Goal: Task Accomplishment & Management: Manage account settings

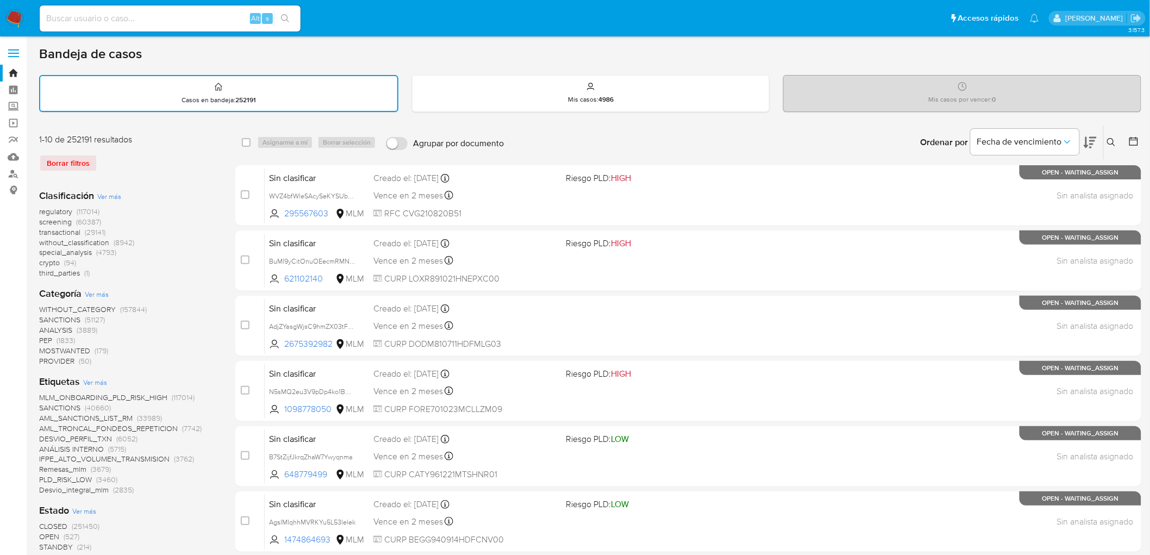
click at [19, 18] on img at bounding box center [14, 18] width 18 height 18
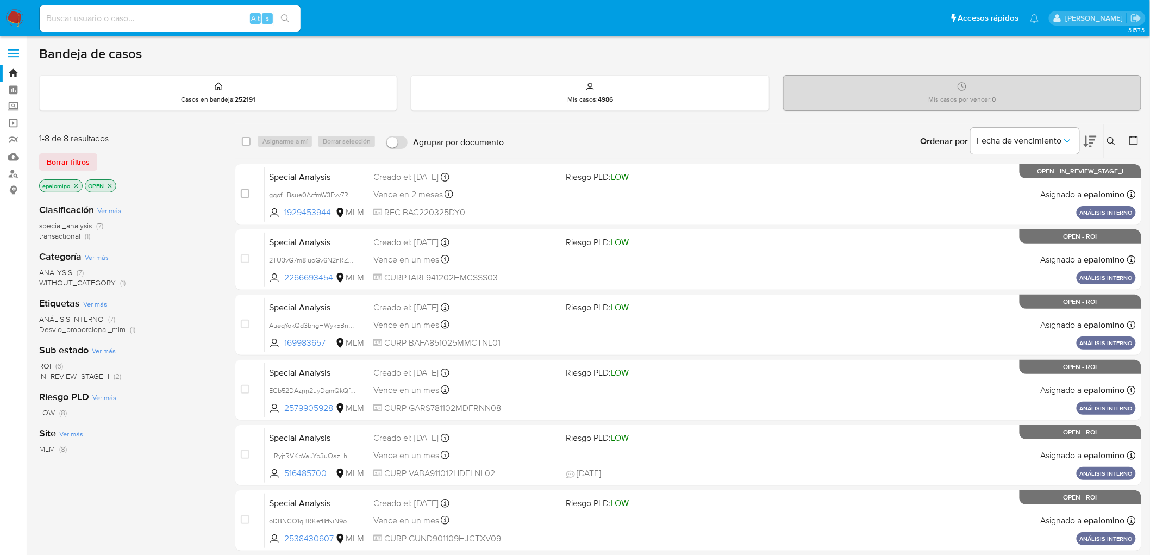
click at [113, 183] on icon "close-filter" at bounding box center [109, 186] width 7 height 7
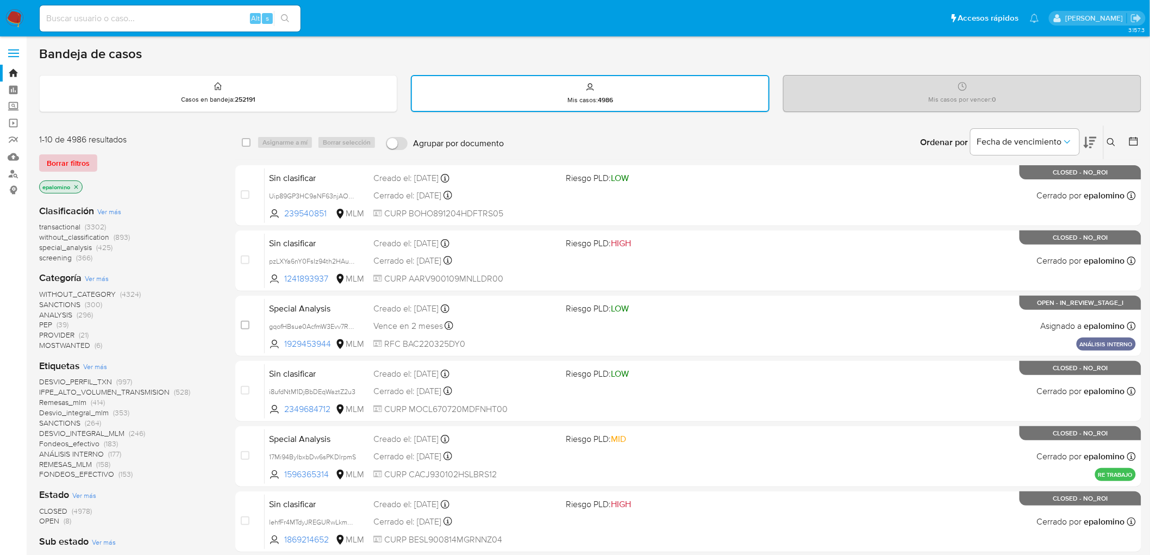
click at [71, 168] on span "Borrar filtros" at bounding box center [68, 162] width 43 height 15
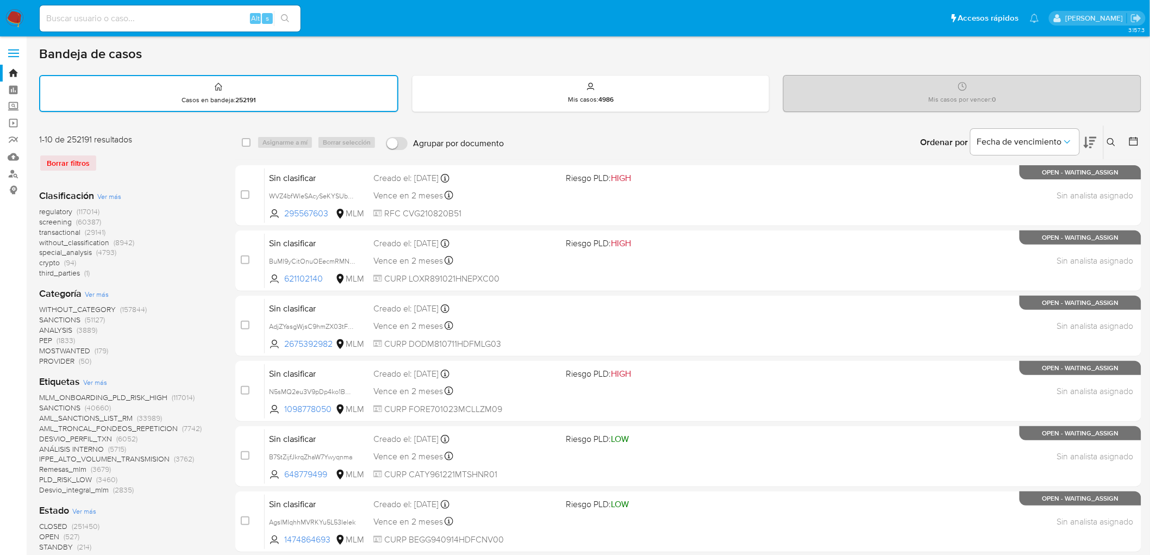
click at [14, 14] on img at bounding box center [14, 18] width 18 height 18
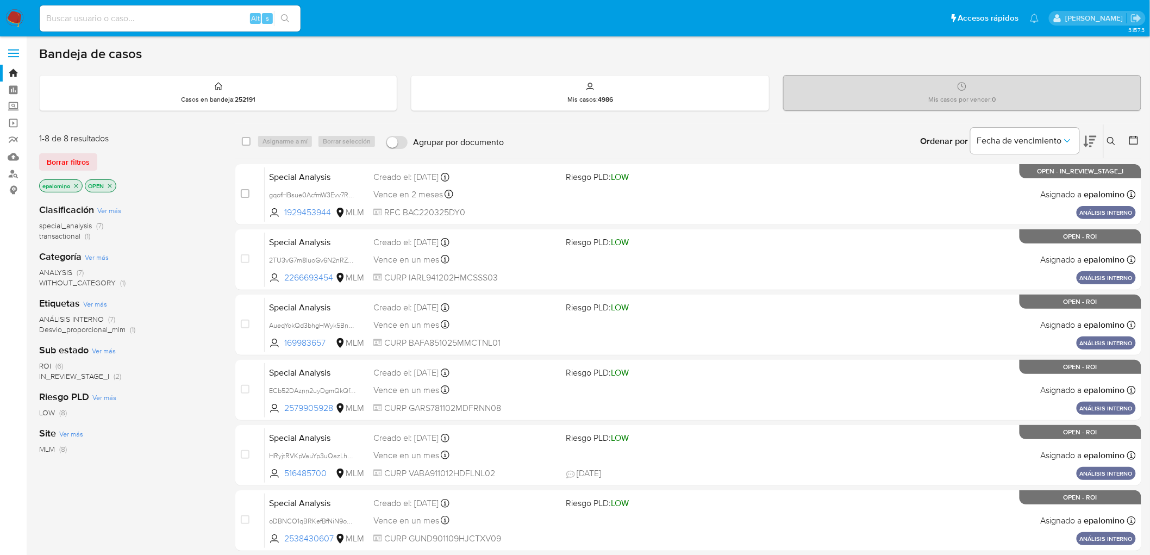
click at [47, 364] on span "ROI" at bounding box center [45, 365] width 12 height 11
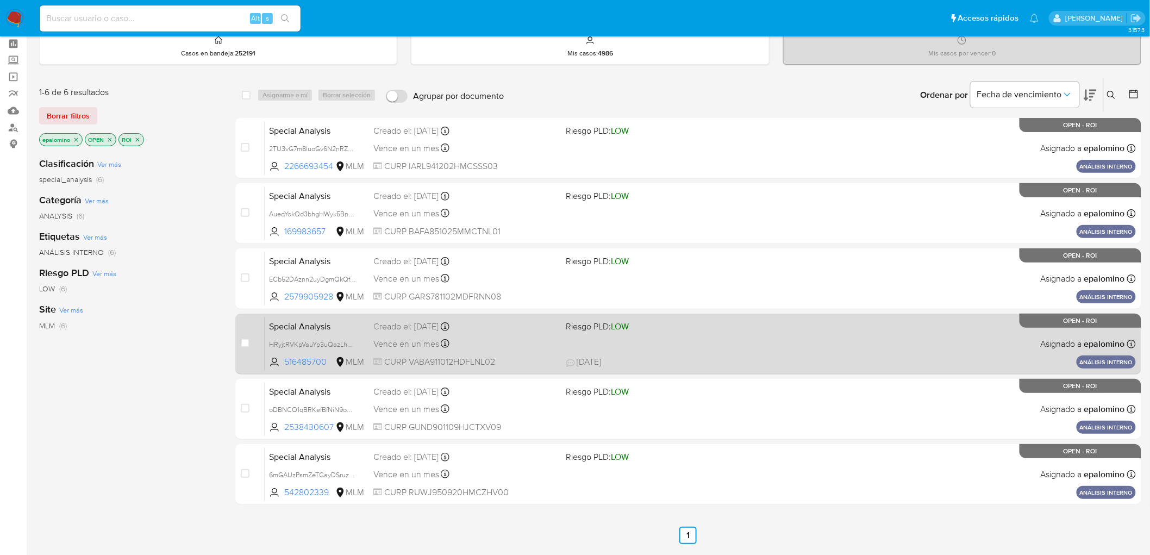
scroll to position [67, 0]
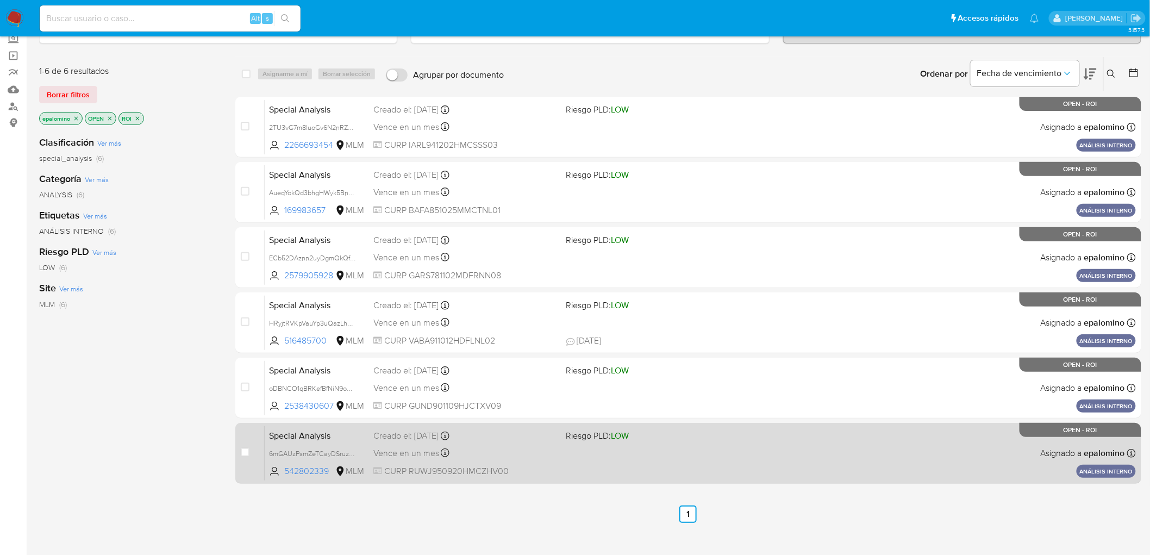
click at [300, 432] on span "Special Analysis" at bounding box center [317, 435] width 96 height 14
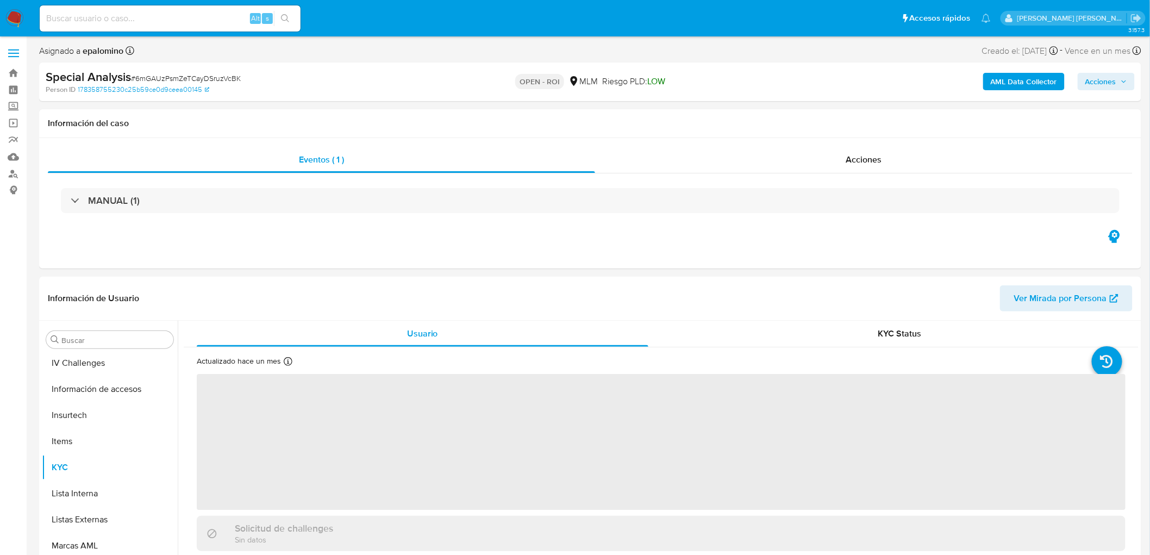
scroll to position [459, 0]
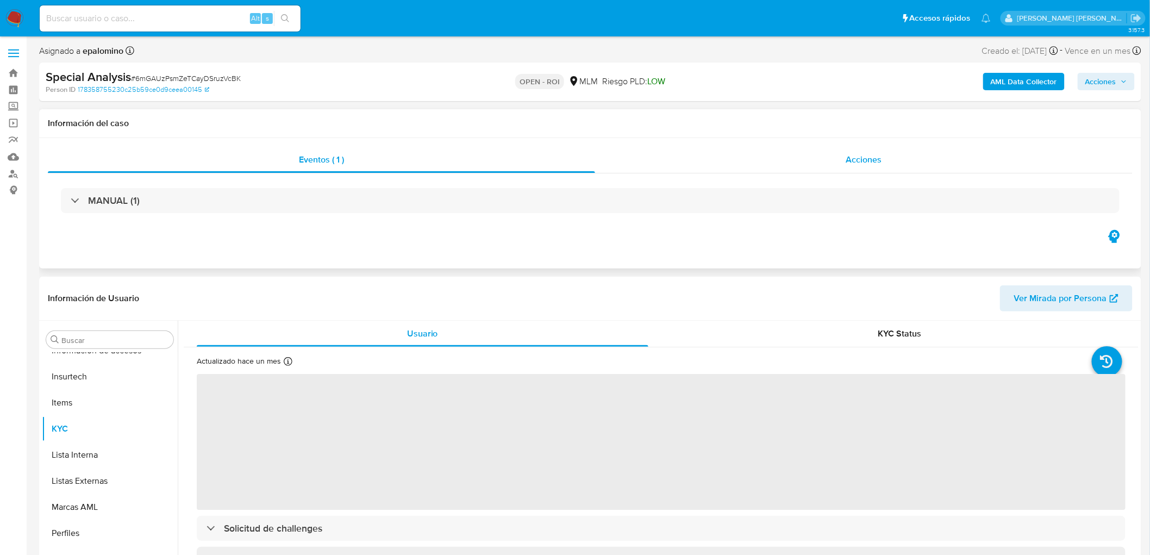
click at [875, 155] on span "Acciones" at bounding box center [863, 159] width 36 height 12
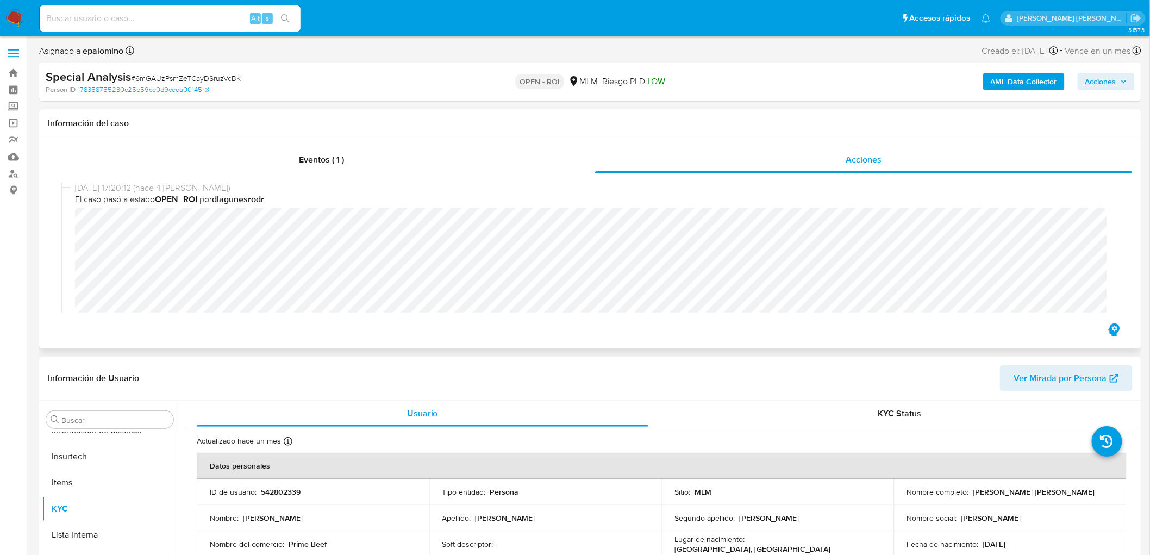
select select "10"
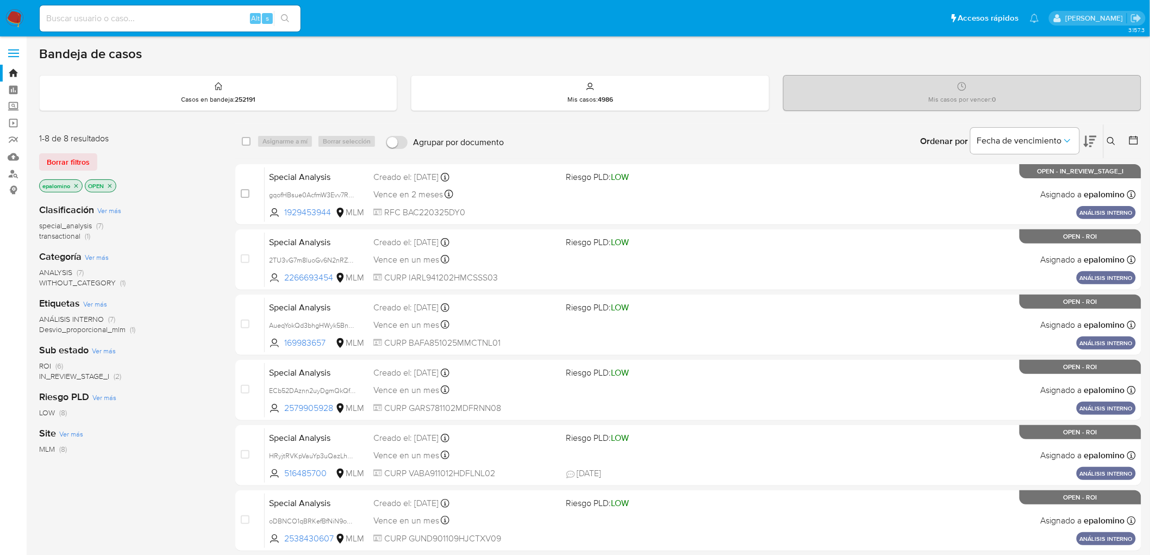
click at [48, 176] on span "ROI" at bounding box center [45, 365] width 12 height 11
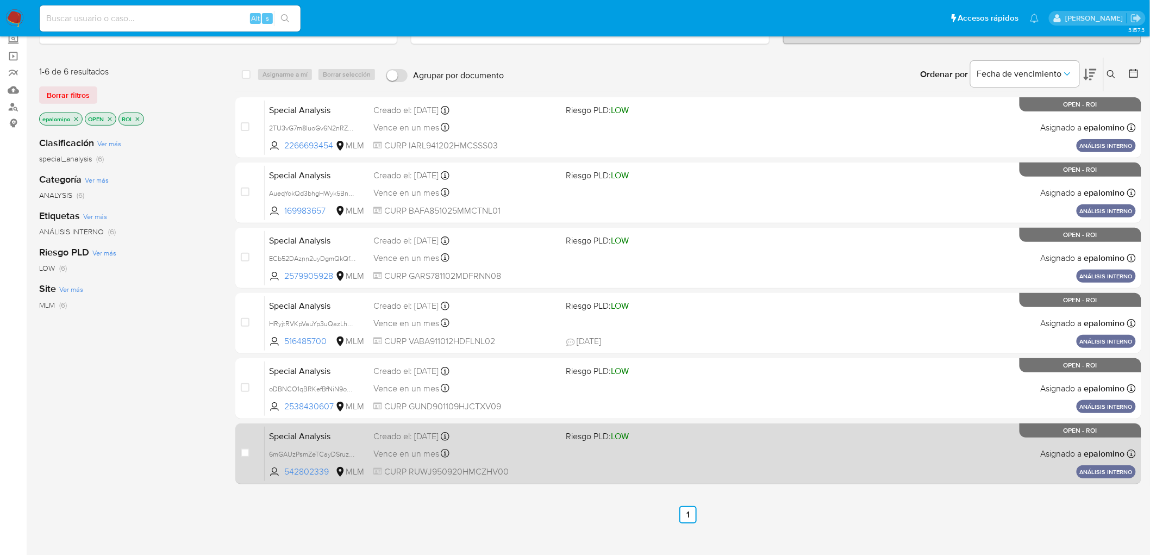
scroll to position [67, 0]
click at [289, 176] on span "Special Analysis" at bounding box center [317, 435] width 96 height 14
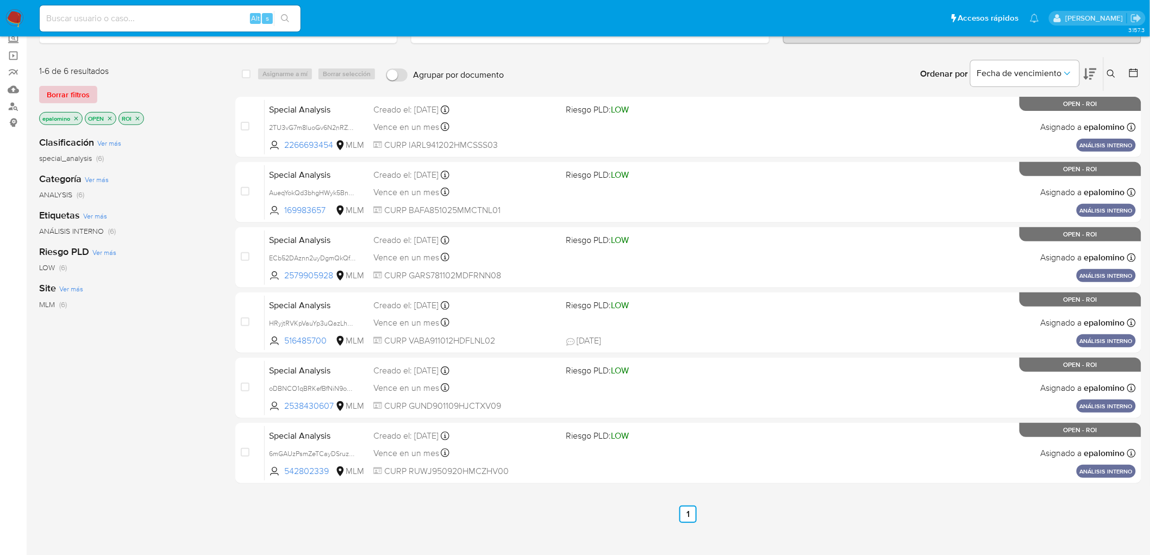
click at [74, 93] on span "Borrar filtros" at bounding box center [68, 94] width 43 height 15
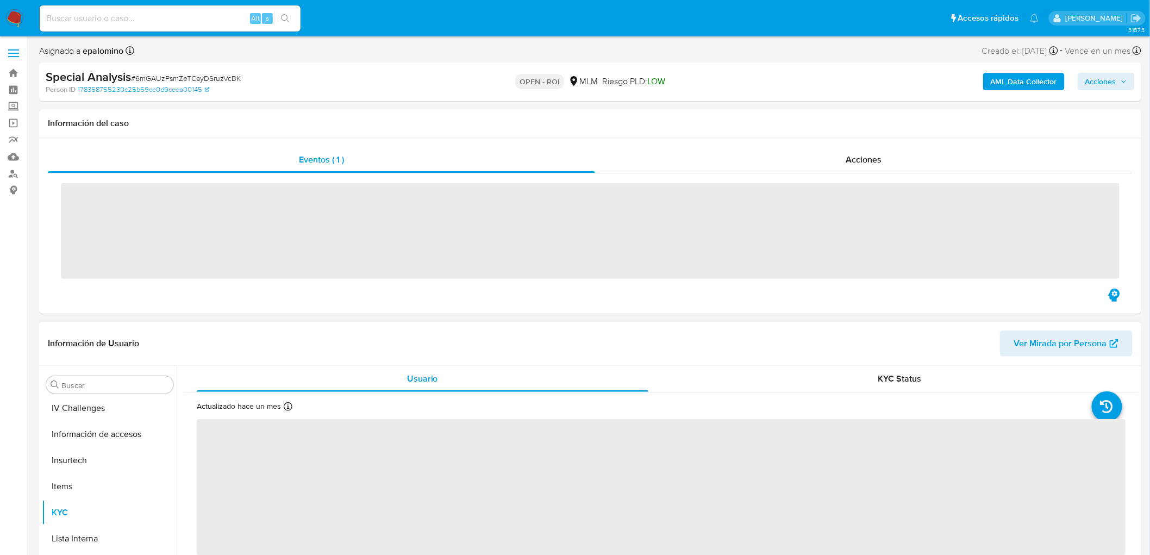
scroll to position [459, 0]
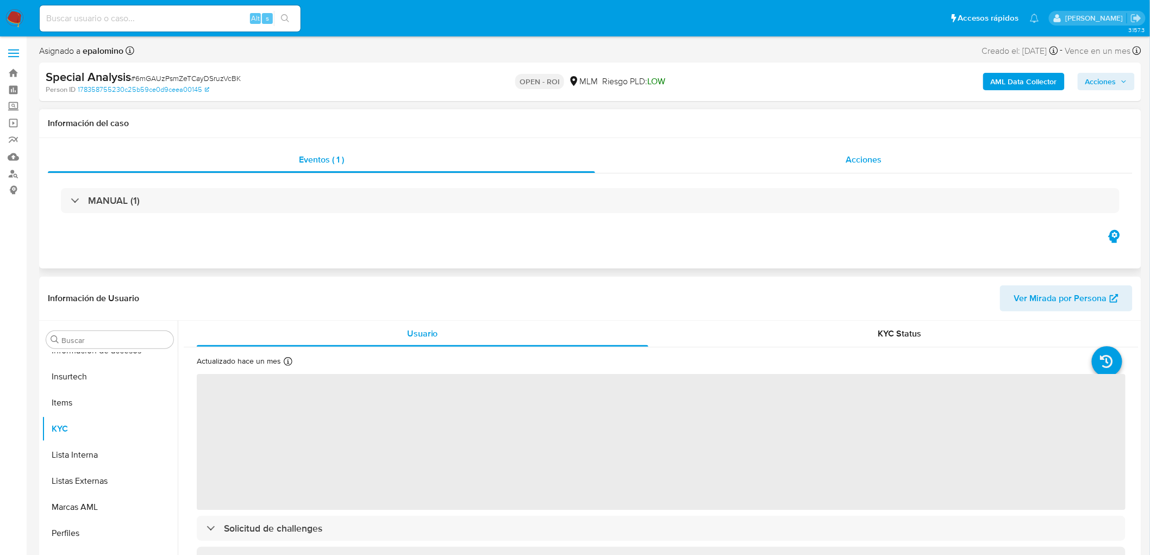
click at [838, 145] on div "Eventos ( 1 ) Acciones MANUAL (1)" at bounding box center [590, 203] width 1102 height 130
click at [839, 158] on div "Acciones" at bounding box center [864, 160] width 538 height 26
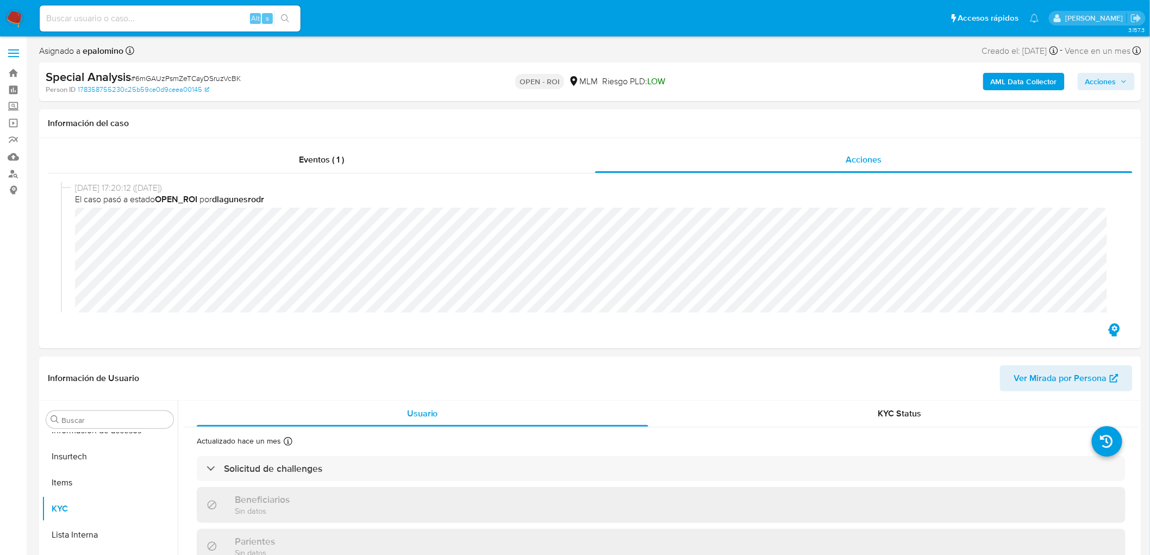
select select "10"
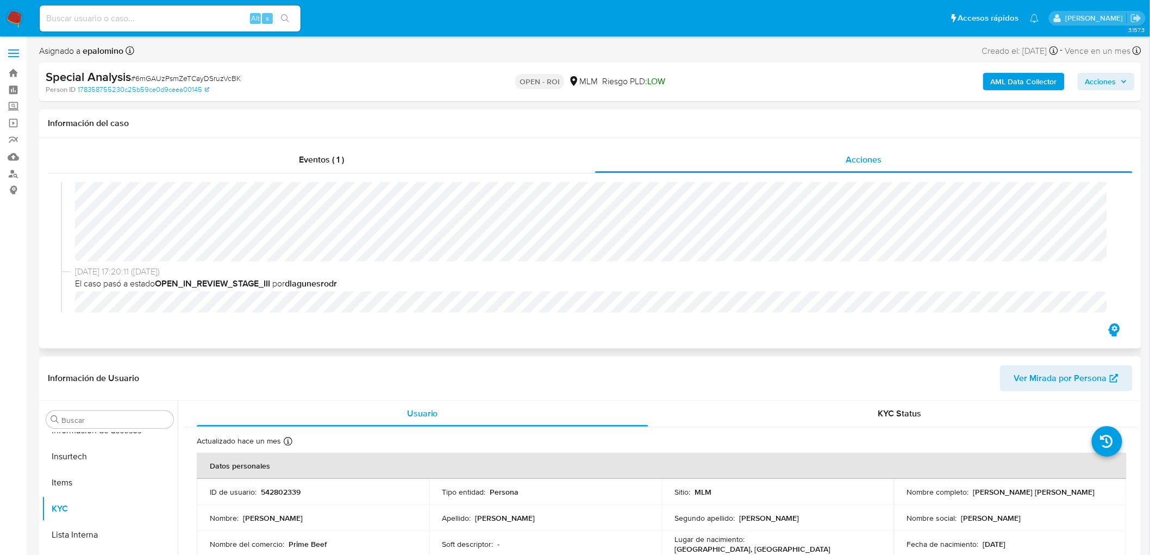
scroll to position [0, 0]
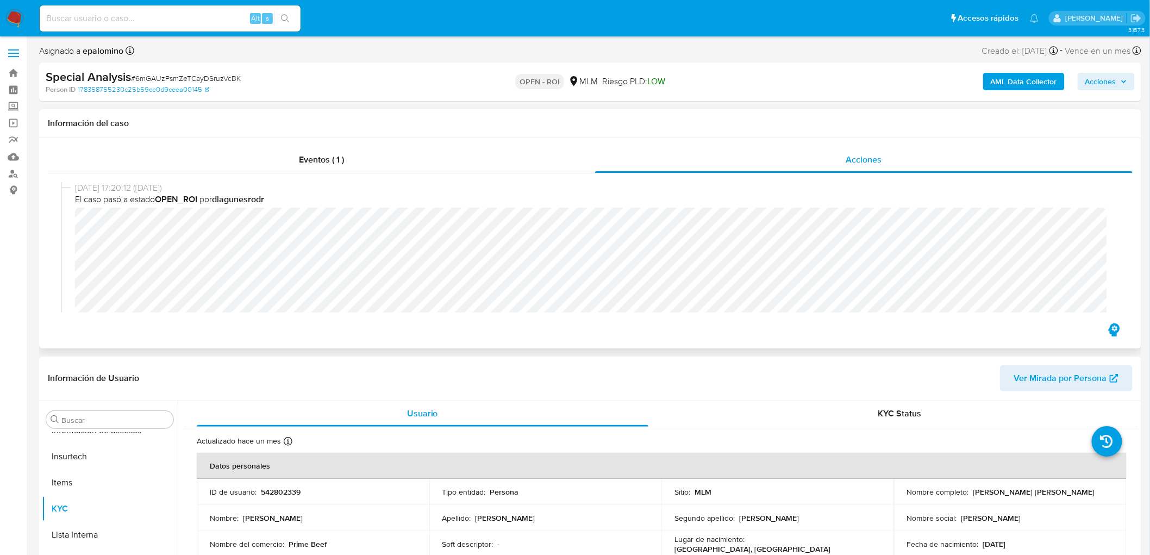
click at [72, 227] on div "05/09/2025 17:20:12 (hace 4 días) El caso pasó a estado OPEN_ROI por dlagunesro…" at bounding box center [590, 254] width 1058 height 144
click at [1115, 80] on span "Acciones" at bounding box center [1100, 81] width 31 height 17
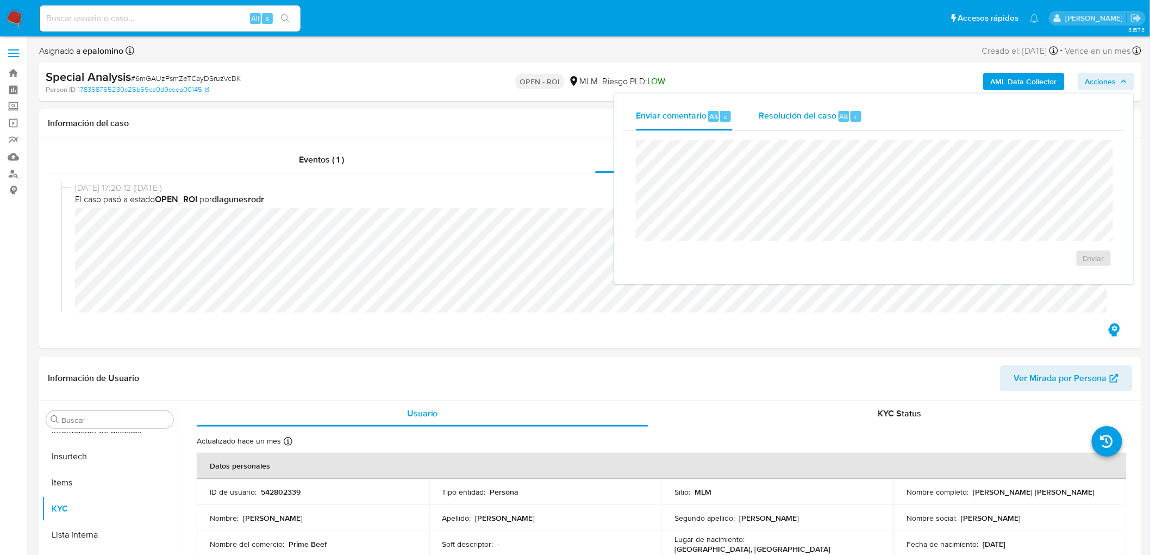
click at [777, 123] on div "Resolución del caso Alt r" at bounding box center [811, 116] width 104 height 28
click at [1080, 279] on span "ROI" at bounding box center [1067, 275] width 57 height 15
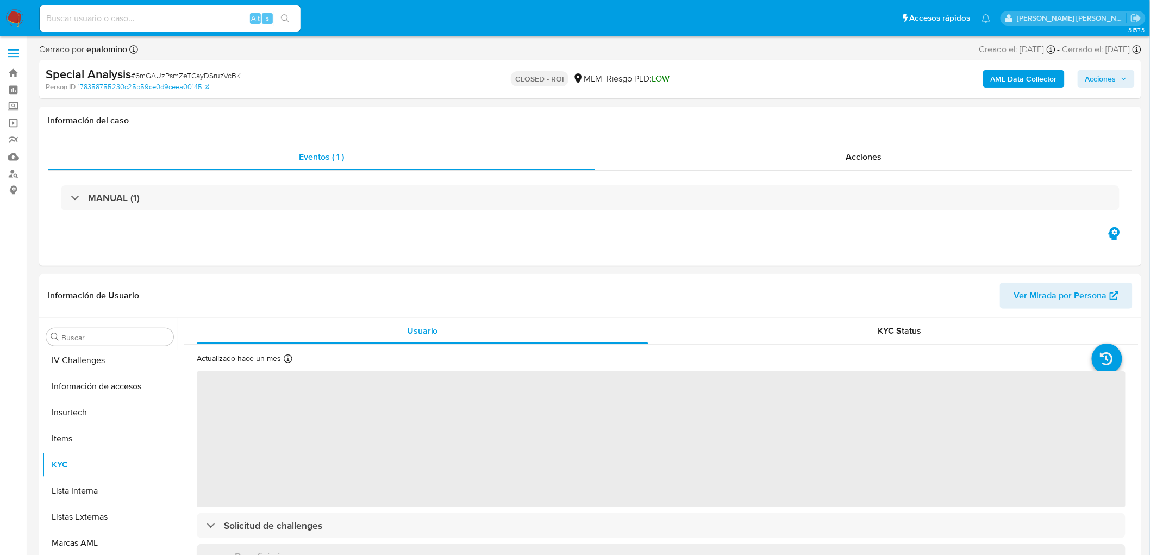
scroll to position [459, 0]
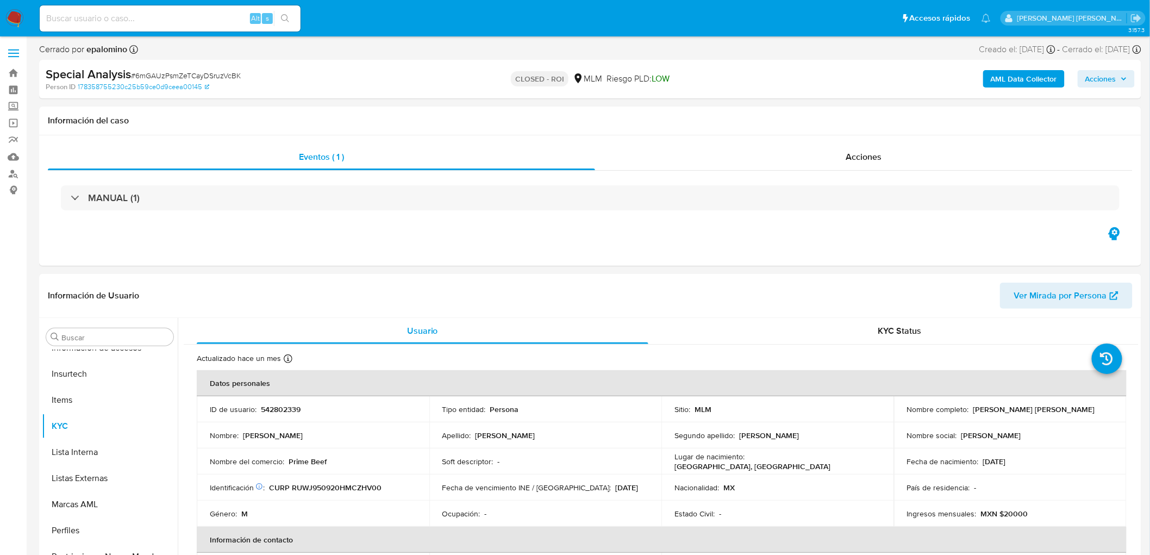
select select "10"
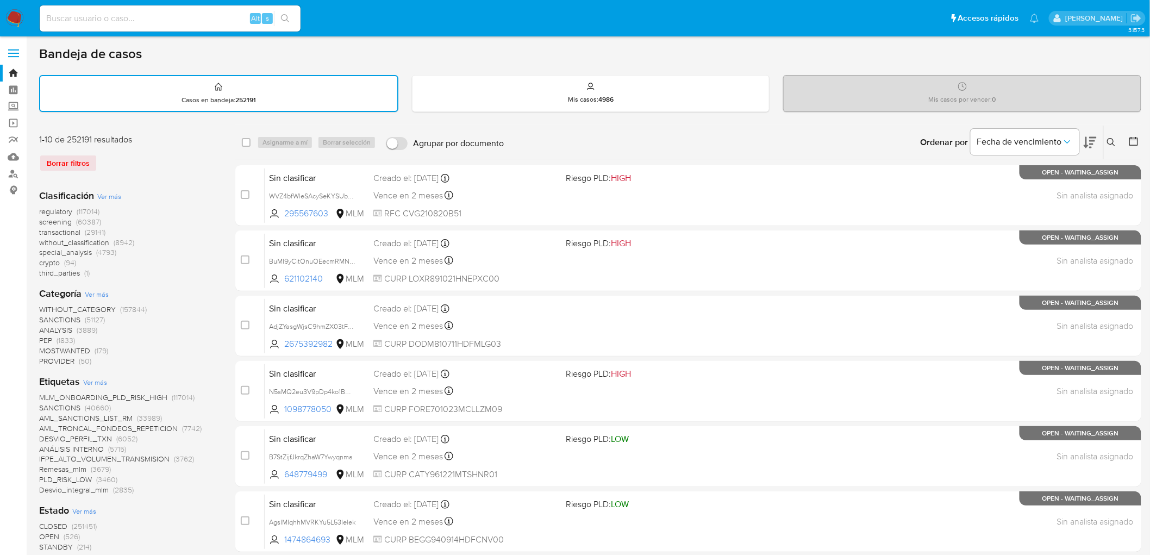
click at [15, 15] on img at bounding box center [14, 18] width 18 height 18
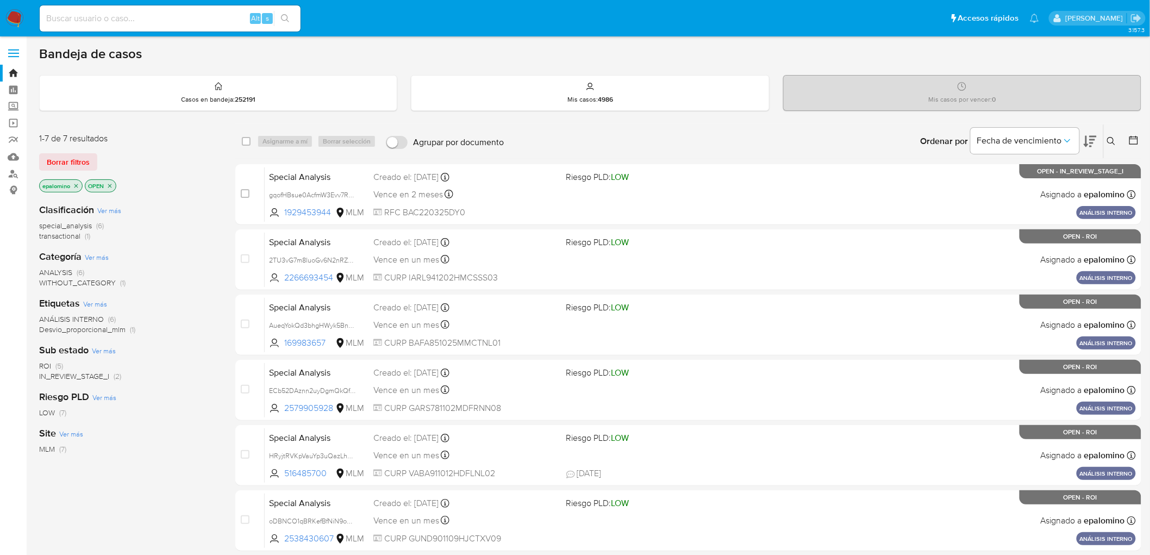
click at [57, 365] on span "(5)" at bounding box center [59, 365] width 8 height 11
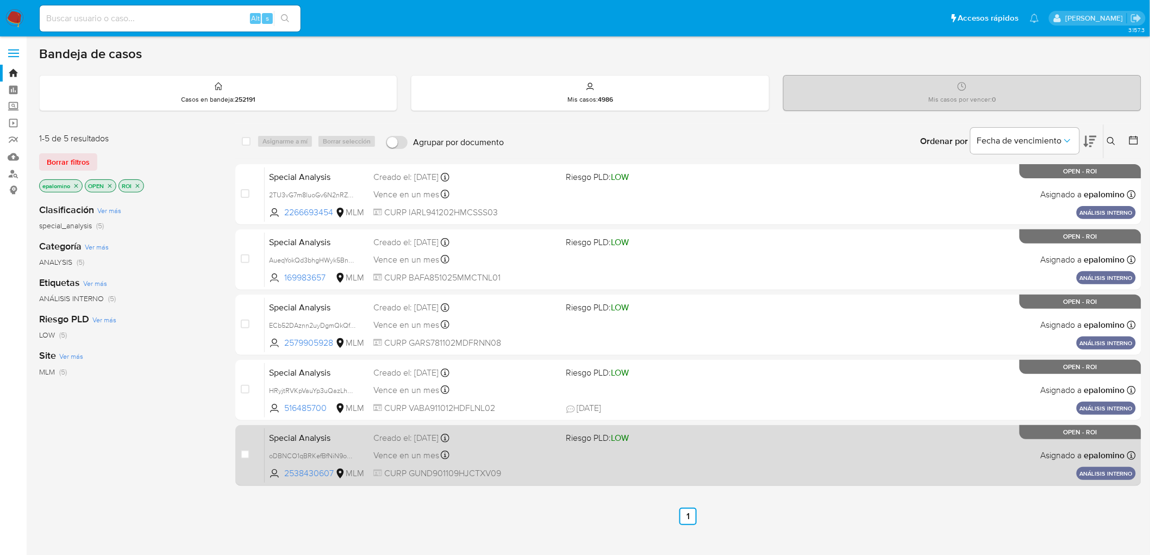
click at [303, 436] on span "Special Analysis" at bounding box center [317, 437] width 96 height 14
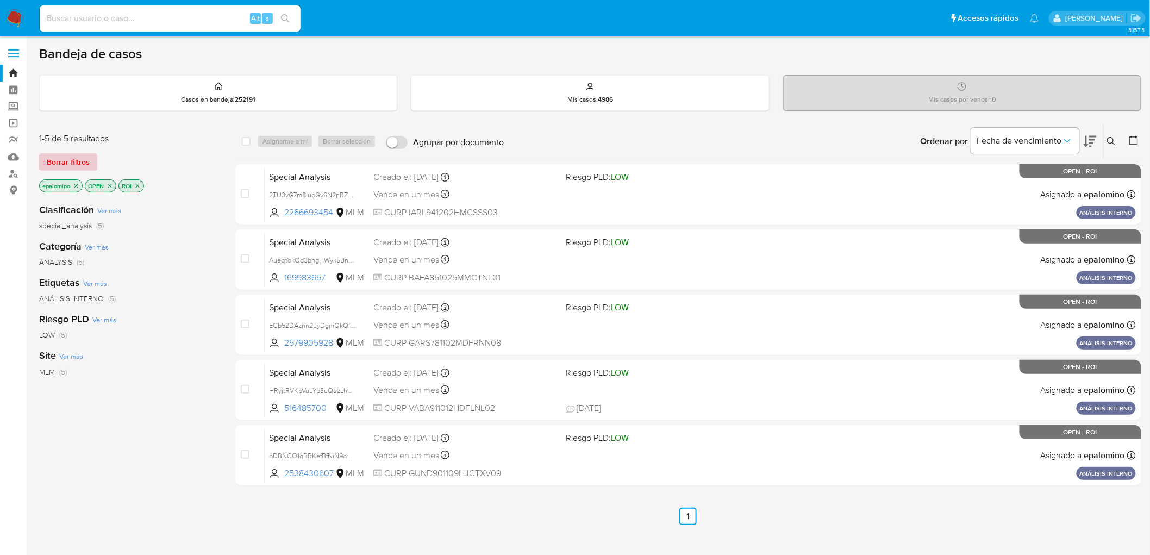
click at [84, 160] on span "Borrar filtros" at bounding box center [68, 161] width 43 height 15
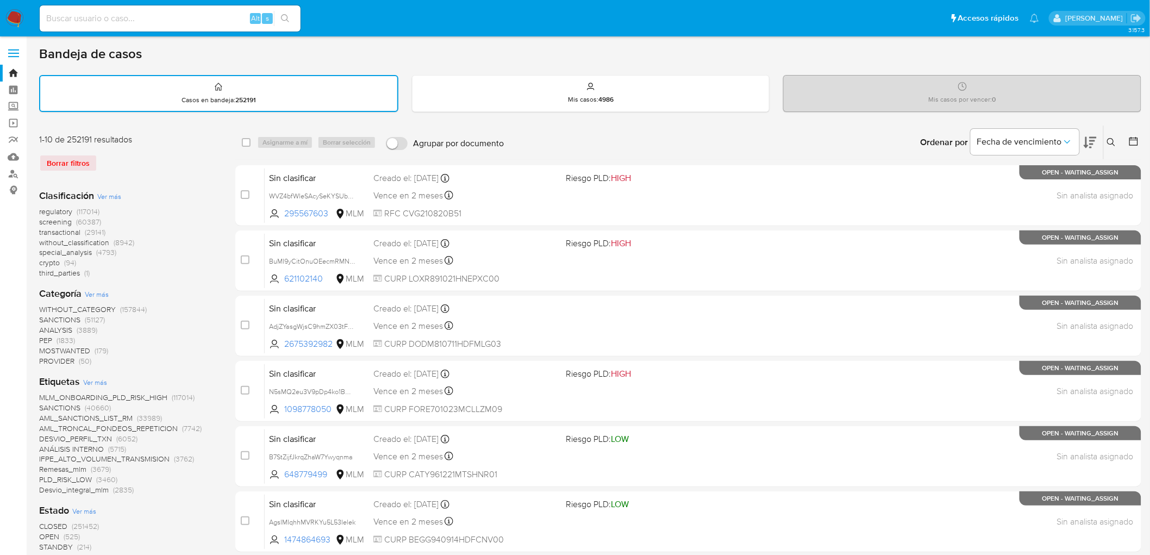
click at [13, 17] on img at bounding box center [14, 18] width 18 height 18
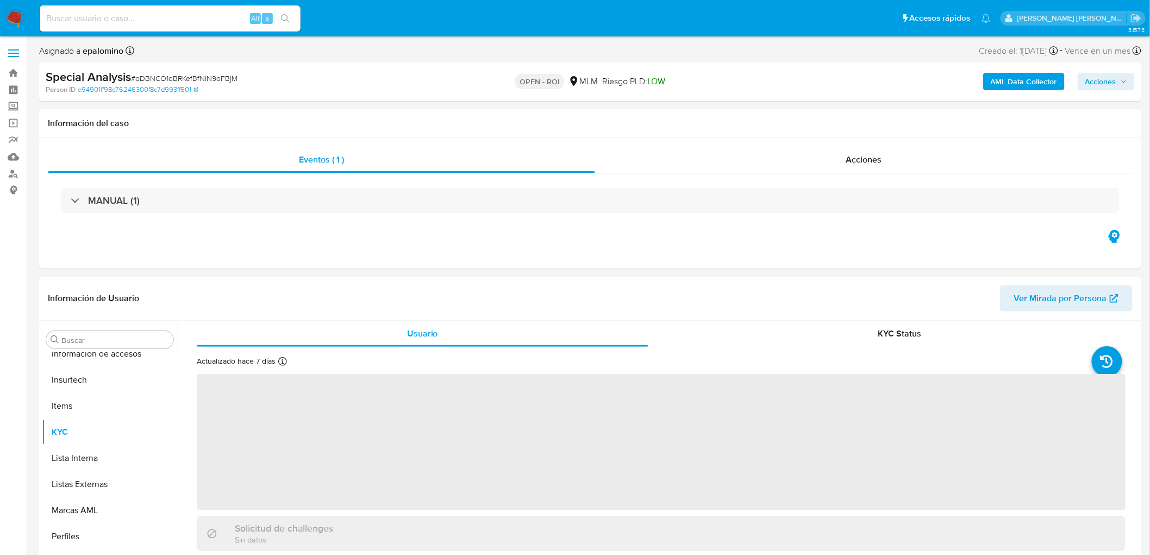
scroll to position [459, 0]
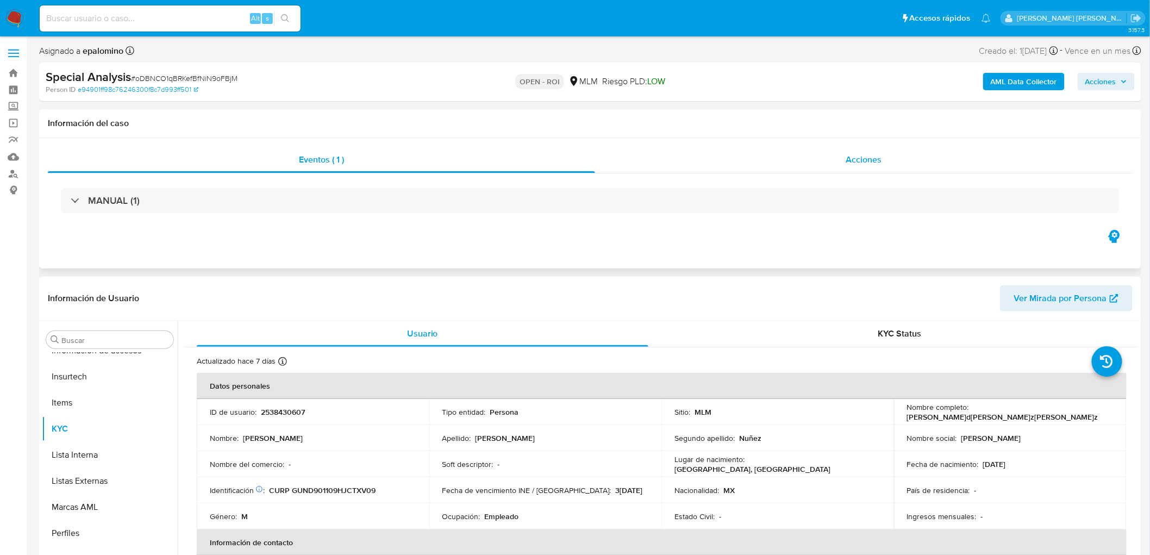
select select "10"
click at [855, 151] on div "Acciones" at bounding box center [864, 160] width 538 height 26
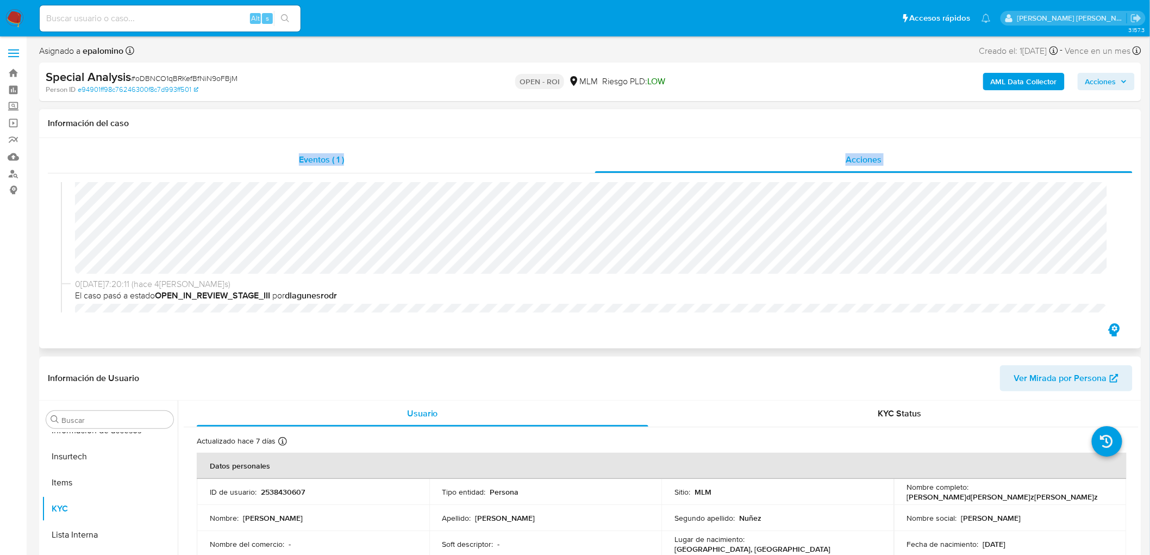
scroll to position [0, 0]
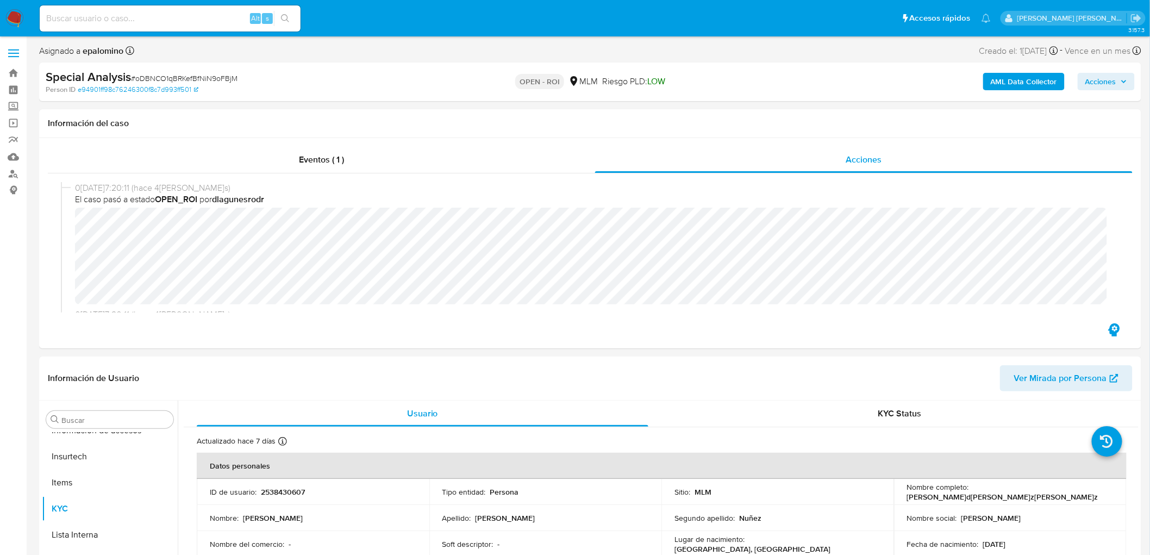
click at [1106, 86] on span "Acciones" at bounding box center [1100, 81] width 31 height 17
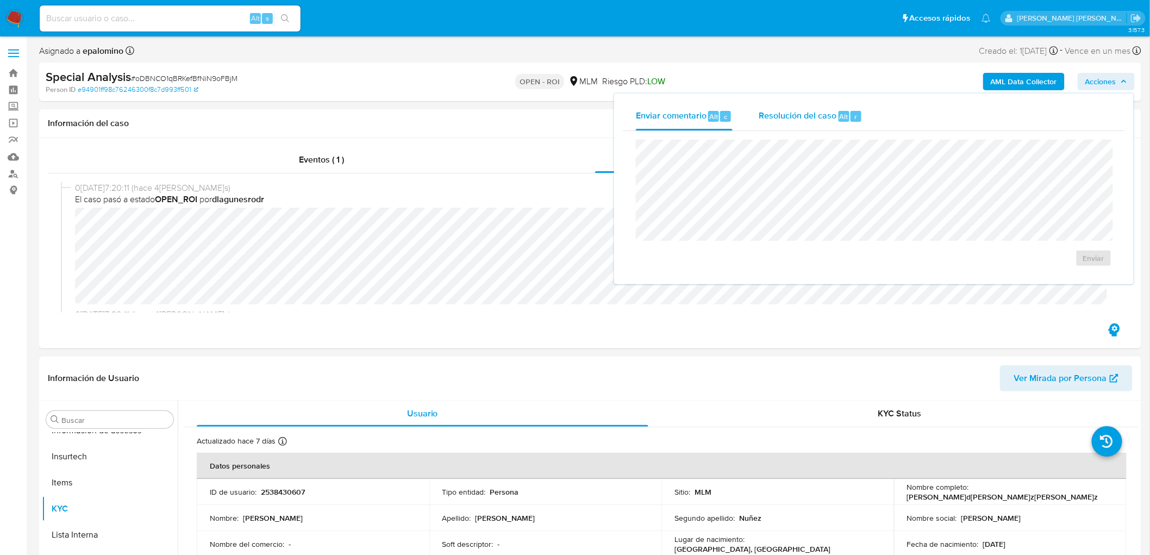
click at [839, 114] on span "Alt" at bounding box center [843, 116] width 9 height 10
click at [1075, 281] on span "ROI" at bounding box center [1067, 275] width 57 height 15
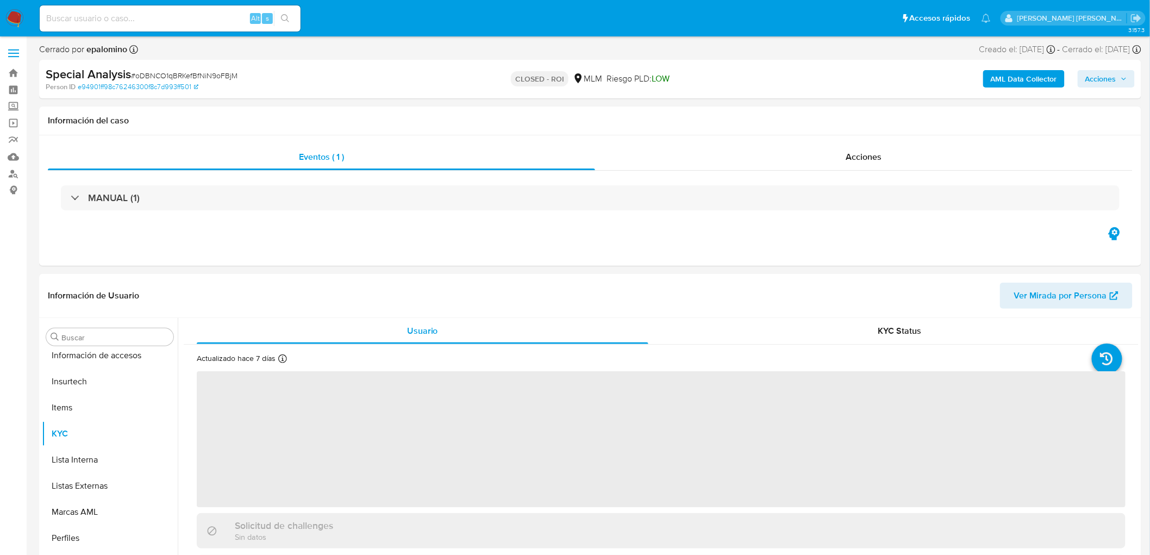
scroll to position [459, 0]
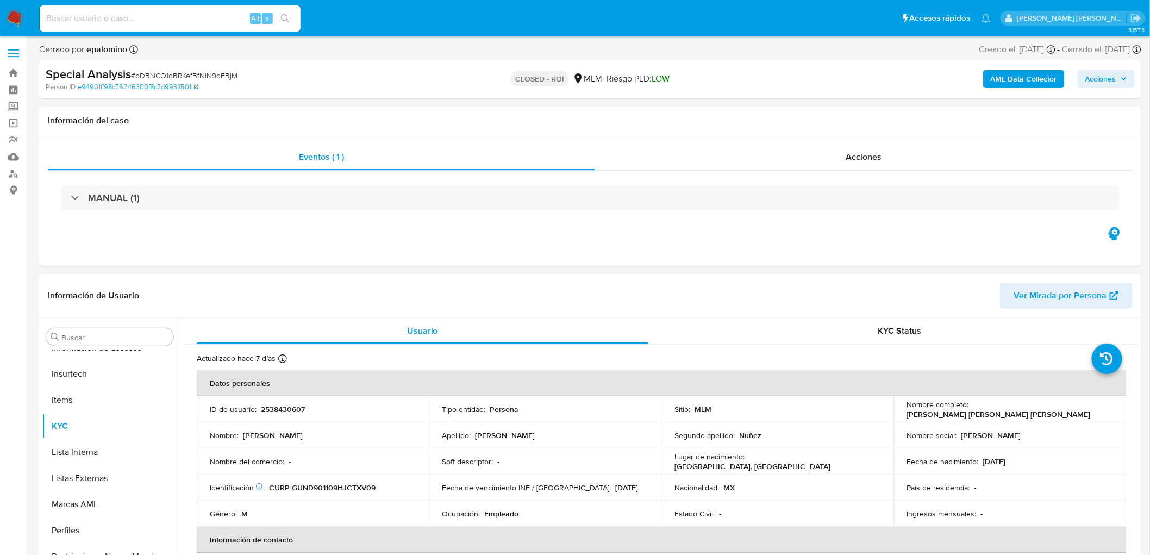
select select "10"
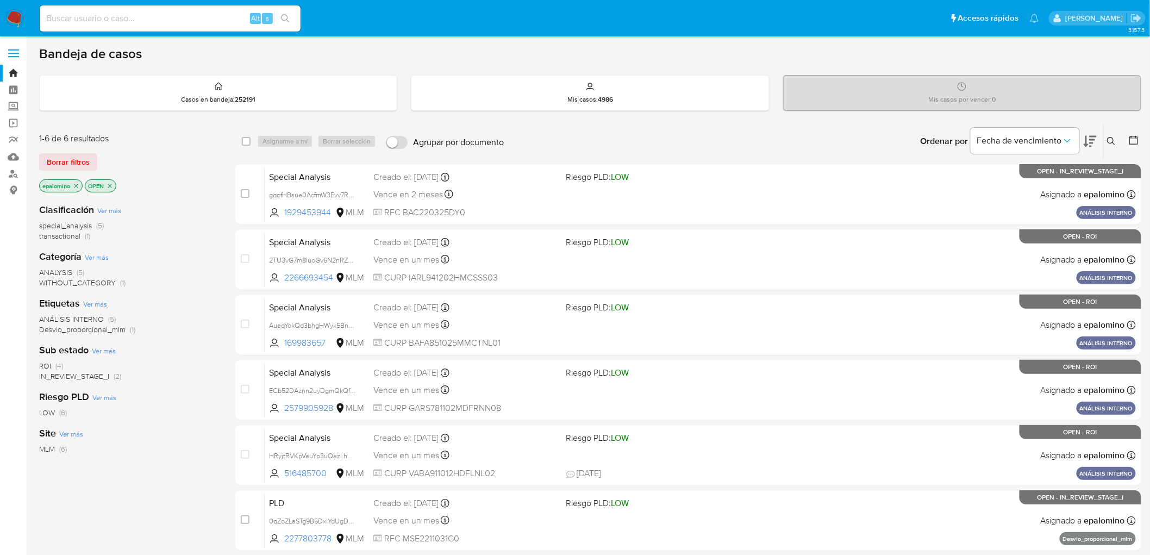
click at [55, 363] on span "ROI (4)" at bounding box center [51, 366] width 24 height 10
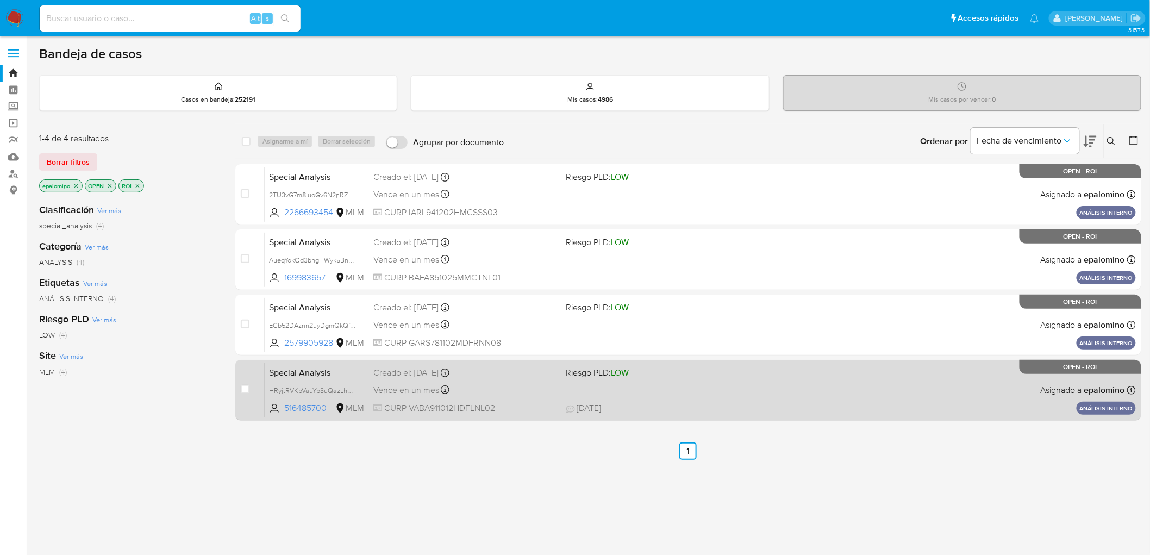
click at [304, 369] on span "Special Analysis" at bounding box center [317, 372] width 96 height 14
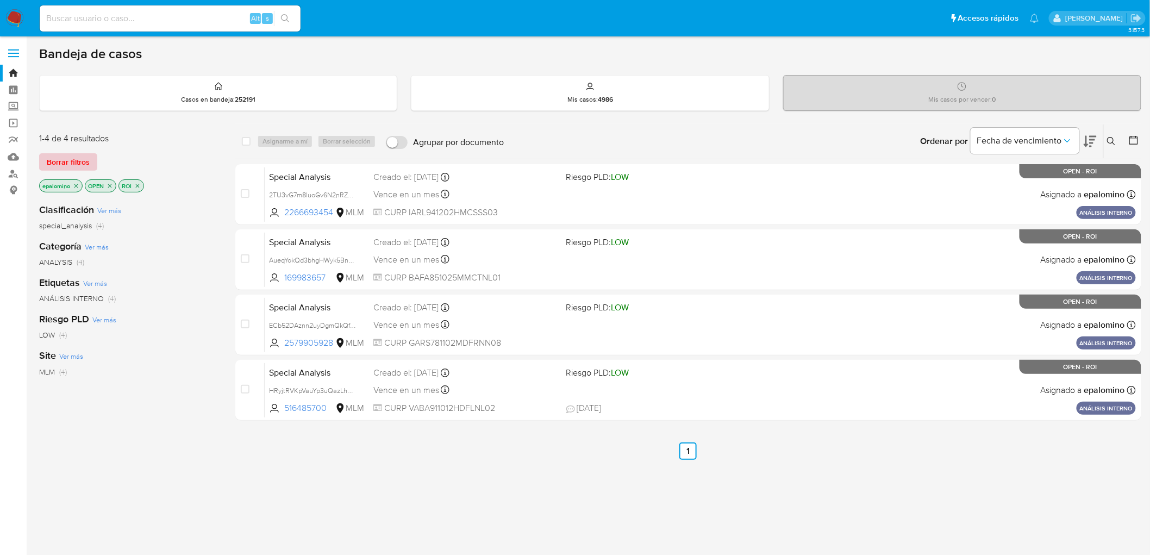
click at [59, 166] on span "Borrar filtros" at bounding box center [68, 161] width 43 height 15
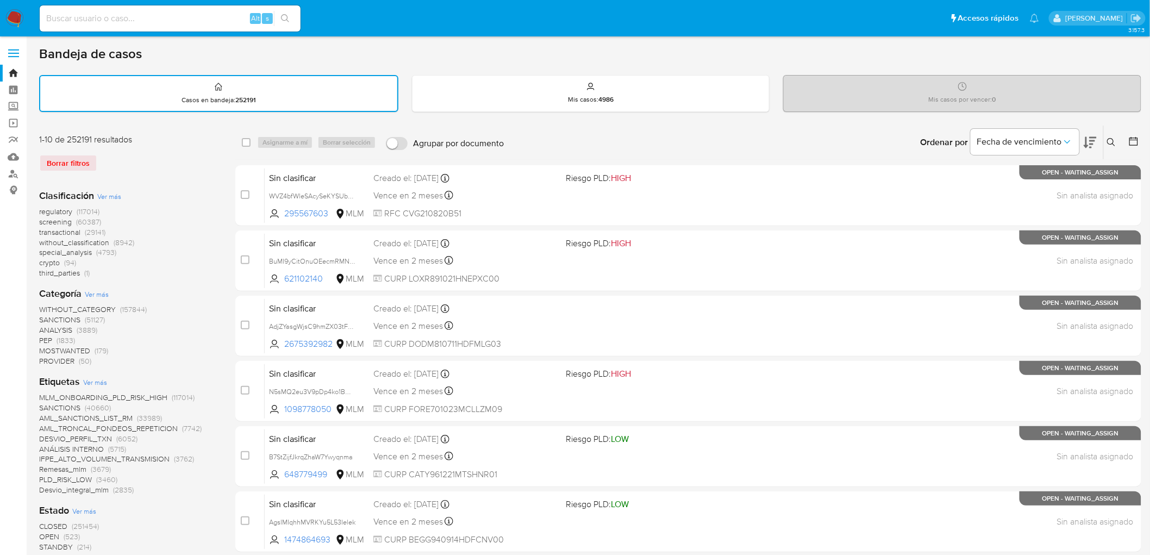
click at [12, 14] on img at bounding box center [14, 18] width 18 height 18
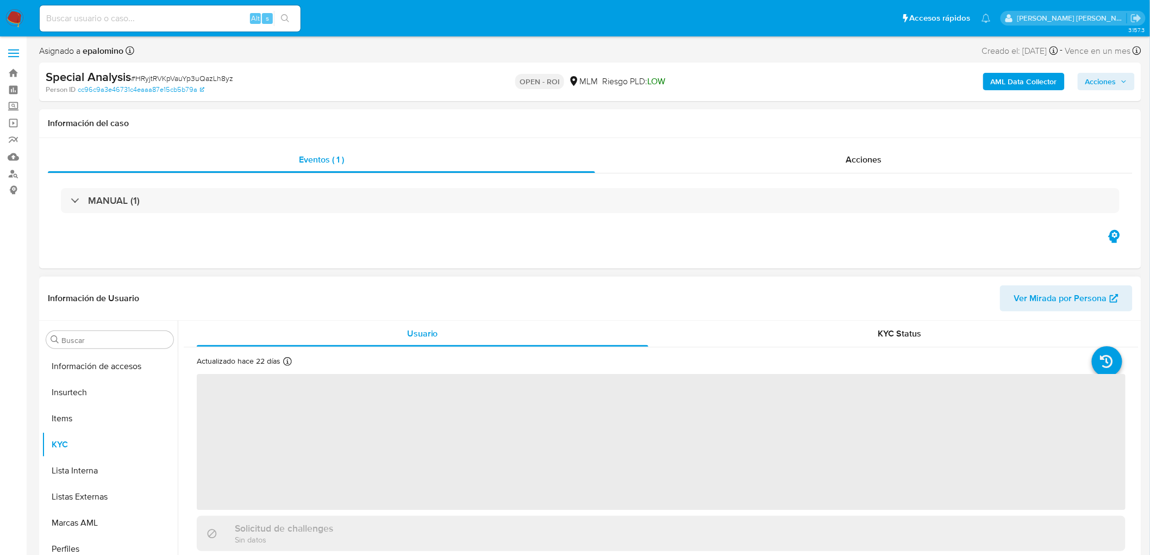
scroll to position [459, 0]
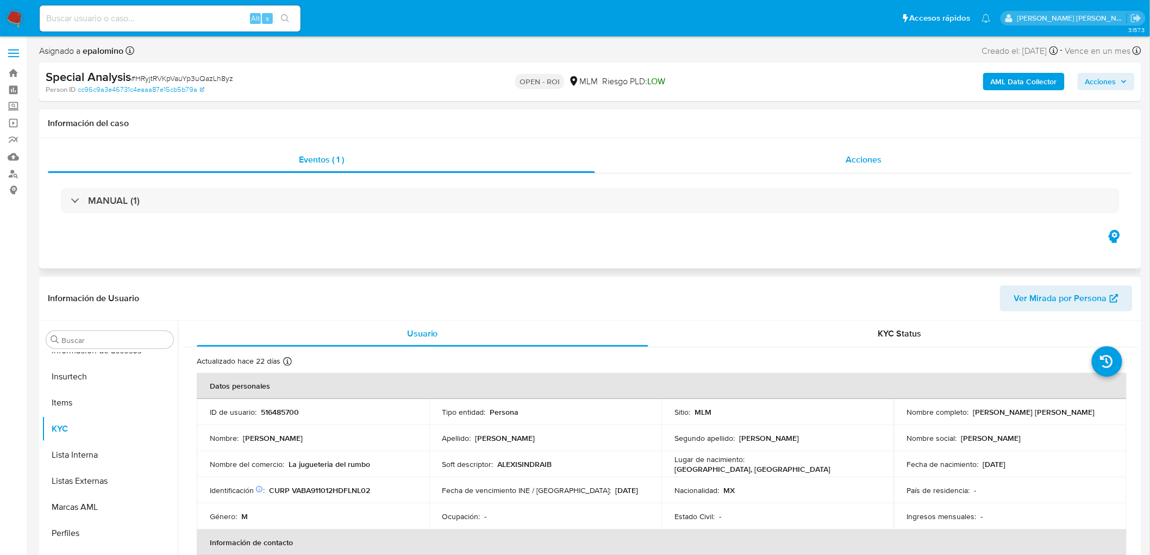
select select "10"
click at [872, 161] on span "Acciones" at bounding box center [863, 159] width 36 height 12
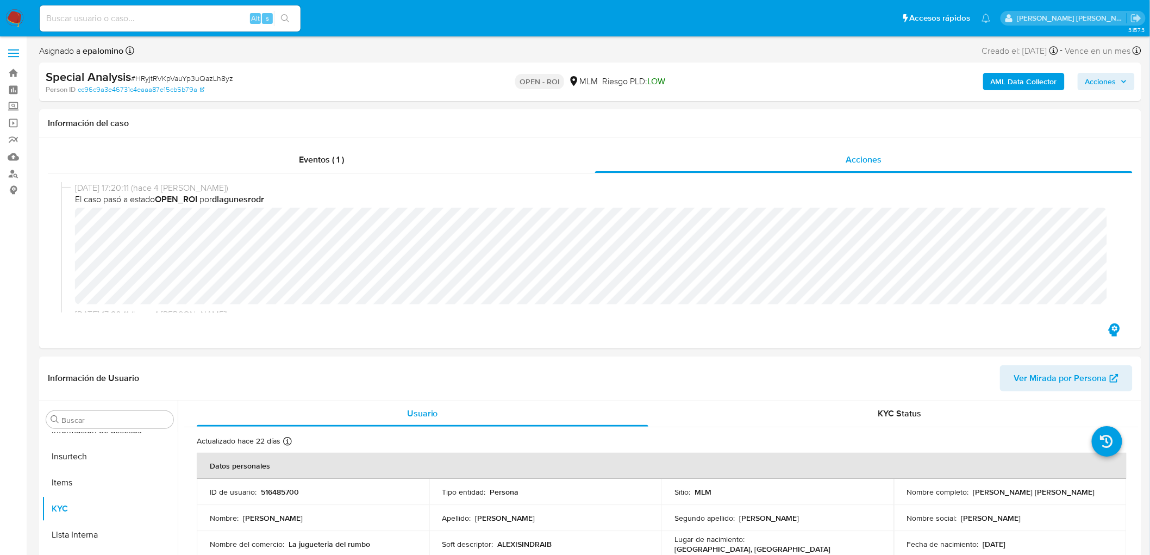
click at [1105, 91] on div "AML Data Collector Acciones" at bounding box center [954, 82] width 360 height 26
click at [1119, 71] on div "AML Data Collector Acciones" at bounding box center [954, 82] width 360 height 26
click at [1119, 77] on span "Acciones" at bounding box center [1106, 81] width 42 height 15
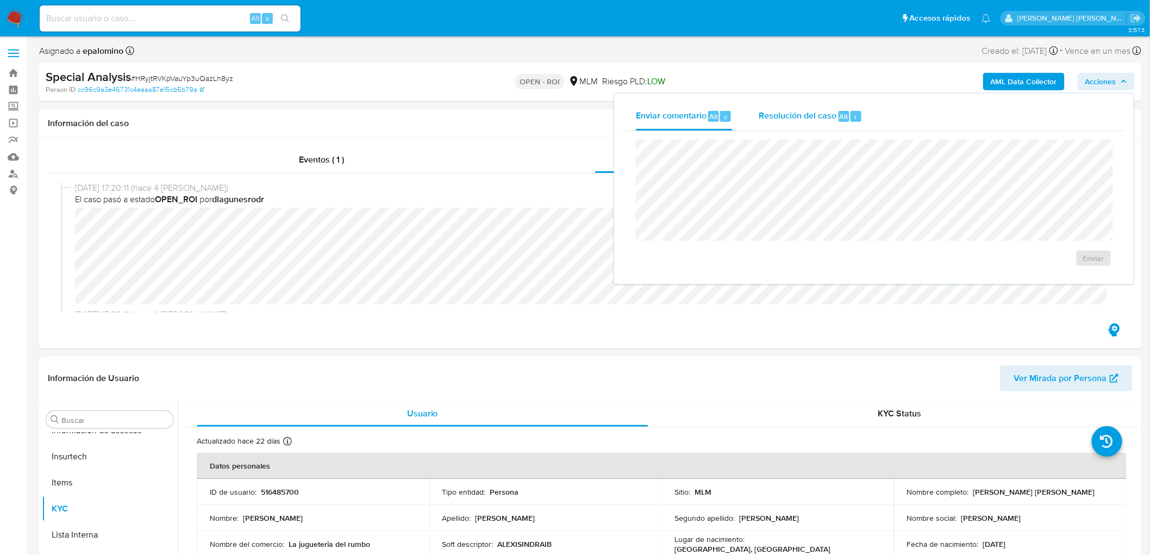
click at [831, 114] on span "Resolución del caso" at bounding box center [798, 116] width 78 height 12
click at [1058, 273] on span "ROI" at bounding box center [1067, 275] width 57 height 15
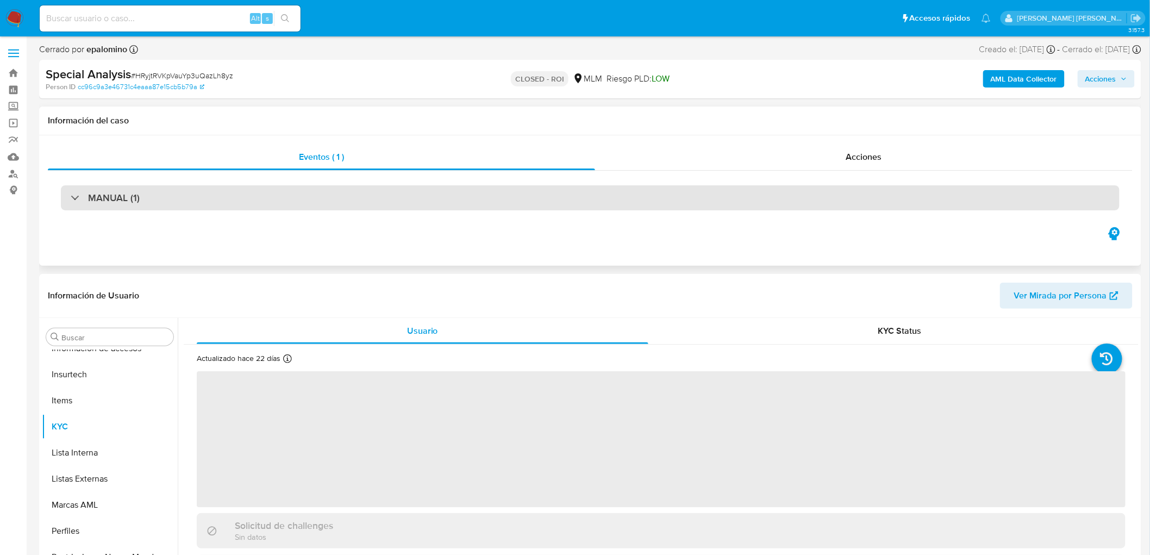
scroll to position [459, 0]
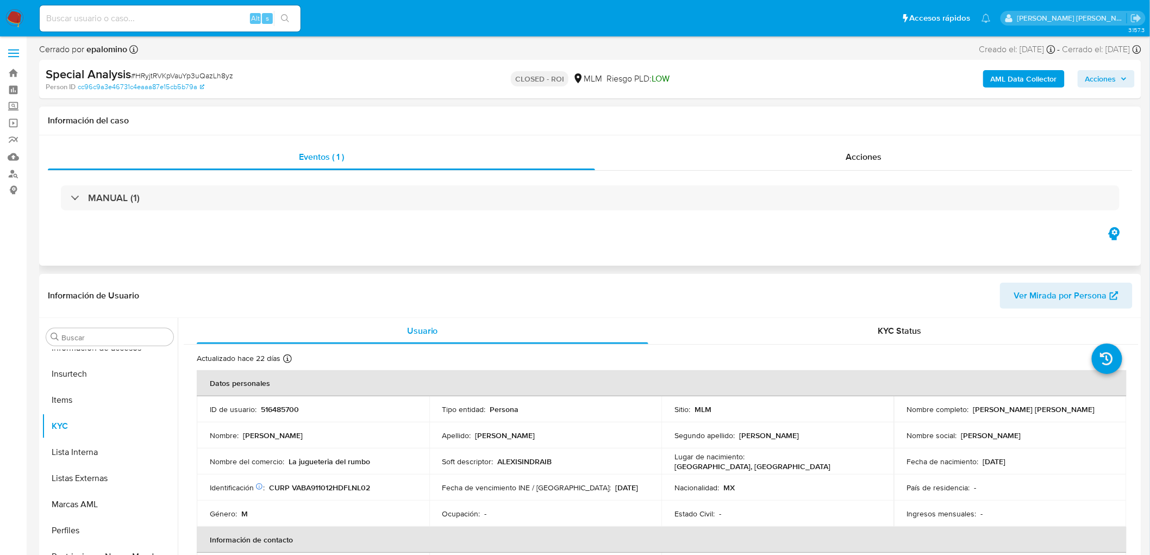
select select "10"
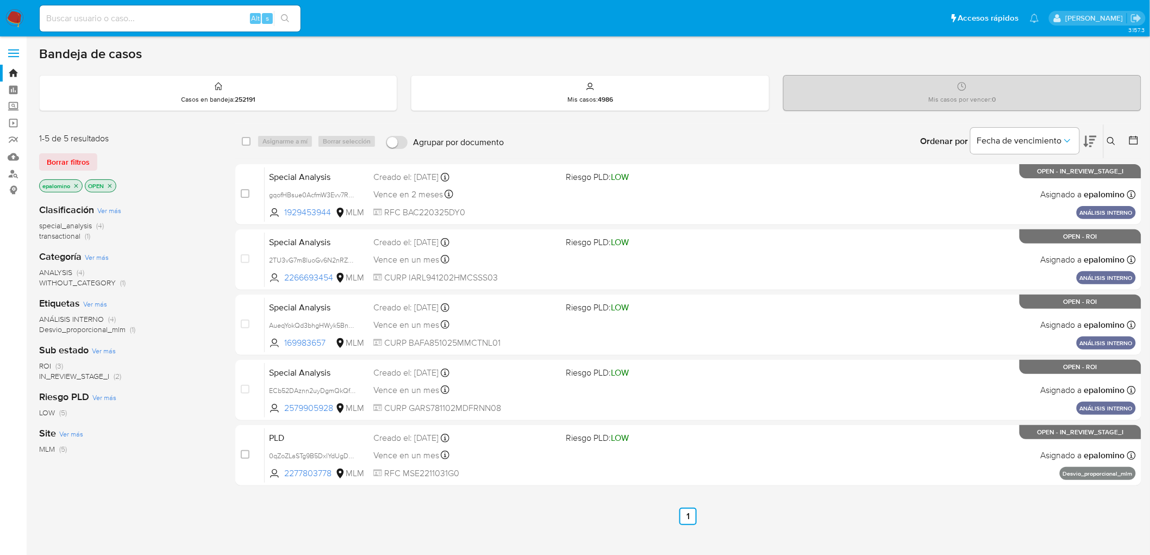
click at [56, 366] on span "(3)" at bounding box center [59, 365] width 8 height 11
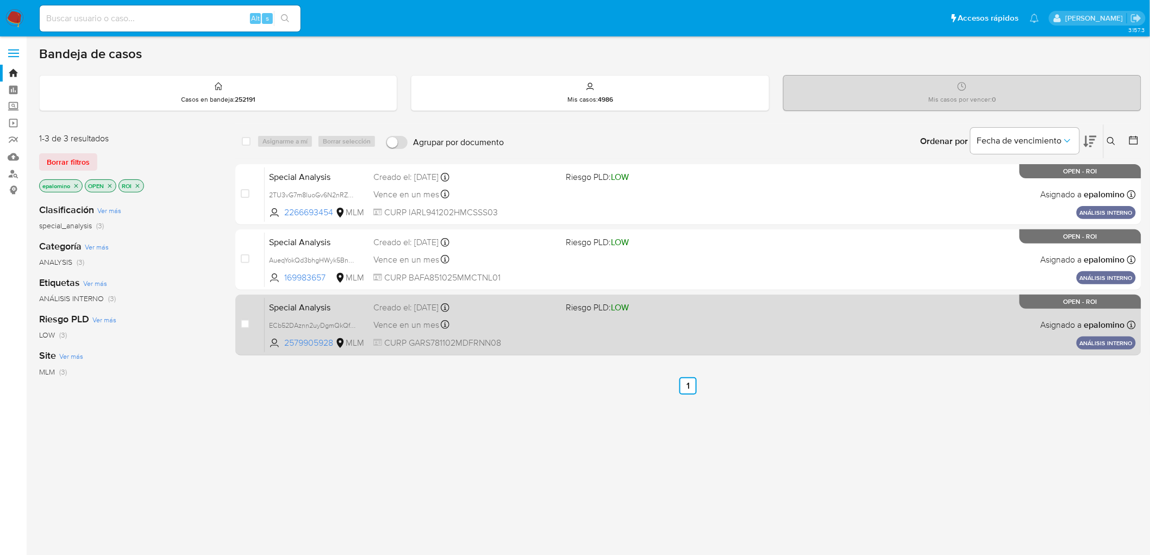
click at [308, 304] on span "Special Analysis" at bounding box center [317, 306] width 96 height 14
click at [314, 308] on span "Special Analysis" at bounding box center [317, 306] width 96 height 14
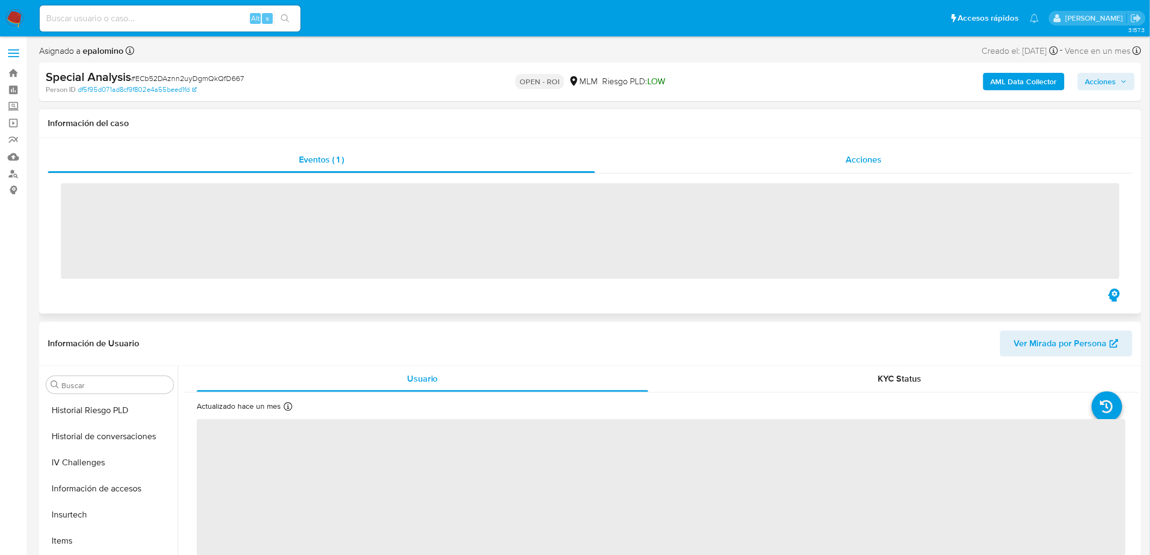
scroll to position [459, 0]
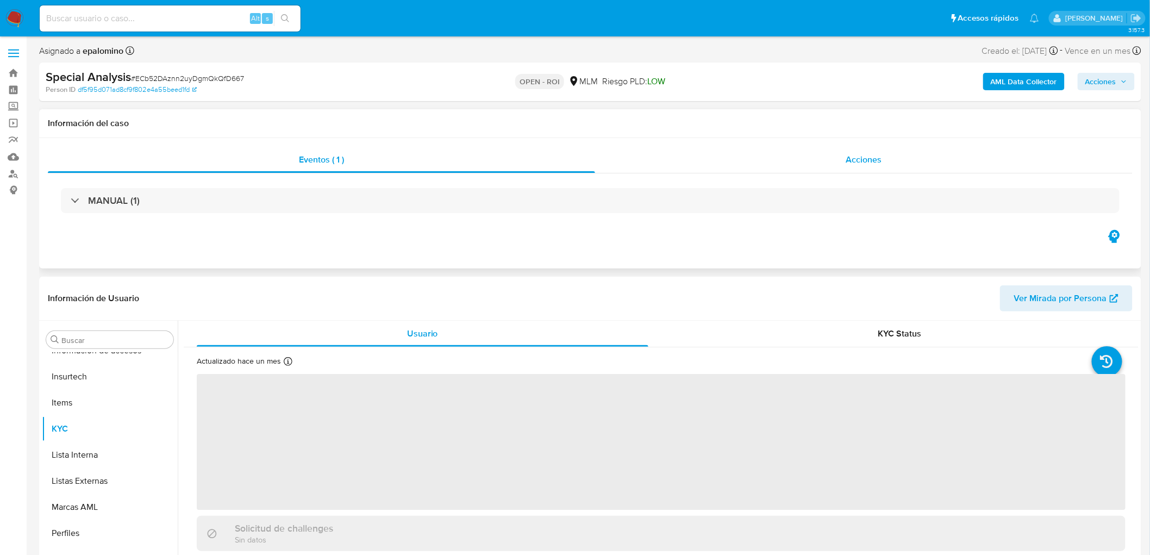
click at [866, 158] on span "Acciones" at bounding box center [863, 159] width 36 height 12
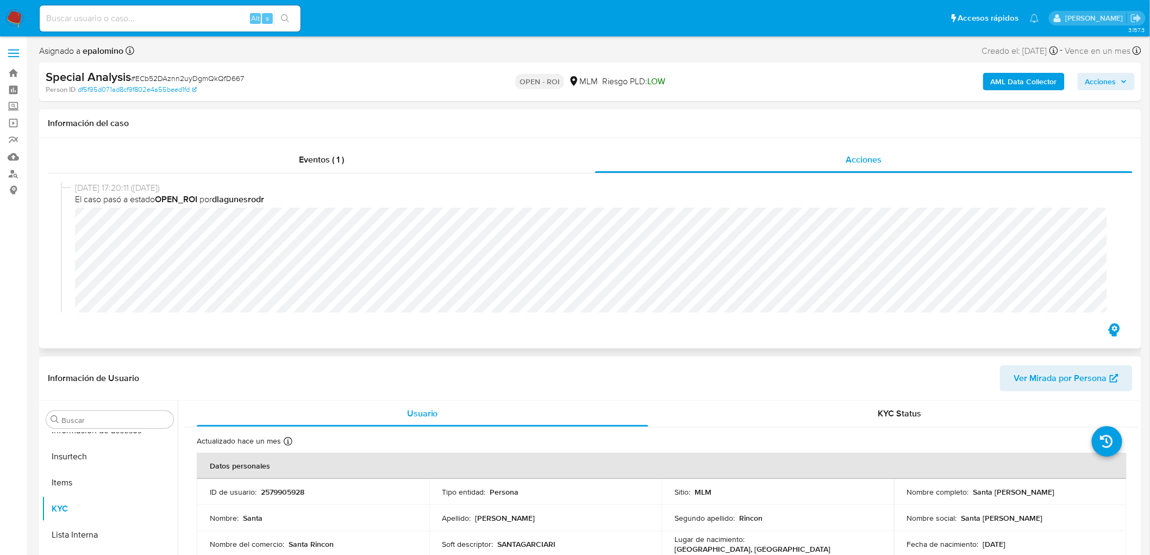
select select "10"
click at [1104, 84] on span "Acciones" at bounding box center [1100, 81] width 31 height 17
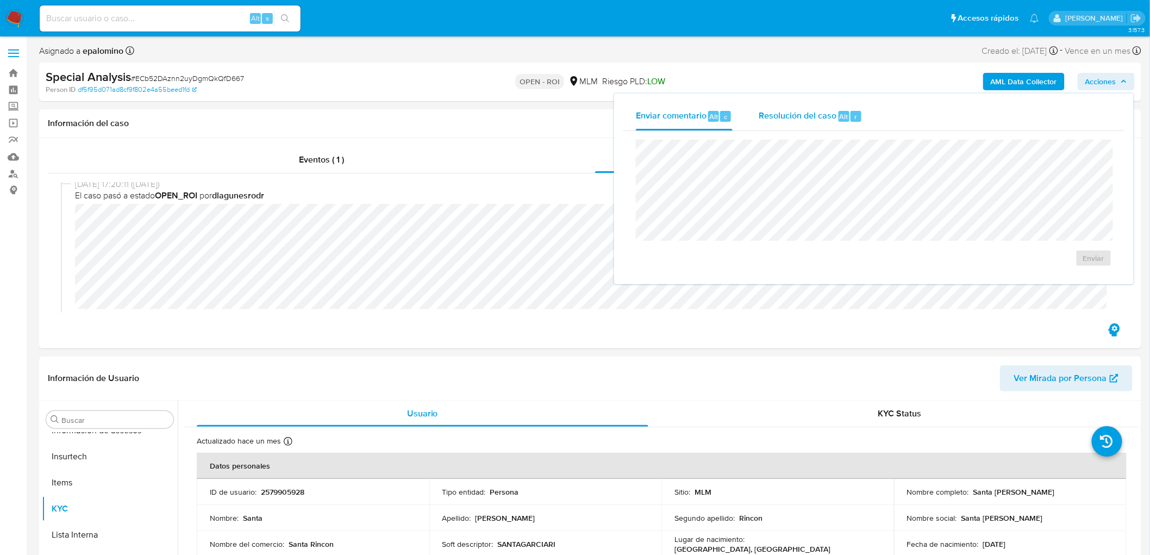
click at [812, 122] on div "Resolución del caso Alt r" at bounding box center [811, 116] width 104 height 28
click at [1086, 275] on span "ROI" at bounding box center [1067, 275] width 57 height 15
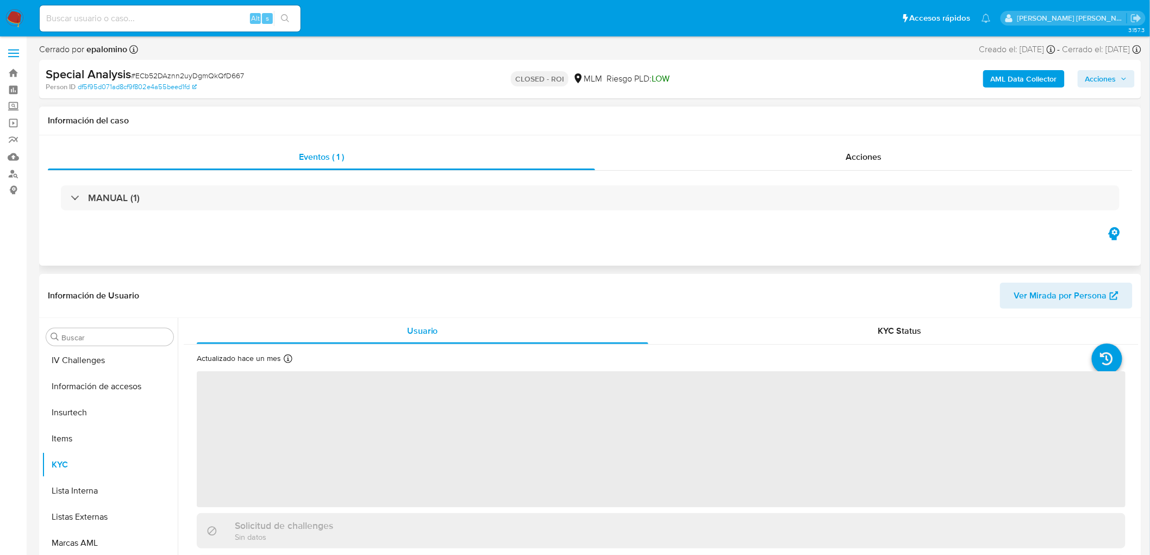
scroll to position [459, 0]
select select "10"
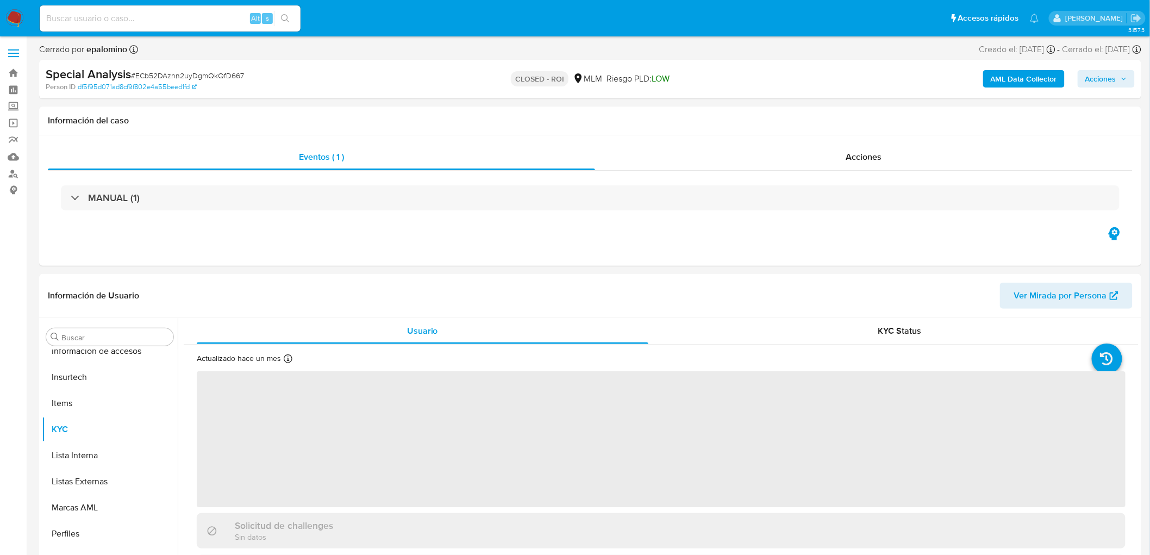
scroll to position [459, 0]
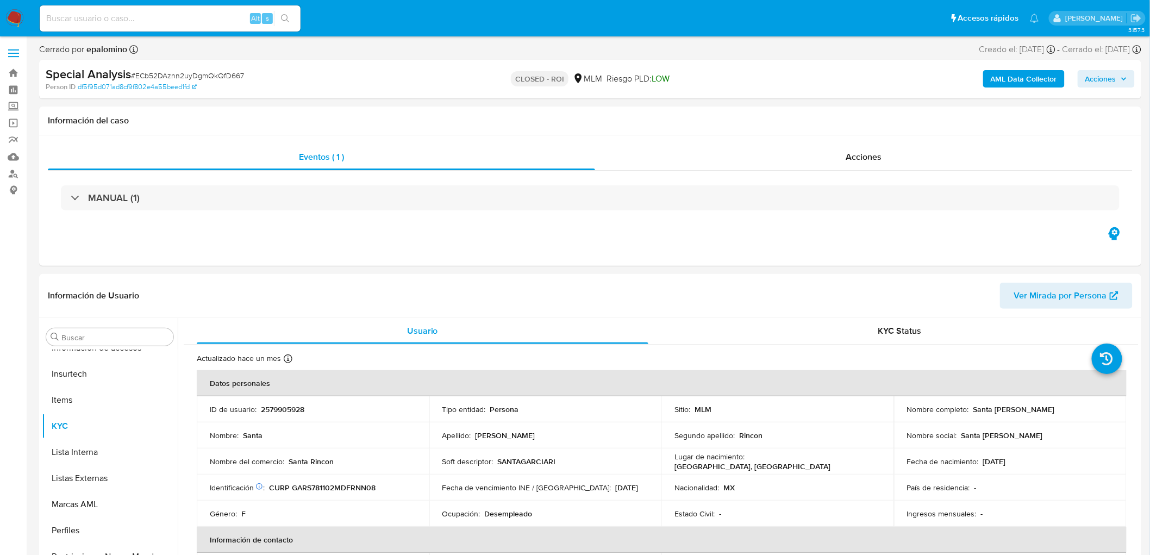
select select "10"
click at [837, 145] on div "Acciones" at bounding box center [864, 157] width 538 height 26
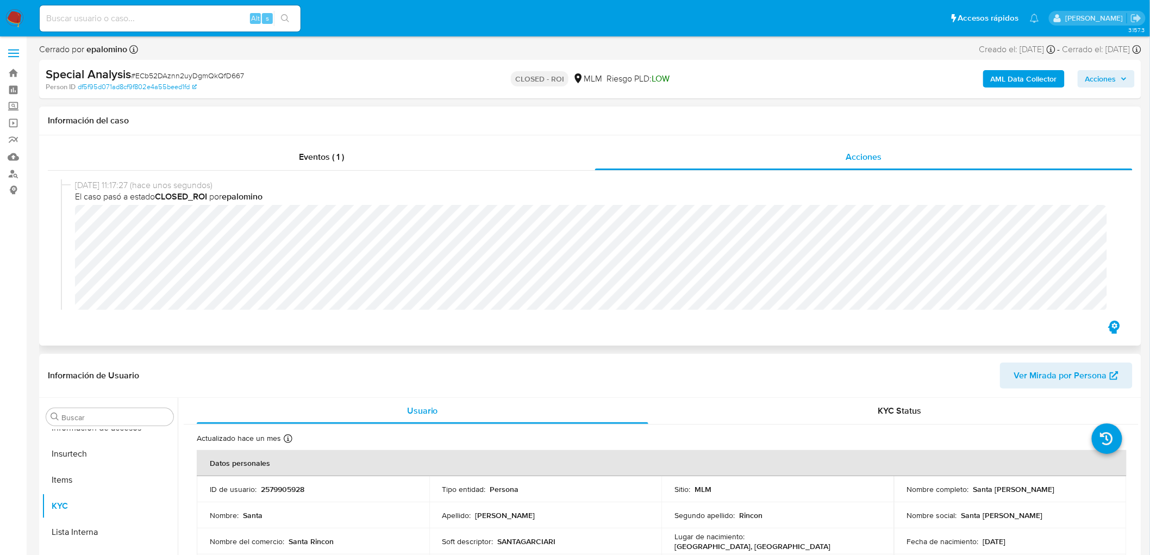
scroll to position [6, 0]
drag, startPoint x: 1120, startPoint y: 80, endPoint x: 1095, endPoint y: 84, distance: 24.8
click at [1119, 80] on span "Acciones" at bounding box center [1106, 78] width 42 height 15
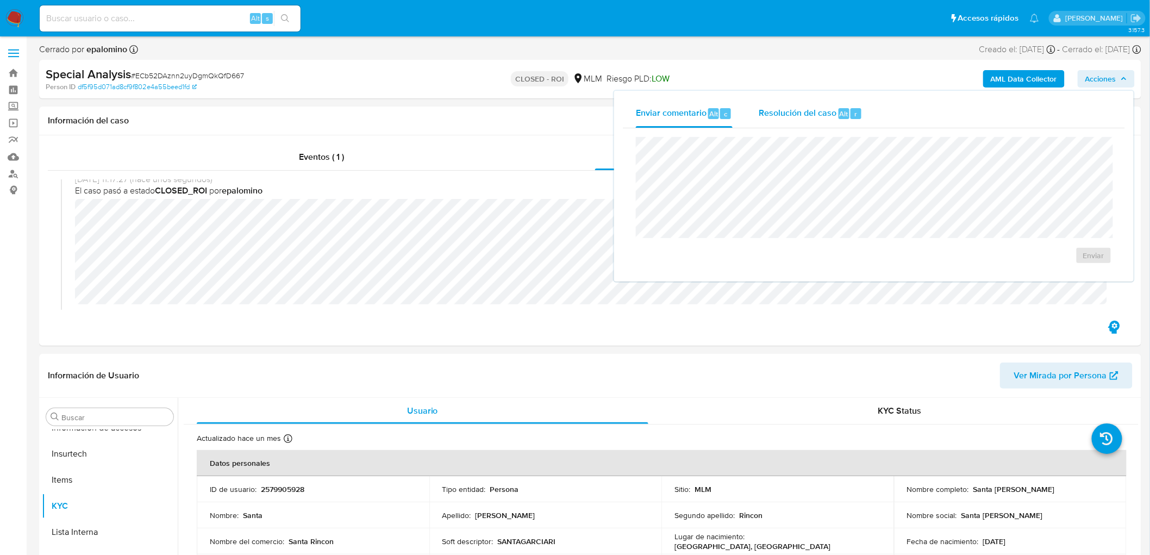
click at [805, 99] on div "Resolución del caso Alt r" at bounding box center [811, 113] width 104 height 28
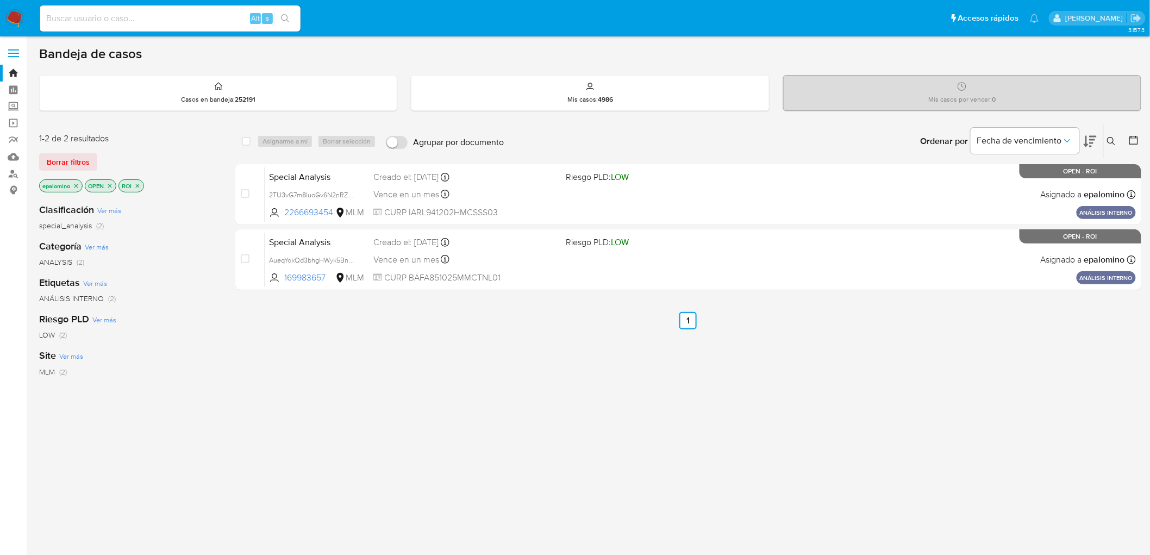
click at [78, 161] on span "Borrar filtros" at bounding box center [68, 161] width 43 height 15
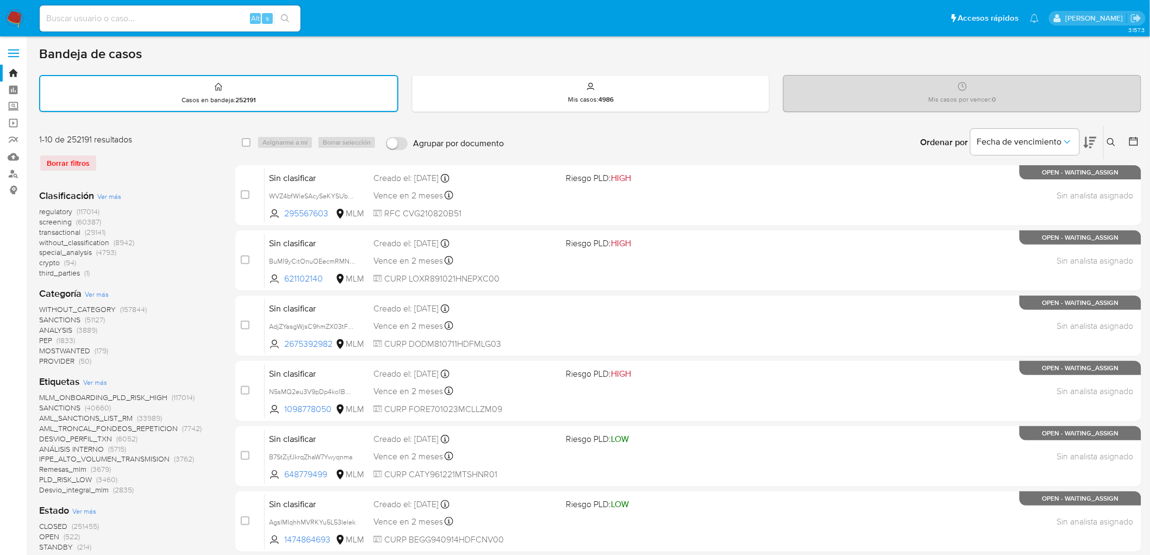
click at [12, 13] on img at bounding box center [14, 18] width 18 height 18
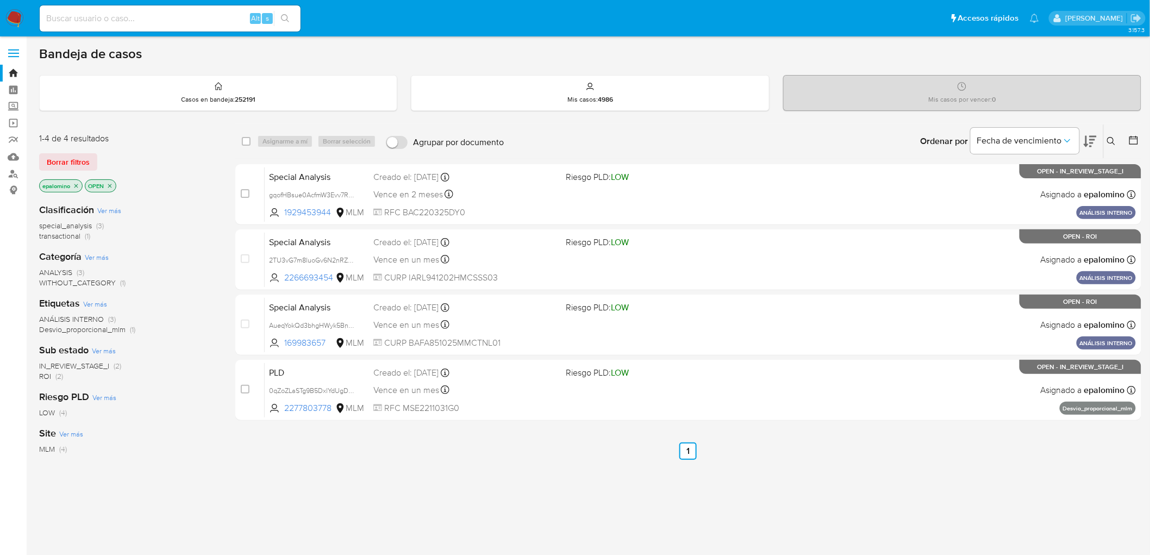
click at [54, 377] on span "ROI (2)" at bounding box center [51, 376] width 24 height 10
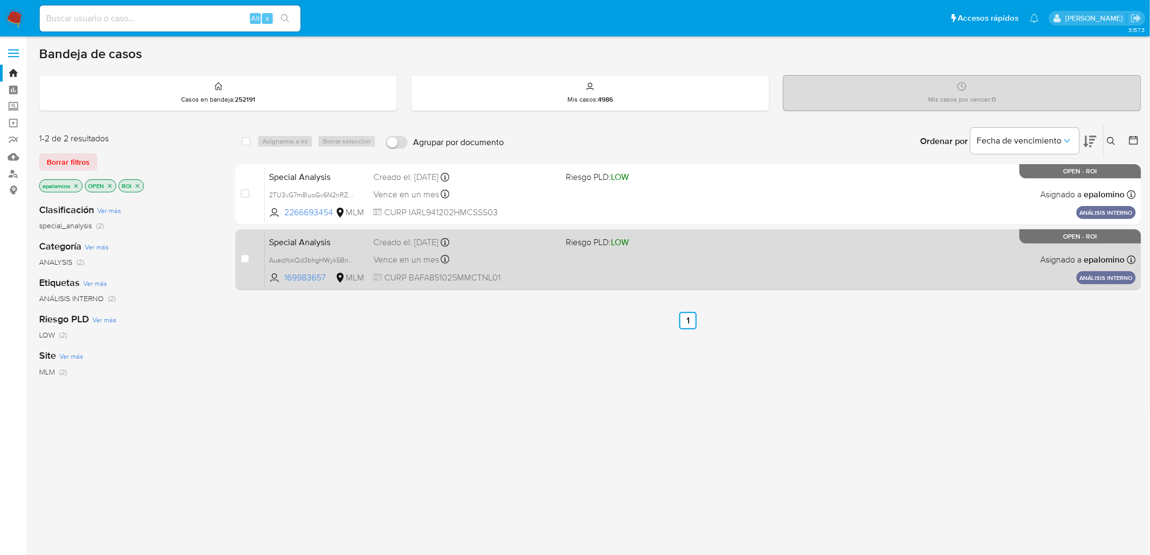
click at [301, 245] on span "Special Analysis" at bounding box center [317, 241] width 96 height 14
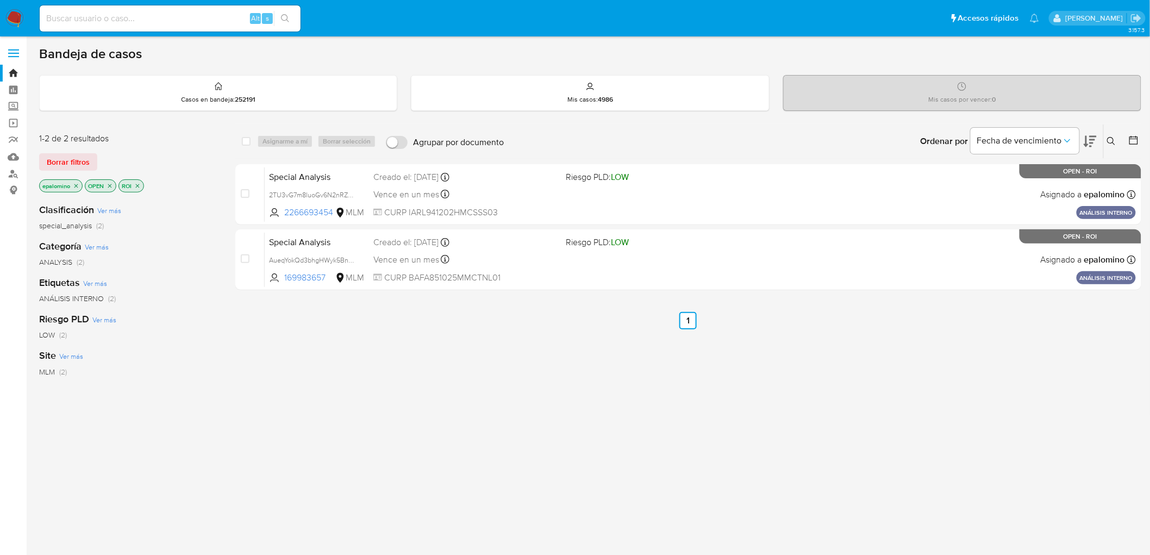
click at [79, 159] on span "Borrar filtros" at bounding box center [68, 161] width 43 height 15
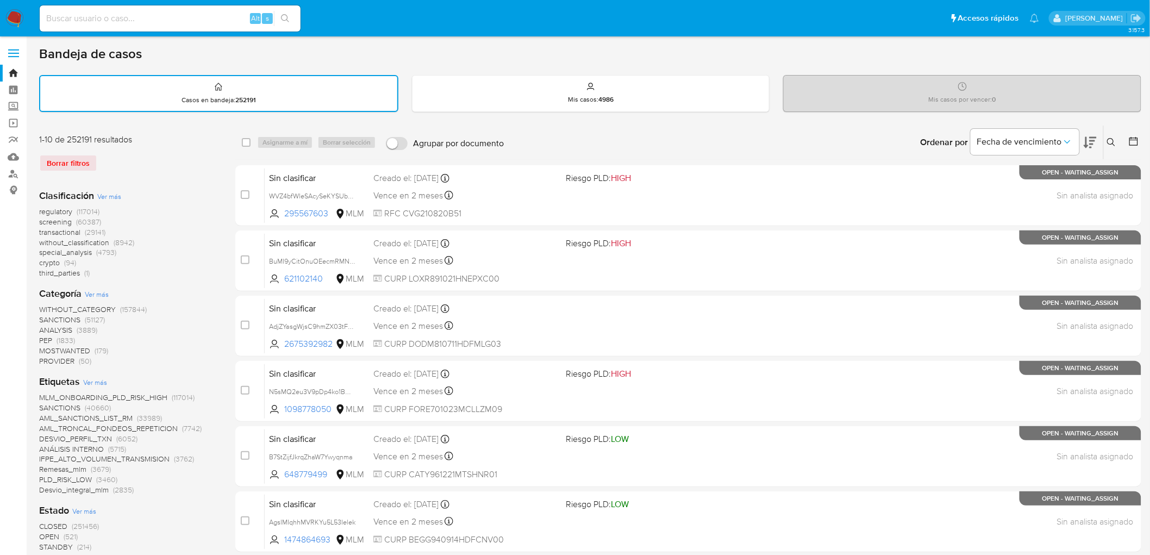
click at [9, 21] on img at bounding box center [14, 18] width 18 height 18
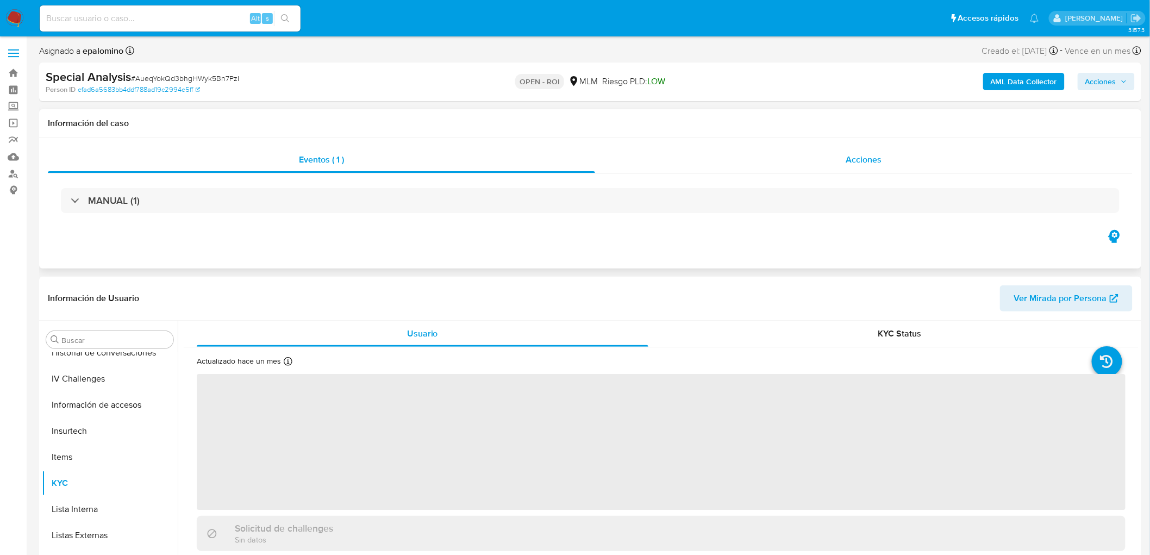
scroll to position [459, 0]
click at [859, 158] on span "Acciones" at bounding box center [863, 159] width 36 height 12
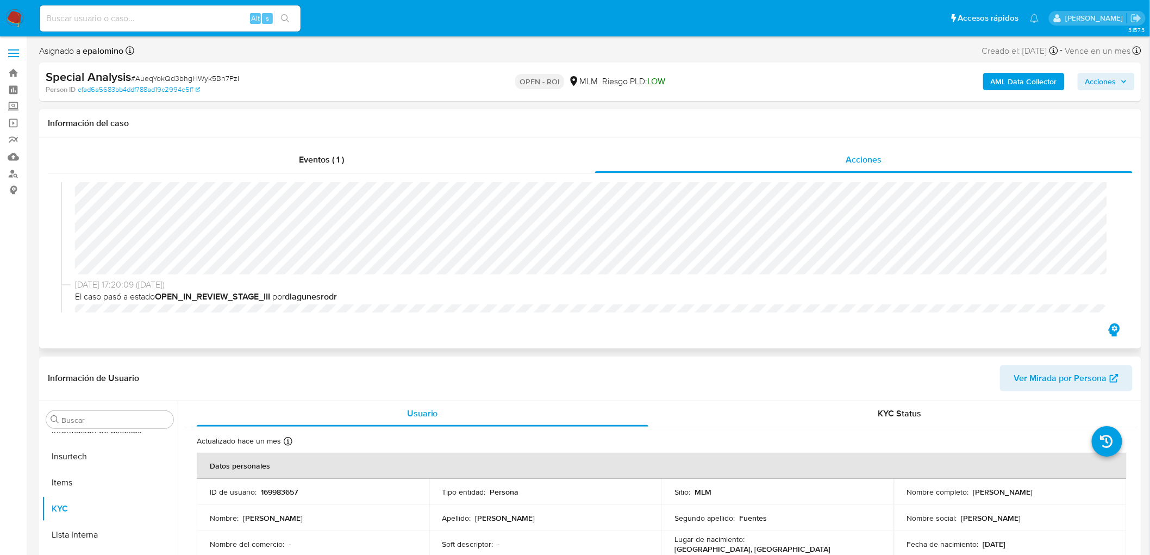
select select "10"
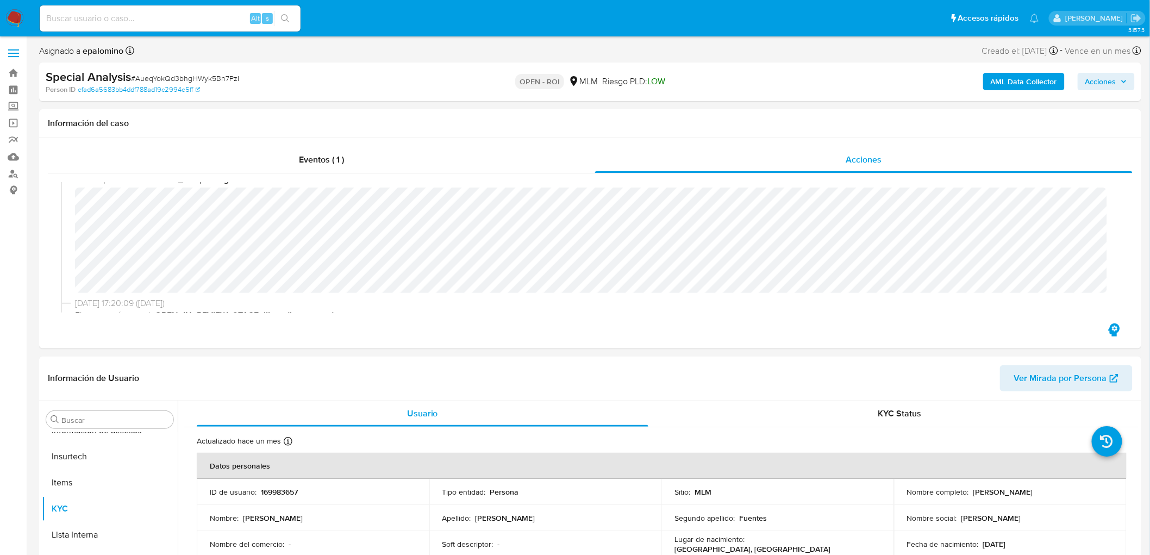
click at [1126, 84] on icon "button" at bounding box center [1123, 81] width 7 height 7
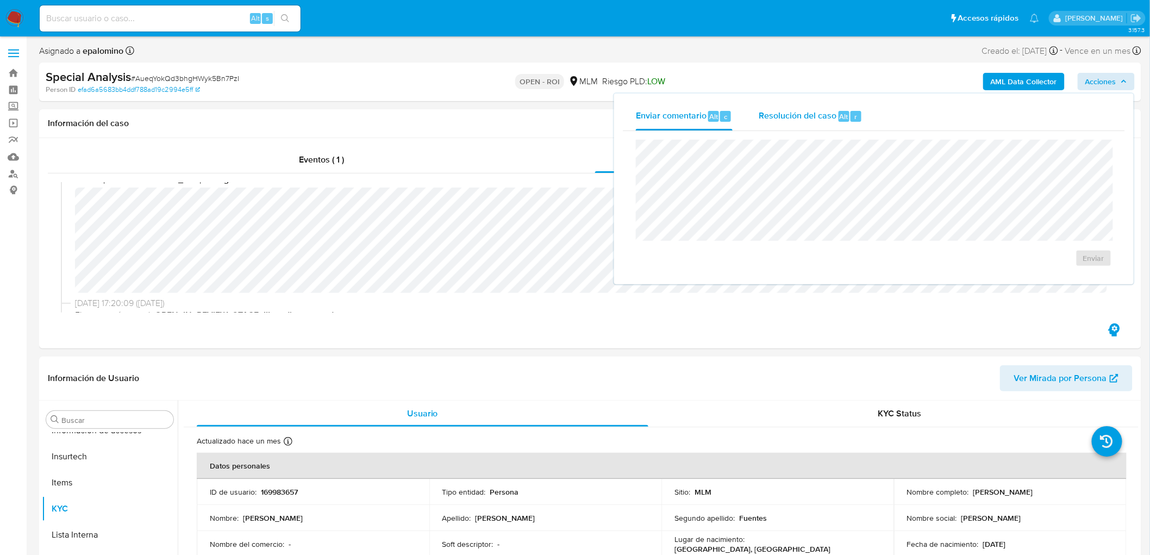
click at [828, 116] on span "Resolución del caso" at bounding box center [798, 116] width 78 height 12
click at [1061, 278] on span "ROI" at bounding box center [1067, 275] width 57 height 15
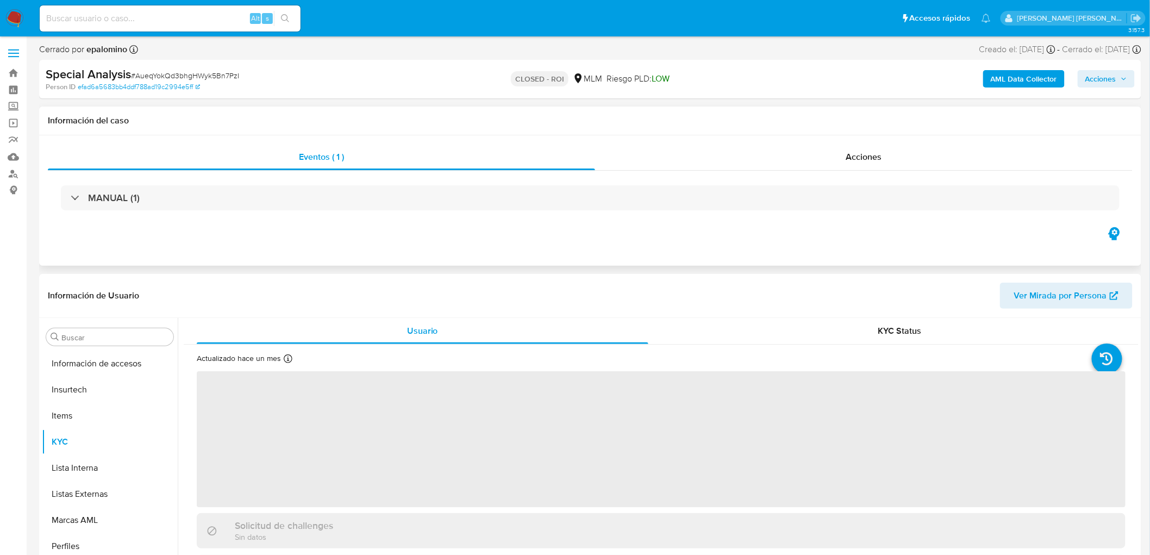
scroll to position [459, 0]
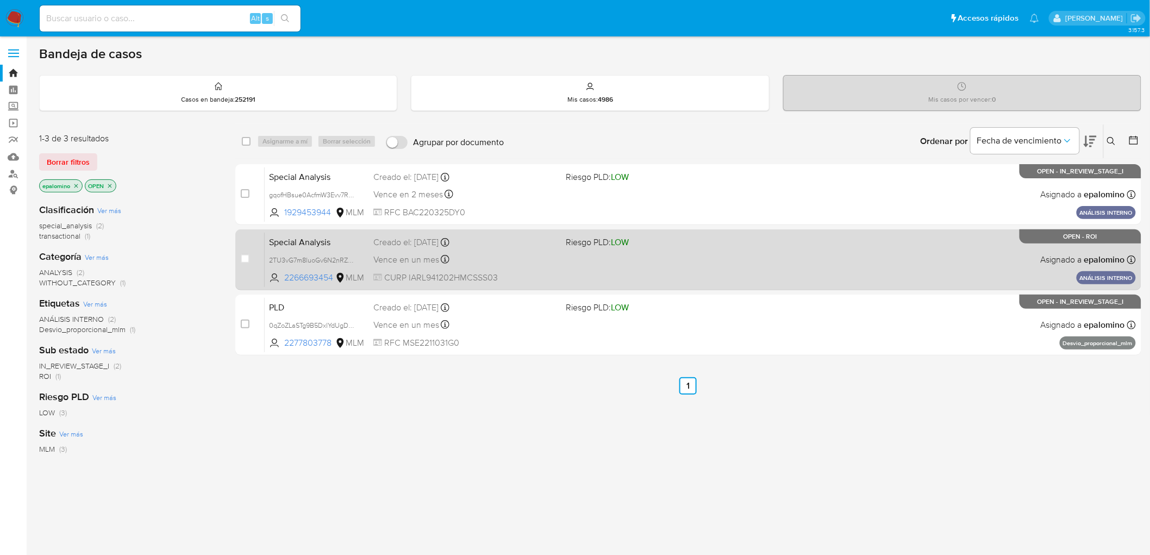
click at [286, 243] on span "Special Analysis" at bounding box center [317, 241] width 96 height 14
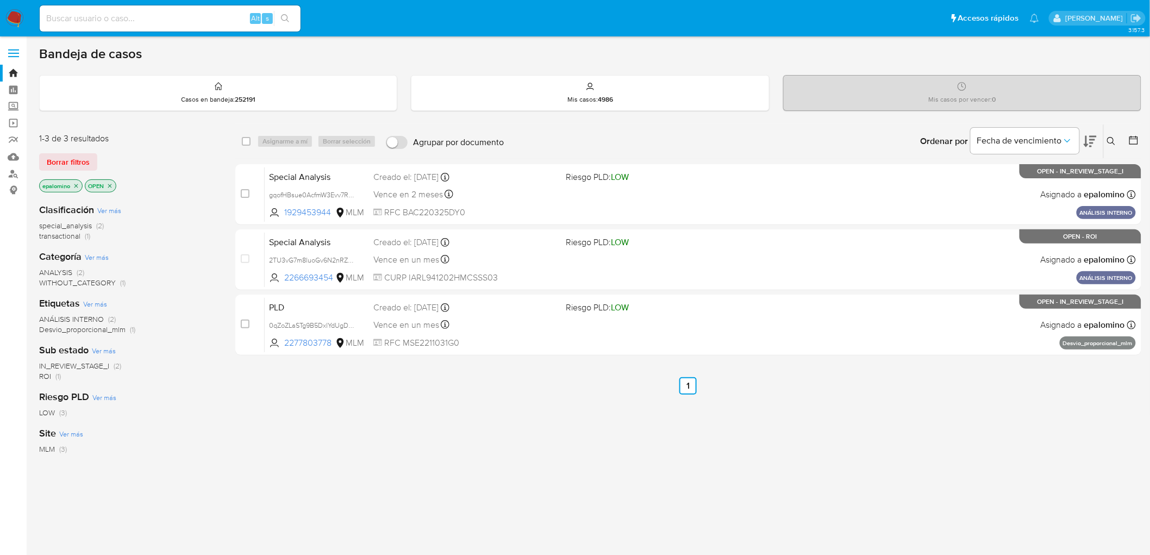
click at [16, 14] on img at bounding box center [14, 18] width 18 height 18
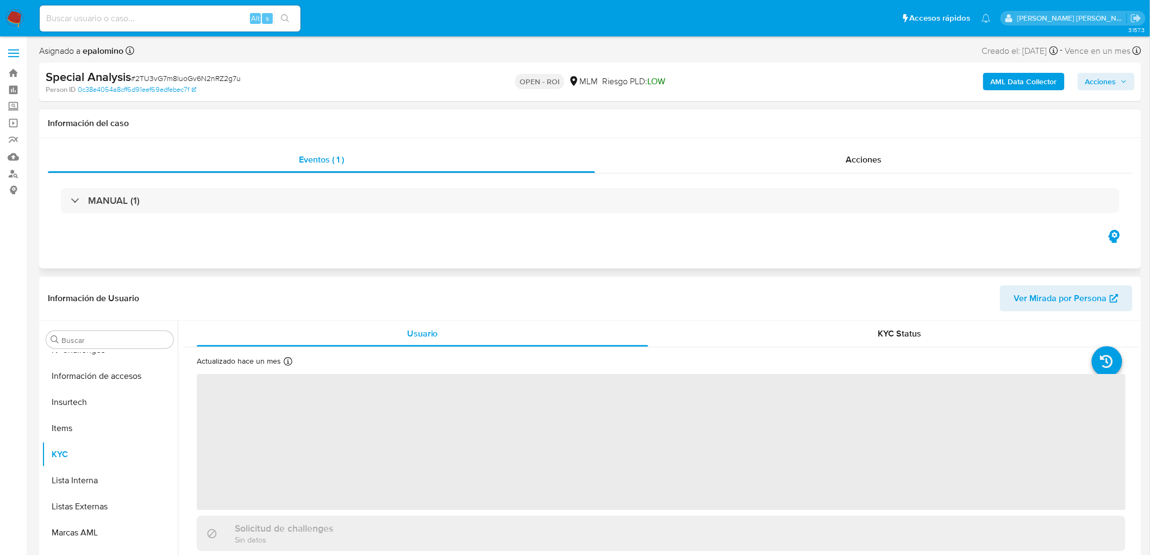
scroll to position [459, 0]
click at [865, 149] on div "Acciones" at bounding box center [864, 160] width 538 height 26
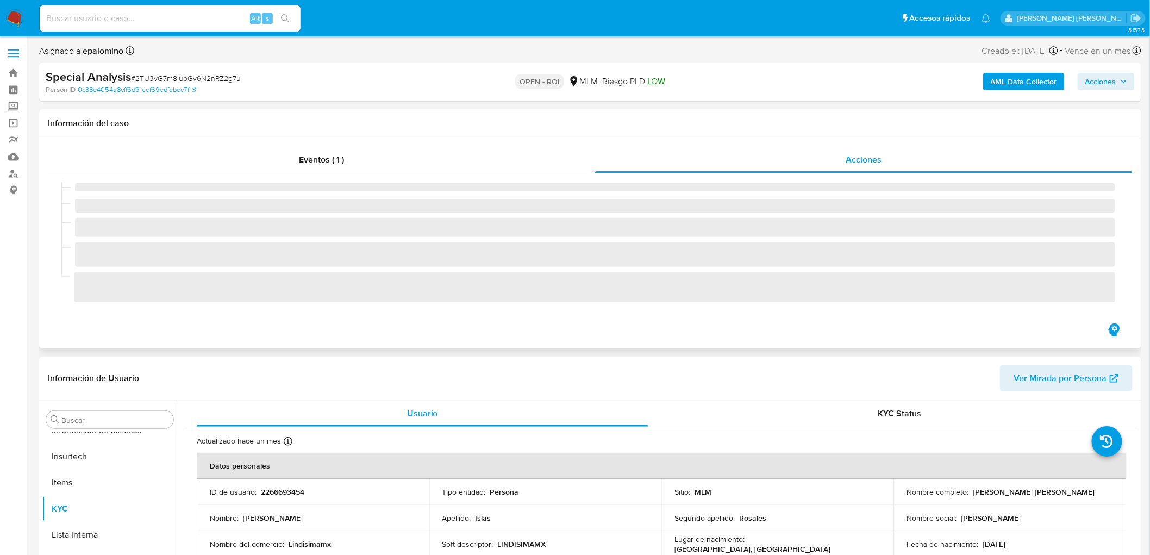
select select "10"
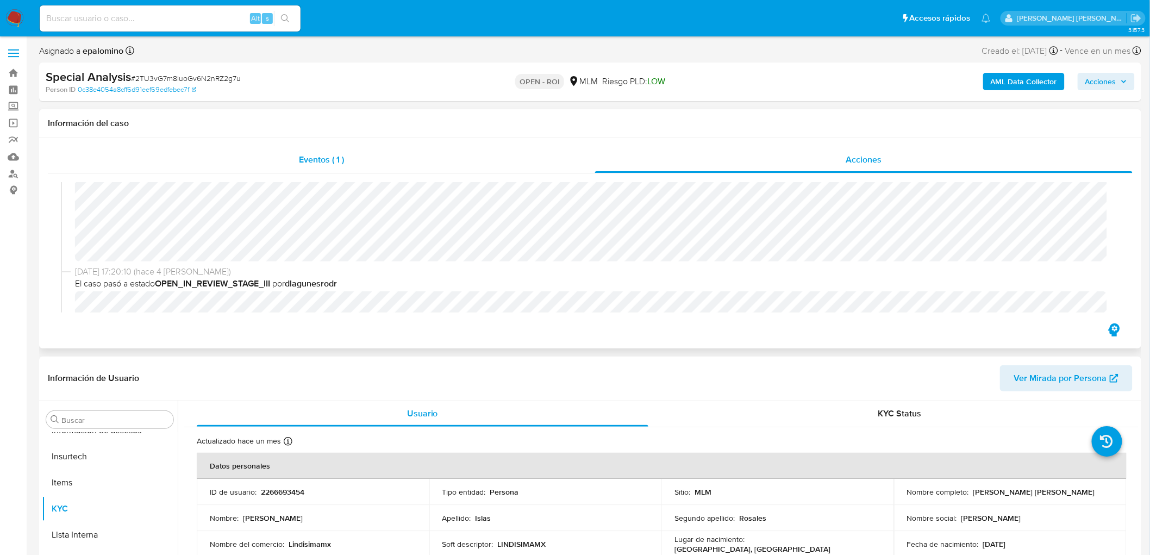
scroll to position [0, 0]
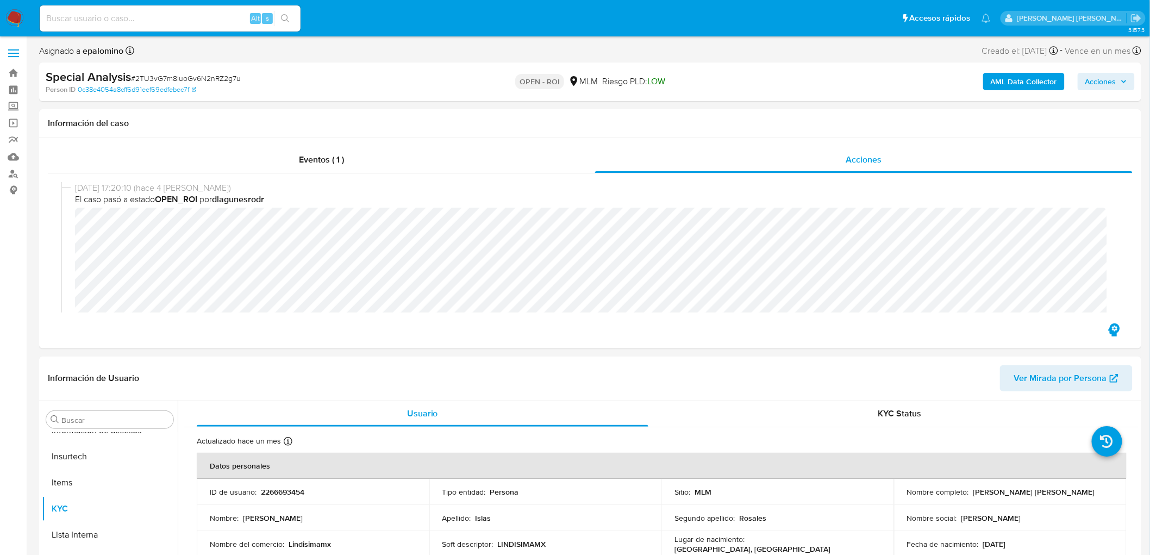
click at [1112, 89] on span "Acciones" at bounding box center [1100, 81] width 31 height 17
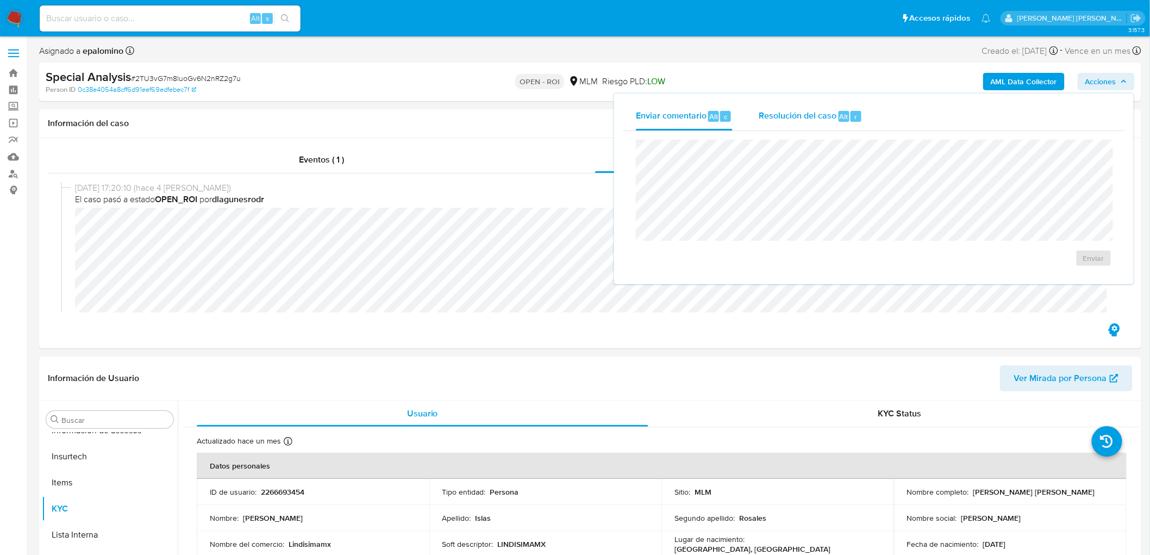
click at [816, 116] on span "Resolución del caso" at bounding box center [798, 116] width 78 height 12
click at [1061, 271] on span "ROI" at bounding box center [1067, 275] width 57 height 15
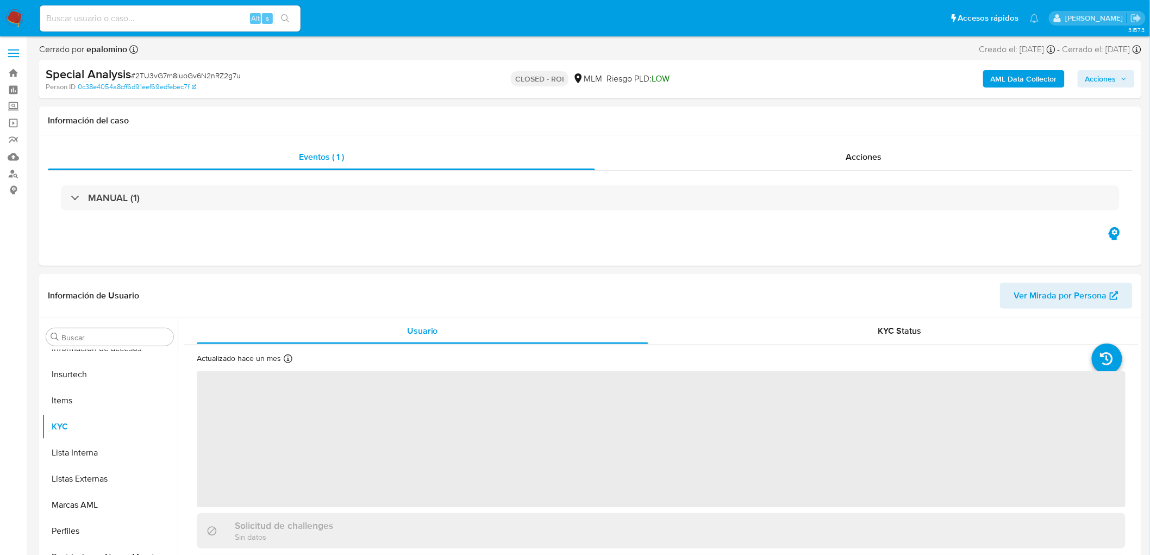
scroll to position [459, 0]
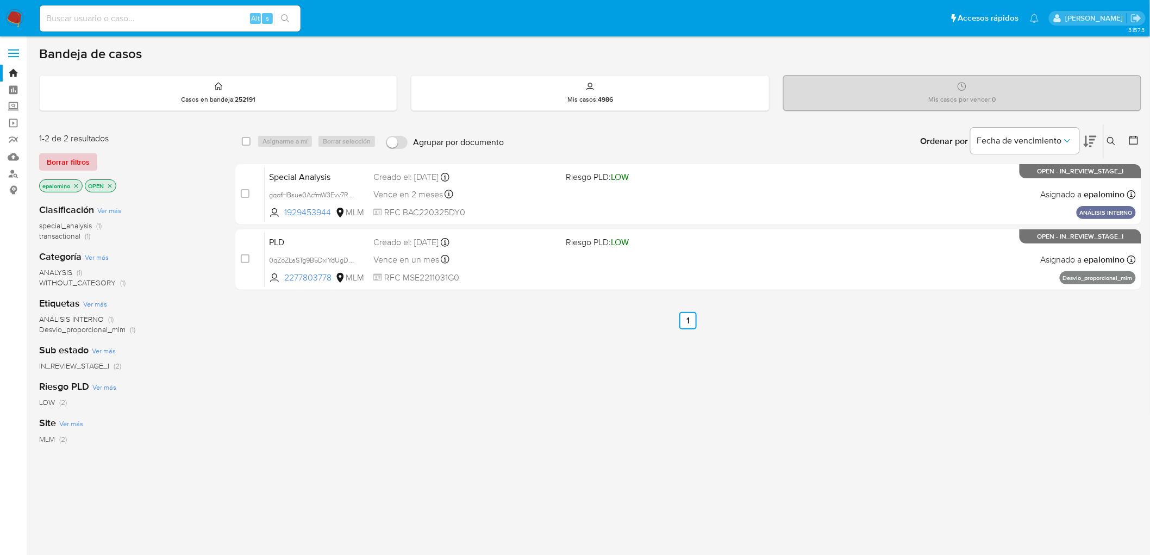
click at [72, 161] on span "Borrar filtros" at bounding box center [68, 161] width 43 height 15
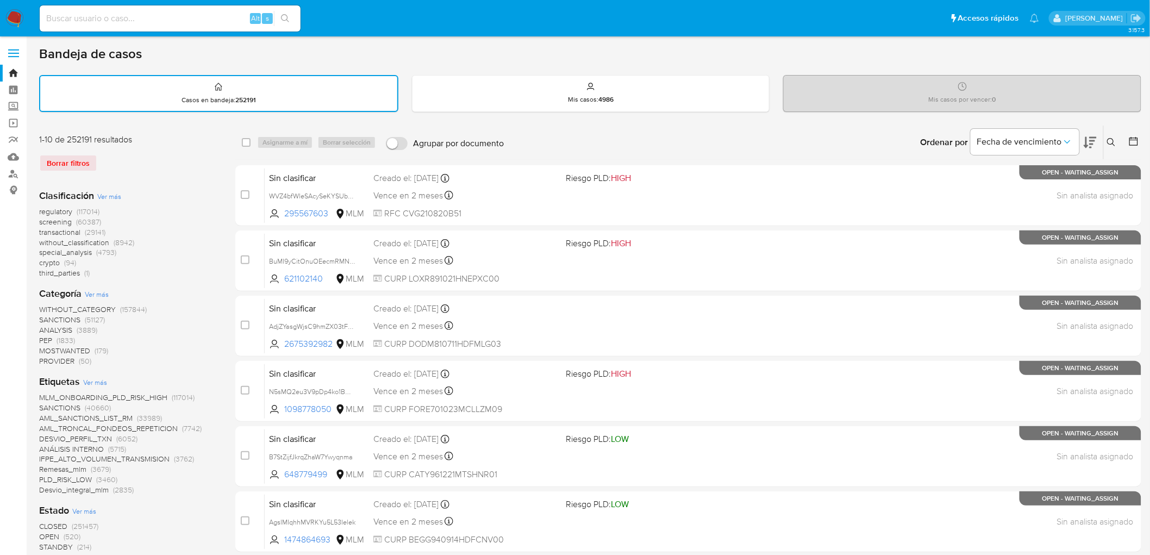
click at [13, 20] on img at bounding box center [14, 18] width 18 height 18
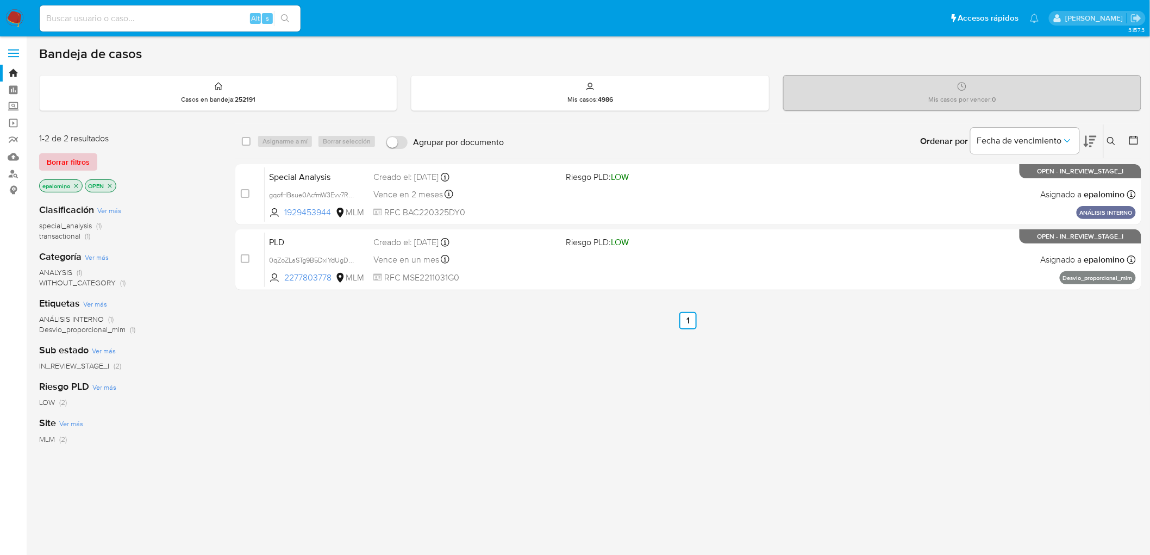
click at [82, 159] on span "Borrar filtros" at bounding box center [68, 161] width 43 height 15
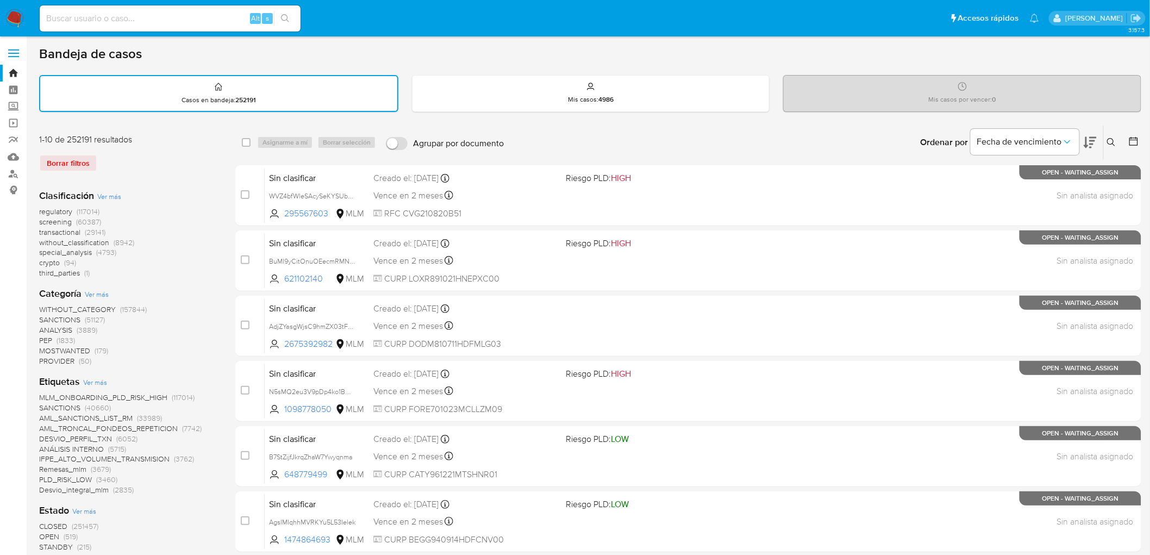
click at [1109, 138] on icon at bounding box center [1111, 142] width 8 height 8
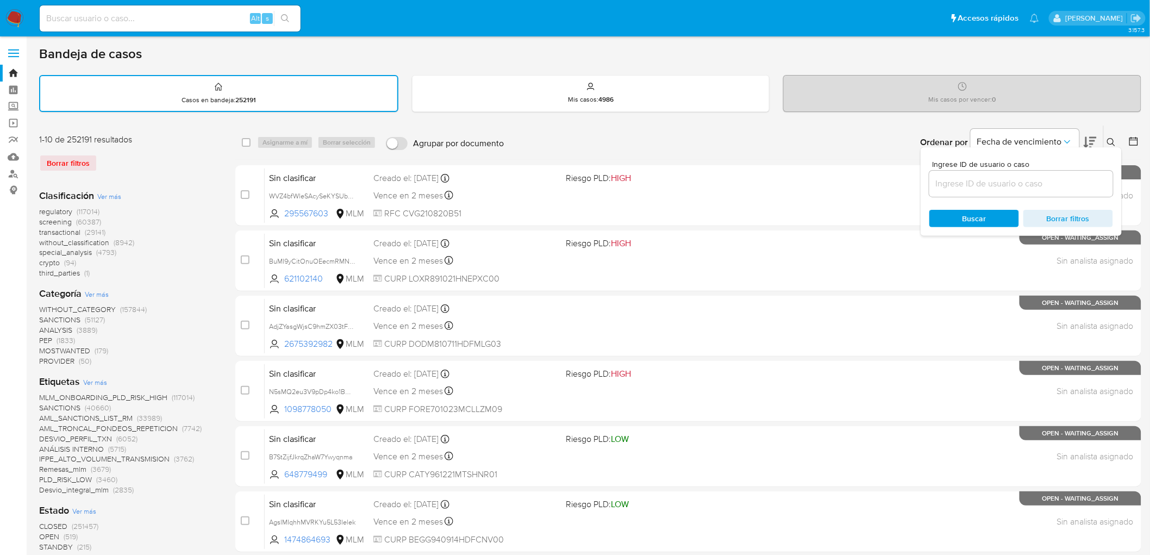
click at [976, 186] on input at bounding box center [1021, 184] width 184 height 14
click at [977, 218] on span "Buscar" at bounding box center [974, 218] width 24 height 17
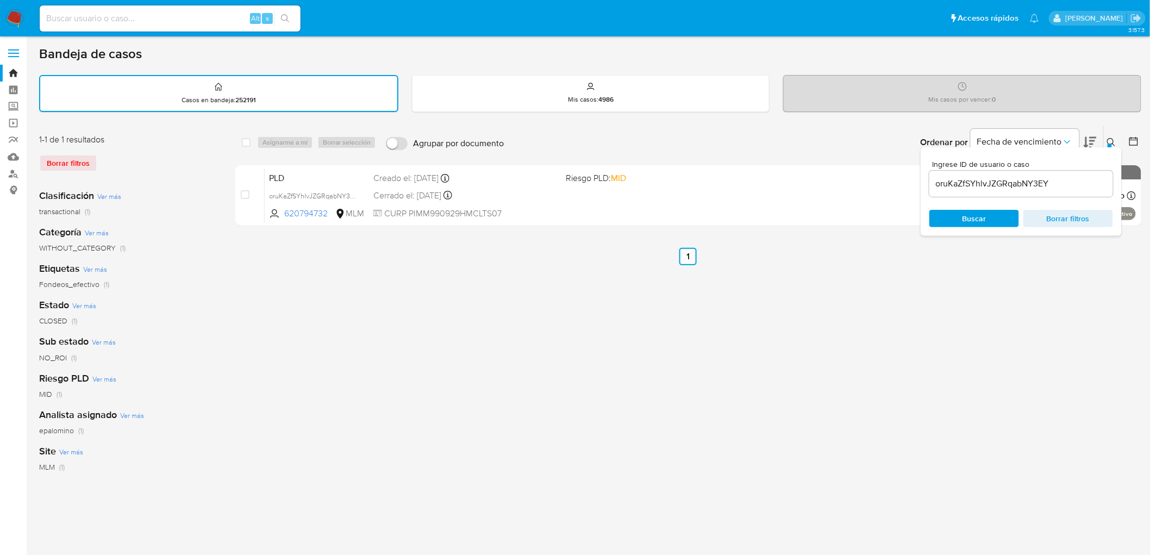
click at [1115, 147] on div "Ingrese ID de usuario o caso oruKaZfSYhlvJZGRqabNY3EY Buscar Borrar filtros" at bounding box center [1020, 191] width 201 height 89
click at [1113, 140] on icon at bounding box center [1111, 142] width 8 height 8
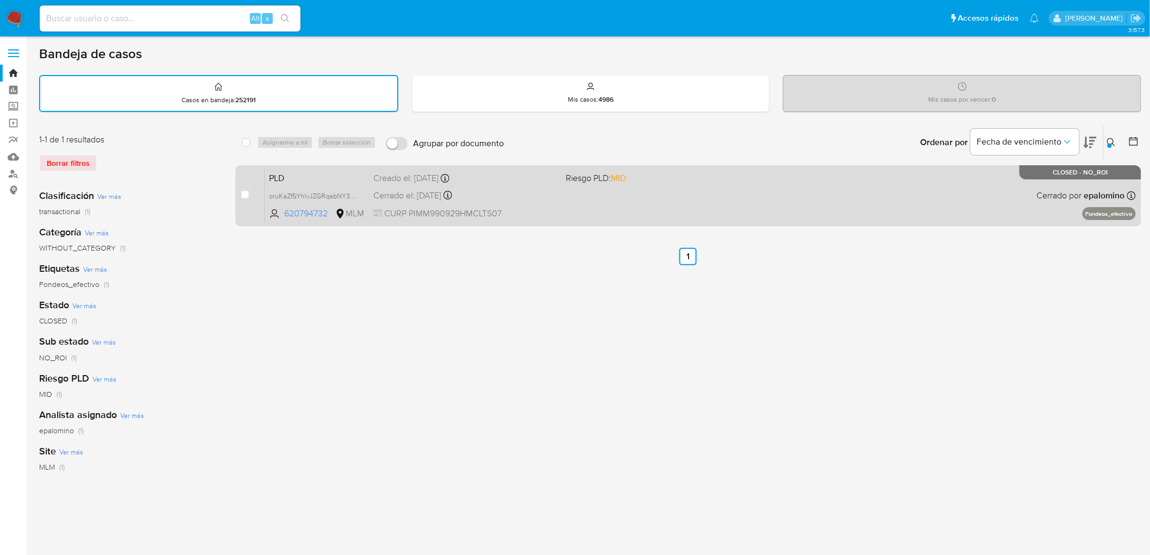
click at [276, 170] on span "PLD" at bounding box center [317, 177] width 96 height 14
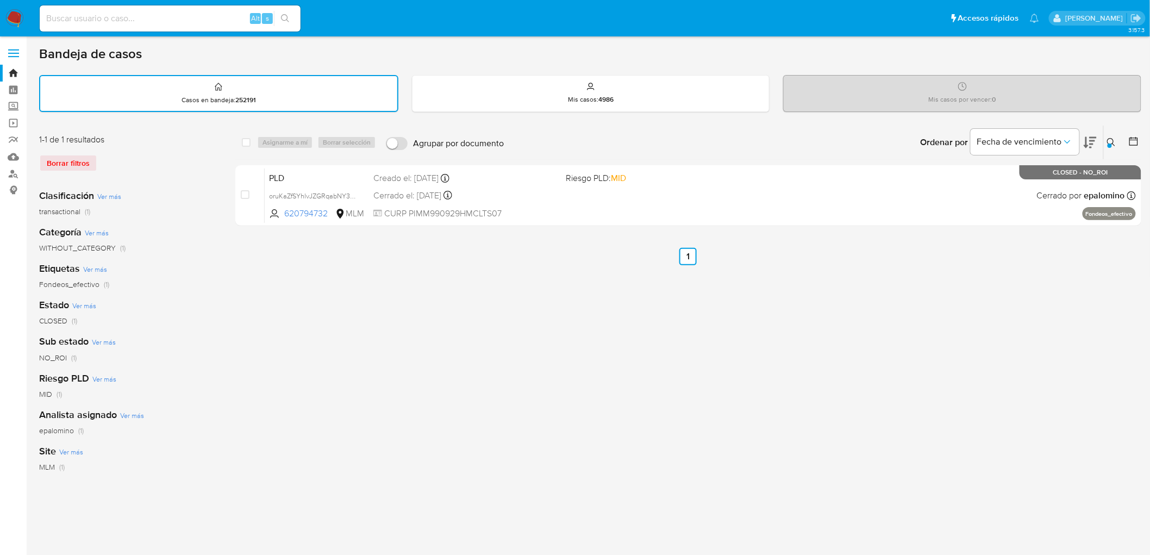
click at [1109, 138] on icon at bounding box center [1111, 142] width 9 height 9
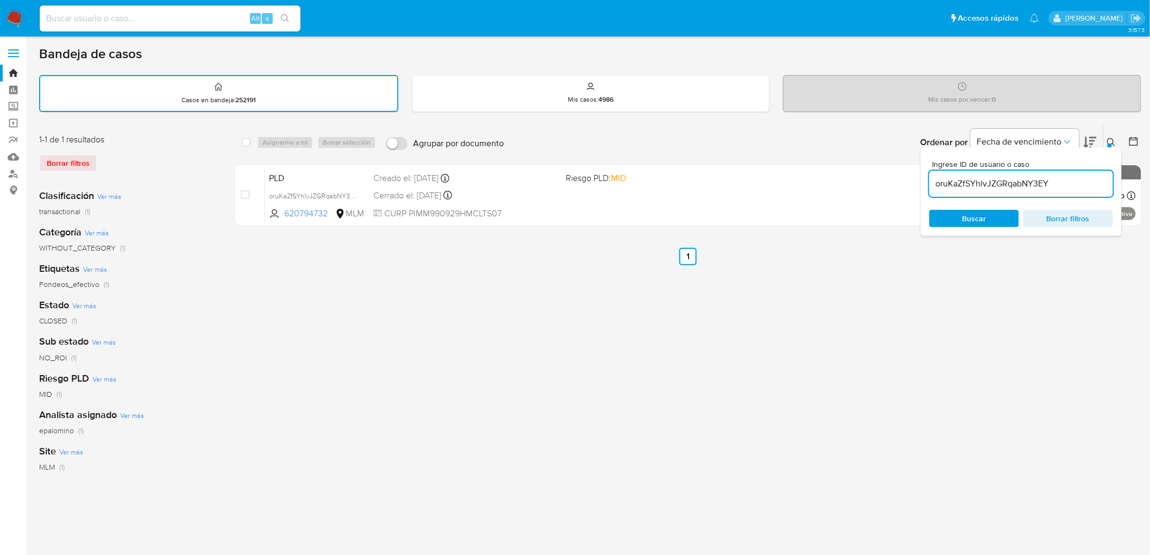
click at [969, 177] on input "oruKaZfSYhlvJZGRqabNY3EY" at bounding box center [1021, 184] width 184 height 14
click at [1114, 139] on icon at bounding box center [1111, 142] width 9 height 9
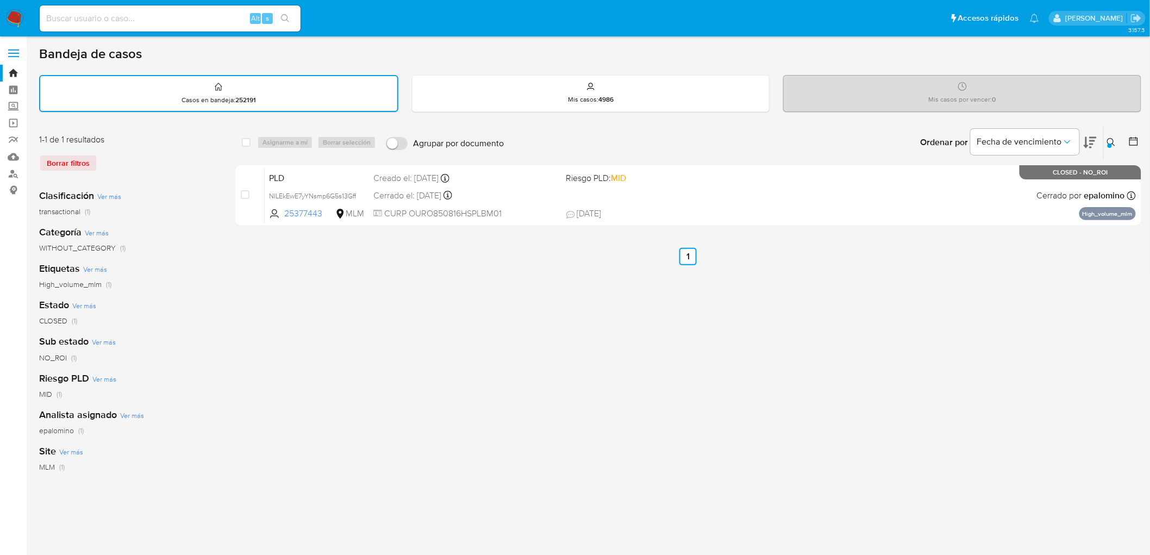
click at [1111, 140] on icon at bounding box center [1111, 142] width 9 height 9
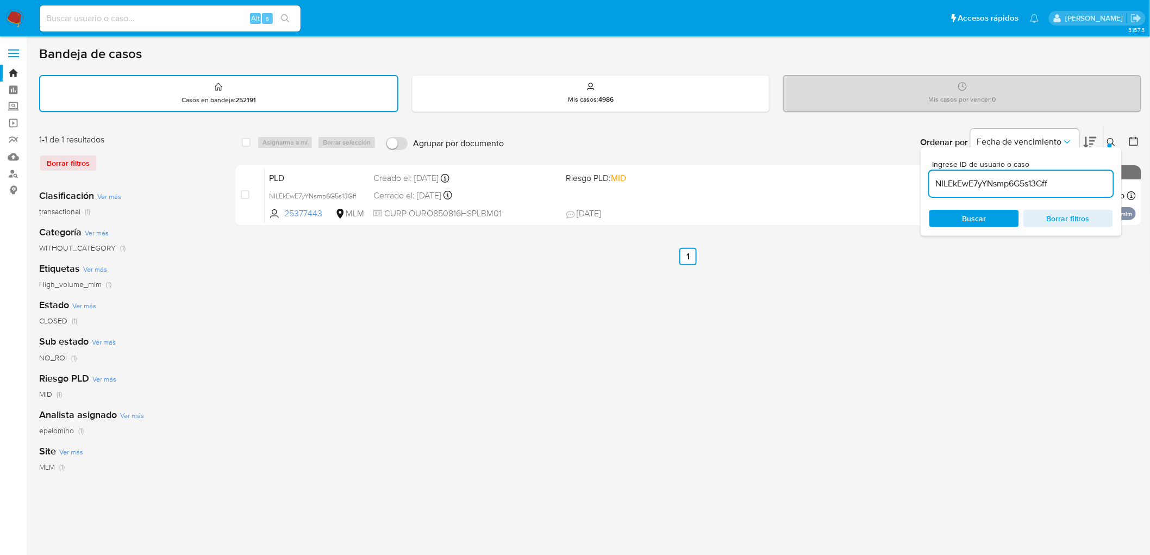
click at [952, 191] on div "NILEkEwE7yYNsmp6G5s13Gff" at bounding box center [1021, 184] width 184 height 26
click at [953, 186] on input "NILEkEwE7yYNsmp6G5s13Gff" at bounding box center [1021, 184] width 184 height 14
paste input "GJWh8T8sCRxOwIFk3qsU29vG"
type input "GJWh8T8sCRxOwIFk3qsU29vG"
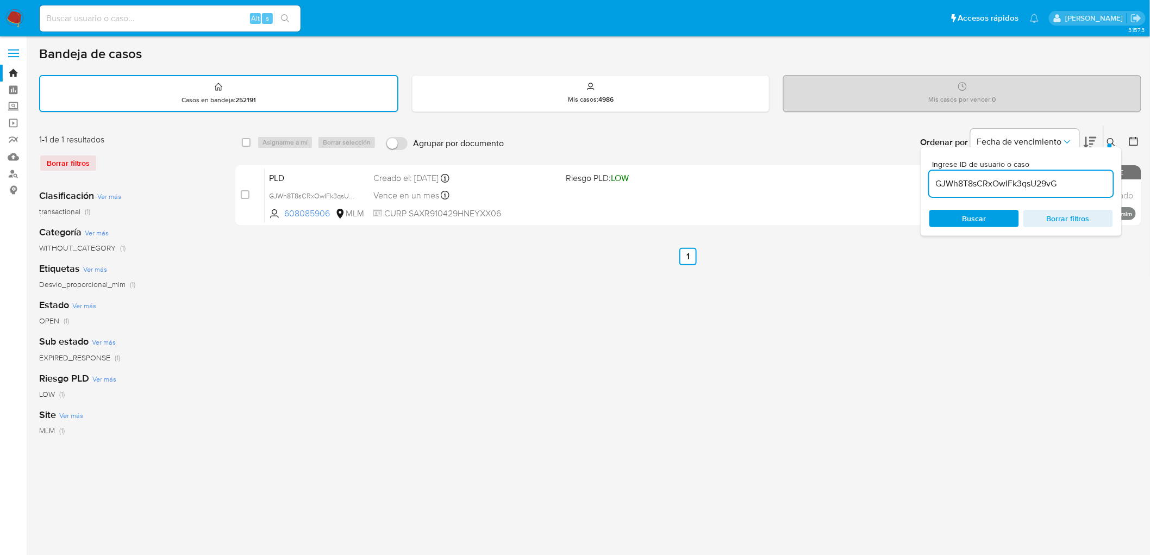
click at [1108, 138] on icon at bounding box center [1111, 142] width 8 height 8
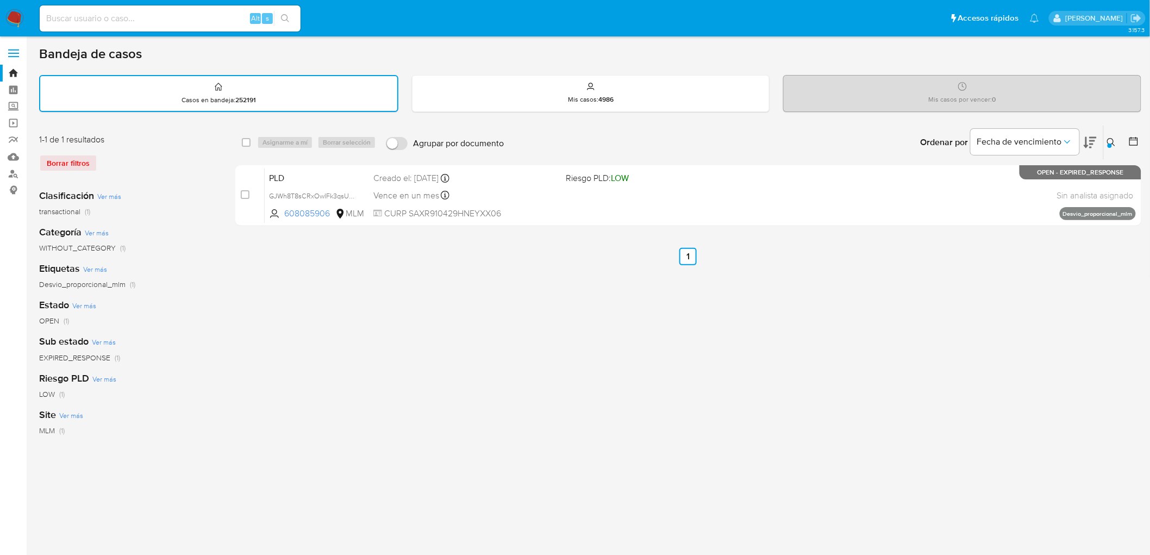
click at [274, 140] on div "Asignarme a mí Borrar selección" at bounding box center [318, 142] width 123 height 13
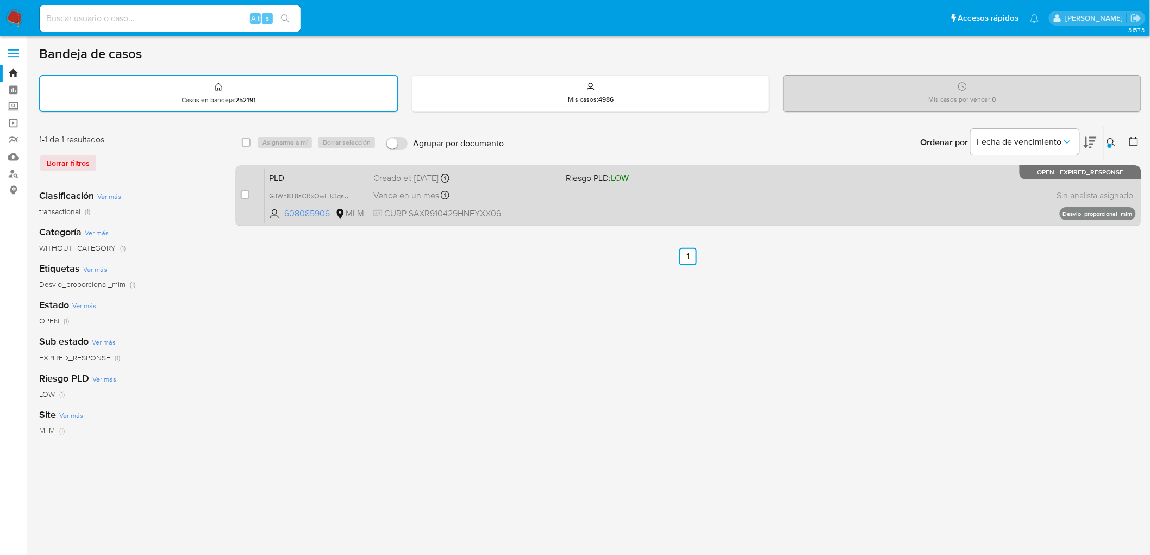
click at [283, 174] on span "PLD" at bounding box center [317, 177] width 96 height 14
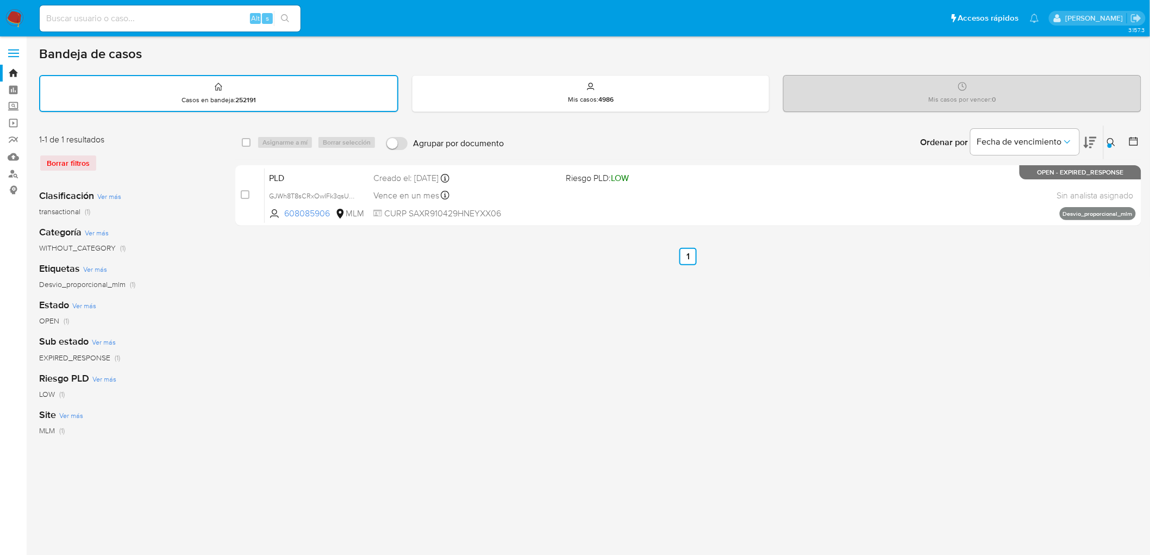
click at [15, 19] on img at bounding box center [14, 18] width 18 height 18
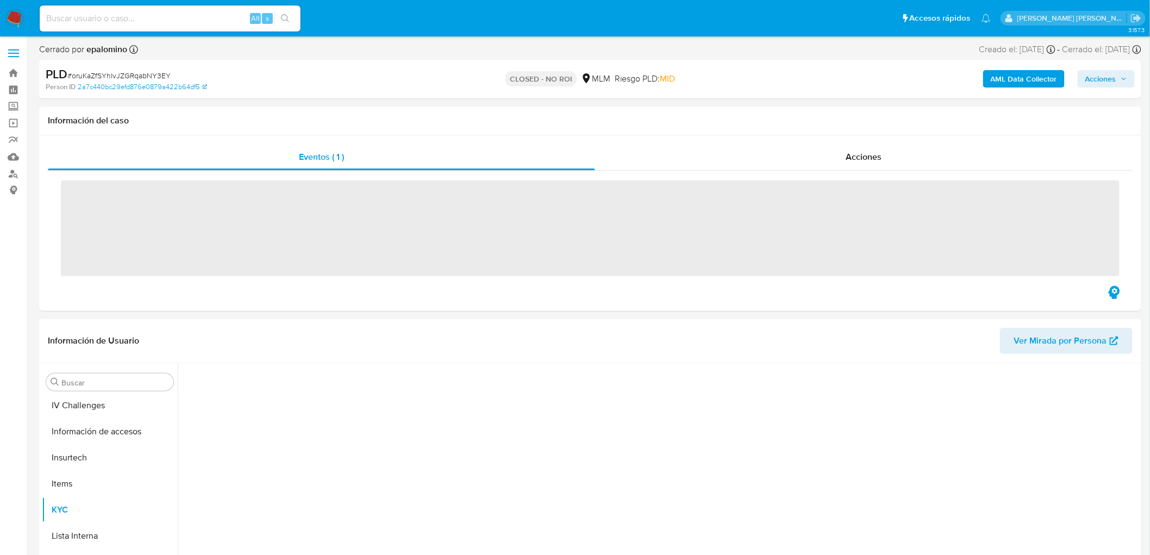
scroll to position [459, 0]
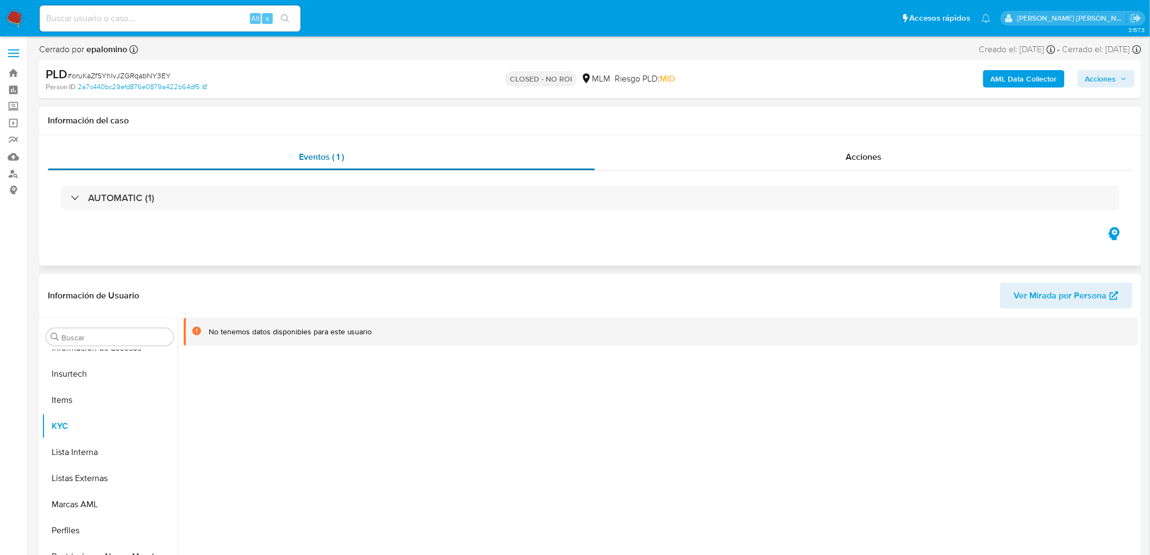
select select "10"
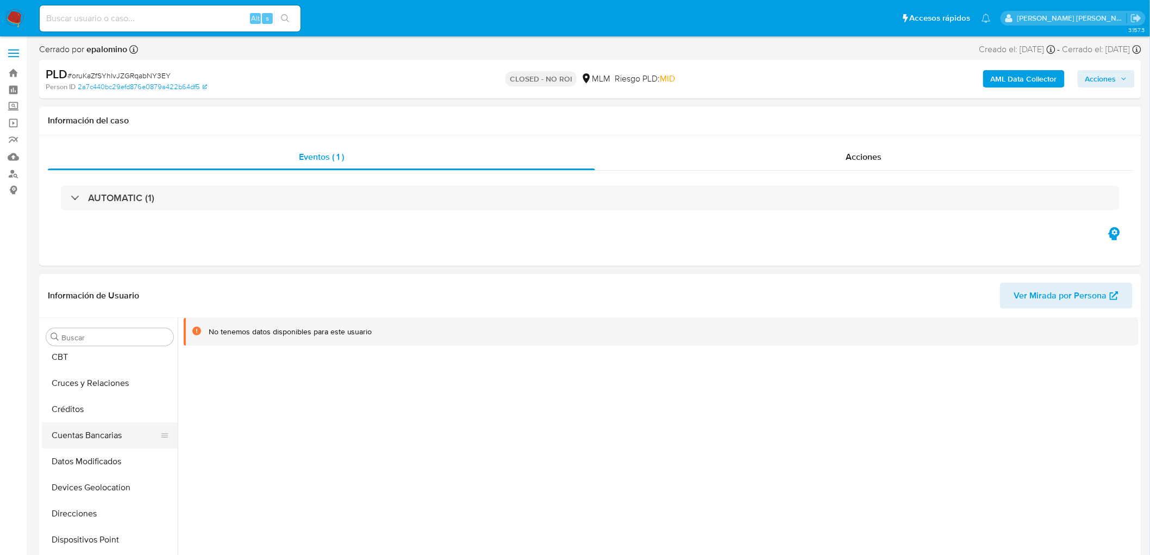
scroll to position [36, 0]
click at [117, 348] on div "Buscar Anticipos de dinero Archivos adjuntos CBT Cruces y Relaciones Créditos C…" at bounding box center [110, 457] width 136 height 277
click at [118, 353] on button "Archivos adjuntos" at bounding box center [105, 353] width 127 height 26
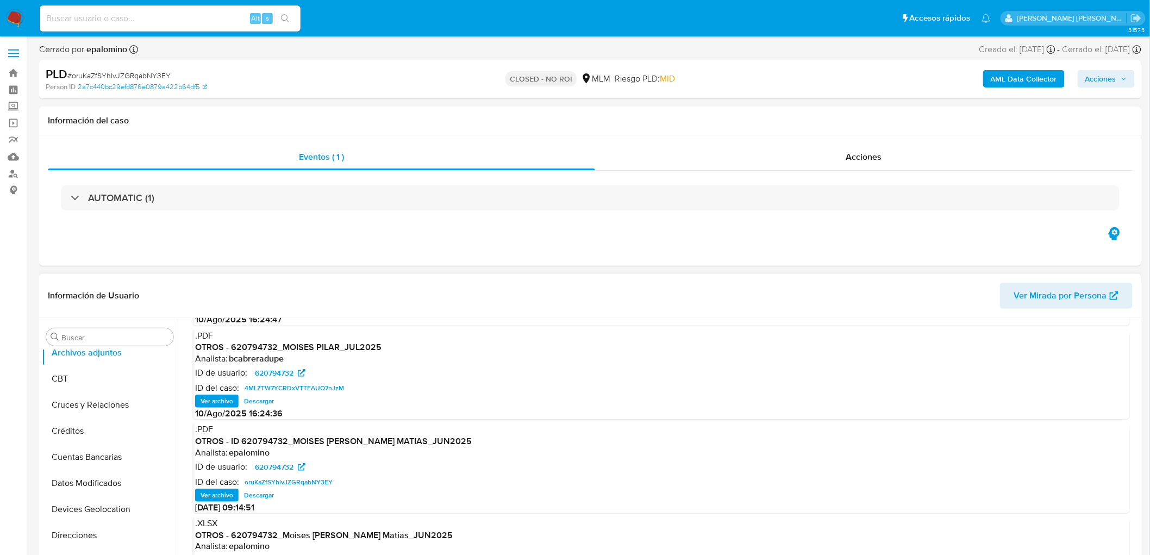
scroll to position [0, 0]
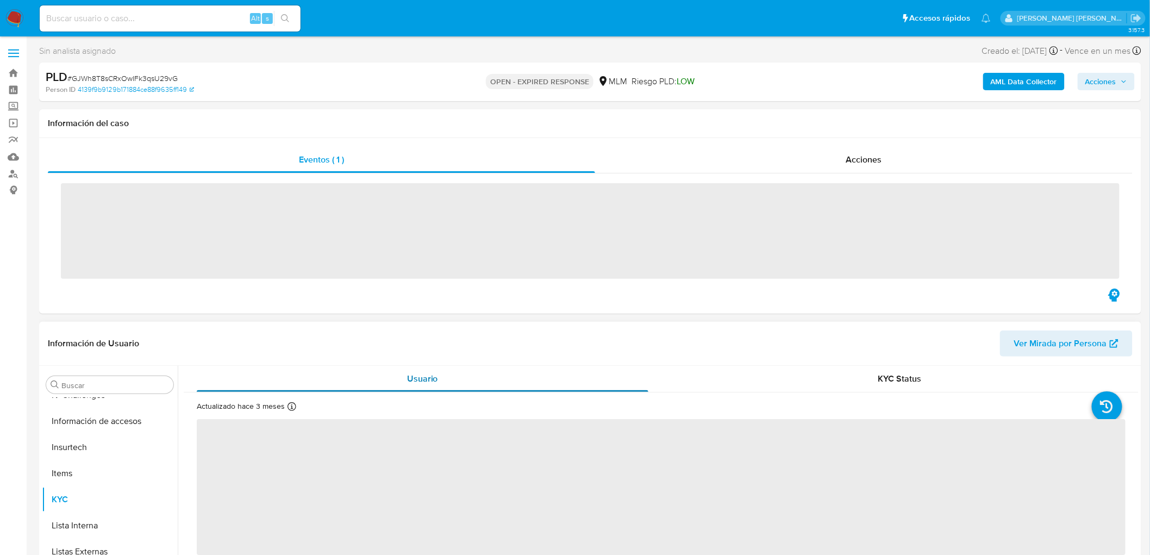
scroll to position [459, 0]
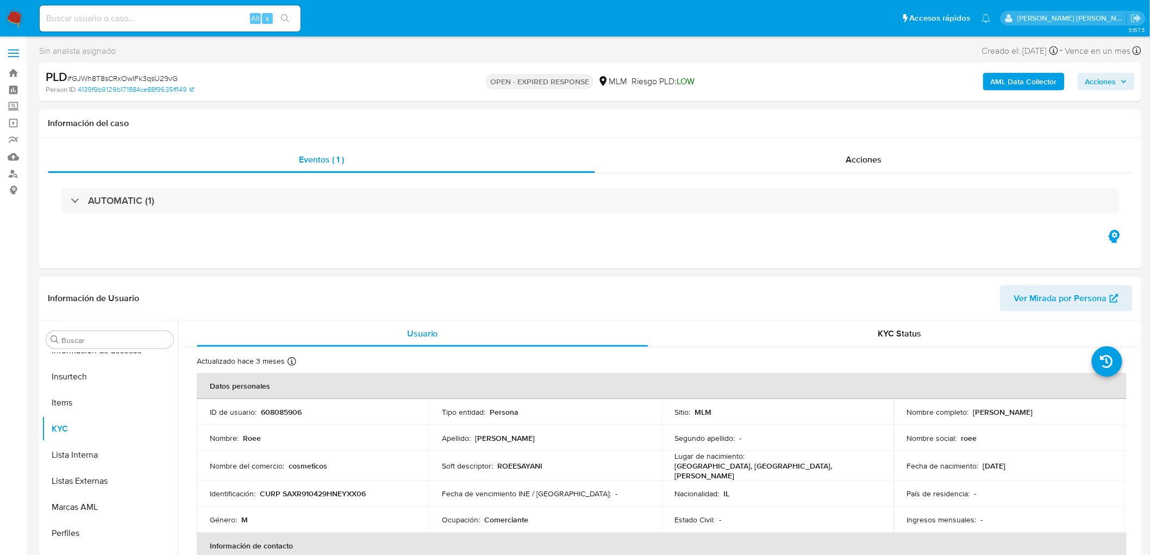
select select "10"
click at [284, 409] on p "608085906" at bounding box center [281, 412] width 41 height 10
copy p "608085906"
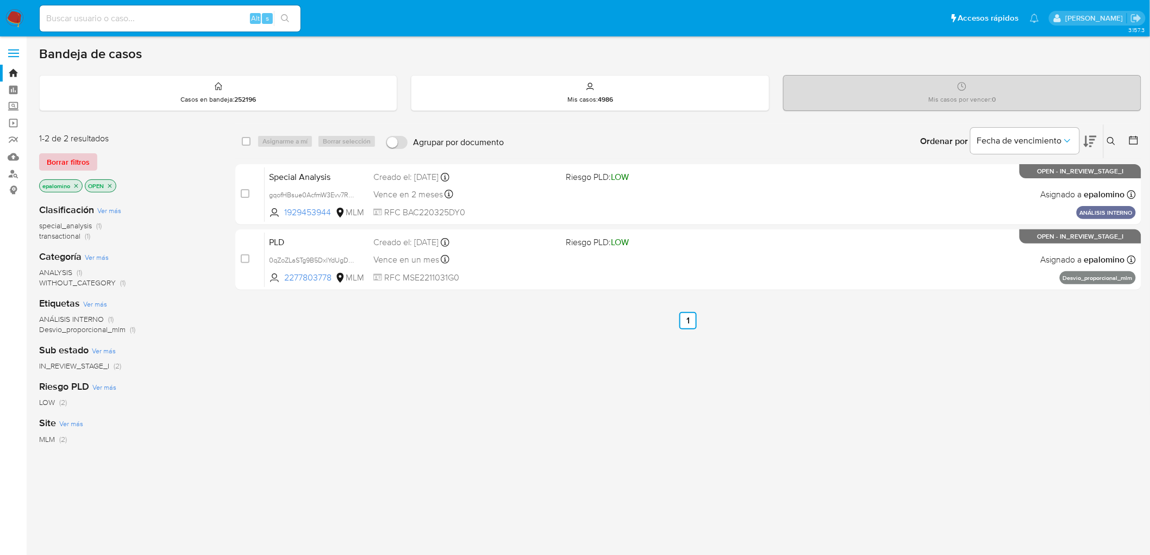
click at [73, 160] on span "Borrar filtros" at bounding box center [68, 161] width 43 height 15
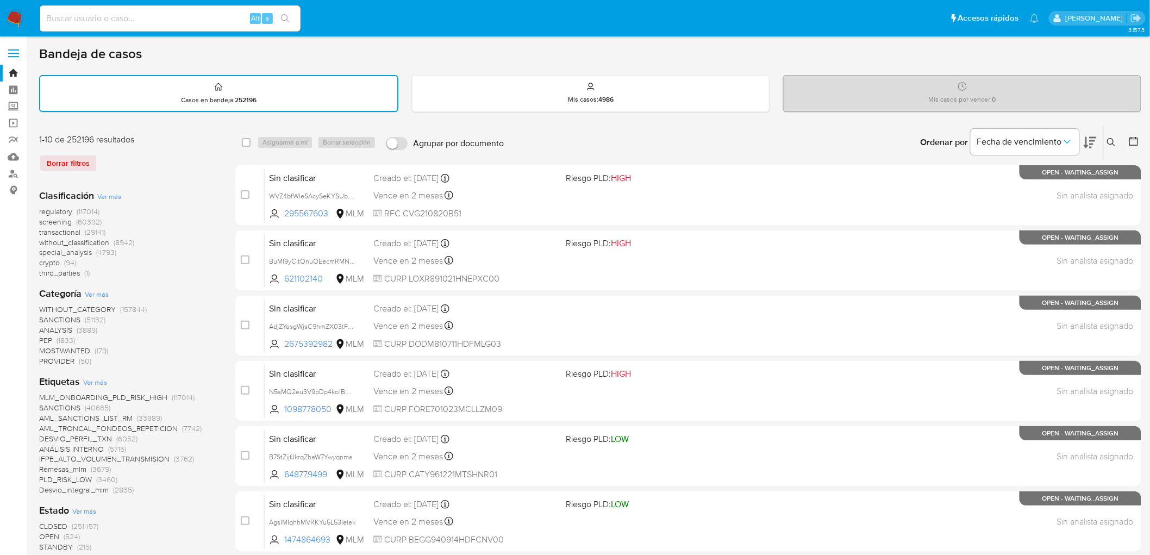
click at [1107, 138] on icon at bounding box center [1111, 142] width 9 height 9
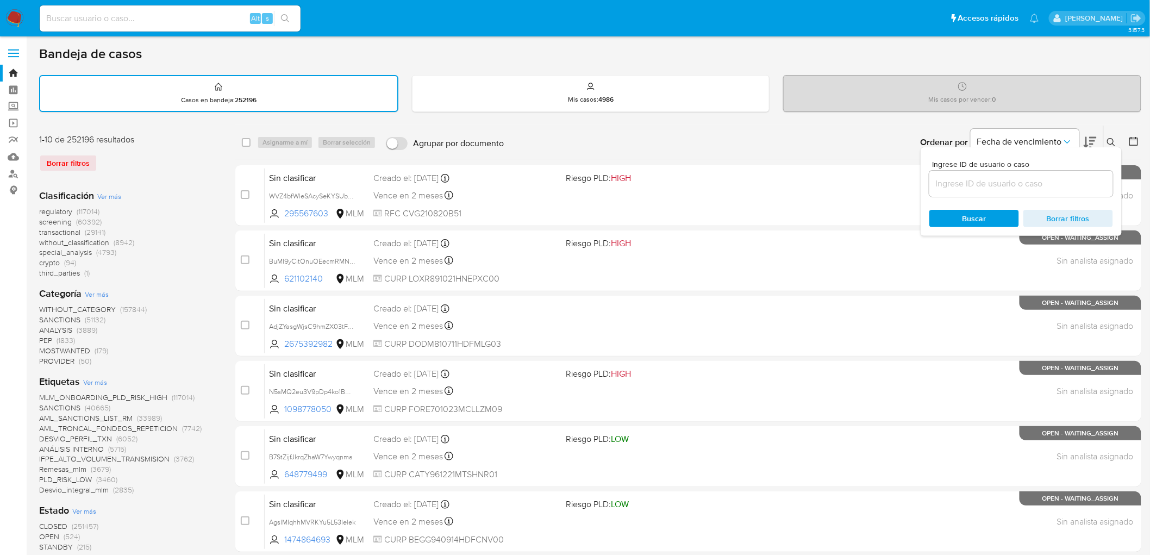
click at [1025, 177] on input at bounding box center [1021, 184] width 184 height 14
type input "608085906"
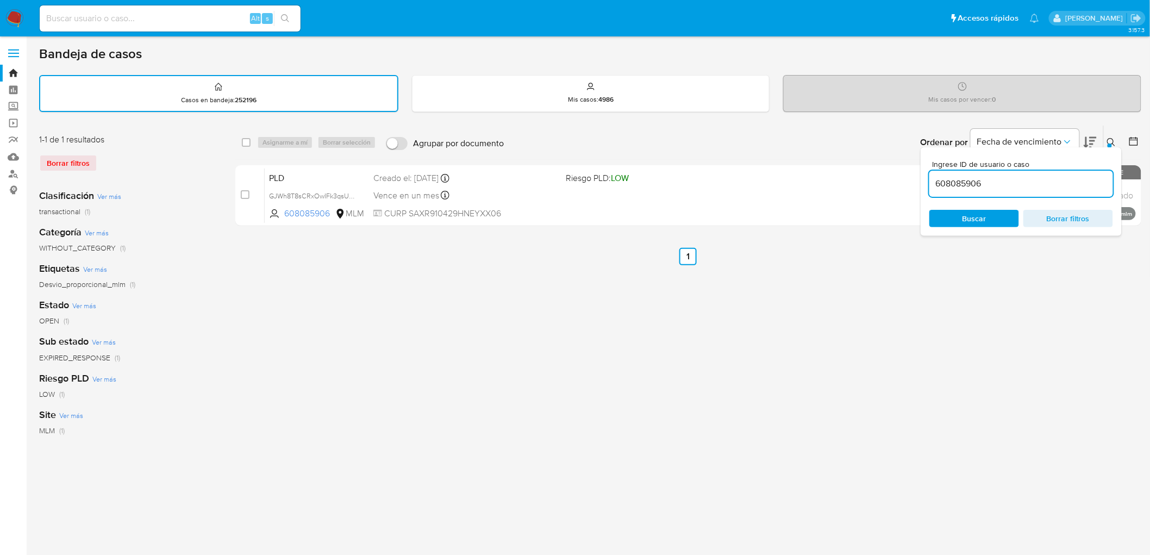
click at [1113, 141] on icon at bounding box center [1111, 142] width 8 height 8
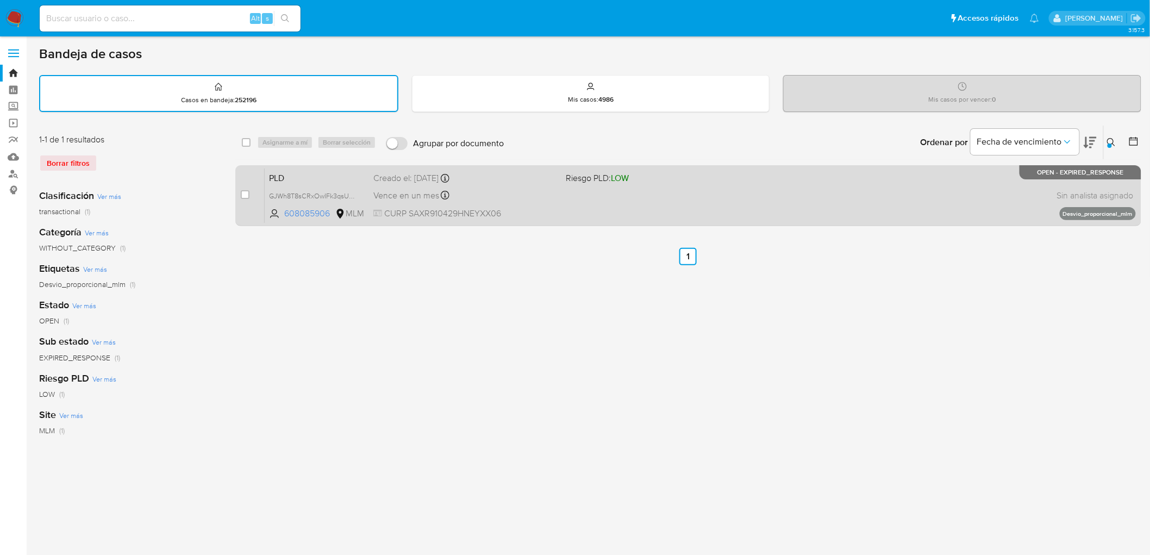
click at [289, 175] on span "PLD" at bounding box center [317, 177] width 96 height 14
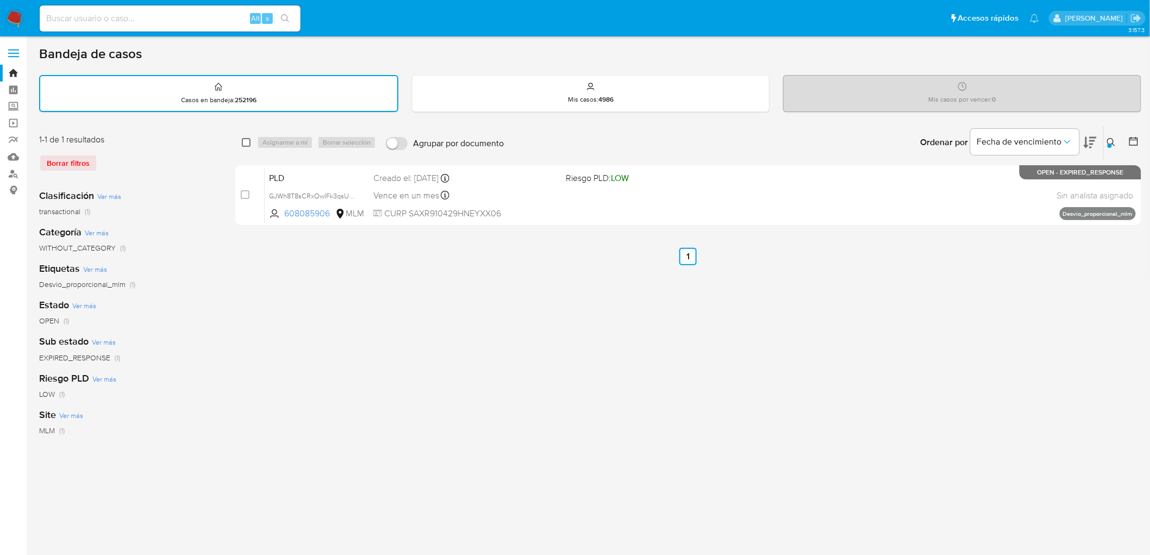
click at [248, 139] on input "checkbox" at bounding box center [246, 142] width 9 height 9
checkbox input "true"
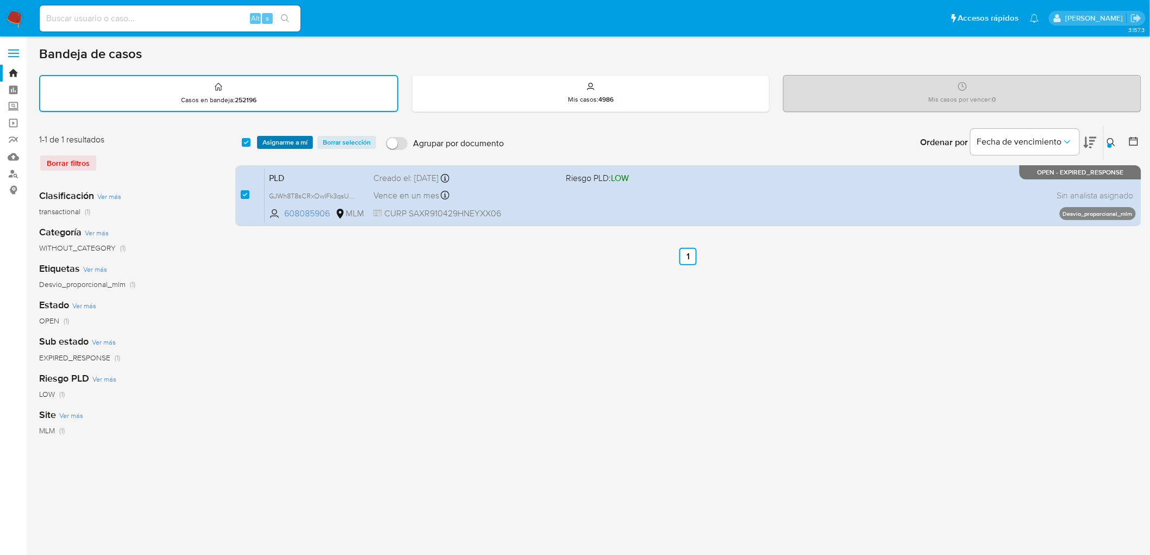
click at [275, 140] on span "Asignarme a mí" at bounding box center [284, 142] width 45 height 11
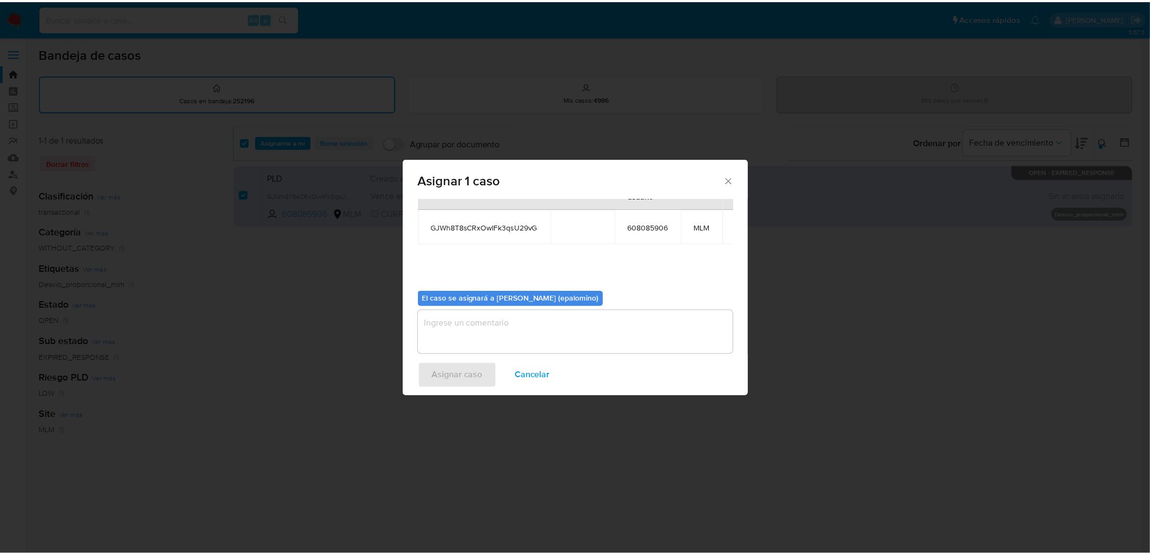
scroll to position [56, 0]
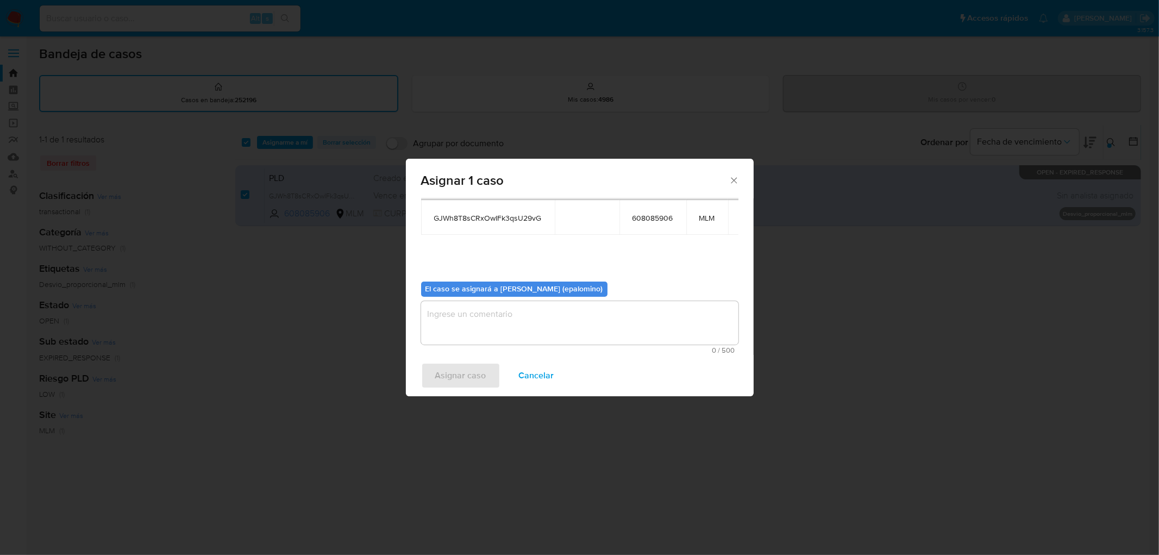
click at [487, 325] on textarea "assign-modal" at bounding box center [579, 322] width 317 height 43
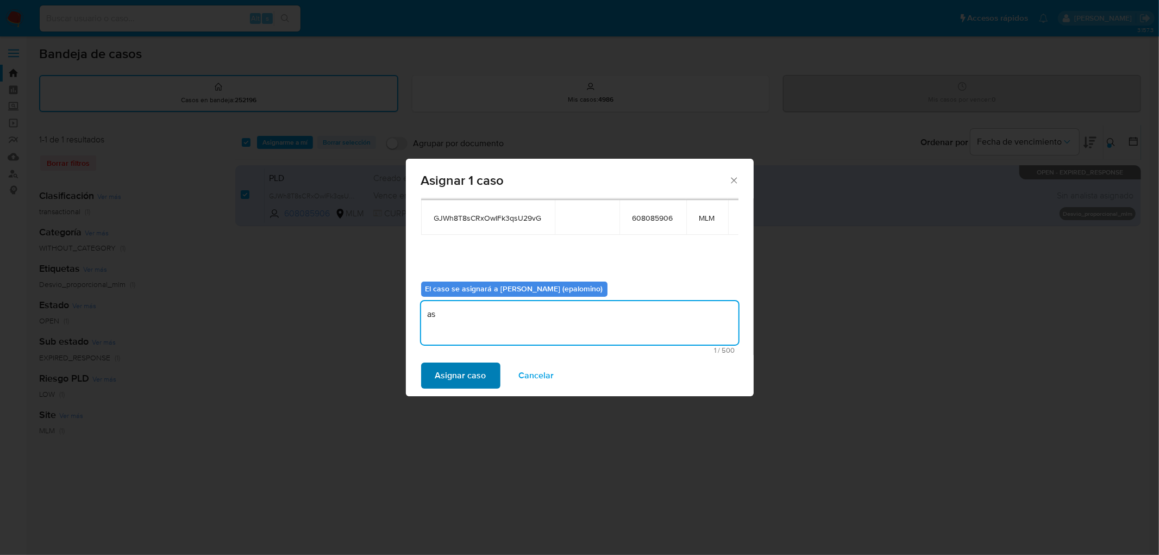
type textarea "as"
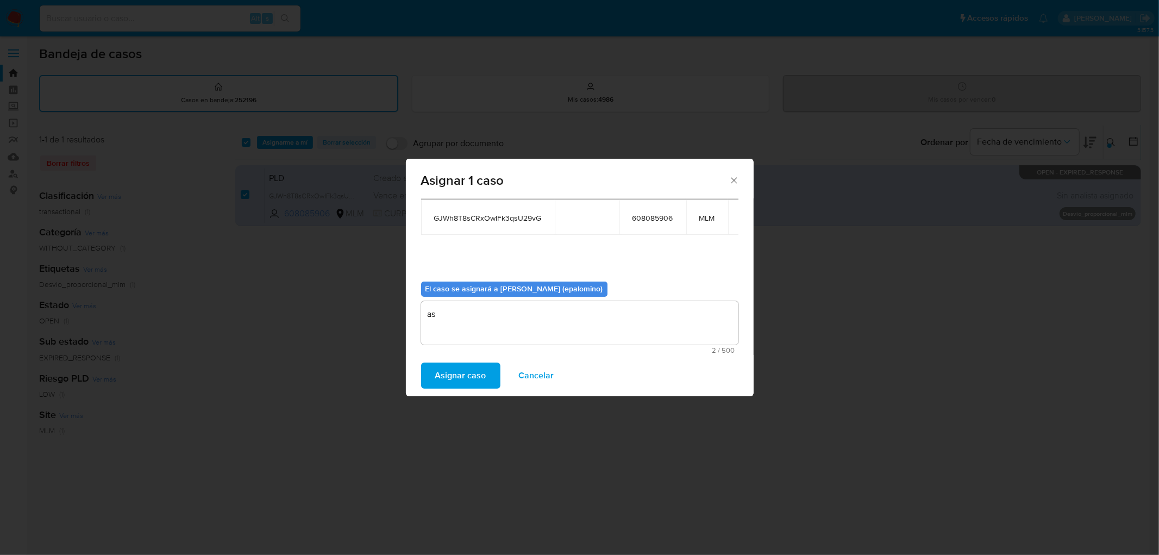
click at [468, 378] on span "Asignar caso" at bounding box center [460, 375] width 51 height 24
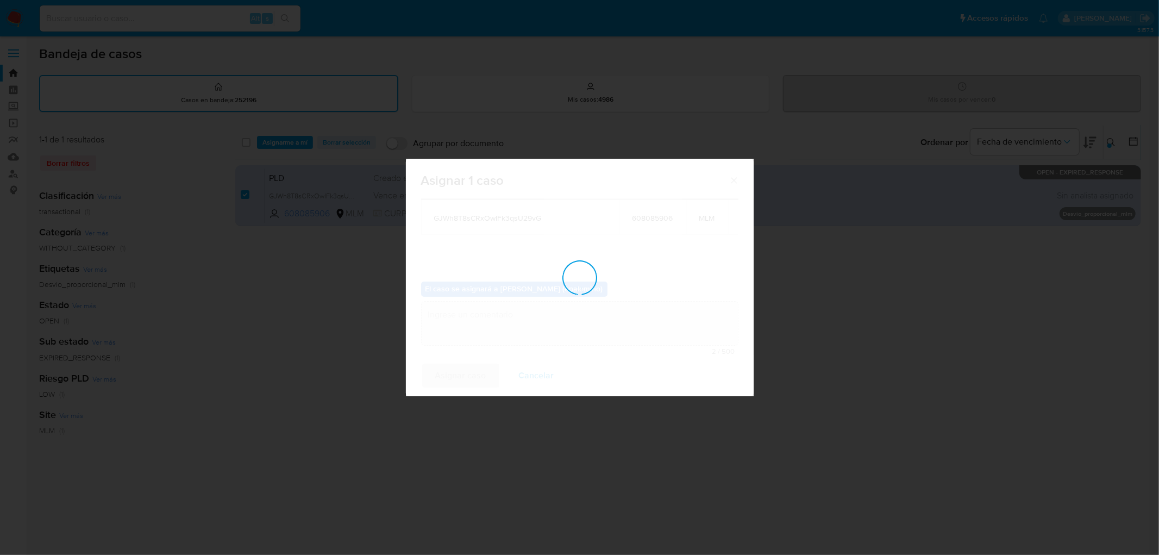
checkbox input "false"
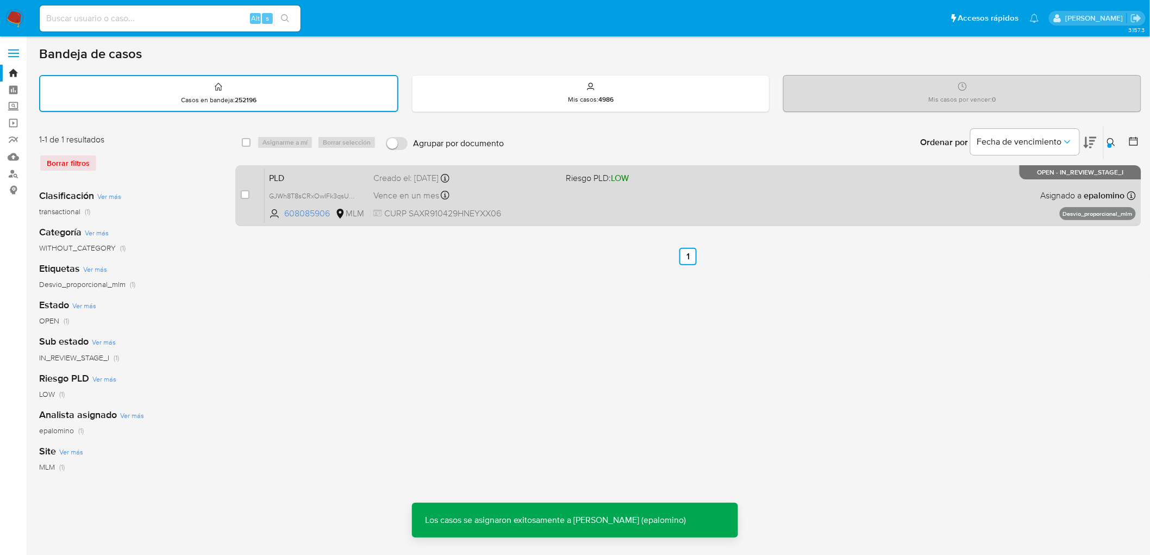
click at [286, 175] on span "PLD" at bounding box center [317, 177] width 96 height 14
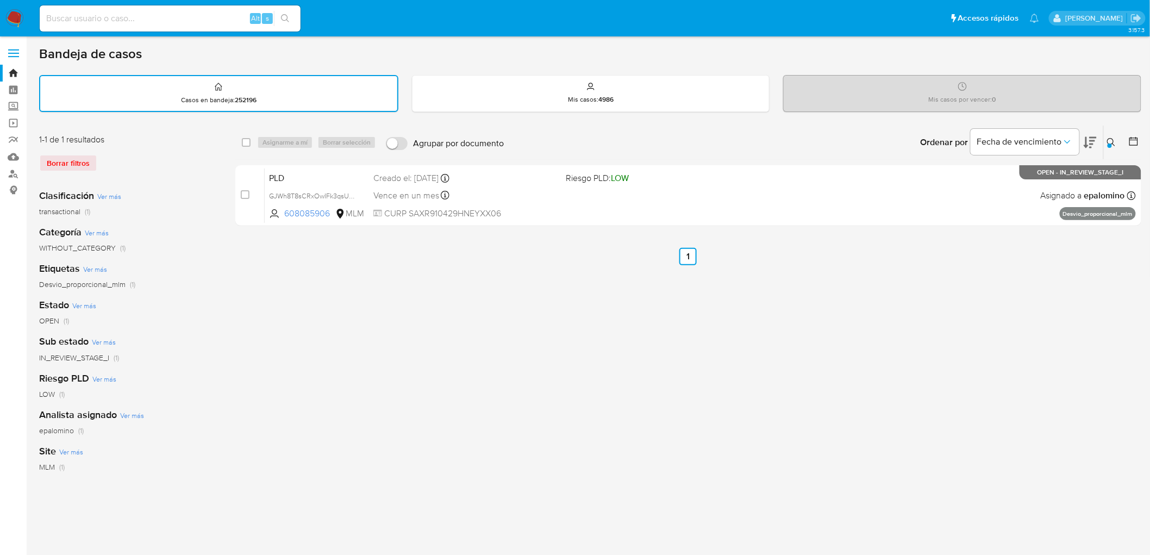
click at [13, 15] on img at bounding box center [14, 18] width 18 height 18
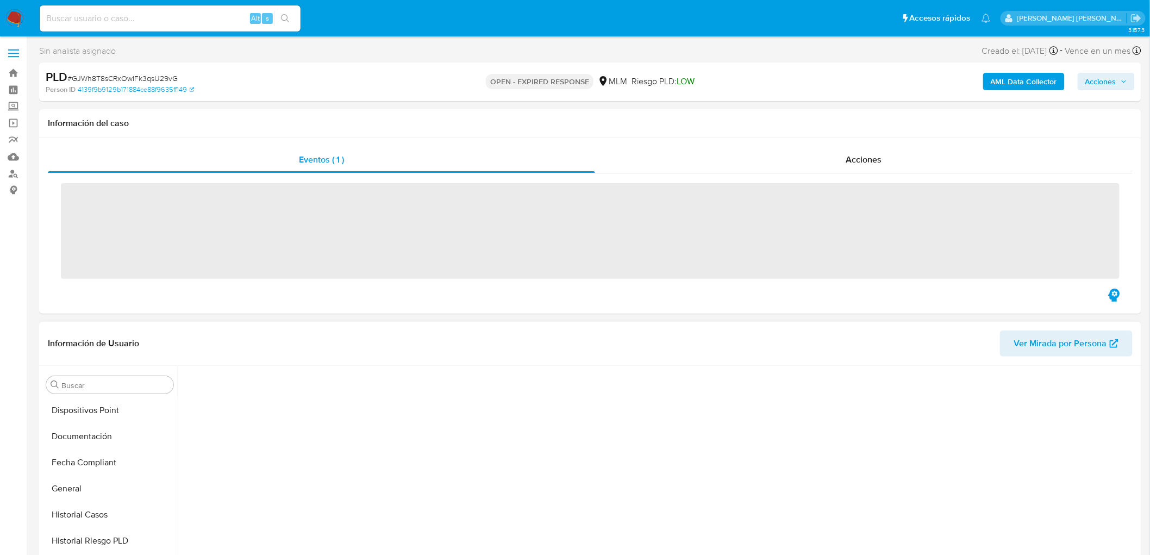
scroll to position [459, 0]
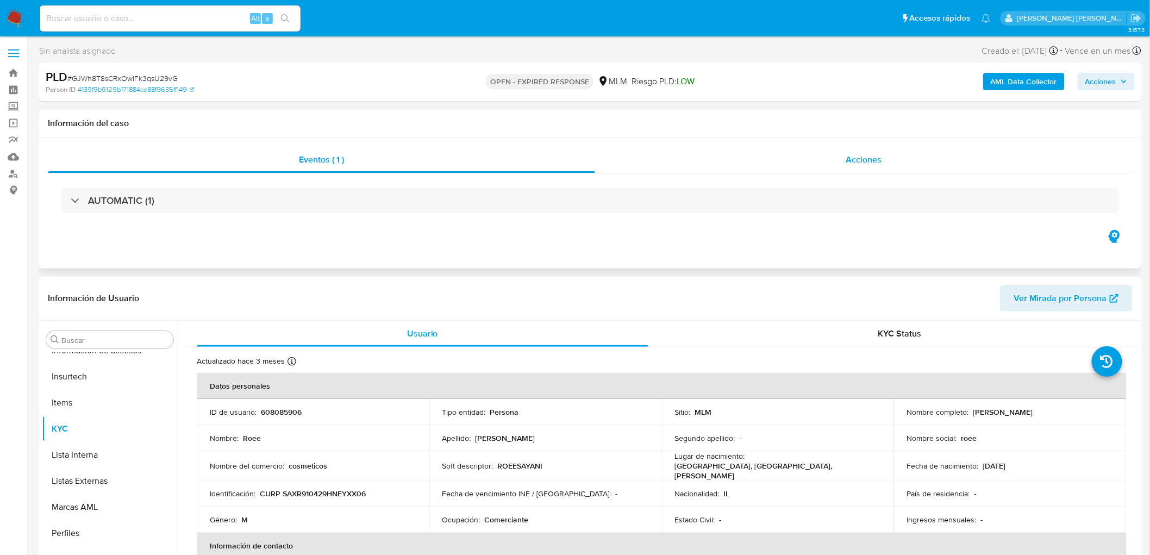
select select "10"
click at [857, 160] on span "Acciones" at bounding box center [863, 159] width 36 height 12
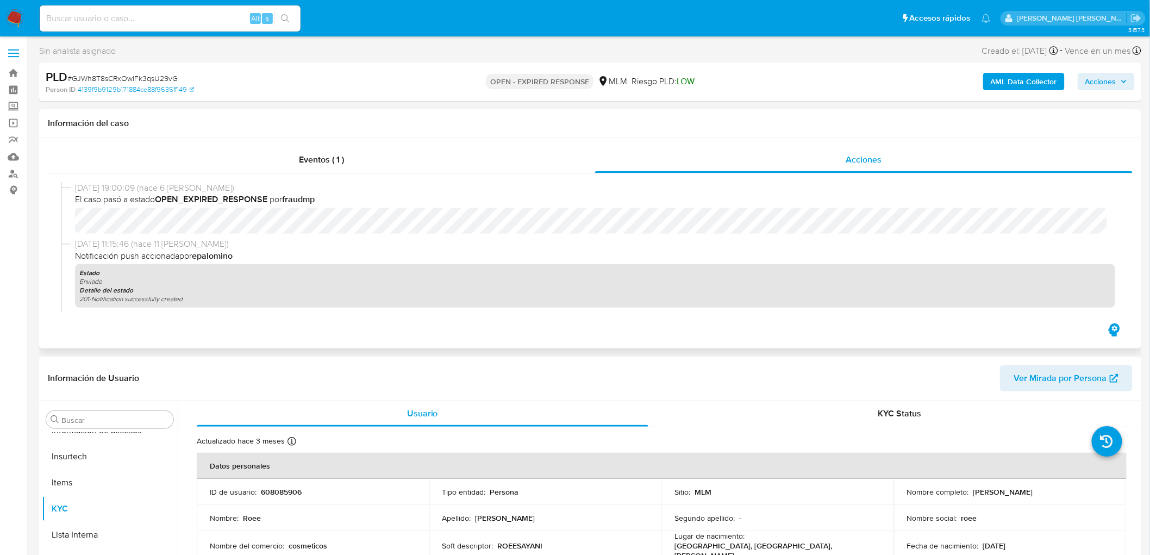
scroll to position [0, 0]
click at [318, 177] on div "03/09/2025 19:00:09 (hace 6 días) El caso pasó a estado OPEN_EXPIRED_RESPONSE p…" at bounding box center [590, 247] width 1085 height 148
click at [319, 160] on span "Eventos ( 1 )" at bounding box center [321, 159] width 45 height 12
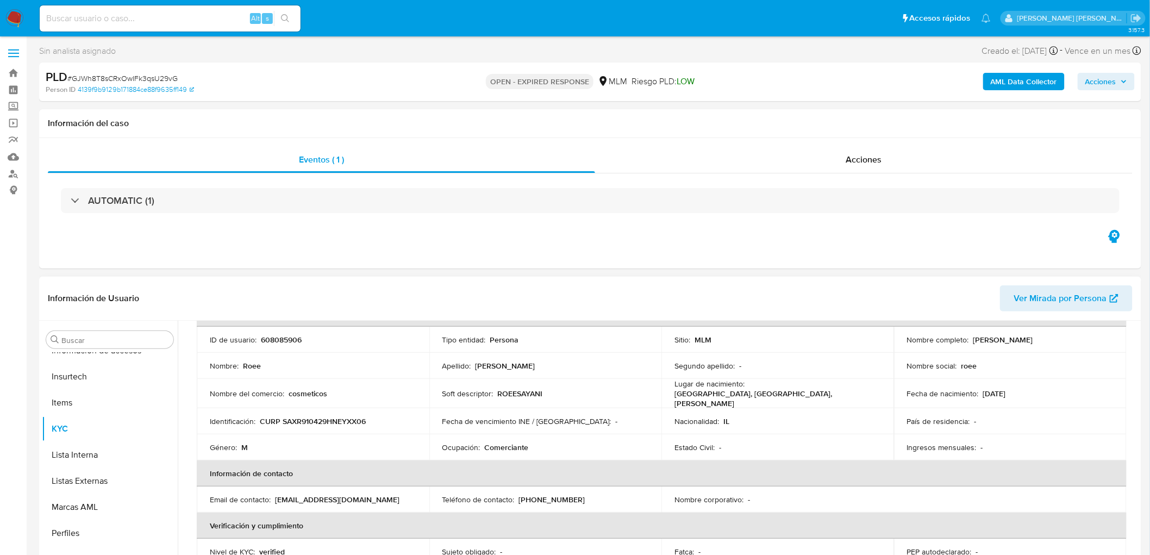
scroll to position [181, 0]
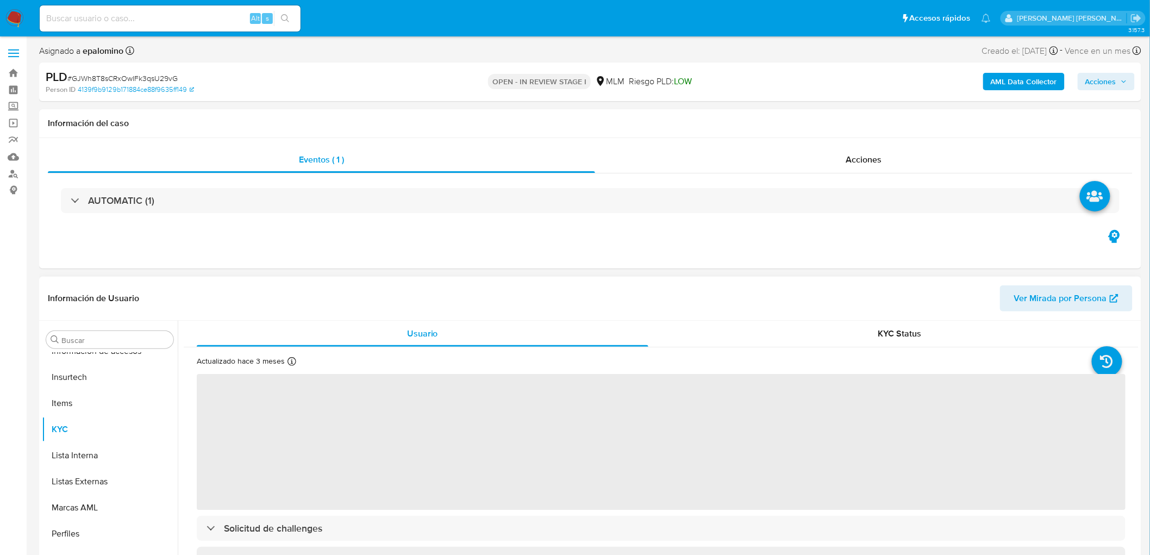
scroll to position [459, 0]
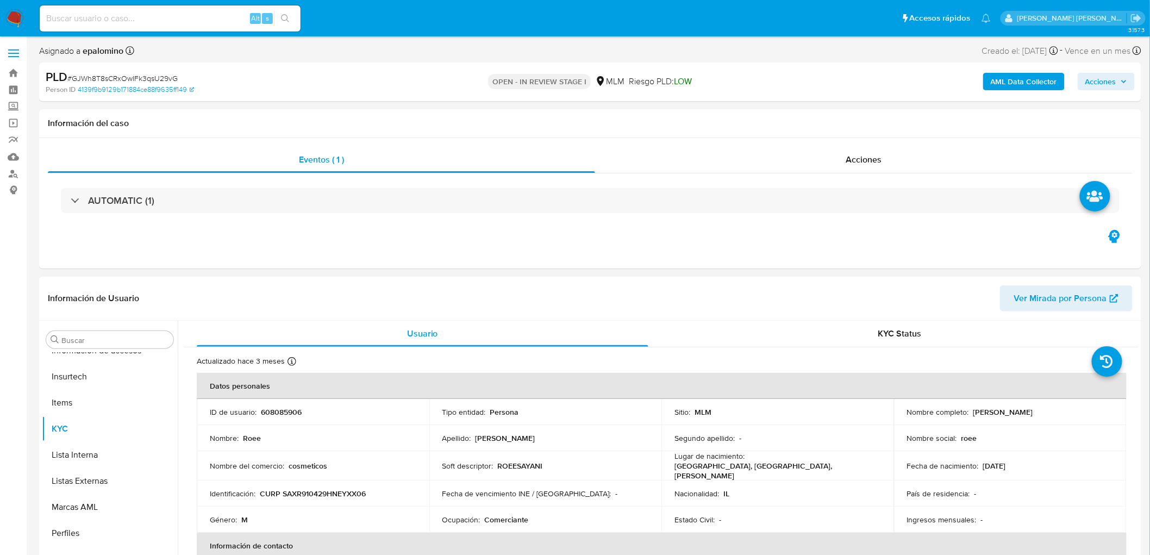
select select "10"
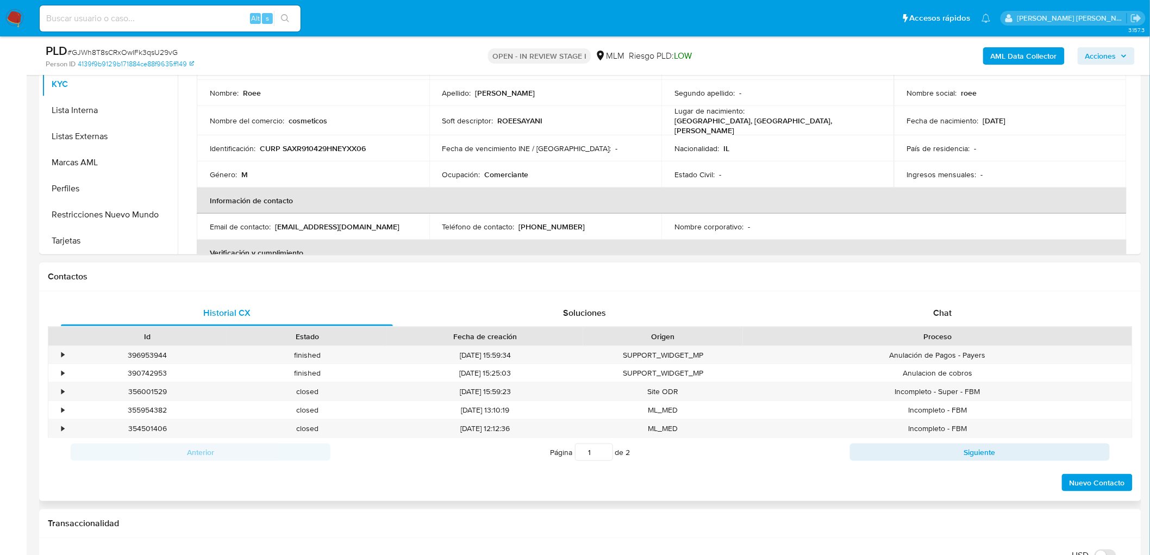
scroll to position [308, 0]
click at [938, 301] on div "Chat" at bounding box center [942, 311] width 332 height 26
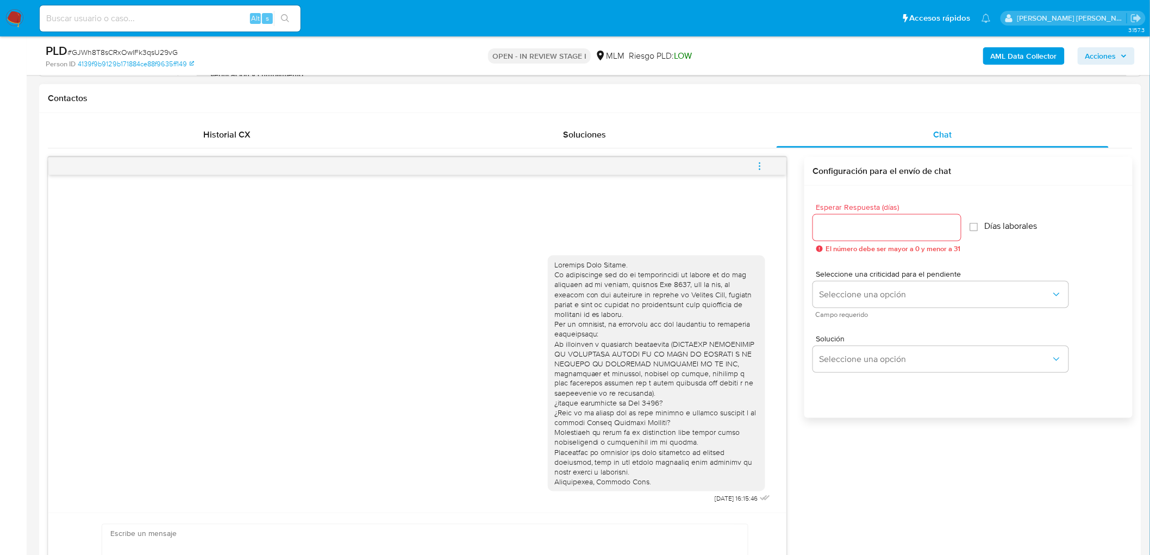
scroll to position [490, 0]
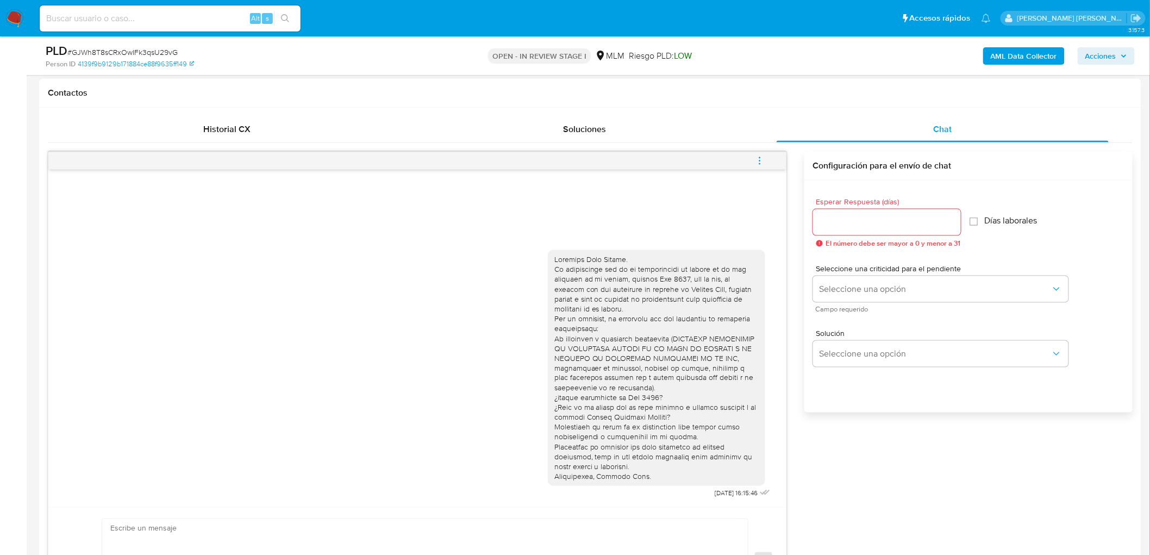
click at [761, 158] on icon "menu-action" at bounding box center [760, 161] width 10 height 10
click at [690, 145] on li "Cerrar conversación" at bounding box center [685, 140] width 111 height 20
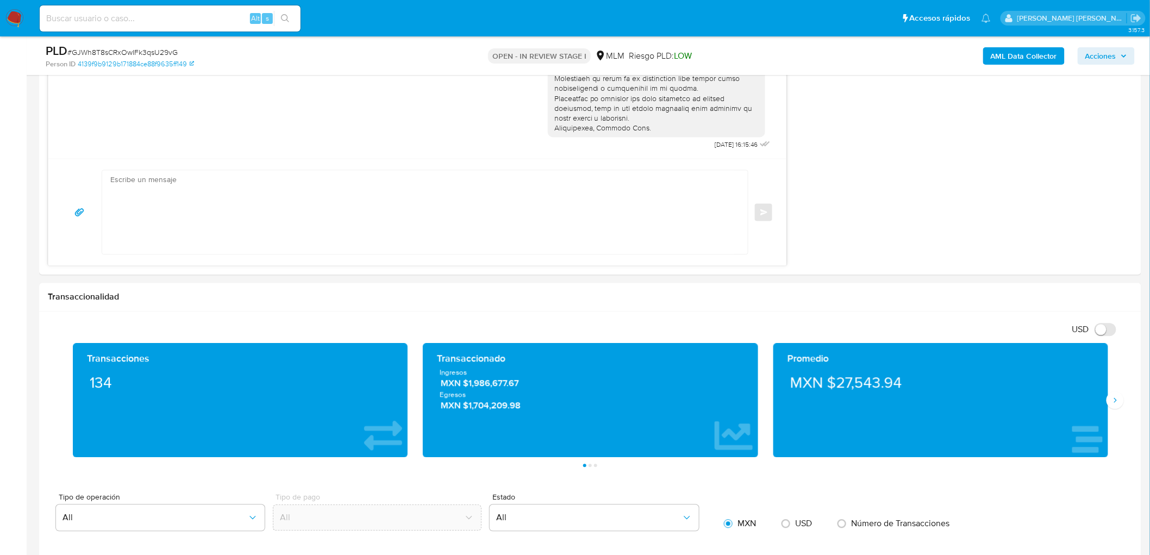
scroll to position [851, 0]
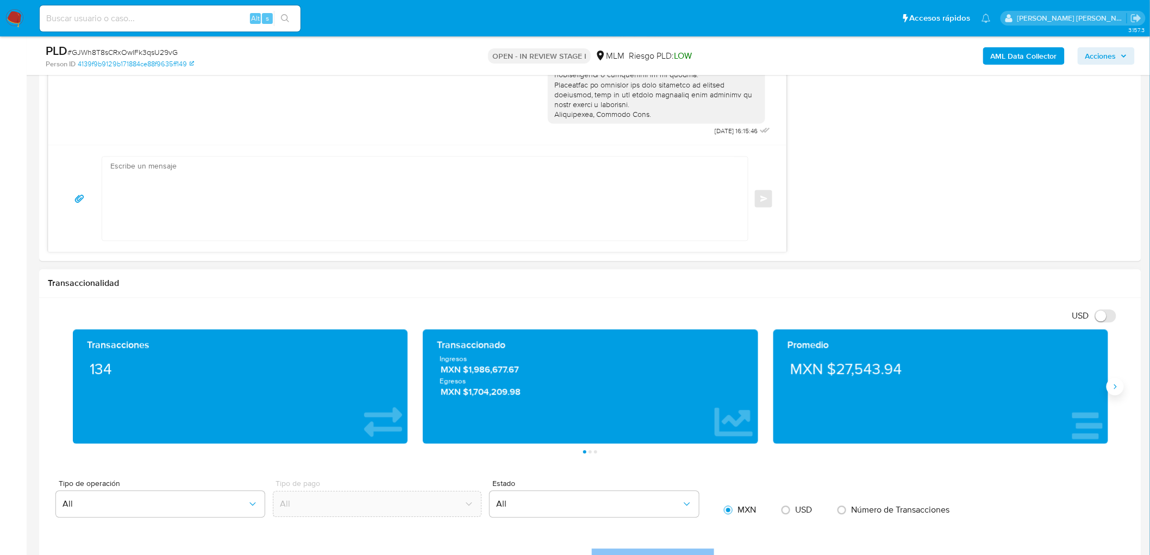
click at [1114, 382] on button "Siguiente" at bounding box center [1114, 386] width 17 height 17
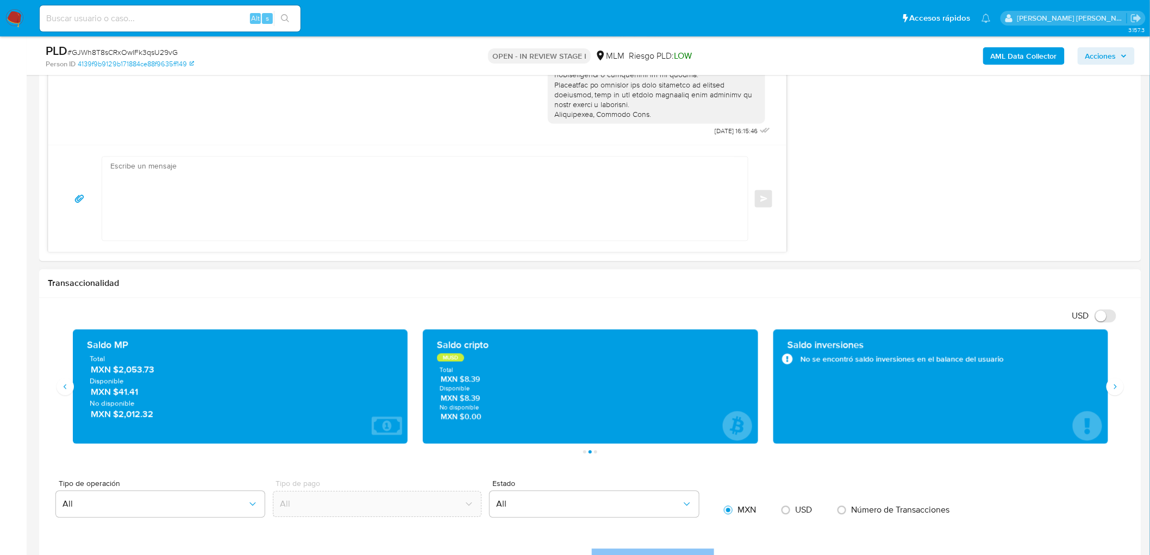
drag, startPoint x: 117, startPoint y: 391, endPoint x: 145, endPoint y: 391, distance: 27.2
click at [145, 391] on span "MXN $41.41" at bounding box center [241, 392] width 300 height 12
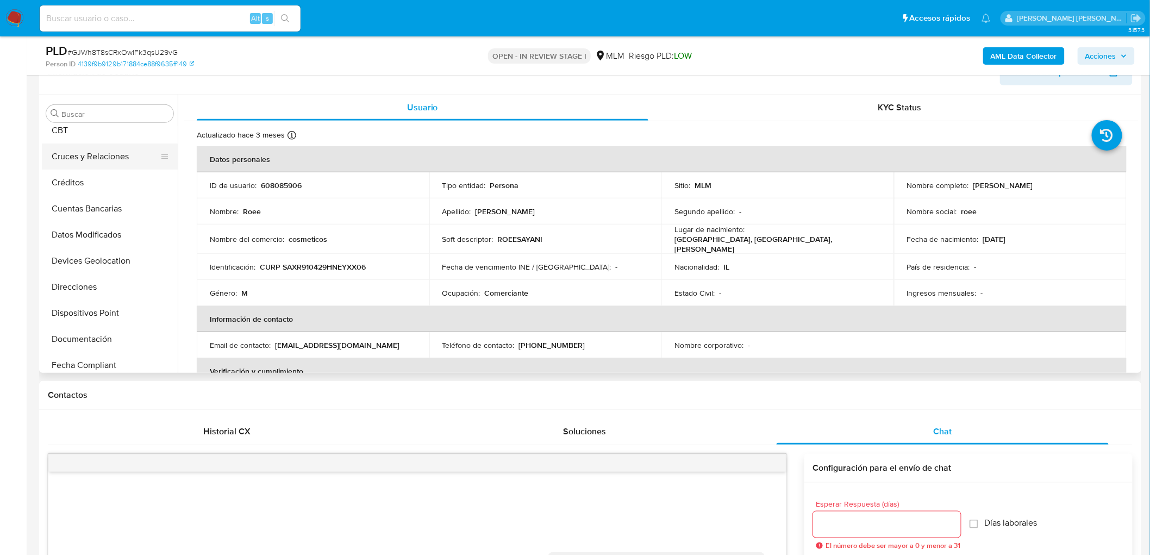
scroll to position [36, 0]
click at [122, 143] on button "CBT" at bounding box center [105, 156] width 127 height 26
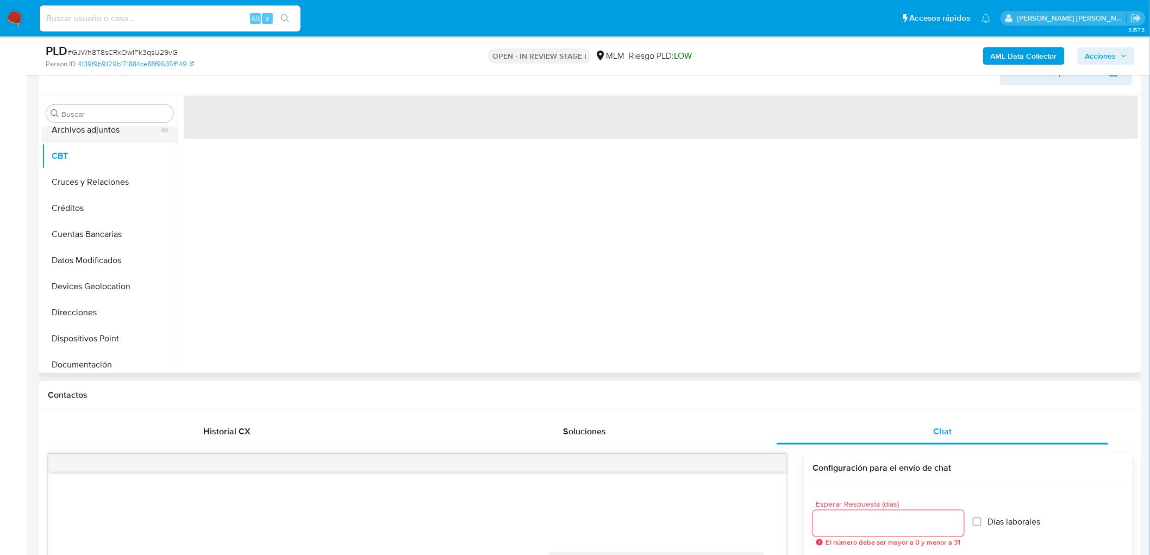
click at [116, 134] on button "Archivos adjuntos" at bounding box center [105, 130] width 127 height 26
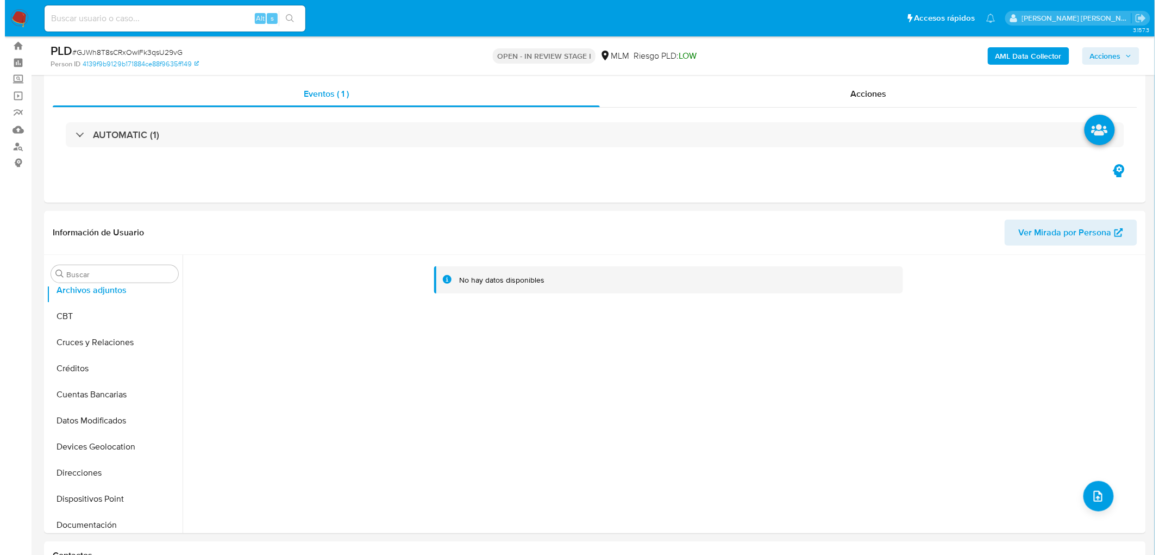
scroll to position [50, 0]
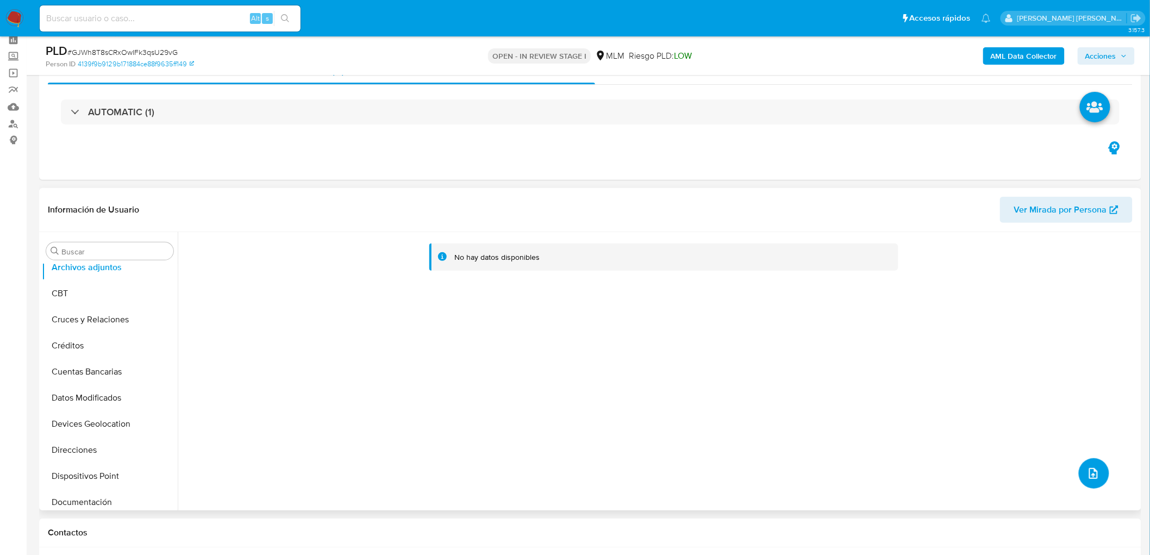
click at [1089, 474] on icon "upload-file" at bounding box center [1093, 473] width 9 height 11
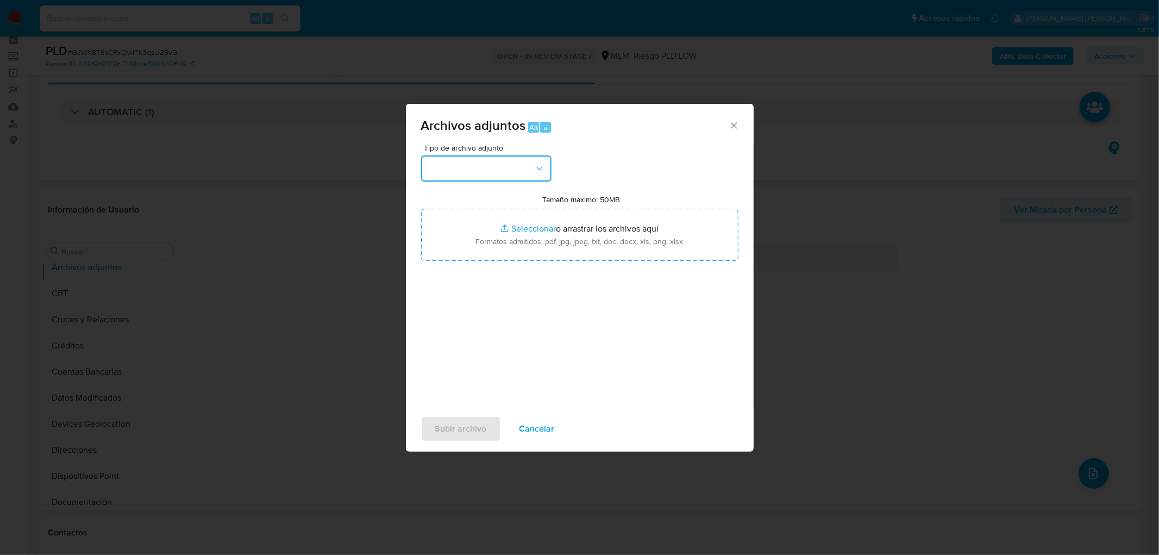
click at [529, 158] on button "button" at bounding box center [486, 168] width 130 height 26
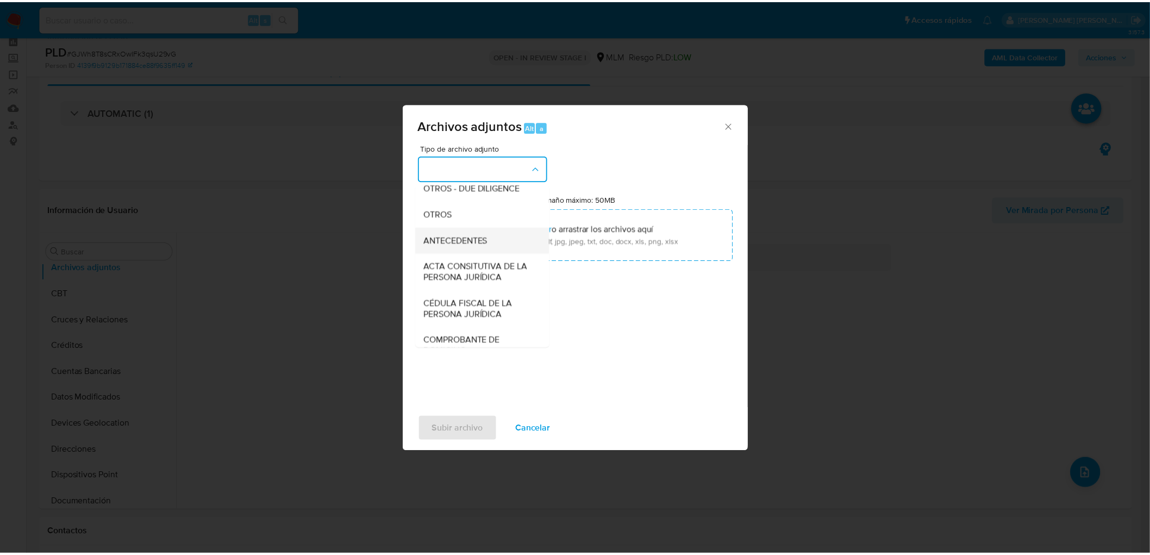
scroll to position [181, 0]
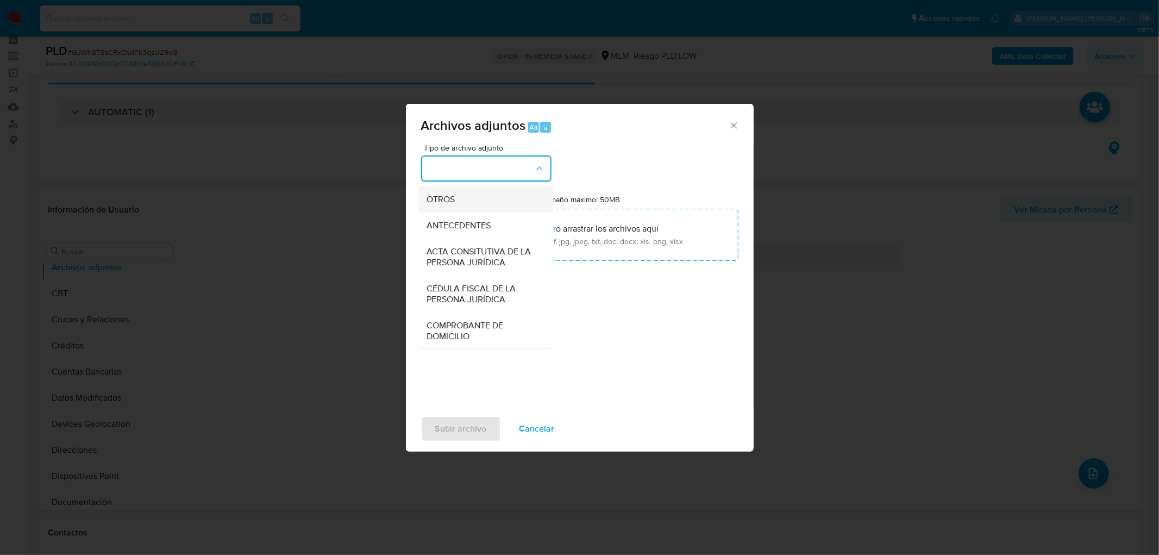
click at [476, 212] on div "OTROS" at bounding box center [482, 199] width 111 height 26
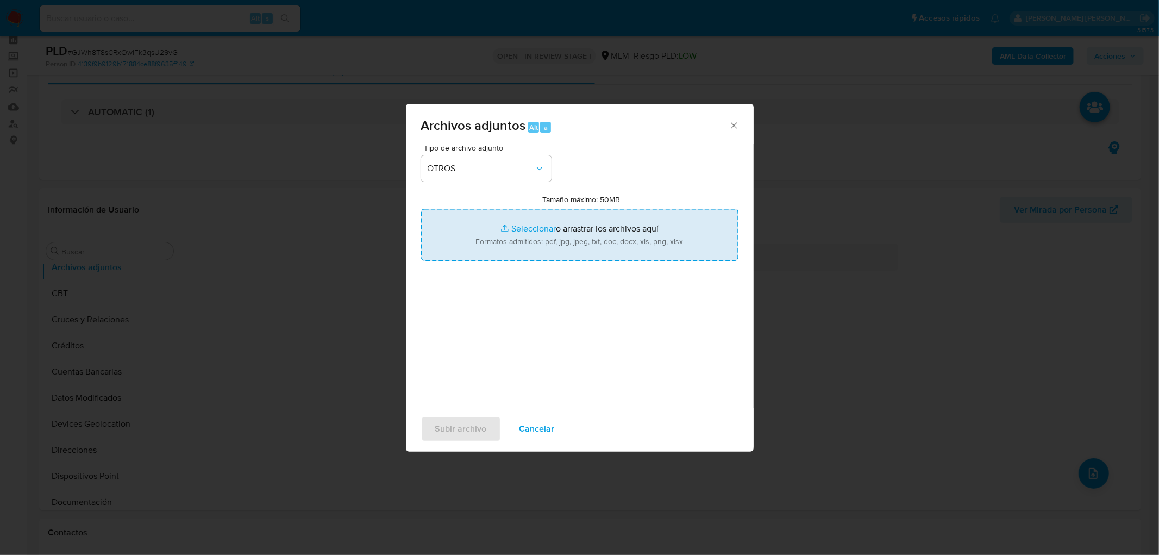
type input "C:\fakepath\608085906_Roee Sayani _AGO2025..xlsx"
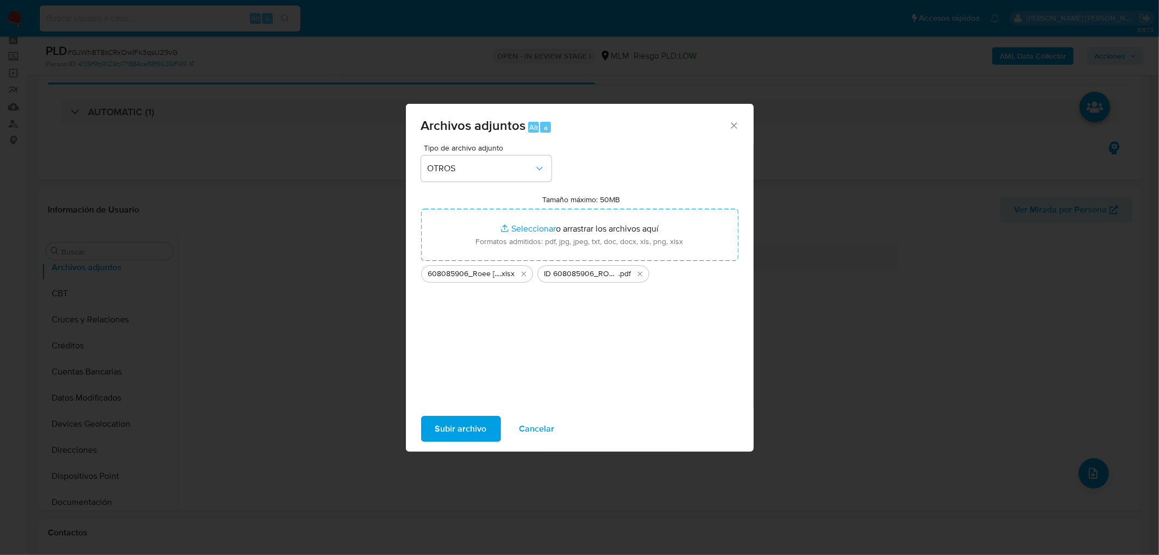
click at [460, 430] on span "Subir archivo" at bounding box center [461, 429] width 52 height 24
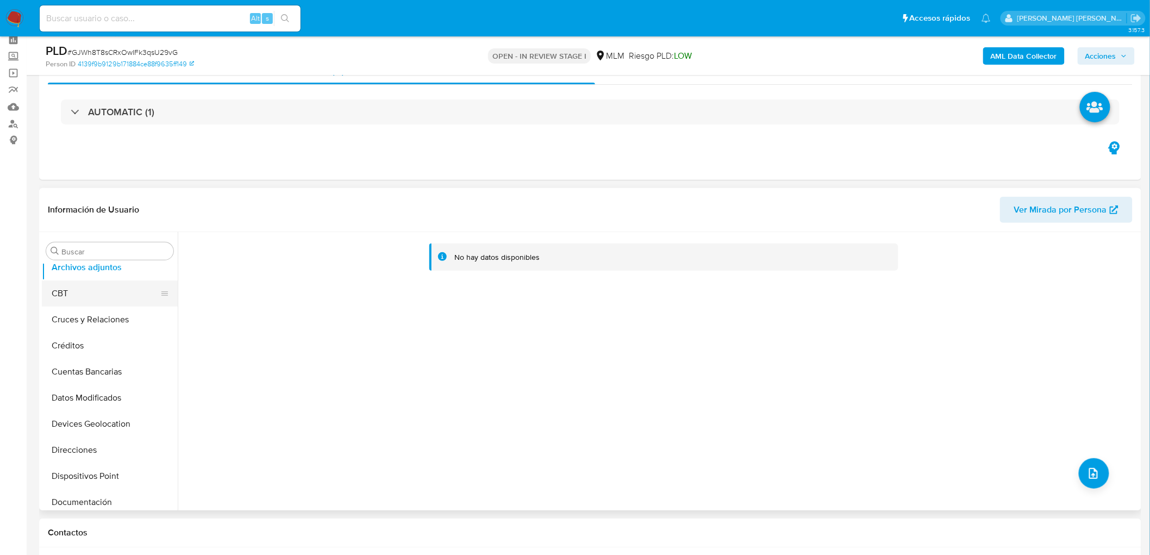
click at [102, 294] on button "CBT" at bounding box center [105, 293] width 127 height 26
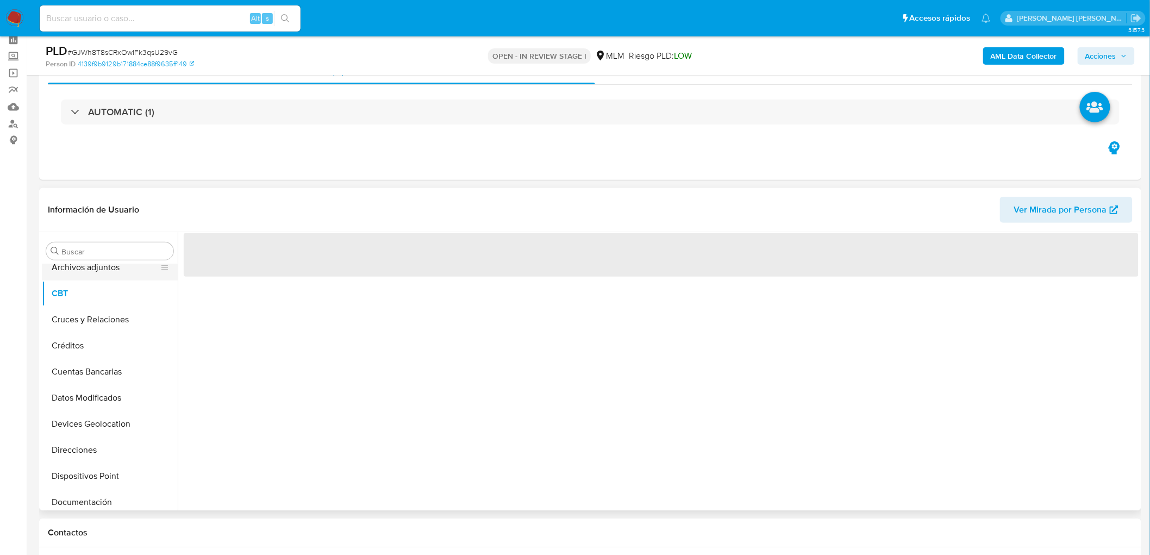
click at [120, 269] on button "Archivos adjuntos" at bounding box center [105, 267] width 127 height 26
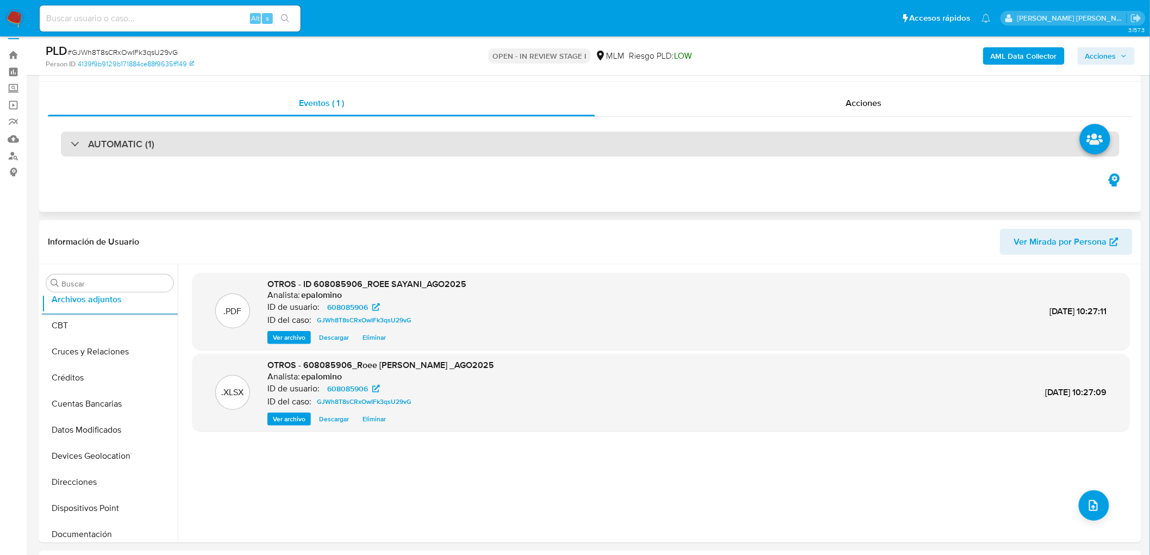
scroll to position [0, 0]
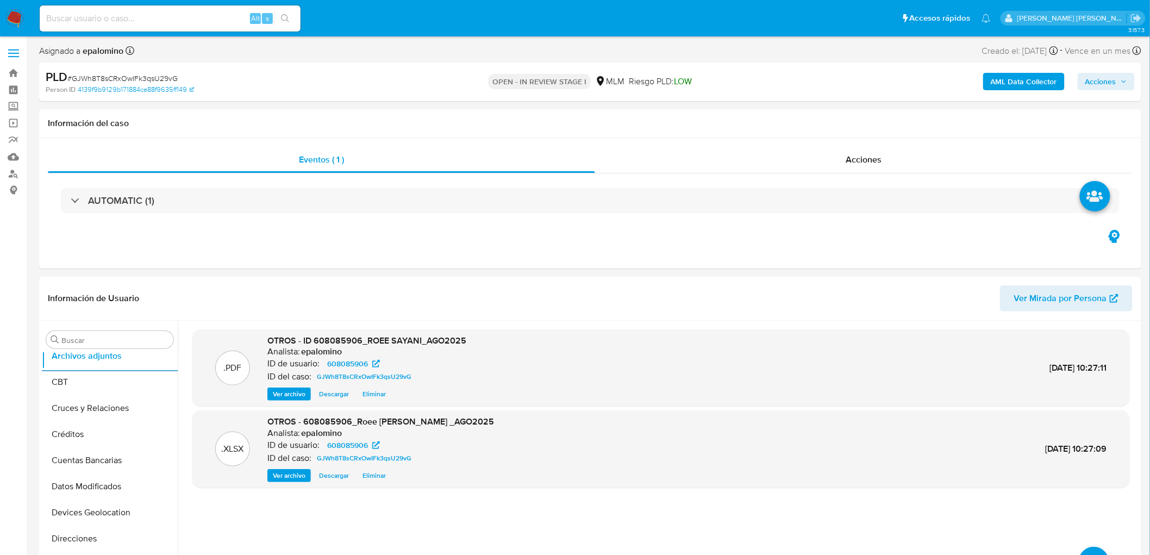
drag, startPoint x: 1096, startPoint y: 79, endPoint x: 1088, endPoint y: 85, distance: 10.4
click at [1096, 79] on span "Acciones" at bounding box center [1100, 81] width 31 height 17
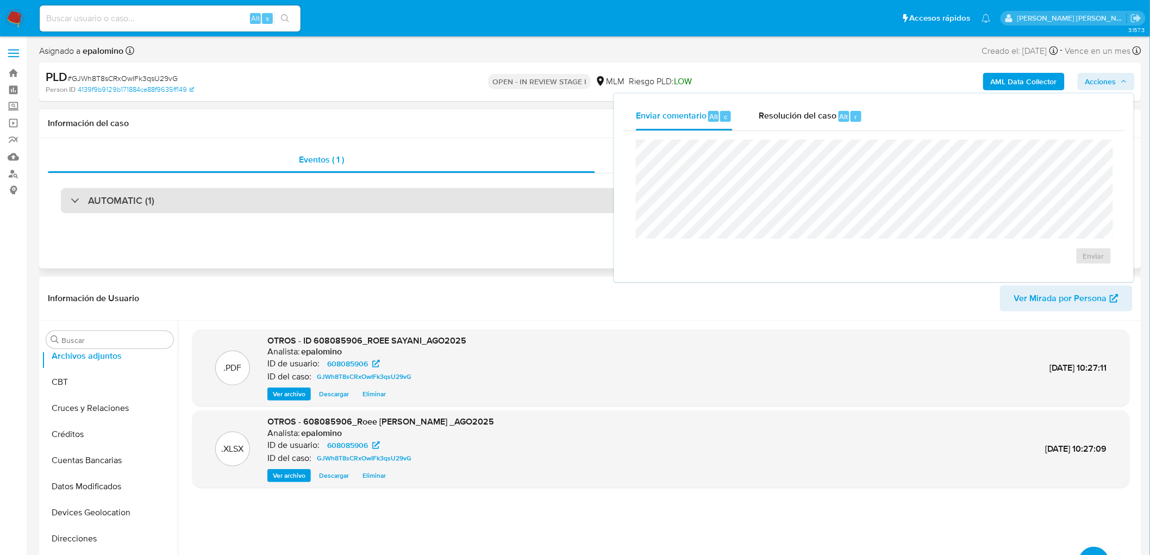
click at [559, 210] on div "AUTOMATIC (1)" at bounding box center [590, 200] width 1058 height 25
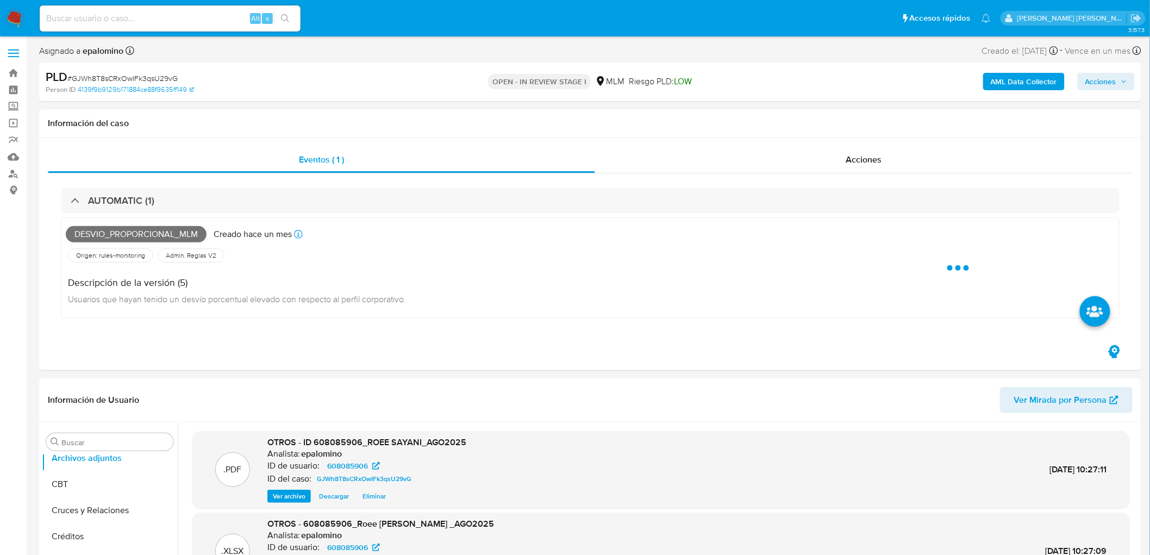
click at [1107, 88] on span "Acciones" at bounding box center [1100, 81] width 31 height 17
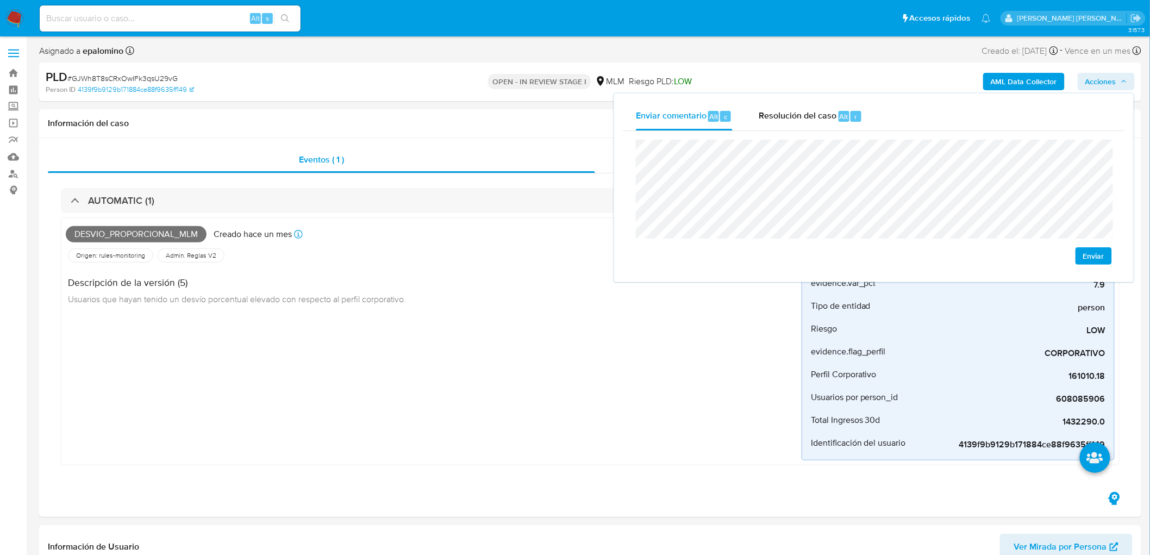
click at [1099, 250] on span "Enviar" at bounding box center [1093, 255] width 21 height 15
click at [768, 100] on div "Enviar comentario Alt c Resolución del caso Alt r Enviar" at bounding box center [873, 187] width 519 height 189
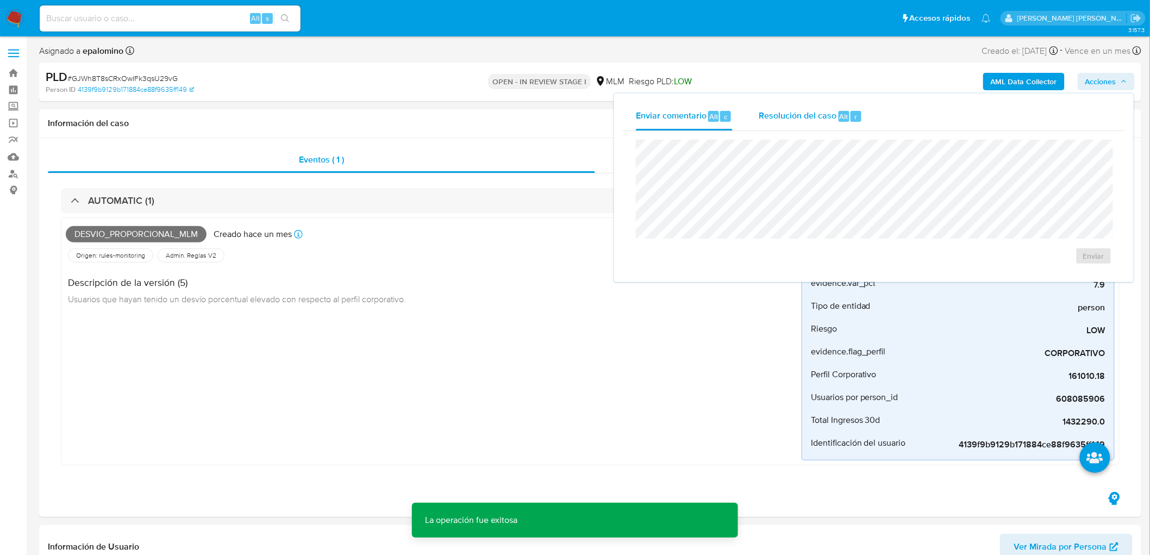
click at [777, 116] on span "Resolución del caso" at bounding box center [798, 116] width 78 height 12
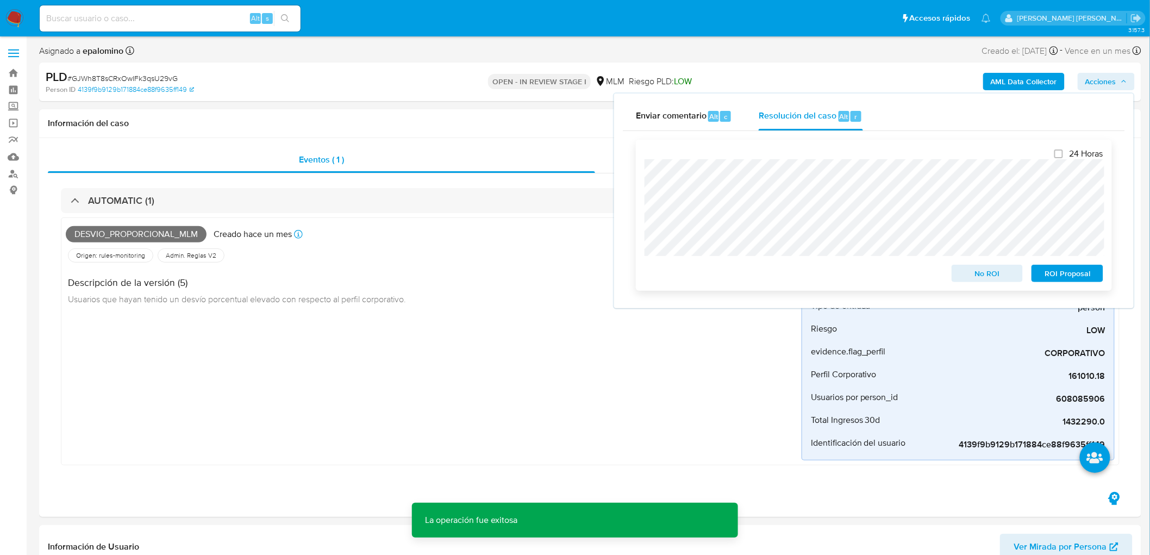
click at [971, 265] on div "No ROI" at bounding box center [987, 271] width 80 height 22
click at [974, 272] on span "No ROI" at bounding box center [987, 273] width 57 height 15
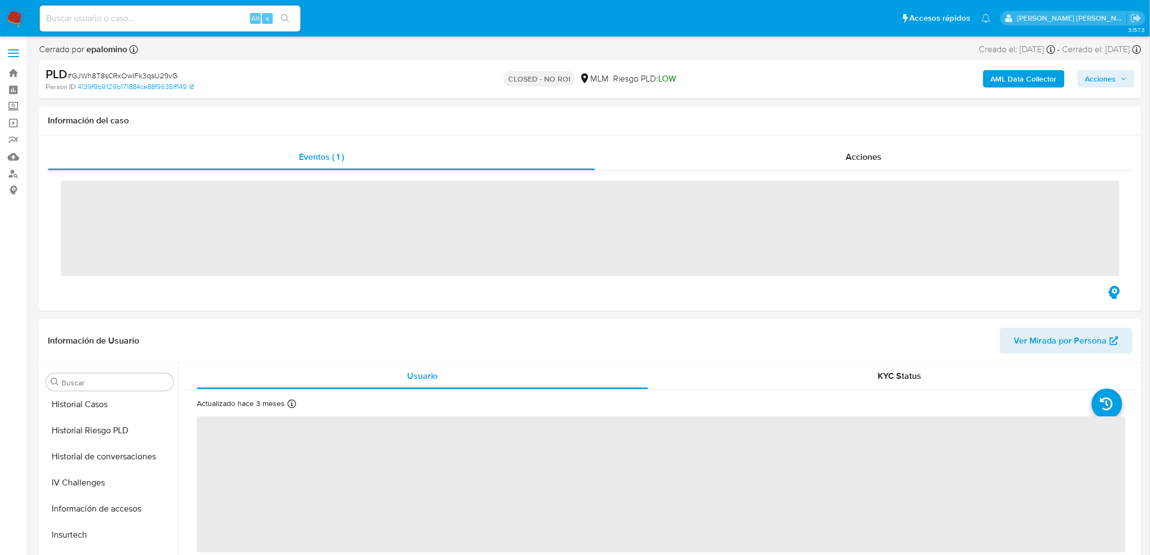
scroll to position [459, 0]
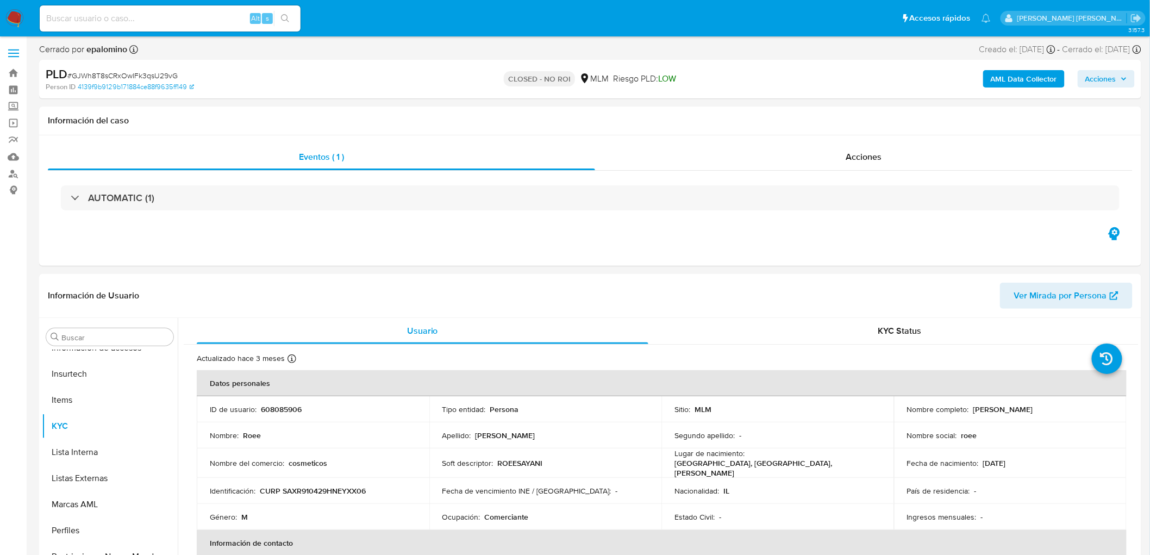
select select "10"
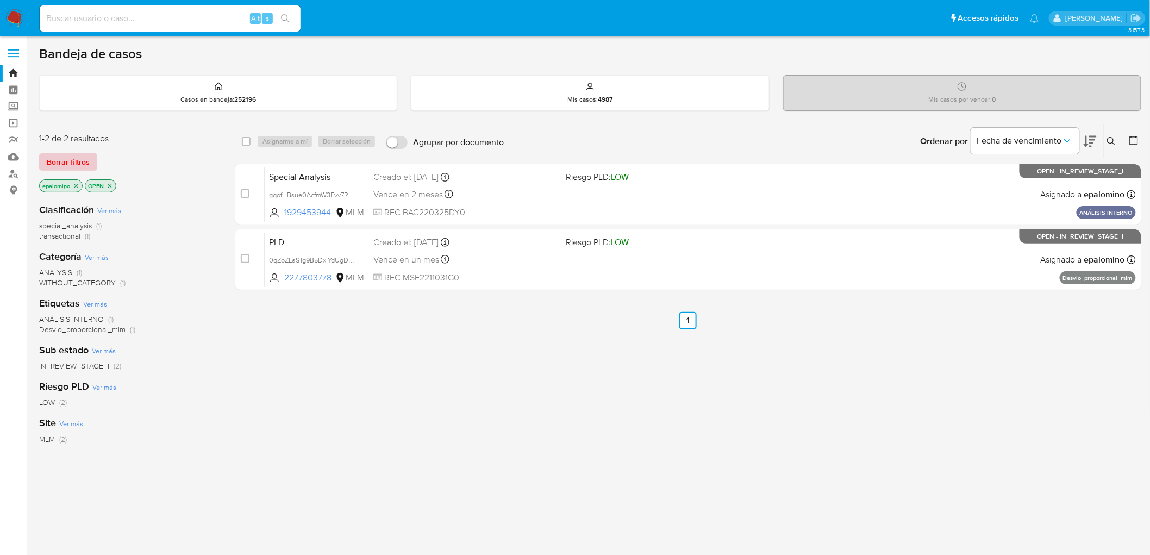
click at [51, 164] on span "Borrar filtros" at bounding box center [68, 161] width 43 height 15
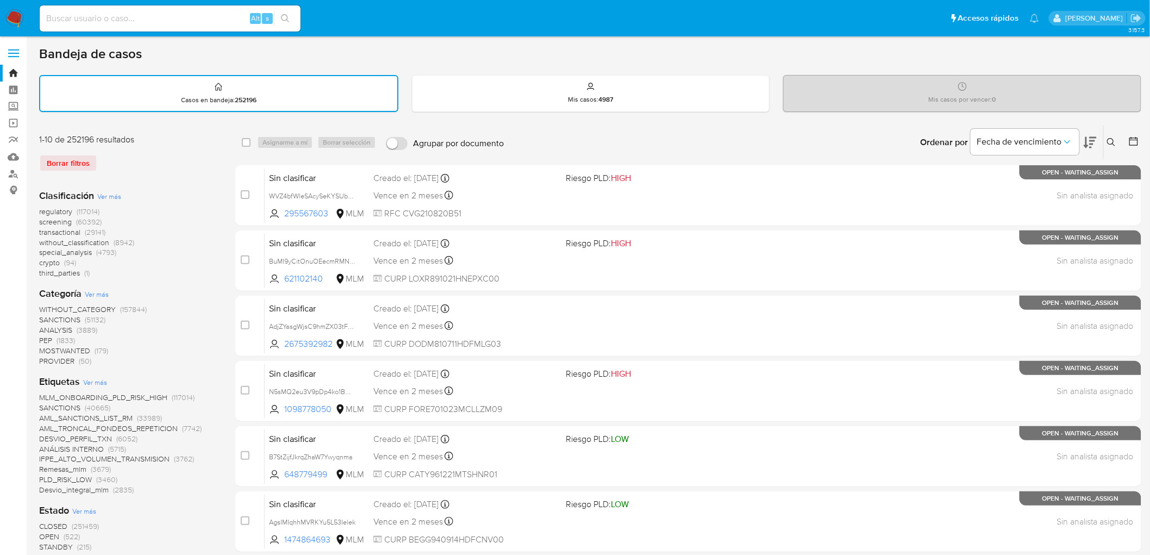
click at [1109, 136] on button at bounding box center [1113, 142] width 18 height 13
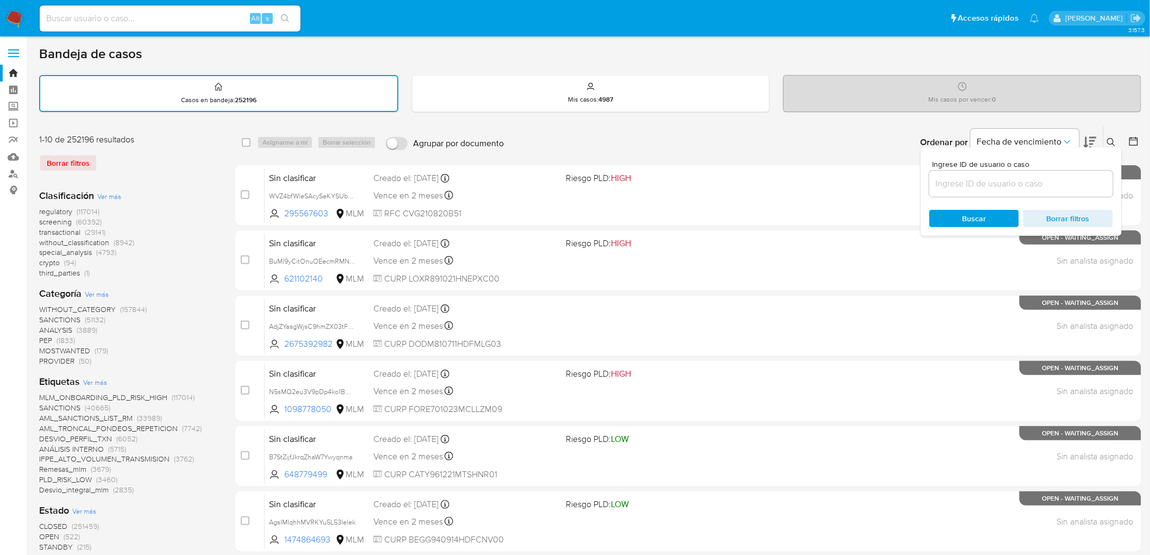
click at [979, 181] on input at bounding box center [1021, 184] width 184 height 14
type input "9lobAMYsd7IrUZYJwfceEG2E"
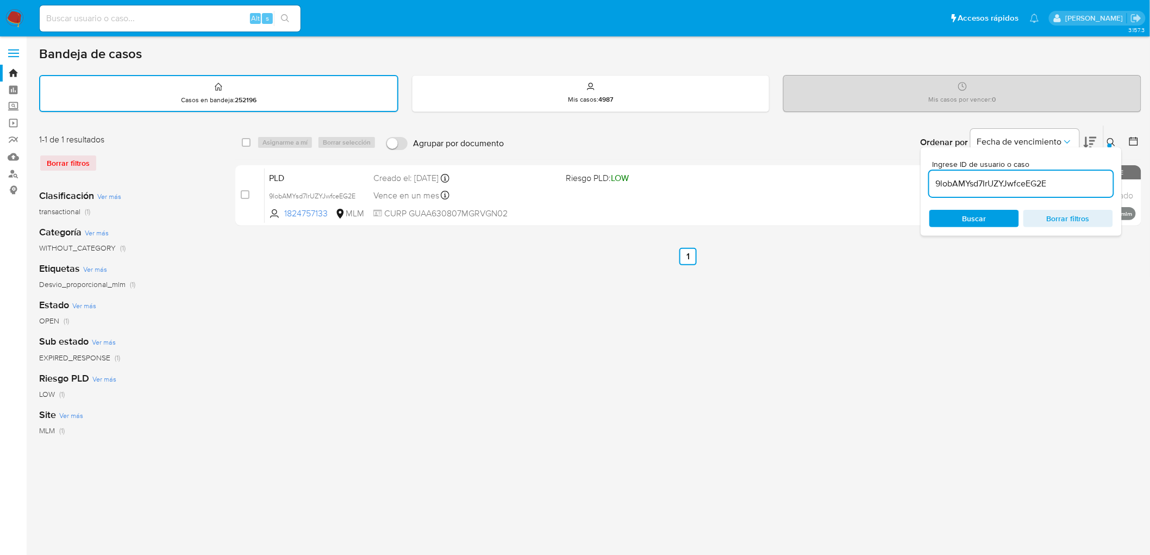
click at [1109, 138] on icon at bounding box center [1111, 142] width 9 height 9
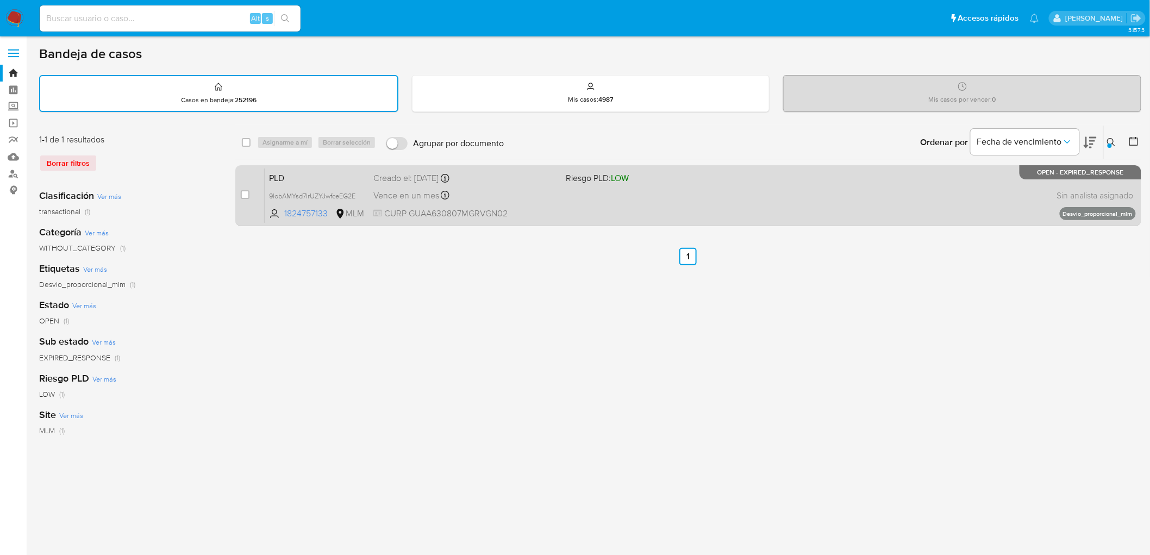
click at [296, 175] on span "PLD" at bounding box center [317, 177] width 96 height 14
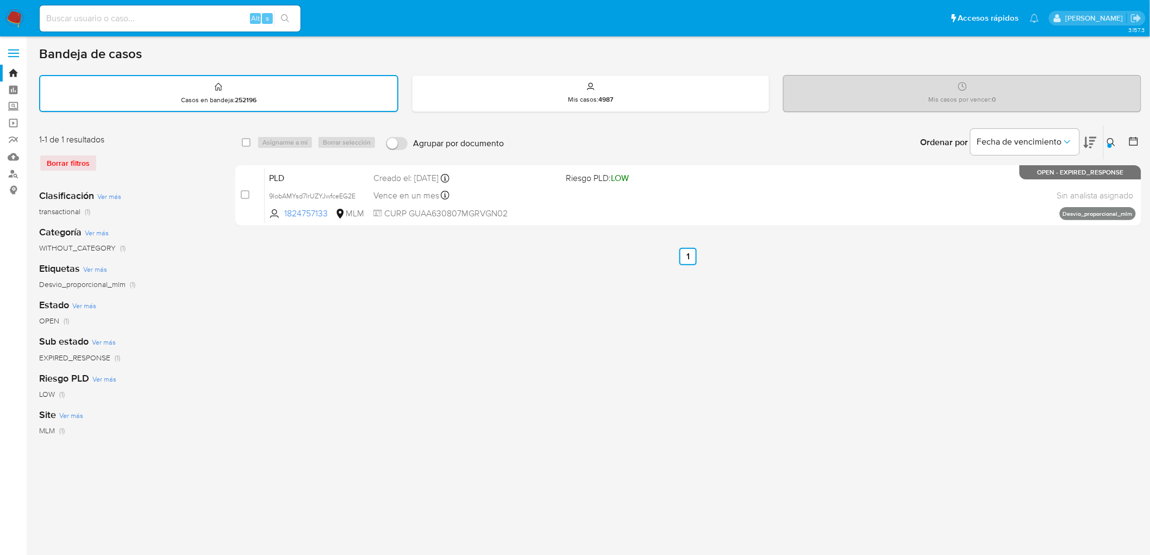
click at [14, 14] on img at bounding box center [14, 18] width 18 height 18
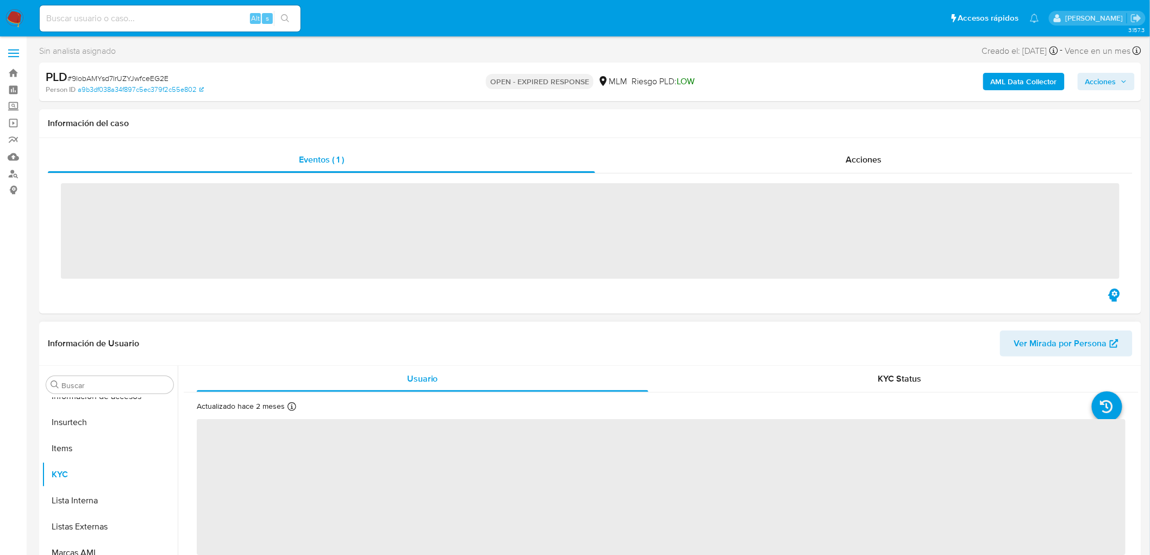
scroll to position [459, 0]
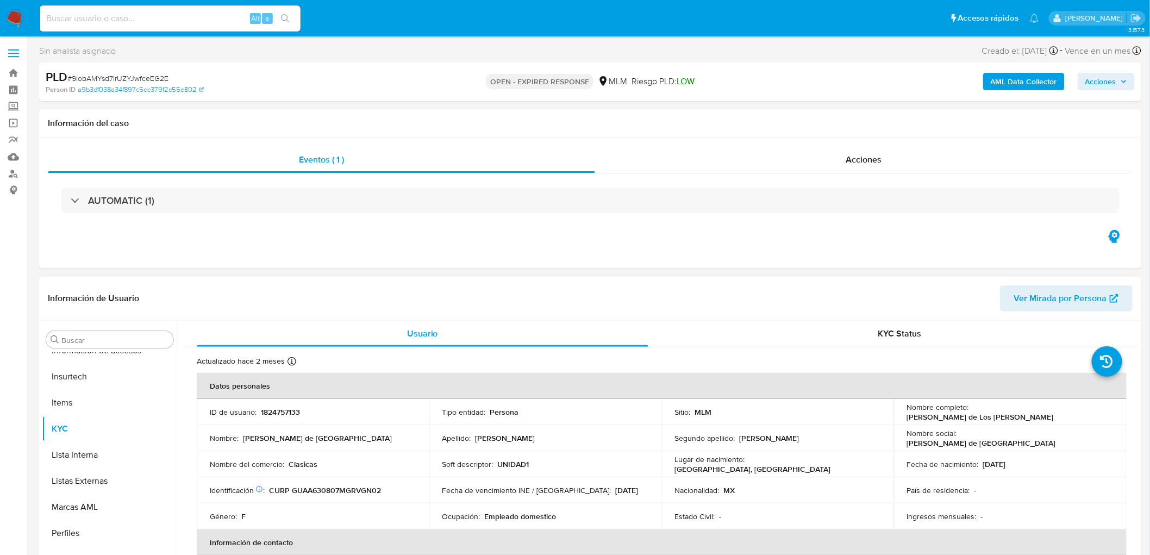
click at [296, 409] on p "1824757133" at bounding box center [280, 412] width 39 height 10
select select "10"
copy p "1824757133"
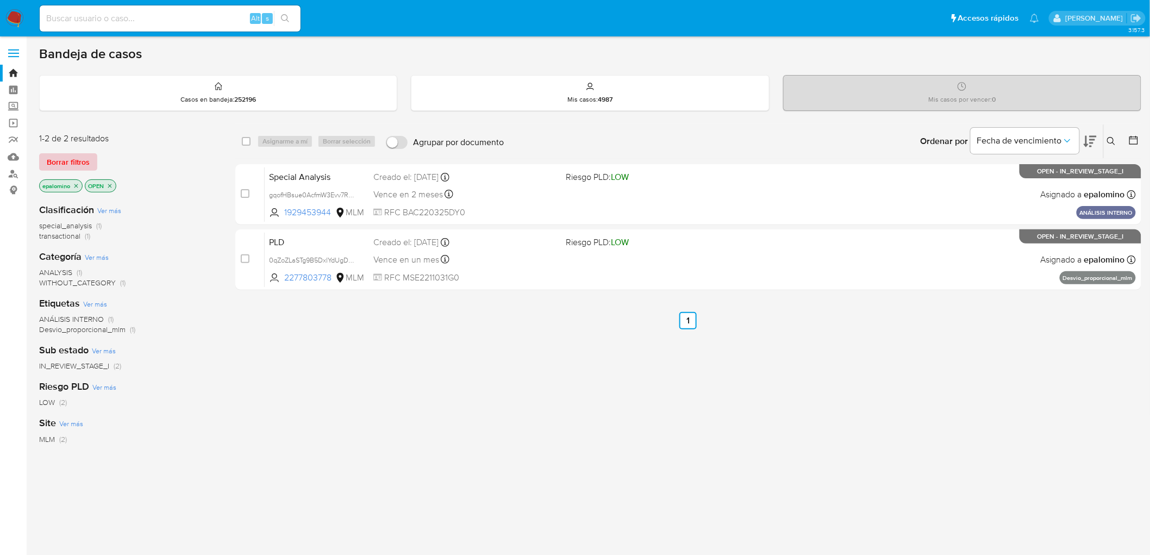
click at [51, 167] on span "Borrar filtros" at bounding box center [68, 161] width 43 height 15
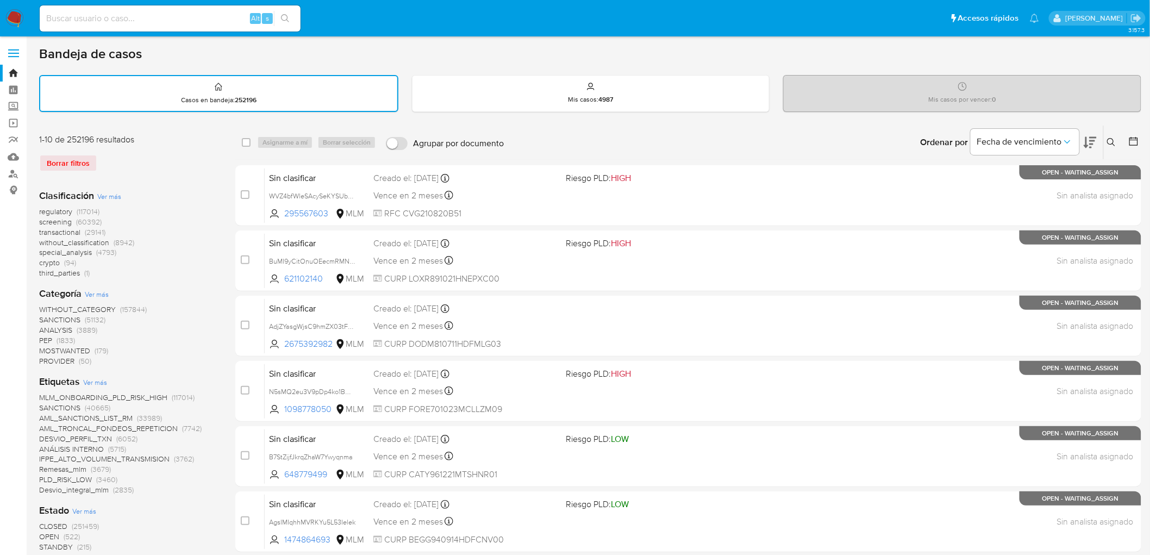
click at [1110, 138] on icon at bounding box center [1111, 142] width 9 height 9
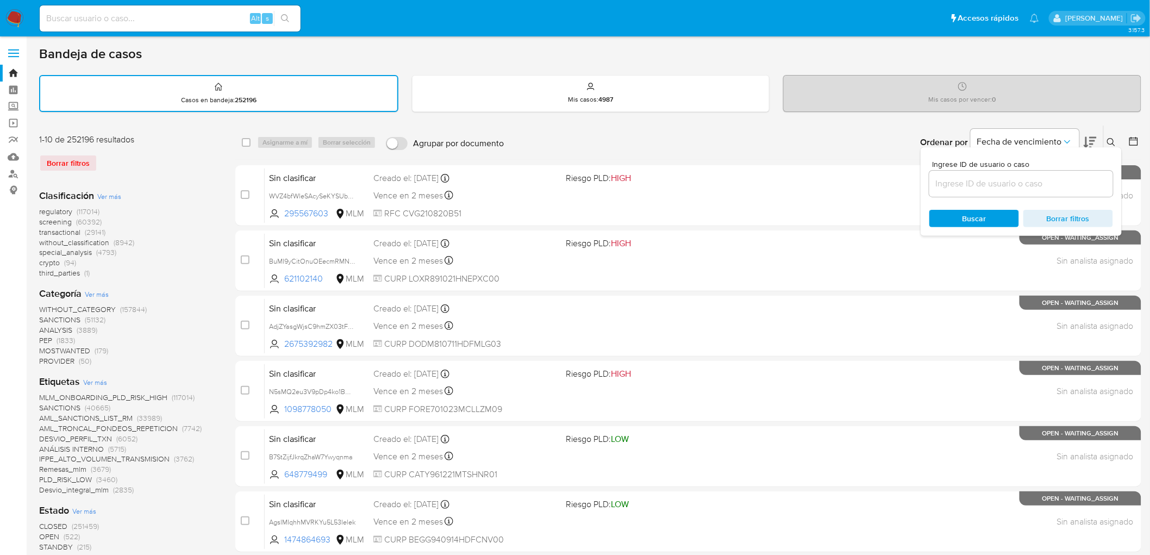
click at [960, 177] on input at bounding box center [1021, 184] width 184 height 14
type input "1824757133"
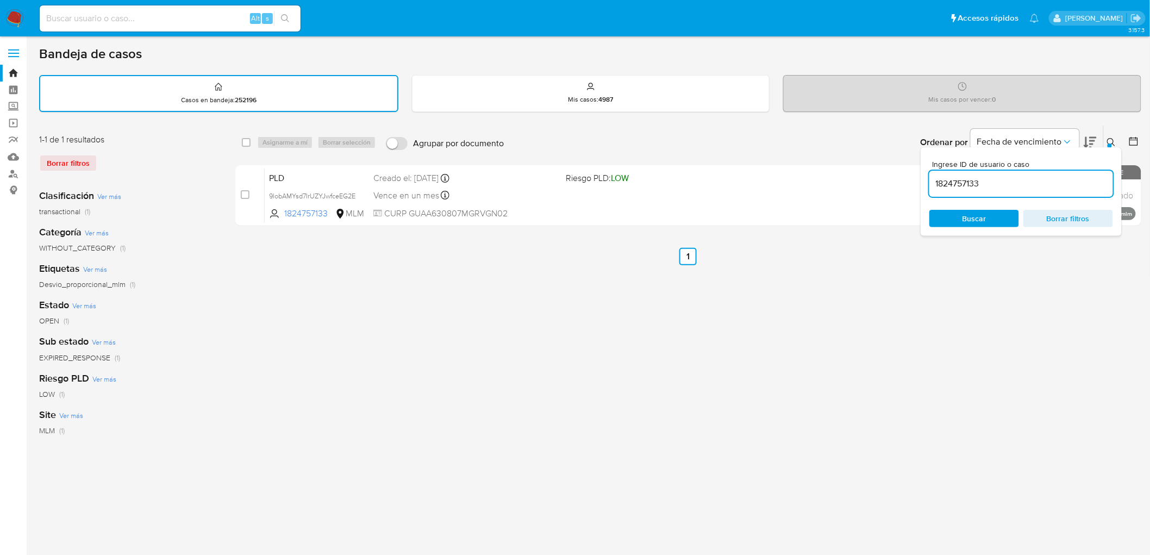
click at [1111, 144] on div at bounding box center [1109, 145] width 4 height 4
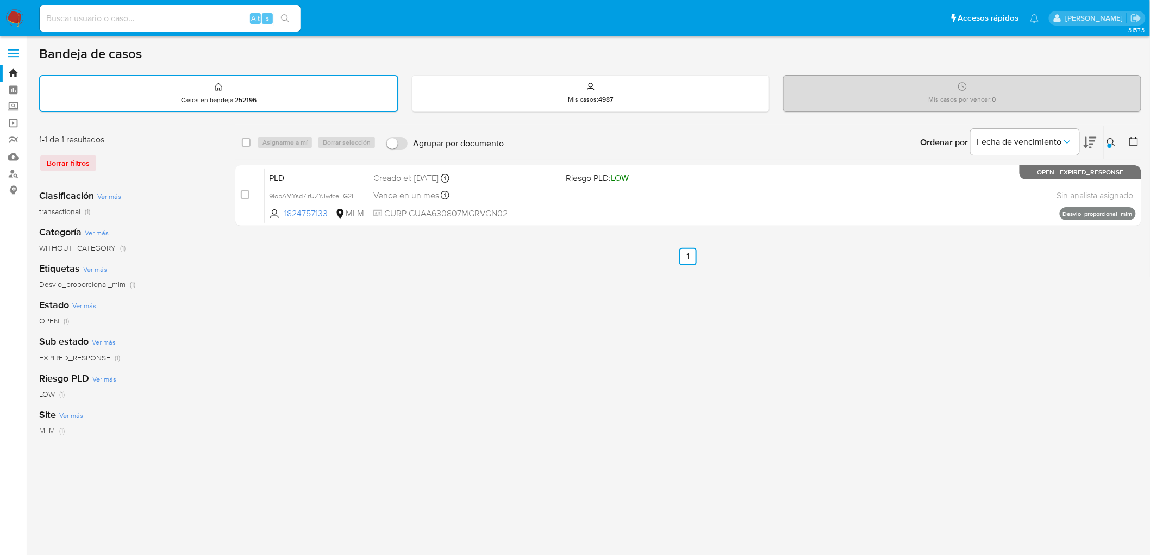
drag, startPoint x: 243, startPoint y: 140, endPoint x: 252, endPoint y: 140, distance: 8.2
click at [245, 140] on input "checkbox" at bounding box center [246, 142] width 9 height 9
checkbox input "true"
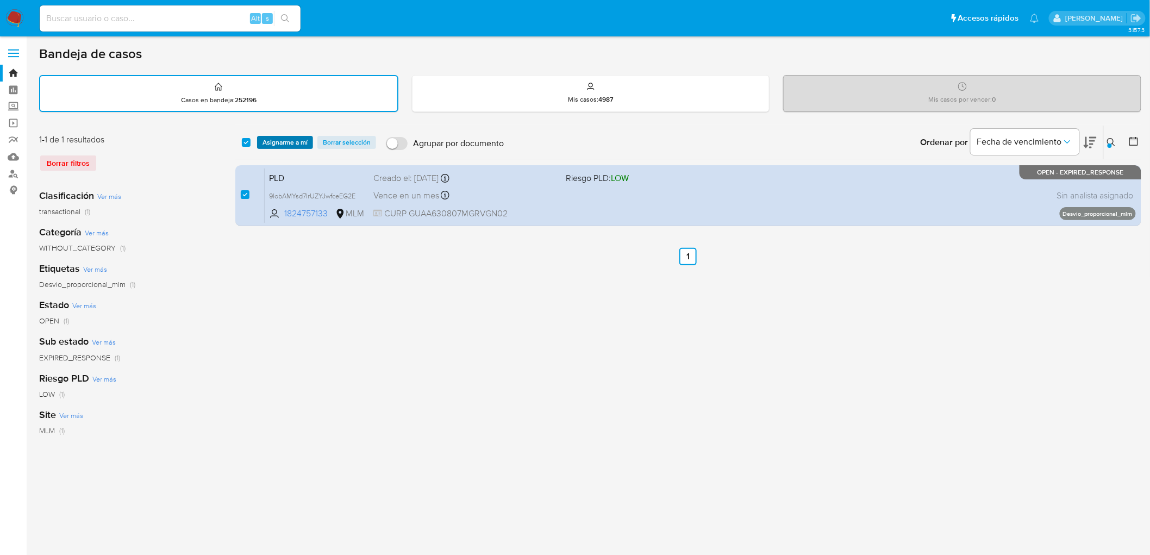
click at [275, 140] on span "Asignarme a mí" at bounding box center [284, 142] width 45 height 11
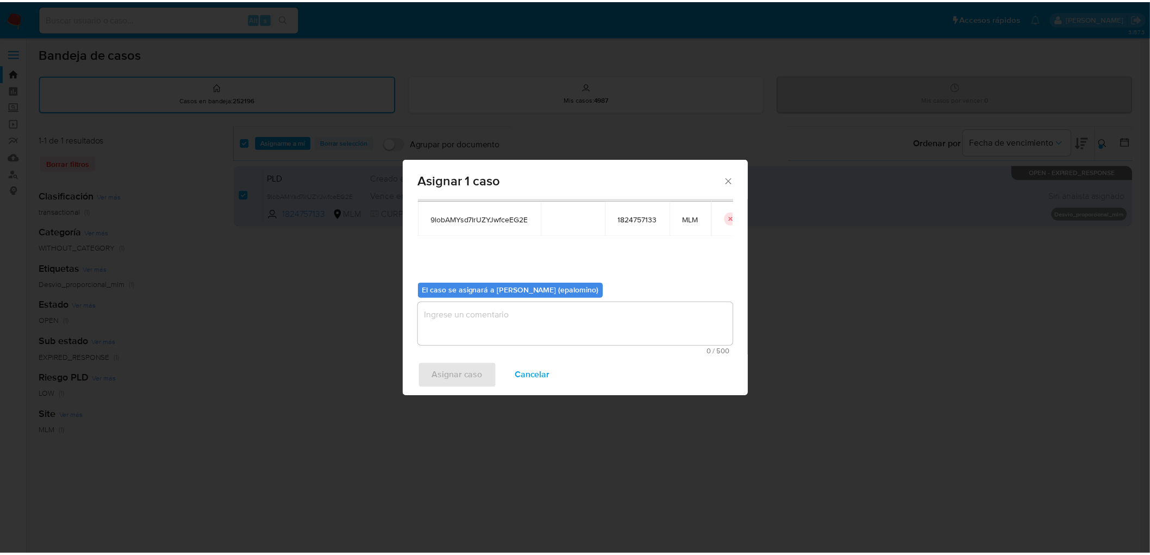
scroll to position [56, 0]
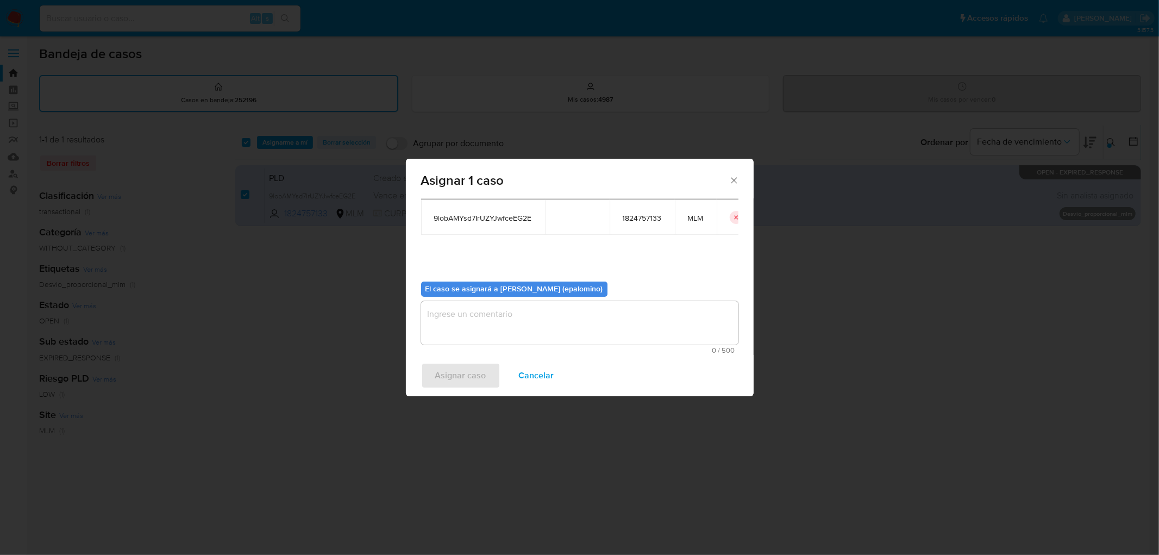
click at [446, 318] on textarea "assign-modal" at bounding box center [579, 322] width 317 height 43
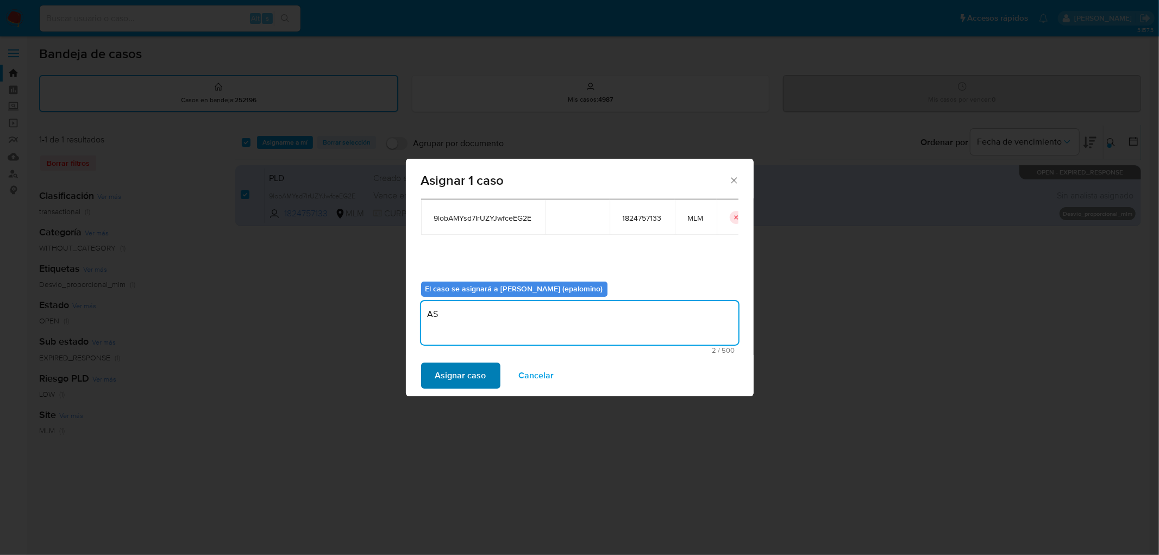
type textarea "AS"
click at [453, 371] on span "Asignar caso" at bounding box center [460, 375] width 51 height 24
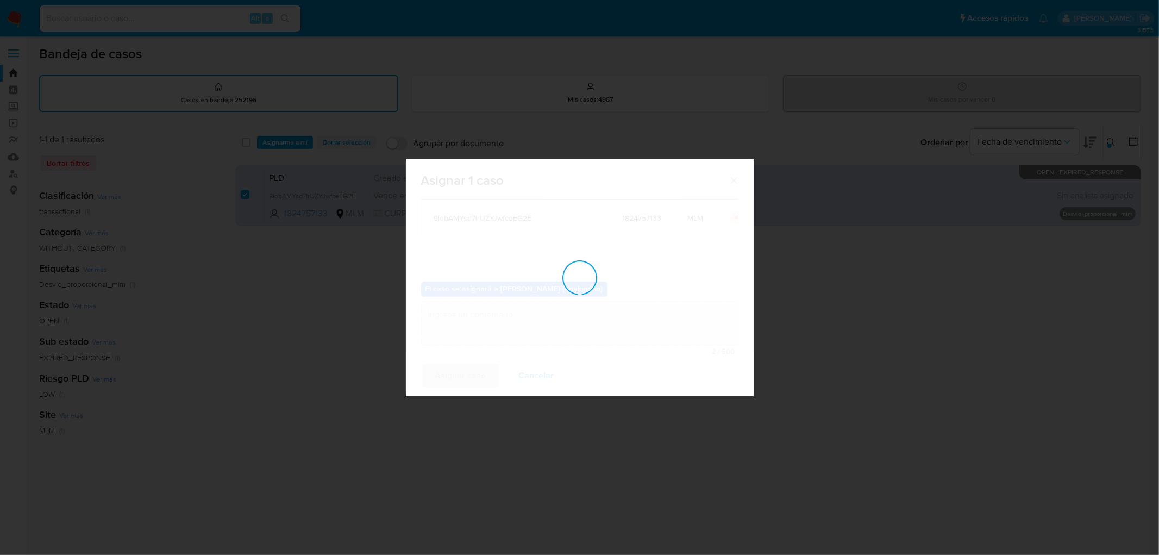
checkbox input "false"
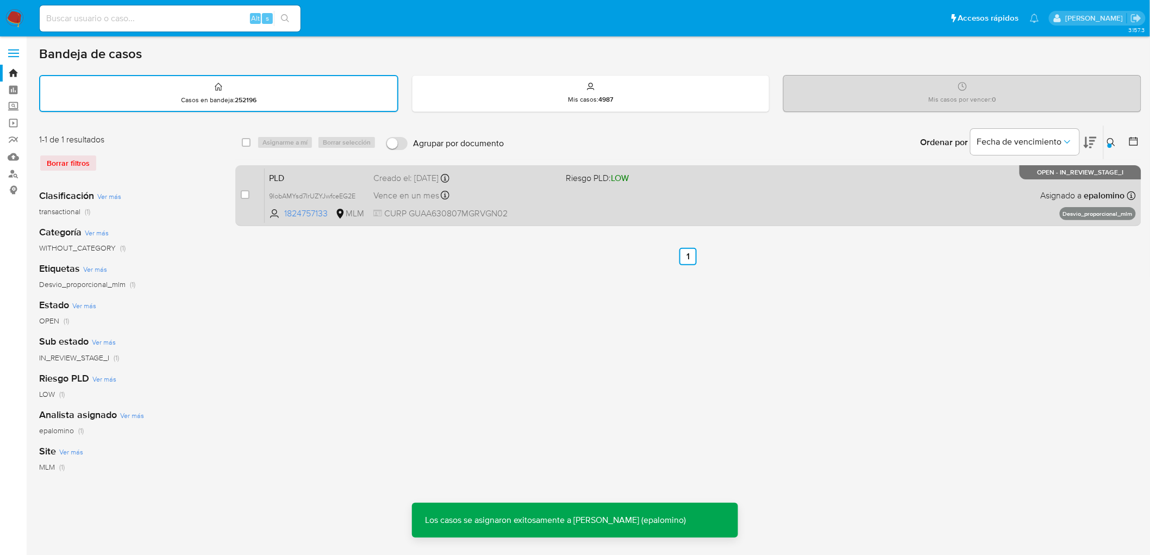
click at [291, 171] on span "PLD" at bounding box center [317, 177] width 96 height 14
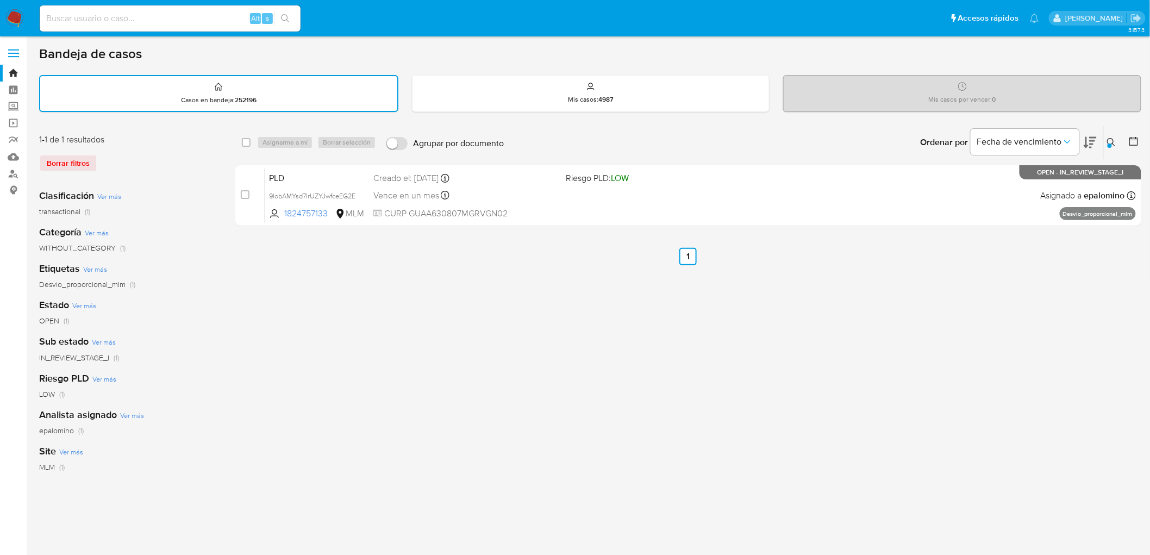
click at [16, 8] on nav "Pausado Ver notificaciones Alt s Accesos rápidos Presiona las siguientes teclas…" at bounding box center [575, 18] width 1150 height 36
click at [20, 19] on img at bounding box center [14, 18] width 18 height 18
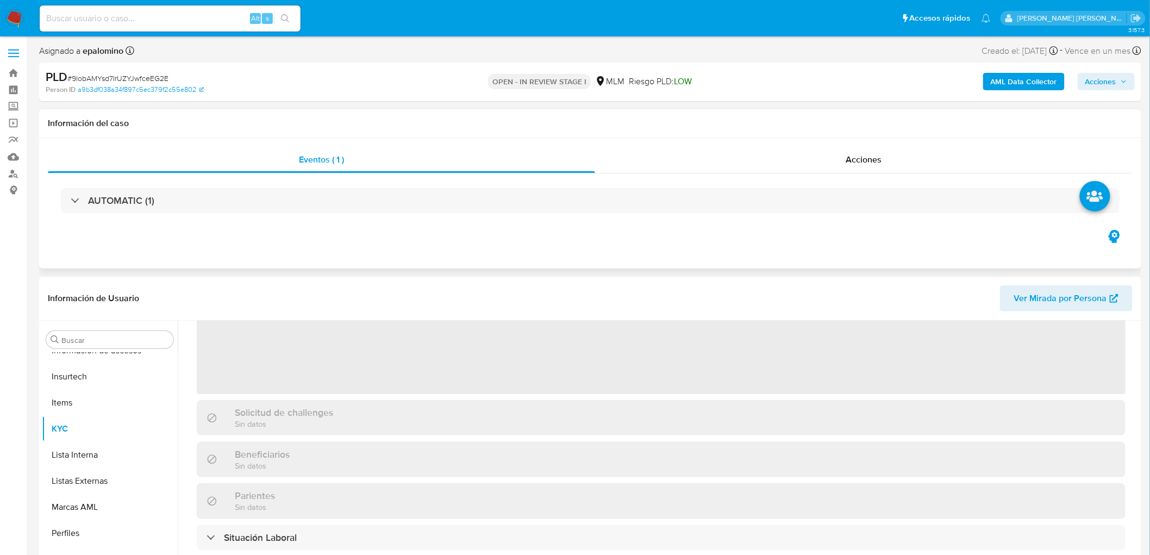
scroll to position [121, 0]
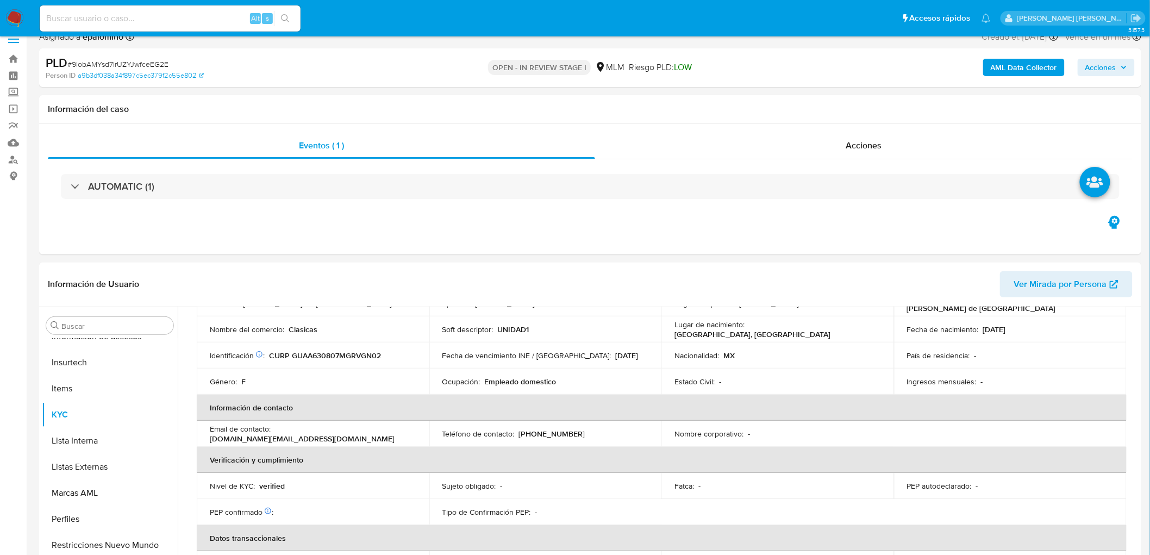
select select "10"
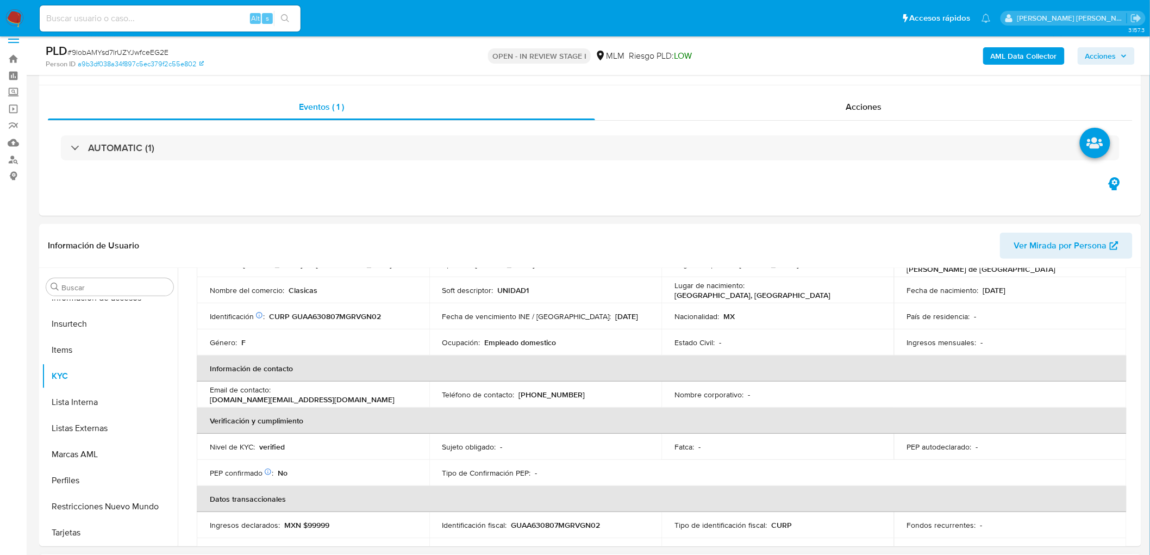
scroll to position [223, 0]
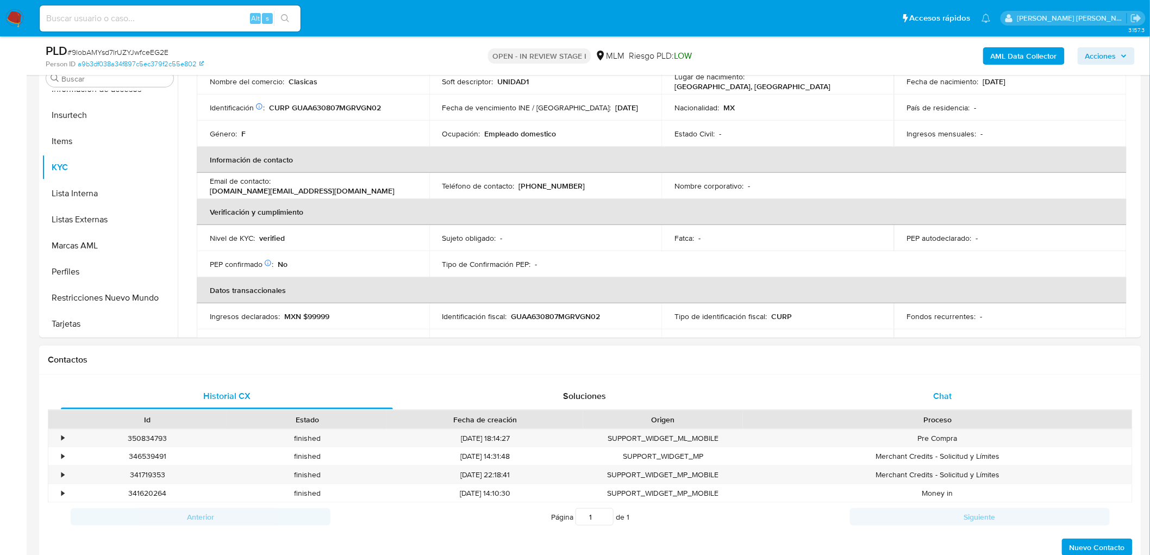
click at [947, 397] on span "Chat" at bounding box center [942, 396] width 18 height 12
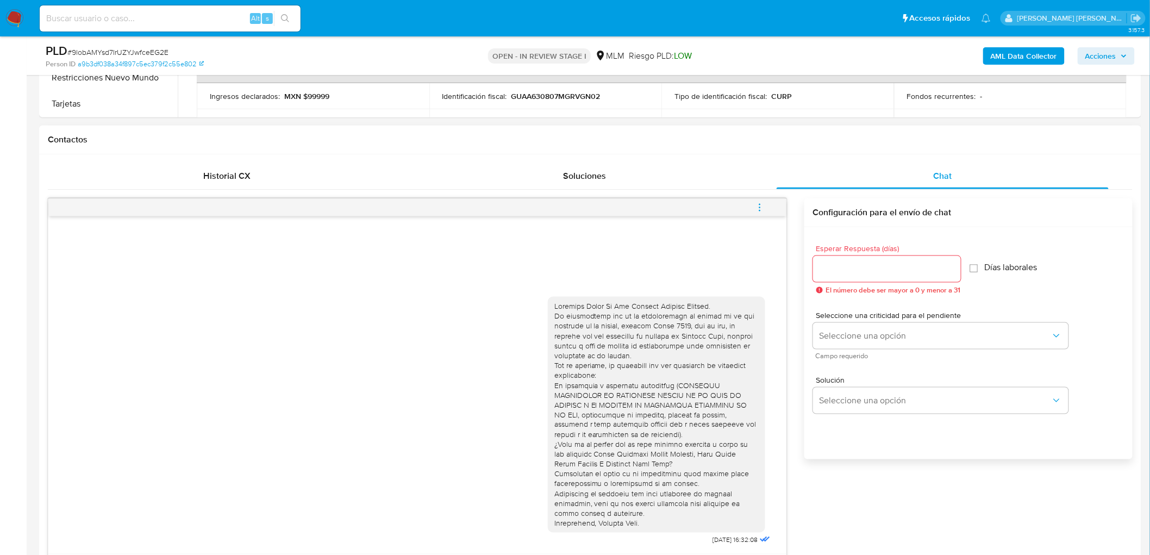
scroll to position [464, 0]
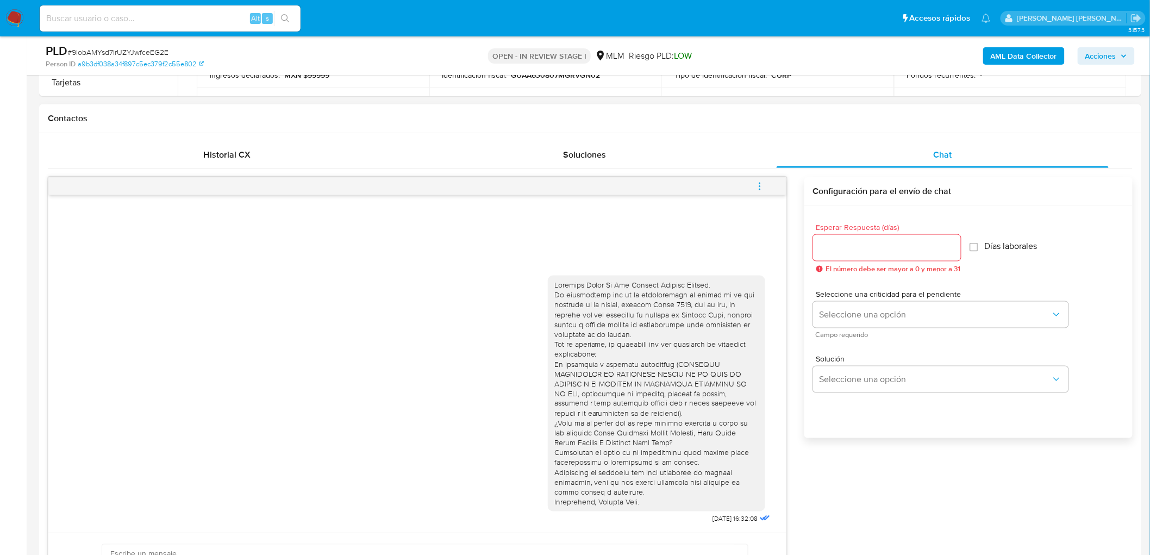
click at [758, 188] on icon "menu-action" at bounding box center [760, 186] width 10 height 10
click at [693, 168] on li "Cerrar conversación" at bounding box center [685, 166] width 111 height 20
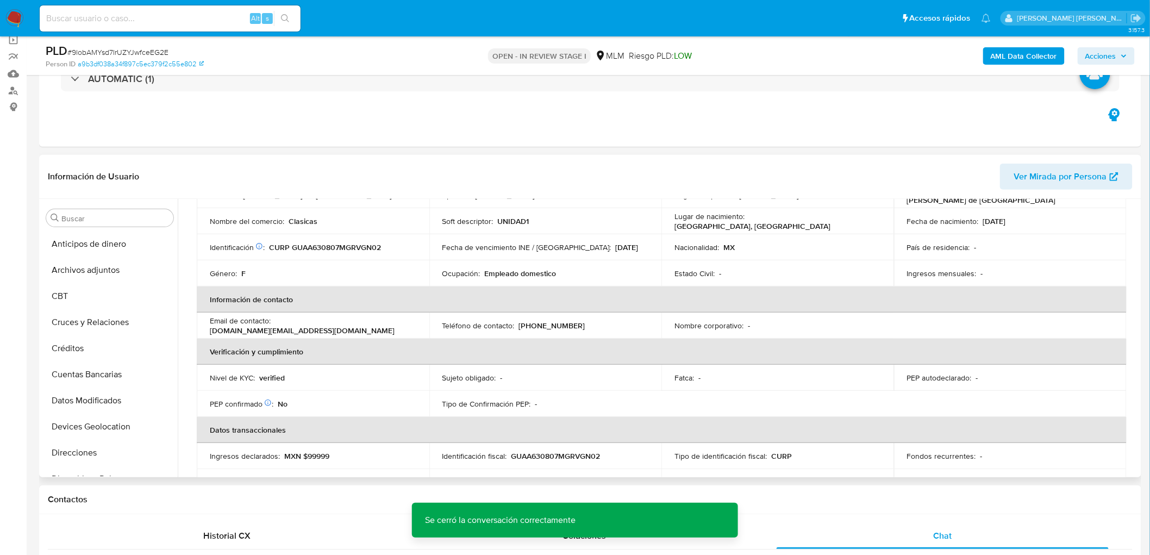
scroll to position [41, 0]
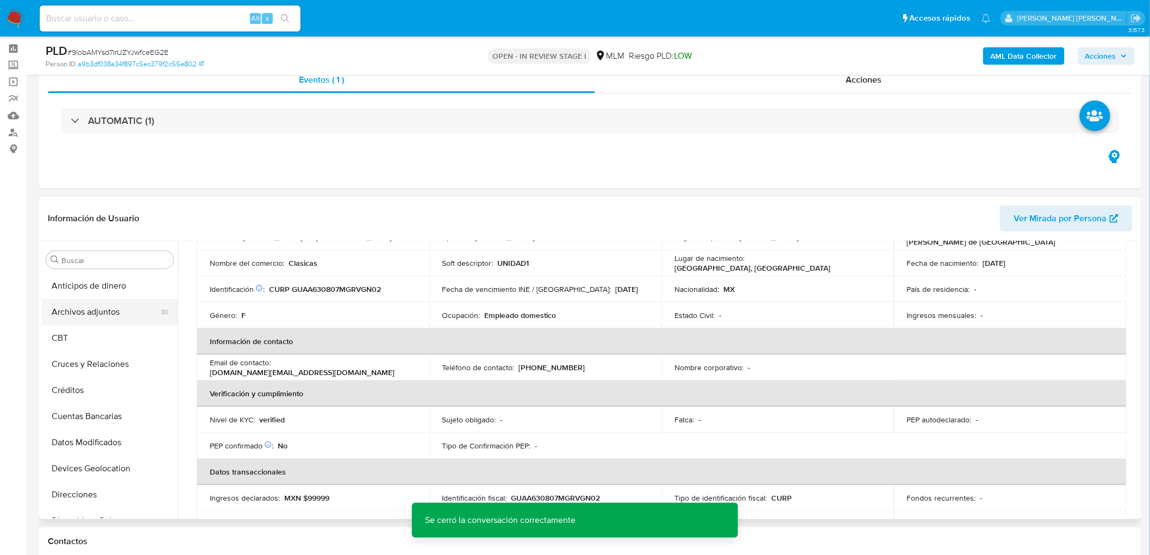
click at [116, 307] on button "Archivos adjuntos" at bounding box center [105, 312] width 127 height 26
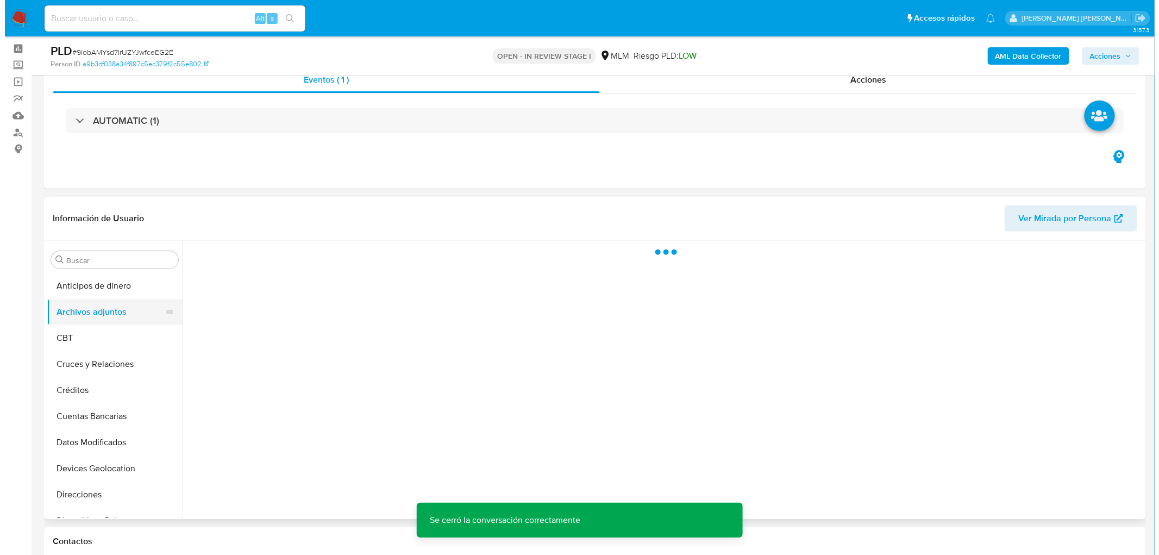
scroll to position [0, 0]
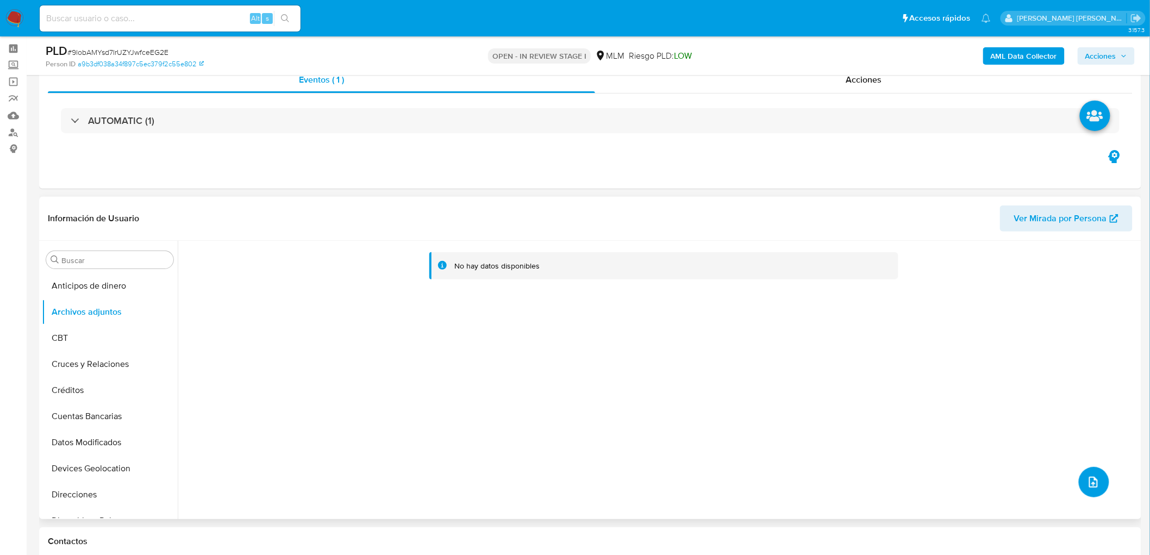
click at [1087, 479] on icon "upload-file" at bounding box center [1093, 481] width 13 height 13
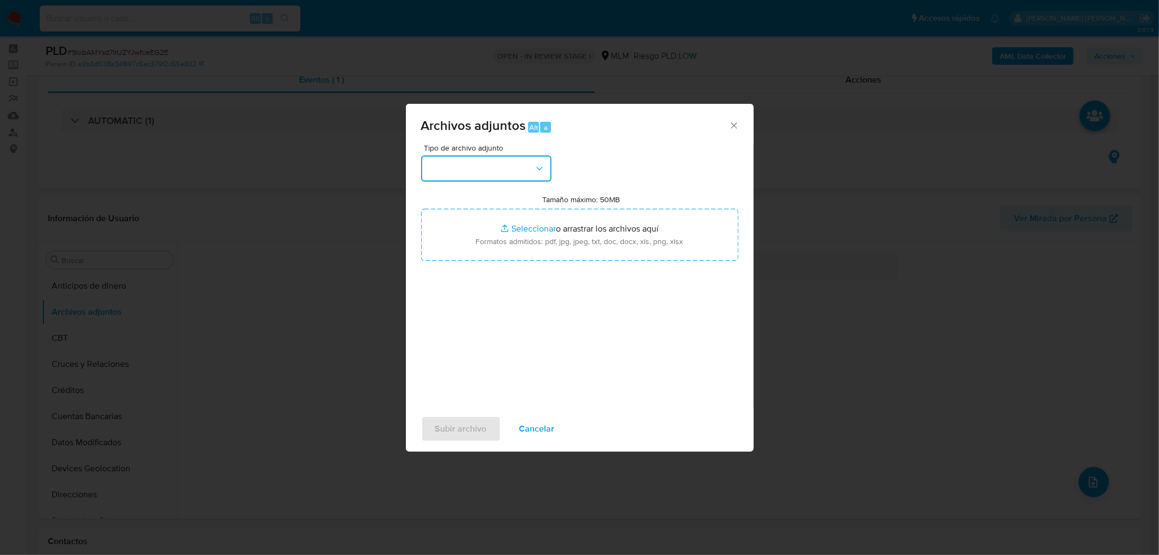
click at [536, 176] on button "button" at bounding box center [486, 168] width 130 height 26
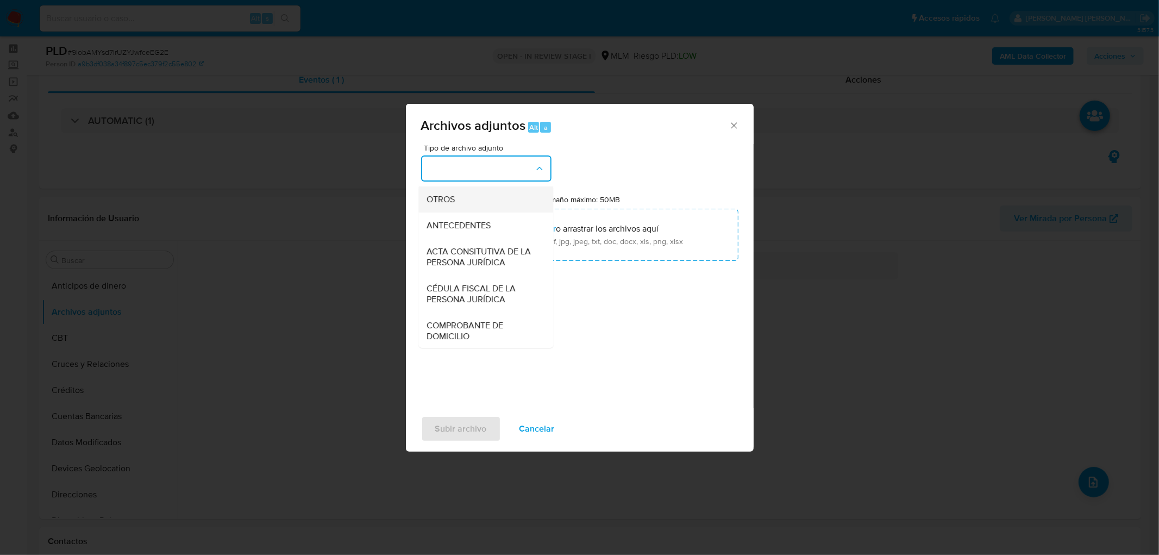
click at [509, 212] on div "OTROS" at bounding box center [482, 199] width 111 height 26
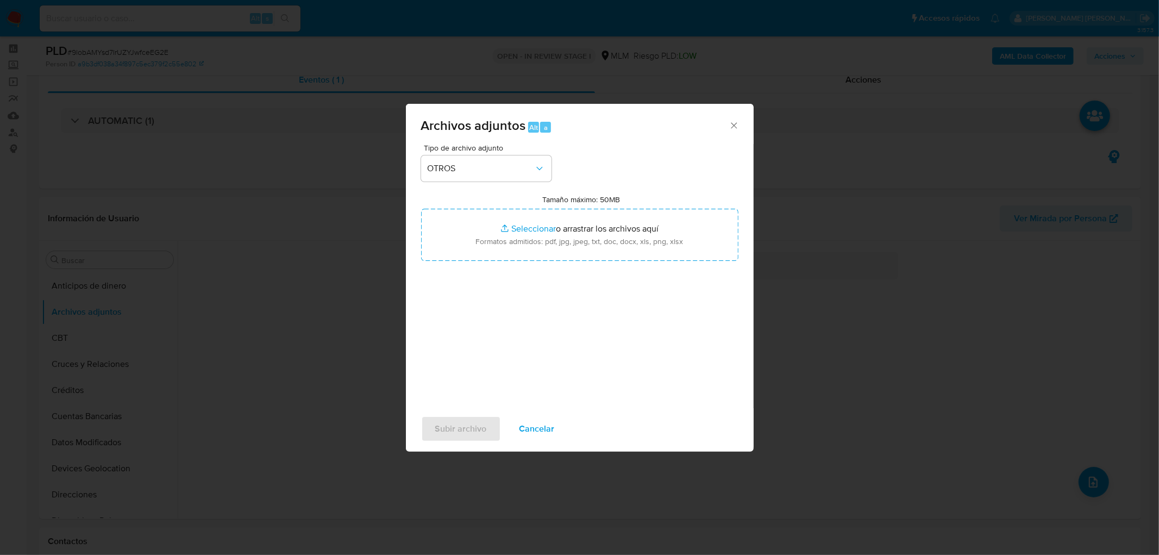
click at [521, 419] on span "Cancelar" at bounding box center [536, 429] width 35 height 24
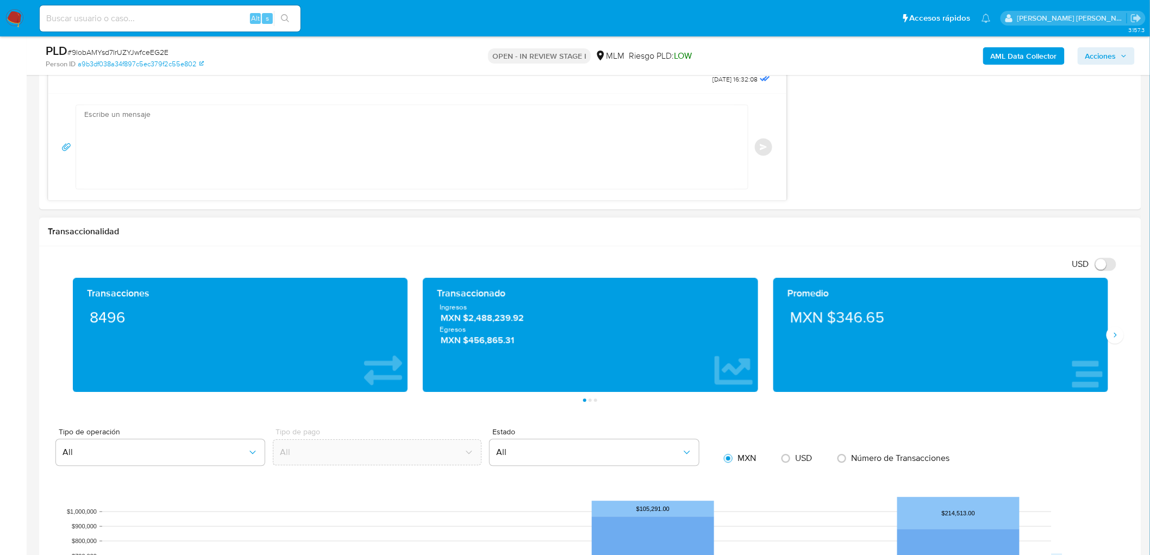
scroll to position [947, 0]
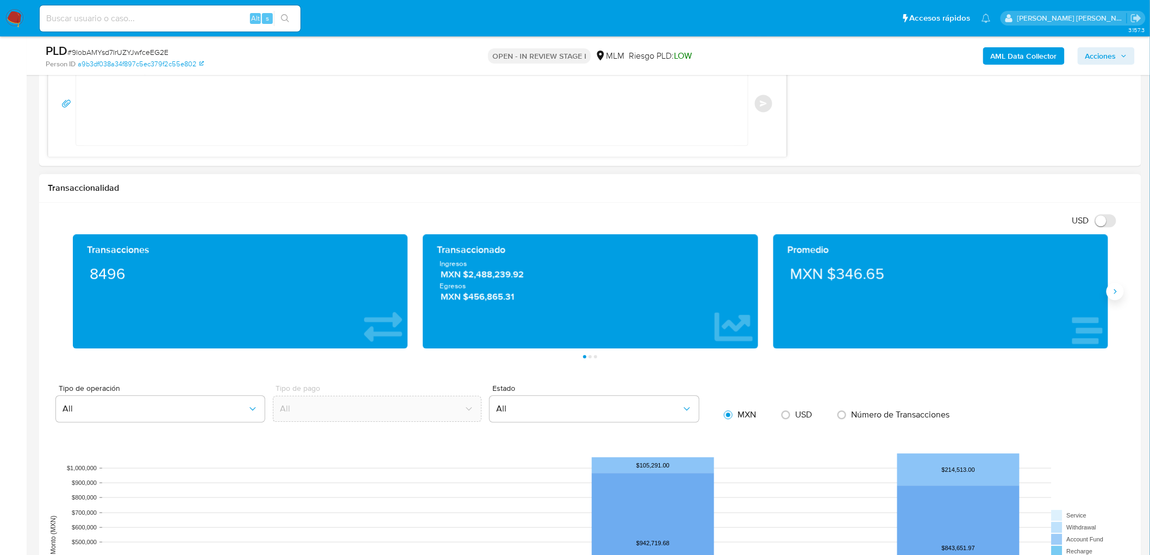
click at [1116, 290] on icon "Siguiente" at bounding box center [1115, 291] width 9 height 9
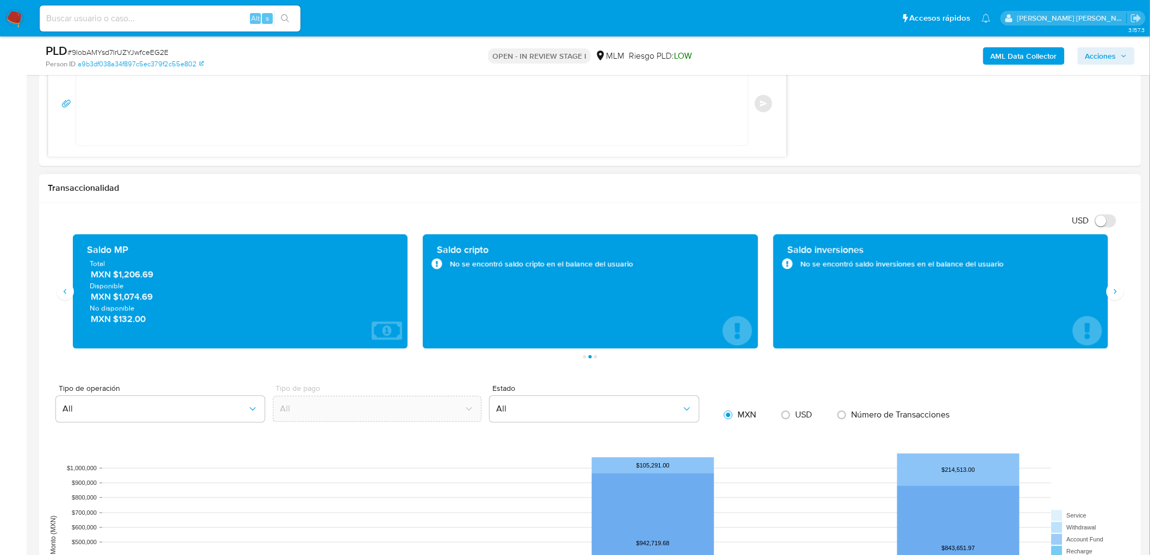
drag, startPoint x: 118, startPoint y: 293, endPoint x: 156, endPoint y: 296, distance: 38.7
click at [156, 296] on span "MXN $1,074.69" at bounding box center [241, 296] width 300 height 12
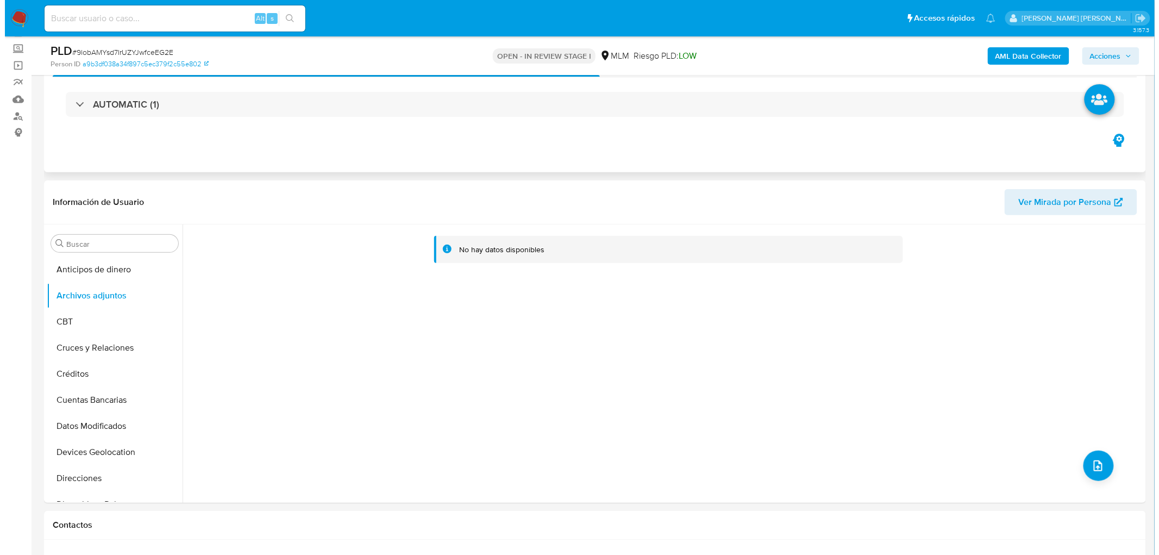
scroll to position [0, 0]
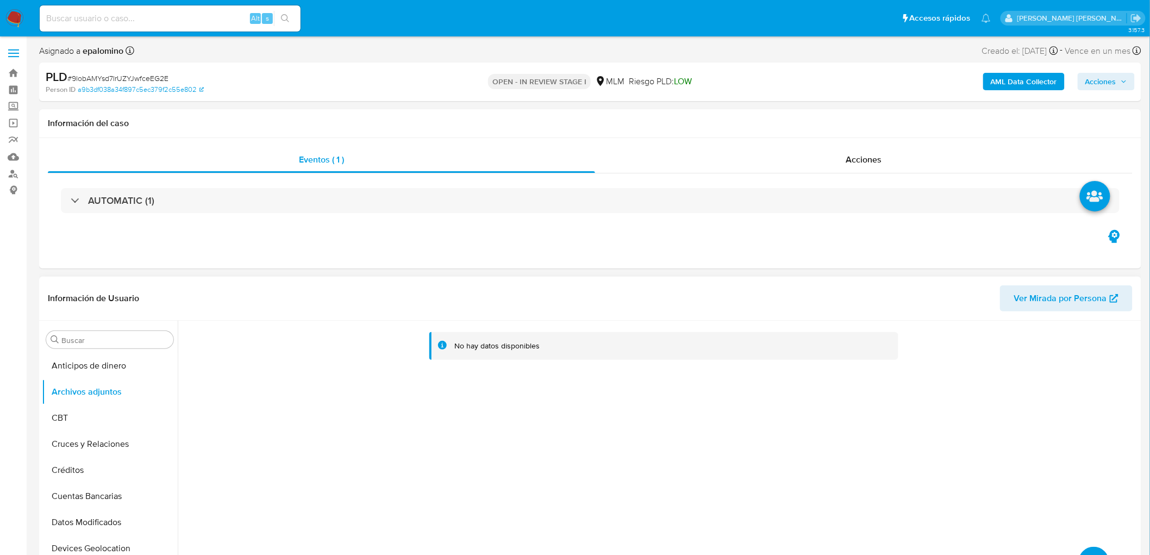
click at [1094, 551] on button "upload-file" at bounding box center [1094, 562] width 30 height 30
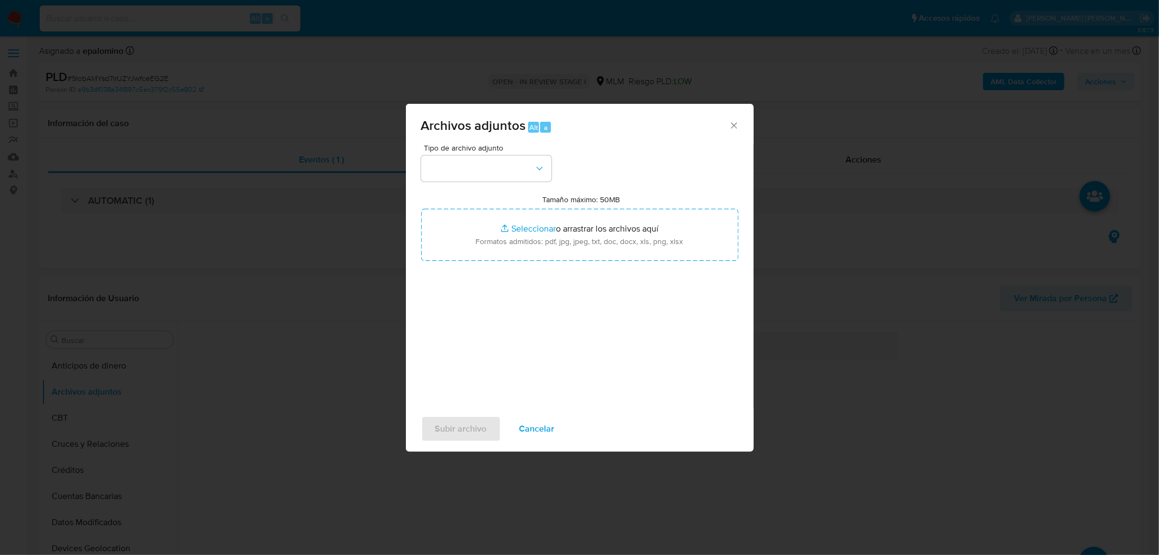
click at [559, 175] on div "Tipo de archivo adjunto Tamaño máximo: 50MB Seleccionar archivos Seleccionar o …" at bounding box center [579, 272] width 317 height 256
click at [537, 175] on button "button" at bounding box center [486, 168] width 130 height 26
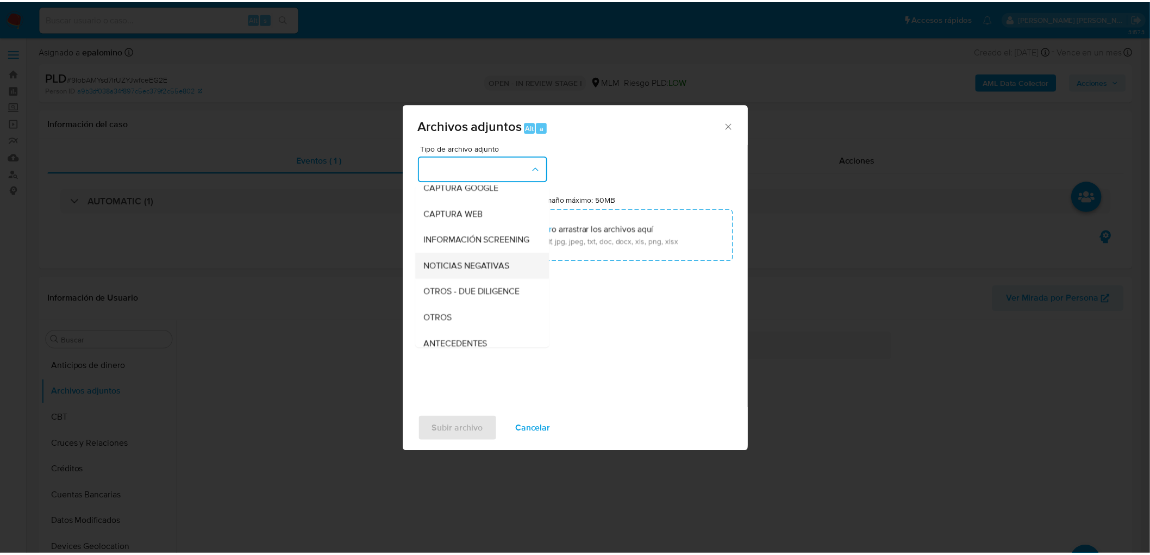
scroll to position [121, 0]
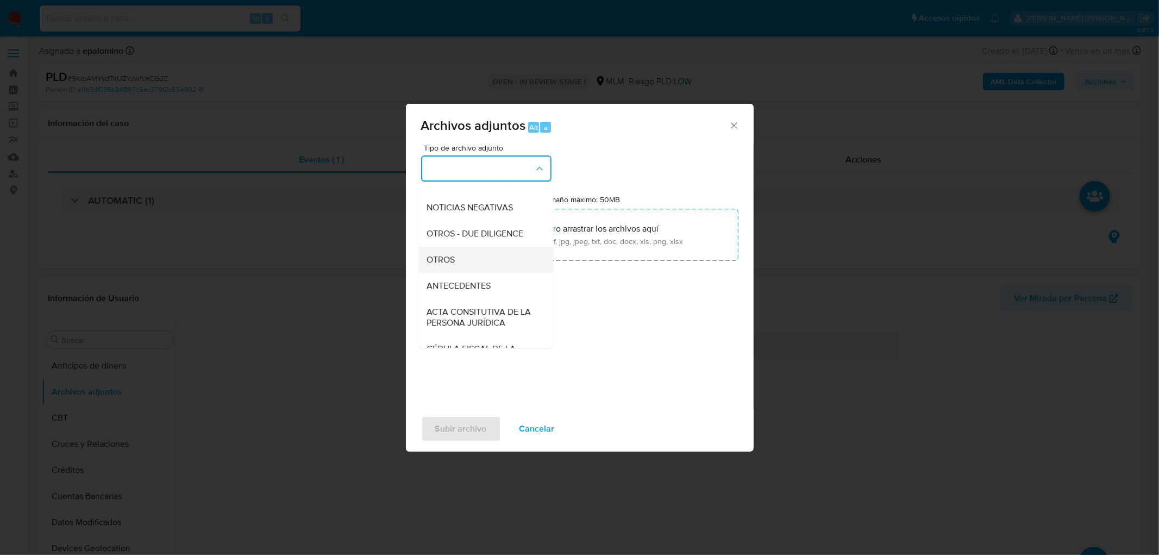
click at [474, 259] on div "OTROS" at bounding box center [482, 260] width 111 height 26
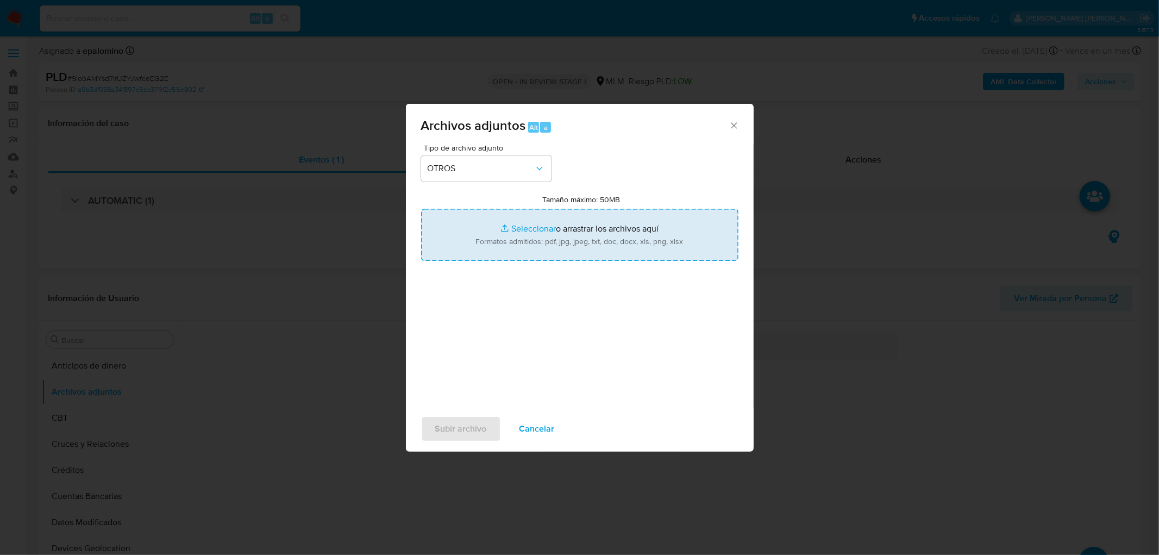
type input "C:\fakepath\1824757133_Maria de Los Angeles Guevara Aguilar_ago2025..xlsx"
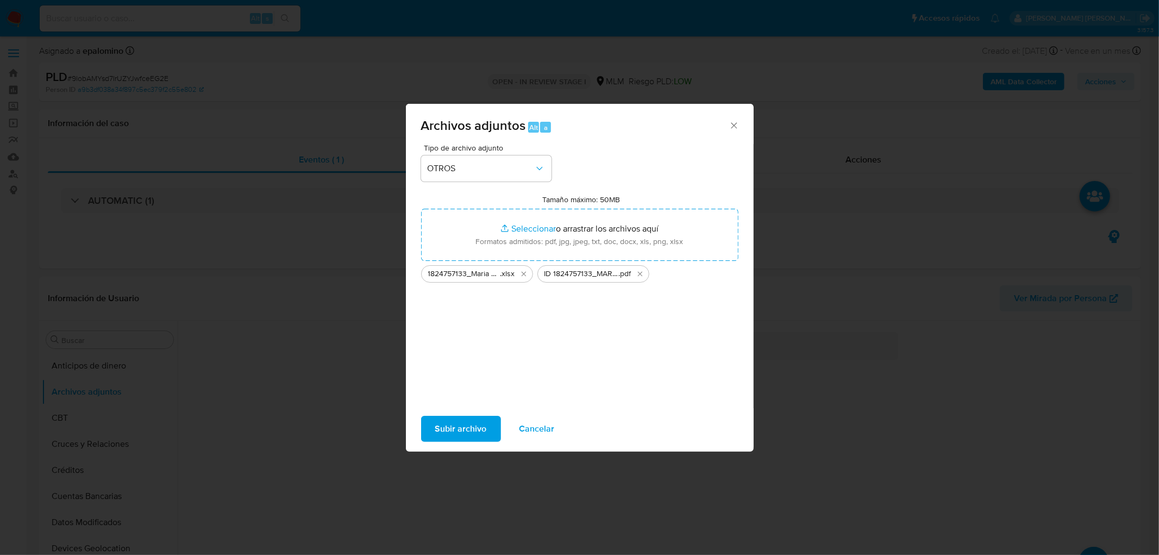
click at [468, 427] on span "Subir archivo" at bounding box center [461, 429] width 52 height 24
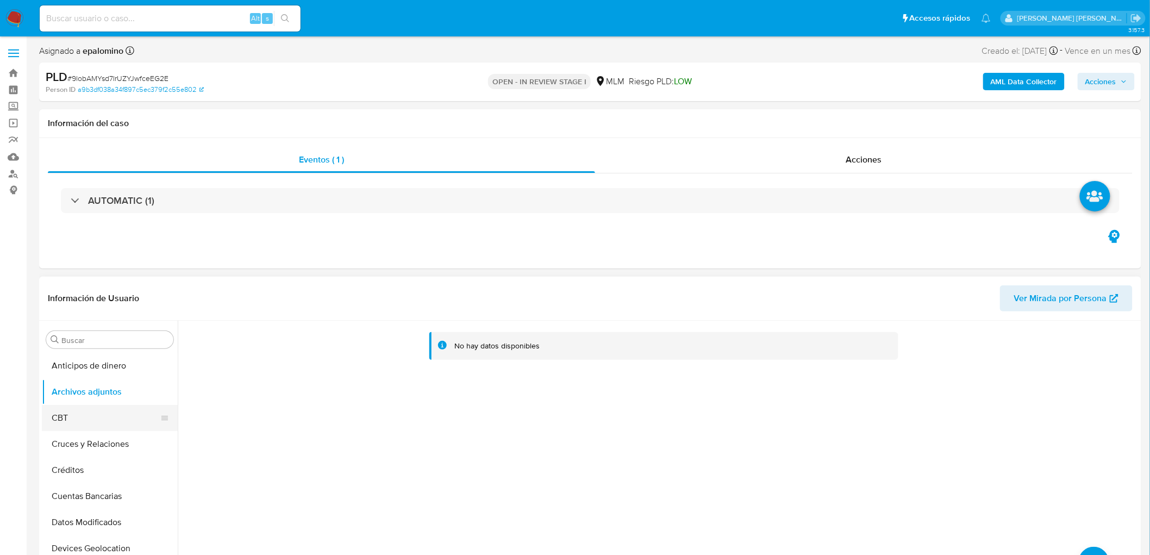
click at [105, 410] on button "CBT" at bounding box center [105, 418] width 127 height 26
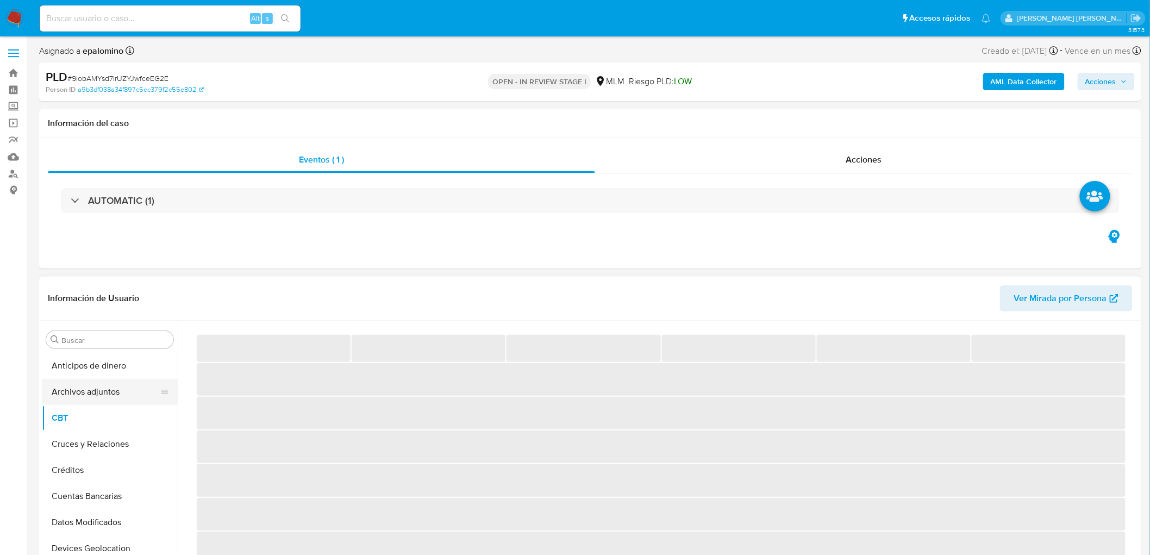
click at [131, 392] on button "Archivos adjuntos" at bounding box center [105, 392] width 127 height 26
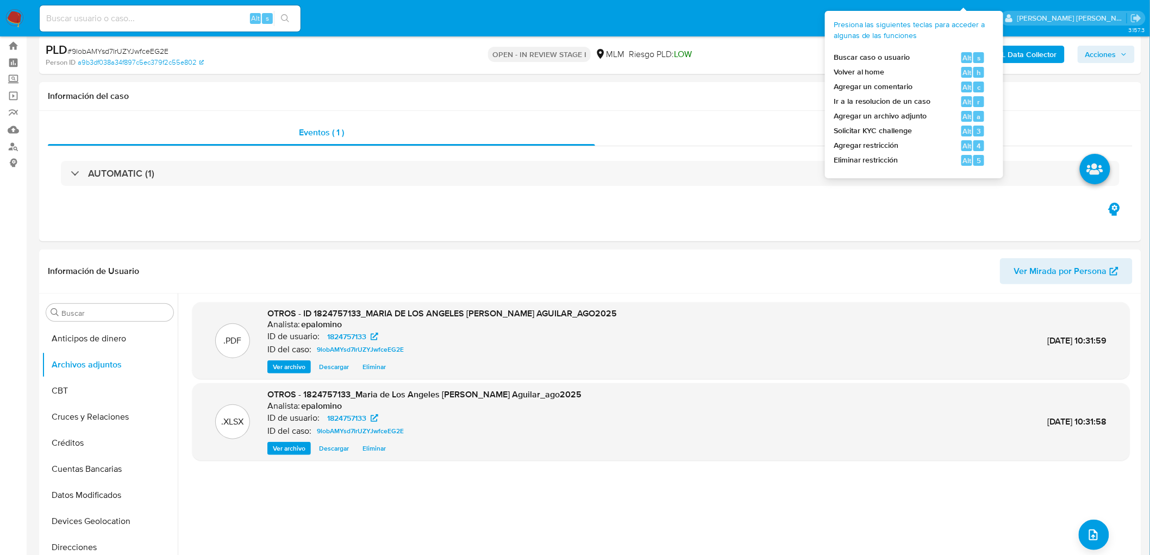
scroll to position [0, 0]
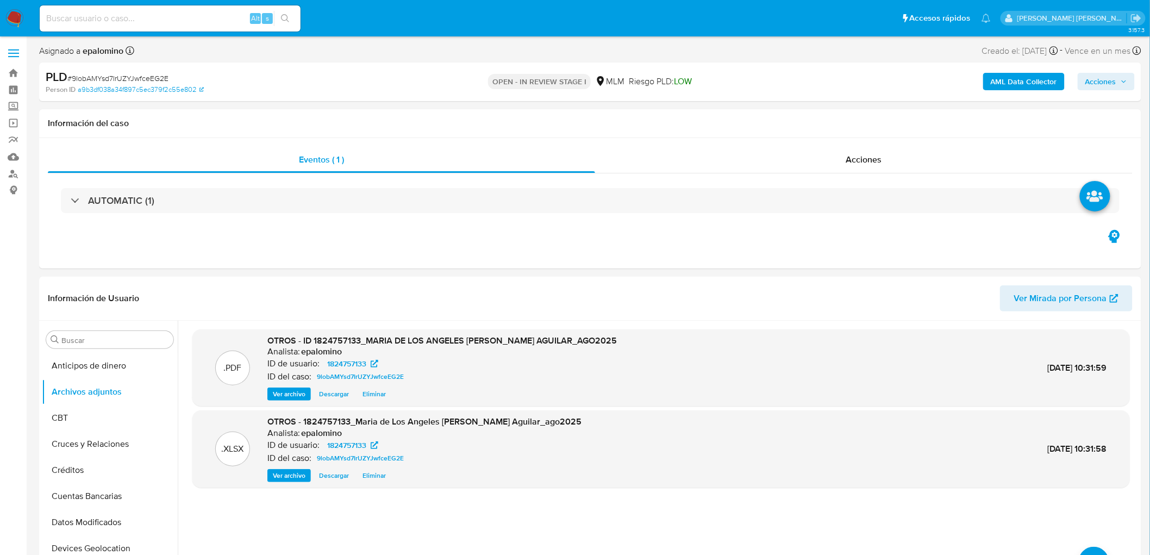
click at [1102, 83] on span "Acciones" at bounding box center [1100, 81] width 31 height 17
click at [1087, 253] on span "Enviar" at bounding box center [1093, 255] width 21 height 15
click at [829, 117] on span "Resolución del caso" at bounding box center [798, 116] width 78 height 12
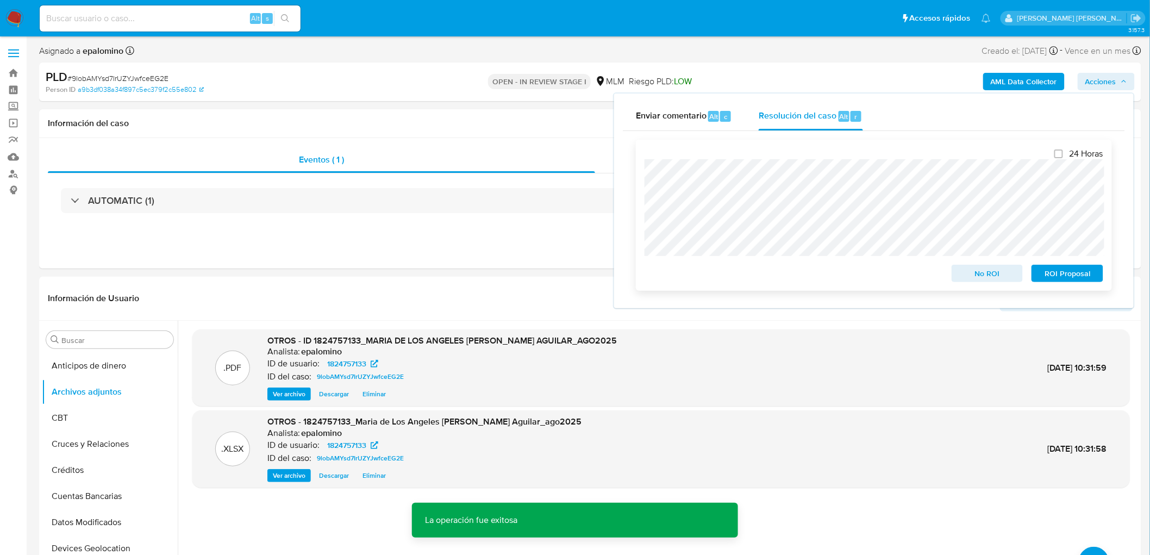
click at [1076, 272] on span "ROI Proposal" at bounding box center [1067, 273] width 57 height 15
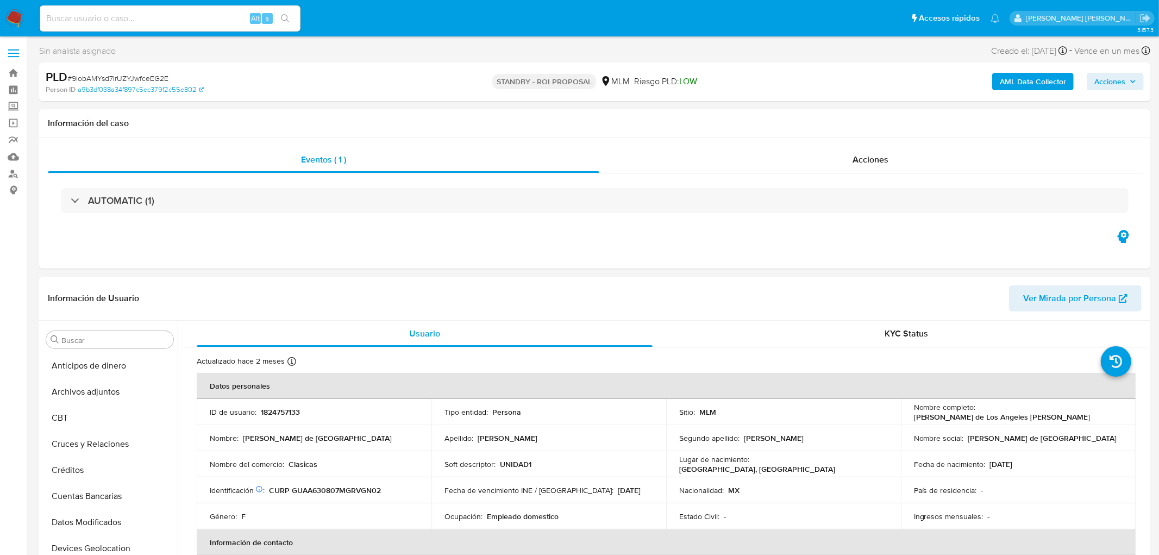
select select "10"
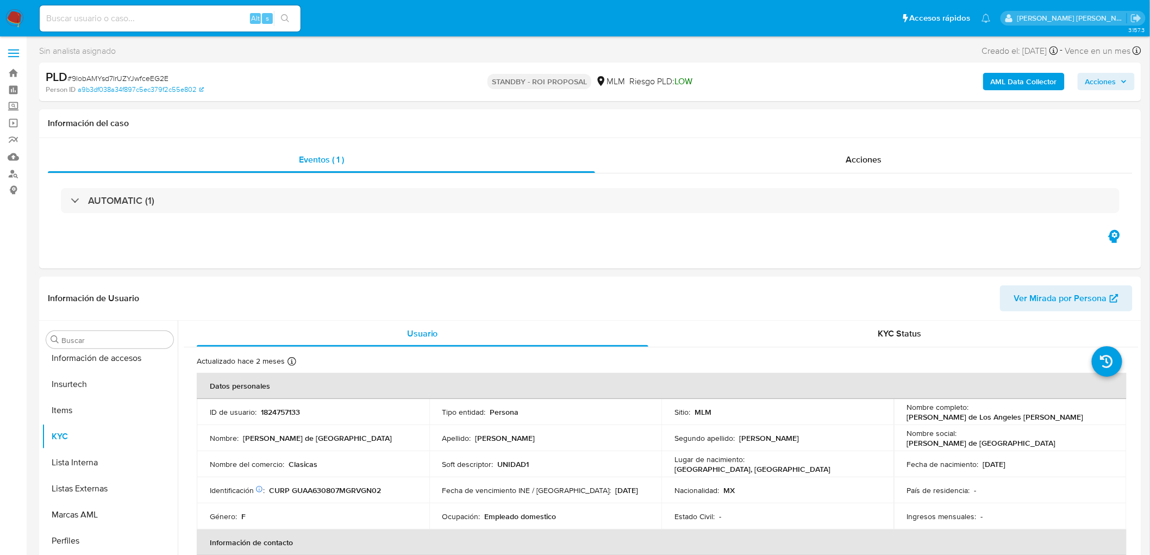
scroll to position [459, 0]
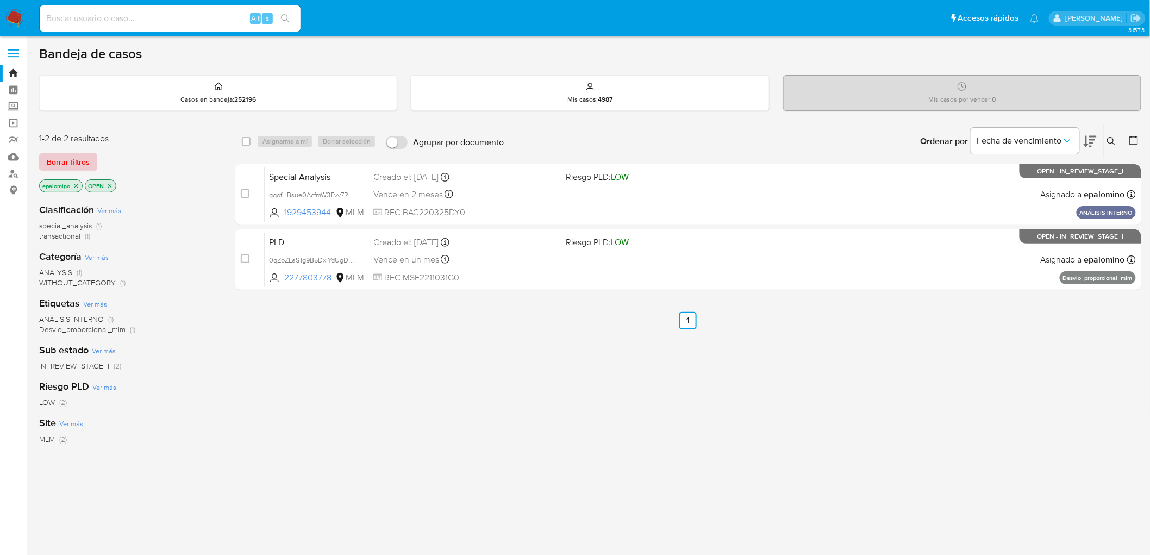
click at [47, 156] on span "Borrar filtros" at bounding box center [68, 161] width 43 height 15
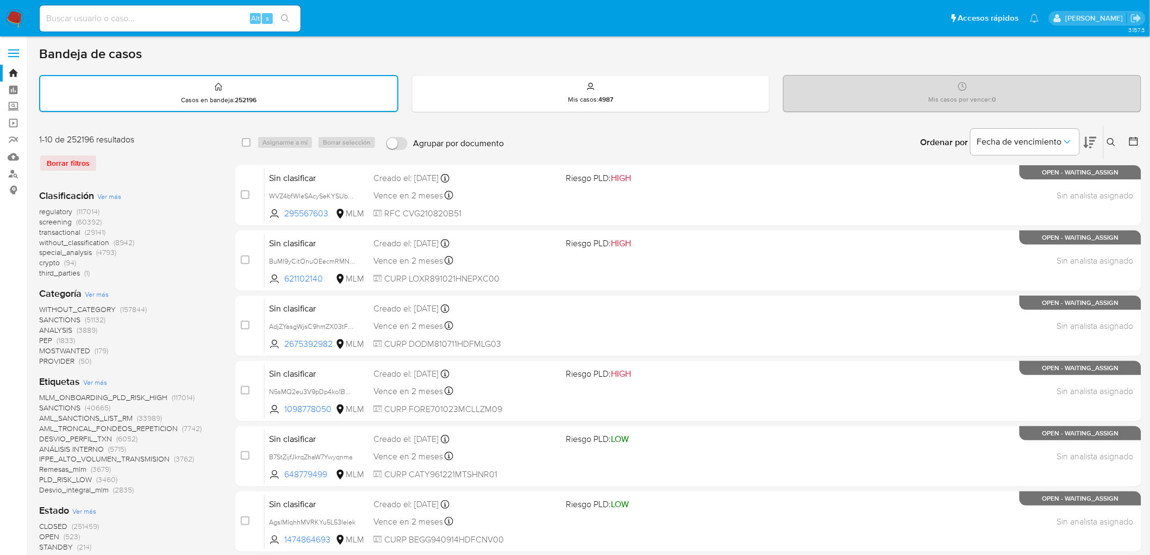
click at [1114, 139] on icon at bounding box center [1111, 142] width 9 height 9
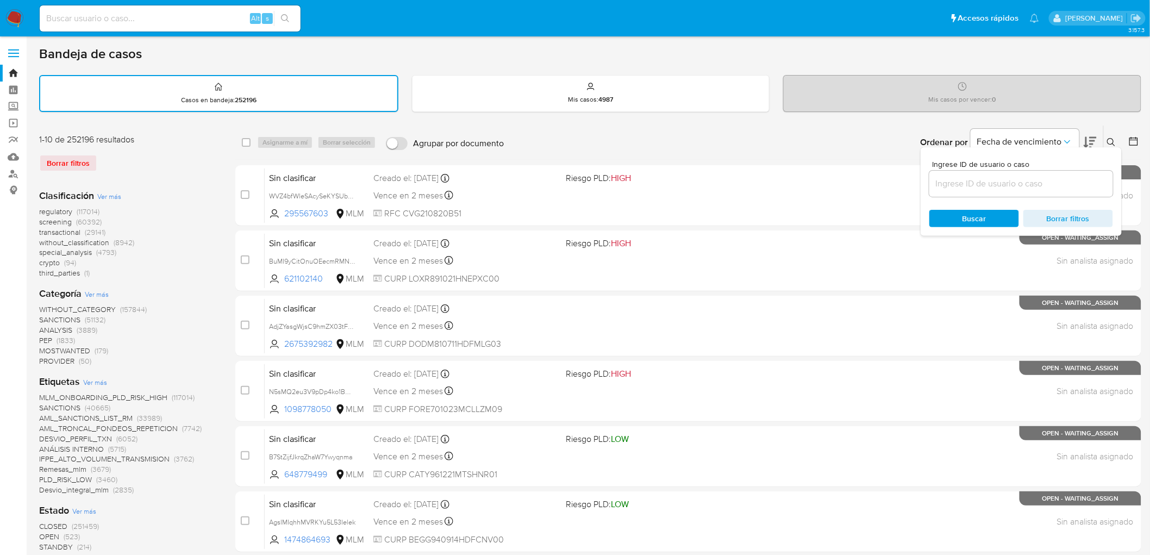
click at [982, 172] on div at bounding box center [1021, 184] width 184 height 26
click at [979, 177] on input at bounding box center [1021, 184] width 184 height 14
paste input "YJ65kqgACKACgLFdcDgiRoux"
type input "YJ65kqgACKACgLFdcDgiRoux"
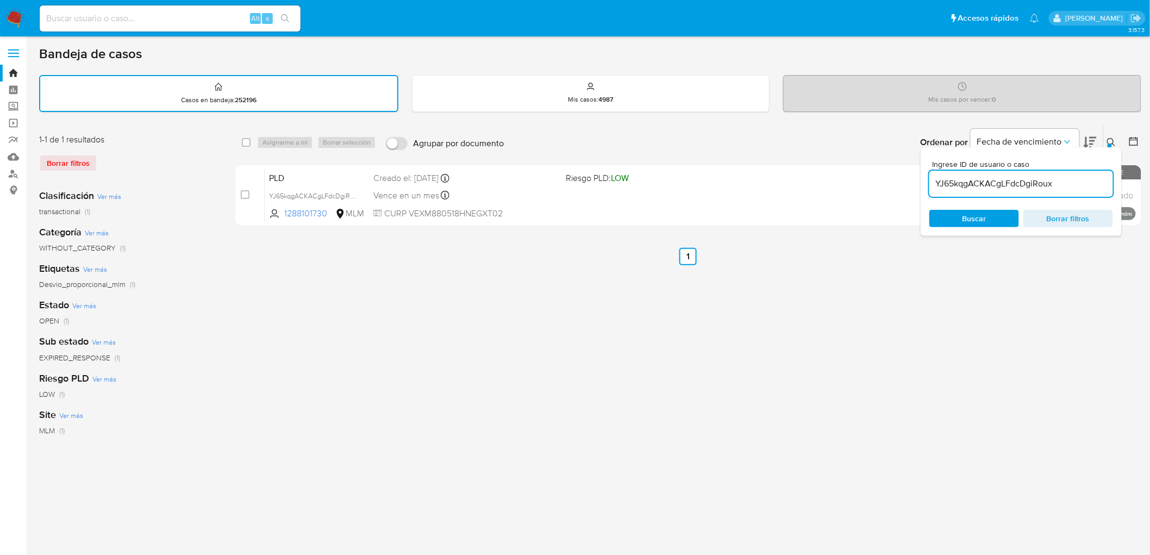
click at [1117, 143] on button at bounding box center [1113, 142] width 18 height 13
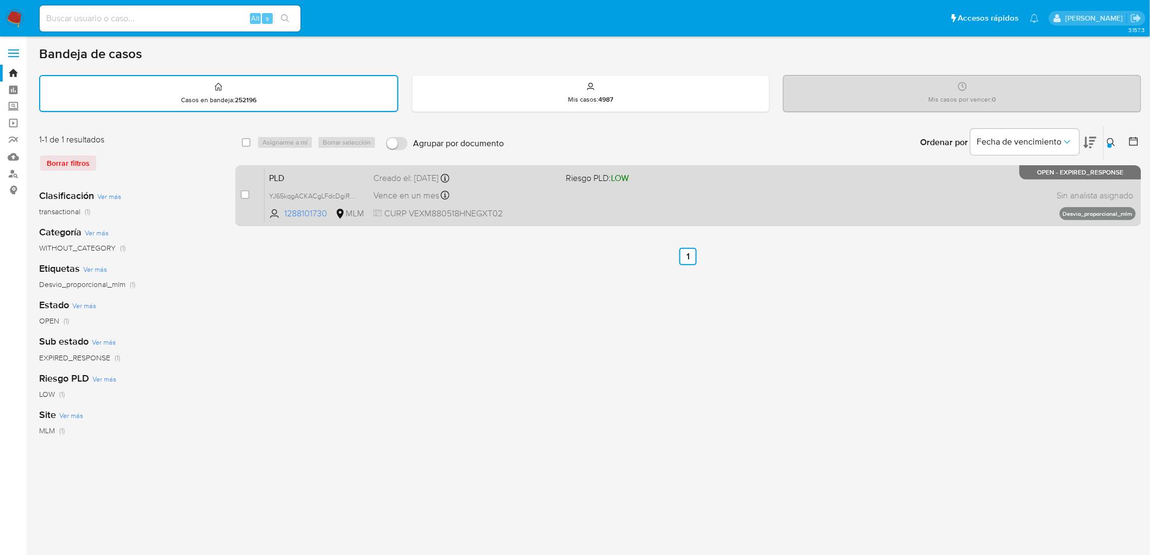
click at [278, 170] on span "PLD" at bounding box center [317, 177] width 96 height 14
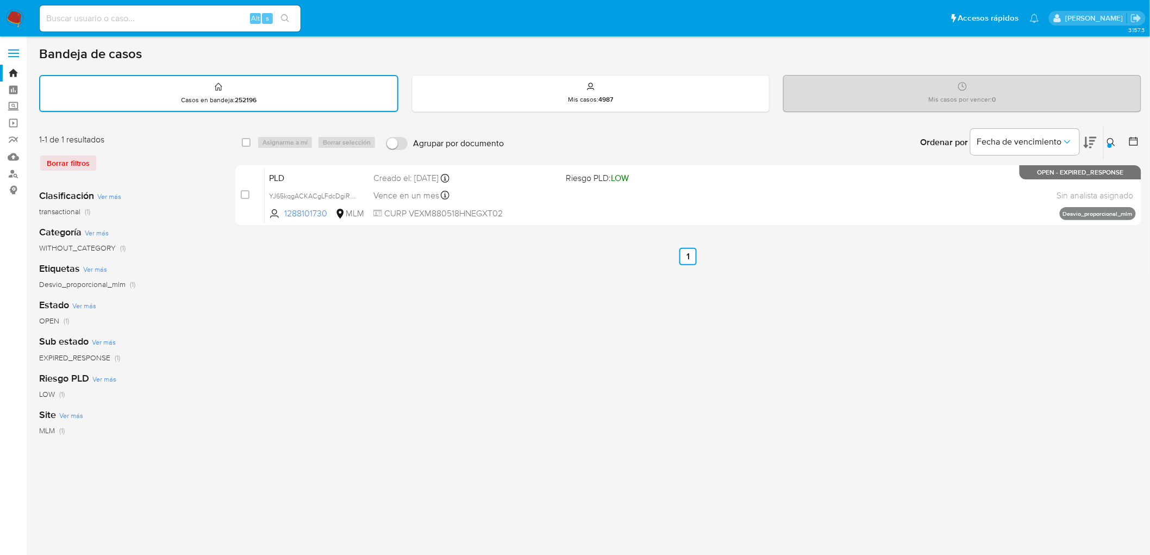
click at [15, 20] on img at bounding box center [14, 18] width 18 height 18
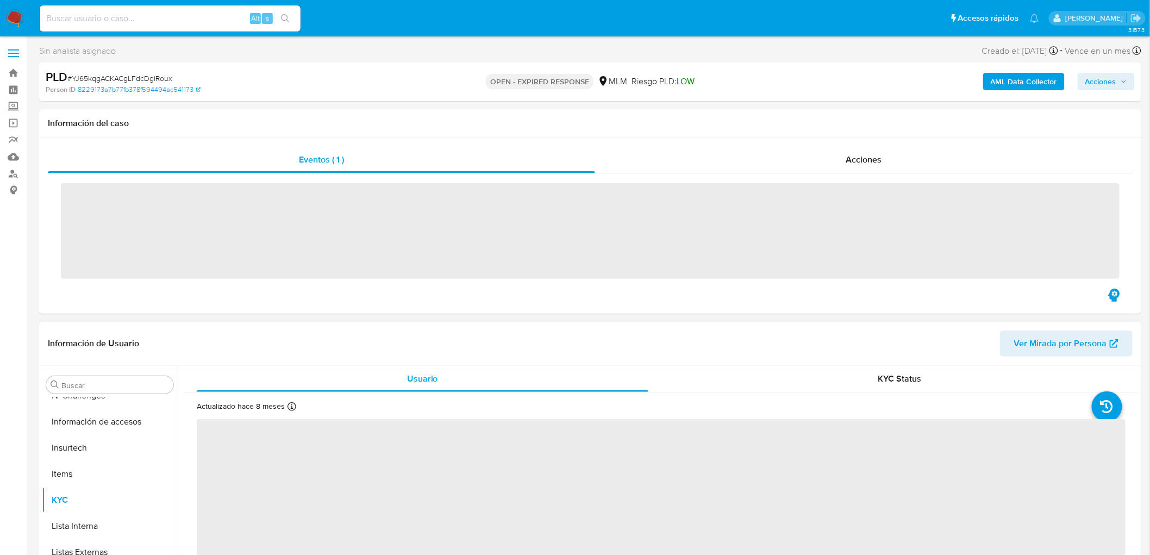
scroll to position [459, 0]
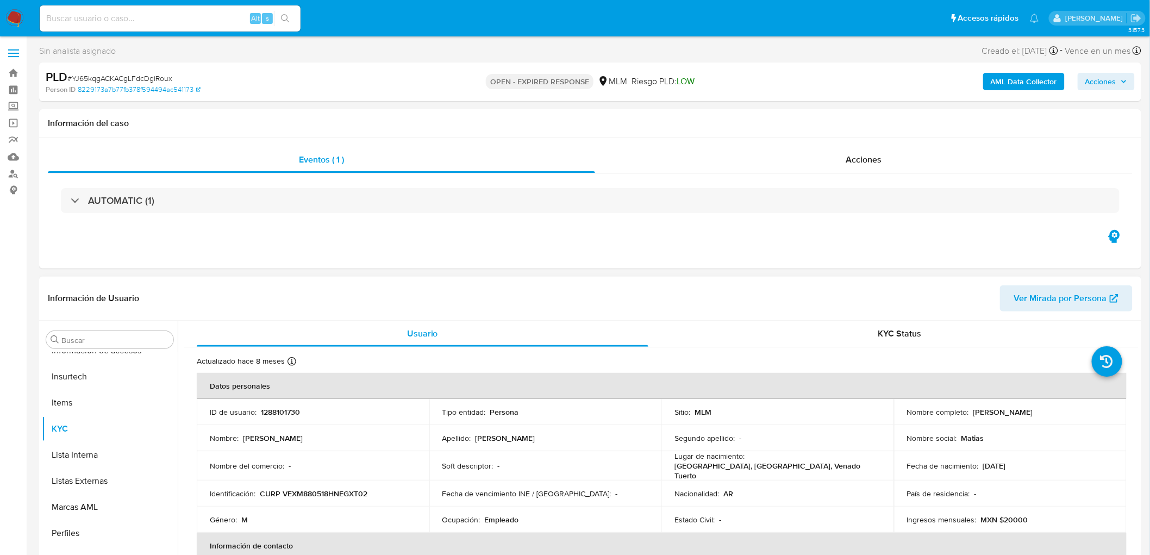
click at [289, 409] on p "1288101730" at bounding box center [280, 412] width 39 height 10
select select "10"
copy p "1288101730"
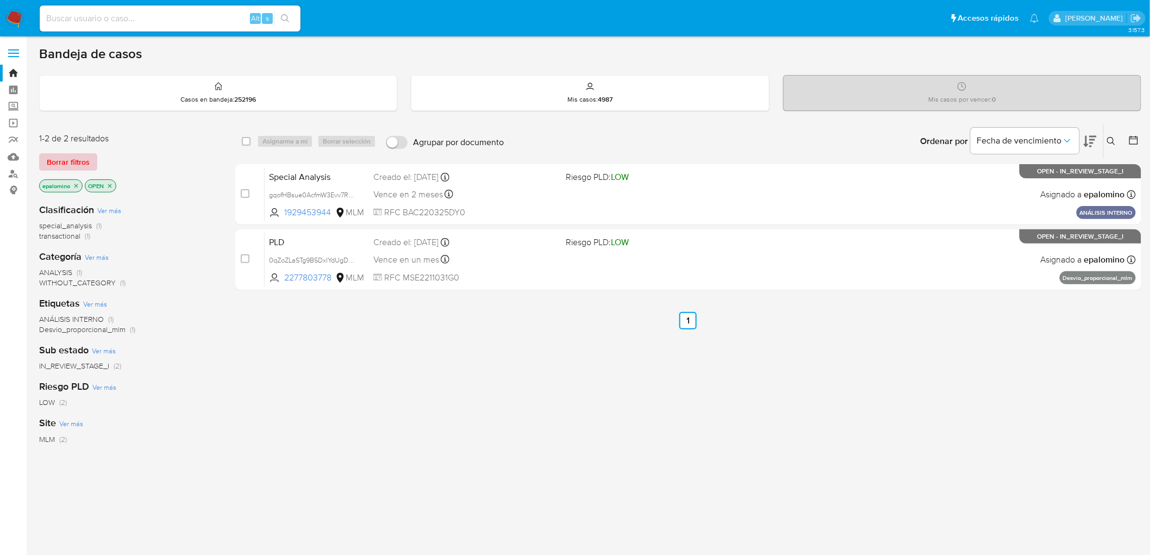
click at [62, 154] on span "Borrar filtros" at bounding box center [68, 161] width 43 height 15
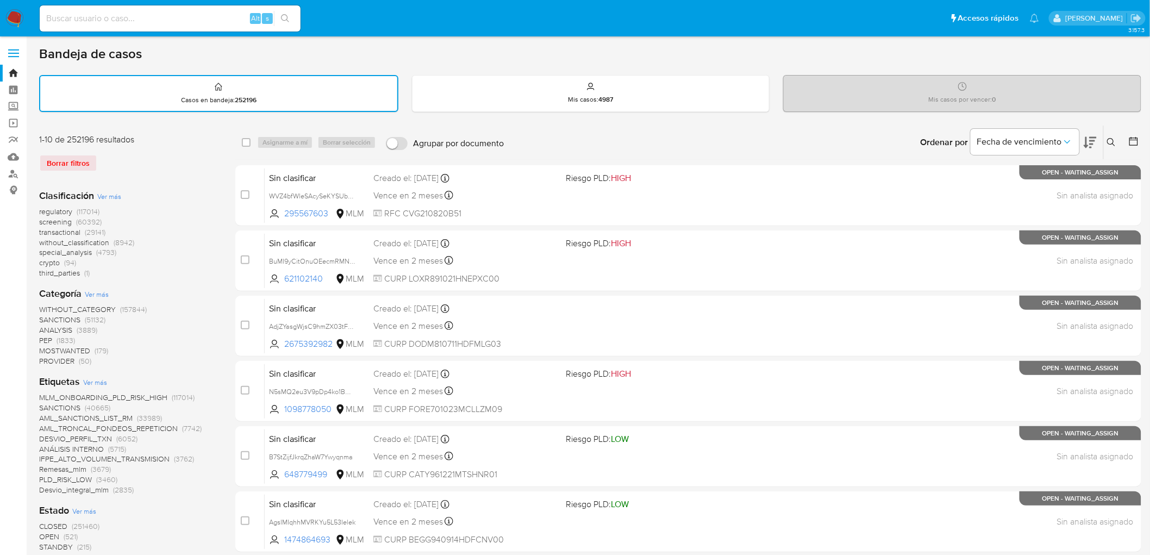
click at [1107, 140] on icon at bounding box center [1111, 142] width 9 height 9
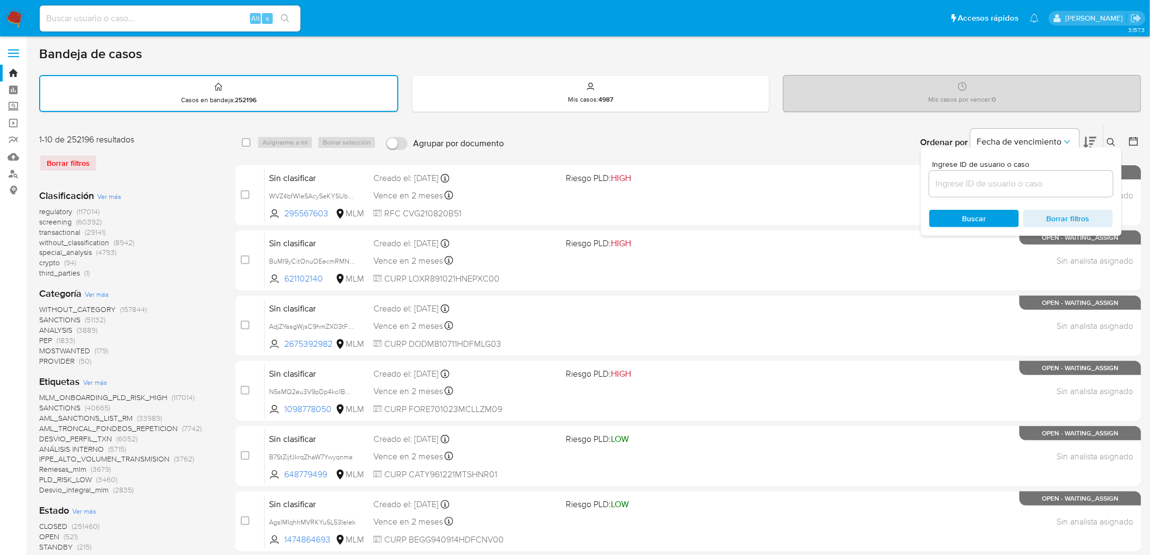
click at [969, 167] on div "Ingrese ID de usuario o caso" at bounding box center [1021, 178] width 184 height 36
click at [958, 184] on input at bounding box center [1021, 184] width 184 height 14
paste input "1288101730"
type input "1288101730"
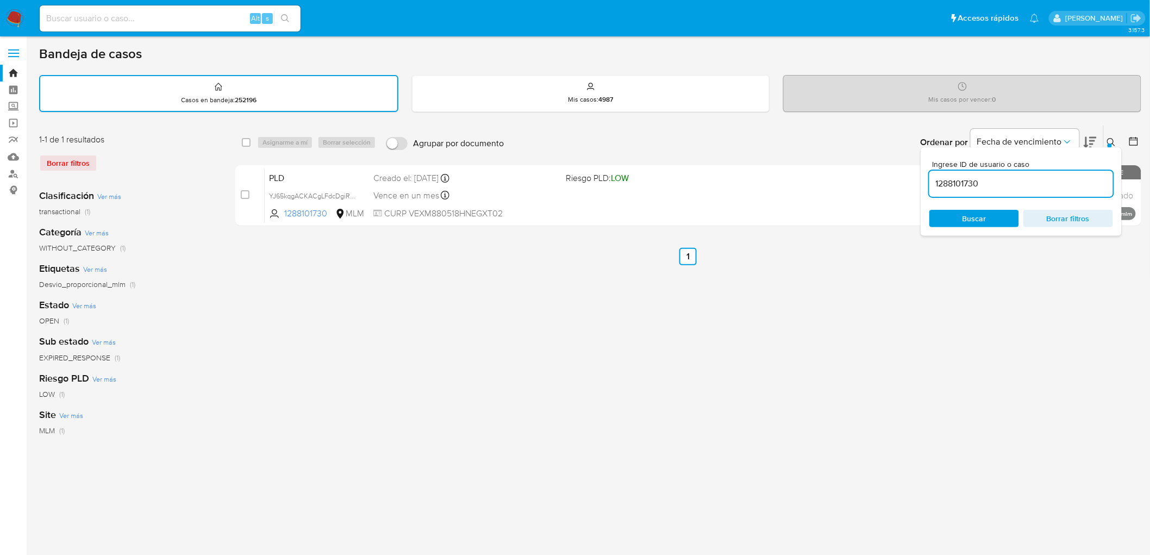
click at [1111, 138] on icon at bounding box center [1111, 142] width 9 height 9
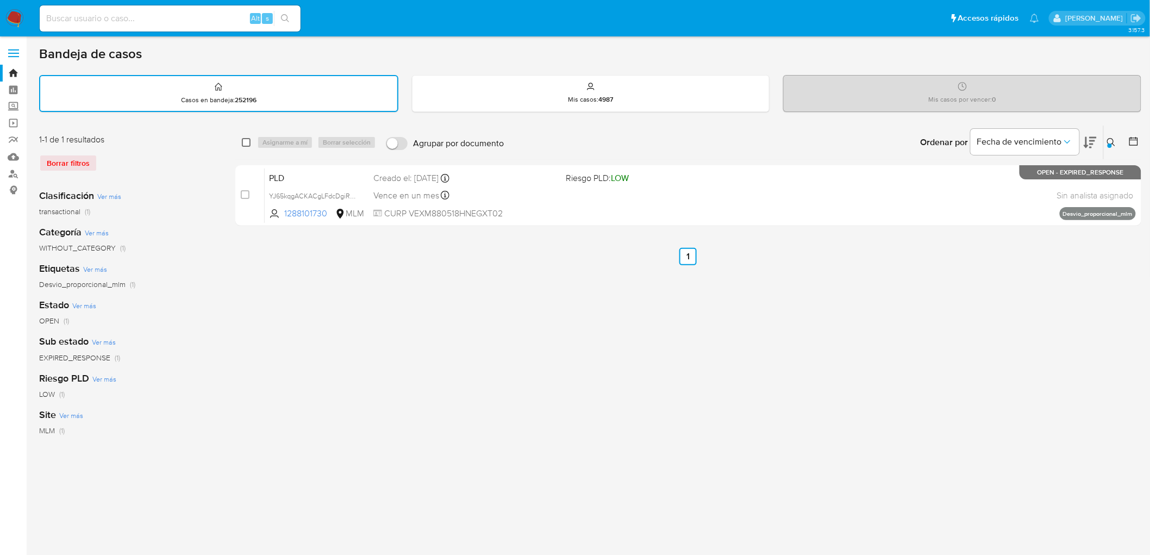
click at [246, 144] on input "checkbox" at bounding box center [246, 142] width 9 height 9
checkbox input "true"
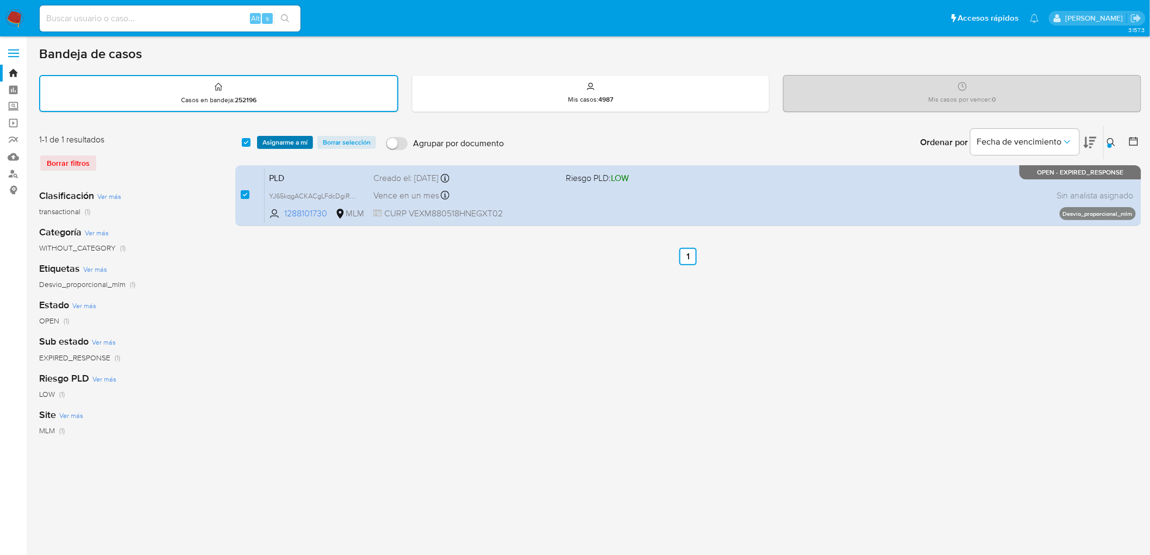
click at [291, 138] on span "Asignarme a mí" at bounding box center [284, 142] width 45 height 11
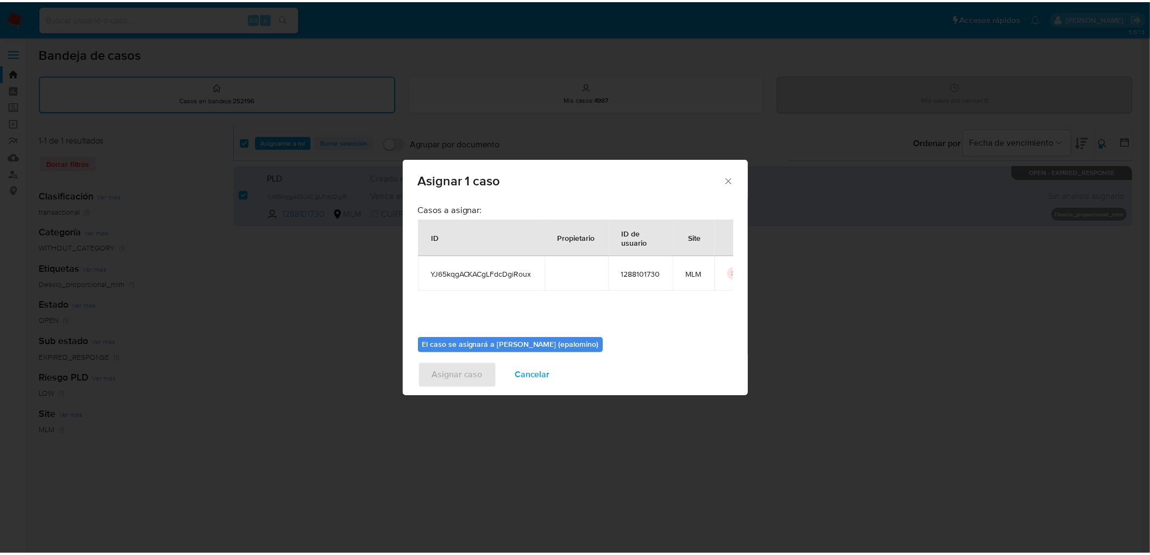
scroll to position [56, 0]
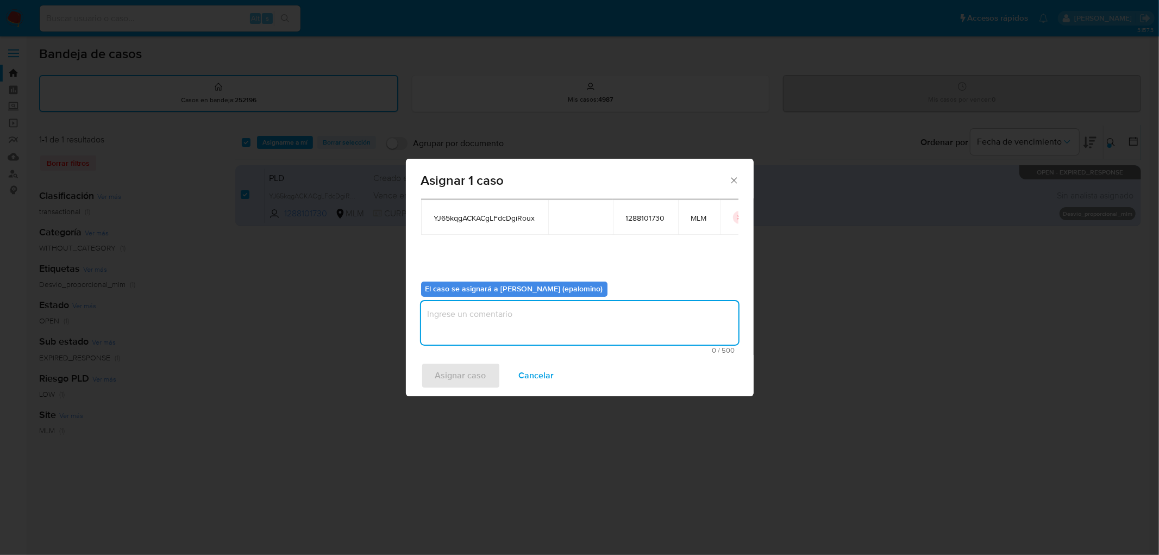
click at [472, 338] on textarea "assign-modal" at bounding box center [579, 322] width 317 height 43
type textarea "AS"
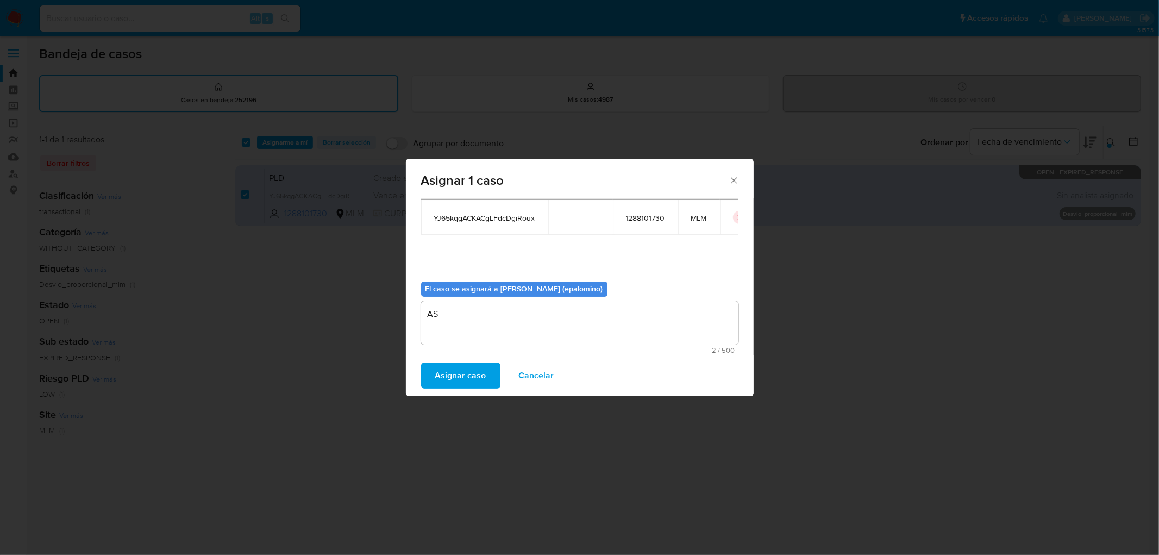
click at [472, 377] on span "Asignar caso" at bounding box center [460, 375] width 51 height 24
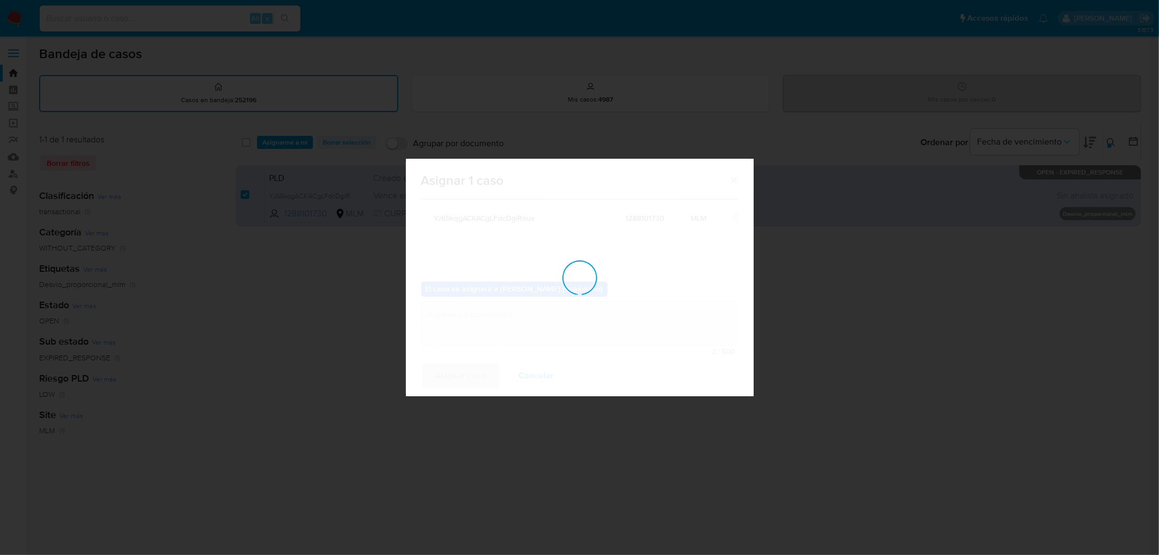
checkbox input "false"
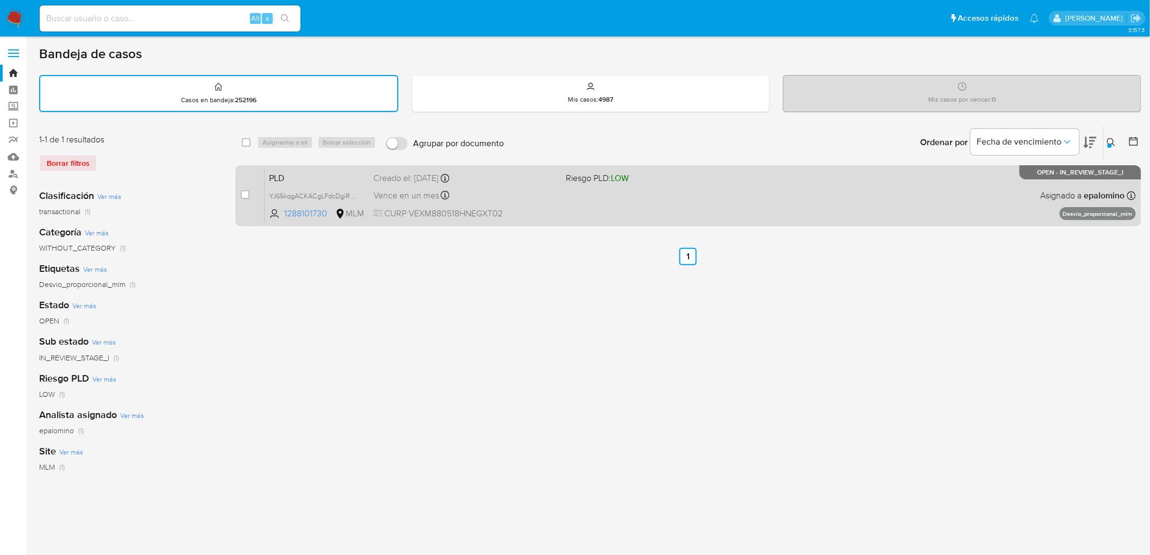
click at [289, 173] on span "PLD" at bounding box center [317, 177] width 96 height 14
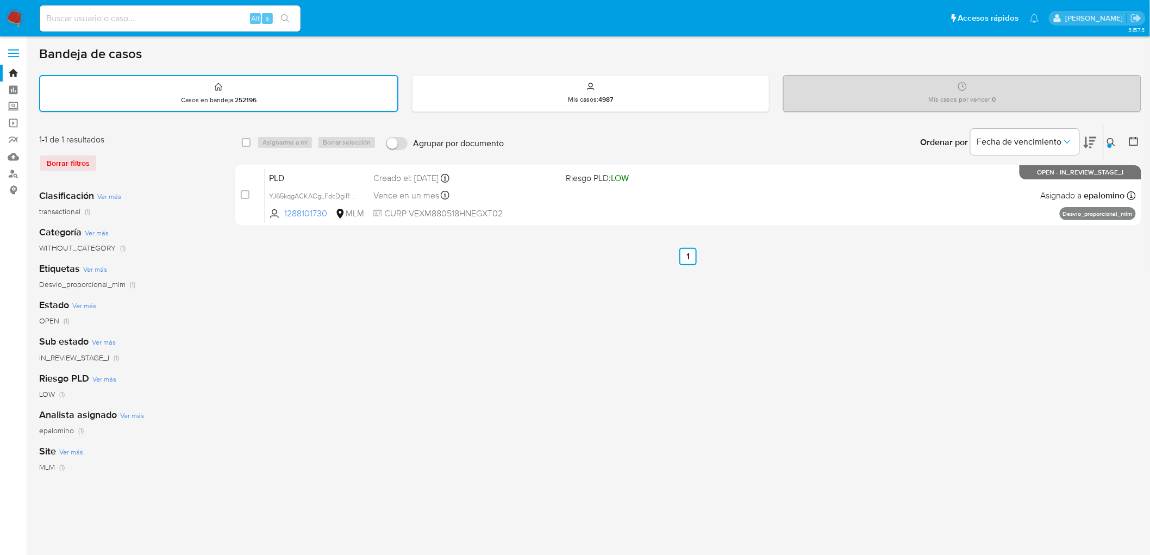
click at [1107, 140] on icon at bounding box center [1111, 142] width 8 height 8
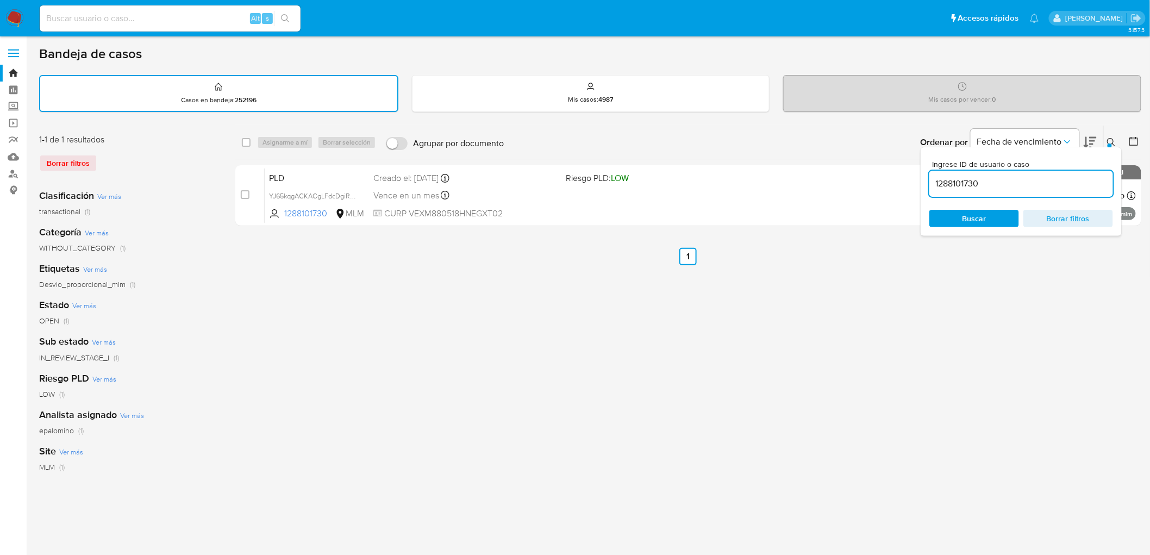
click at [954, 186] on input "1288101730" at bounding box center [1021, 184] width 184 height 14
type input "2548355026"
click at [1115, 136] on button at bounding box center [1113, 142] width 18 height 13
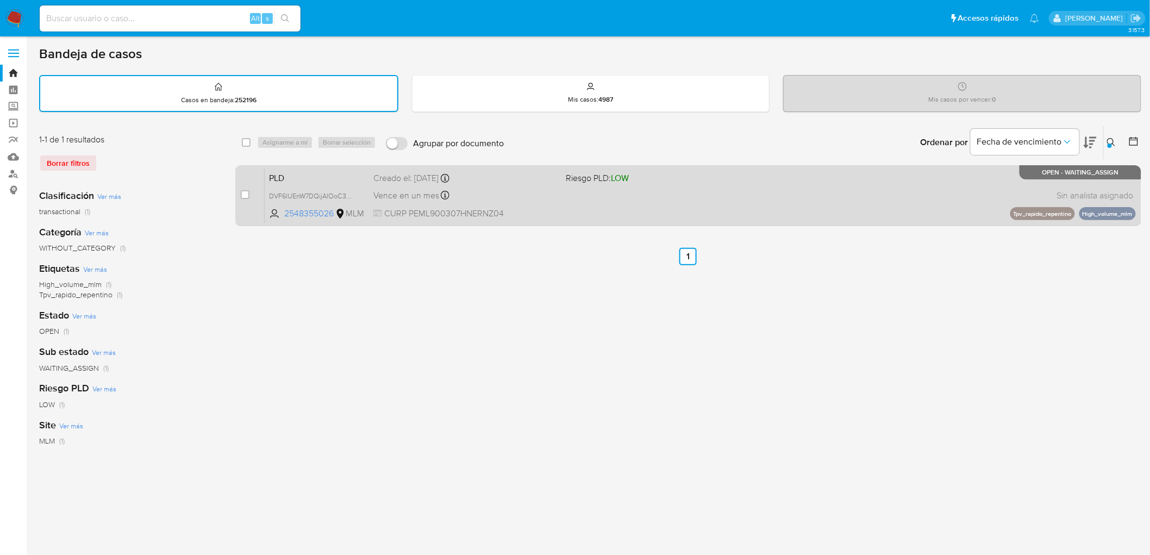
click at [296, 172] on span "PLD" at bounding box center [317, 177] width 96 height 14
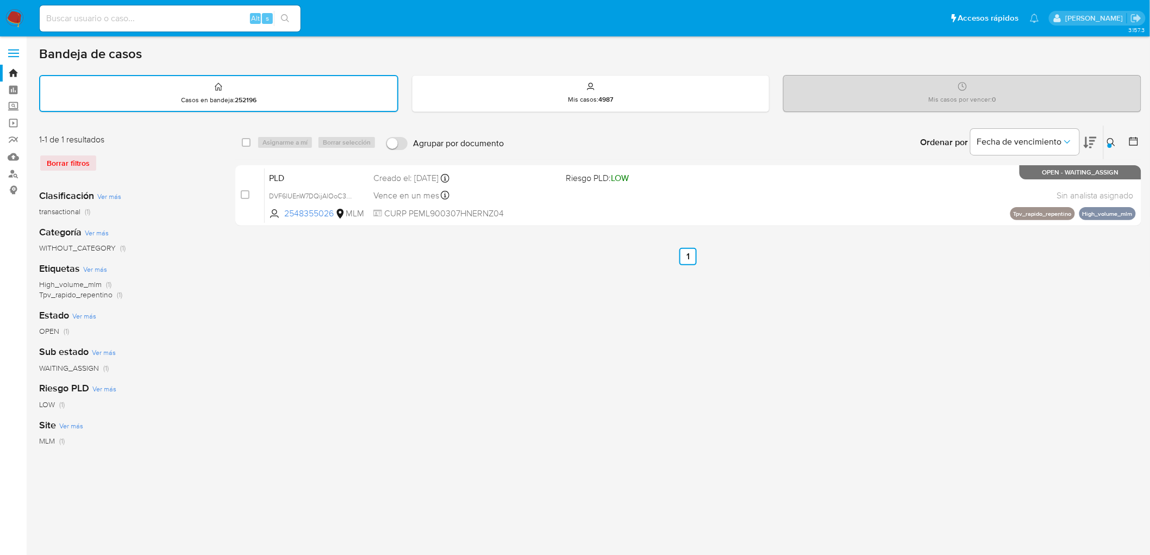
click at [16, 17] on img at bounding box center [14, 18] width 18 height 18
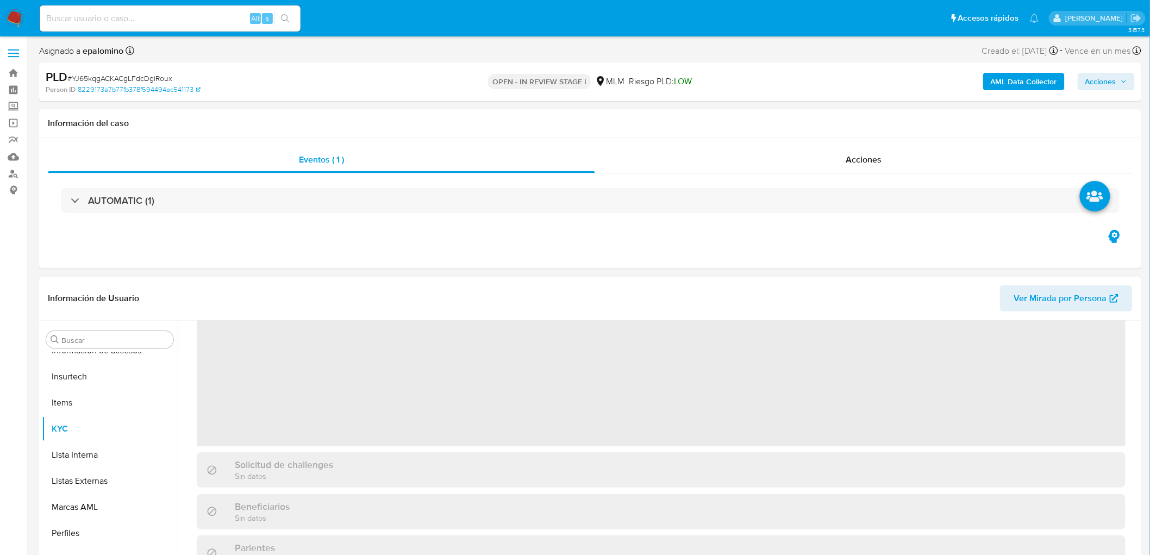
scroll to position [181, 0]
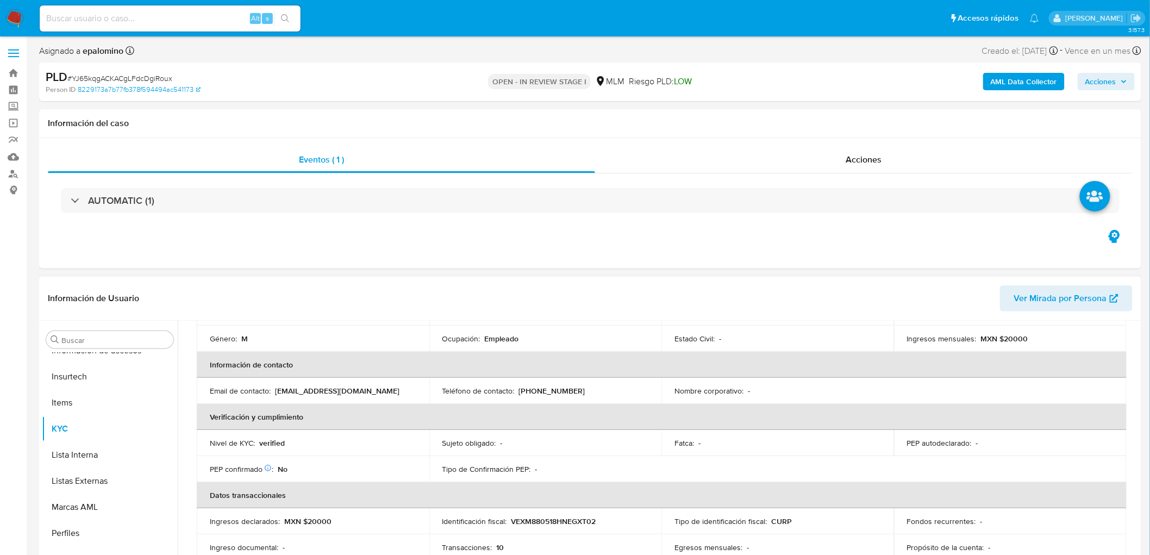
select select "10"
drag, startPoint x: 1148, startPoint y: 121, endPoint x: 1154, endPoint y: 144, distance: 24.1
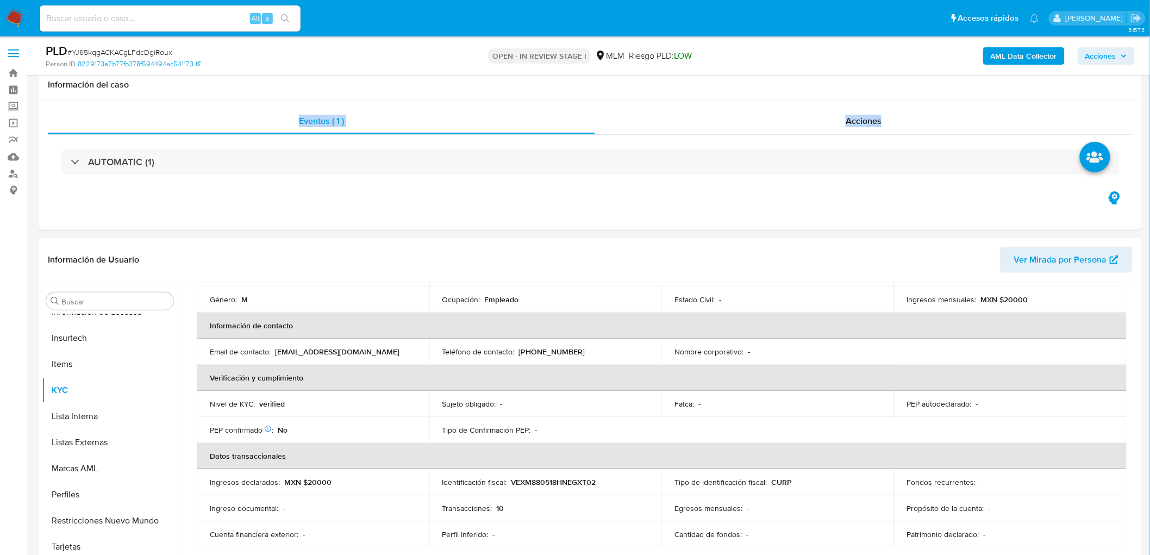
scroll to position [211, 0]
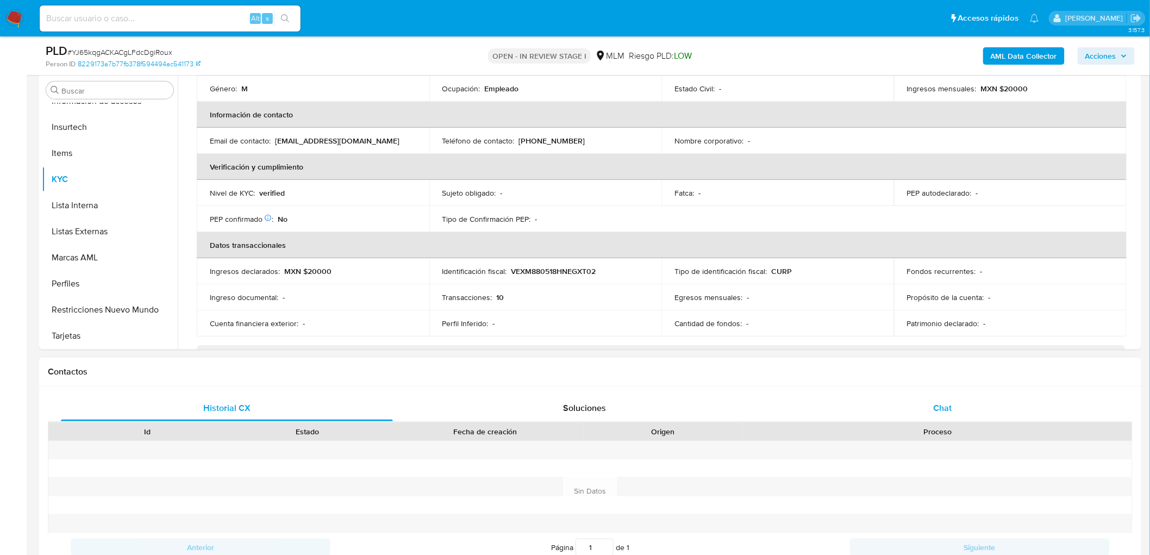
click at [923, 403] on div "Chat" at bounding box center [942, 408] width 332 height 26
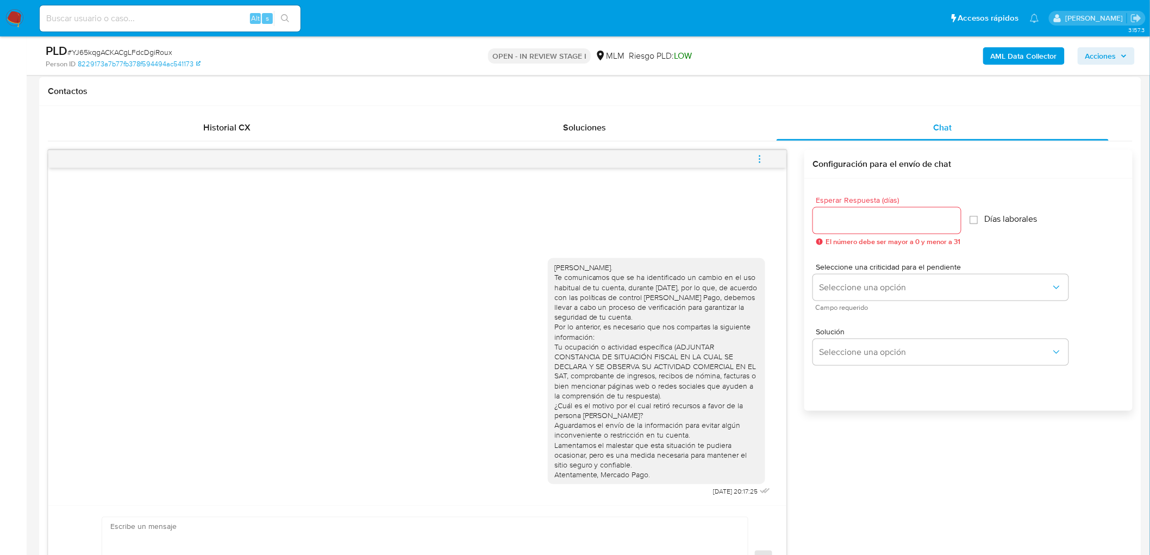
scroll to position [513, 0]
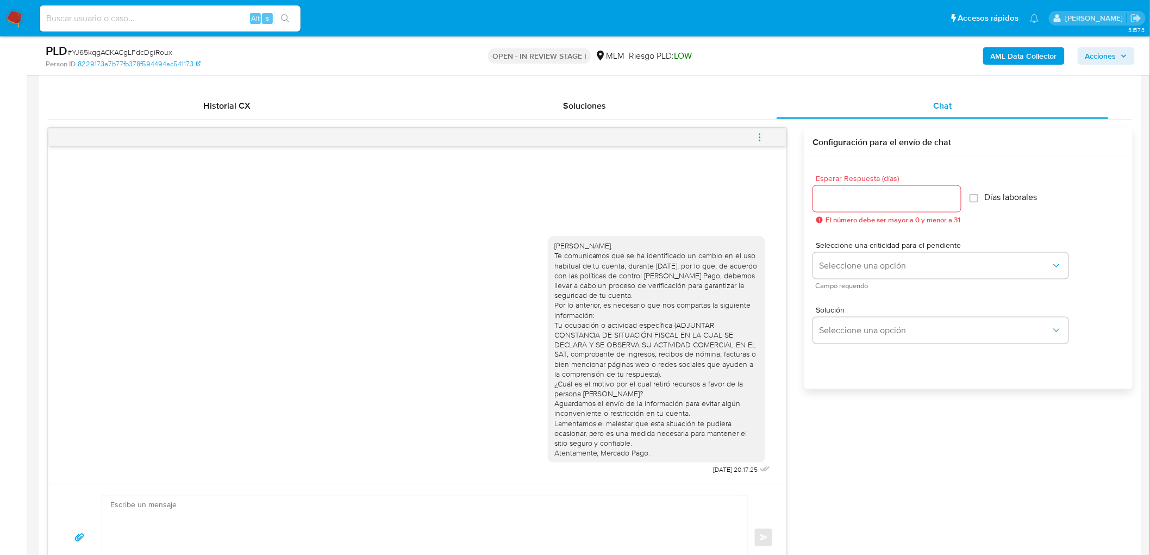
click at [761, 142] on span "menu-action" at bounding box center [760, 137] width 10 height 26
click at [676, 112] on li "Cerrar conversación" at bounding box center [685, 117] width 111 height 20
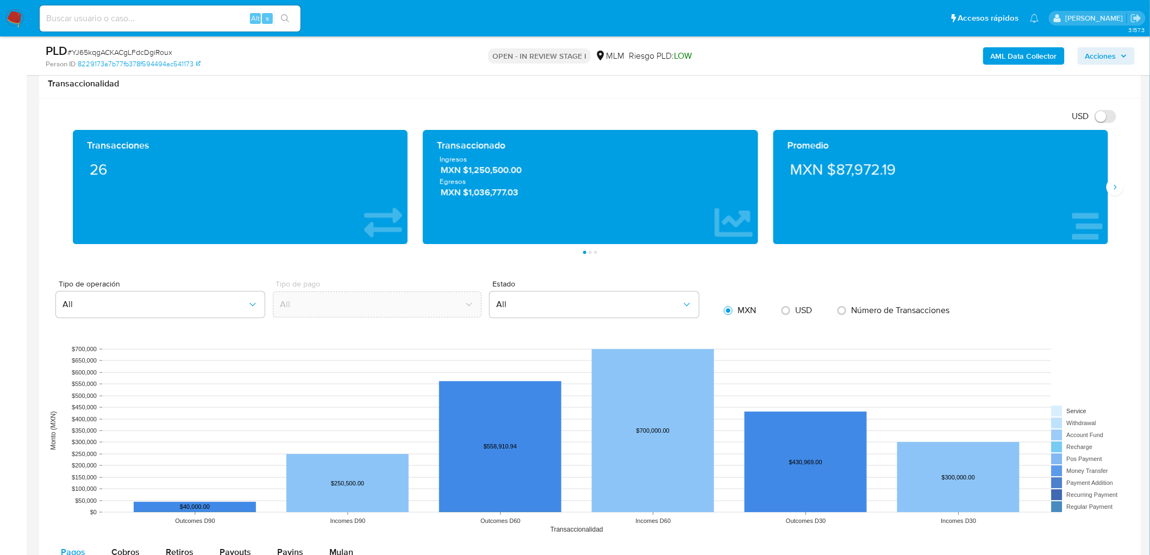
scroll to position [1117, 0]
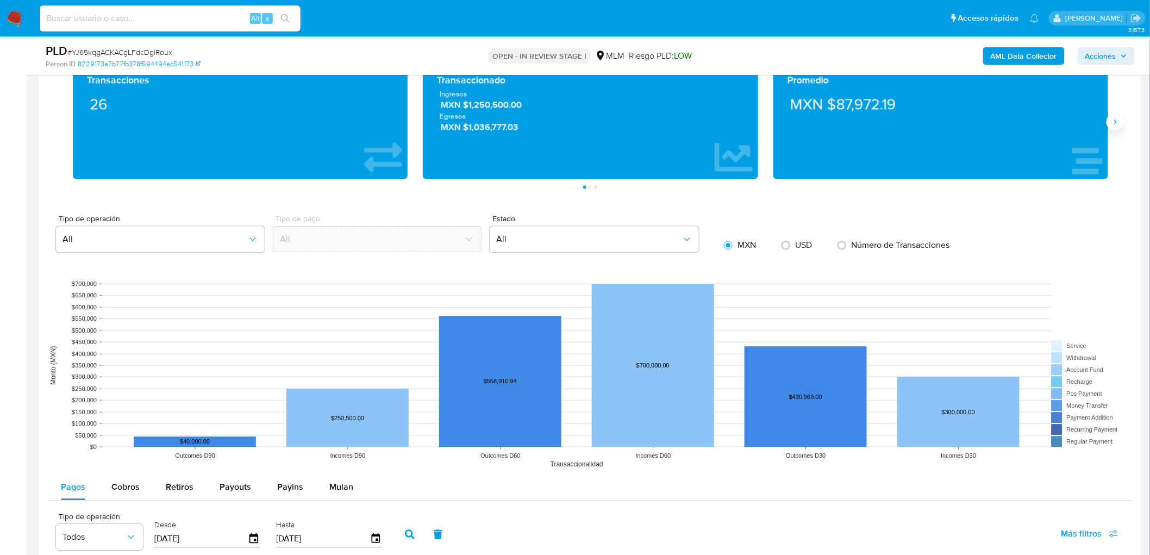
click at [1120, 118] on button "Siguiente" at bounding box center [1114, 121] width 17 height 17
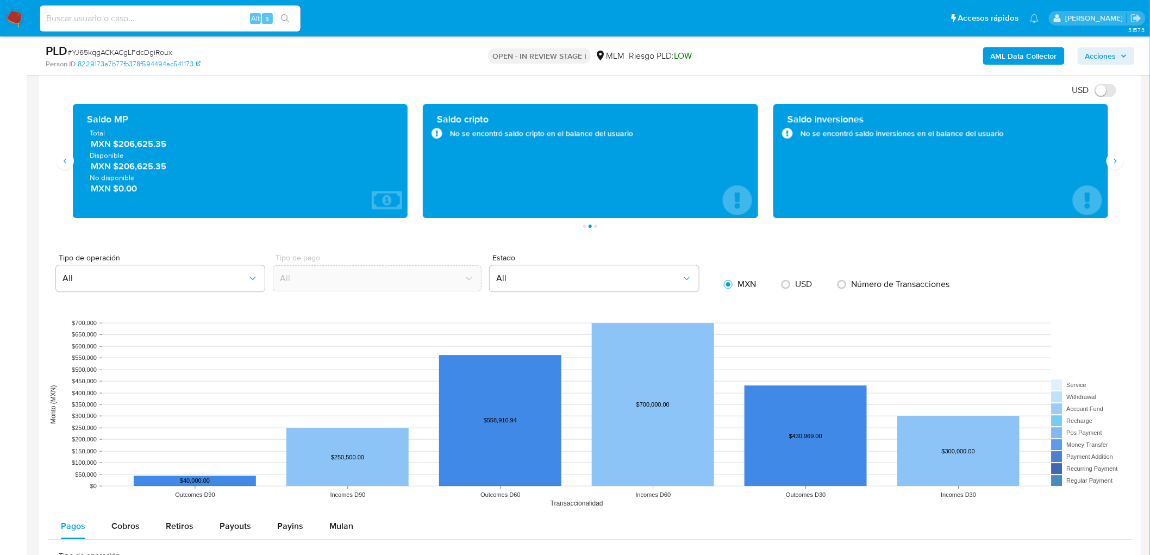
scroll to position [1056, 0]
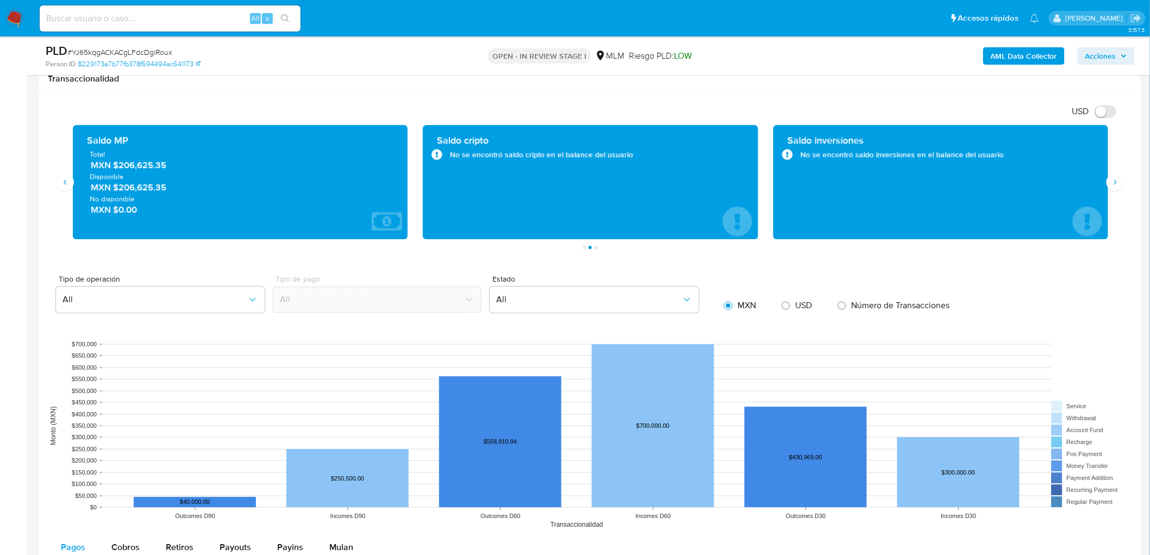
drag, startPoint x: 118, startPoint y: 186, endPoint x: 171, endPoint y: 186, distance: 52.7
click at [171, 186] on span "MXN $206,625.35" at bounding box center [241, 187] width 300 height 12
click at [134, 183] on span "MXN $206,625.35" at bounding box center [241, 187] width 300 height 12
drag, startPoint x: 117, startPoint y: 184, endPoint x: 174, endPoint y: 187, distance: 57.1
click at [174, 187] on span "MXN $206,625.35" at bounding box center [241, 187] width 300 height 12
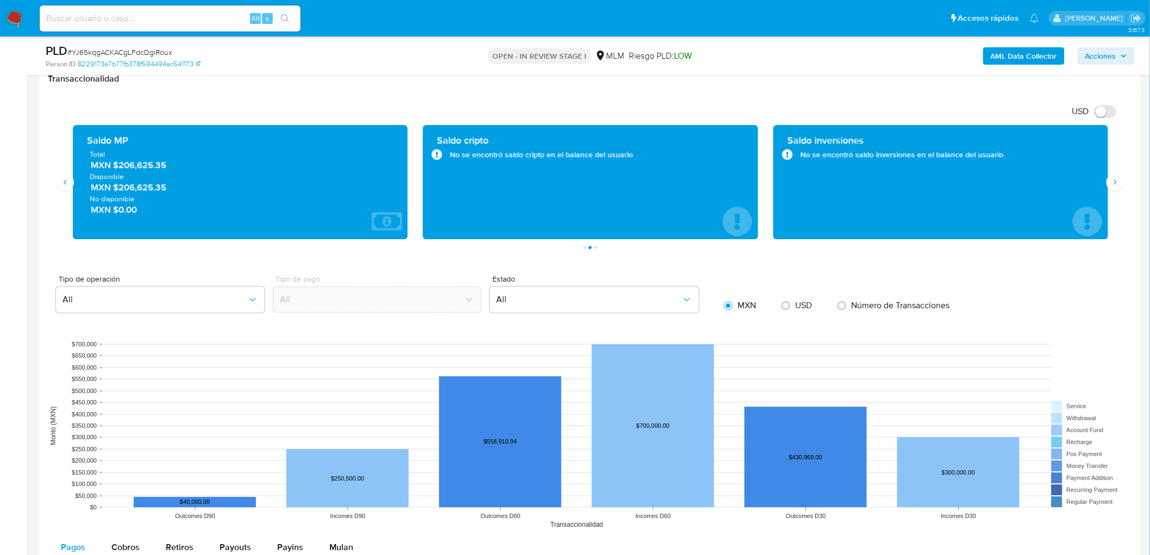
click at [311, 221] on div "Saldo MP Total MXN $206,625.35 Disponible MXN $206,625.35 No disponible MXN $0.…" at bounding box center [240, 182] width 317 height 97
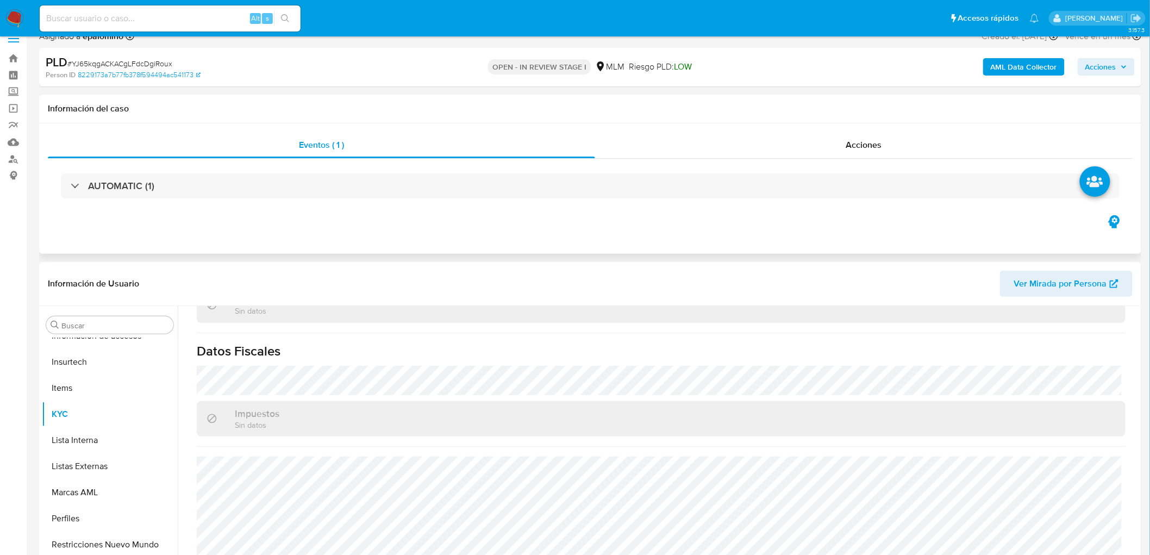
scroll to position [0, 0]
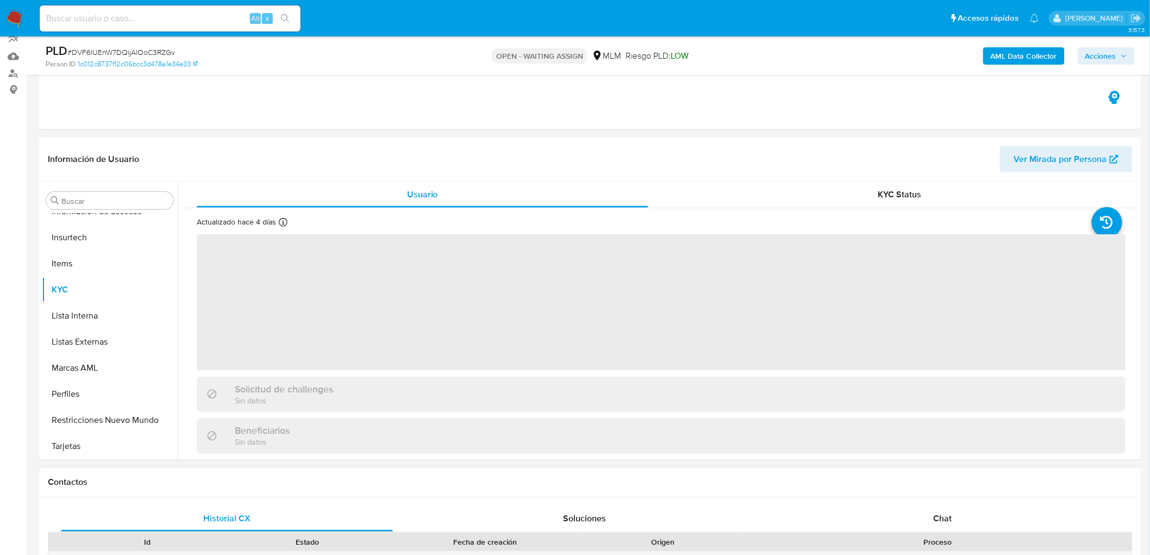
scroll to position [241, 0]
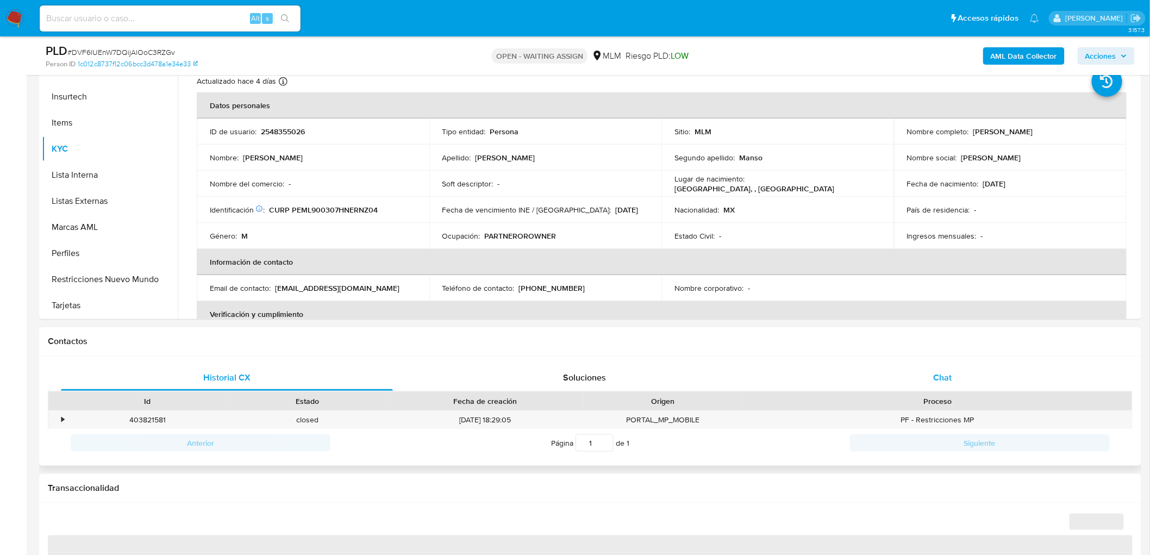
click at [936, 377] on span "Chat" at bounding box center [942, 377] width 18 height 12
select select "10"
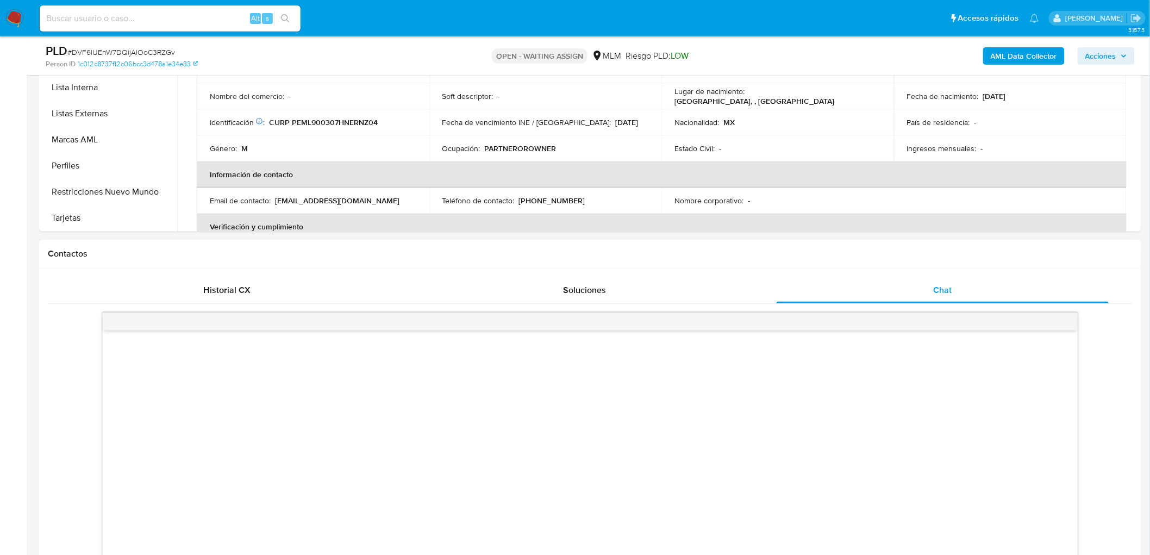
scroll to position [482, 0]
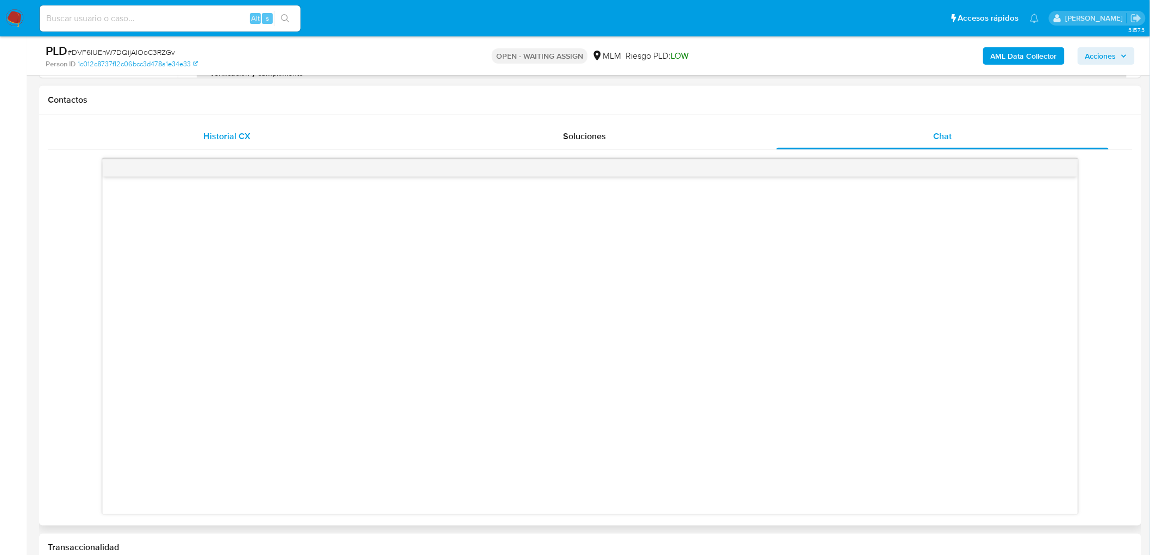
click at [221, 144] on div "Historial CX" at bounding box center [227, 136] width 332 height 26
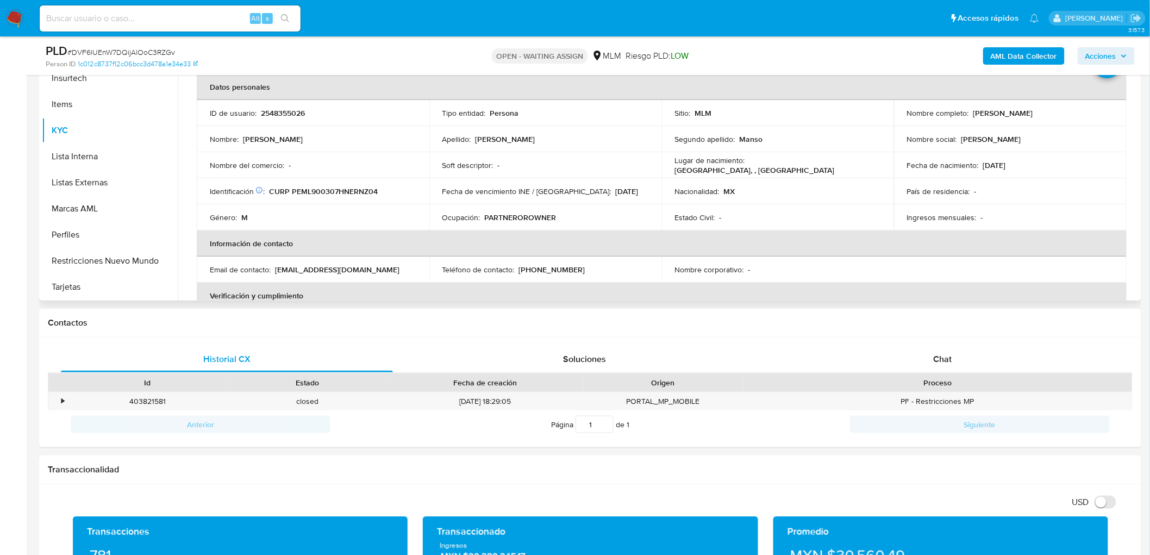
scroll to position [241, 0]
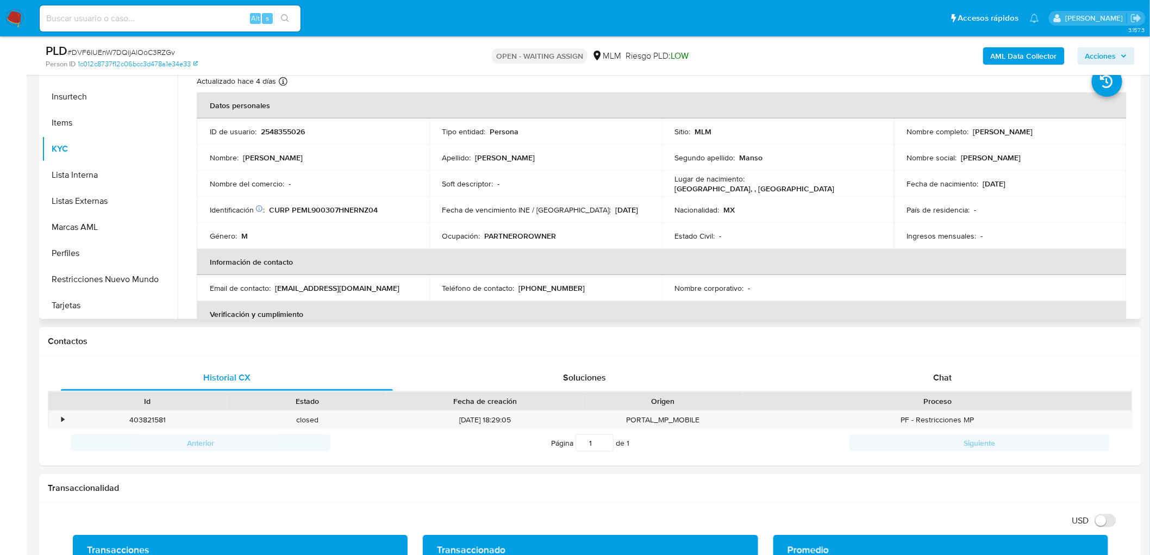
drag, startPoint x: 419, startPoint y: 224, endPoint x: 415, endPoint y: 234, distance: 10.0
click at [418, 224] on td "Género : M" at bounding box center [313, 236] width 233 height 26
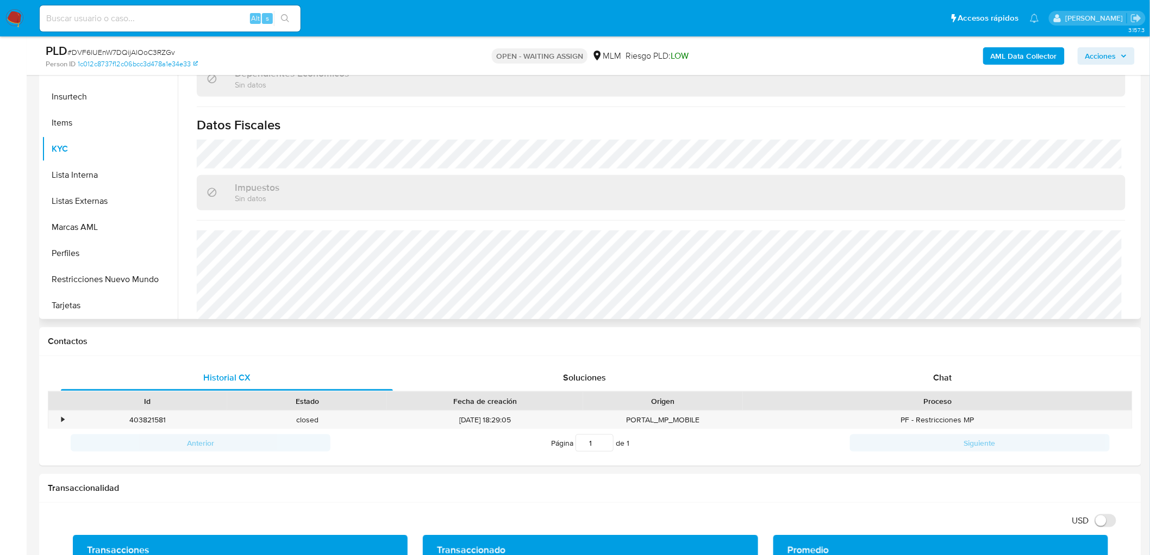
scroll to position [664, 0]
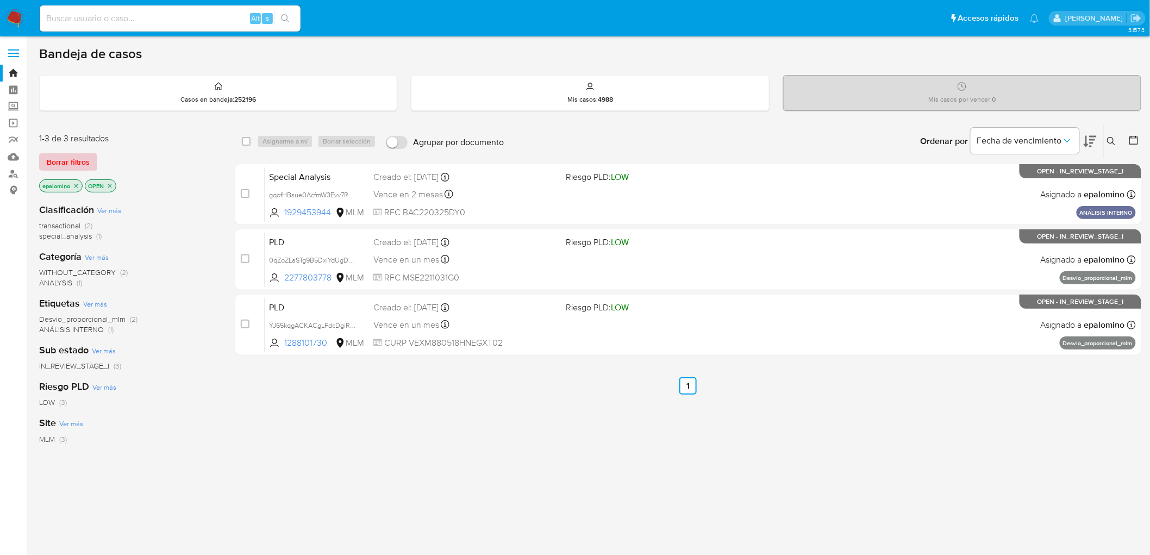
click at [87, 162] on span "Borrar filtros" at bounding box center [68, 161] width 43 height 15
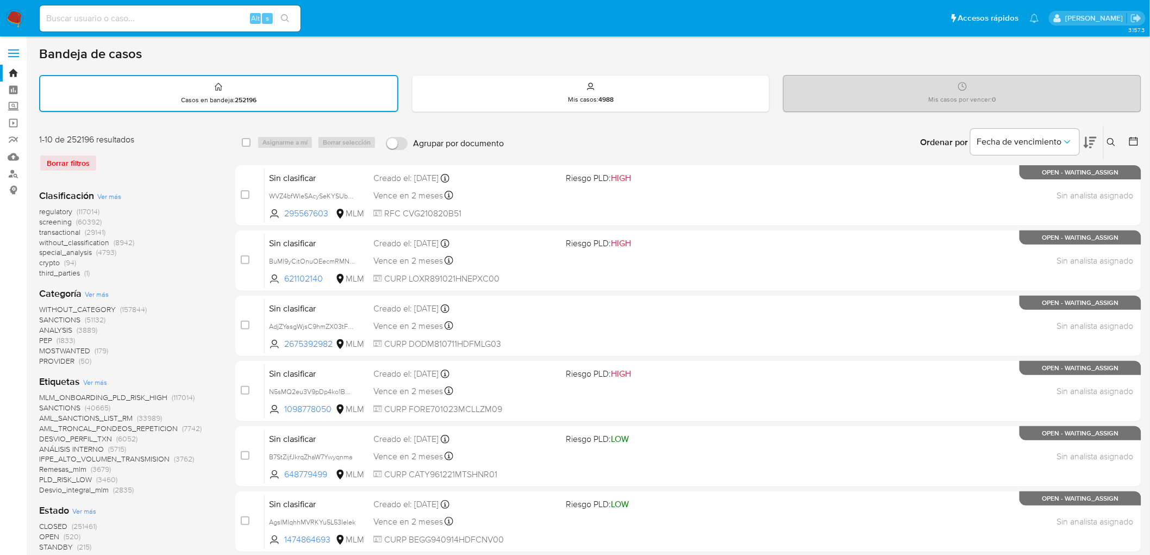
click at [1113, 140] on icon at bounding box center [1111, 142] width 9 height 9
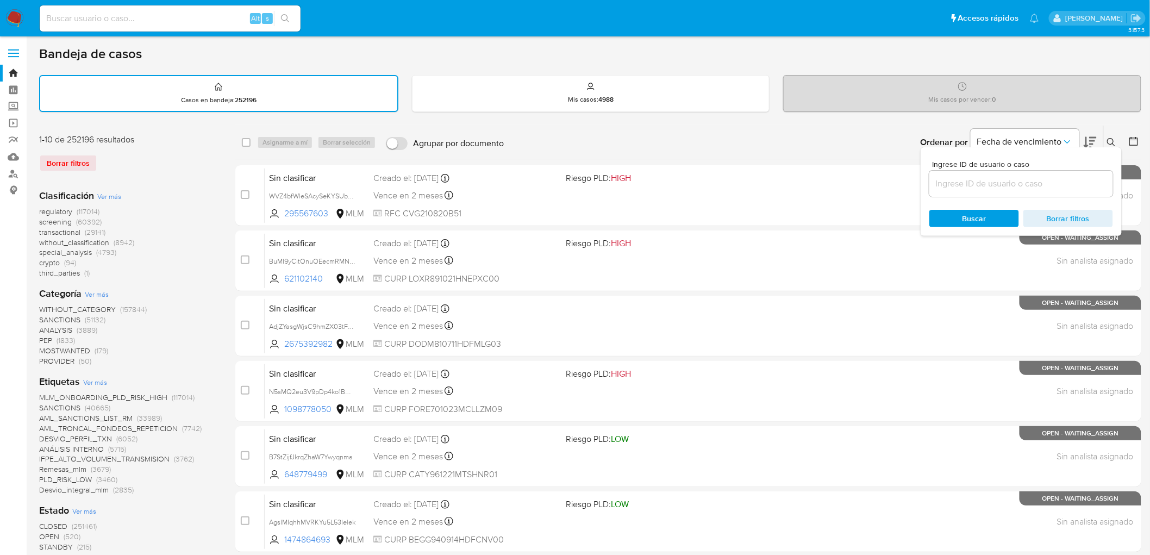
click at [953, 186] on input at bounding box center [1021, 184] width 184 height 14
type input "1288101730"
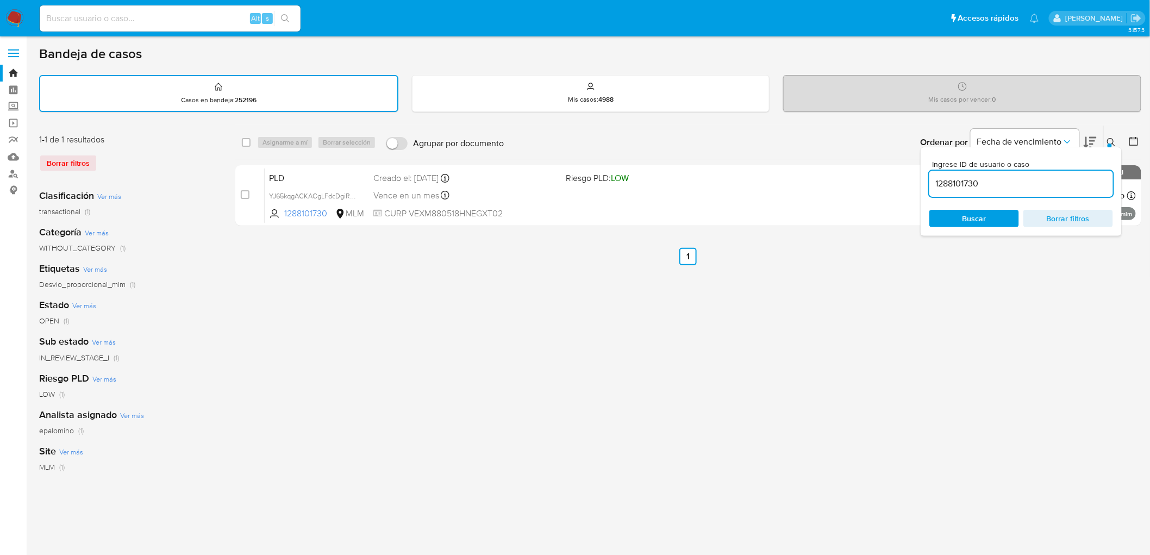
click at [1111, 136] on button at bounding box center [1113, 142] width 18 height 13
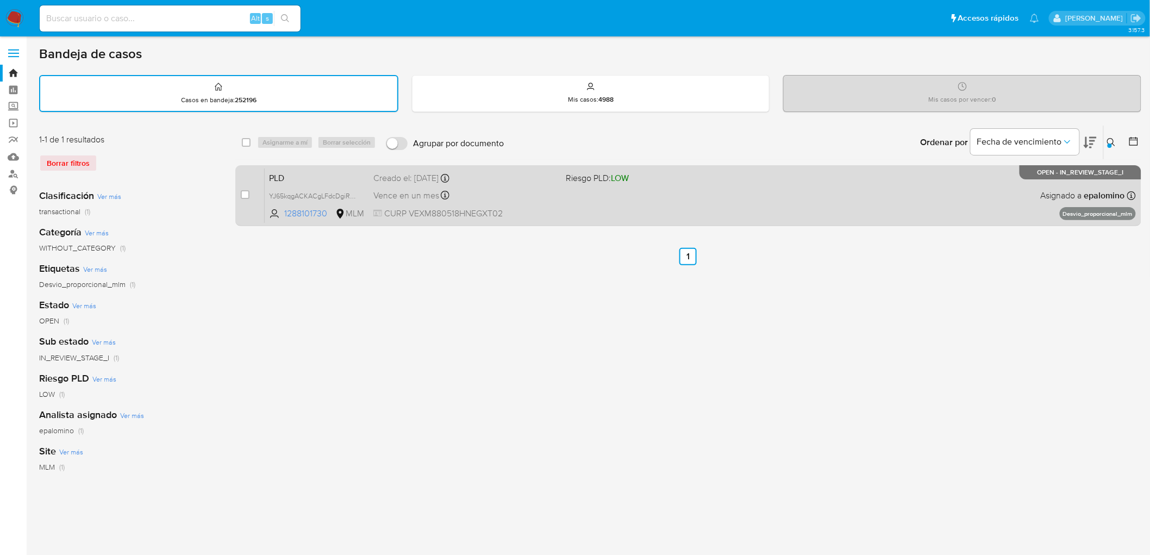
click at [281, 168] on div "PLD YJ65kqgACKACgLFdcDgiRoux 1288101730 MLM Riesgo PLD: LOW Creado el: [DATE] C…" at bounding box center [700, 195] width 871 height 55
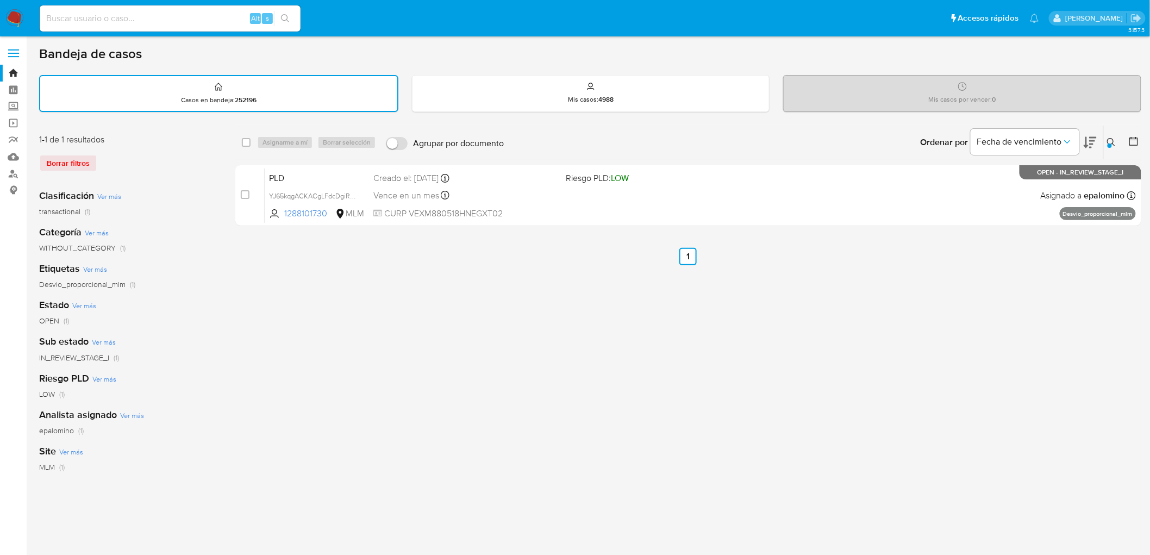
click at [13, 11] on img at bounding box center [14, 18] width 18 height 18
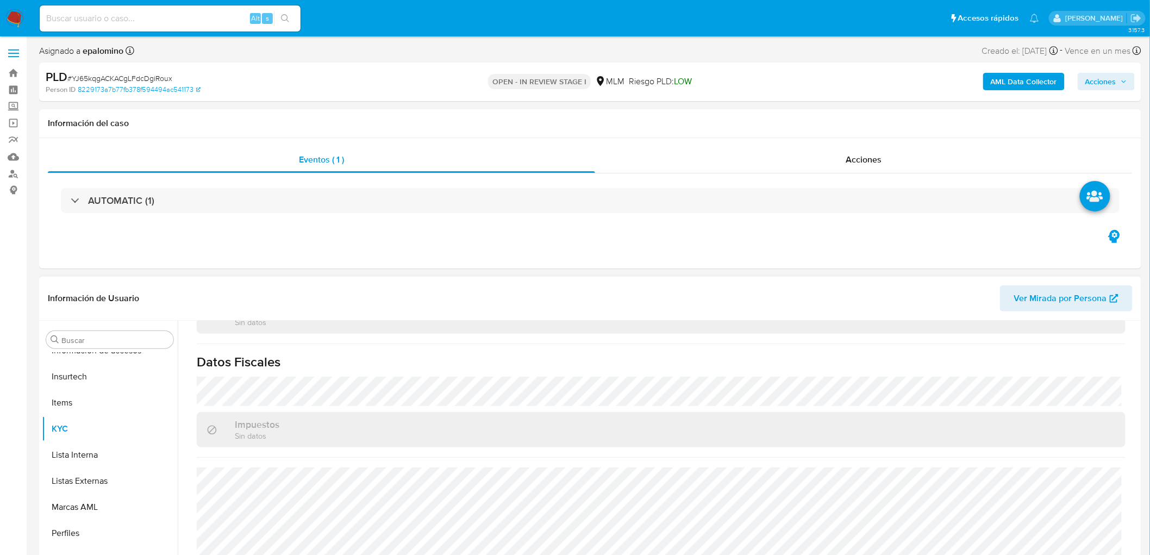
scroll to position [672, 0]
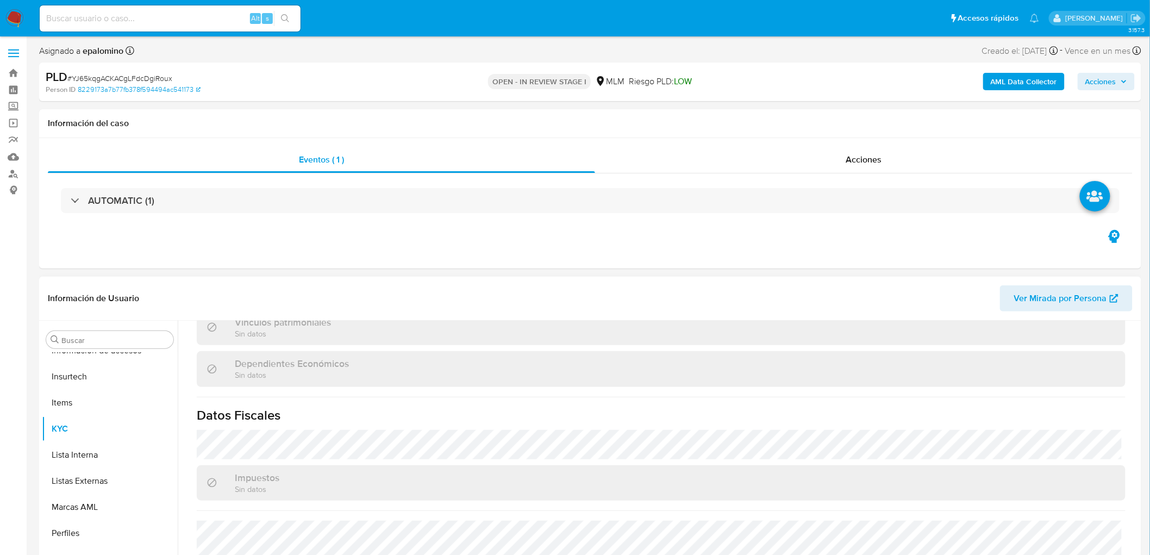
select select "10"
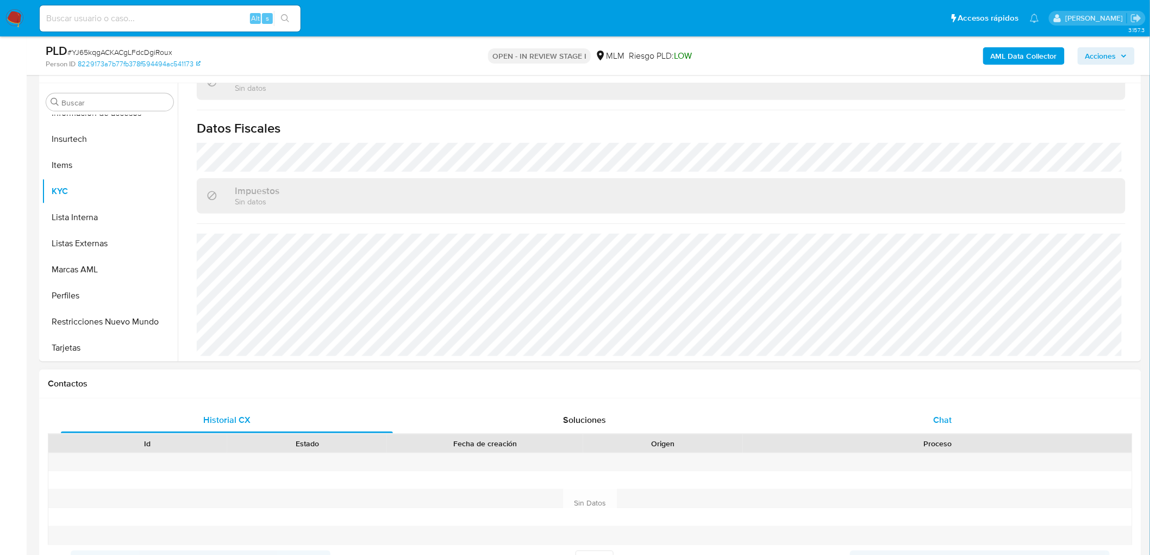
click at [941, 421] on span "Chat" at bounding box center [942, 419] width 18 height 12
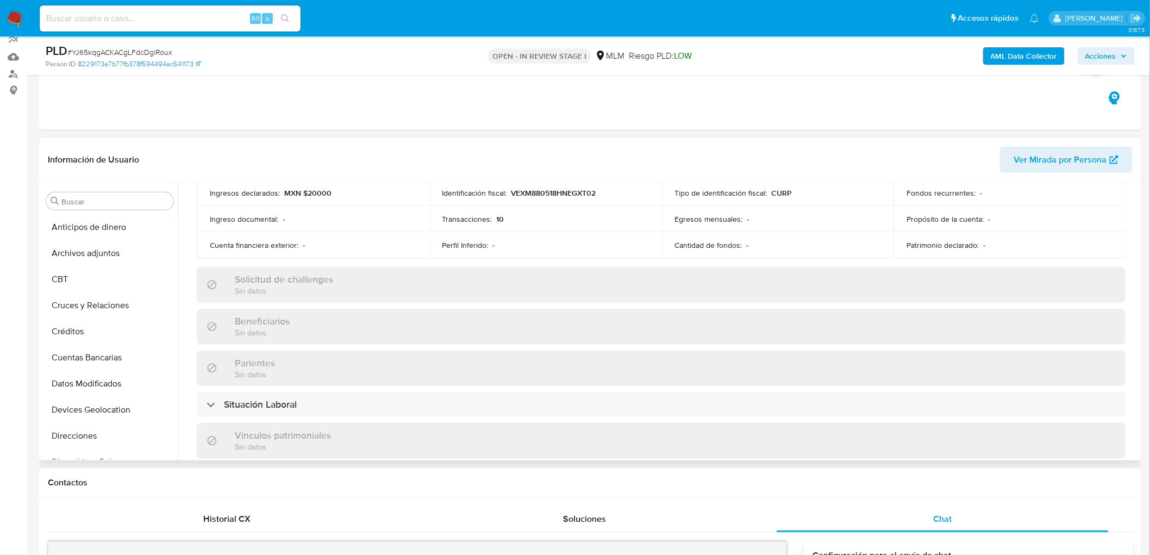
scroll to position [18, 0]
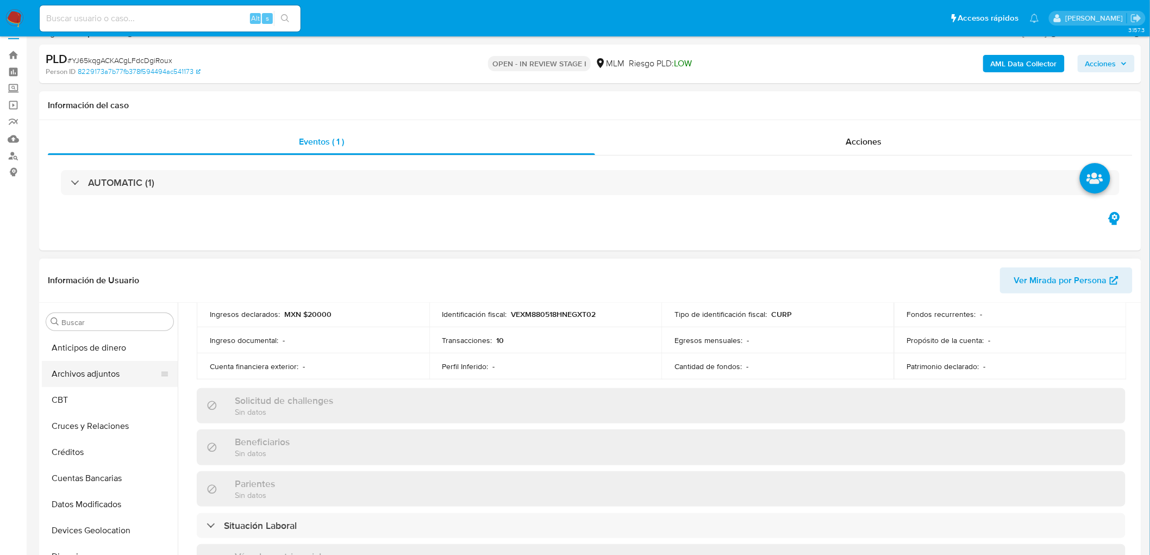
click at [68, 370] on button "Archivos adjuntos" at bounding box center [105, 374] width 127 height 26
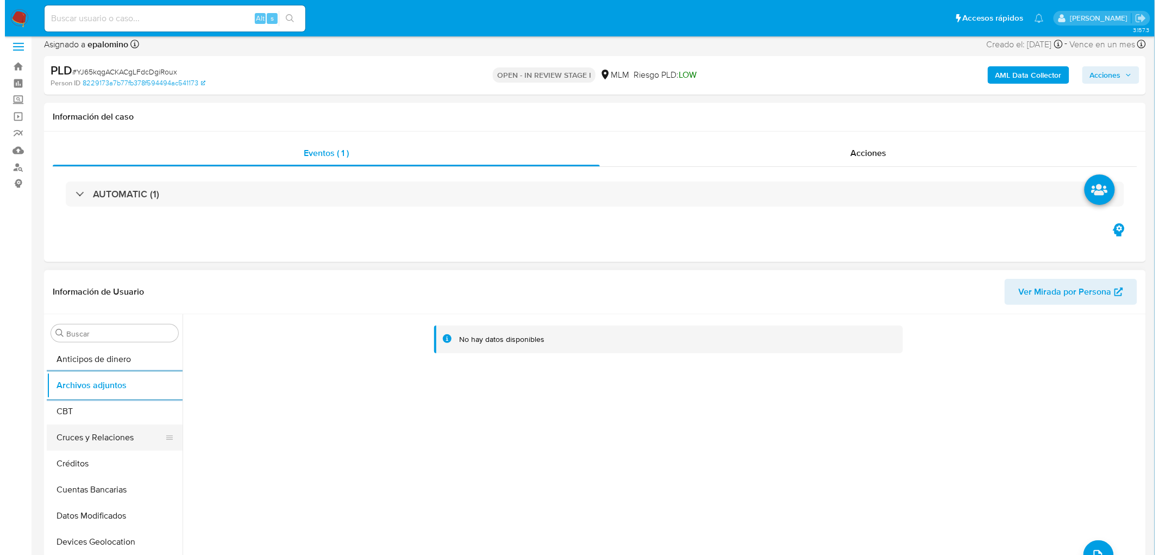
scroll to position [0, 0]
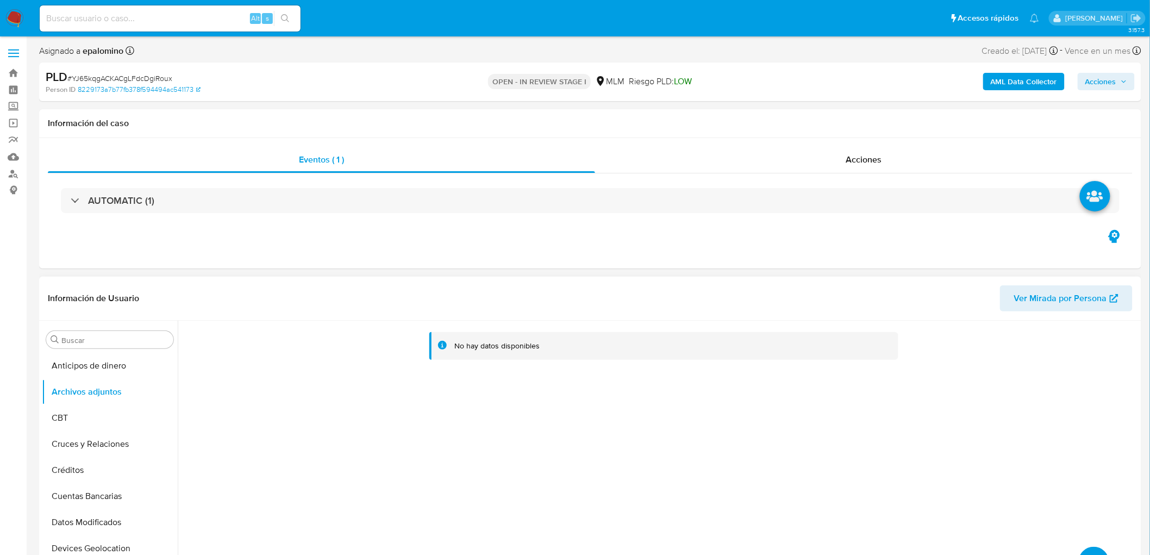
click at [1095, 550] on button "upload-file" at bounding box center [1094, 562] width 30 height 30
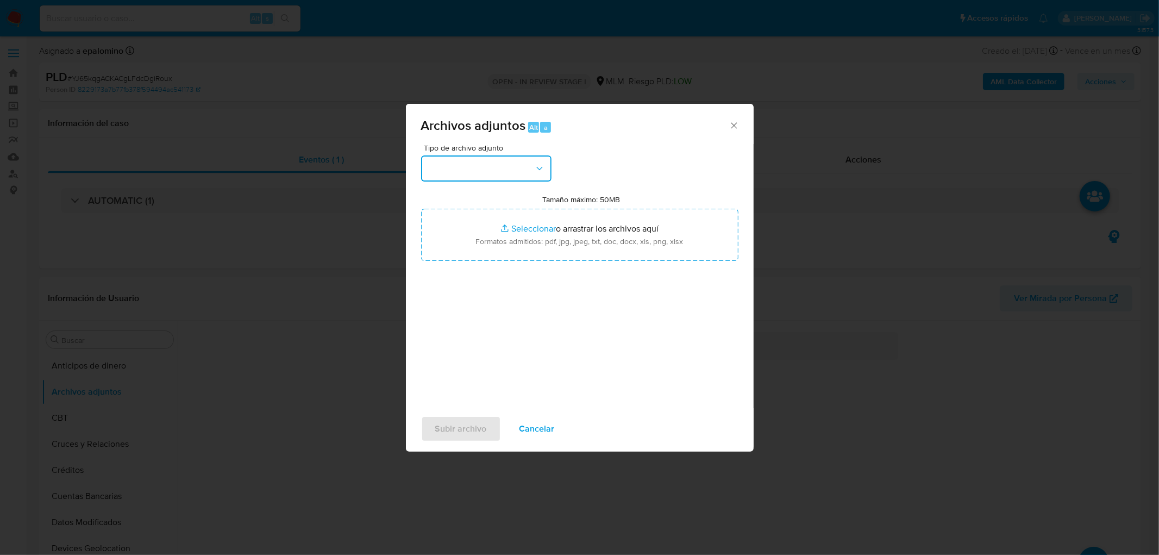
click at [531, 159] on button "button" at bounding box center [486, 168] width 130 height 26
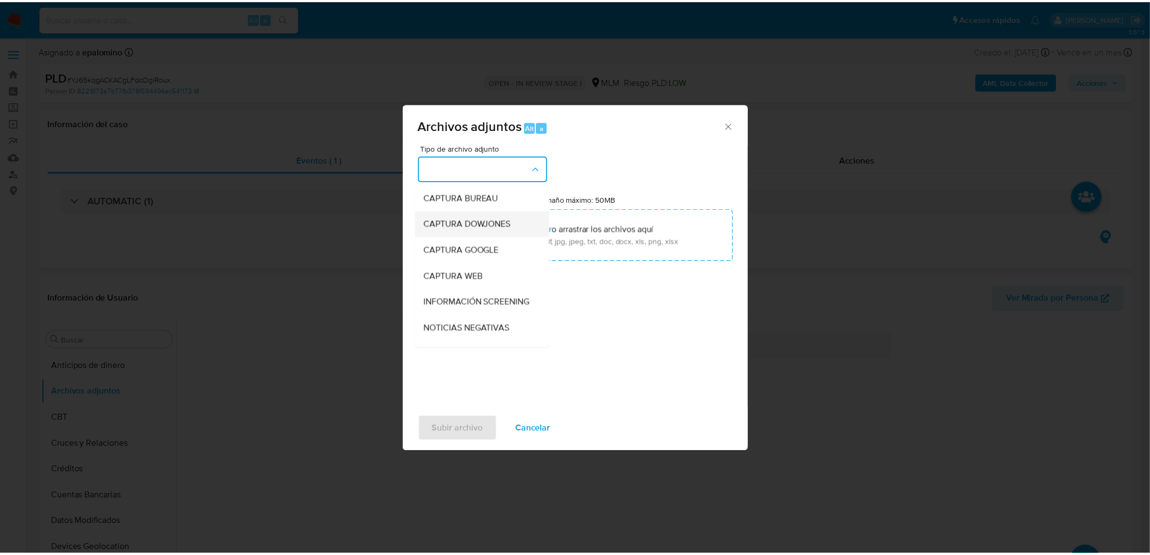
scroll to position [121, 0]
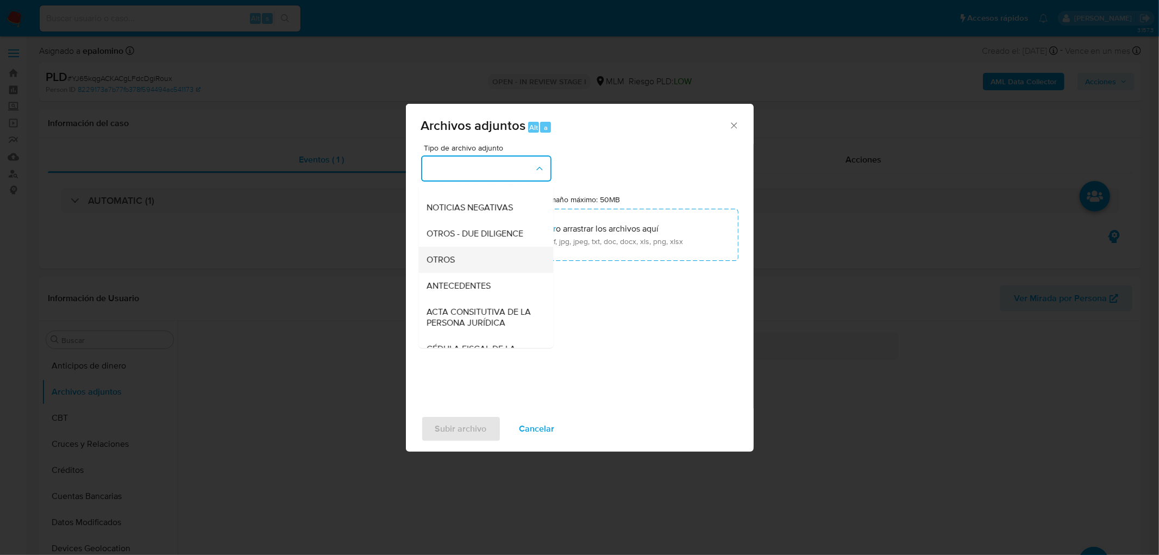
click at [485, 268] on div "OTROS" at bounding box center [482, 260] width 111 height 26
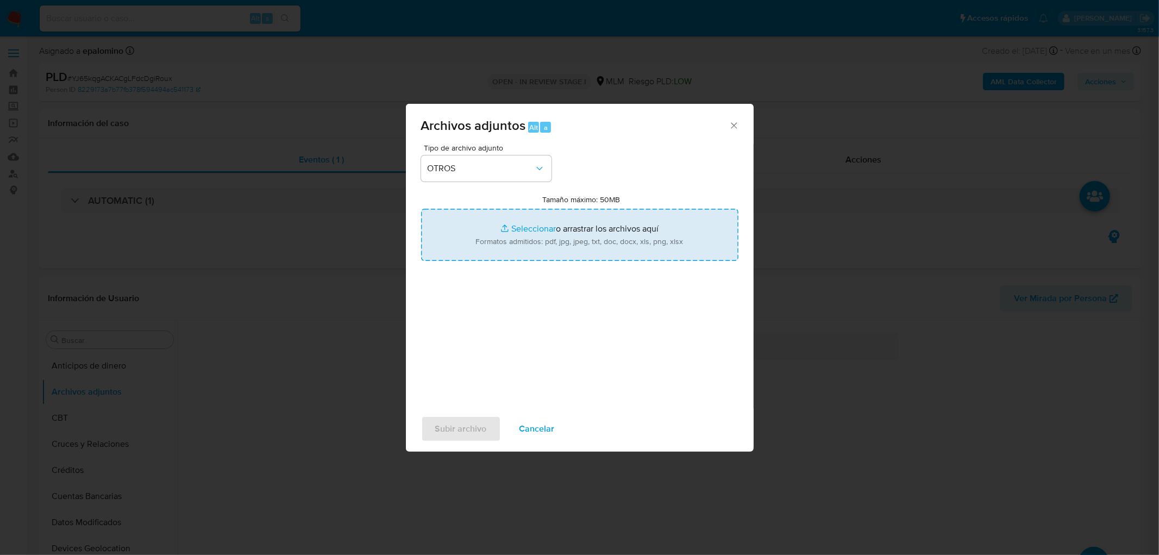
type input "C:\fakepath\1288101730_Matias Daniel Vega_AGO2025..xlsx"
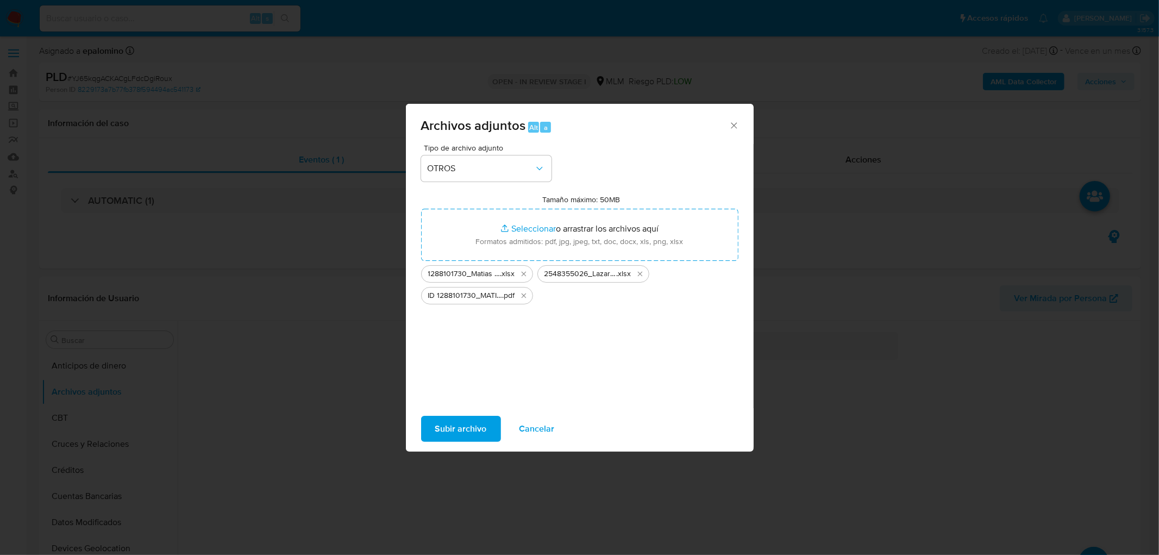
click at [466, 419] on span "Subir archivo" at bounding box center [461, 429] width 52 height 24
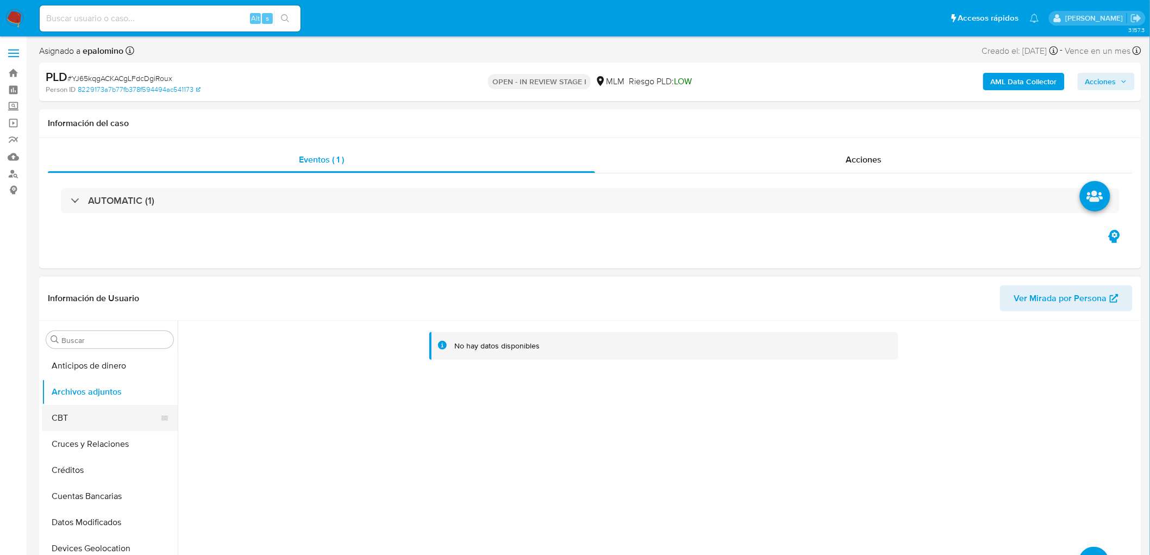
click at [99, 415] on button "CBT" at bounding box center [105, 418] width 127 height 26
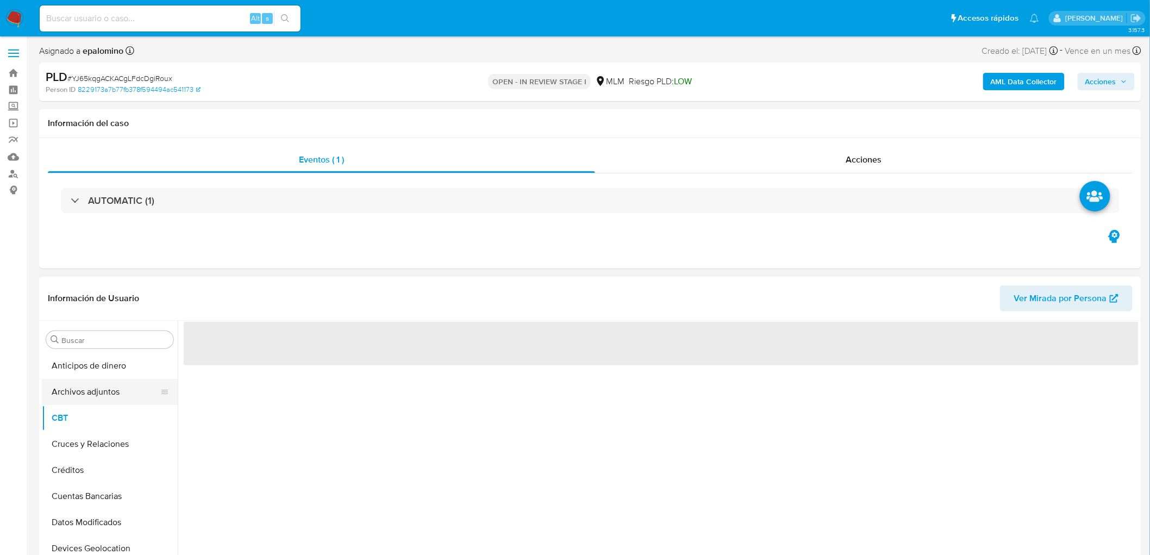
click at [92, 392] on button "Archivos adjuntos" at bounding box center [105, 392] width 127 height 26
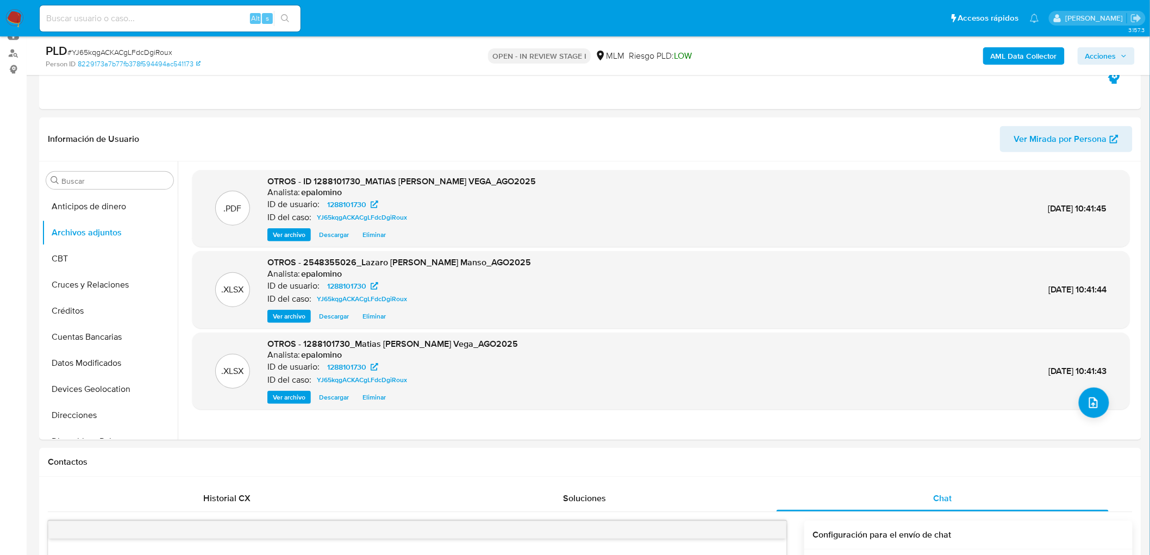
drag, startPoint x: 1123, startPoint y: 49, endPoint x: 1100, endPoint y: 62, distance: 25.8
click at [1122, 49] on span "Acciones" at bounding box center [1106, 55] width 42 height 15
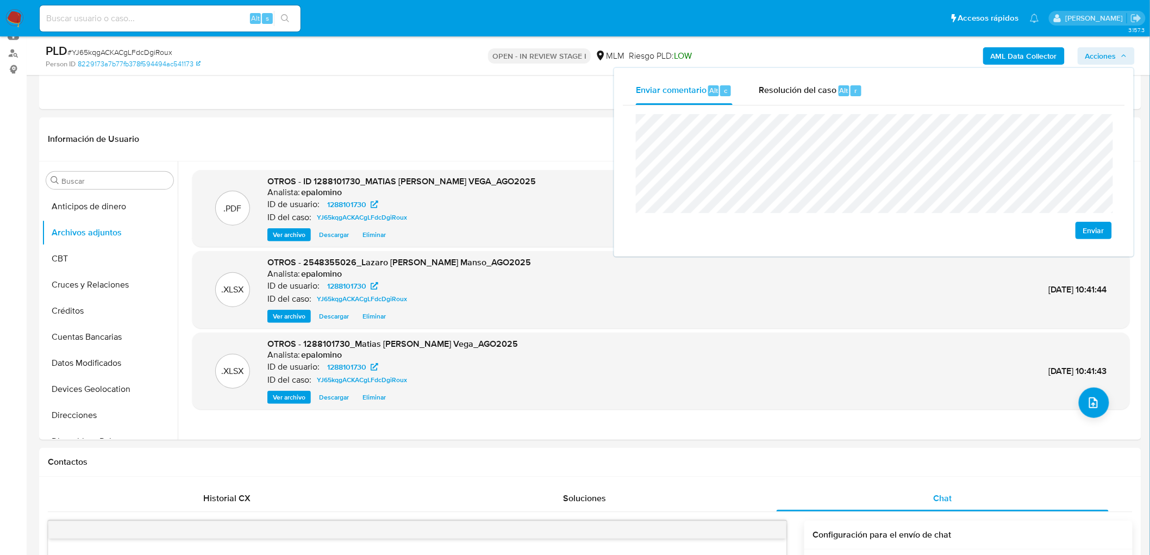
click at [1086, 235] on span "Enviar" at bounding box center [1093, 230] width 21 height 15
click at [829, 88] on span "Resolución del caso" at bounding box center [798, 90] width 78 height 12
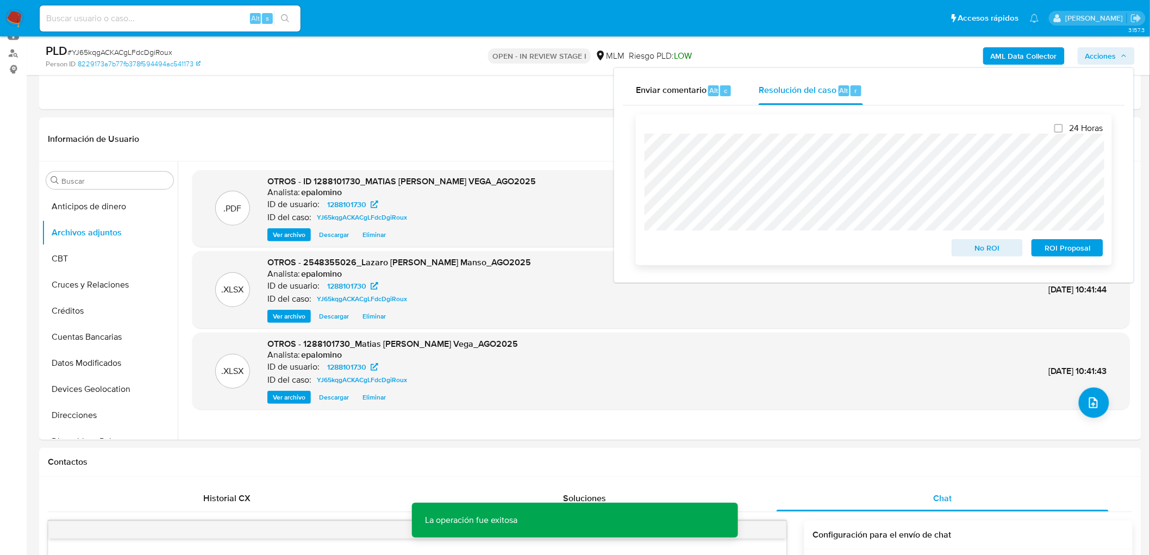
click at [1077, 247] on span "ROI Proposal" at bounding box center [1067, 247] width 57 height 15
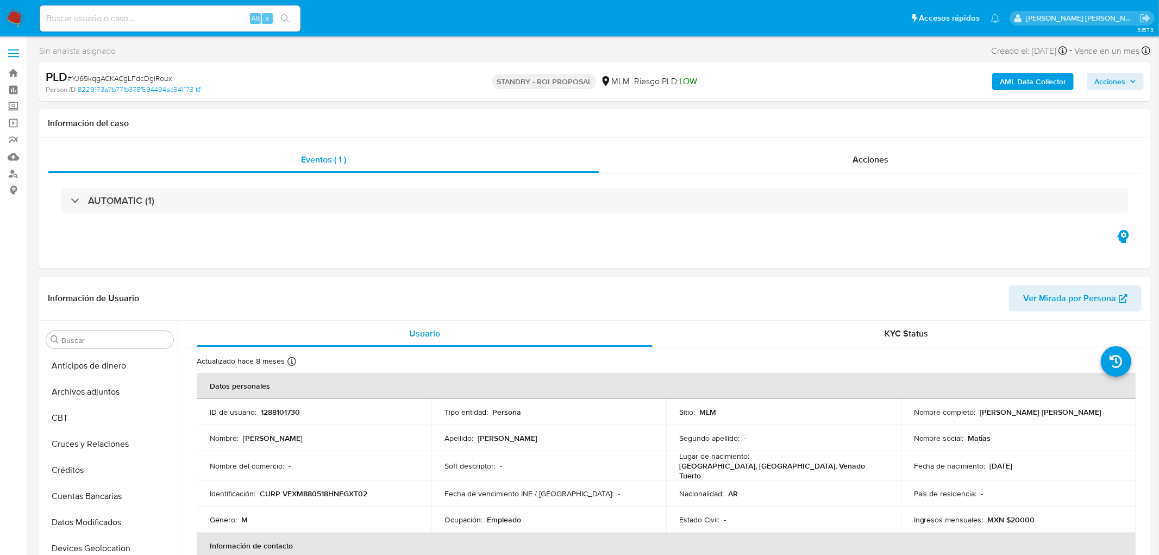
select select "10"
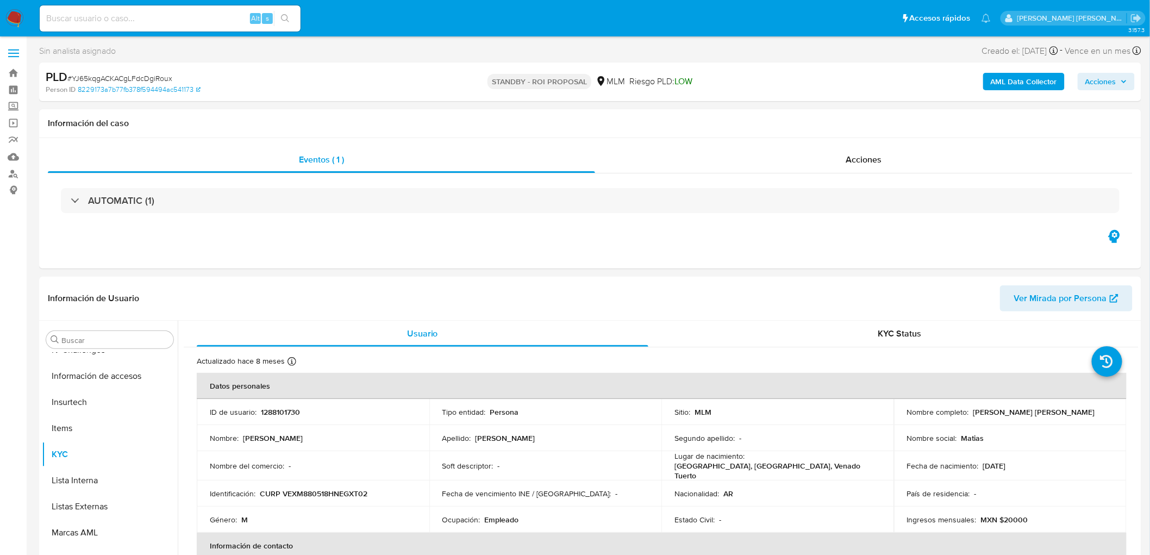
scroll to position [459, 0]
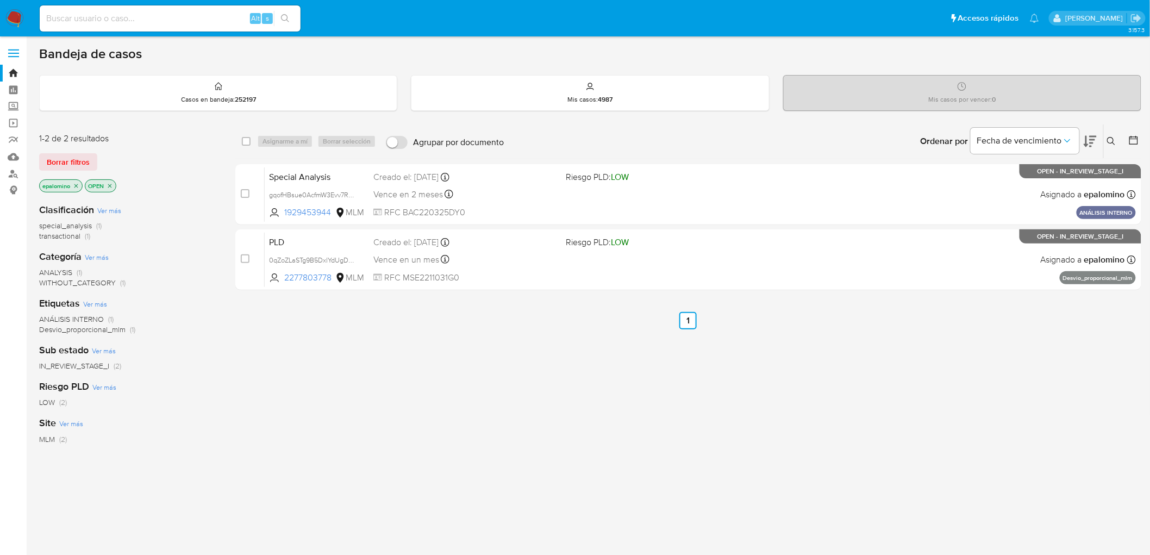
click at [462, 403] on div "select-all-cases-checkbox Asignarme a mí Borrar selección Agrupar por documento…" at bounding box center [688, 370] width 906 height 492
click at [69, 155] on span "Borrar filtros" at bounding box center [68, 161] width 43 height 15
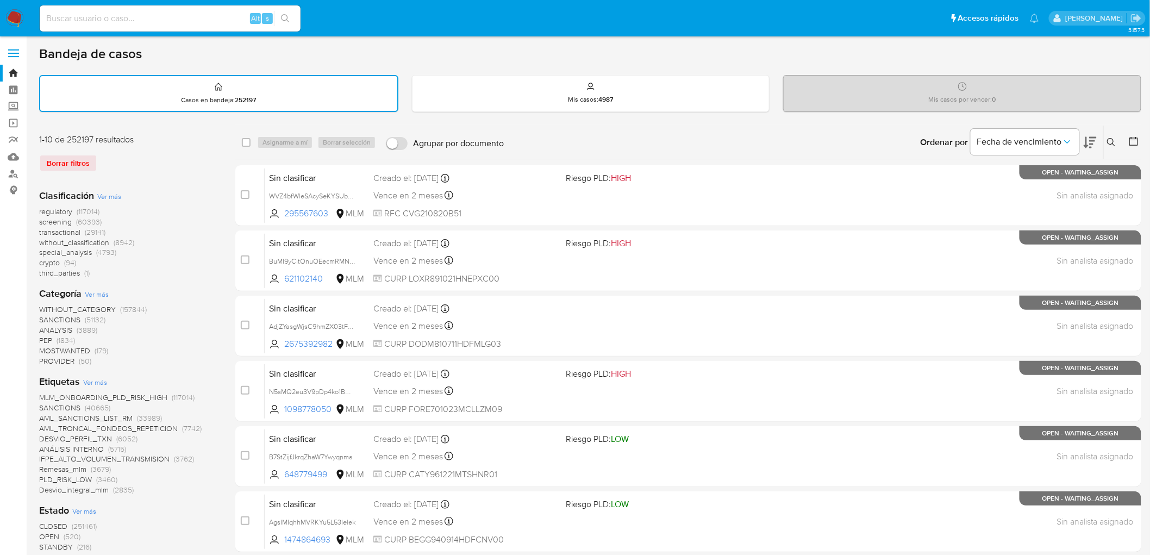
click at [1112, 139] on icon at bounding box center [1111, 142] width 9 height 9
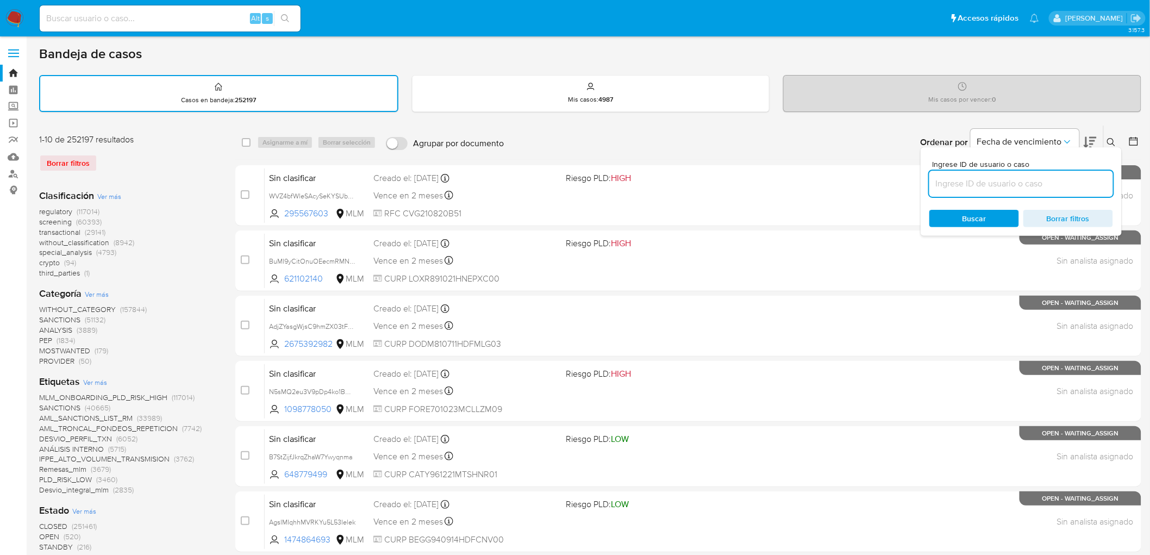
click at [976, 180] on input at bounding box center [1021, 184] width 184 height 14
type input "ylDkPmmOkpeDArkQ1BRfYQum"
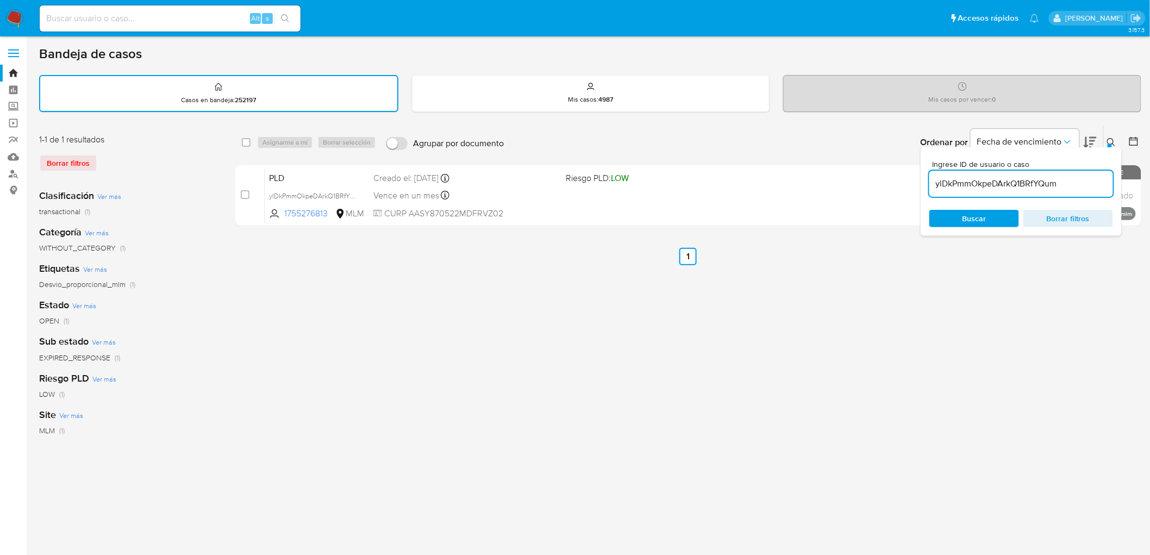
click at [1118, 136] on button at bounding box center [1113, 142] width 18 height 13
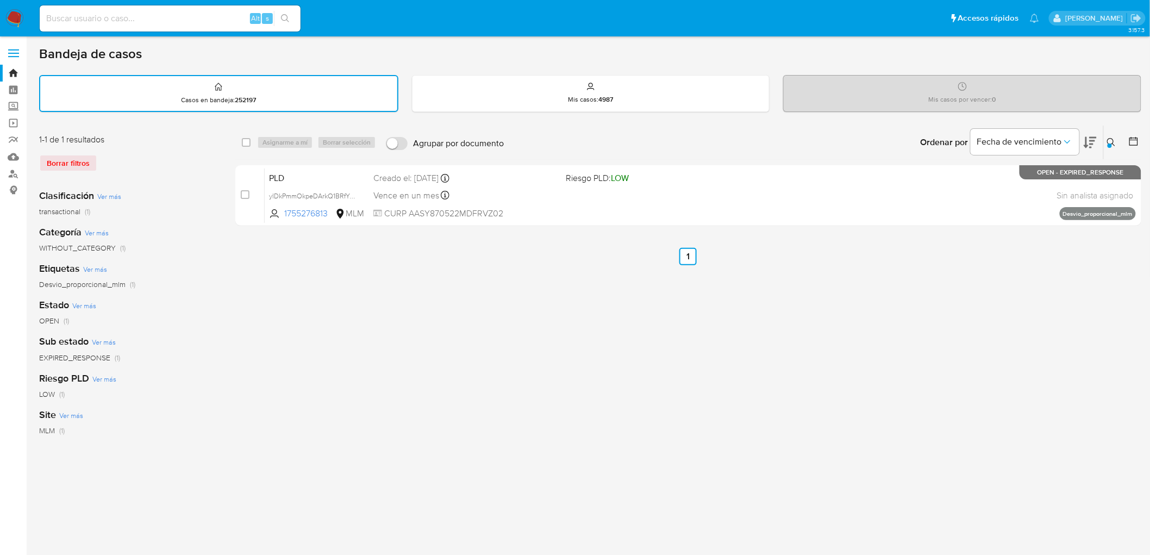
click at [69, 159] on div "Borrar filtros" at bounding box center [126, 162] width 174 height 17
click at [18, 11] on img at bounding box center [14, 18] width 18 height 18
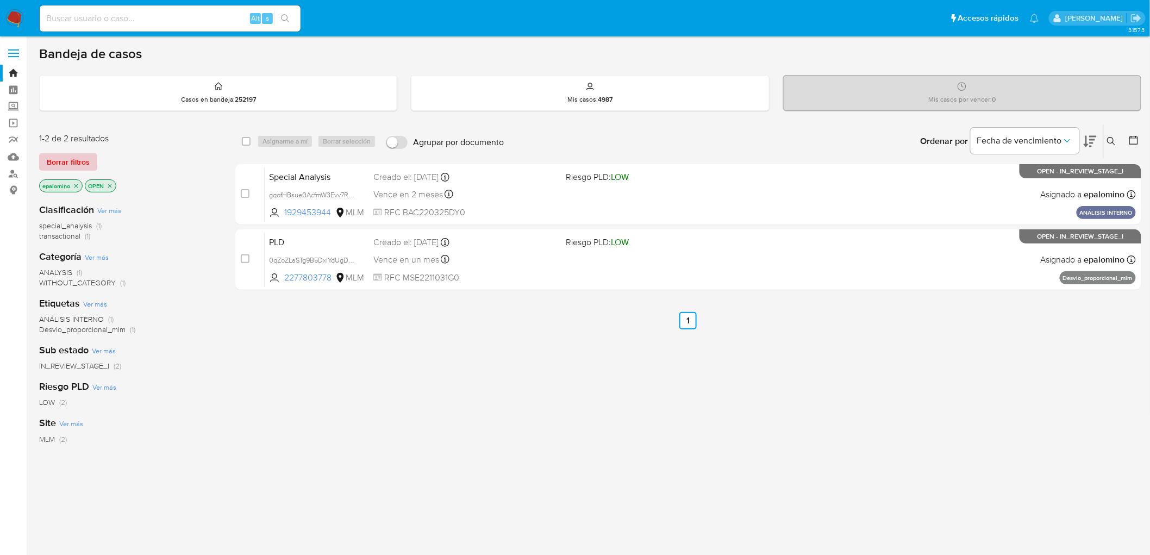
click at [76, 158] on span "Borrar filtros" at bounding box center [68, 161] width 43 height 15
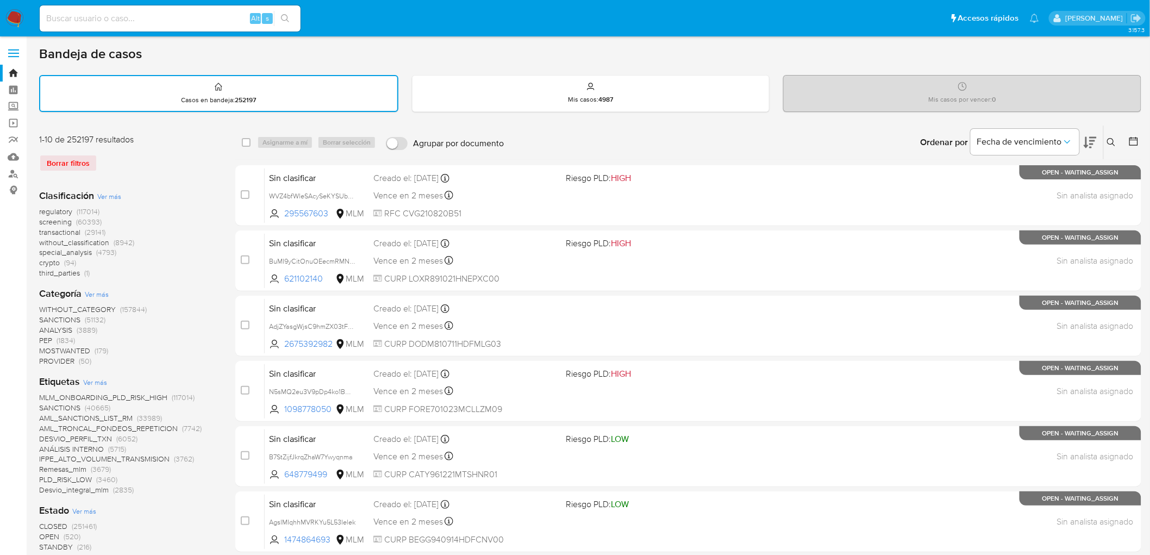
click at [1114, 138] on icon at bounding box center [1111, 142] width 9 height 9
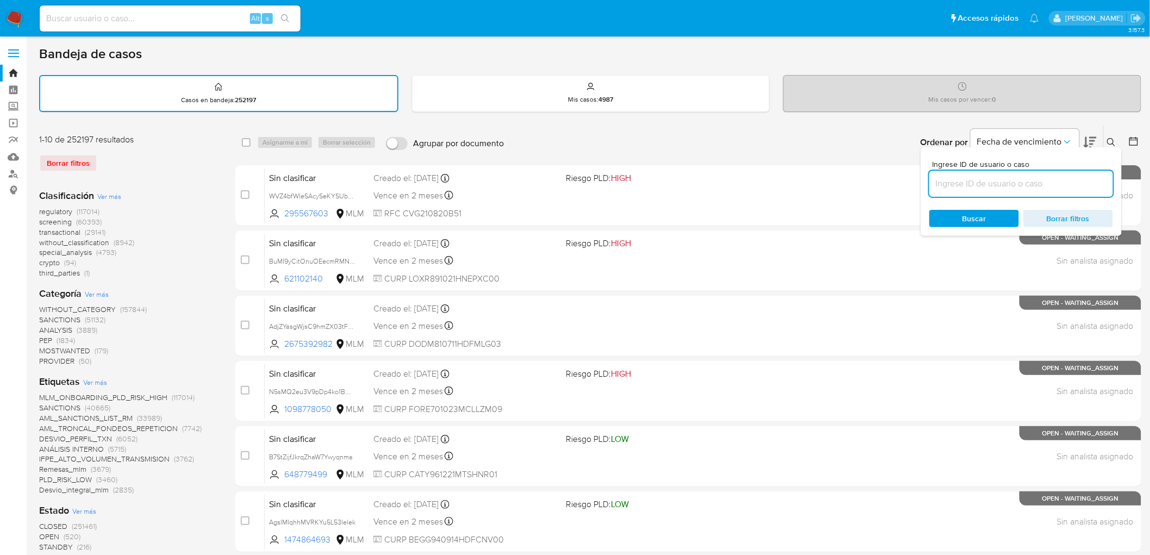
click at [1019, 178] on input at bounding box center [1021, 184] width 184 height 14
type input "GJWh8T8sCRxOwIFk3qsU29vG"
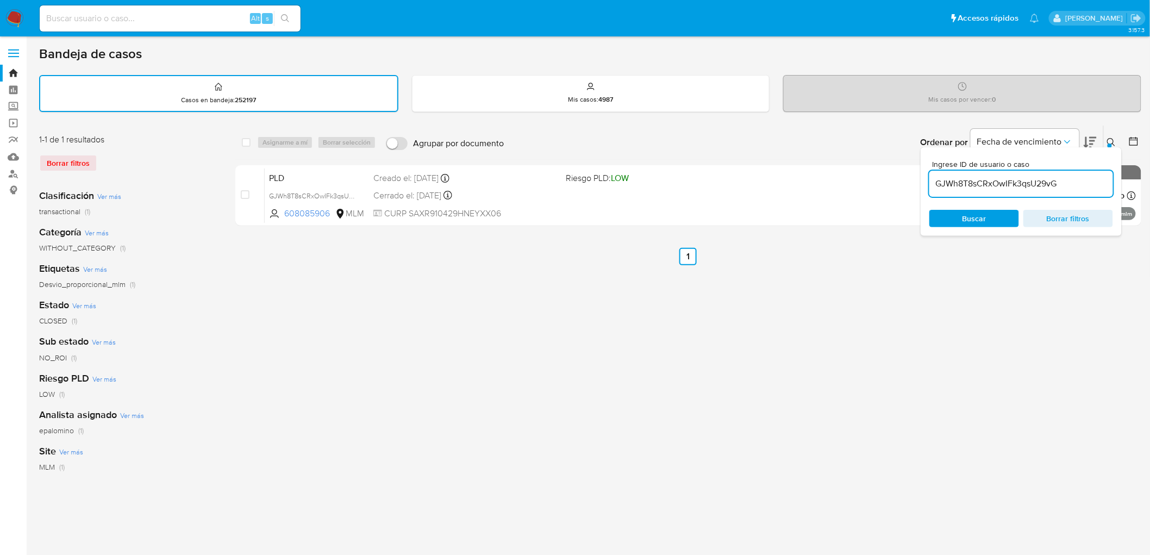
click at [1105, 138] on button at bounding box center [1113, 142] width 18 height 13
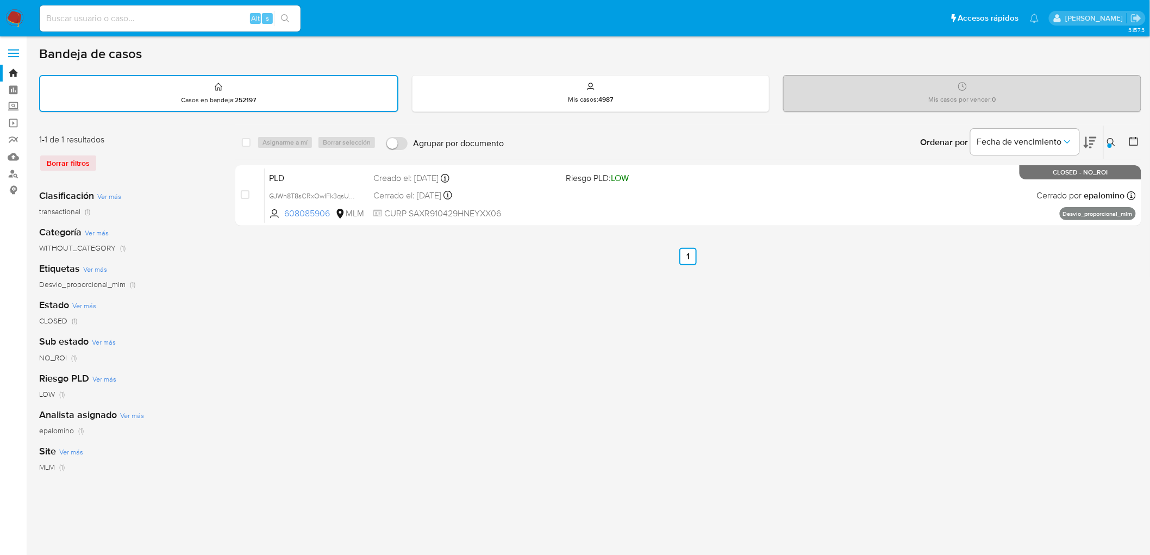
click at [1109, 143] on div at bounding box center [1109, 145] width 4 height 4
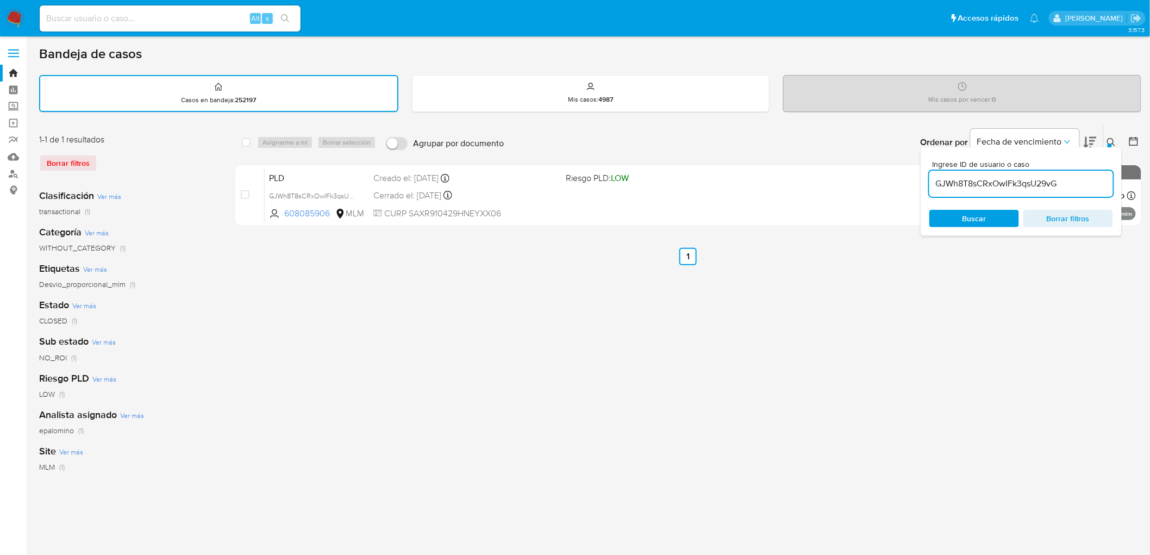
click at [957, 187] on input "GJWh8T8sCRxOwIFk3qsU29vG" at bounding box center [1021, 184] width 184 height 14
click at [1114, 141] on icon at bounding box center [1111, 142] width 9 height 9
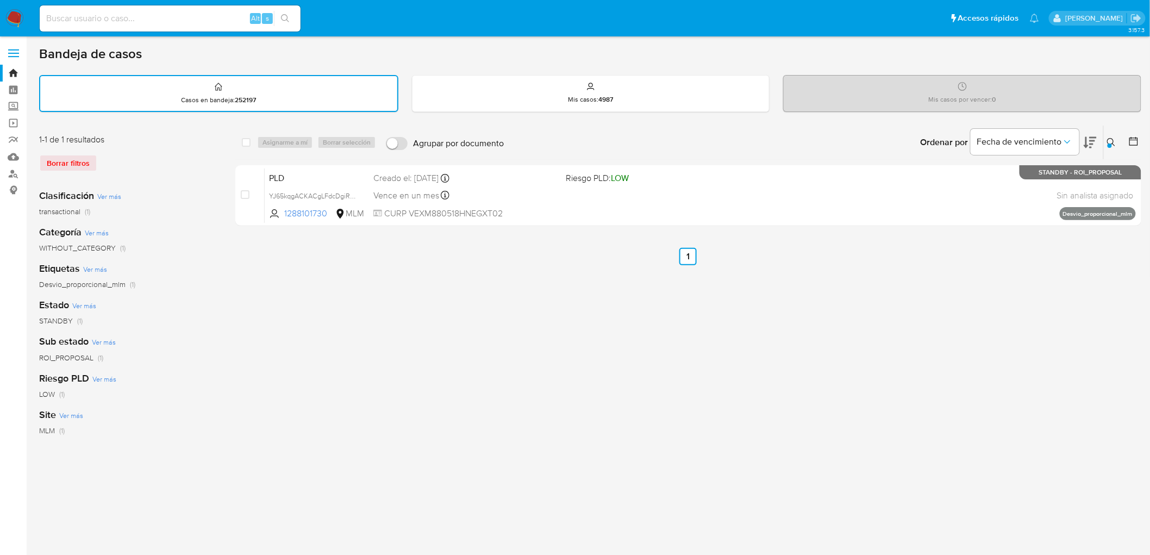
click at [1107, 142] on icon at bounding box center [1111, 142] width 9 height 9
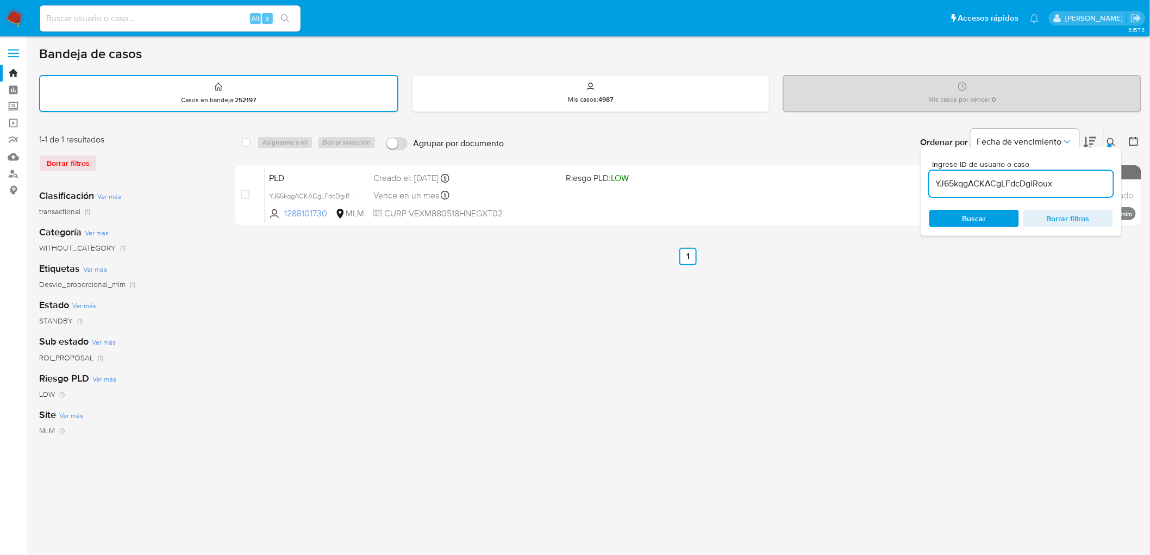
click at [988, 178] on input "YJ65kqgACKACgLFdcDgiRoux" at bounding box center [1021, 184] width 184 height 14
click at [987, 178] on input "YJ65kqgACKACgLFdcDgiRoux" at bounding box center [1021, 184] width 184 height 14
click at [1117, 139] on button at bounding box center [1113, 142] width 18 height 13
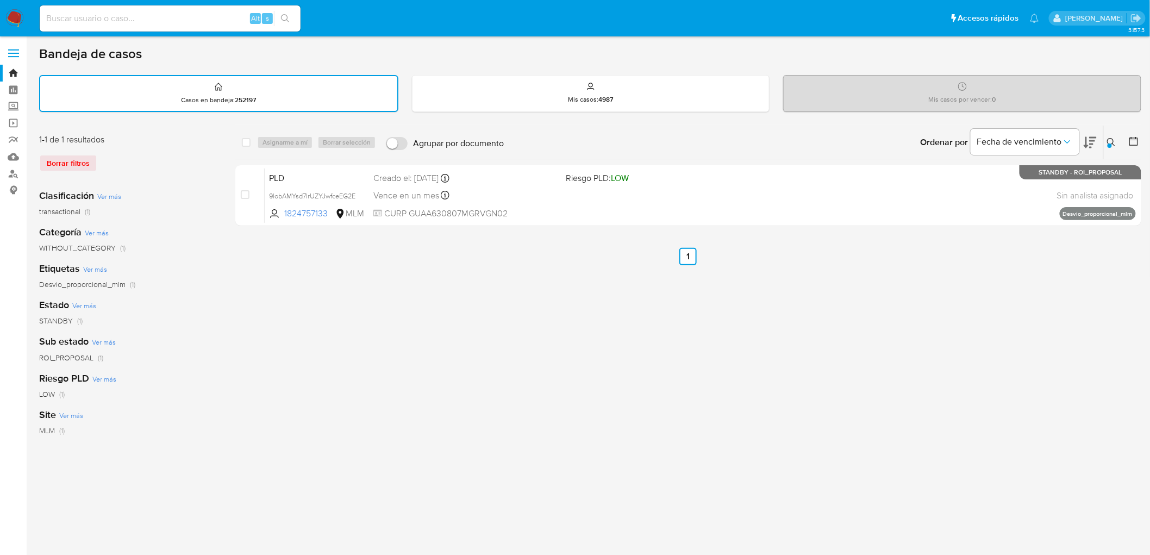
click at [1109, 143] on div at bounding box center [1109, 145] width 4 height 4
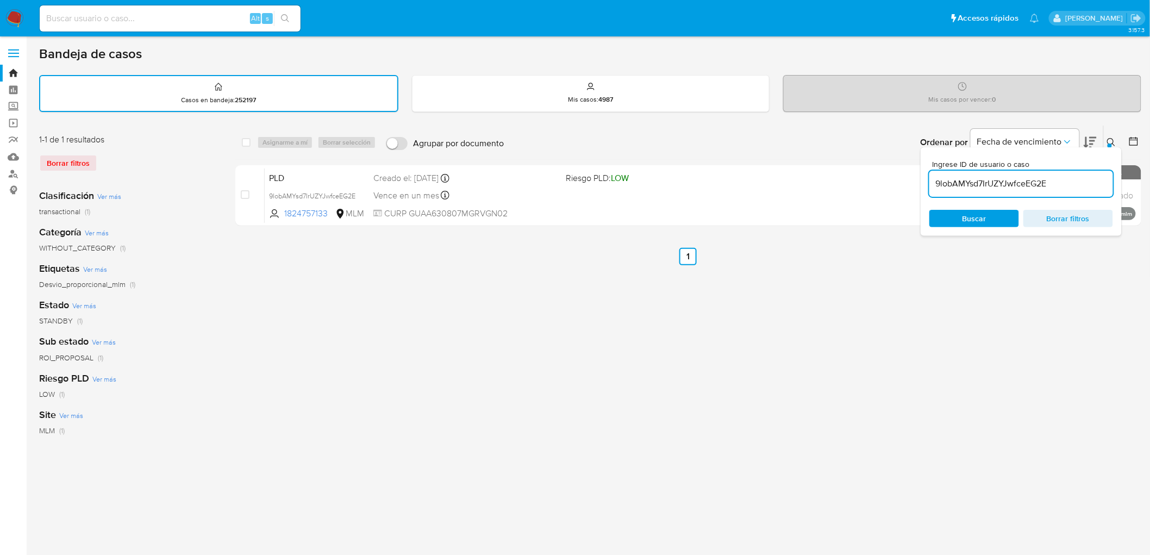
click at [981, 179] on input "9lobAMYsd7IrUZYJwfceEG2E" at bounding box center [1021, 184] width 184 height 14
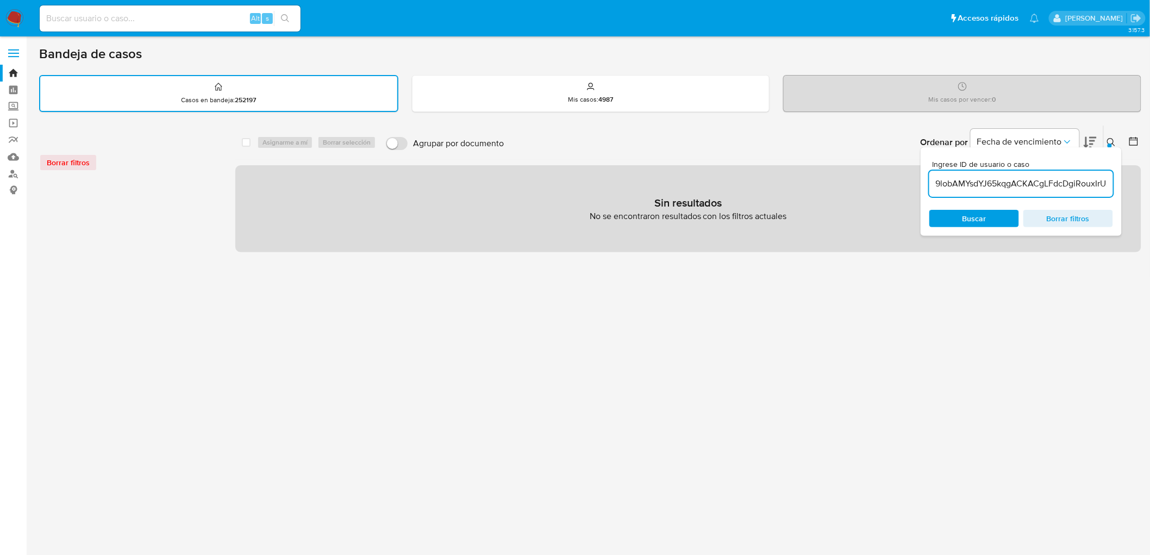
click at [988, 183] on input "9lobAMYsdYJ65kqgACKACgLFdcDgiRouxIrUZYJwfceEG2E" at bounding box center [1021, 184] width 184 height 14
paste input "YJ65kqgACKACgLFdcDgiRoux"
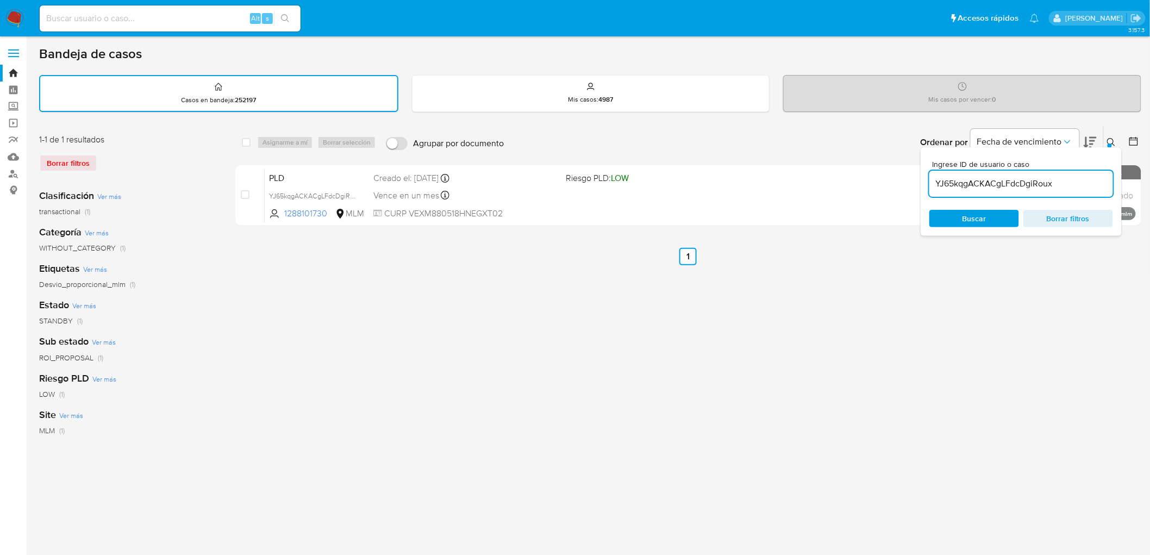
click at [1109, 136] on button at bounding box center [1113, 142] width 18 height 13
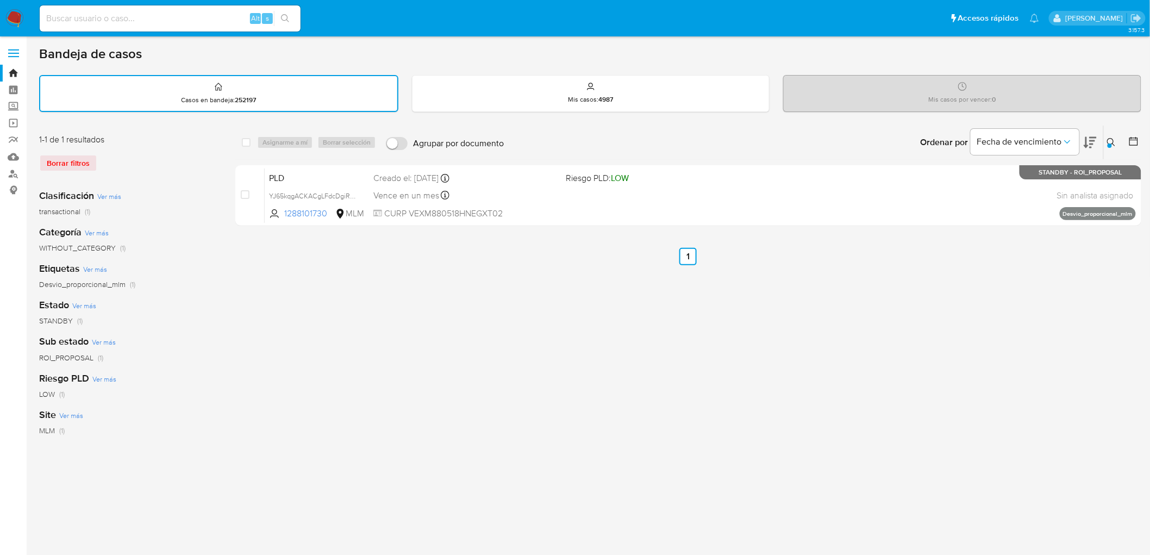
click at [1112, 139] on icon at bounding box center [1111, 142] width 9 height 9
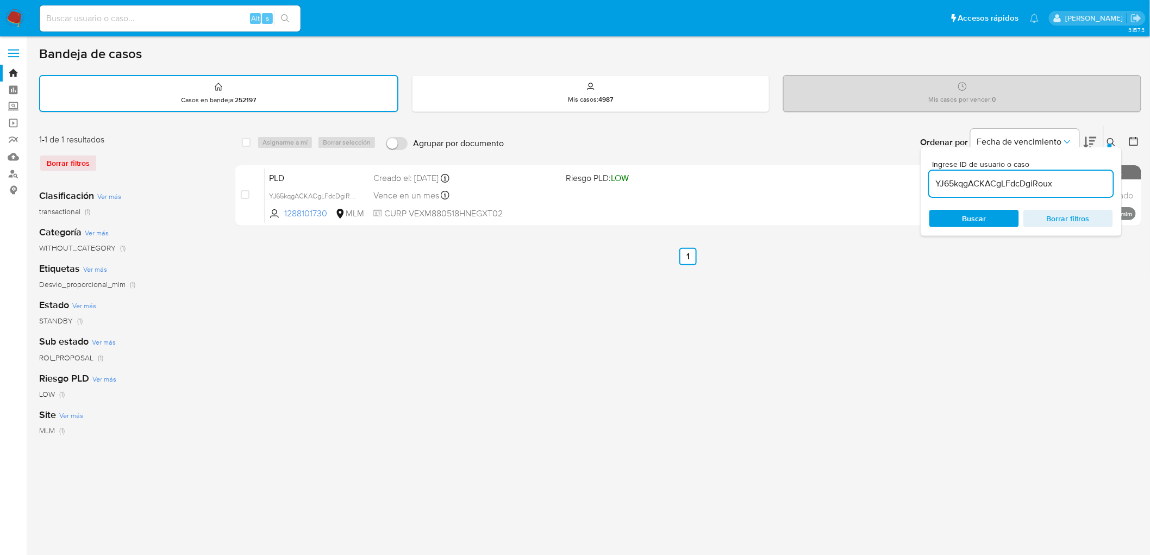
click at [1013, 180] on input "YJ65kqgACKACgLFdcDgiRoux" at bounding box center [1021, 184] width 184 height 14
type input "ylDkPmmOkpeDArkQ1BRfYQum"
click at [1120, 142] on div "Ordenar por Fecha de vencimiento No es posible ordenar los resultados mientras …" at bounding box center [825, 143] width 632 height 34
click at [1111, 140] on icon at bounding box center [1111, 142] width 9 height 9
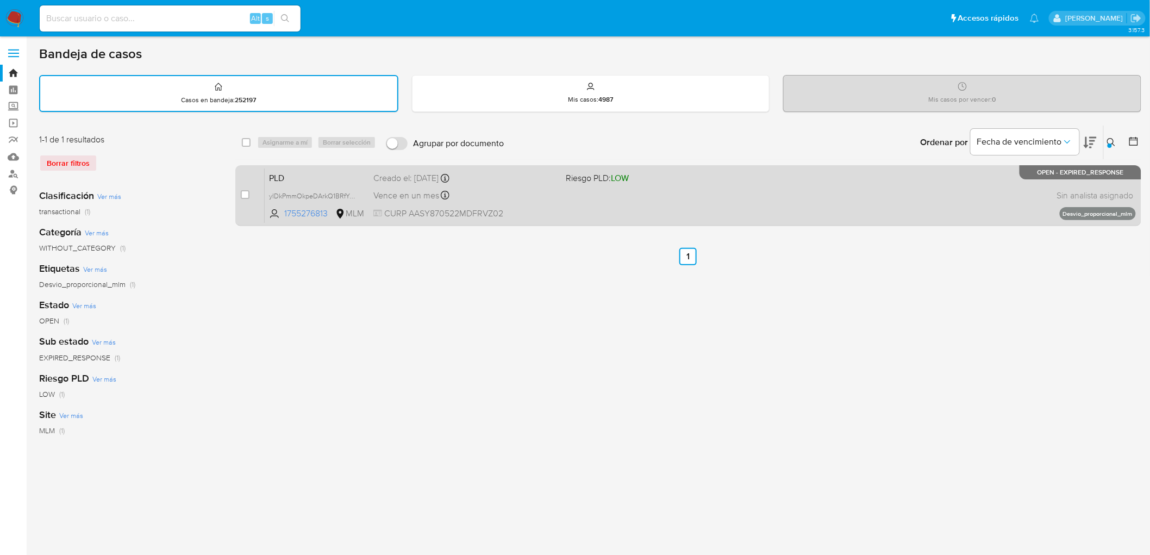
click at [302, 175] on span "PLD" at bounding box center [317, 177] width 96 height 14
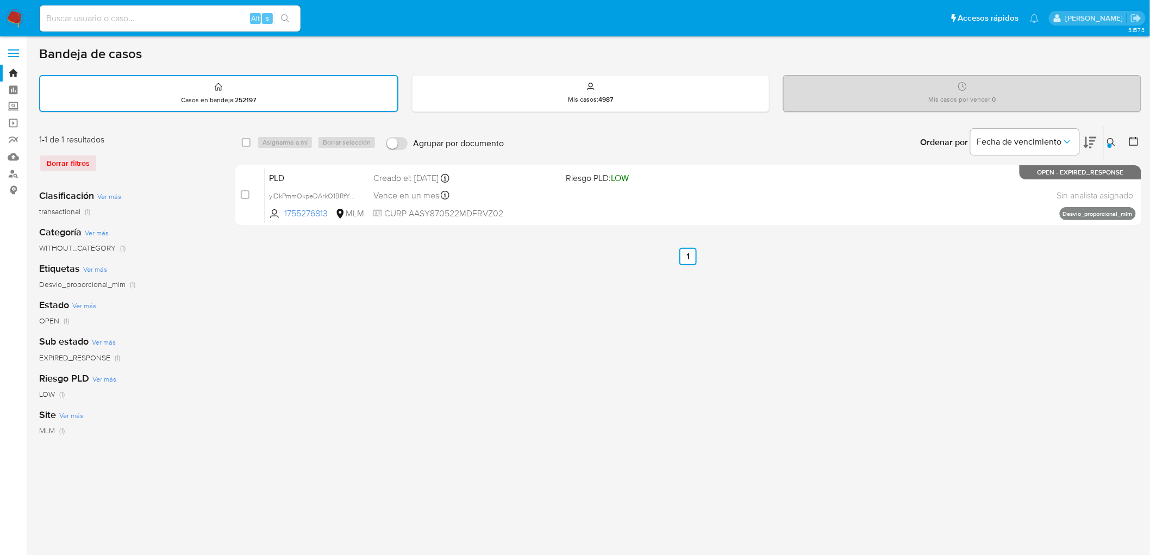
click at [70, 162] on div "Borrar filtros" at bounding box center [126, 162] width 174 height 17
click at [17, 12] on img at bounding box center [14, 18] width 18 height 18
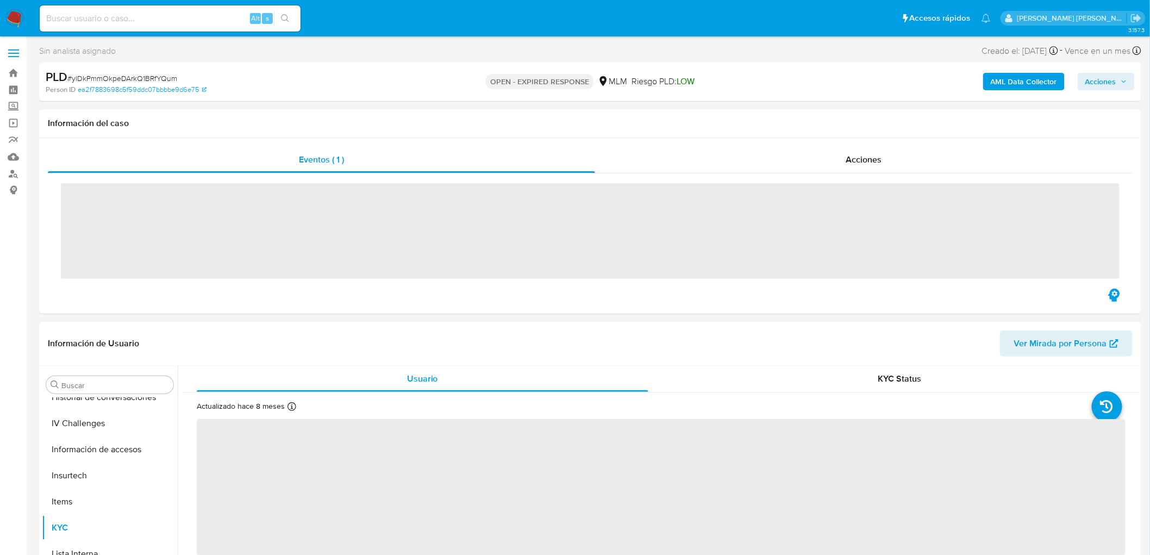
scroll to position [459, 0]
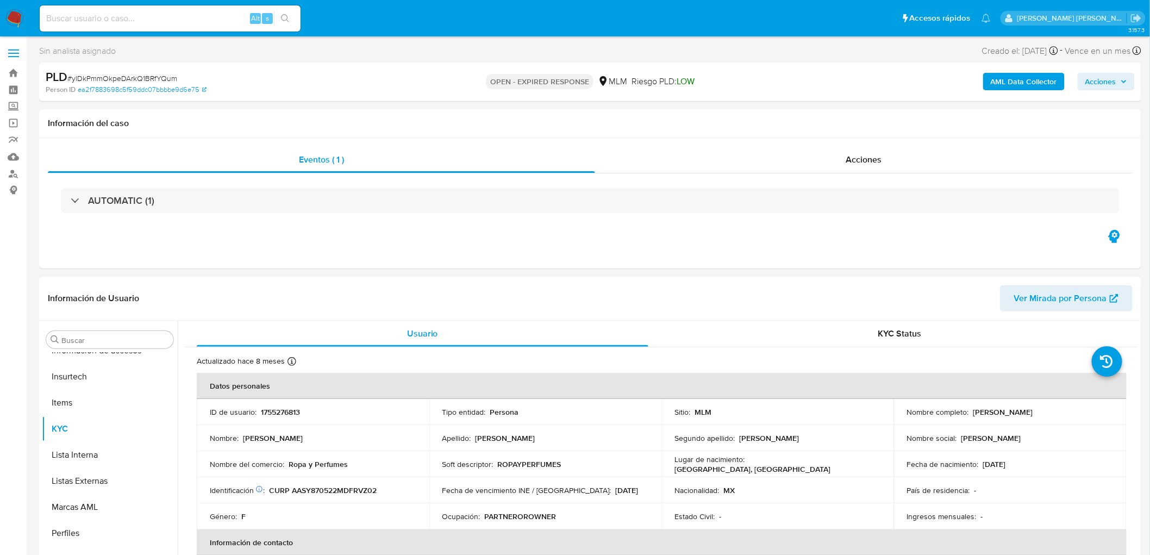
select select "10"
click at [291, 410] on p "1755276813" at bounding box center [280, 412] width 39 height 10
copy p "1755276813"
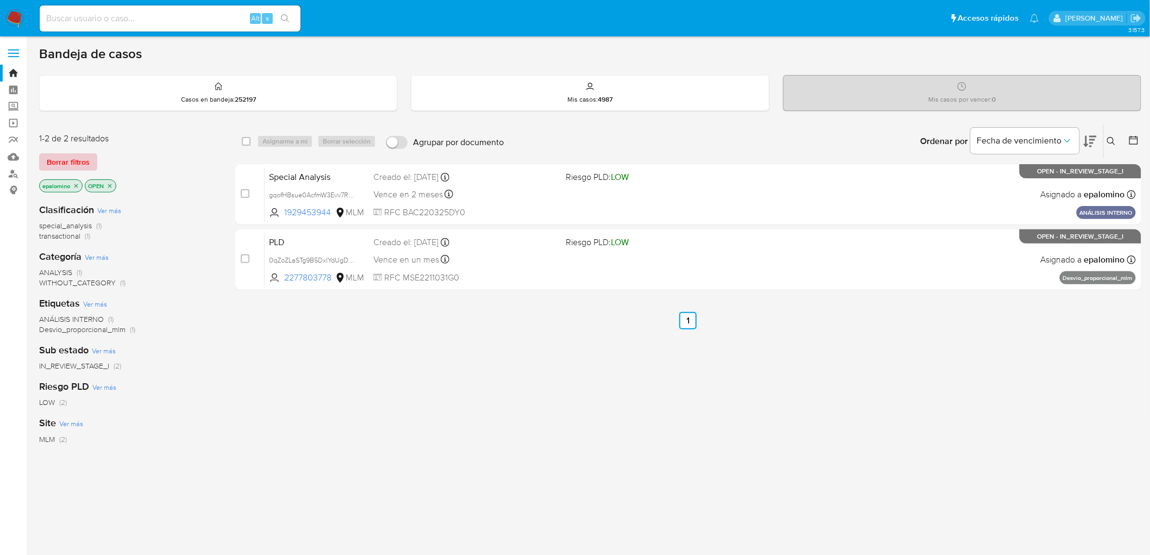
click at [62, 161] on span "Borrar filtros" at bounding box center [68, 161] width 43 height 15
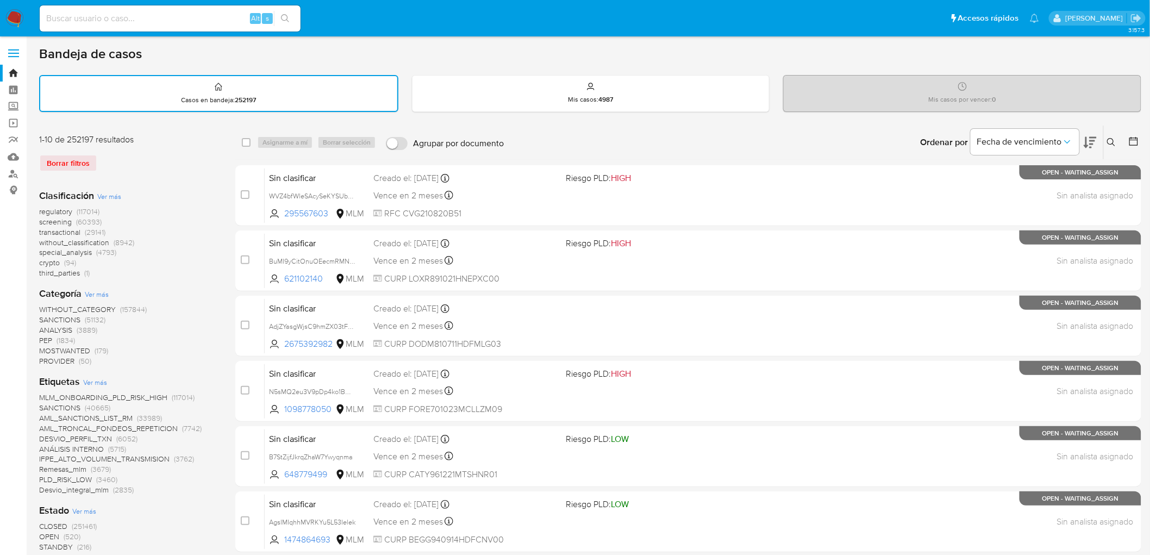
click at [1111, 139] on icon at bounding box center [1111, 142] width 9 height 9
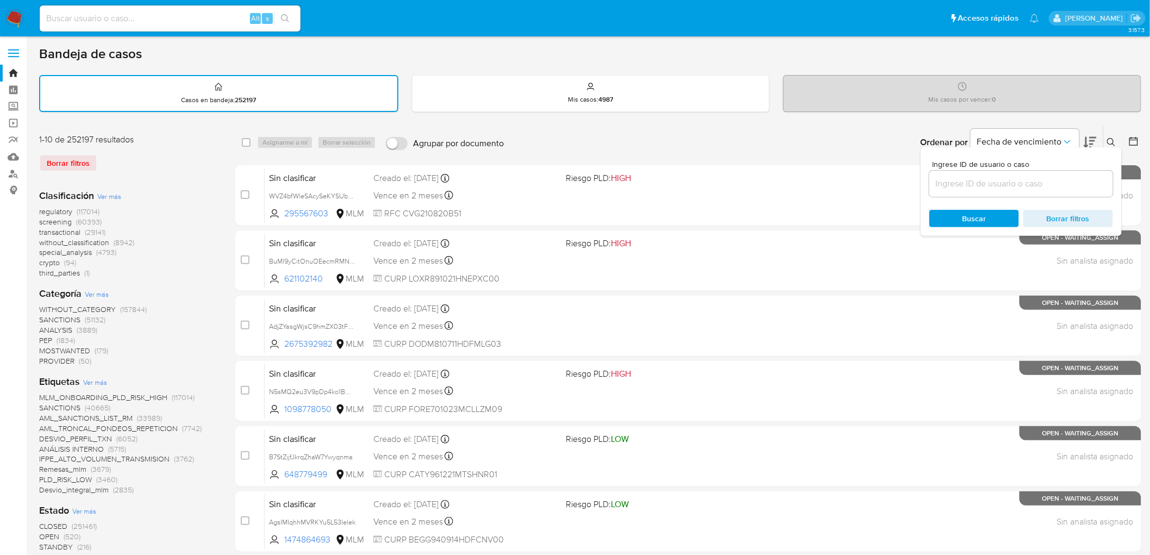
click at [980, 189] on input at bounding box center [1021, 184] width 184 height 14
type input "1755276813"
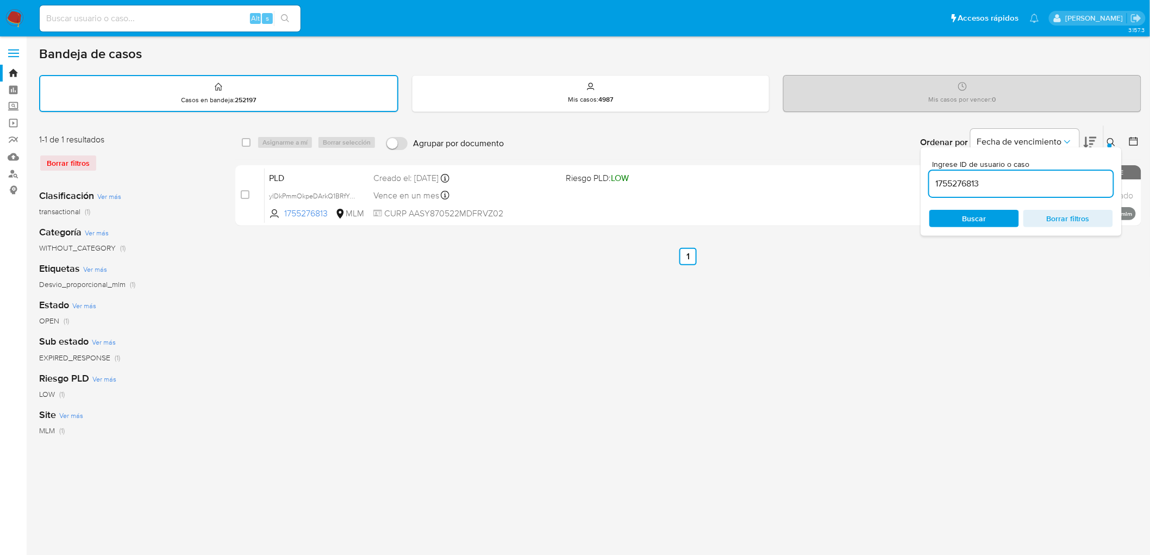
click at [1112, 136] on button at bounding box center [1113, 142] width 18 height 13
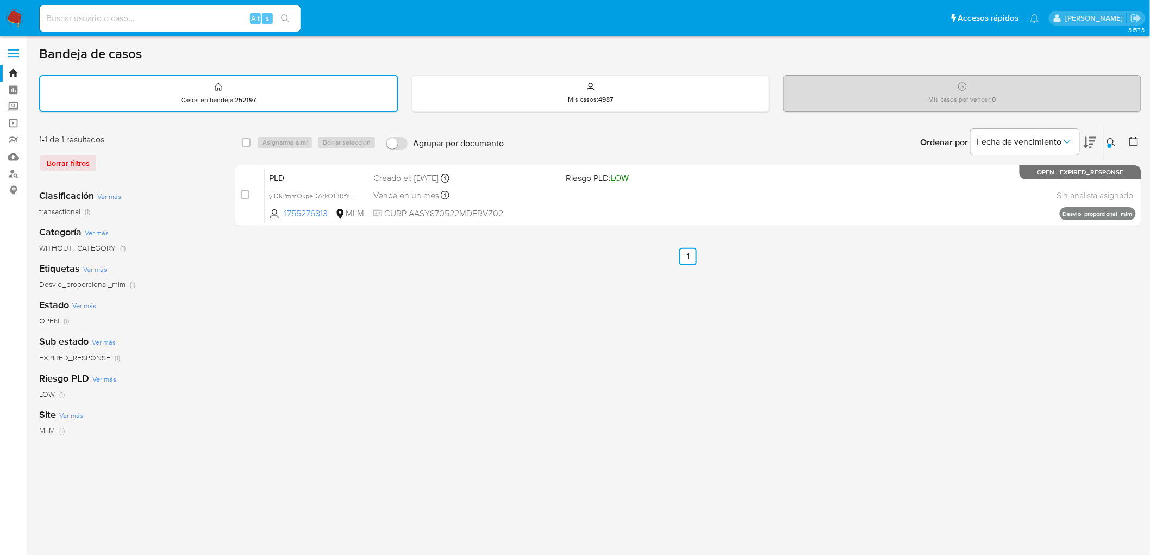
click at [13, 15] on img at bounding box center [14, 18] width 18 height 18
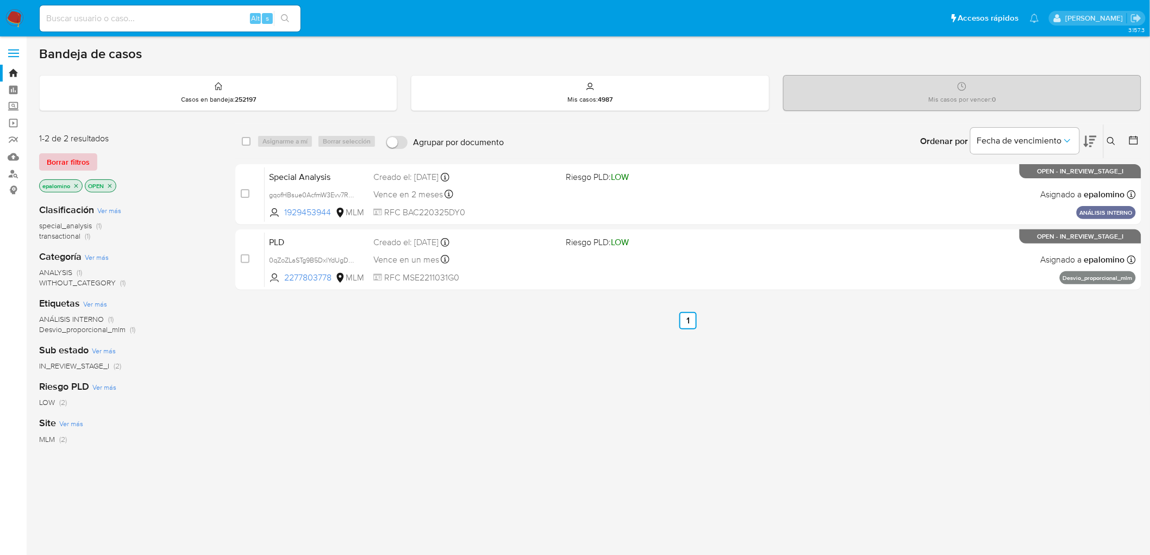
click at [61, 161] on span "Borrar filtros" at bounding box center [68, 161] width 43 height 15
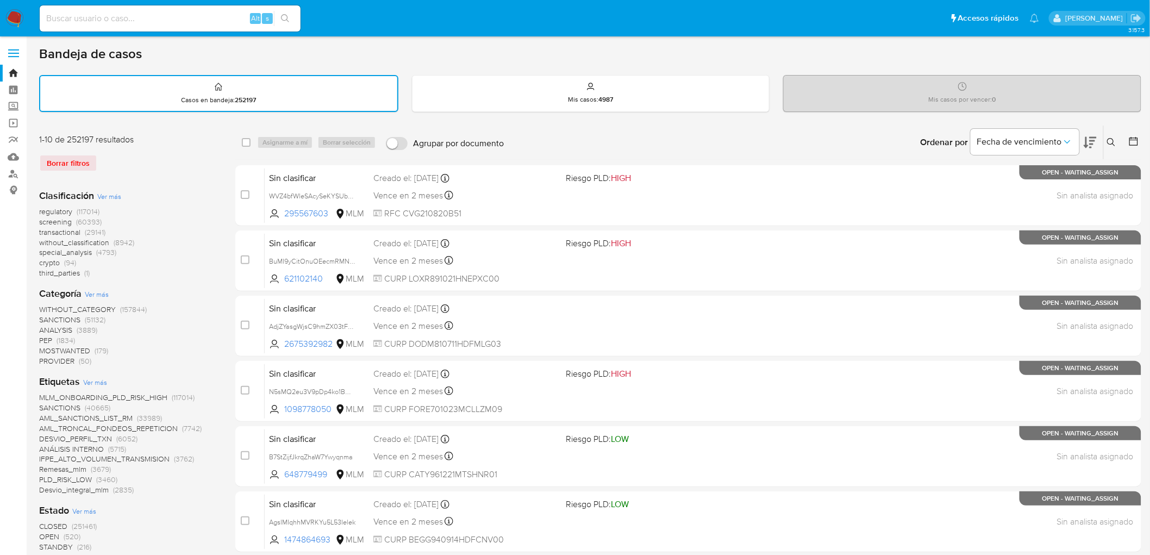
click at [1110, 138] on icon at bounding box center [1111, 142] width 9 height 9
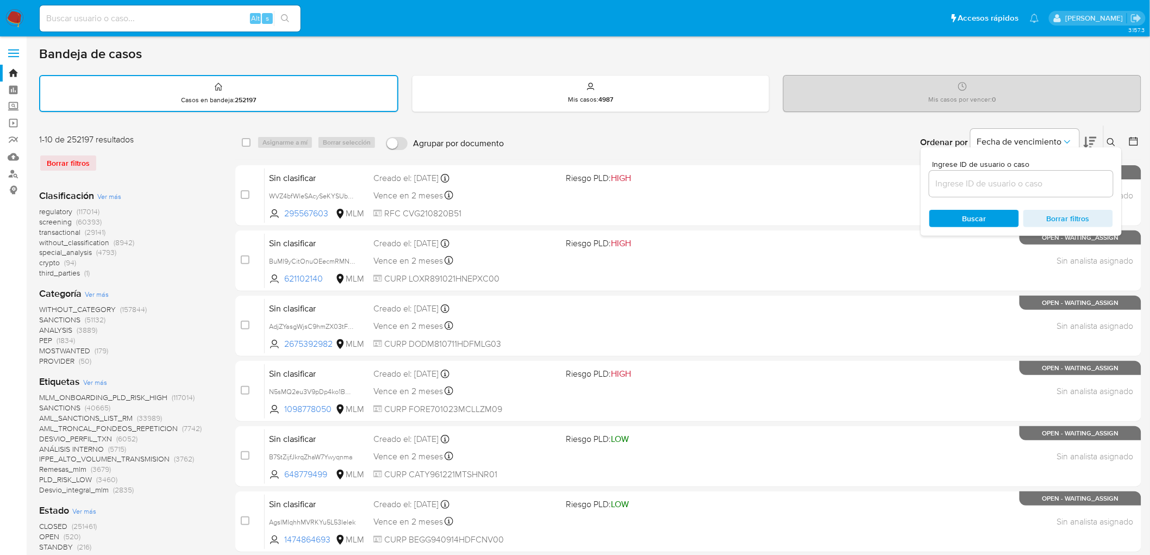
click at [955, 185] on input at bounding box center [1021, 184] width 184 height 14
type input "1755276813"
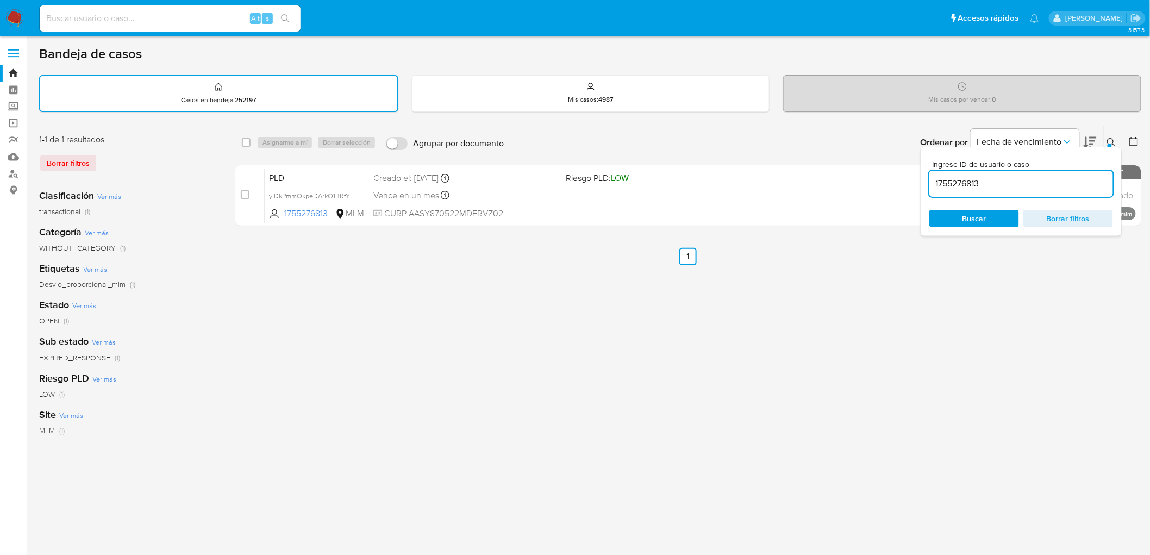
drag, startPoint x: 1113, startPoint y: 137, endPoint x: 1106, endPoint y: 139, distance: 6.9
click at [1111, 138] on icon at bounding box center [1111, 142] width 9 height 9
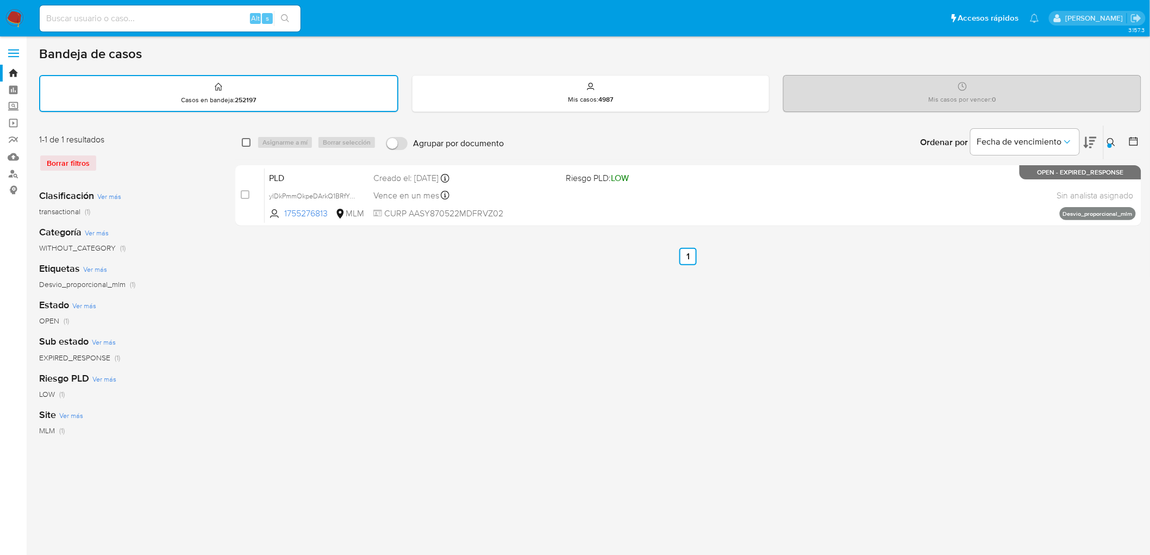
click at [248, 140] on input "checkbox" at bounding box center [246, 142] width 9 height 9
checkbox input "true"
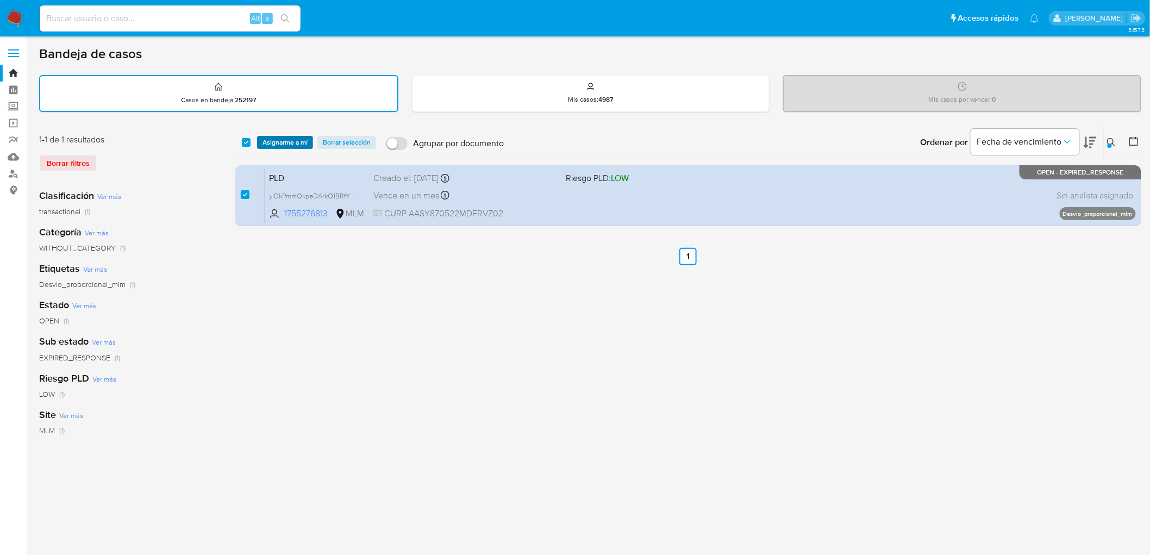
click at [273, 140] on span "Asignarme a mí" at bounding box center [284, 142] width 45 height 11
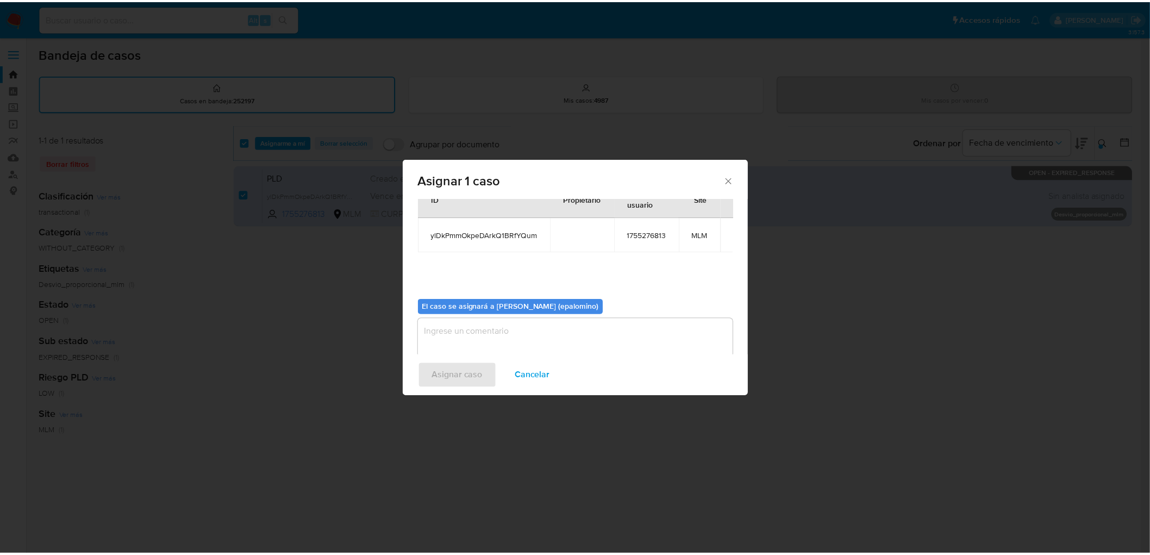
scroll to position [56, 0]
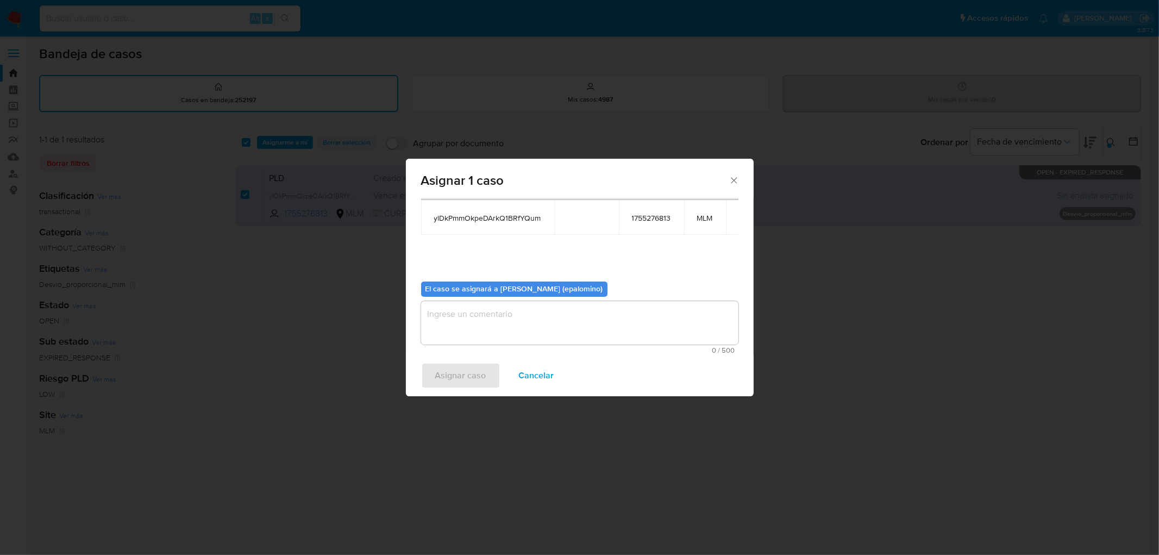
click at [500, 319] on textarea "assign-modal" at bounding box center [579, 322] width 317 height 43
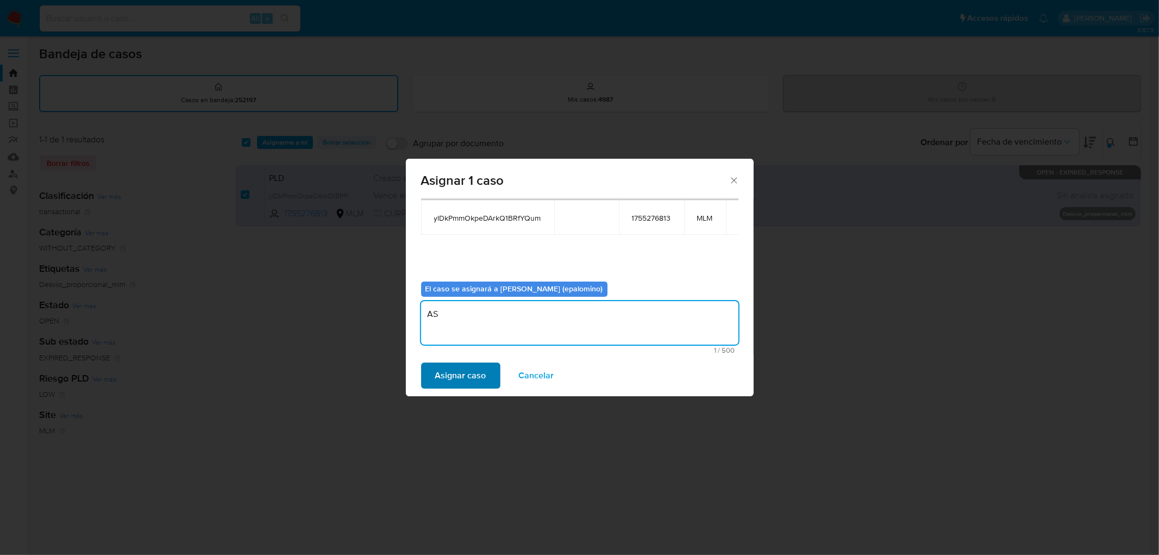
type textarea "AS"
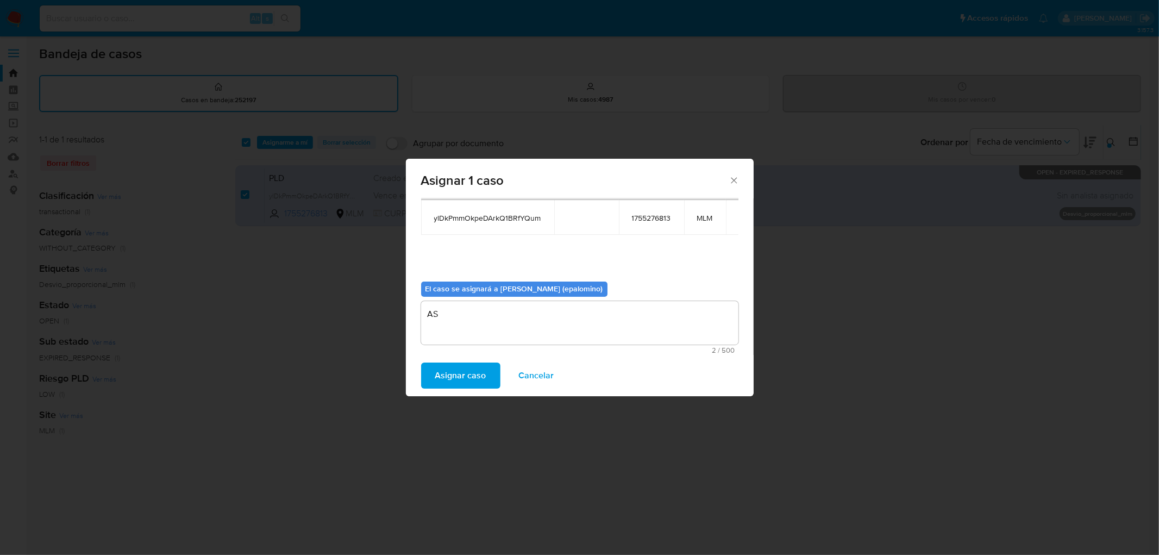
click at [470, 382] on span "Asignar caso" at bounding box center [460, 375] width 51 height 24
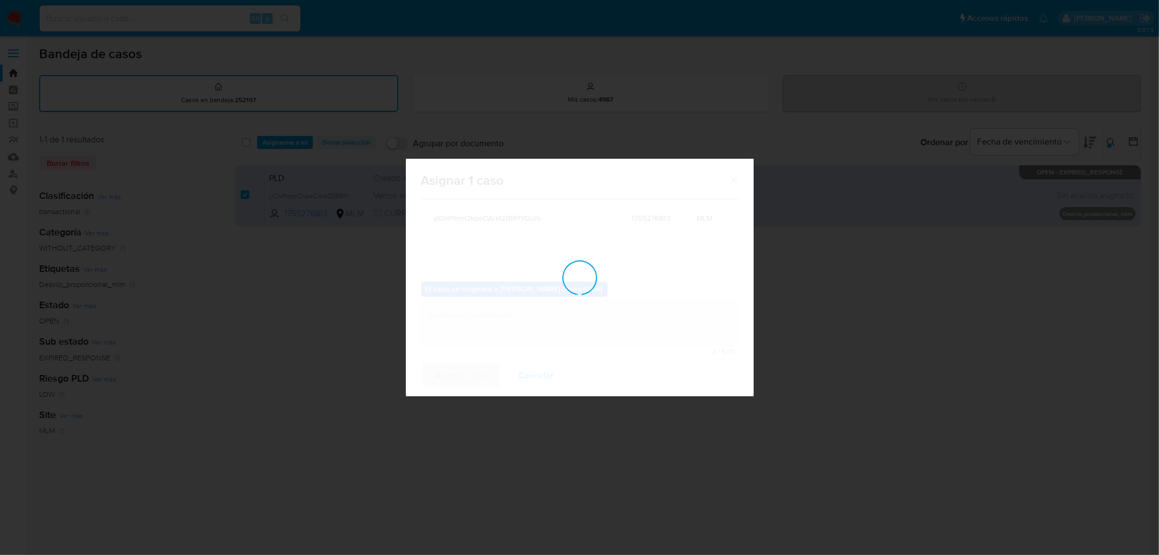
checkbox input "false"
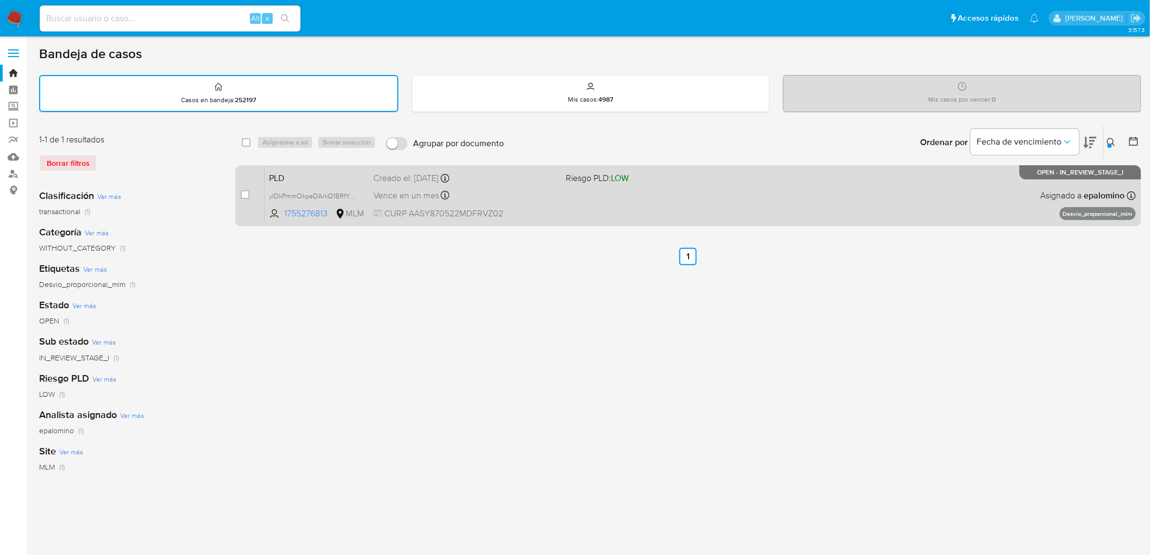
click at [285, 170] on span "PLD" at bounding box center [317, 177] width 96 height 14
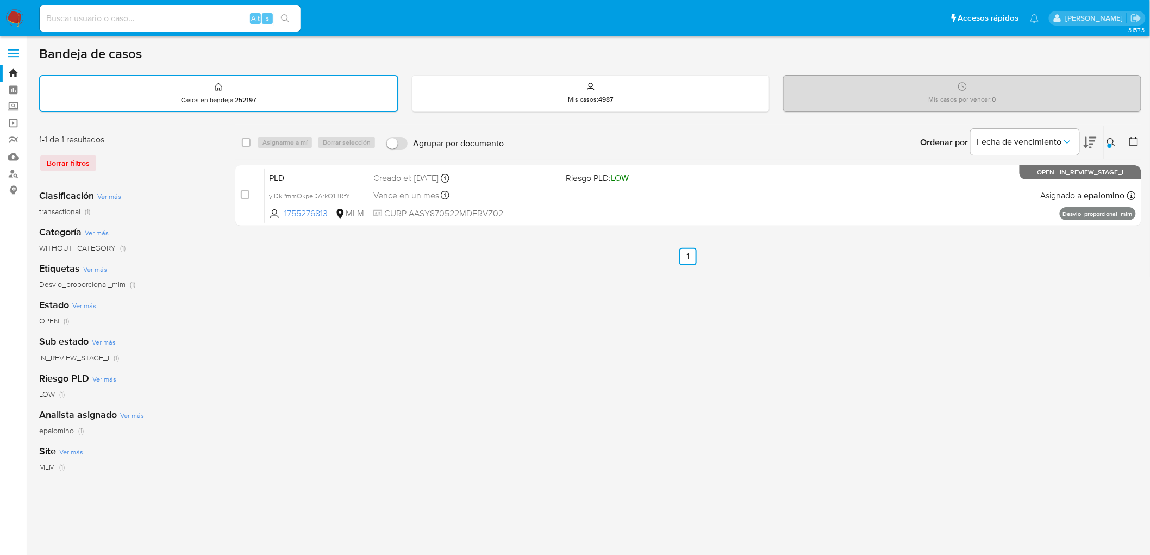
click at [14, 23] on img at bounding box center [14, 18] width 18 height 18
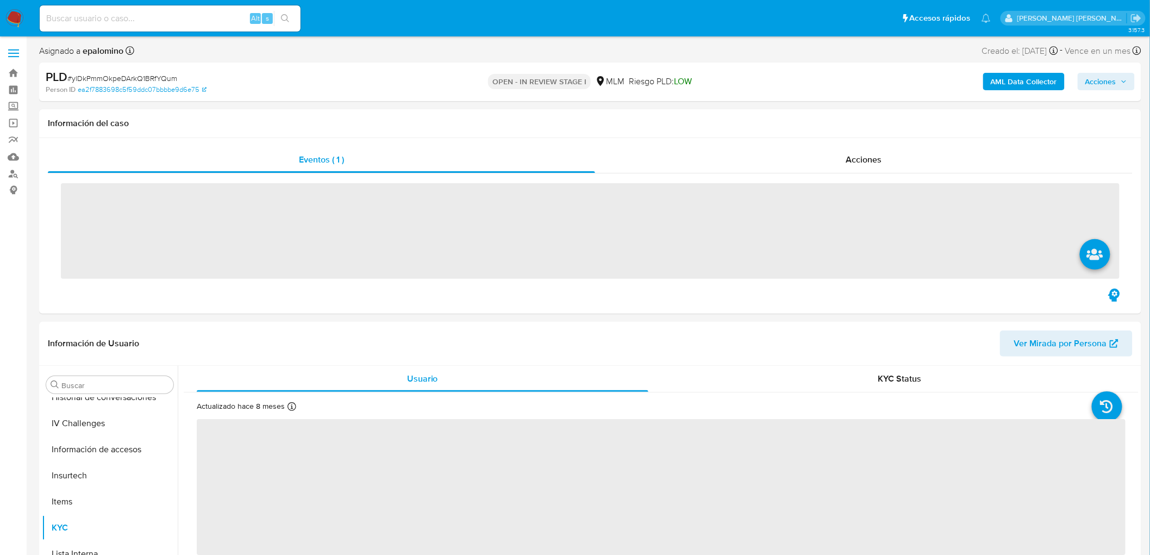
scroll to position [459, 0]
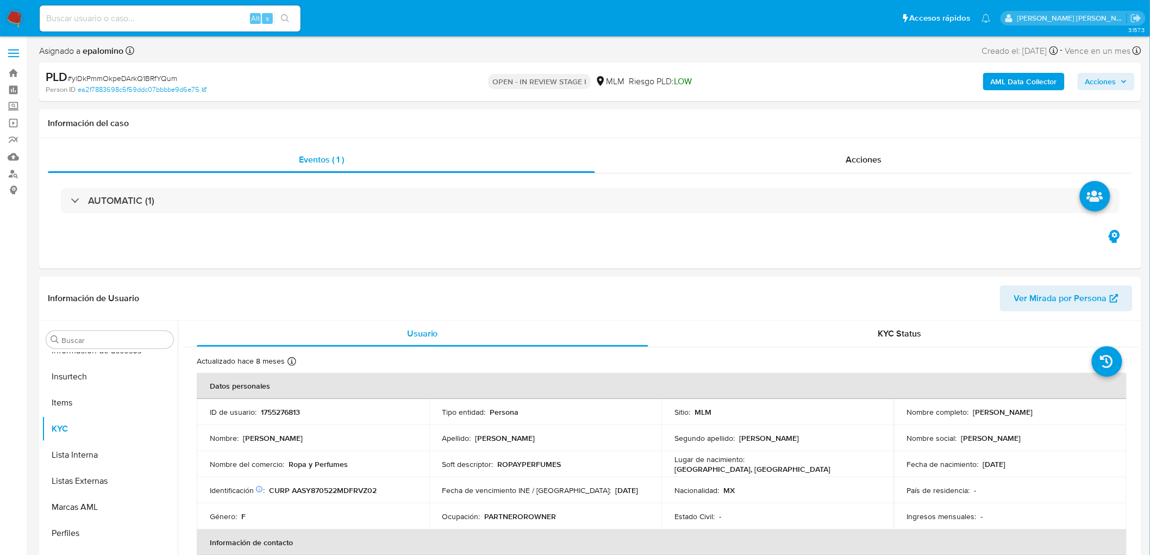
select select "10"
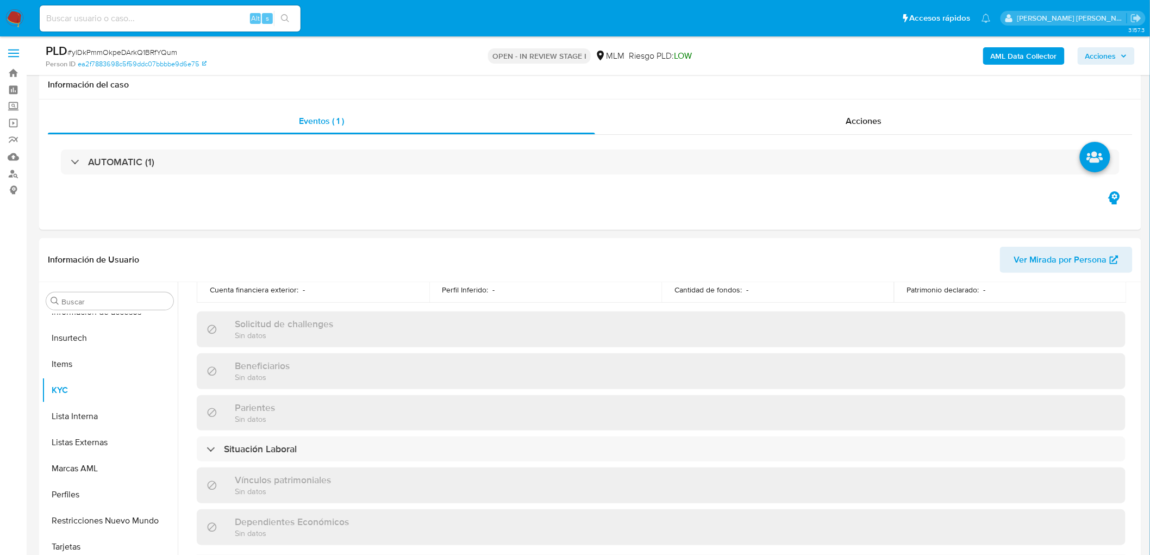
scroll to position [325, 0]
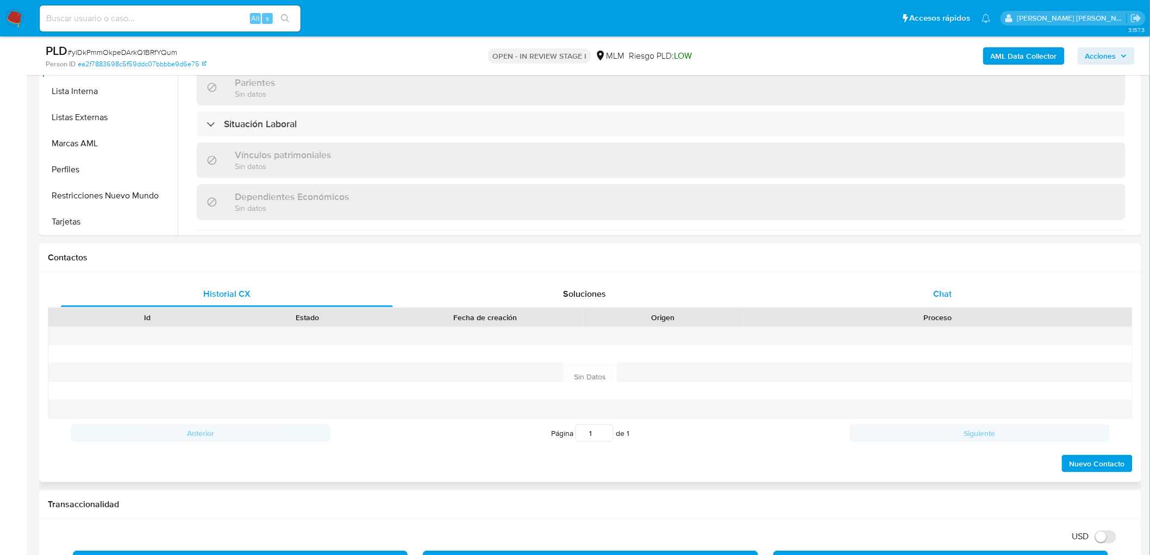
click at [935, 291] on span "Chat" at bounding box center [942, 293] width 18 height 12
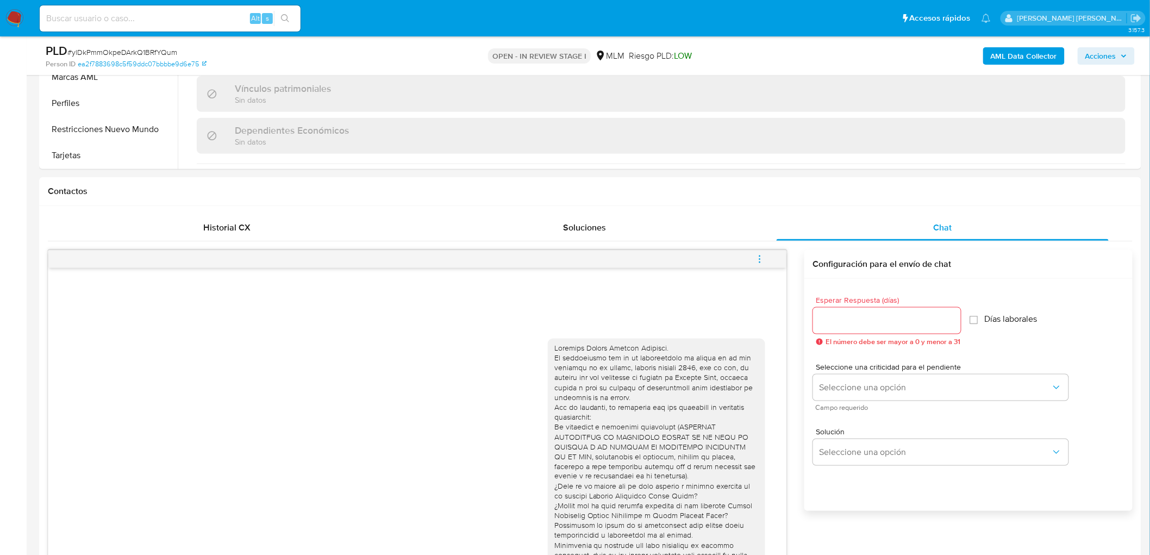
scroll to position [506, 0]
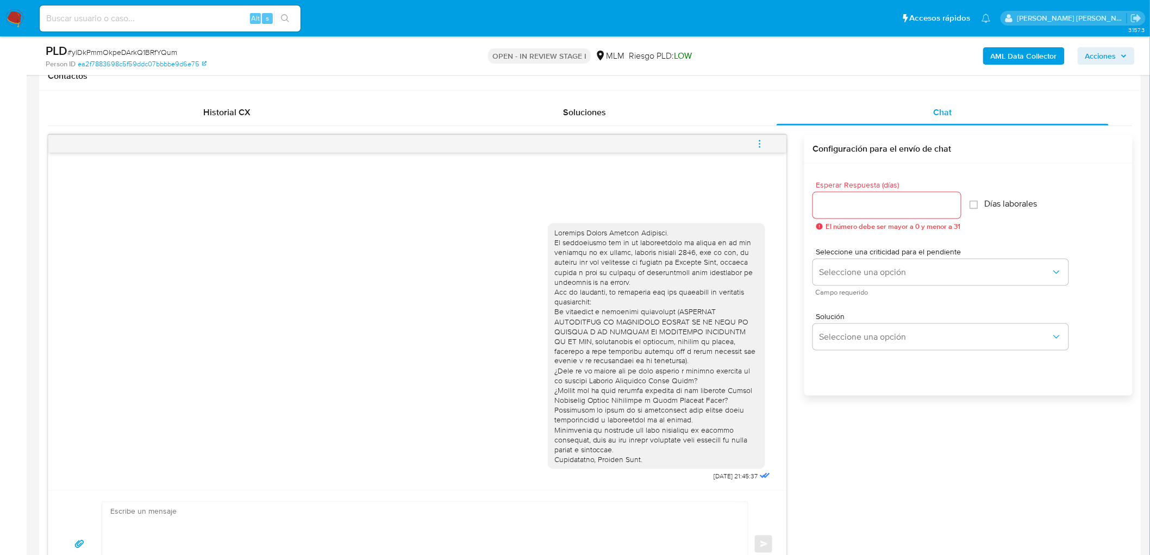
click at [757, 147] on icon "menu-action" at bounding box center [760, 144] width 10 height 10
click at [689, 123] on li "Cerrar conversación" at bounding box center [685, 124] width 111 height 20
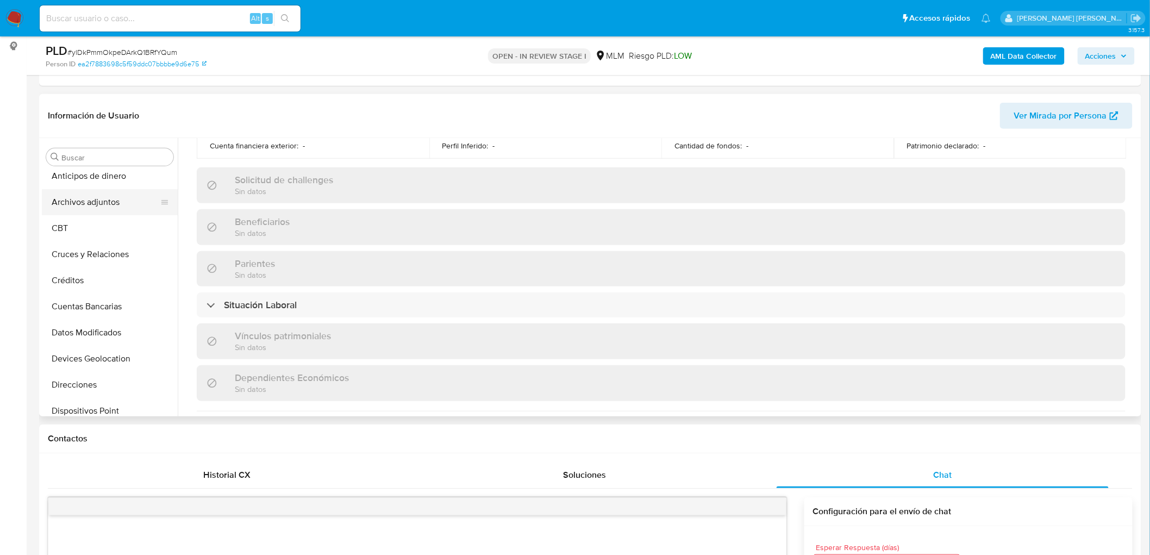
scroll to position [0, 0]
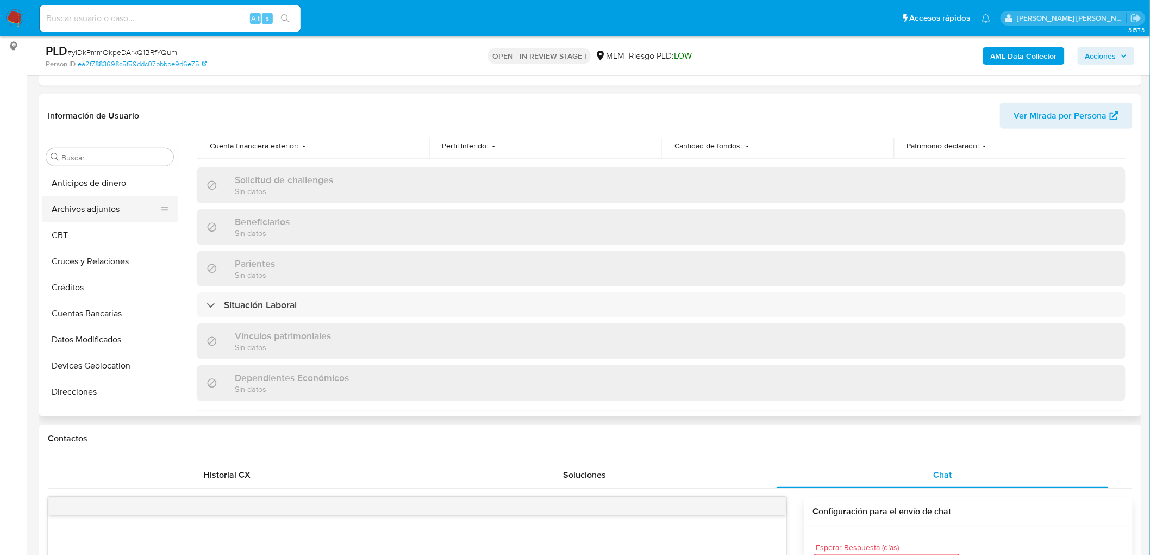
click at [121, 215] on button "Archivos adjuntos" at bounding box center [105, 209] width 127 height 26
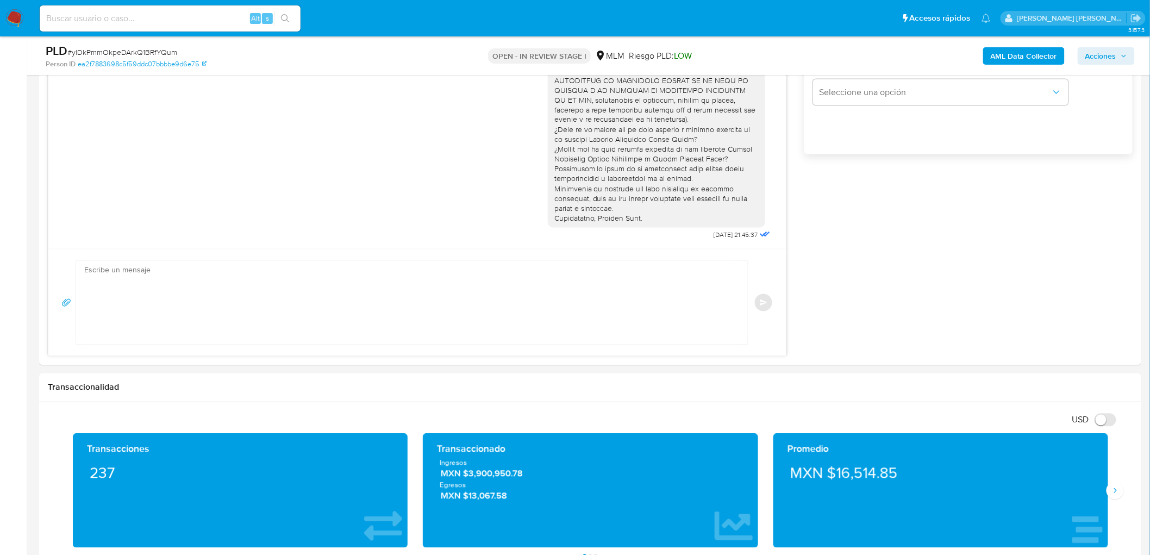
scroll to position [941, 0]
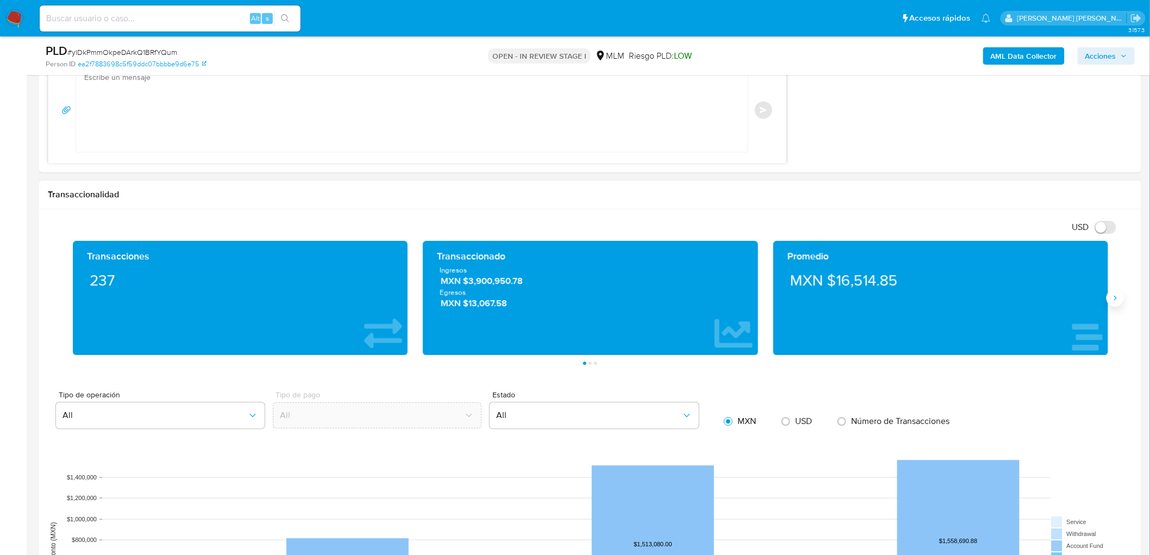
drag, startPoint x: 1118, startPoint y: 297, endPoint x: 1108, endPoint y: 297, distance: 9.2
click at [1117, 297] on icon "Siguiente" at bounding box center [1115, 297] width 9 height 9
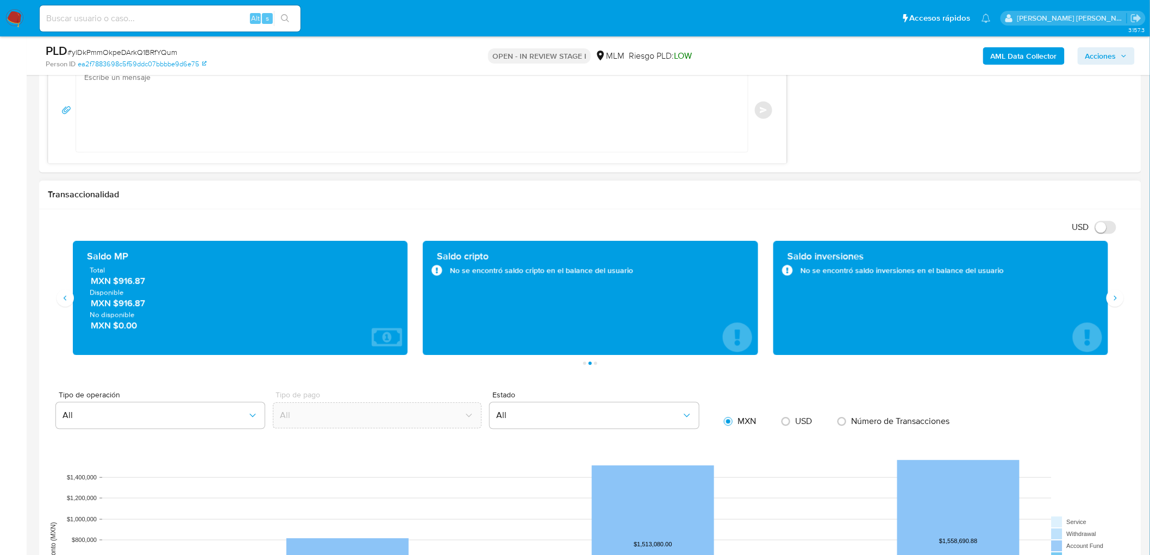
drag, startPoint x: 120, startPoint y: 303, endPoint x: 155, endPoint y: 307, distance: 35.0
click at [155, 307] on span "MXN $916.87" at bounding box center [241, 303] width 300 height 12
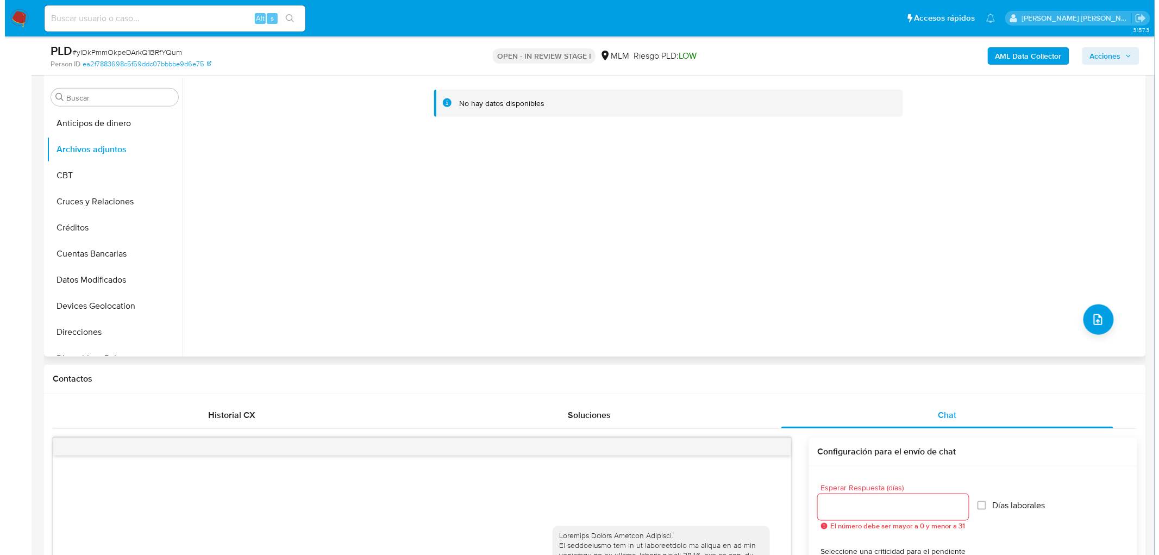
scroll to position [155, 0]
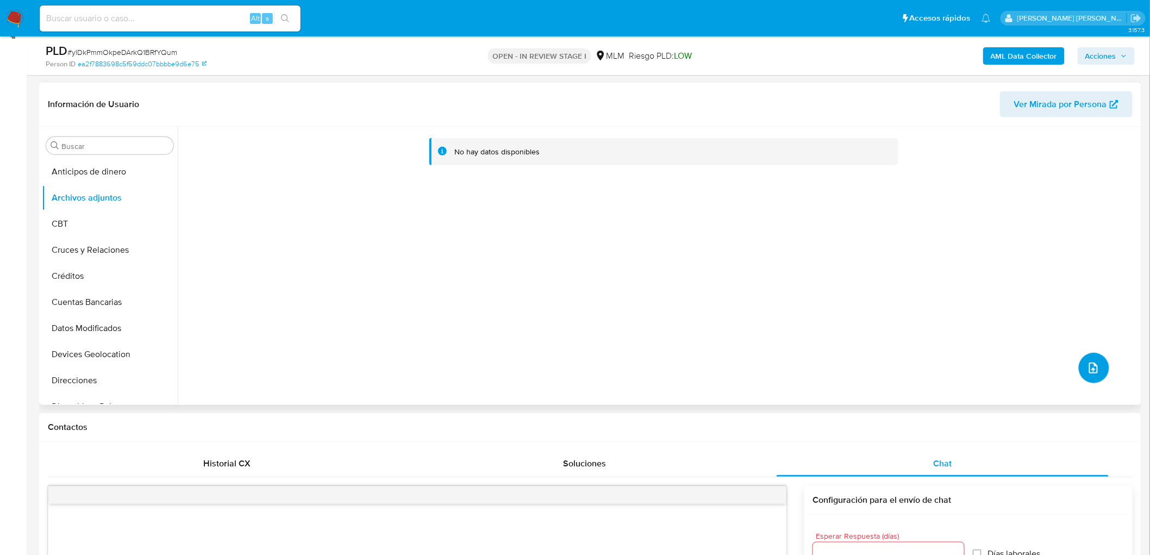
click at [1092, 367] on icon "upload-file" at bounding box center [1093, 367] width 9 height 11
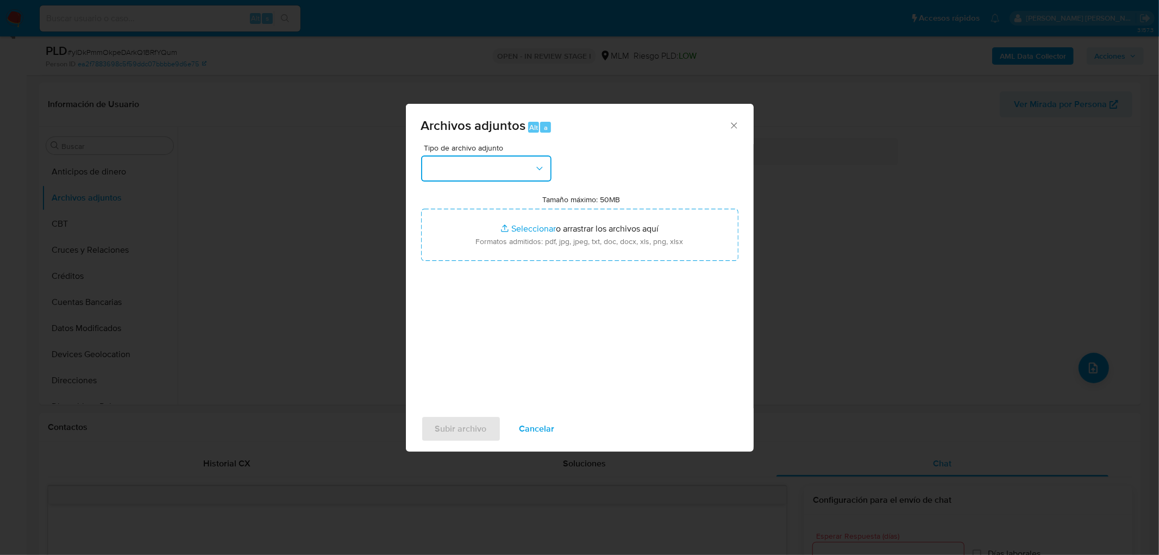
click at [540, 166] on icon "button" at bounding box center [539, 168] width 11 height 11
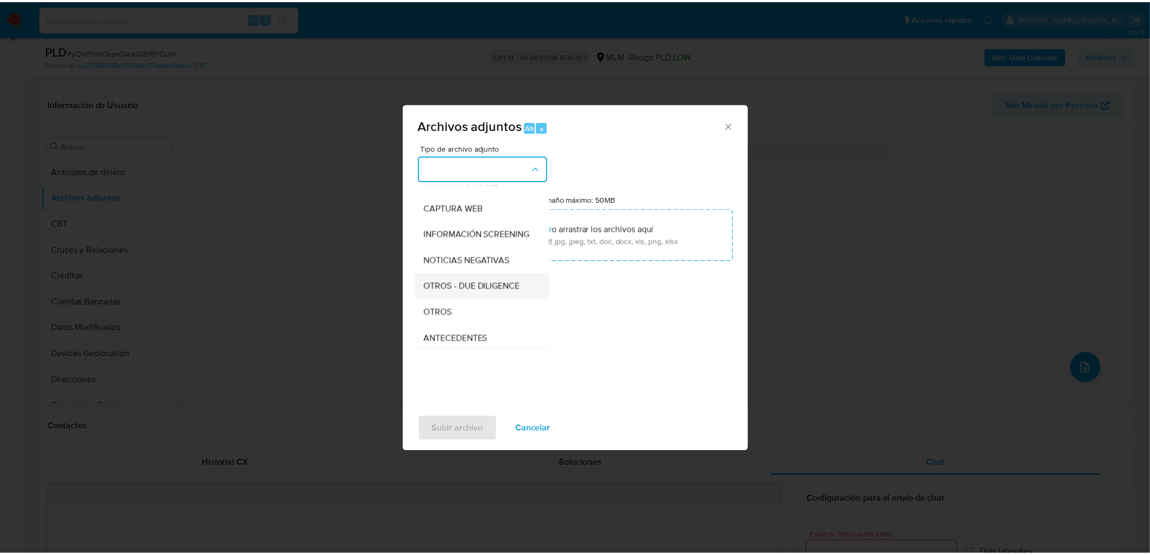
scroll to position [121, 0]
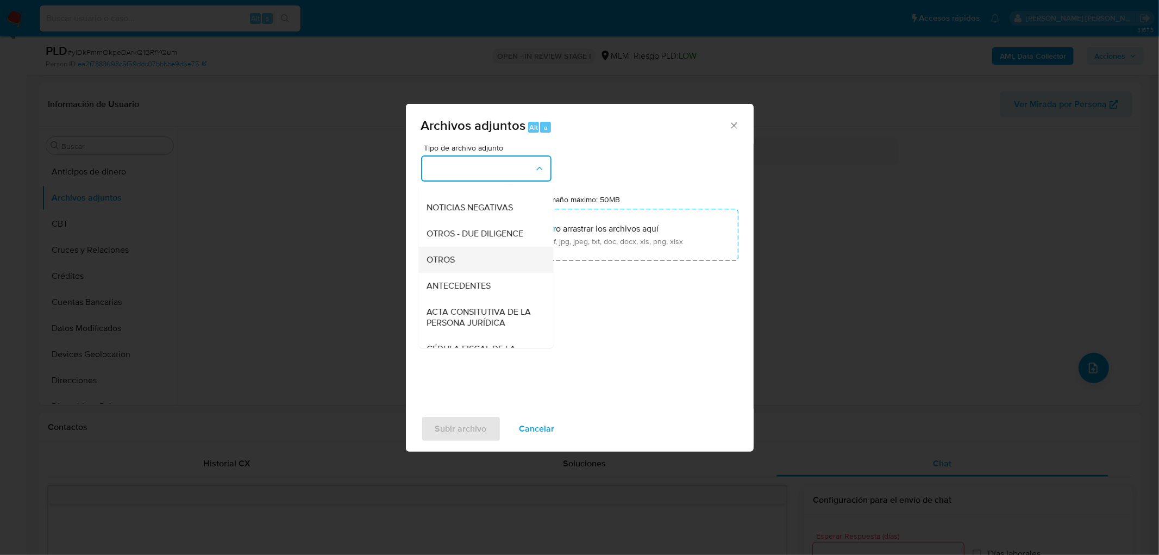
click at [493, 268] on div "OTROS" at bounding box center [482, 260] width 111 height 26
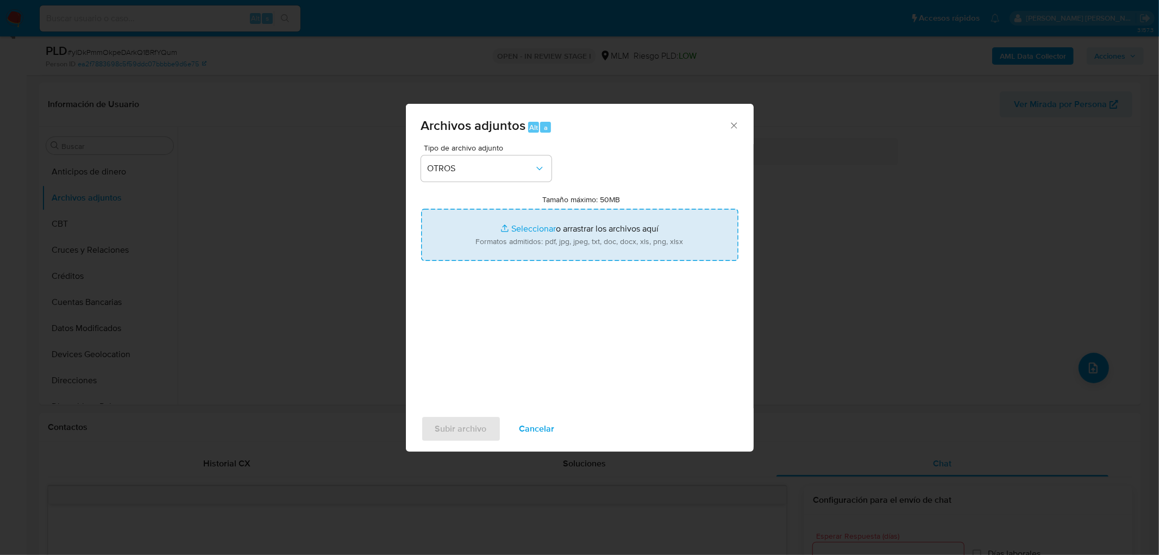
type input "C:\fakepath\ID 1755276813_YAZMIN [PERSON_NAME] SAAVEDRA_AGO2025.pdf"
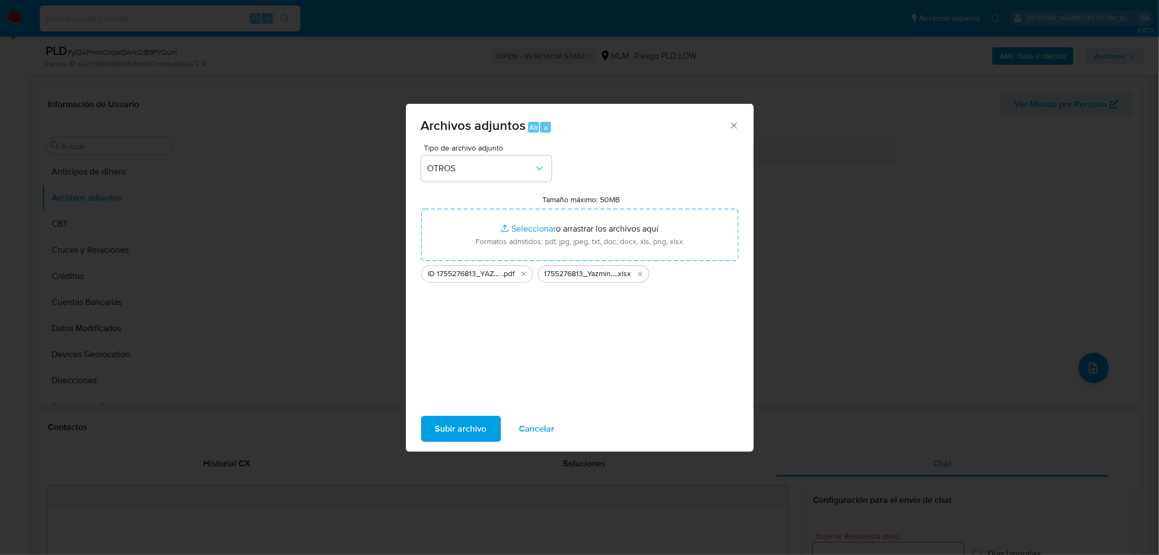
click at [476, 422] on span "Subir archivo" at bounding box center [461, 429] width 52 height 24
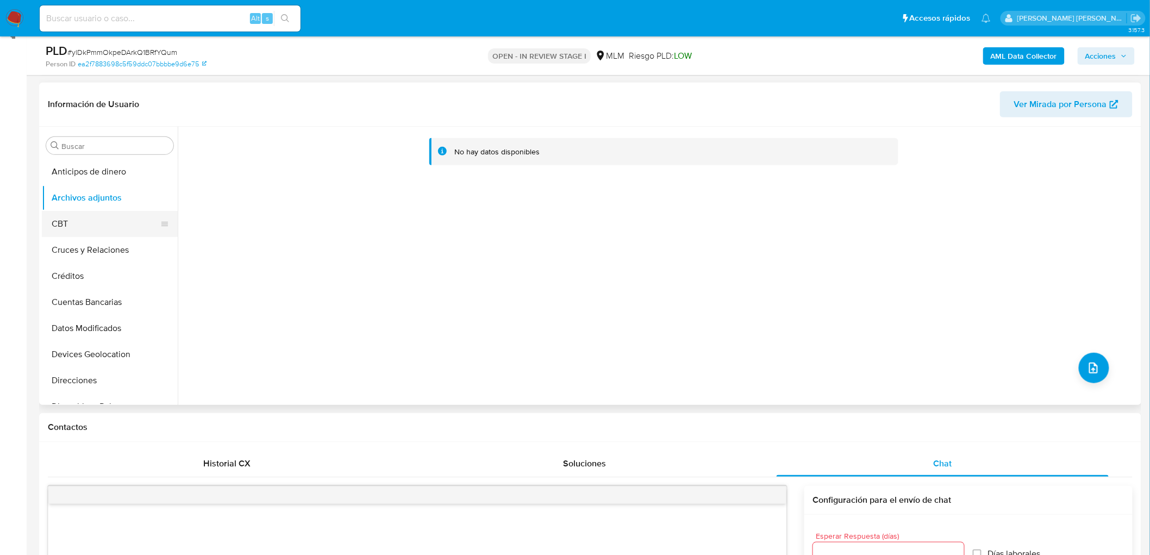
click at [98, 224] on button "CBT" at bounding box center [105, 224] width 127 height 26
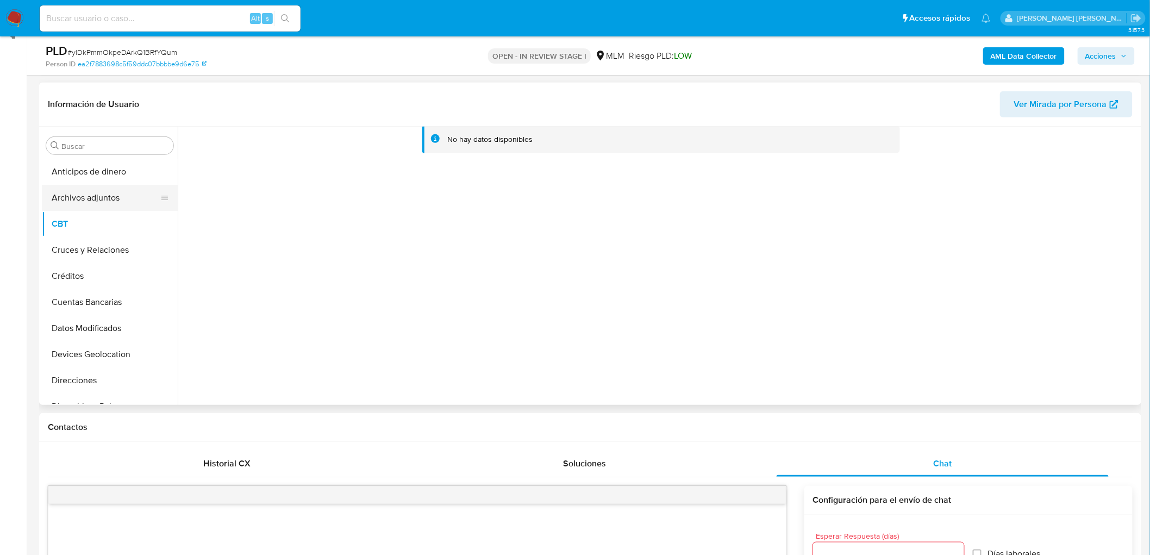
click at [115, 199] on button "Archivos adjuntos" at bounding box center [105, 198] width 127 height 26
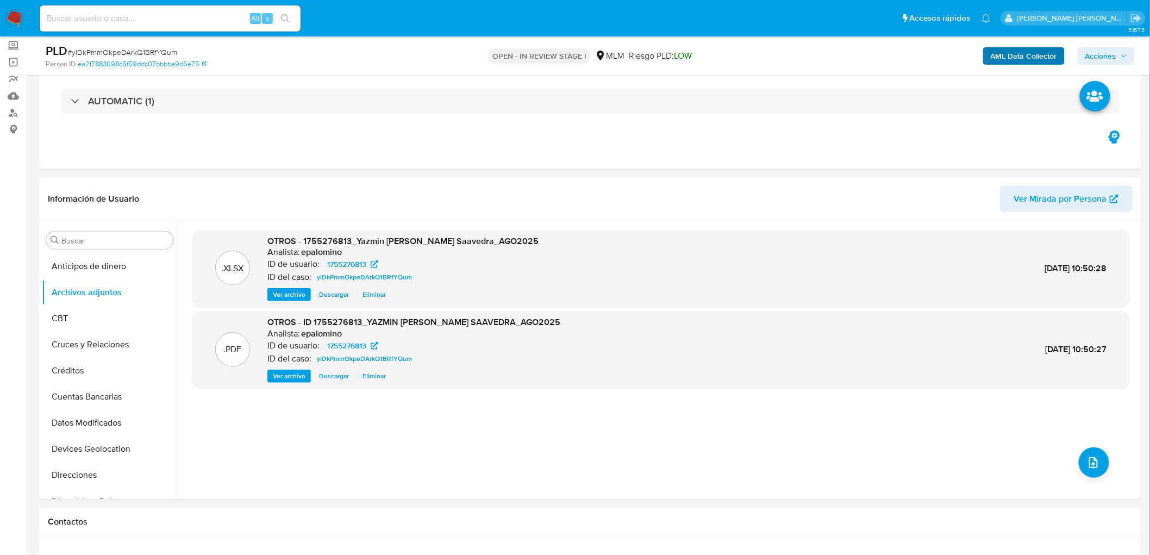
scroll to position [0, 0]
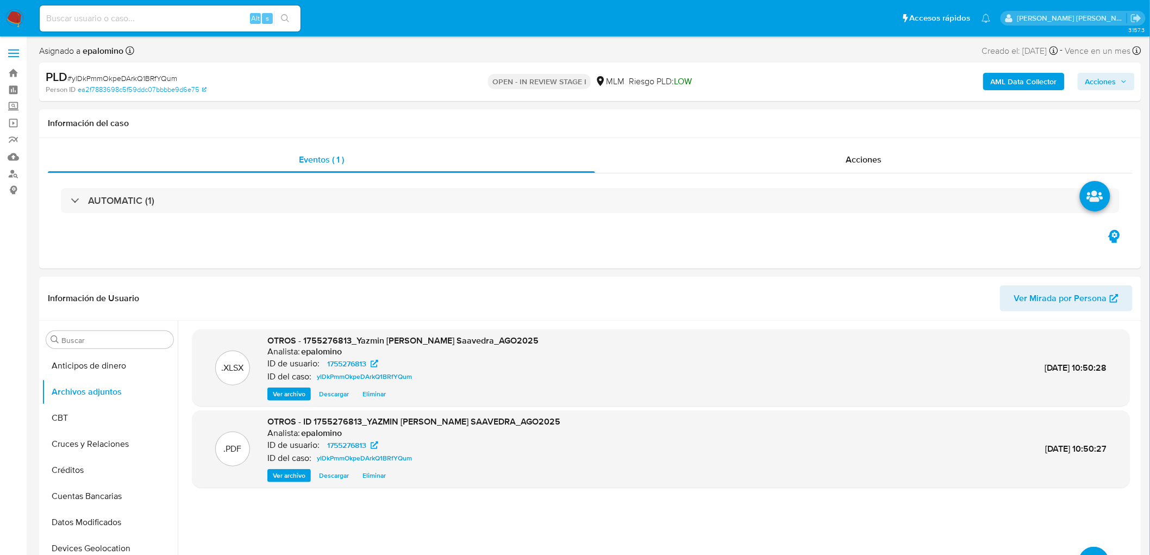
click at [1096, 77] on span "Acciones" at bounding box center [1100, 81] width 31 height 17
click at [1113, 258] on div "Enviar" at bounding box center [874, 202] width 502 height 142
click at [1100, 257] on span "Enviar" at bounding box center [1093, 255] width 21 height 15
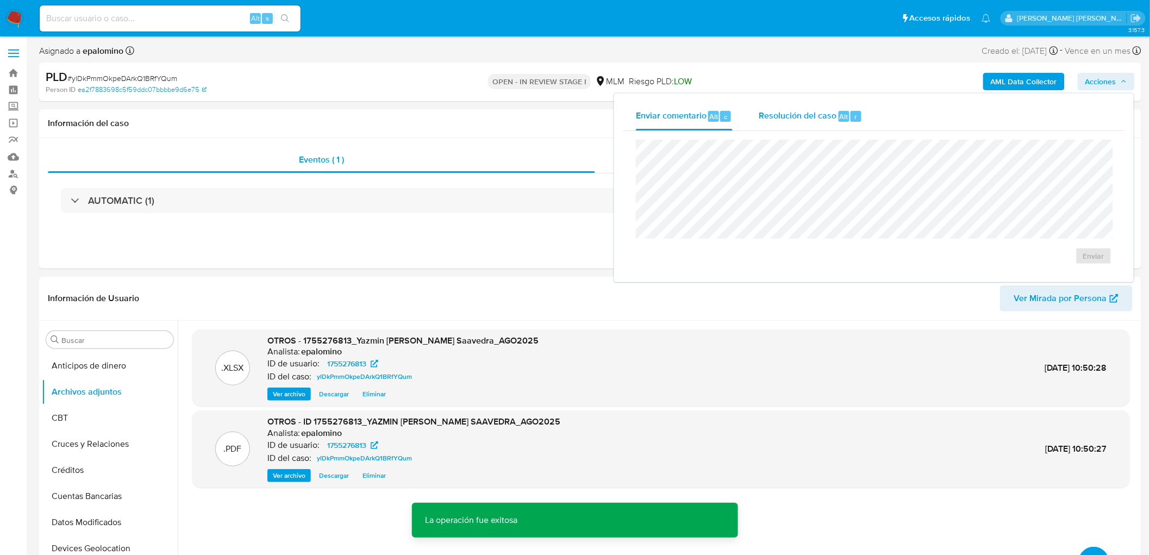
click at [786, 110] on span "Resolución del caso" at bounding box center [798, 116] width 78 height 12
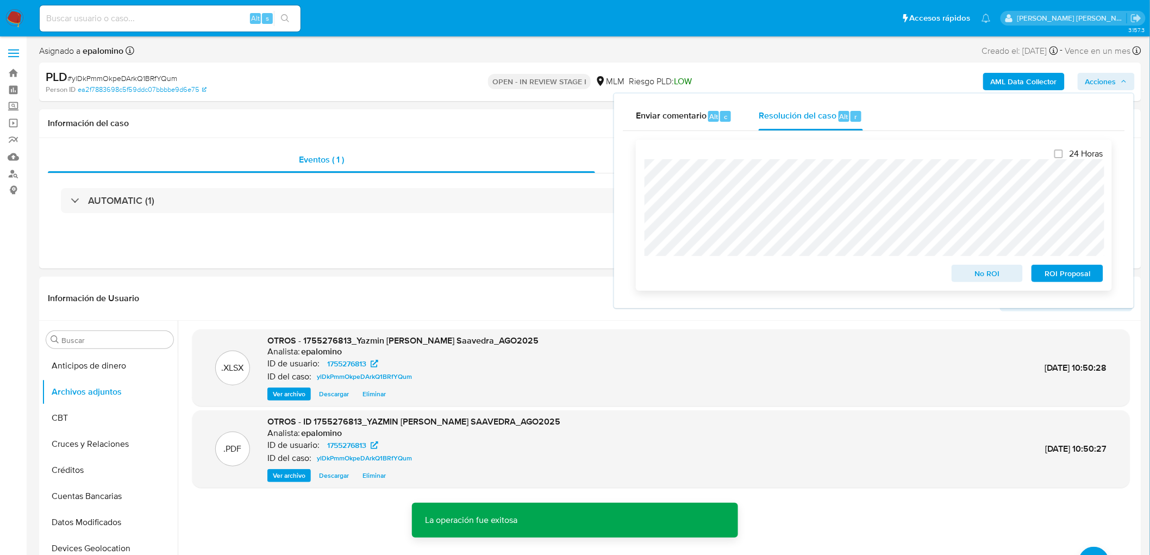
click at [1068, 274] on span "ROI Proposal" at bounding box center [1067, 273] width 57 height 15
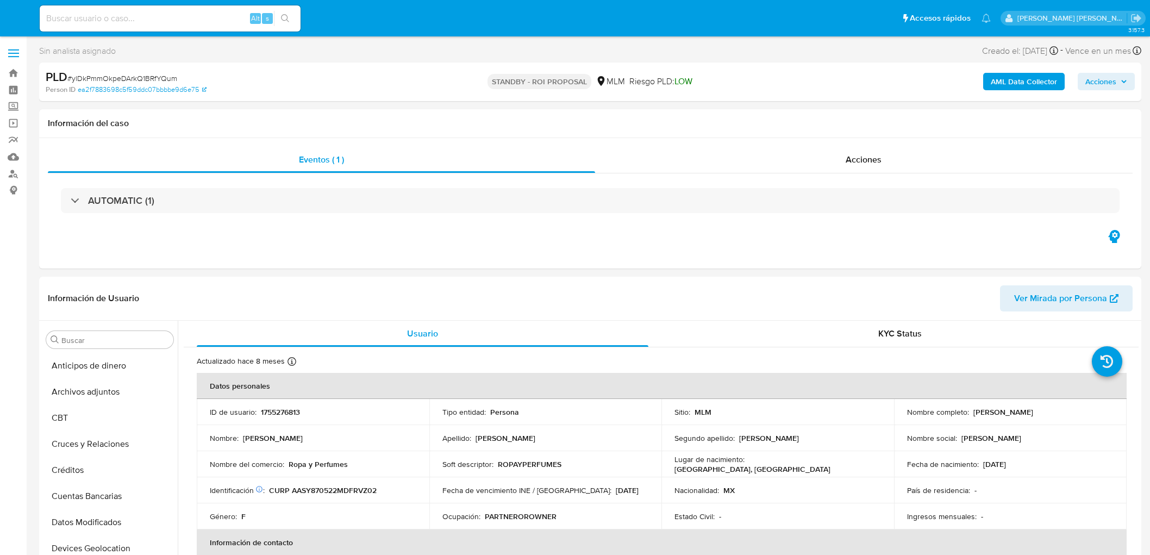
select select "10"
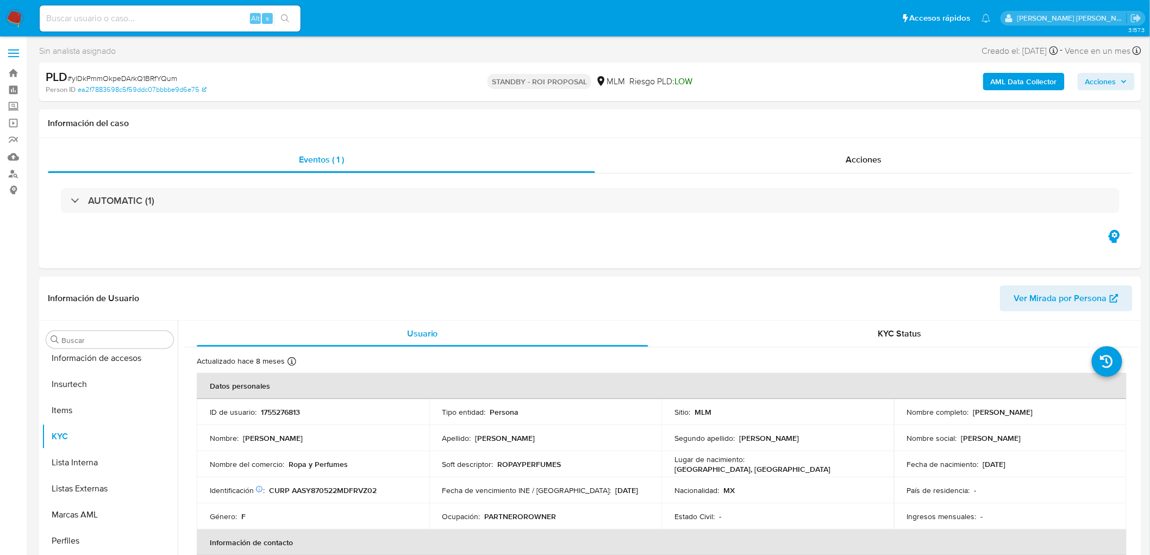
scroll to position [459, 0]
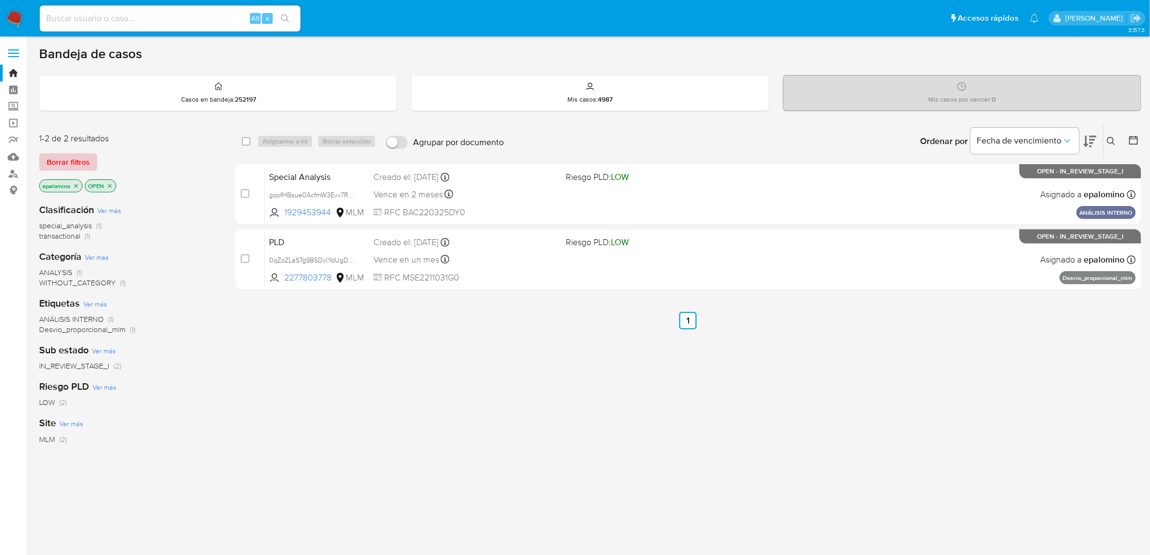
click at [51, 154] on span "Borrar filtros" at bounding box center [68, 161] width 43 height 15
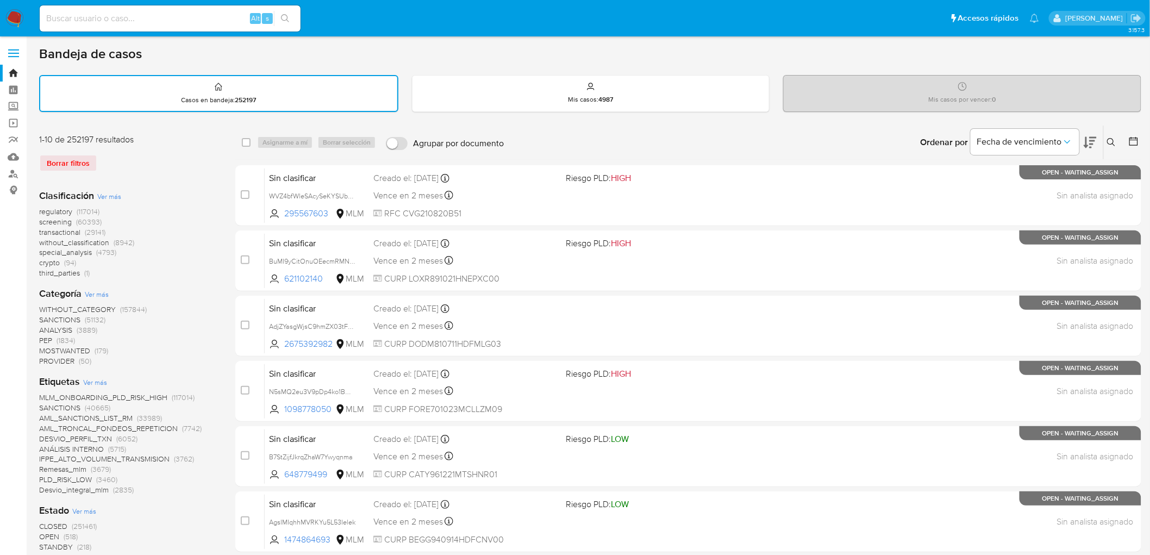
click at [1107, 140] on icon at bounding box center [1111, 142] width 9 height 9
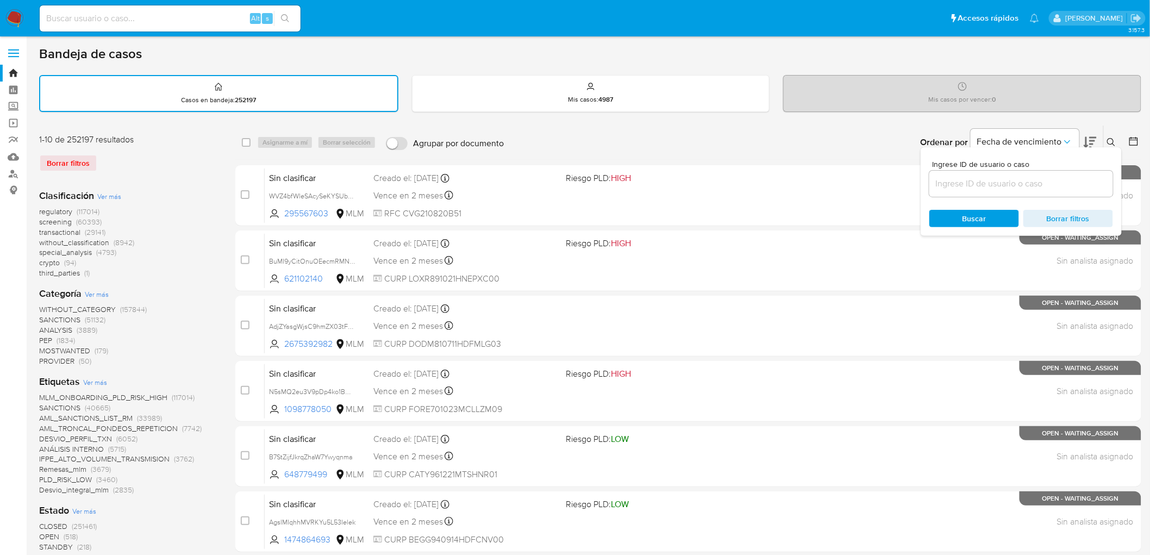
click at [997, 173] on div at bounding box center [1021, 184] width 184 height 26
click at [996, 178] on input at bounding box center [1021, 184] width 184 height 14
paste input "ylDkPmmOkpeDArkQ1BRfYQum"
type input "ylDkPmmOkpeDArkQ1BRfYQum"
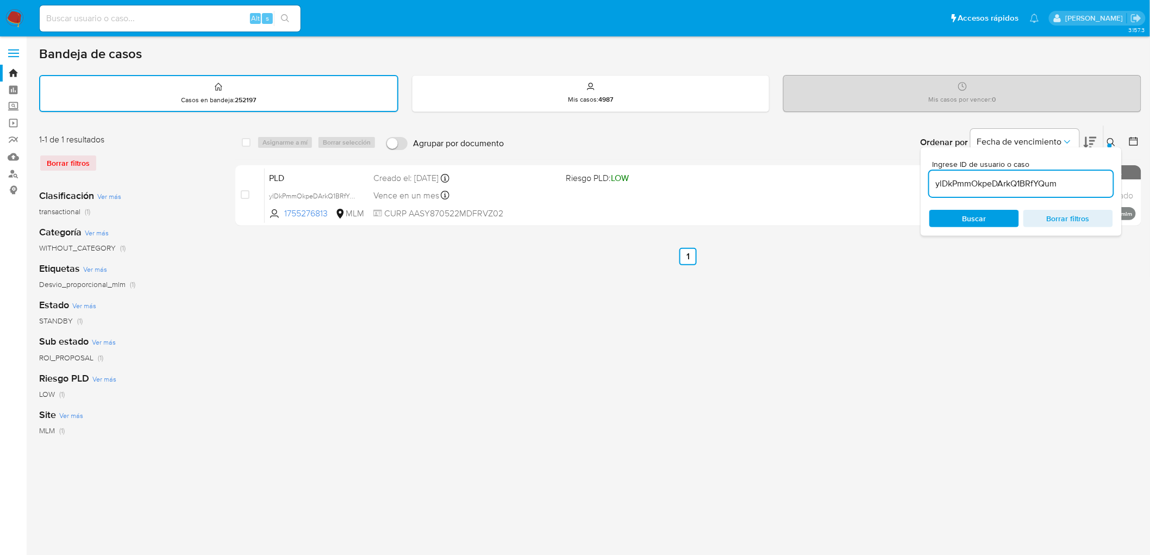
click at [1108, 139] on icon at bounding box center [1111, 142] width 9 height 9
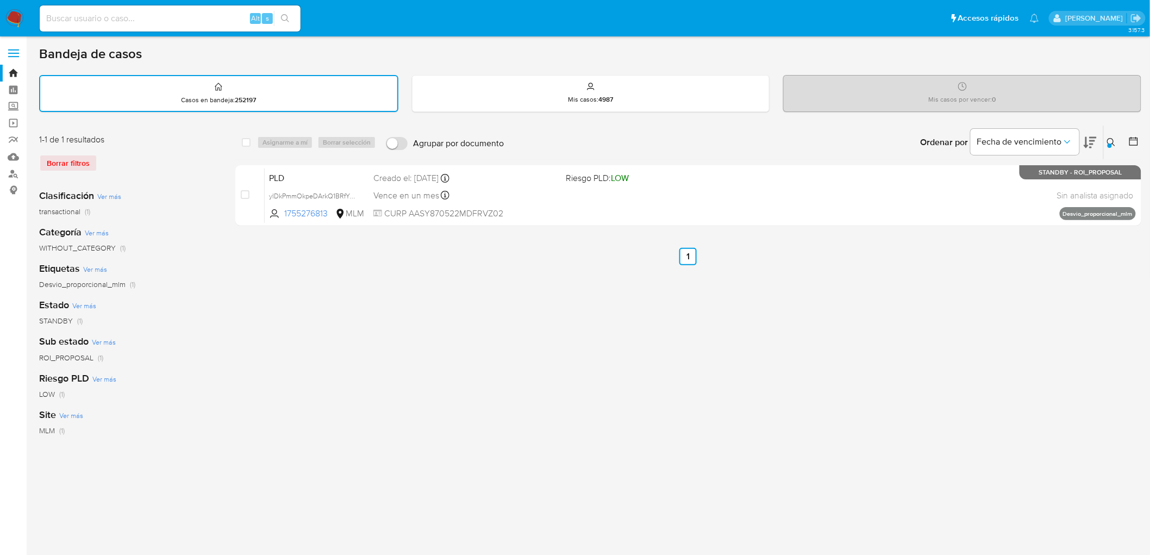
click at [1111, 139] on icon at bounding box center [1111, 142] width 9 height 9
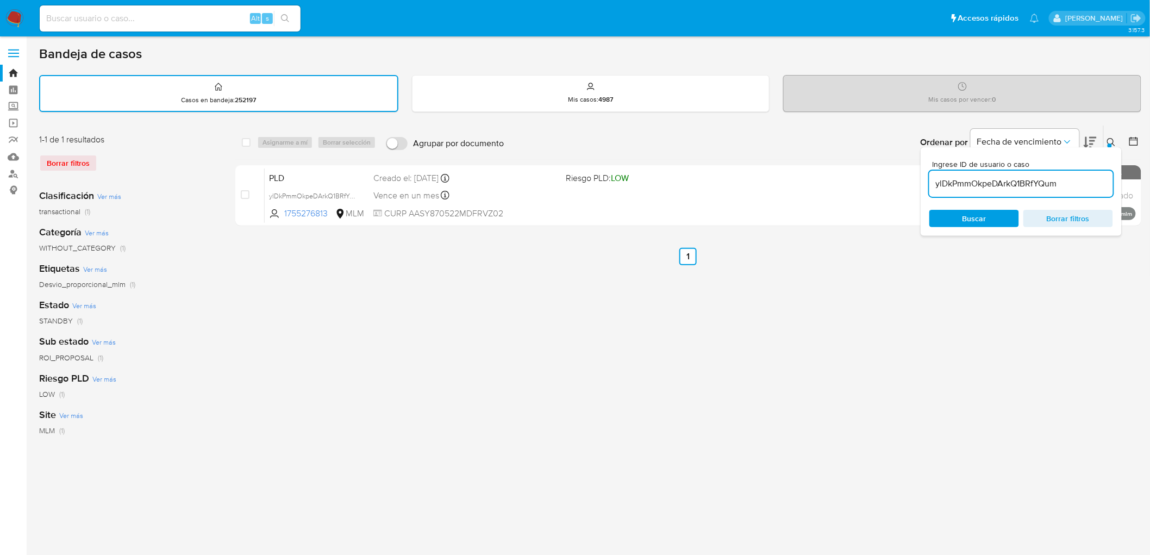
click at [952, 183] on input "ylDkPmmOkpeDArkQ1BRfYQum" at bounding box center [1021, 184] width 184 height 14
type input "GJWh8T8sCRxOwIFk3qsU29vG"
click at [1111, 139] on icon at bounding box center [1111, 142] width 9 height 9
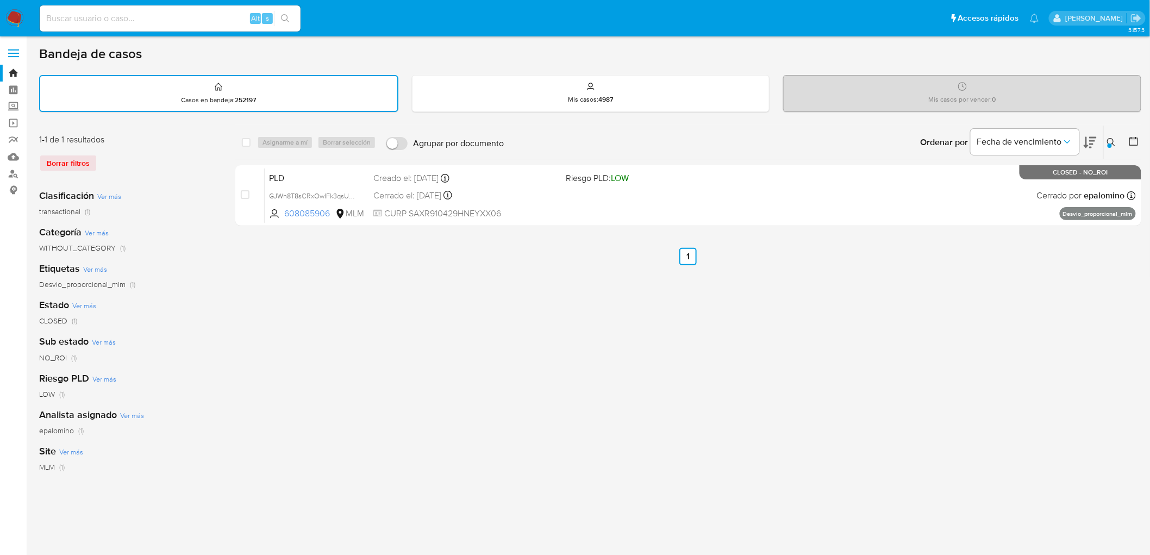
click at [22, 18] on img at bounding box center [14, 18] width 18 height 18
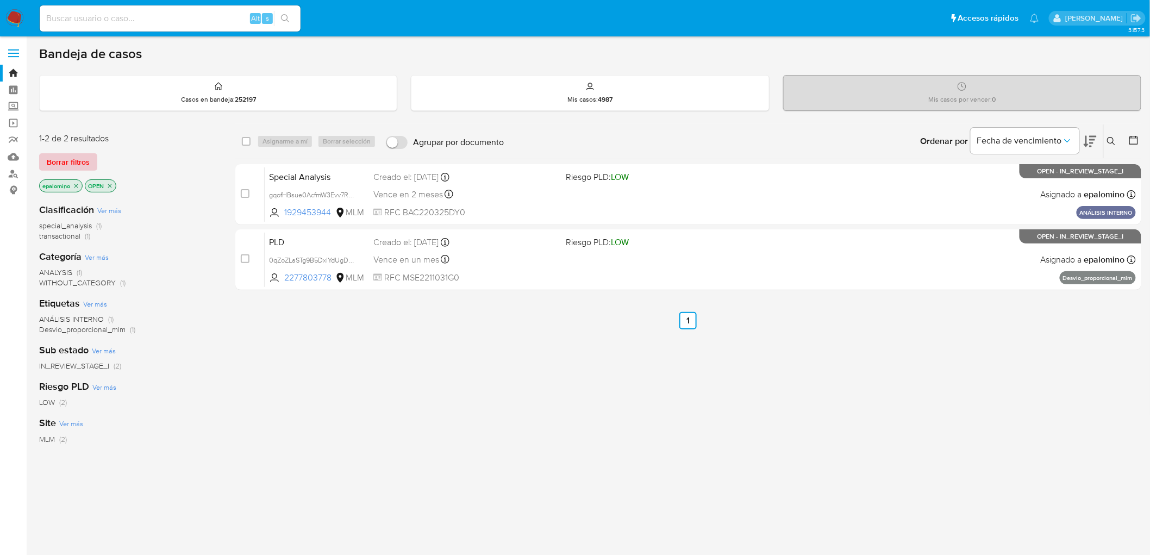
click at [62, 168] on span "Borrar filtros" at bounding box center [68, 161] width 43 height 15
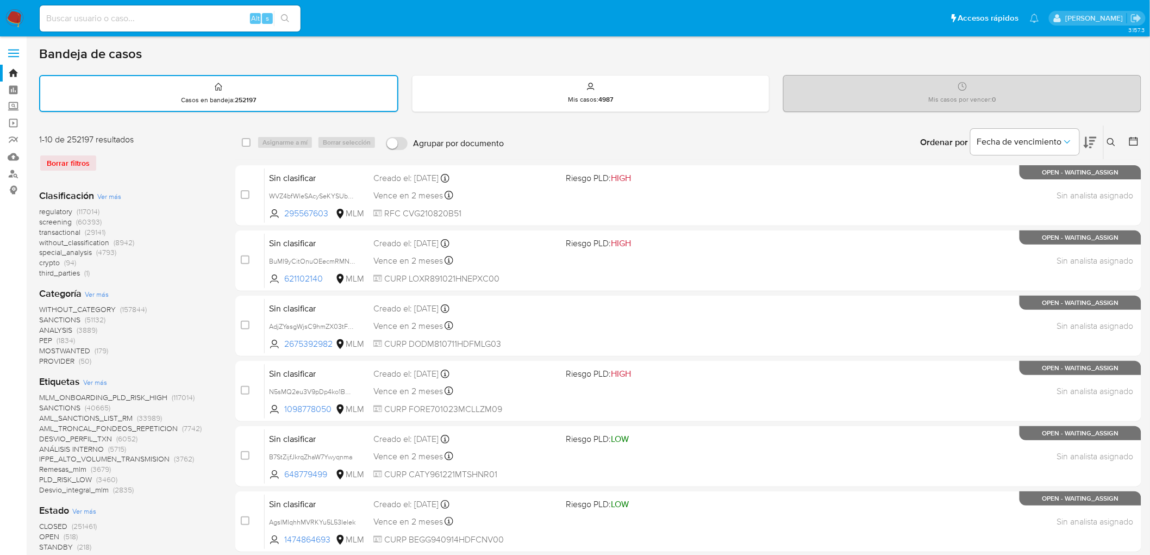
click at [1111, 139] on icon at bounding box center [1111, 142] width 9 height 9
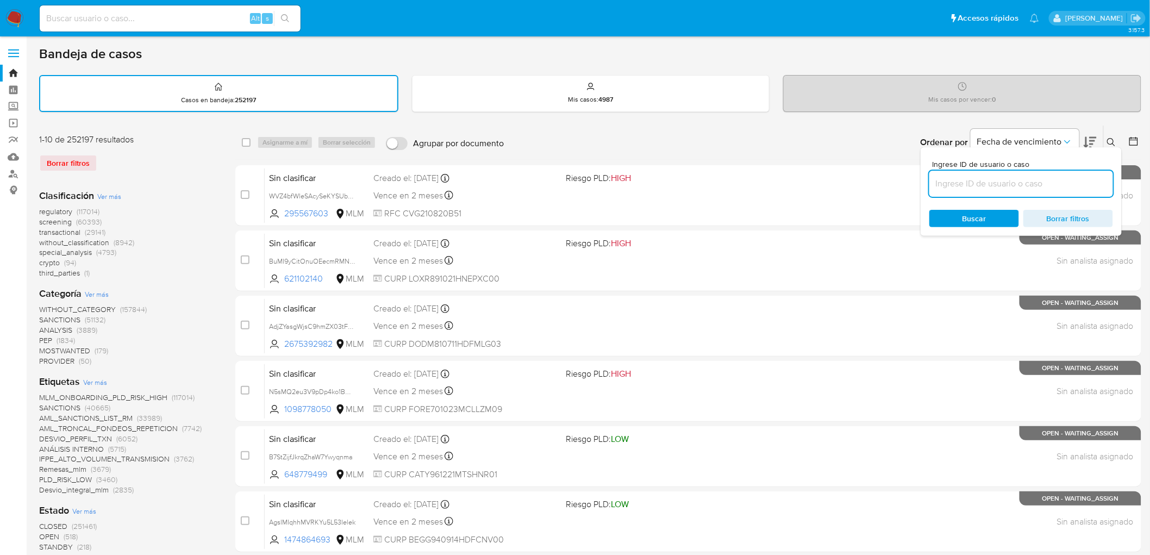
click at [942, 186] on input at bounding box center [1021, 184] width 184 height 14
type input "GJWh8T8sCRxOwIFk3qsU29vG"
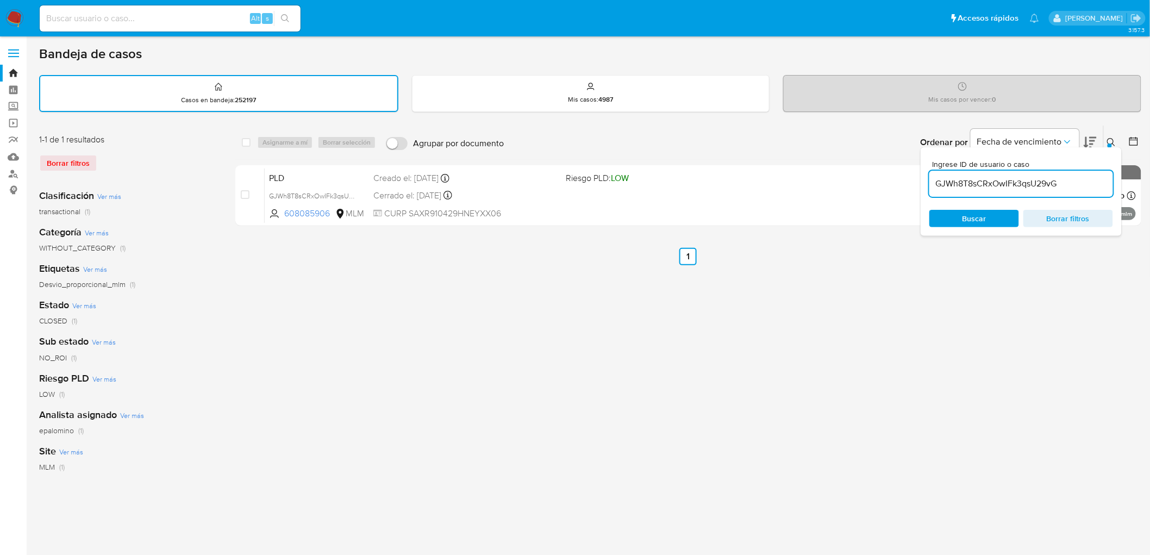
click at [1108, 138] on icon at bounding box center [1111, 142] width 8 height 8
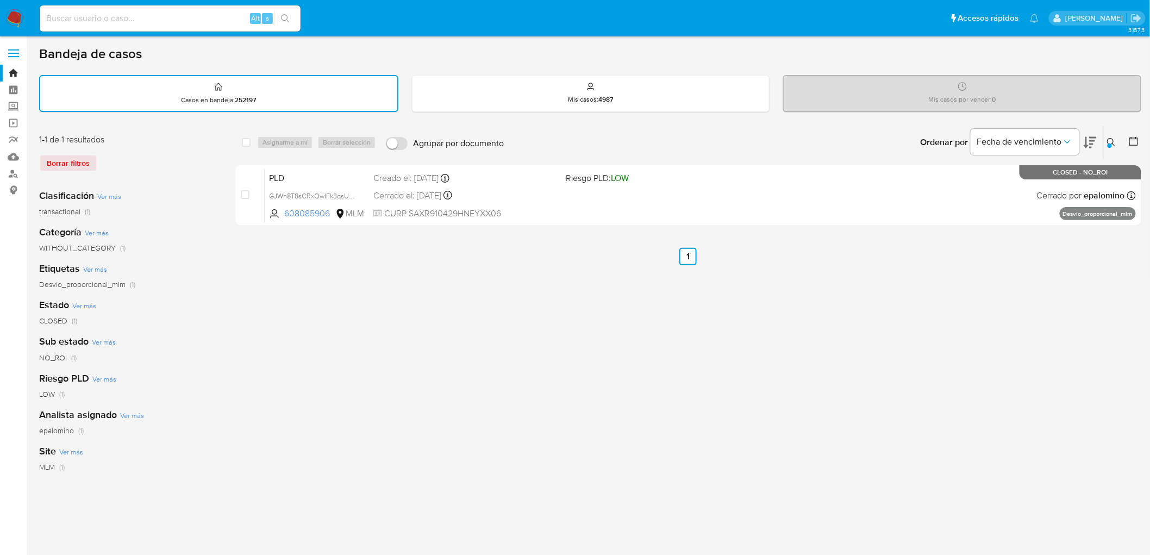
click at [8, 17] on img at bounding box center [14, 18] width 18 height 18
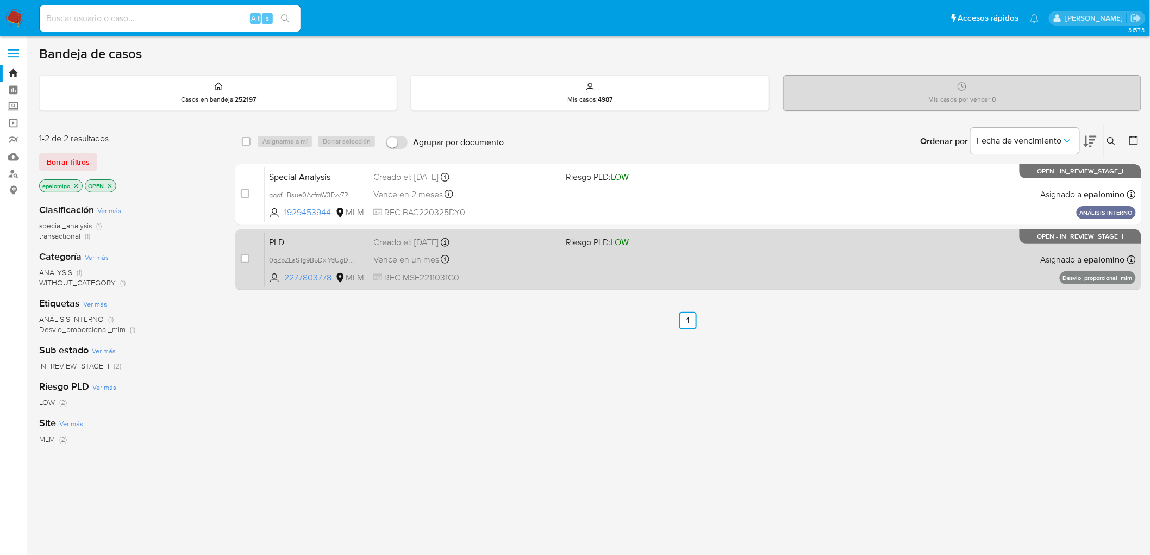
click at [290, 243] on span "PLD" at bounding box center [317, 241] width 96 height 14
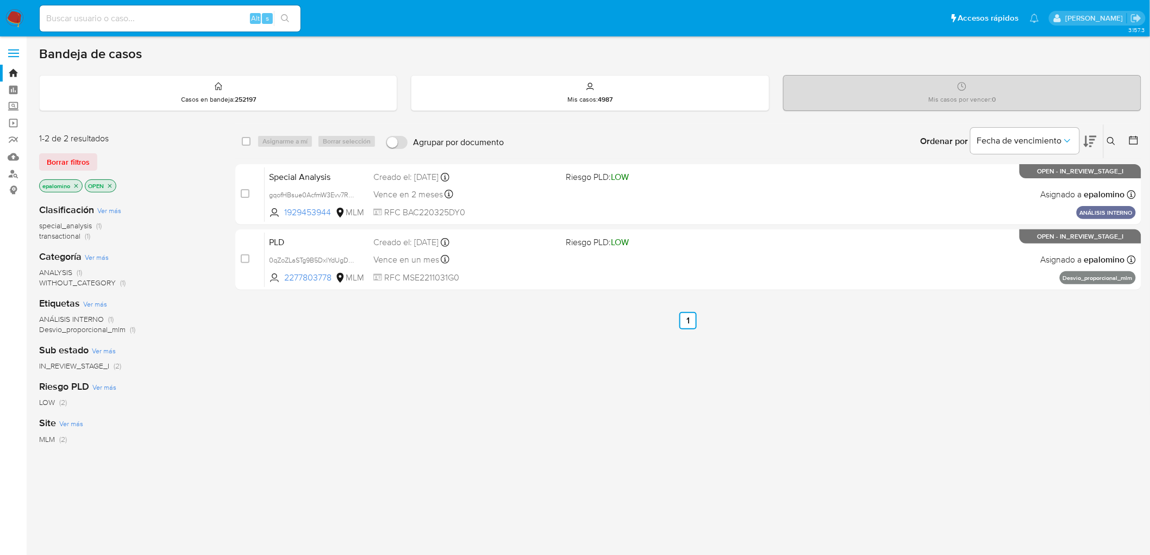
click at [20, 20] on img at bounding box center [14, 18] width 18 height 18
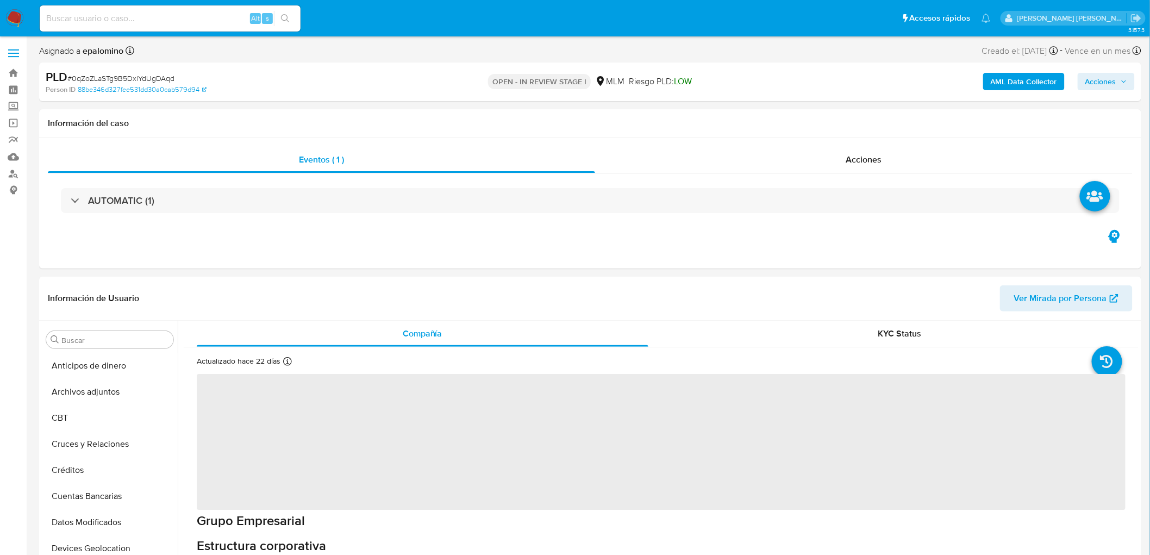
select select "10"
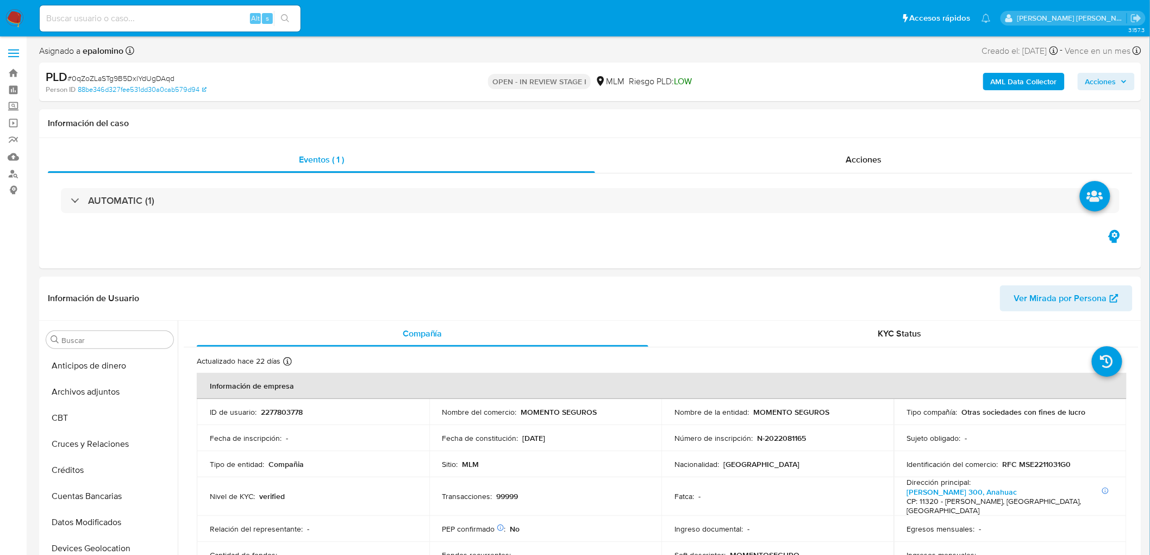
scroll to position [459, 0]
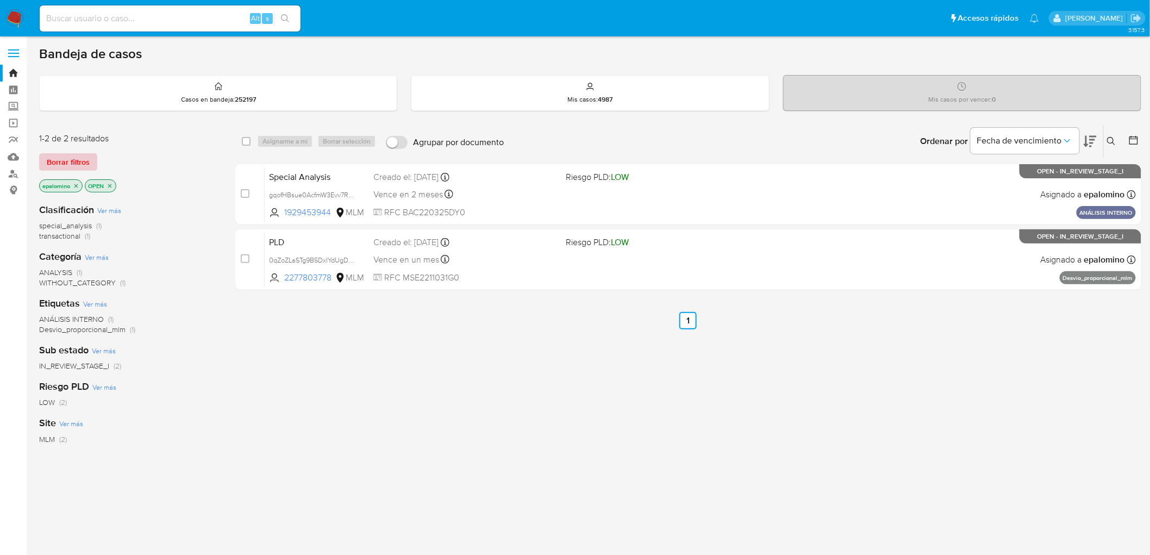
click at [77, 167] on span "Borrar filtros" at bounding box center [68, 161] width 43 height 15
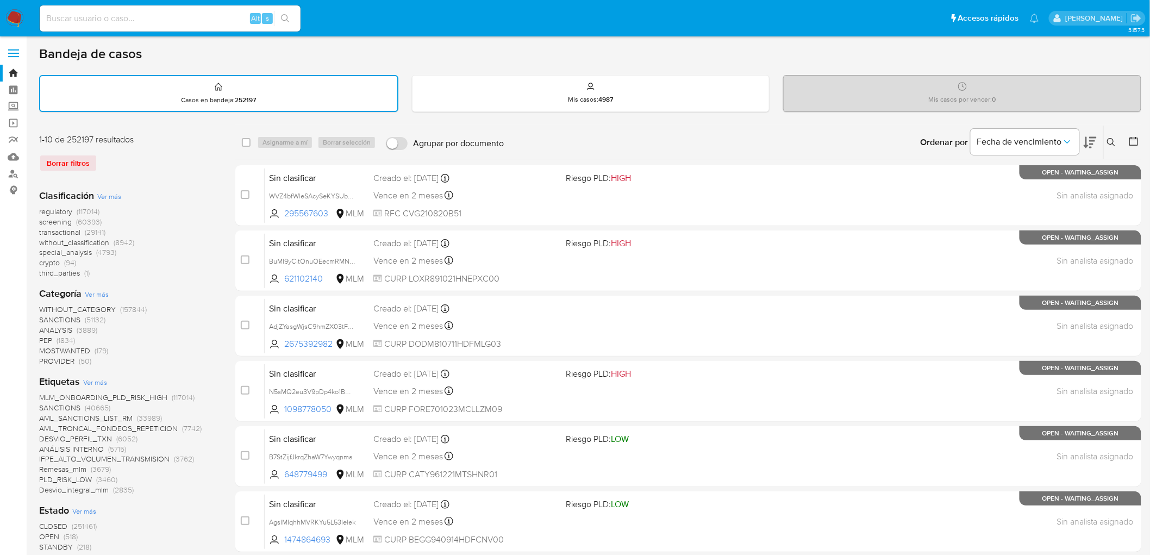
click at [1108, 136] on button at bounding box center [1113, 142] width 18 height 13
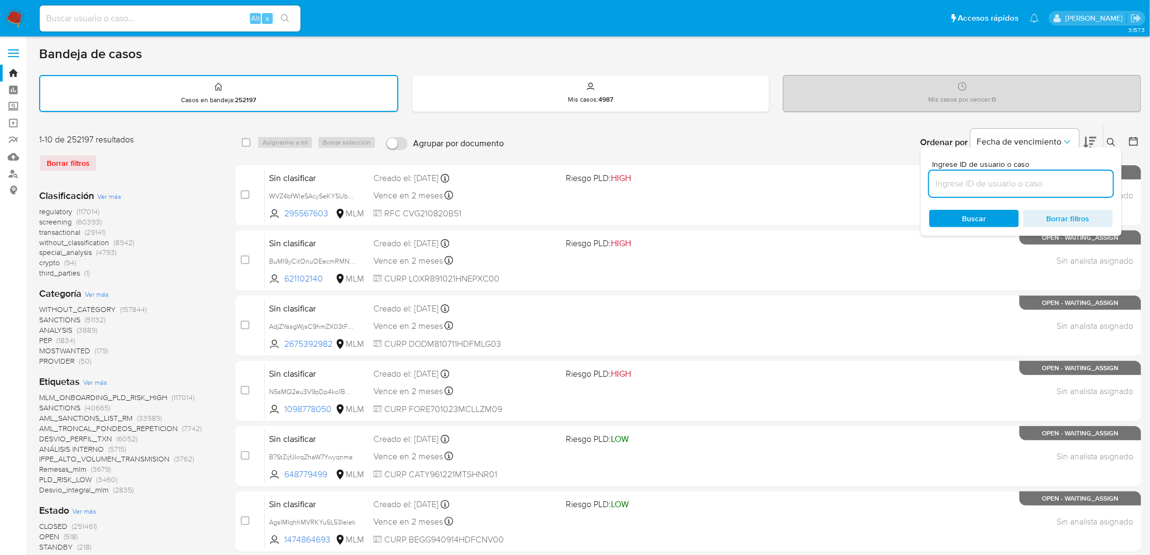
click at [1013, 177] on input at bounding box center [1021, 184] width 184 height 14
type input "2277803778"
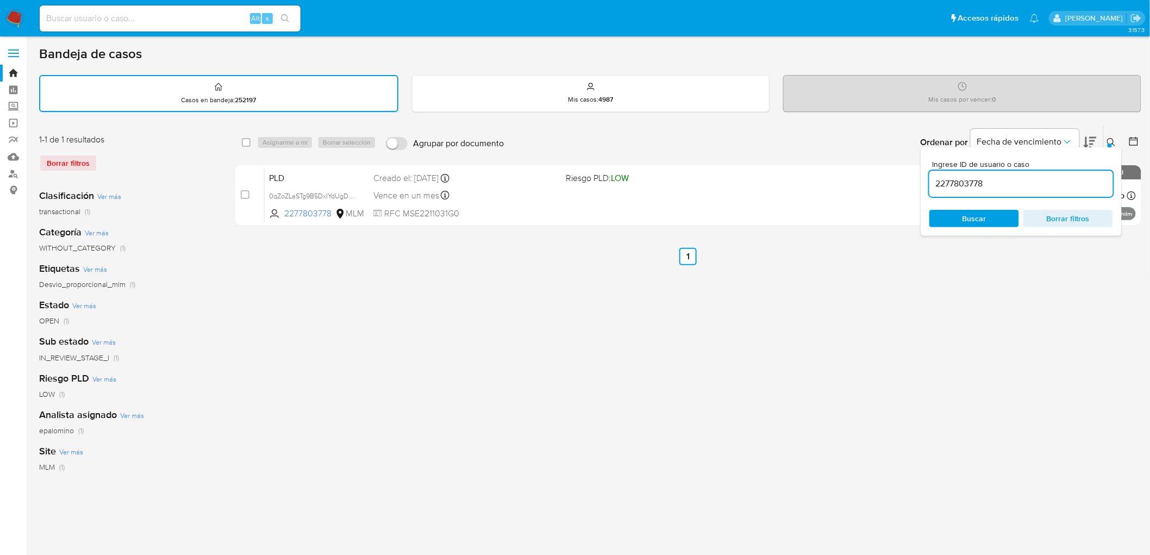
click at [1108, 138] on icon at bounding box center [1111, 142] width 8 height 8
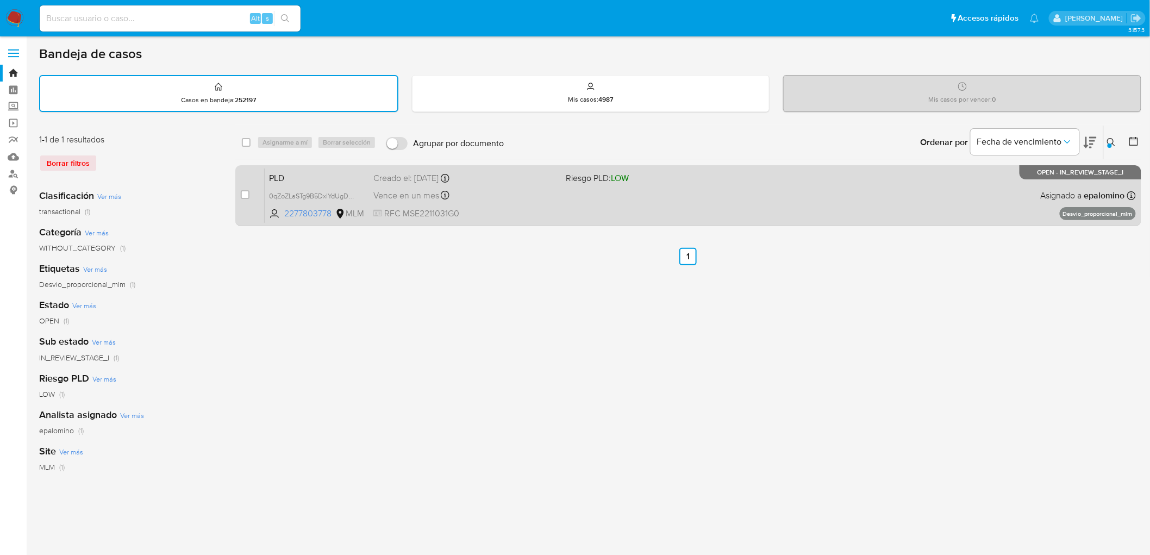
click at [294, 175] on span "PLD" at bounding box center [317, 177] width 96 height 14
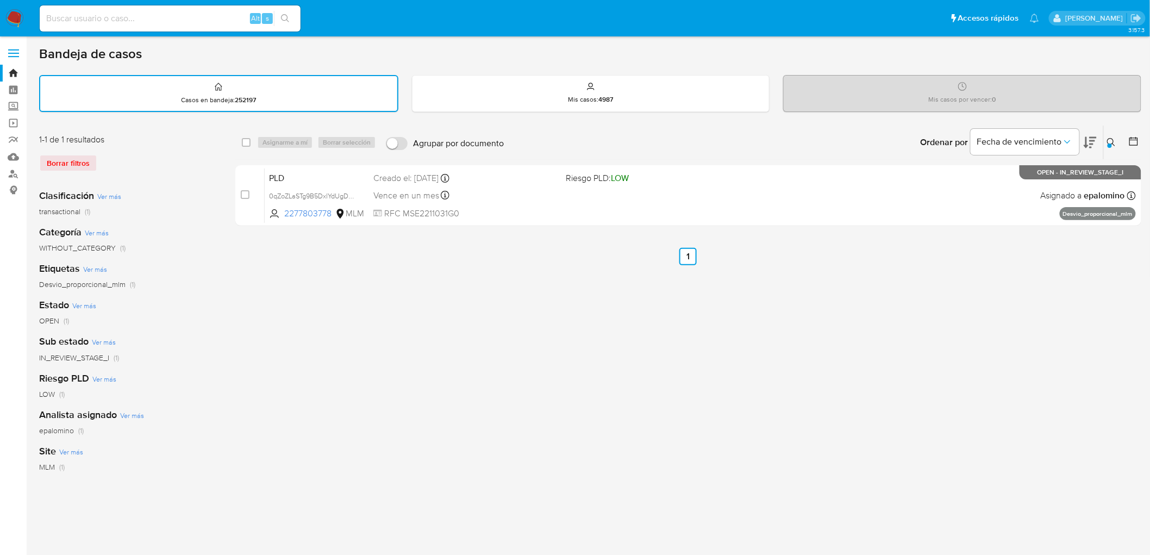
click at [9, 15] on img at bounding box center [14, 18] width 18 height 18
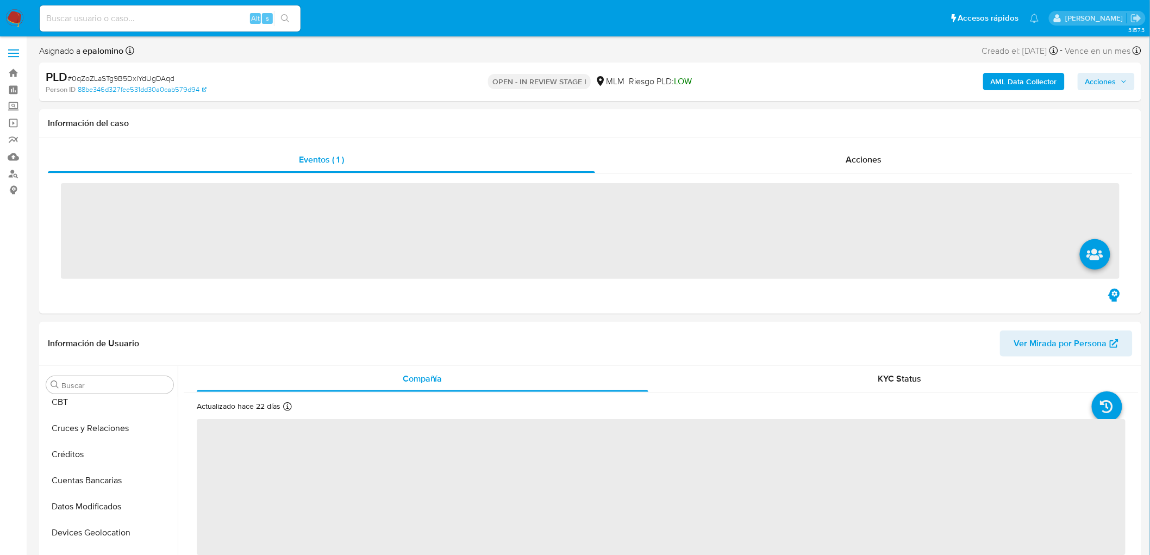
scroll to position [235, 0]
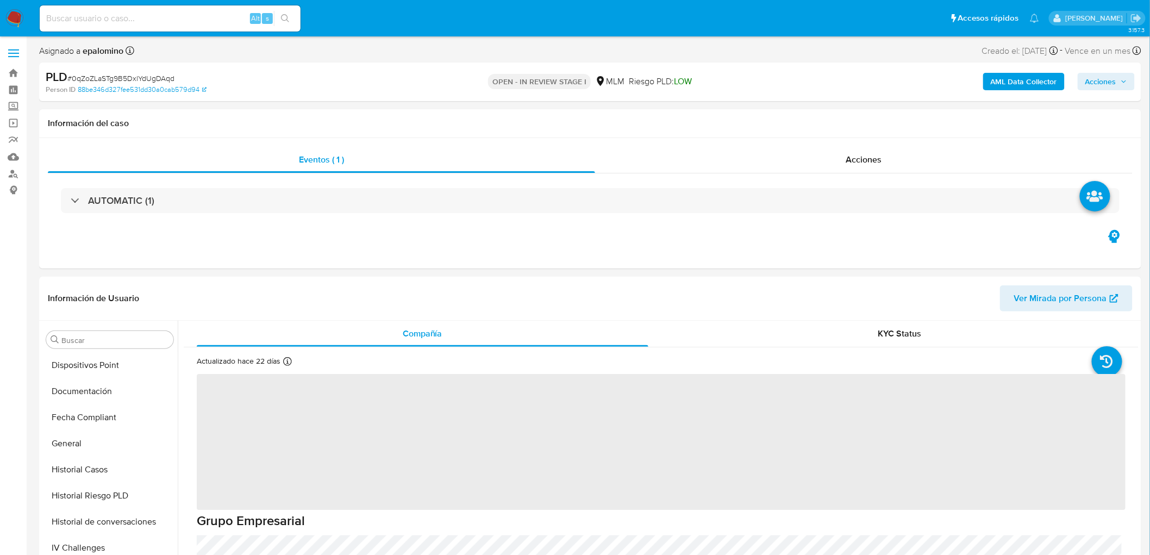
select select "10"
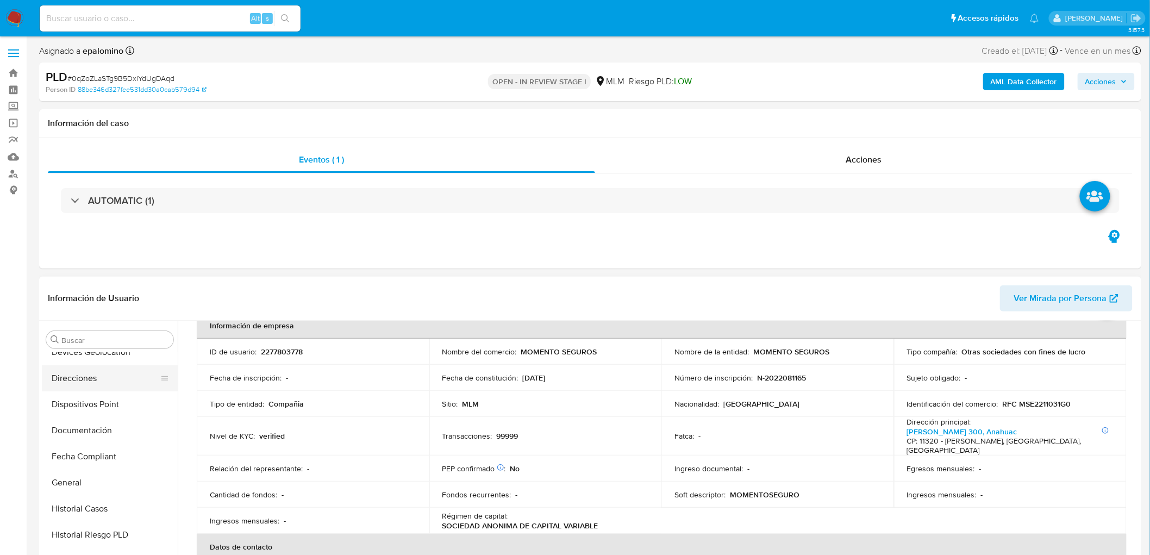
scroll to position [156, 0]
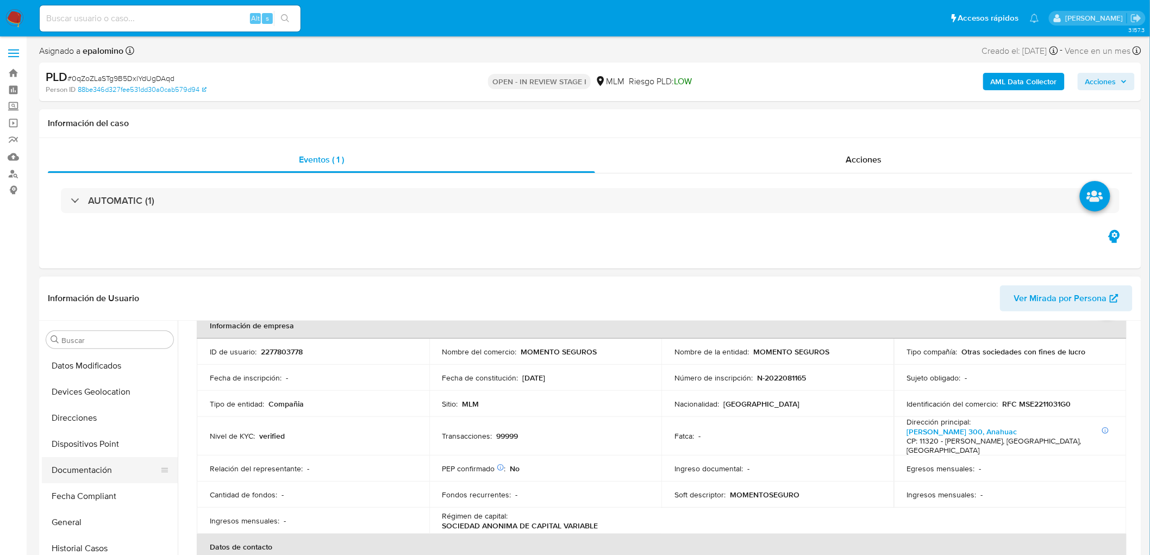
click at [105, 465] on button "Documentación" at bounding box center [105, 470] width 127 height 26
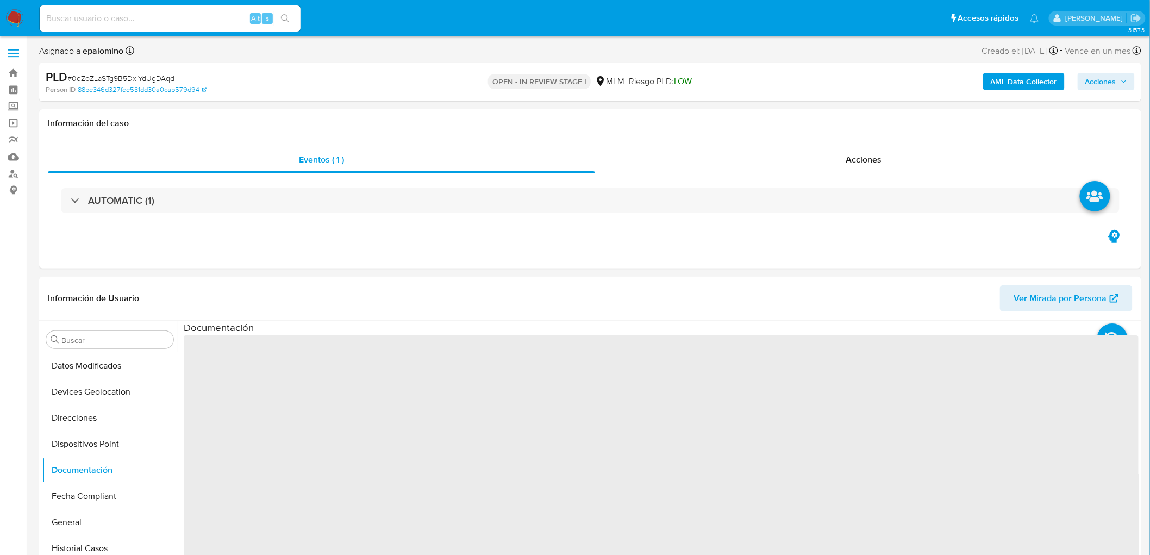
scroll to position [106, 0]
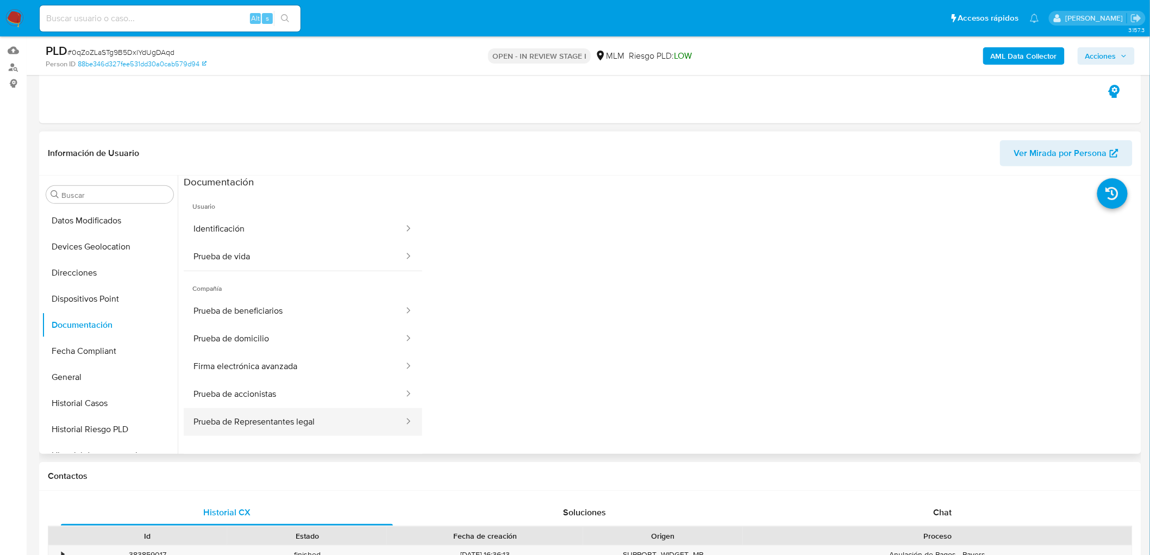
click at [354, 422] on button "Prueba de Representantes legal" at bounding box center [294, 422] width 221 height 28
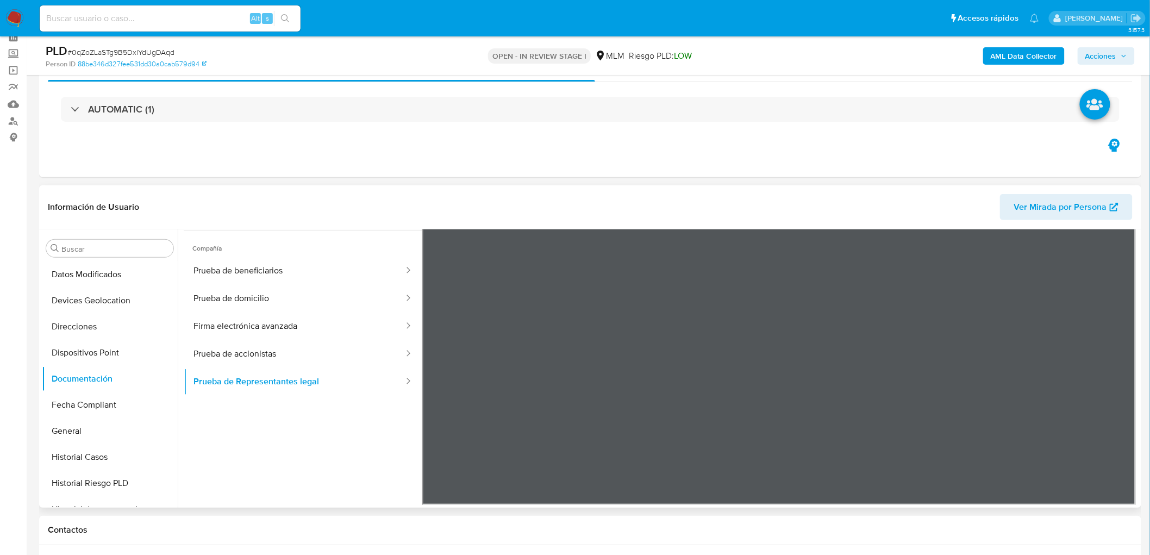
scroll to position [46, 0]
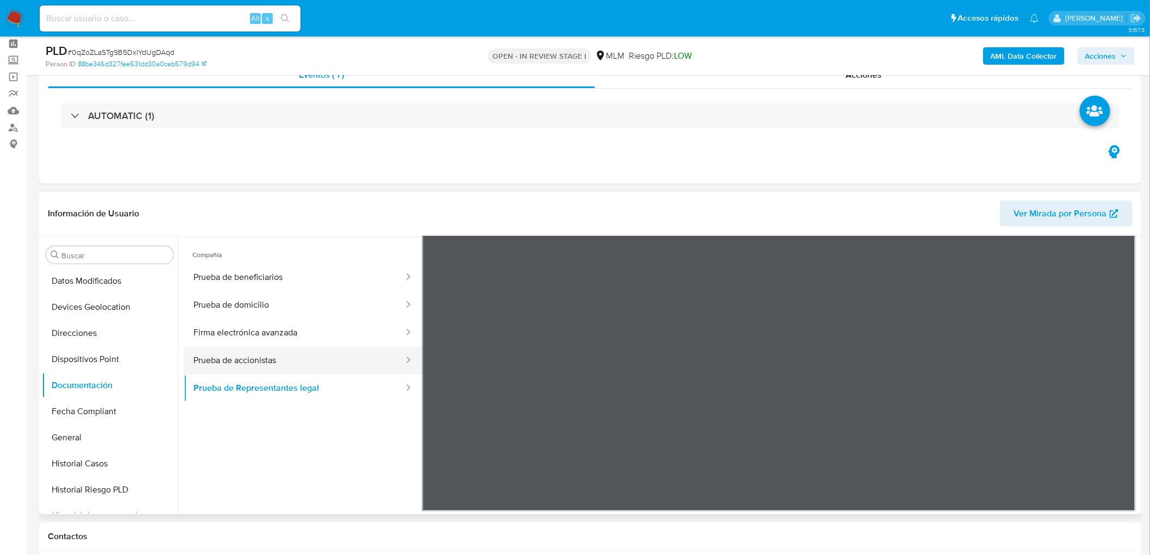
click at [311, 358] on button "Prueba de accionistas" at bounding box center [294, 361] width 221 height 28
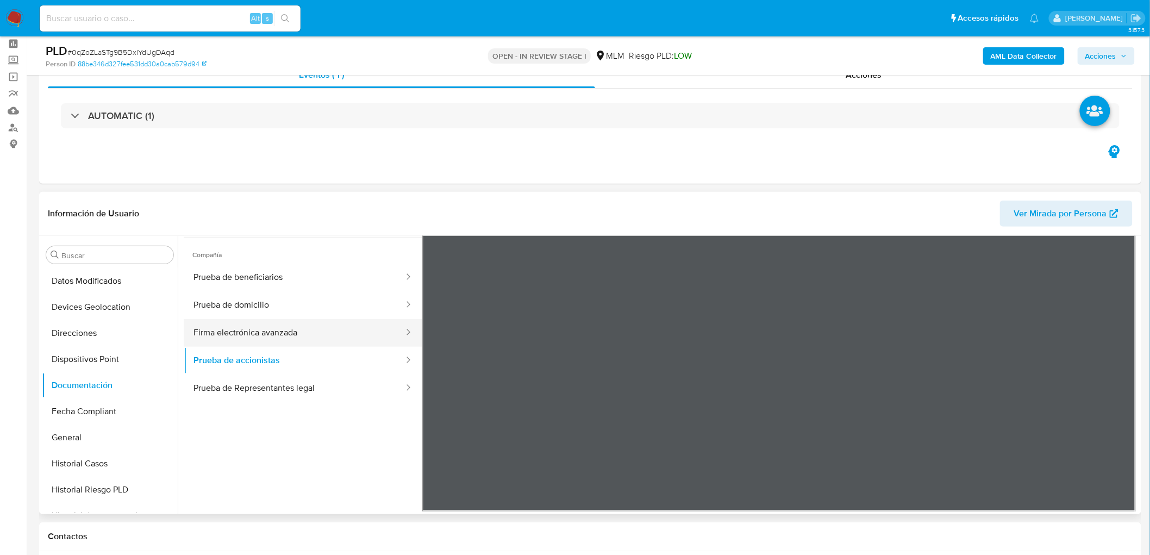
click at [356, 335] on button "Firma electrónica avanzada" at bounding box center [294, 333] width 221 height 28
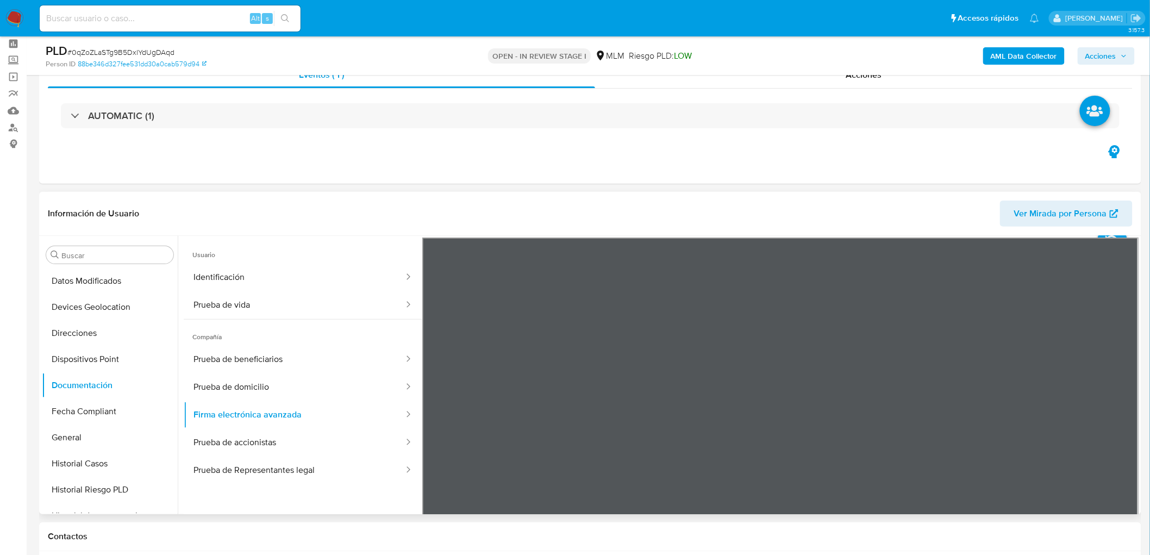
scroll to position [0, 0]
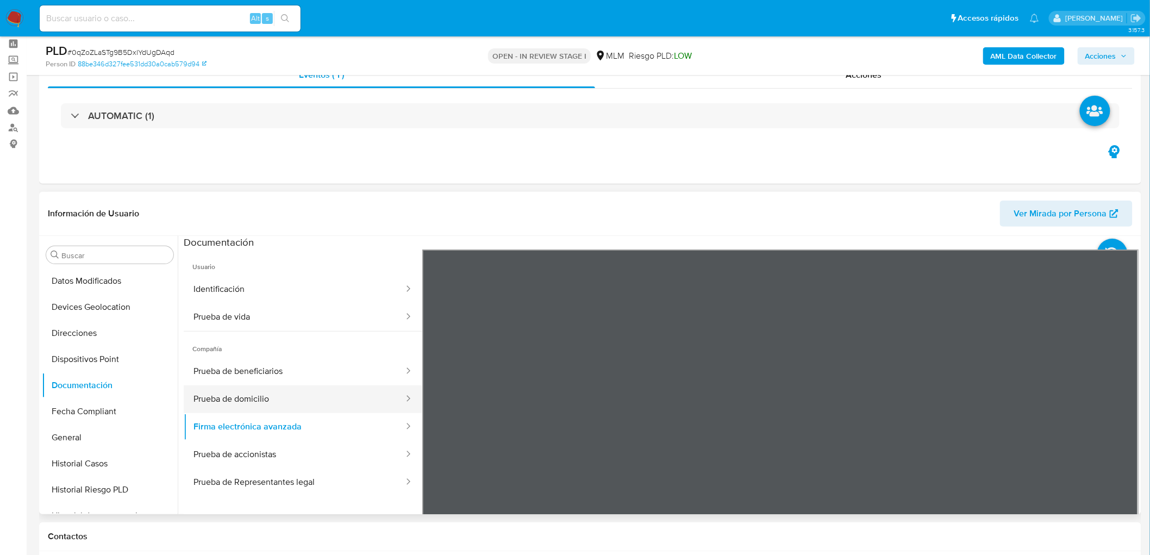
click at [362, 400] on button "Prueba de domicilio" at bounding box center [294, 399] width 221 height 28
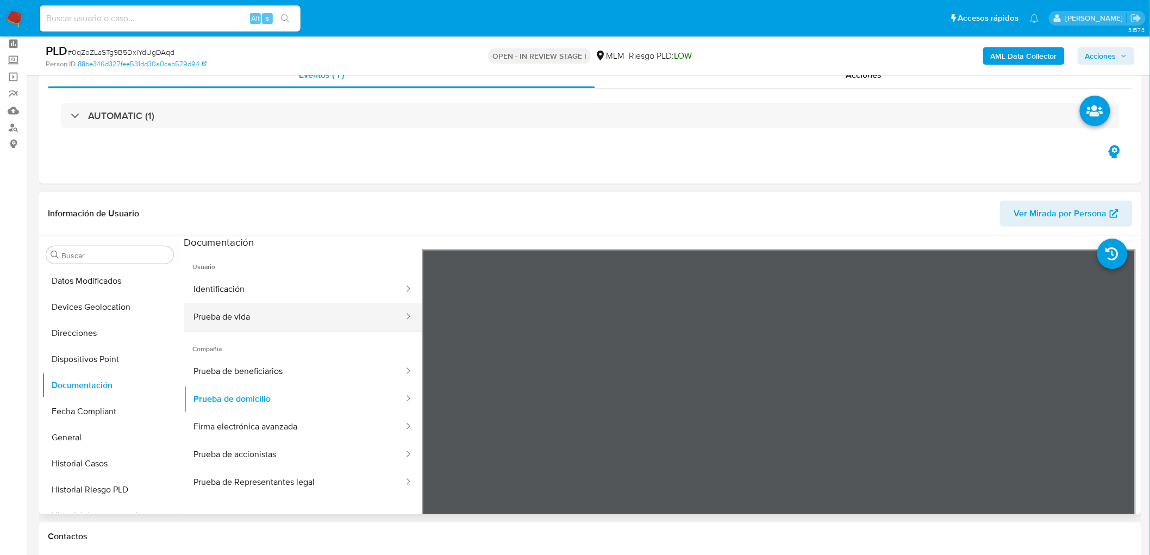
drag, startPoint x: 276, startPoint y: 365, endPoint x: 277, endPoint y: 315, distance: 50.0
click at [274, 365] on button "Prueba de beneficiarios" at bounding box center [294, 372] width 221 height 28
click at [274, 313] on button "Prueba de vida" at bounding box center [294, 317] width 221 height 28
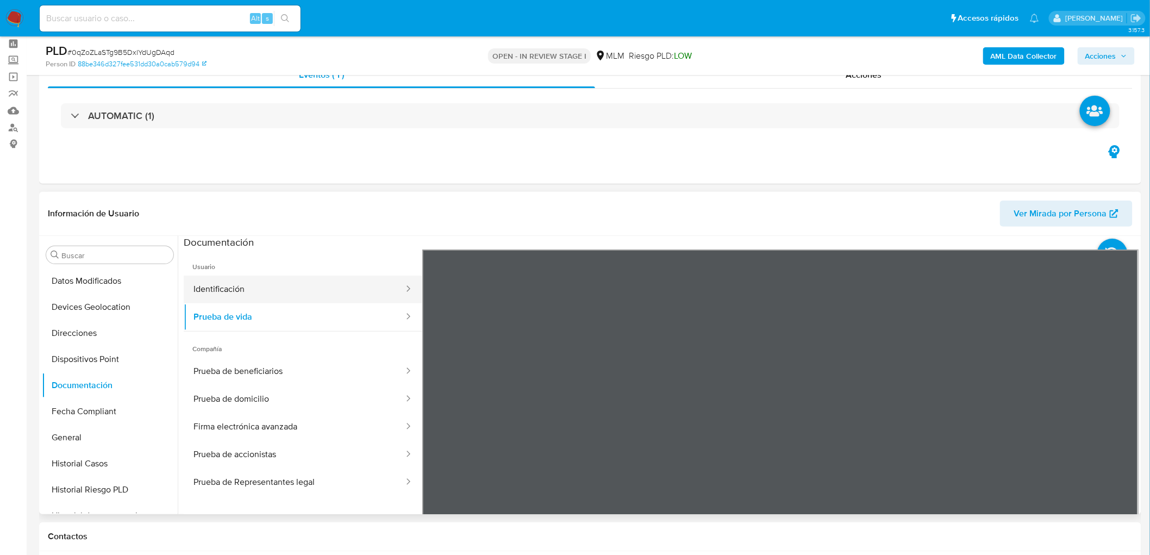
click at [308, 275] on button "Identificación" at bounding box center [294, 289] width 221 height 28
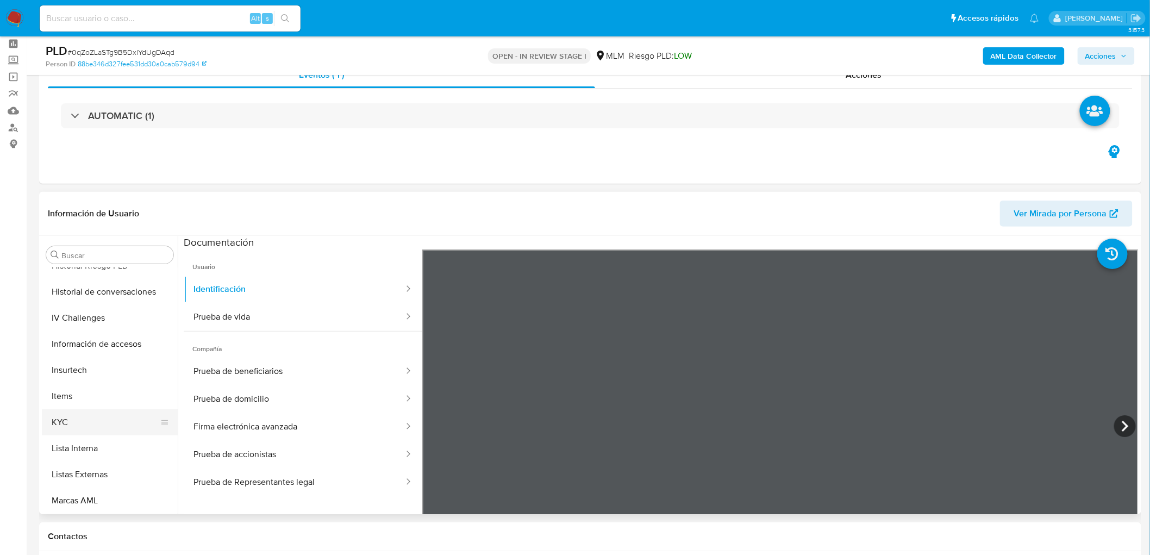
scroll to position [398, 0]
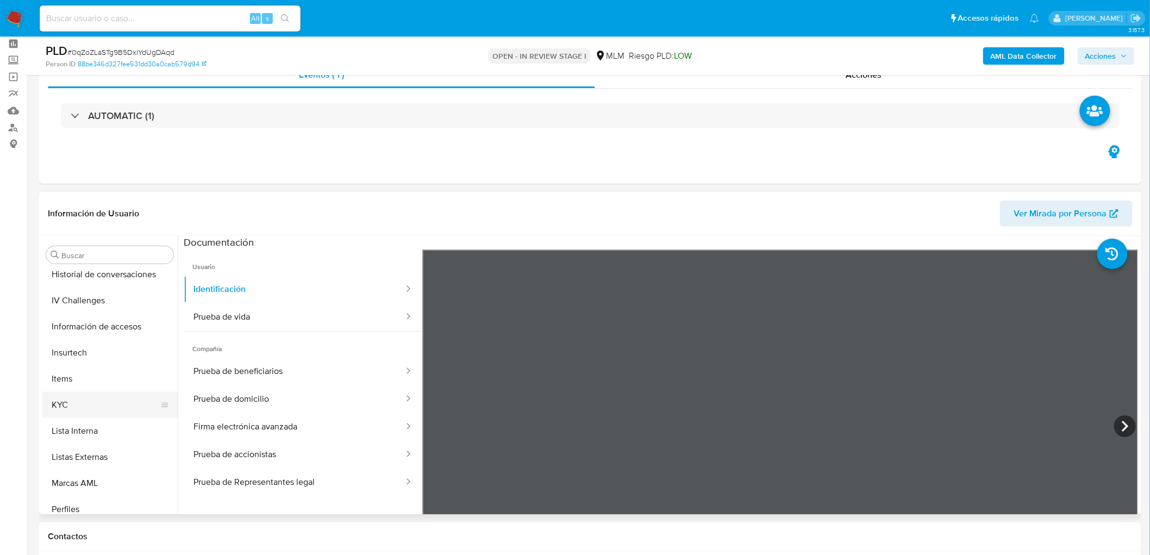
click at [99, 403] on button "KYC" at bounding box center [105, 405] width 127 height 26
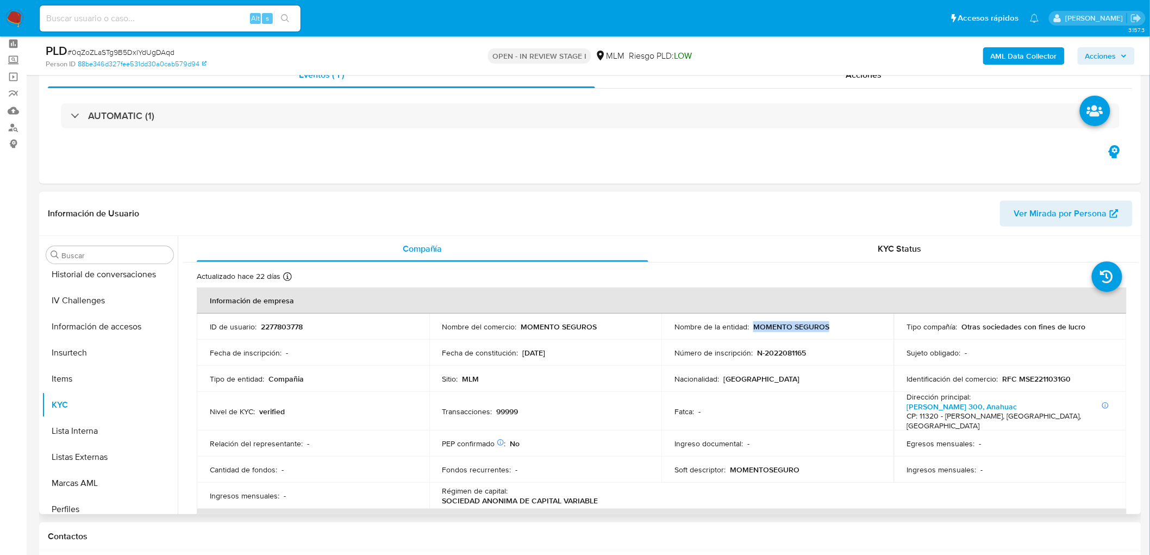
drag, startPoint x: 845, startPoint y: 323, endPoint x: 751, endPoint y: 325, distance: 94.0
click at [751, 325] on div "Nombre de la entidad : MOMENTO SEGUROS" at bounding box center [777, 327] width 206 height 10
drag, startPoint x: 600, startPoint y: 327, endPoint x: 522, endPoint y: 323, distance: 78.3
click at [522, 323] on div "Nombre del comercio : MOMENTO SEGUROS" at bounding box center [545, 327] width 206 height 10
copy p "MOMENTO SEGUROS"
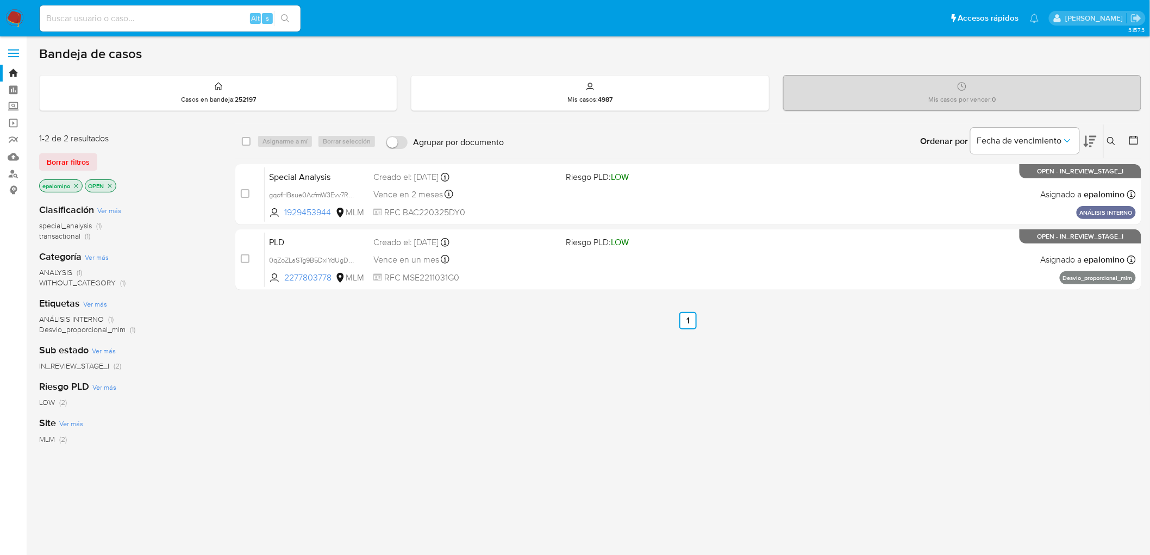
click at [80, 166] on span "Borrar filtros" at bounding box center [68, 161] width 43 height 15
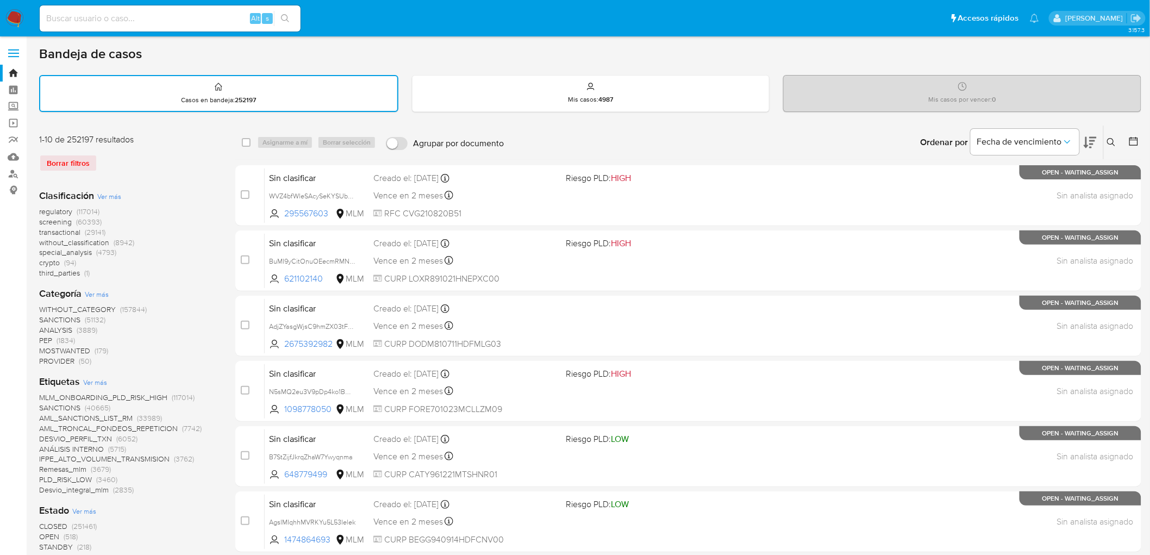
click at [1114, 138] on icon at bounding box center [1111, 142] width 9 height 9
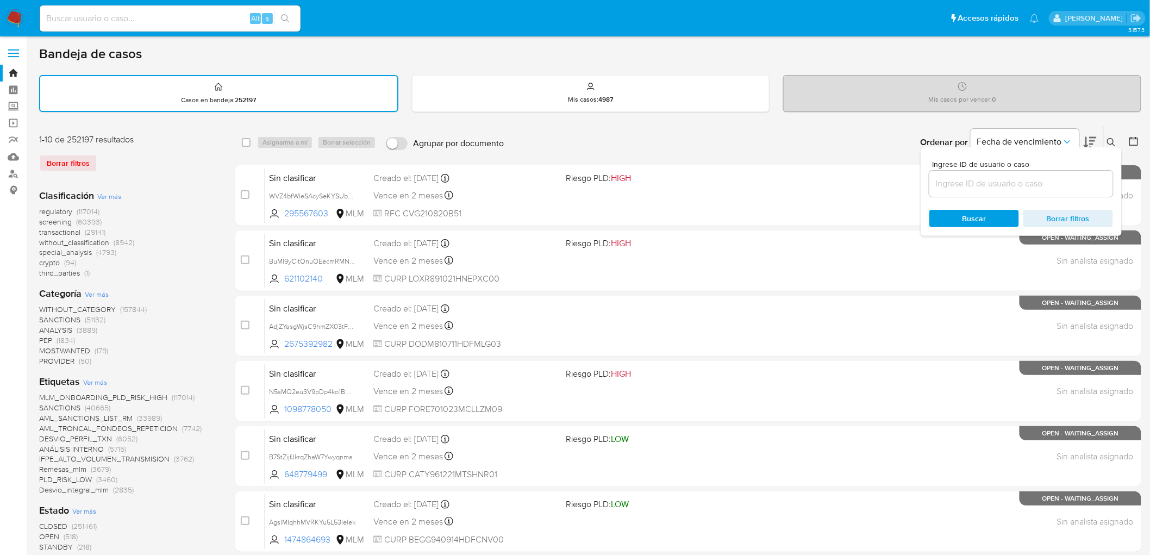
click at [942, 202] on div "Ingrese ID de usuario o caso Buscar Borrar filtros" at bounding box center [1020, 191] width 201 height 89
click at [954, 185] on input at bounding box center [1021, 184] width 184 height 14
paste input "2277803778"
type input "2277803778"
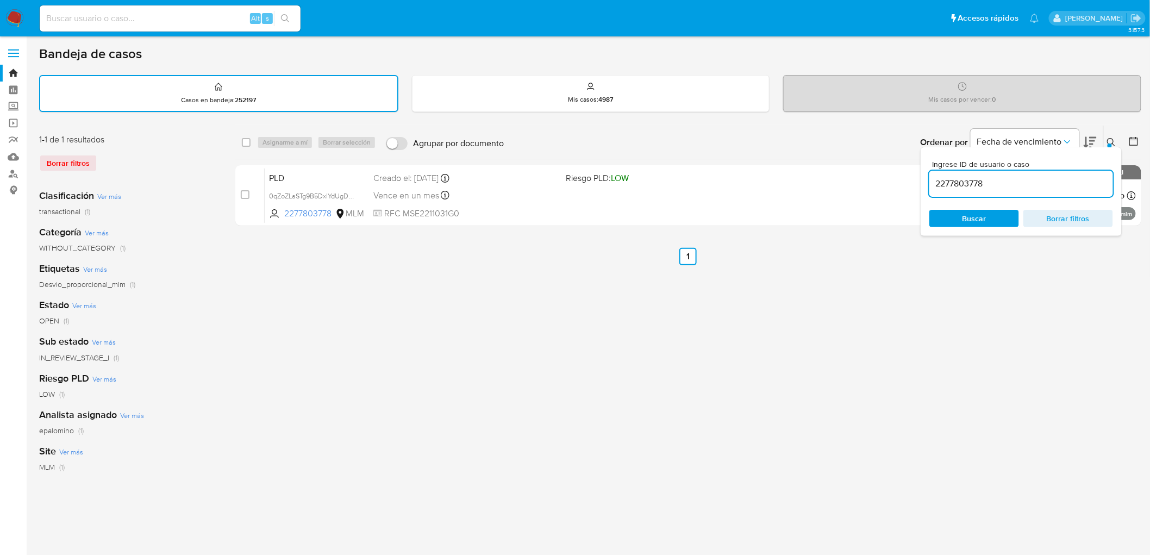
drag, startPoint x: 1113, startPoint y: 137, endPoint x: 1101, endPoint y: 138, distance: 12.0
click at [1113, 138] on icon at bounding box center [1111, 142] width 9 height 9
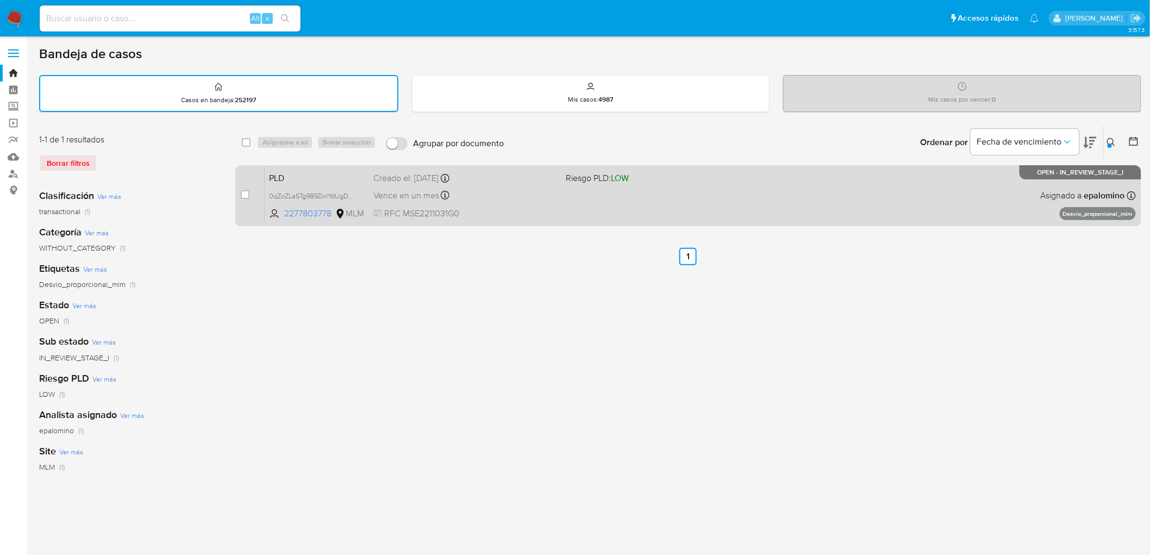
click at [302, 171] on span "PLD" at bounding box center [317, 177] width 96 height 14
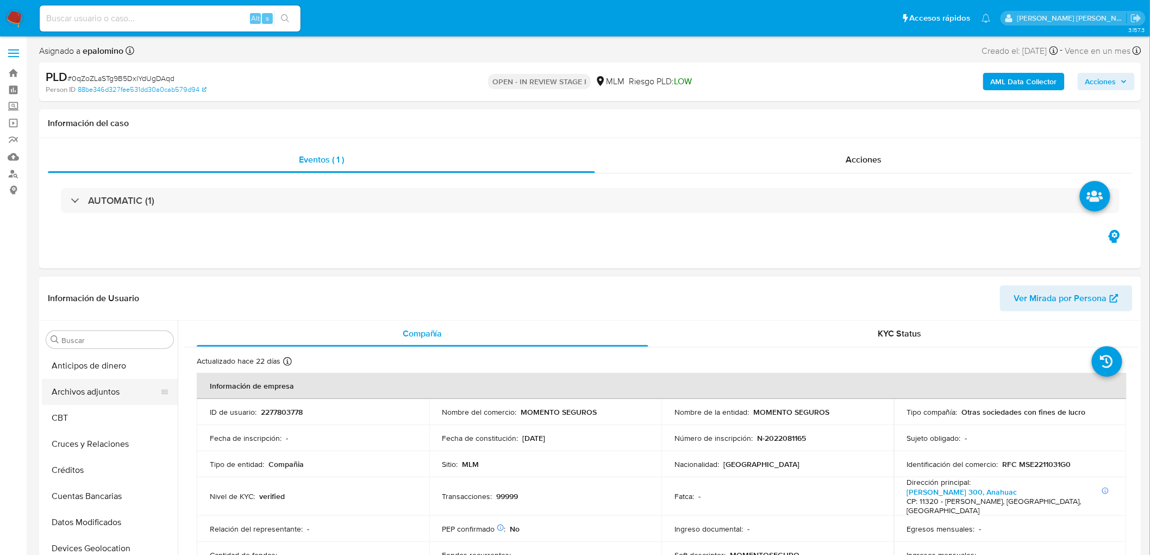
select select "10"
click at [98, 384] on button "Archivos adjuntos" at bounding box center [105, 392] width 127 height 26
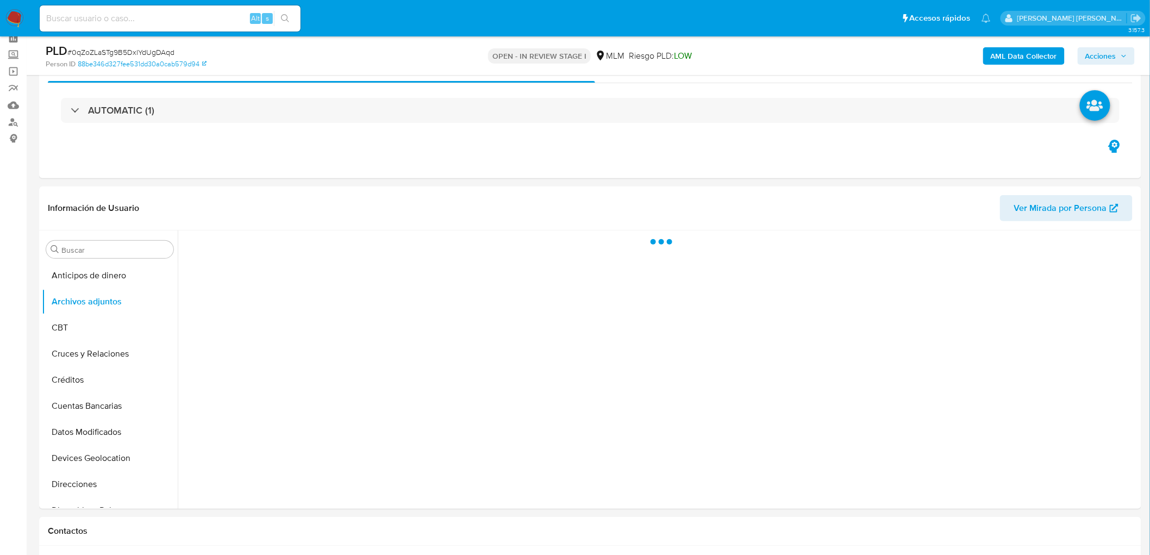
scroll to position [54, 0]
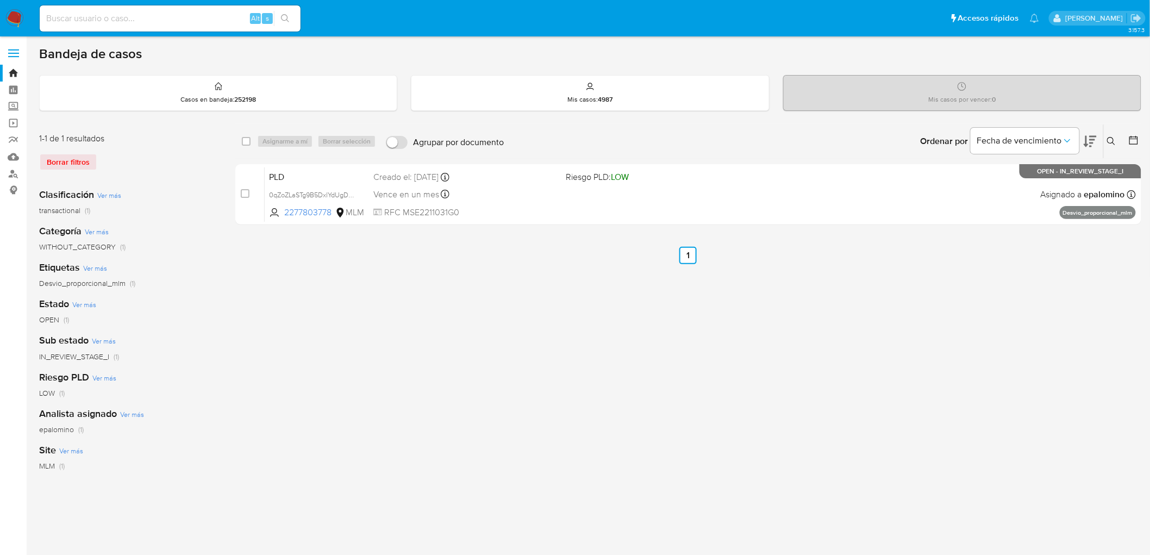
click at [14, 22] on img at bounding box center [14, 18] width 18 height 18
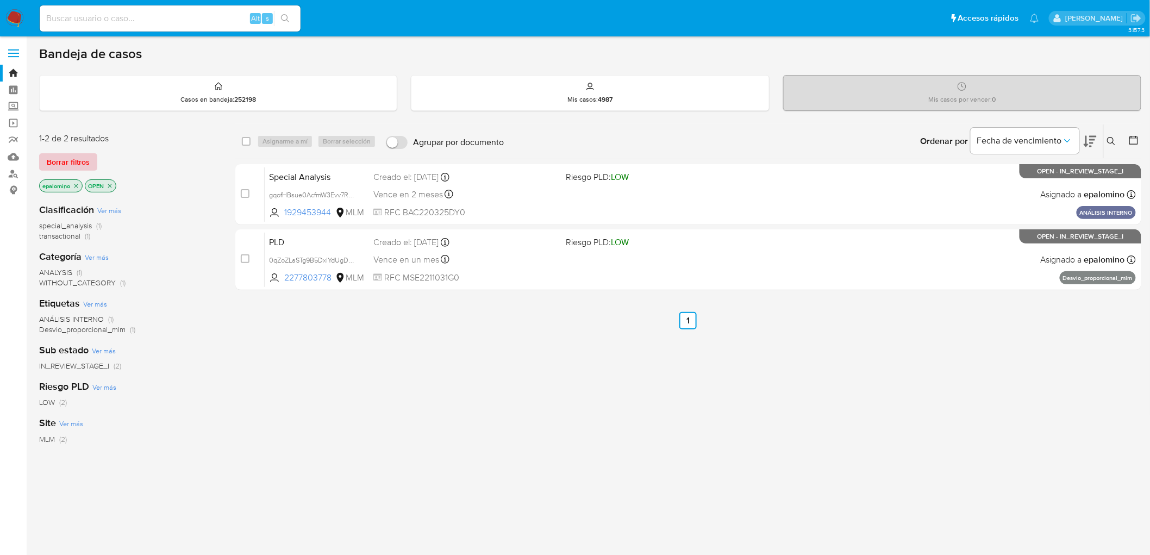
click at [71, 161] on span "Borrar filtros" at bounding box center [68, 161] width 43 height 15
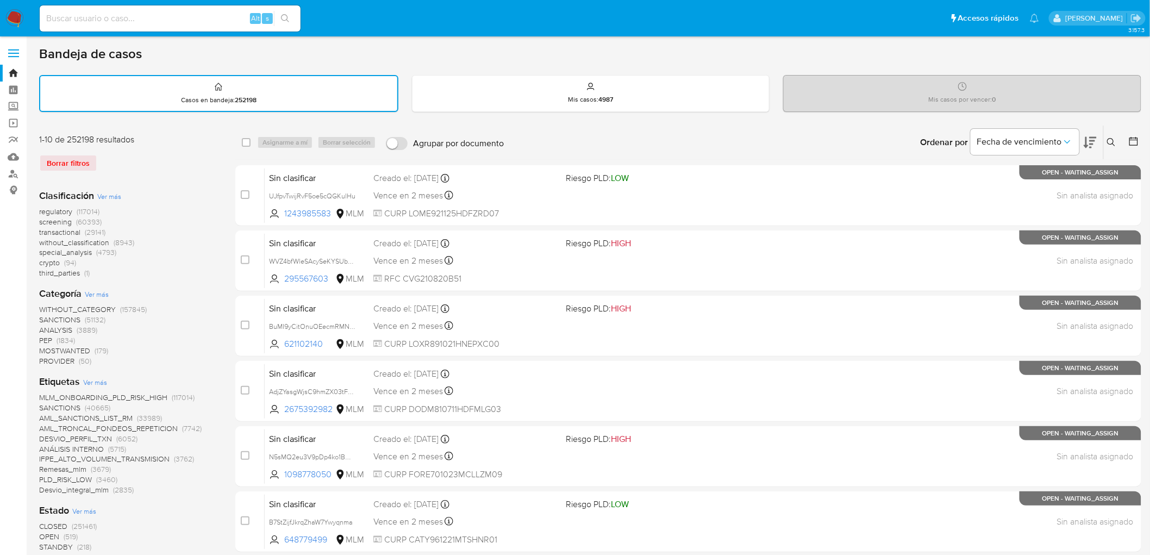
click at [1111, 139] on icon at bounding box center [1111, 142] width 9 height 9
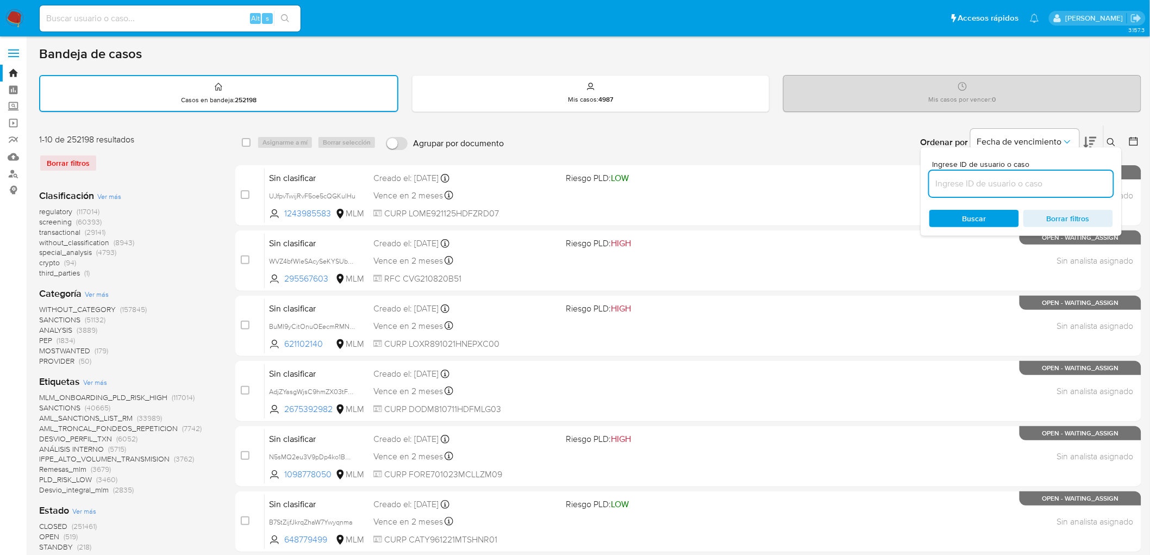
click at [966, 180] on input at bounding box center [1021, 184] width 184 height 14
type input "2277803778"
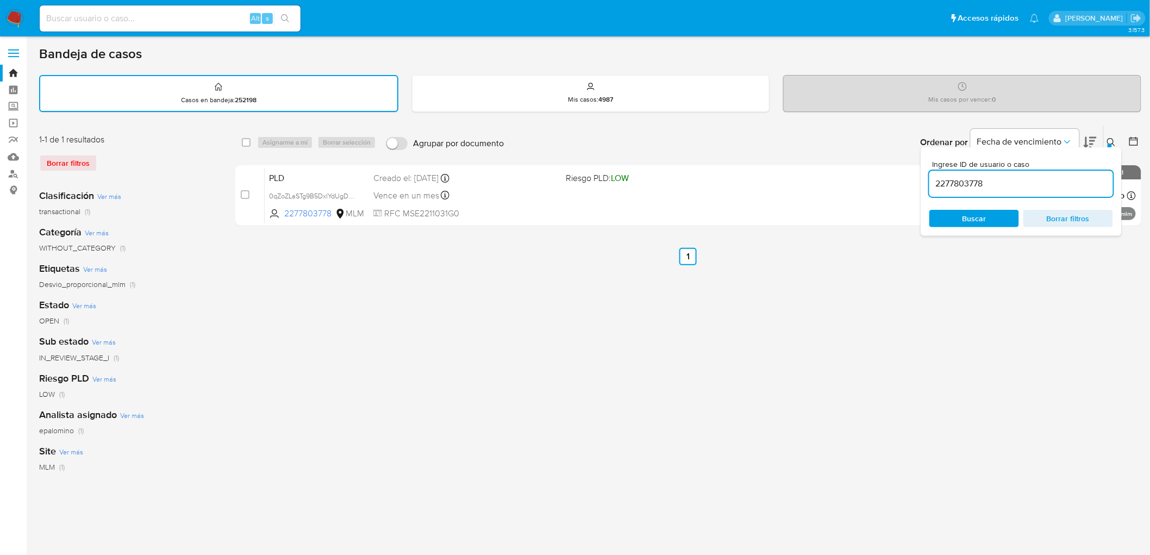
click at [1112, 138] on icon at bounding box center [1111, 142] width 8 height 8
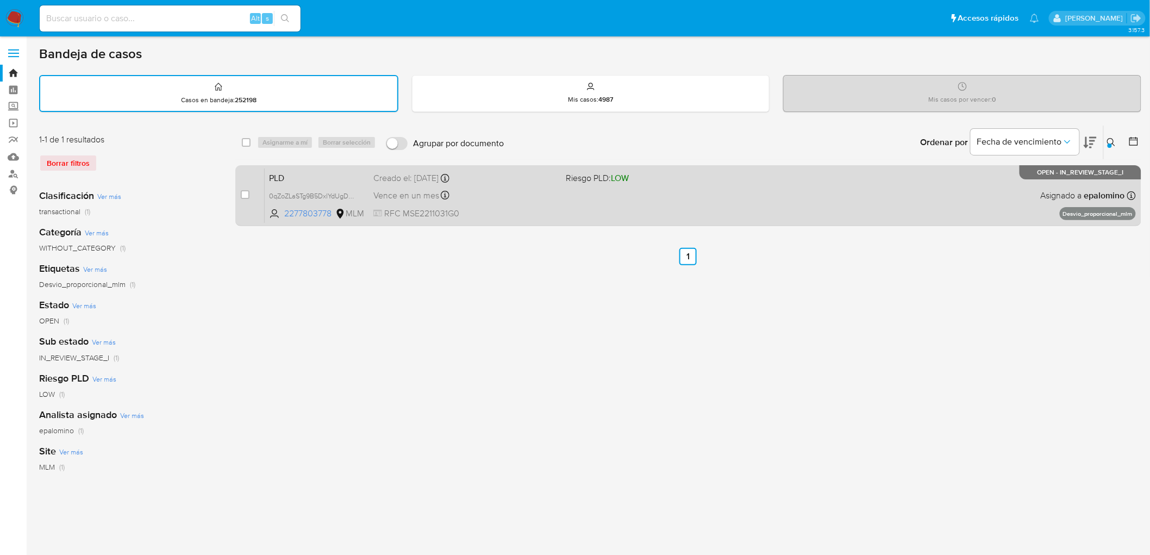
click at [300, 173] on span "PLD" at bounding box center [317, 177] width 96 height 14
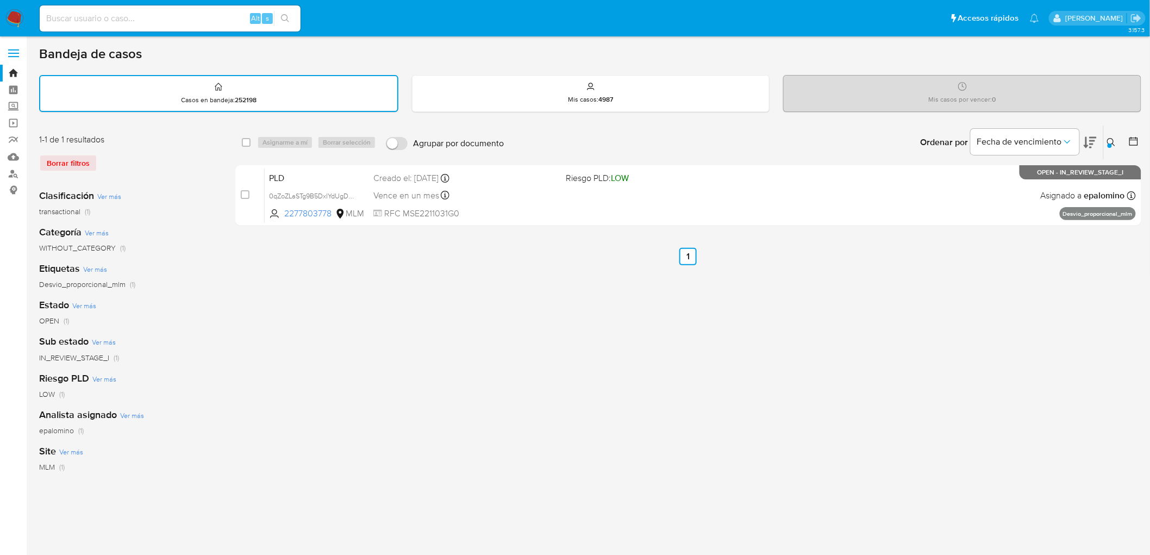
click at [9, 15] on img at bounding box center [14, 18] width 18 height 18
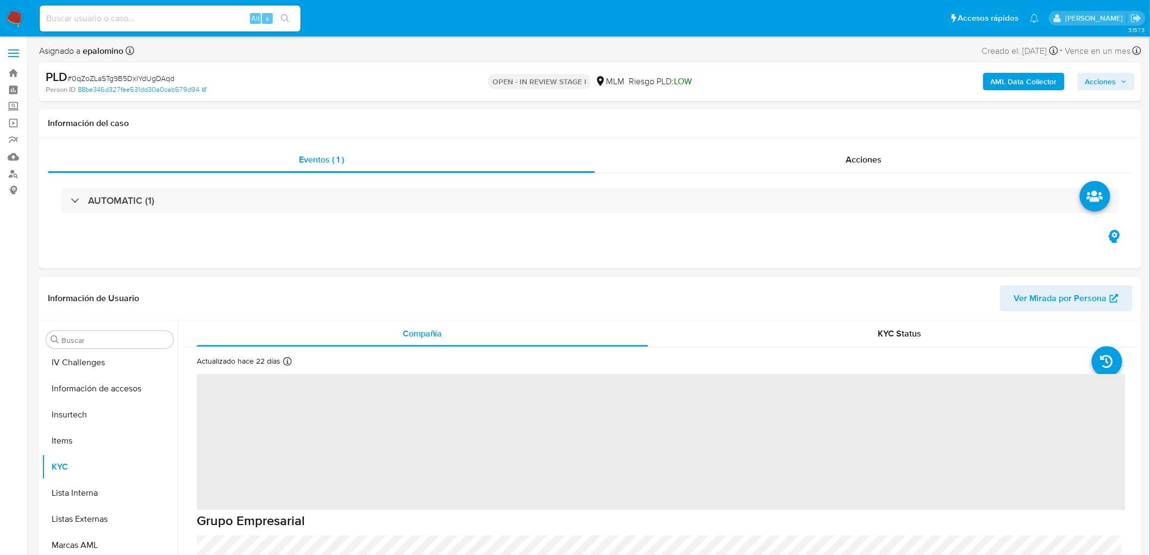
scroll to position [459, 0]
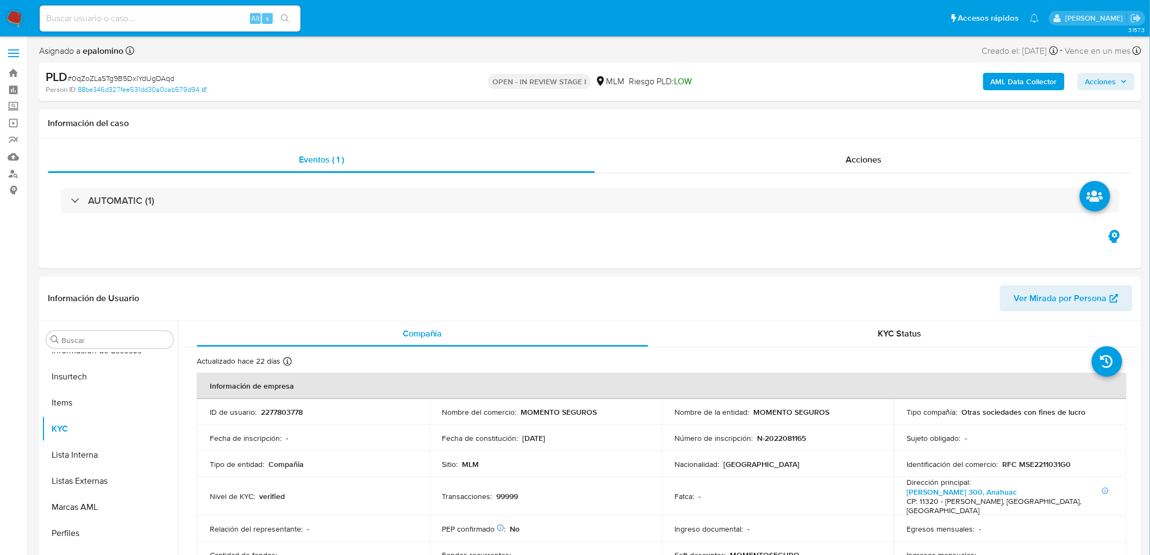
select select "10"
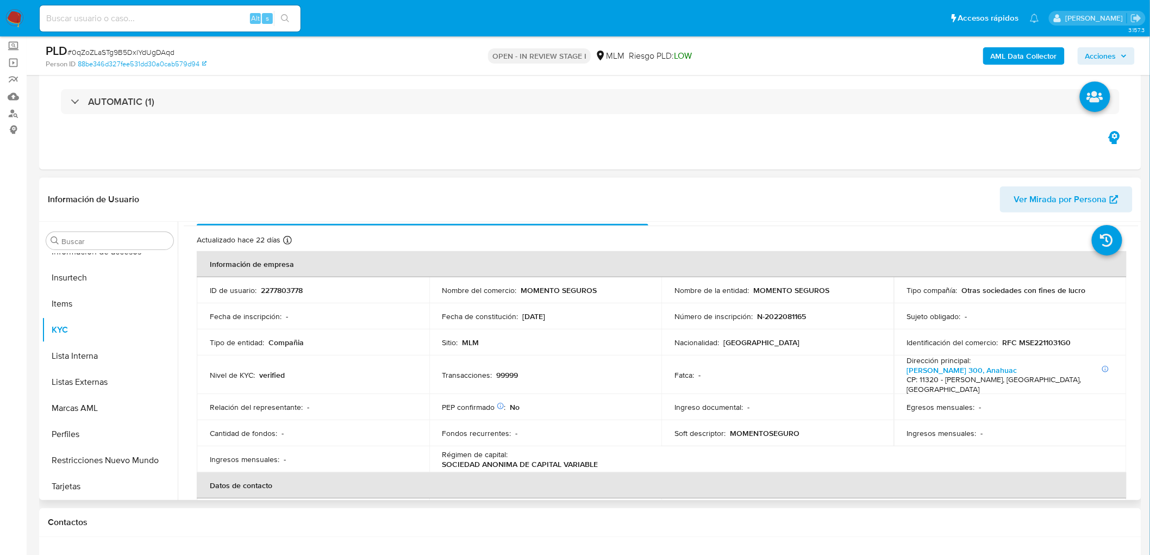
scroll to position [60, 0]
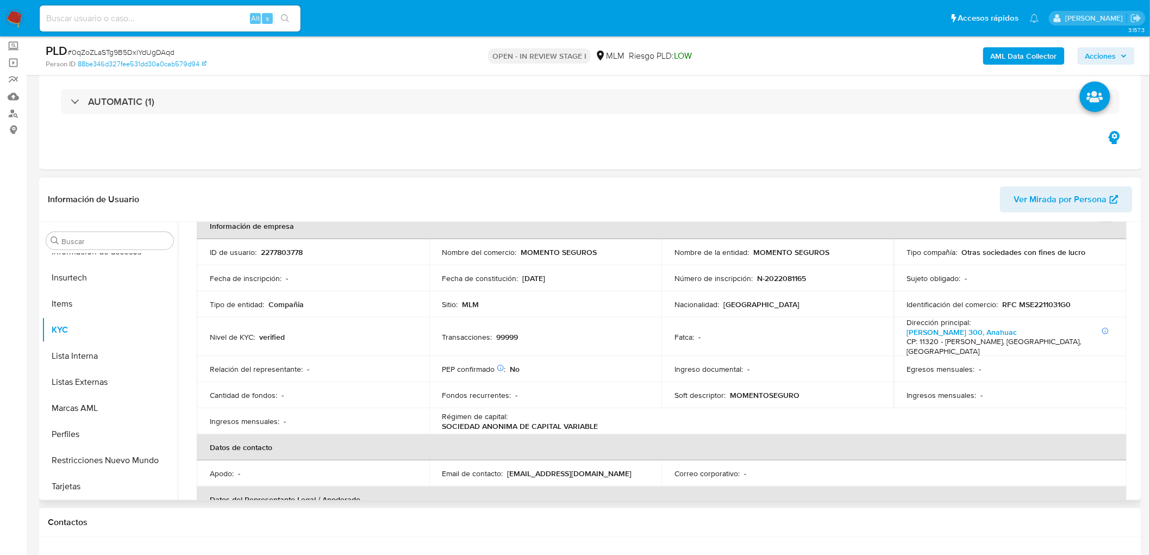
click at [578, 343] on td "Transacciones : 99999" at bounding box center [545, 336] width 233 height 39
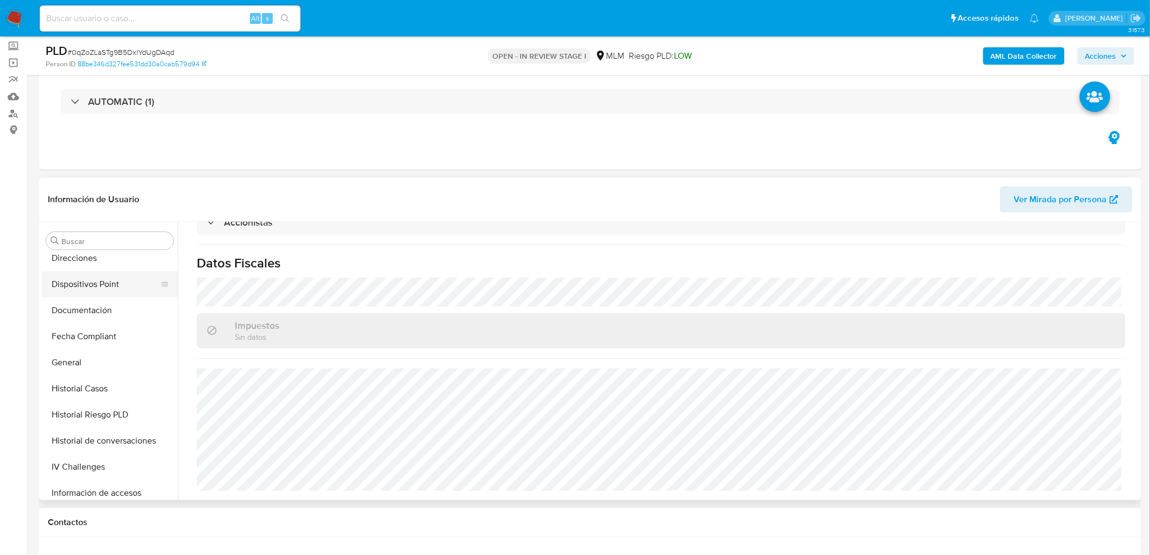
scroll to position [156, 0]
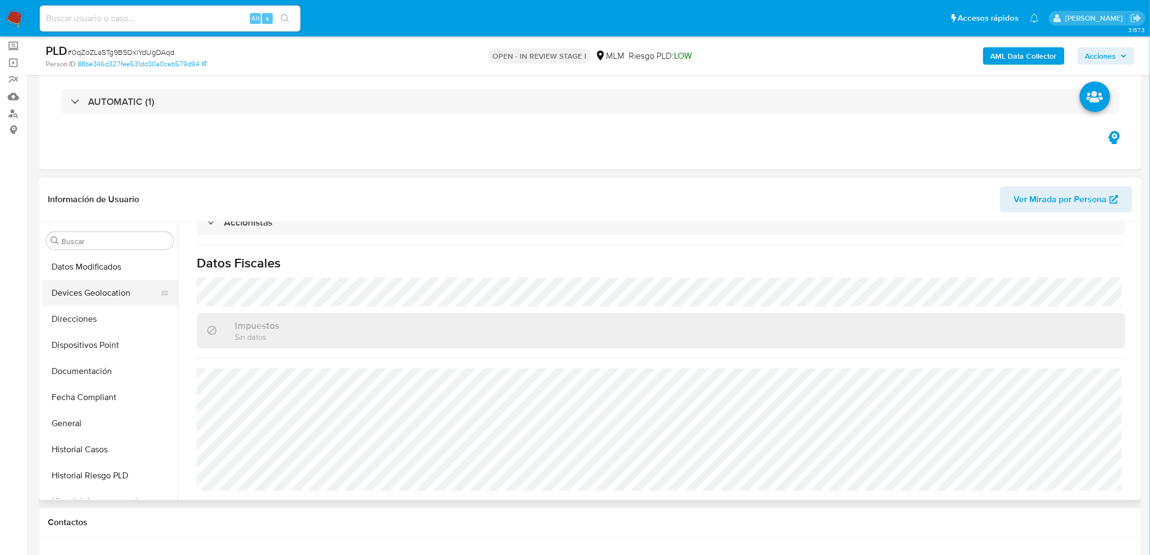
click at [126, 298] on button "Devices Geolocation" at bounding box center [105, 293] width 127 height 26
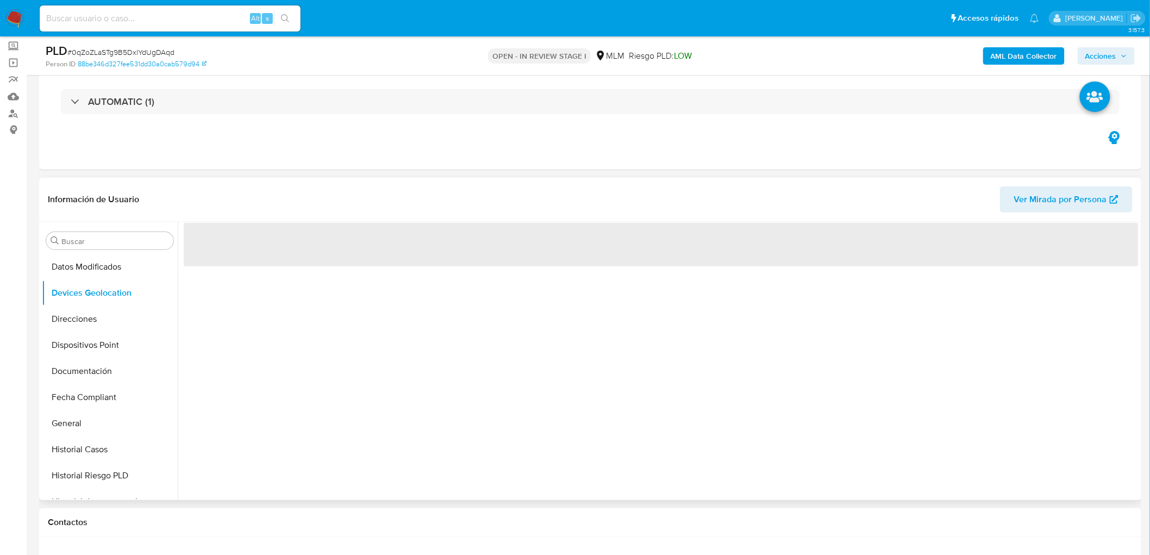
scroll to position [0, 0]
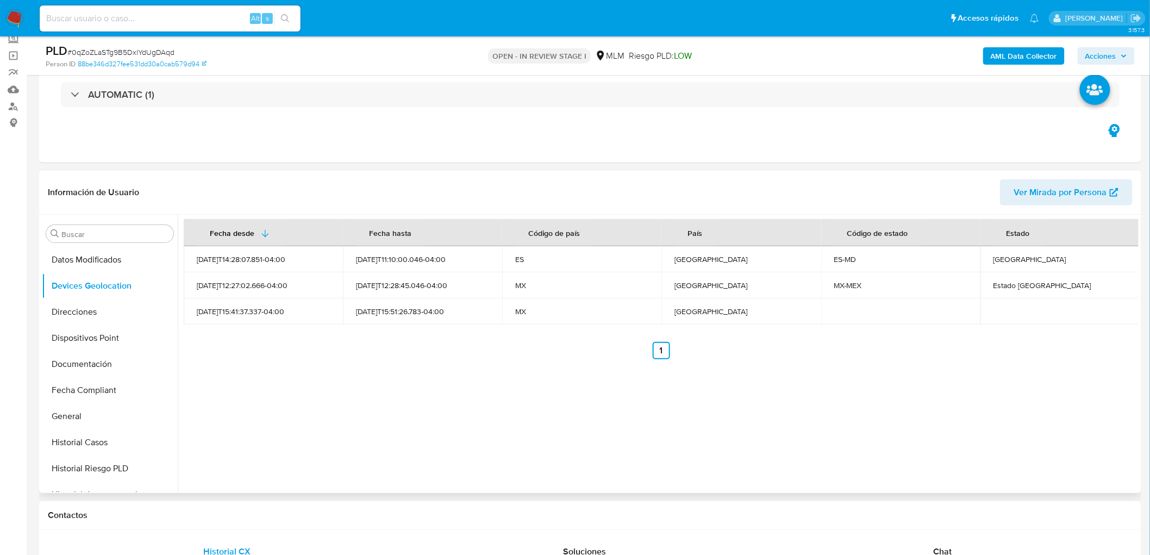
click at [472, 416] on div "Fecha desde Fecha hasta Código de país País Código de estado Estado 2025-03-21T…" at bounding box center [658, 354] width 961 height 278
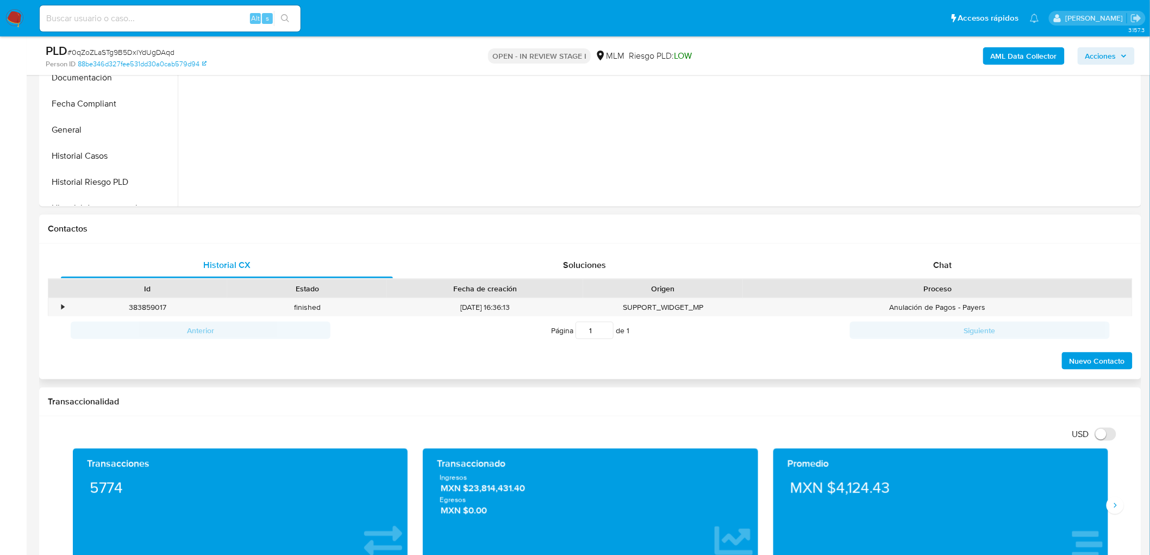
scroll to position [369, 0]
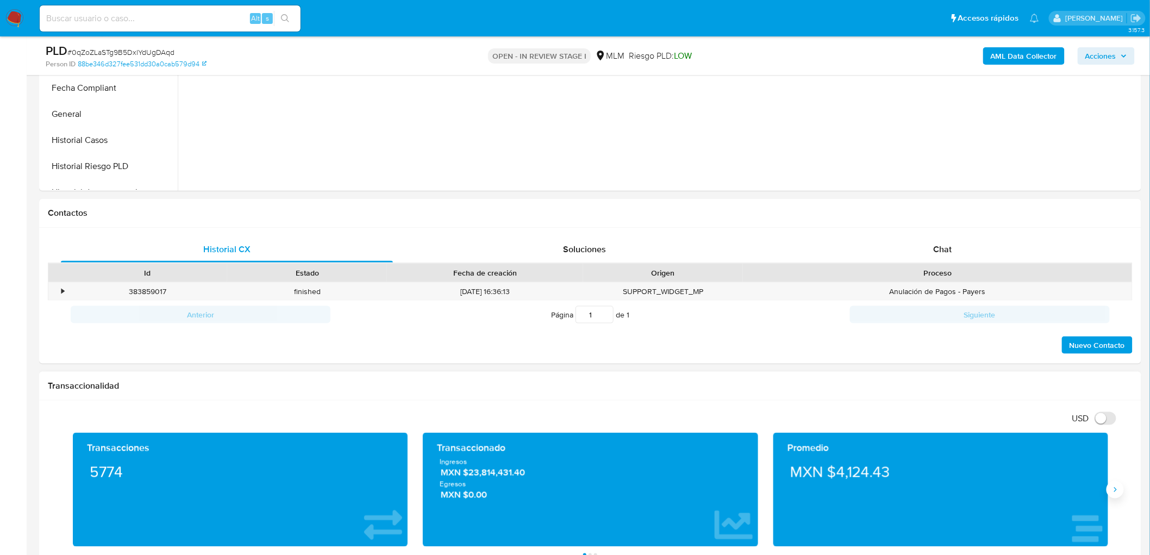
click at [1109, 493] on button "Siguiente" at bounding box center [1114, 489] width 17 height 17
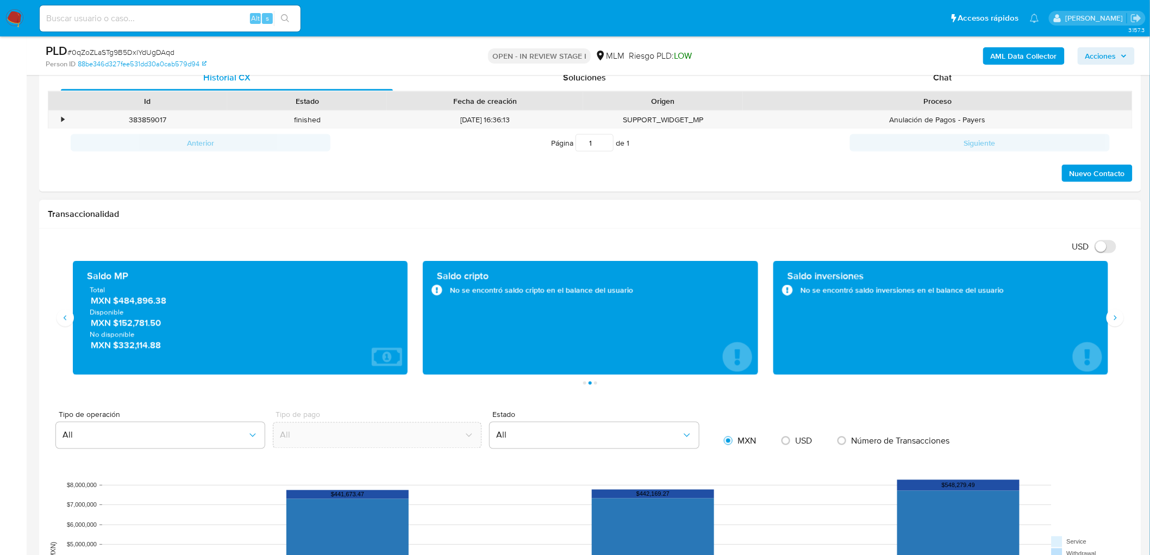
scroll to position [611, 0]
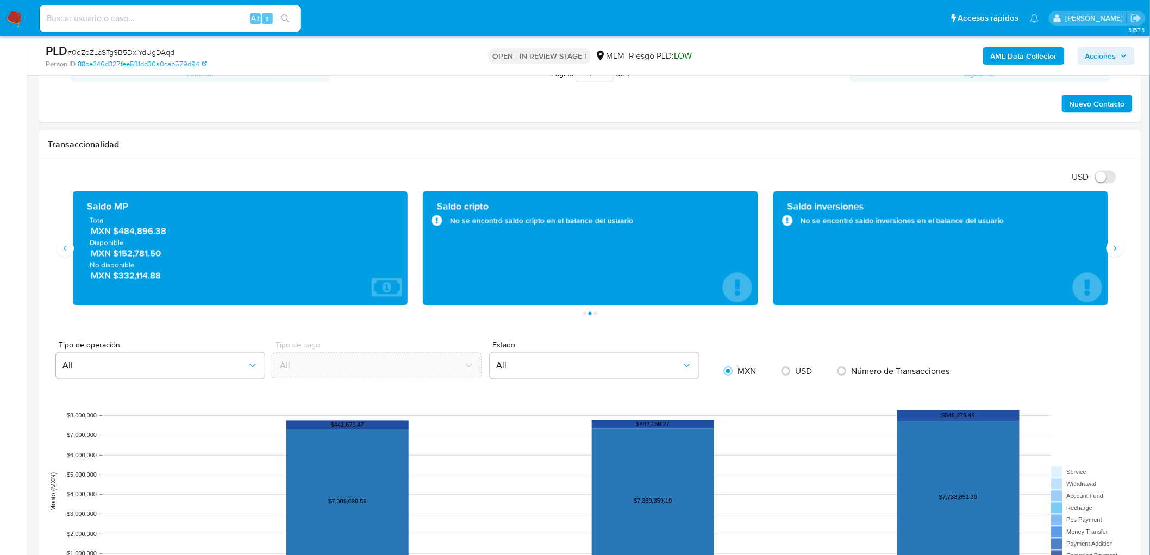
drag, startPoint x: 120, startPoint y: 254, endPoint x: 168, endPoint y: 256, distance: 48.9
click at [168, 256] on span "MXN $152,781.50" at bounding box center [241, 253] width 300 height 12
click at [306, 241] on span "Disponible" at bounding box center [240, 242] width 301 height 10
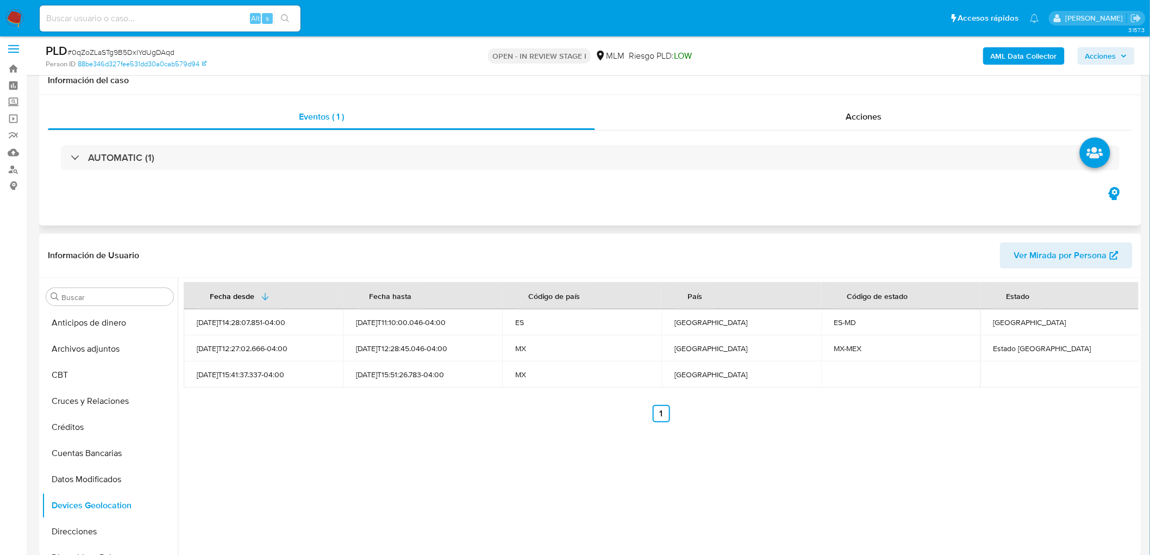
scroll to position [0, 0]
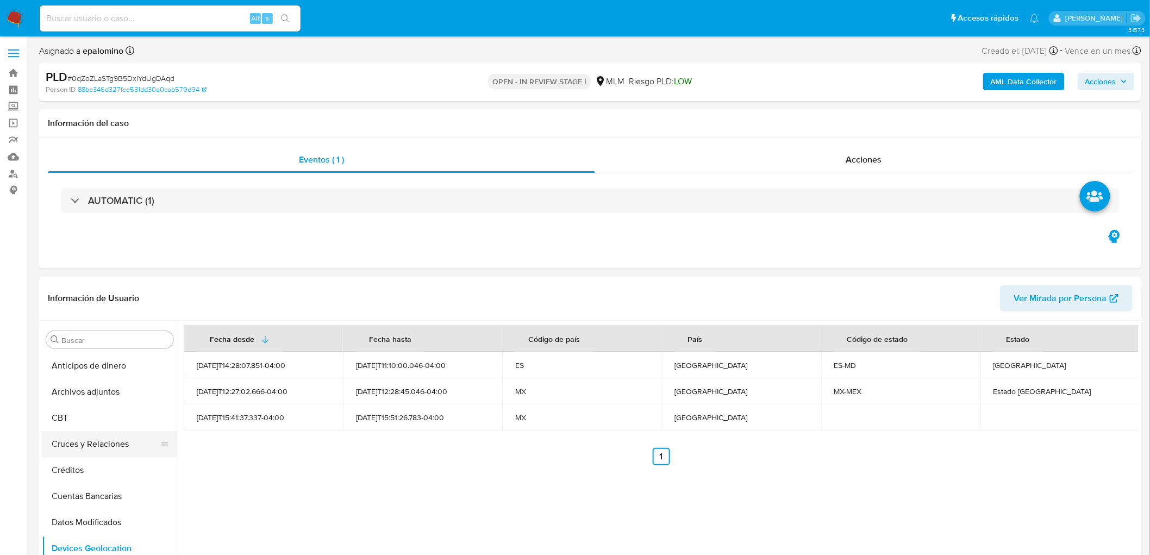
click at [118, 442] on button "Cruces y Relaciones" at bounding box center [105, 444] width 127 height 26
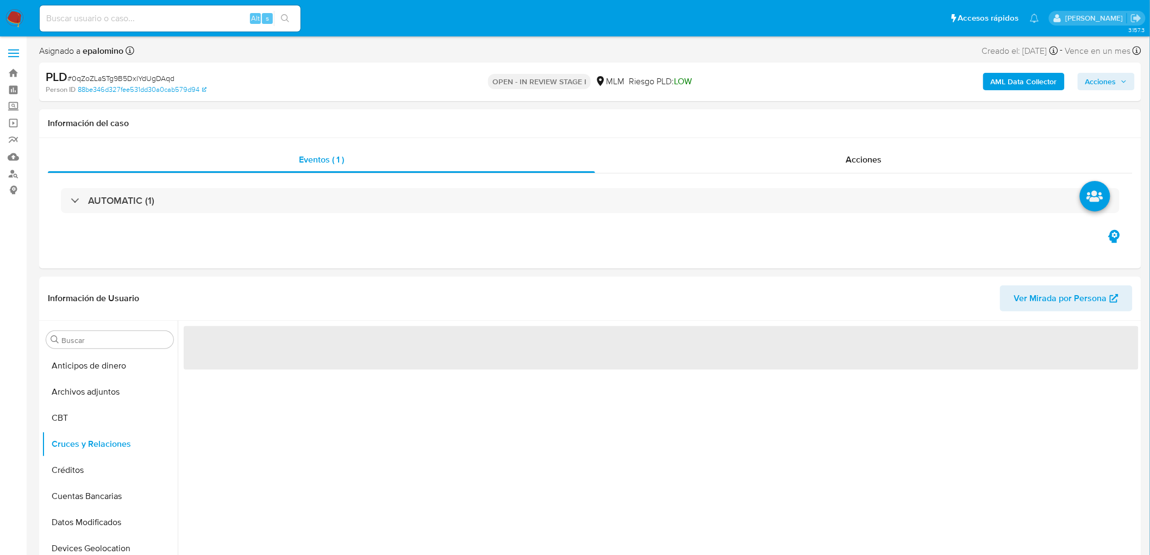
drag, startPoint x: 1149, startPoint y: 116, endPoint x: 1154, endPoint y: 129, distance: 13.7
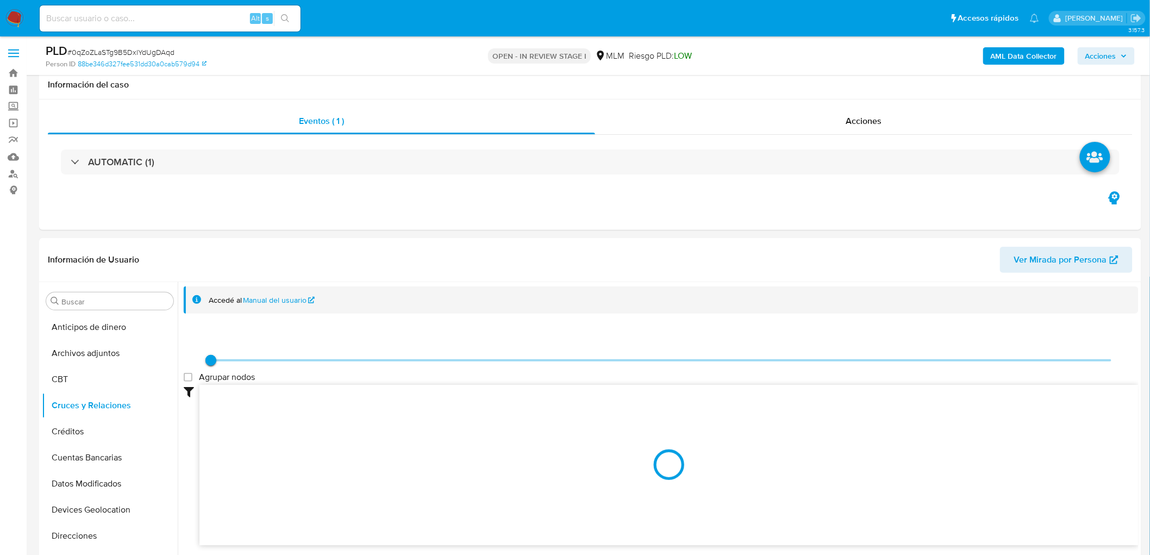
scroll to position [87, 0]
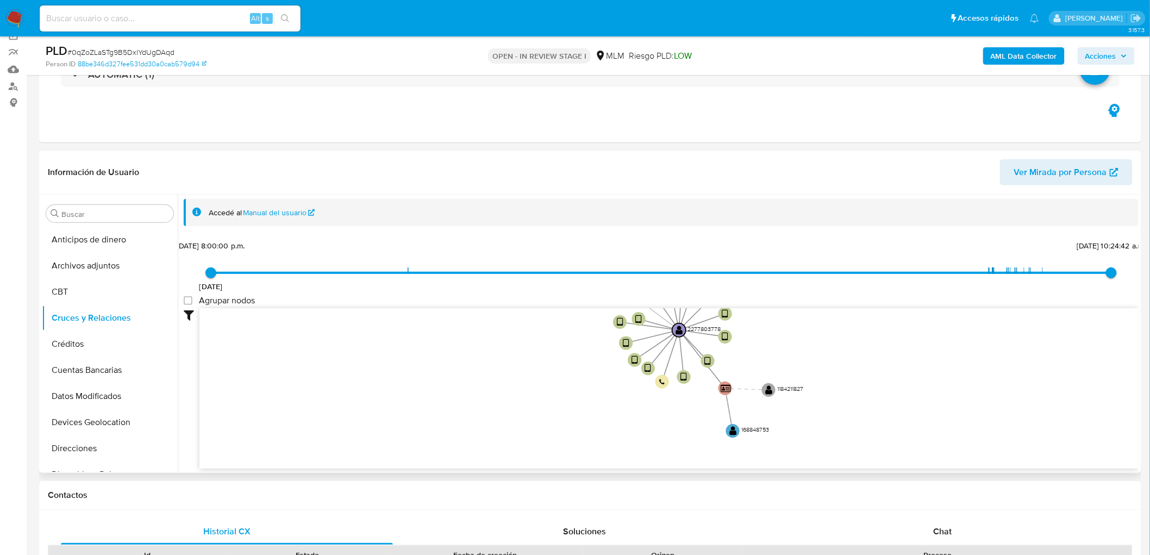
drag, startPoint x: 488, startPoint y: 361, endPoint x: 509, endPoint y: 330, distance: 38.0
click at [509, 330] on icon "device-67bcd41077d9cd14165b8771  user-2277803778  2277803778 device-6823b07e4…" at bounding box center [668, 387] width 939 height 158
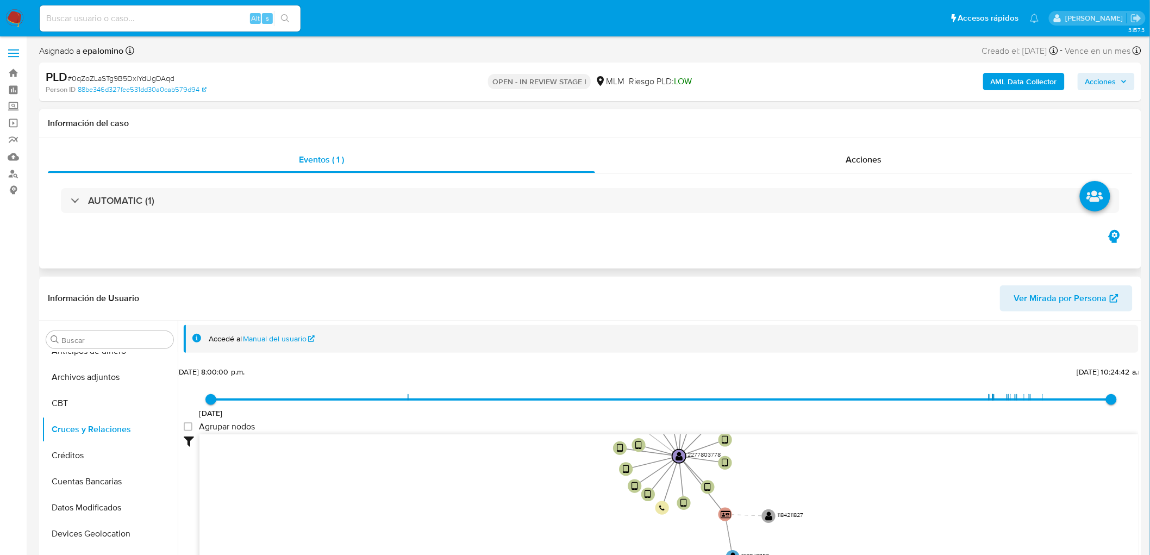
scroll to position [0, 0]
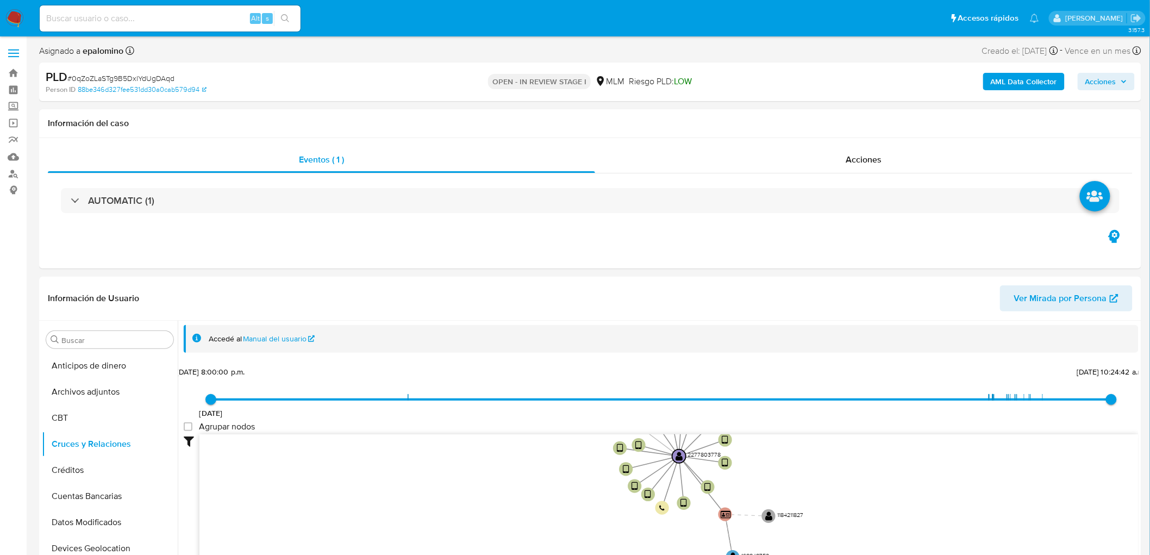
click at [146, 79] on span "# 0qZoZLaSTg9B5DxlYdUgDAqd" at bounding box center [120, 78] width 107 height 11
copy span "0qZoZLaSTg9B5DxlYdUgDAqd"
click at [111, 393] on button "Archivos adjuntos" at bounding box center [105, 392] width 127 height 26
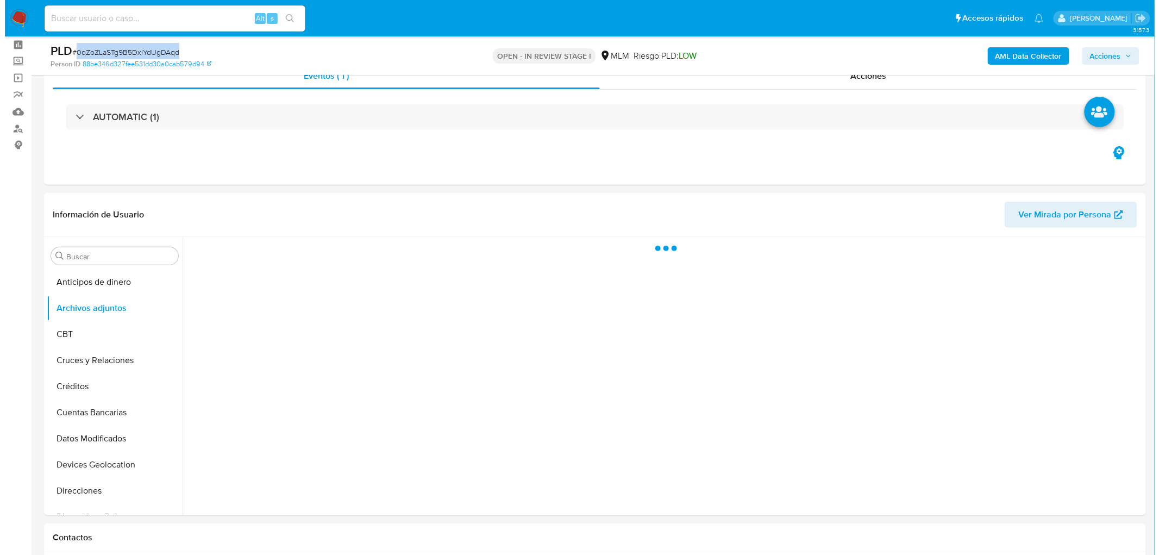
scroll to position [80, 0]
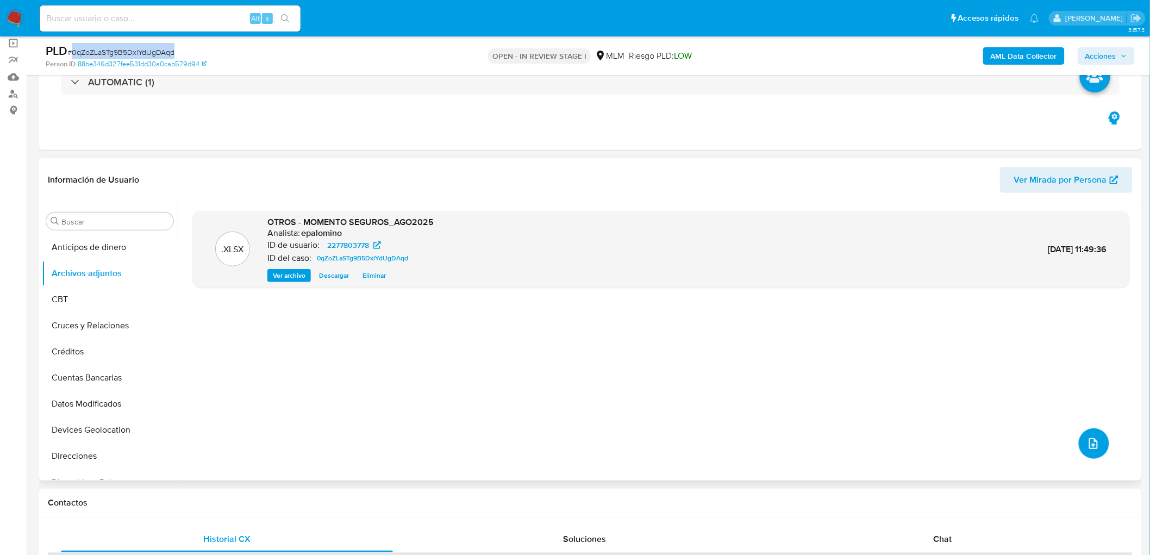
click at [1079, 439] on button "upload-file" at bounding box center [1094, 443] width 30 height 30
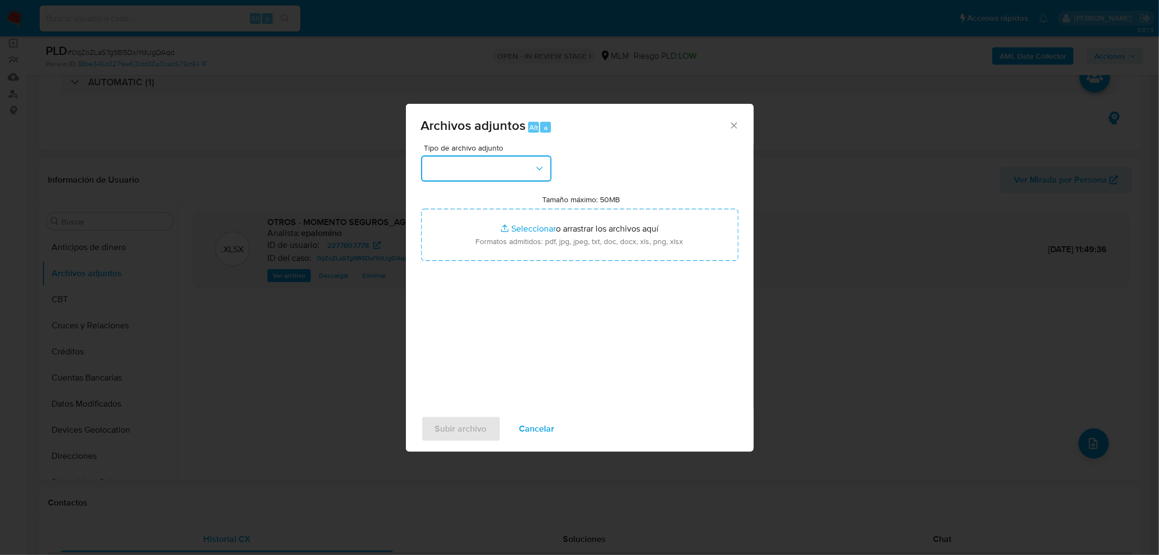
click at [516, 167] on button "button" at bounding box center [486, 168] width 130 height 26
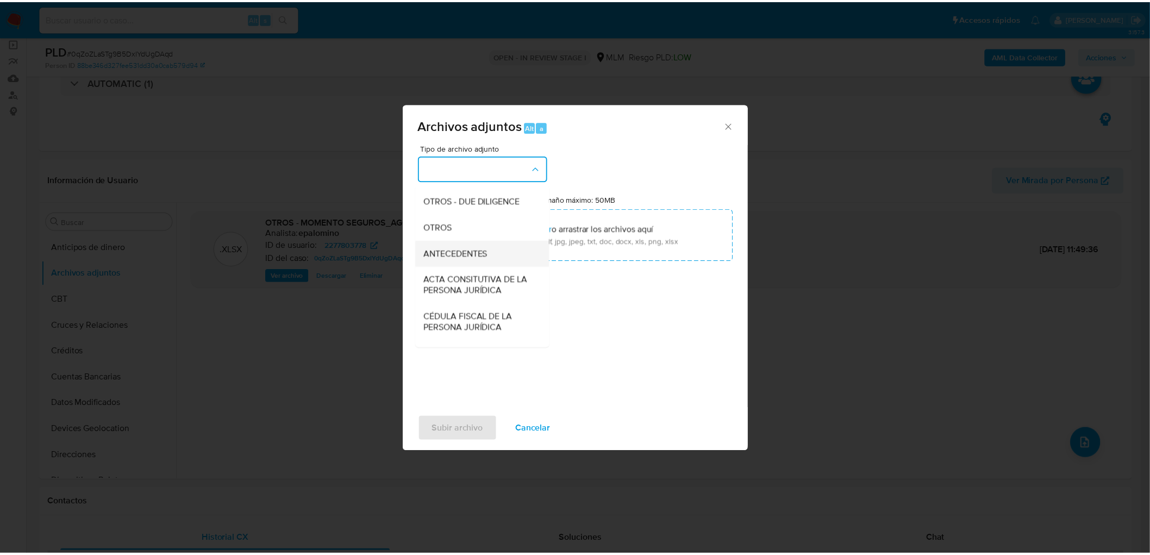
scroll to position [181, 0]
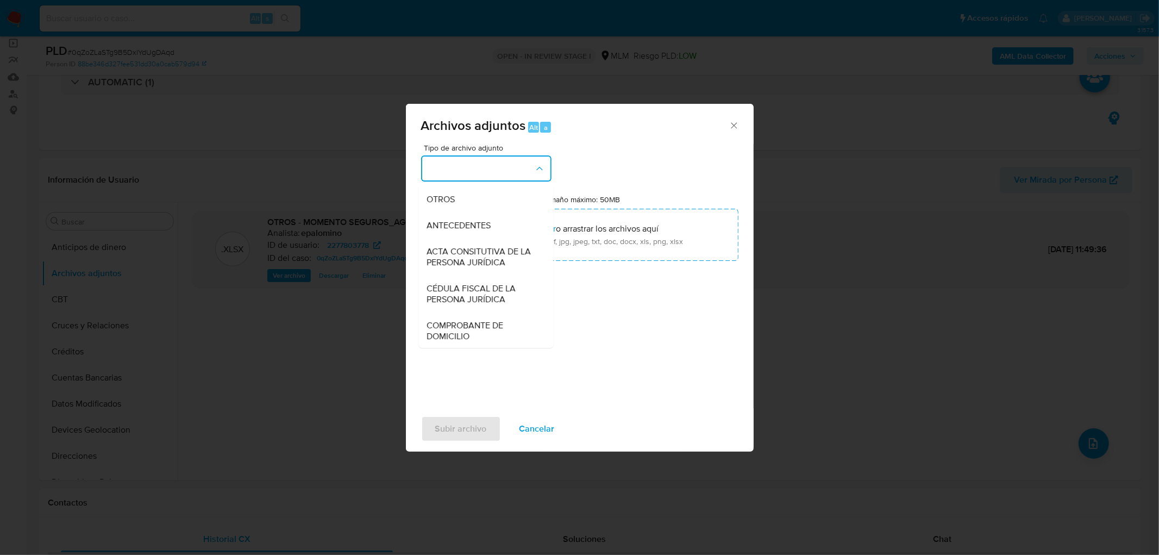
click at [463, 211] on div "OTROS" at bounding box center [482, 199] width 111 height 26
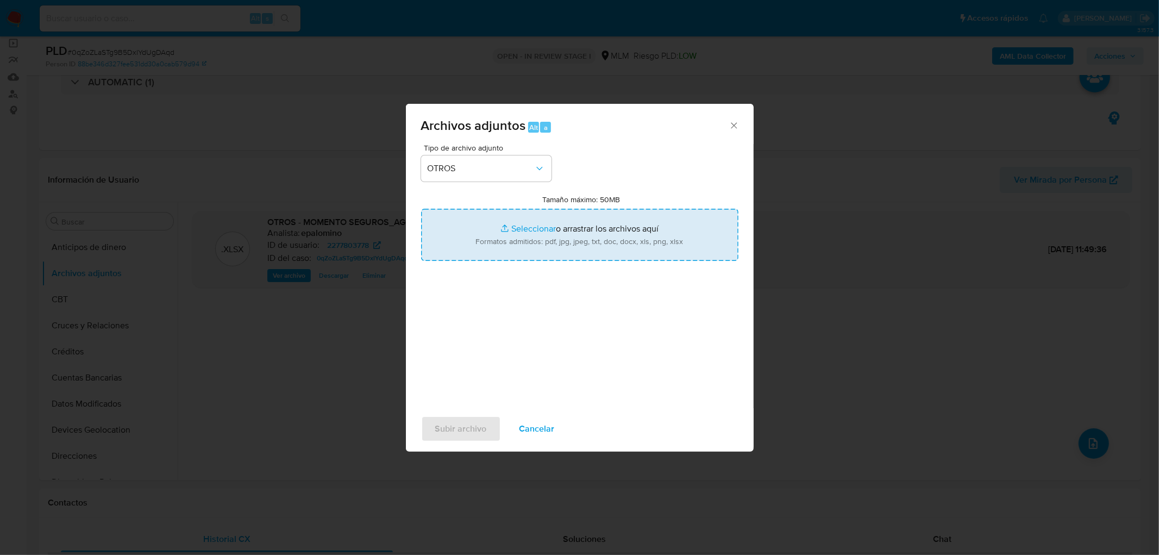
type input "C:\fakepath\ID 2277803778_MOMENTO SEGUROS SA DE CV_AGO2025.pdf"
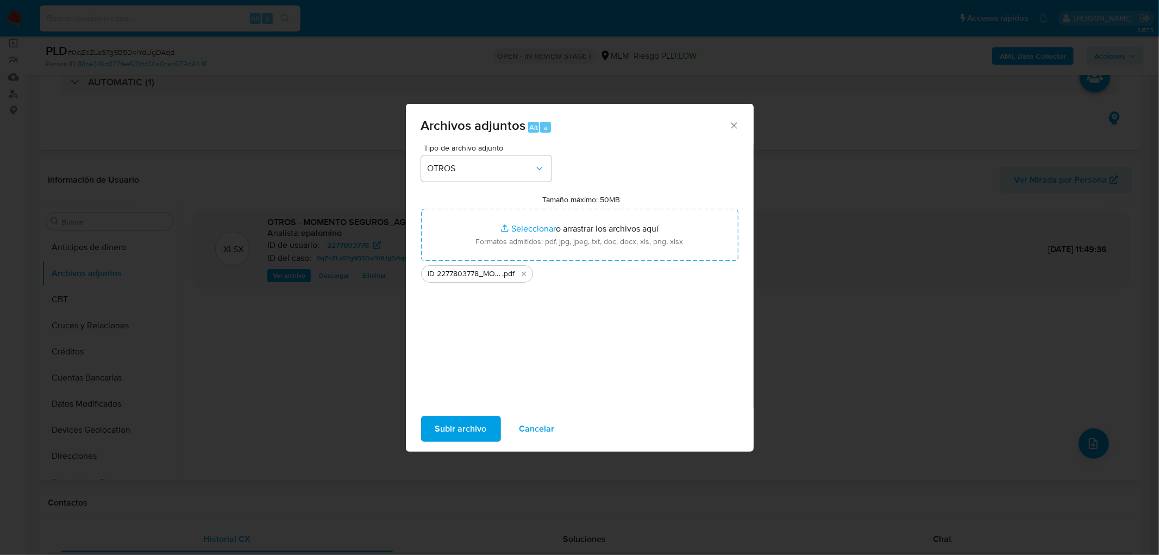
click at [463, 433] on span "Subir archivo" at bounding box center [461, 429] width 52 height 24
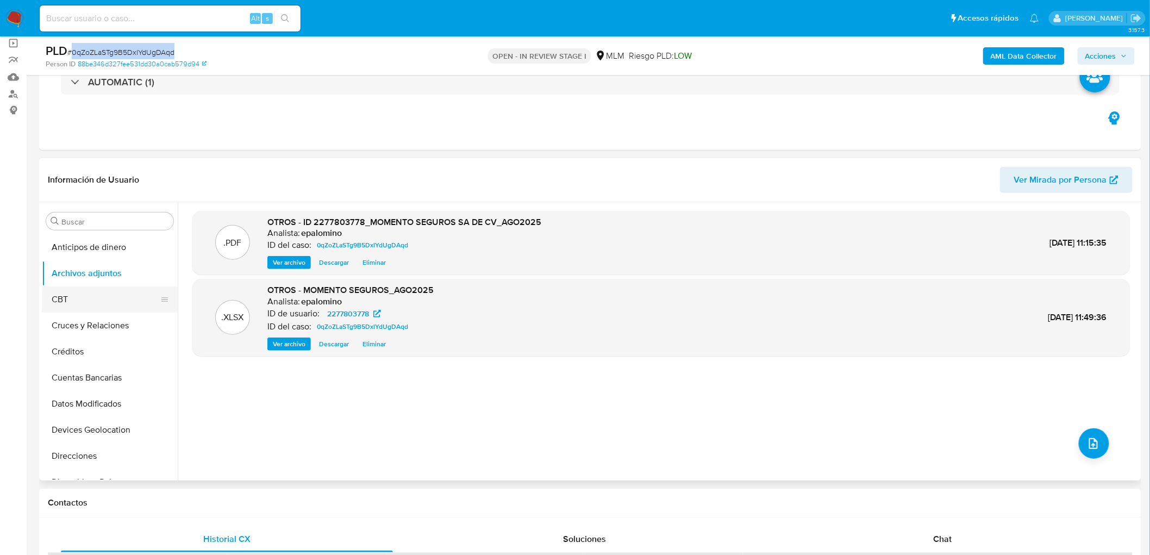
click at [82, 297] on button "CBT" at bounding box center [105, 299] width 127 height 26
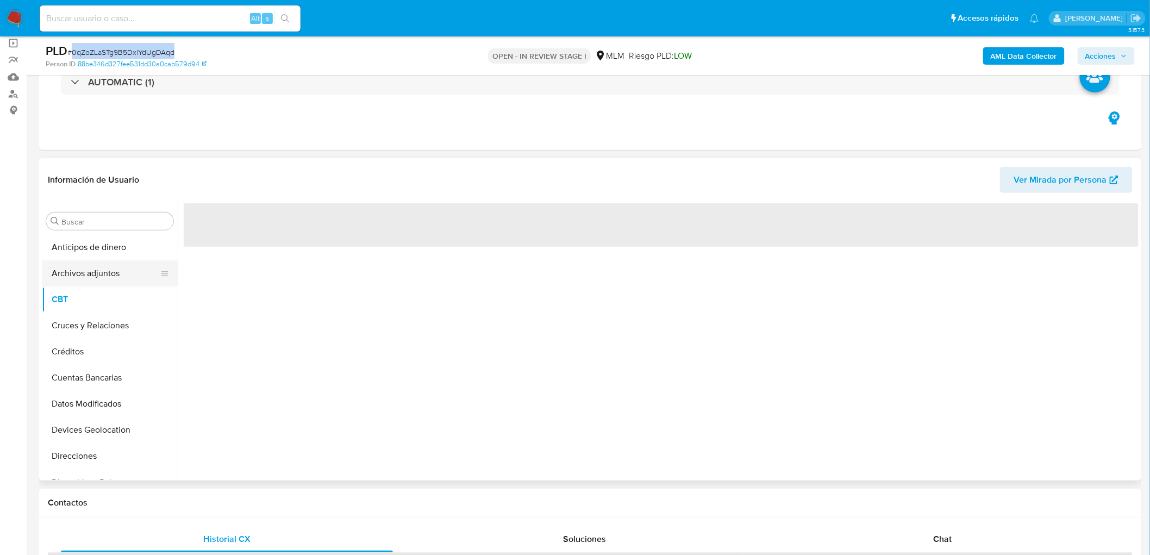
click at [127, 271] on button "Archivos adjuntos" at bounding box center [105, 273] width 127 height 26
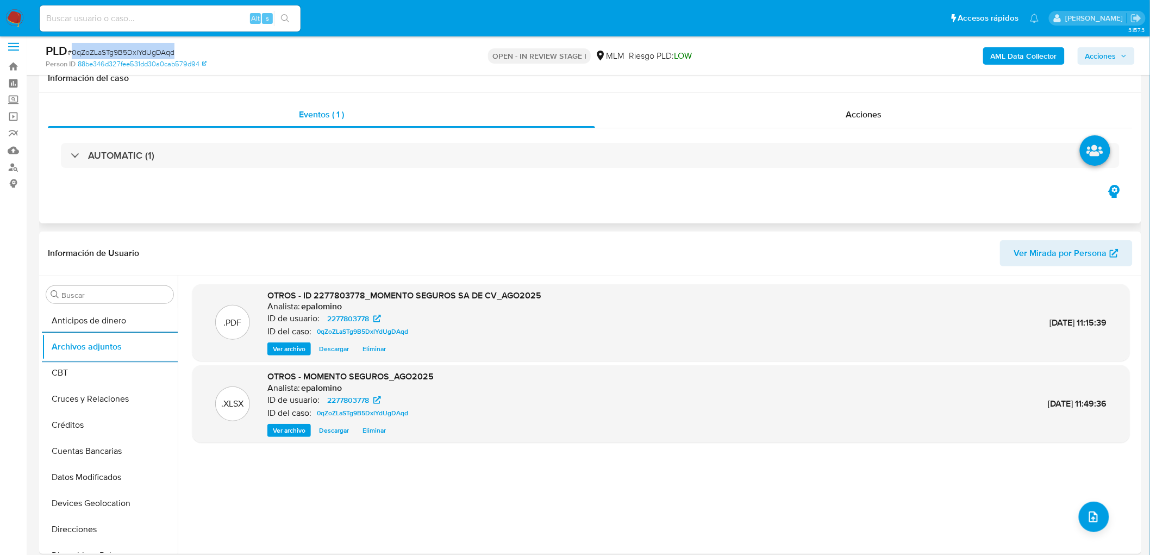
scroll to position [0, 0]
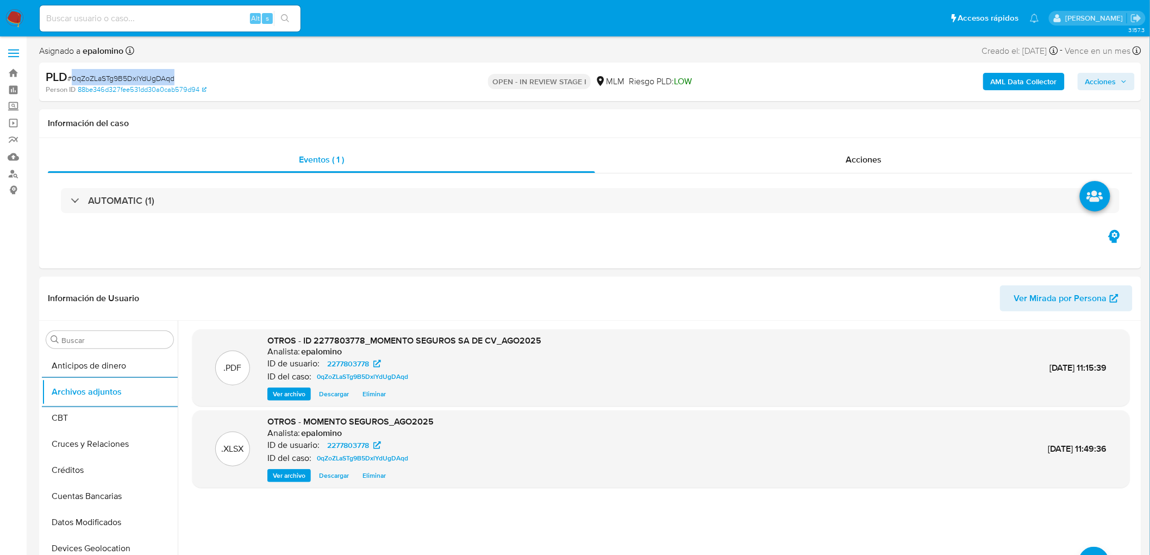
click at [1111, 79] on span "Acciones" at bounding box center [1100, 81] width 31 height 17
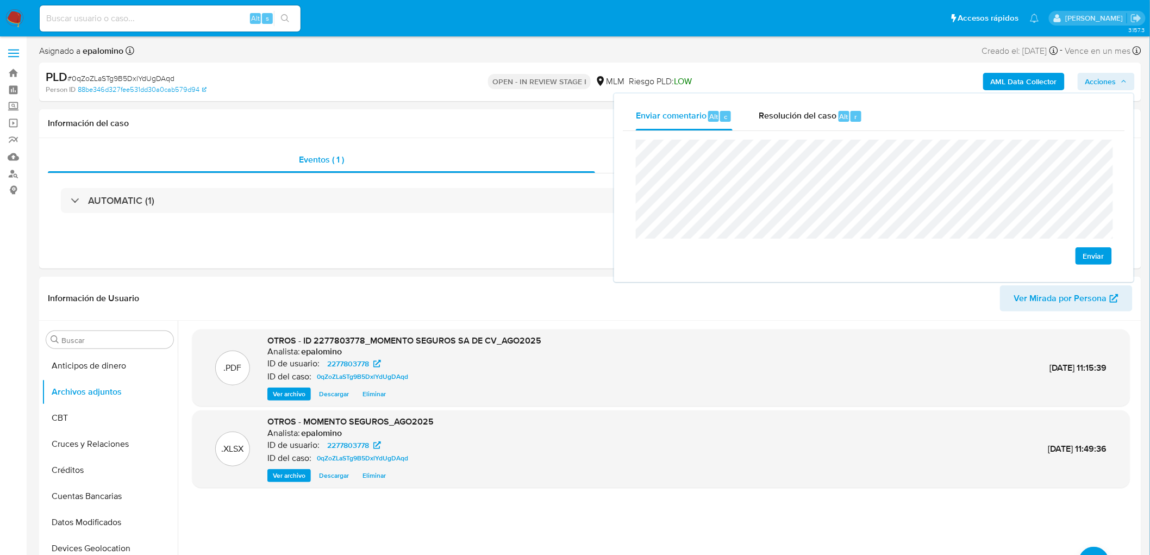
click at [1085, 258] on span "Enviar" at bounding box center [1093, 255] width 21 height 15
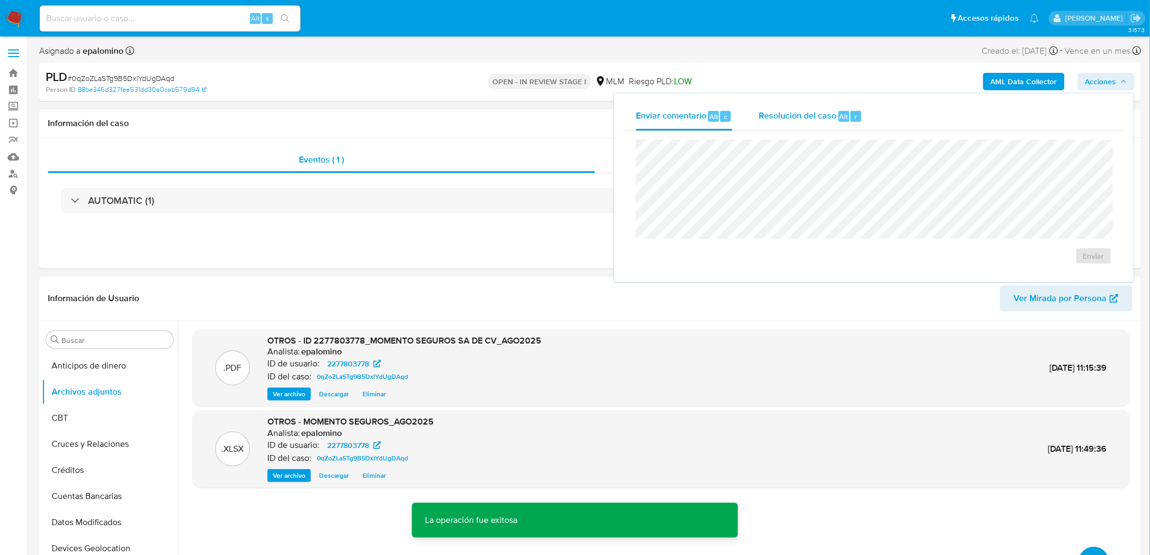
drag, startPoint x: 812, startPoint y: 118, endPoint x: 811, endPoint y: 123, distance: 5.5
click at [812, 118] on span "Resolución del caso" at bounding box center [798, 116] width 78 height 12
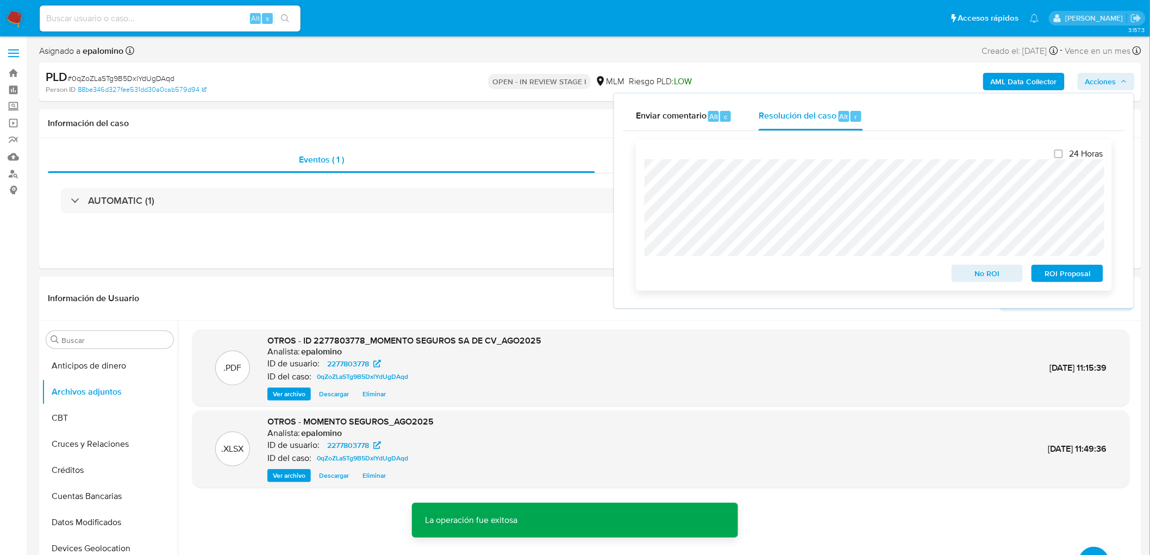
click at [974, 270] on span "No ROI" at bounding box center [987, 273] width 57 height 15
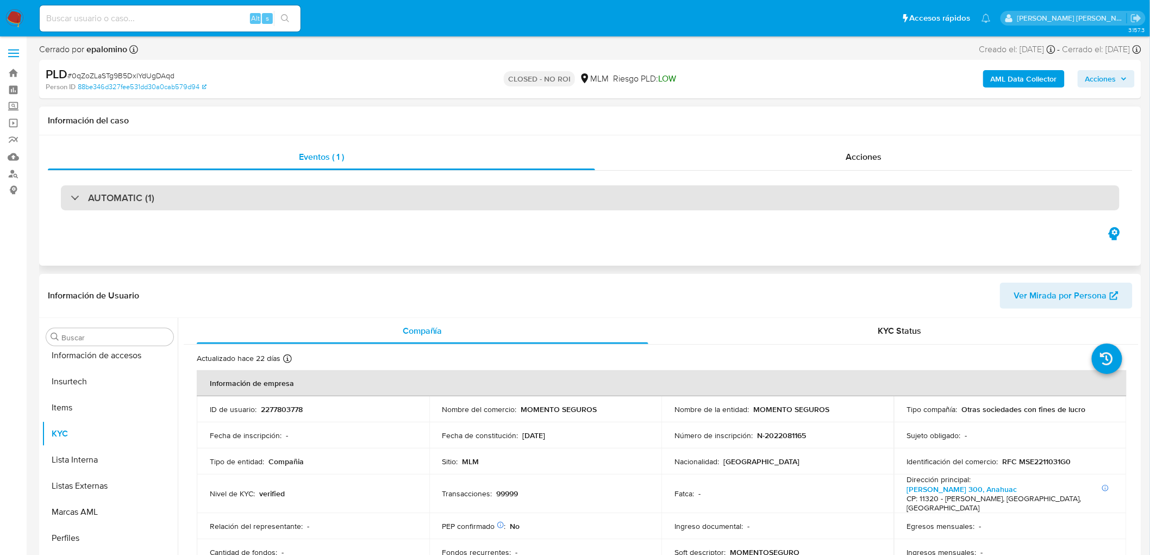
scroll to position [459, 0]
select select "10"
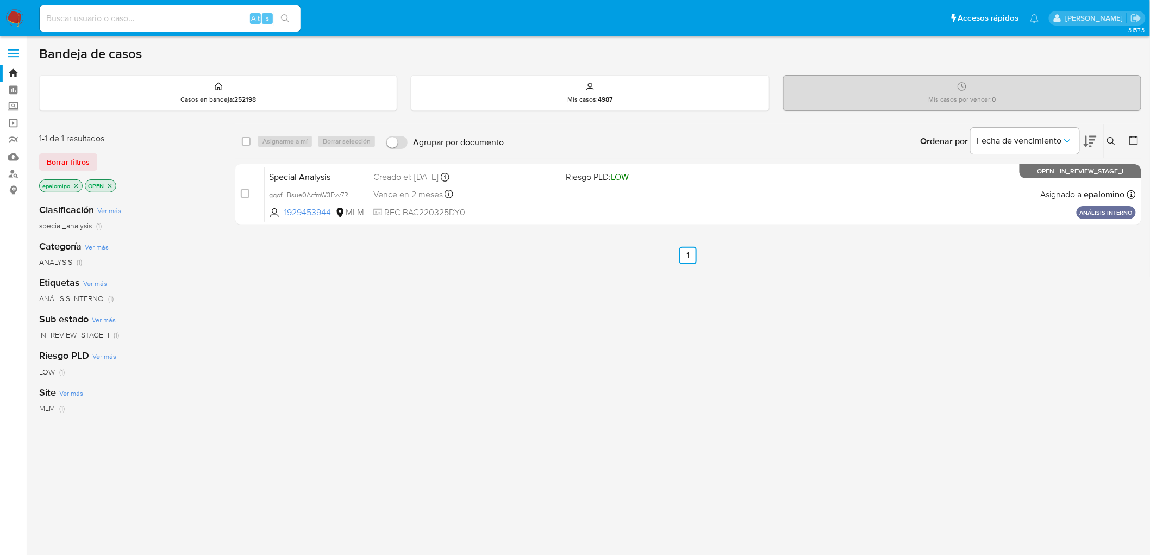
click at [64, 165] on span "Borrar filtros" at bounding box center [68, 161] width 43 height 15
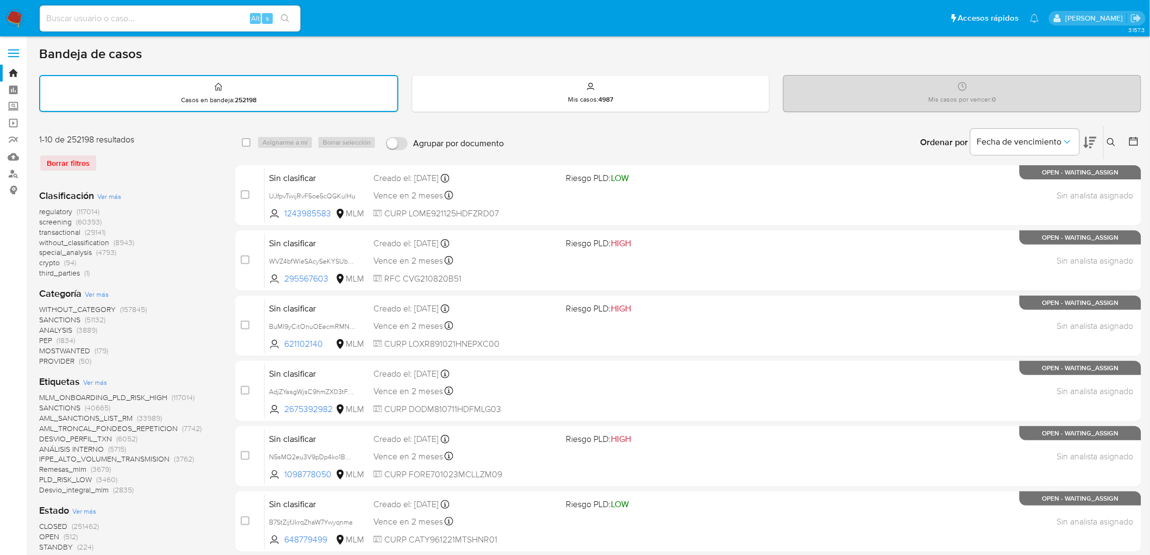
click at [15, 15] on img at bounding box center [14, 18] width 18 height 18
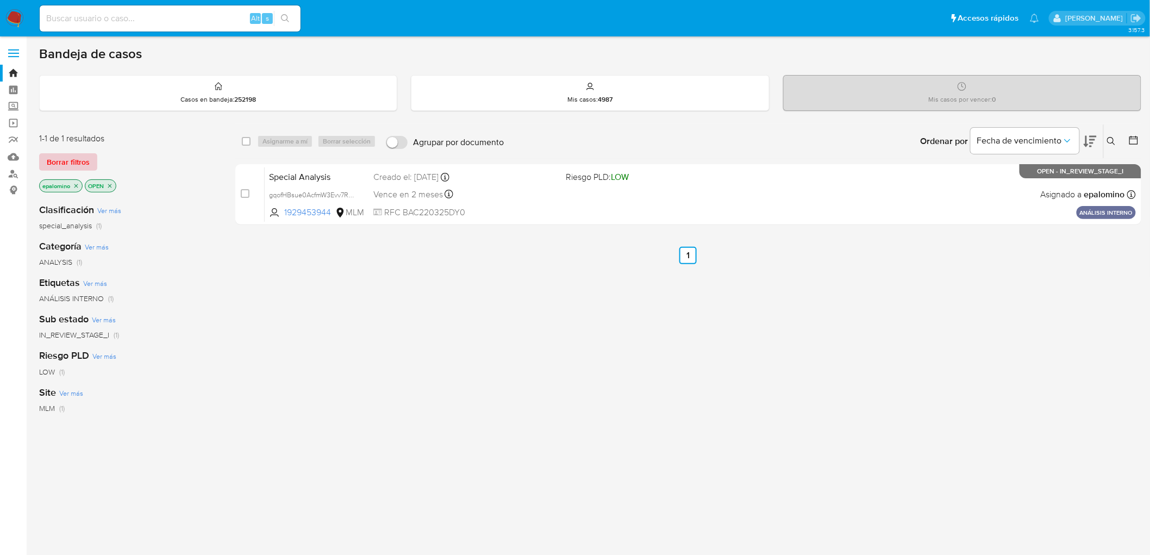
click at [75, 165] on span "Borrar filtros" at bounding box center [68, 161] width 43 height 15
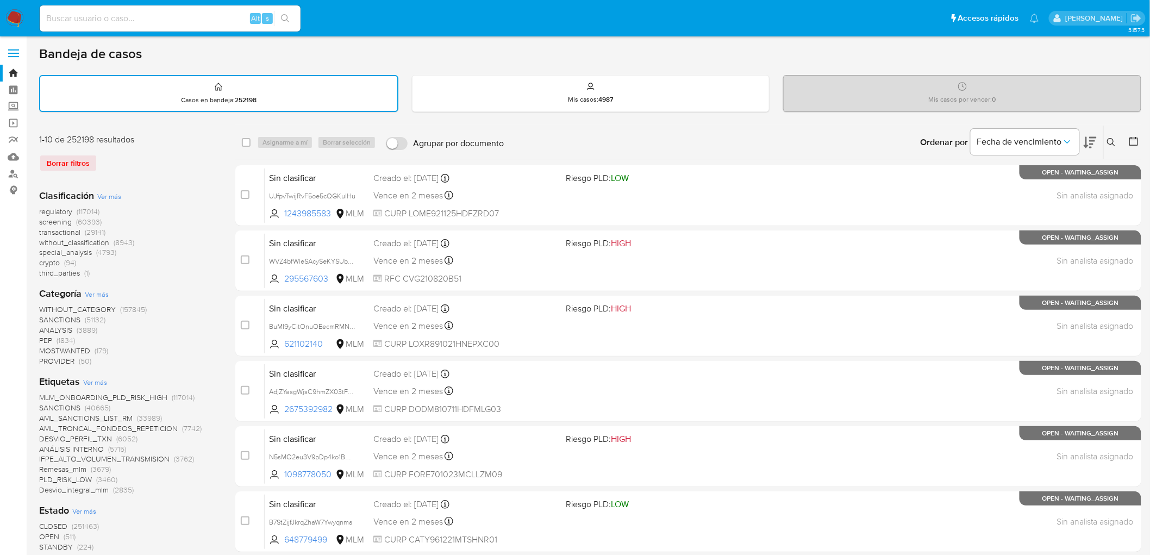
click at [9, 19] on img at bounding box center [14, 18] width 18 height 18
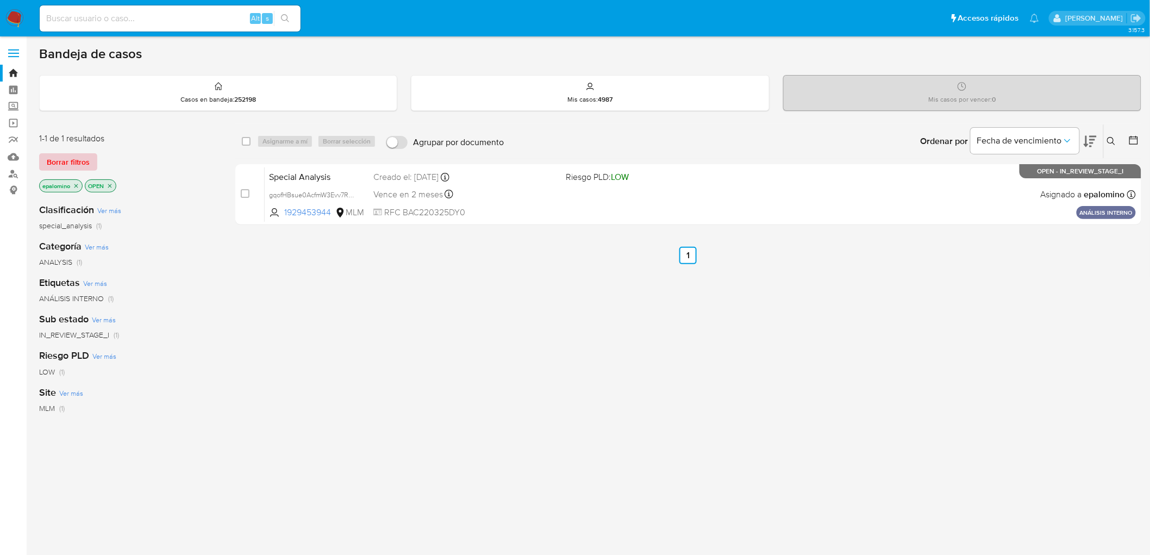
click at [79, 165] on span "Borrar filtros" at bounding box center [68, 161] width 43 height 15
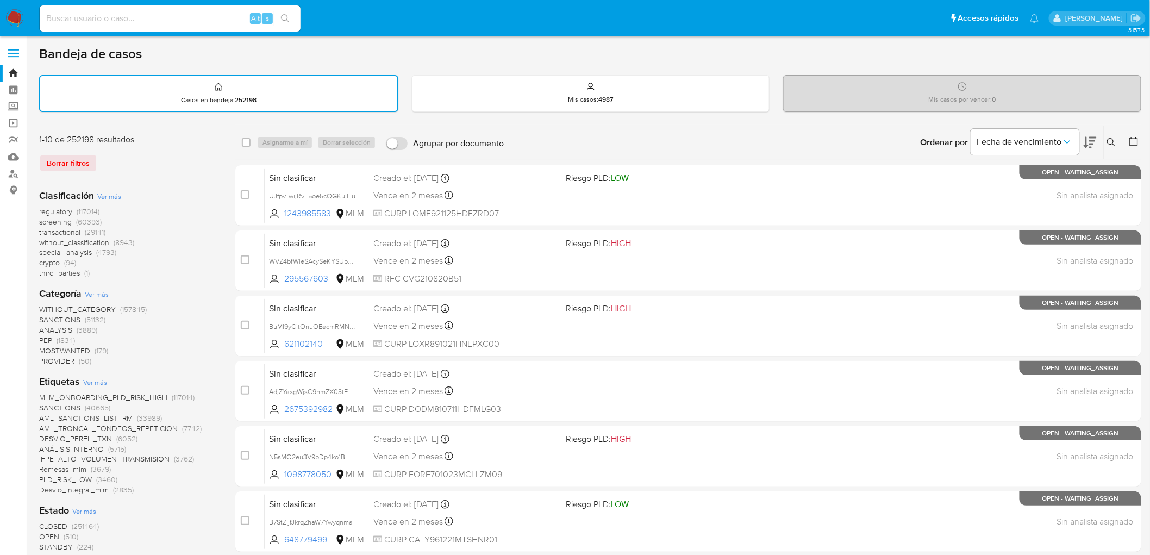
click at [28, 22] on nav "Pausado Ver notificaciones Alt s Accesos rápidos Presiona las siguientes teclas…" at bounding box center [575, 18] width 1150 height 36
click at [20, 17] on img at bounding box center [14, 18] width 18 height 18
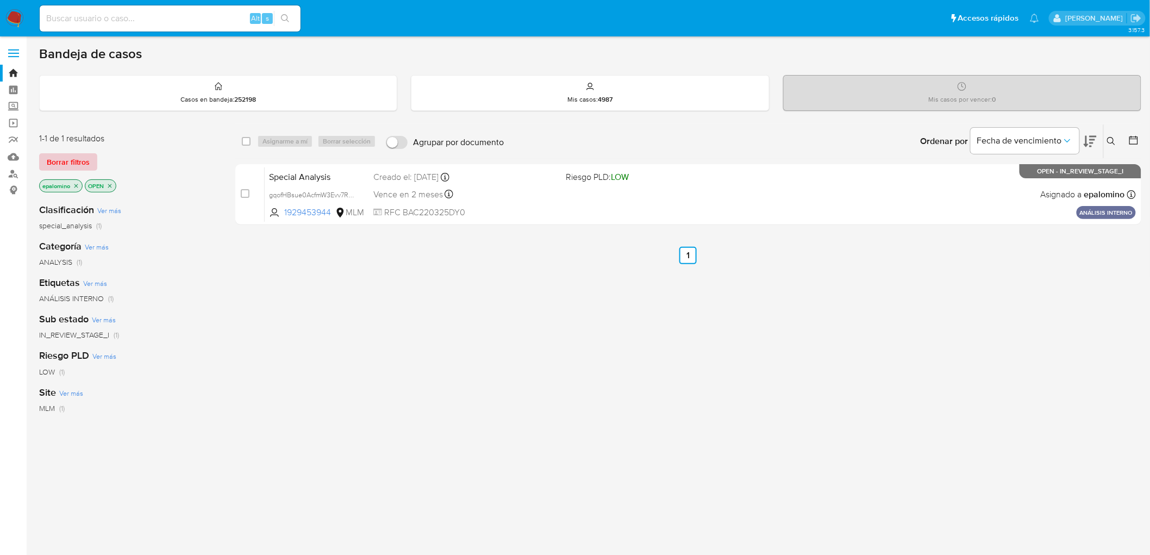
click at [65, 156] on span "Borrar filtros" at bounding box center [68, 161] width 43 height 15
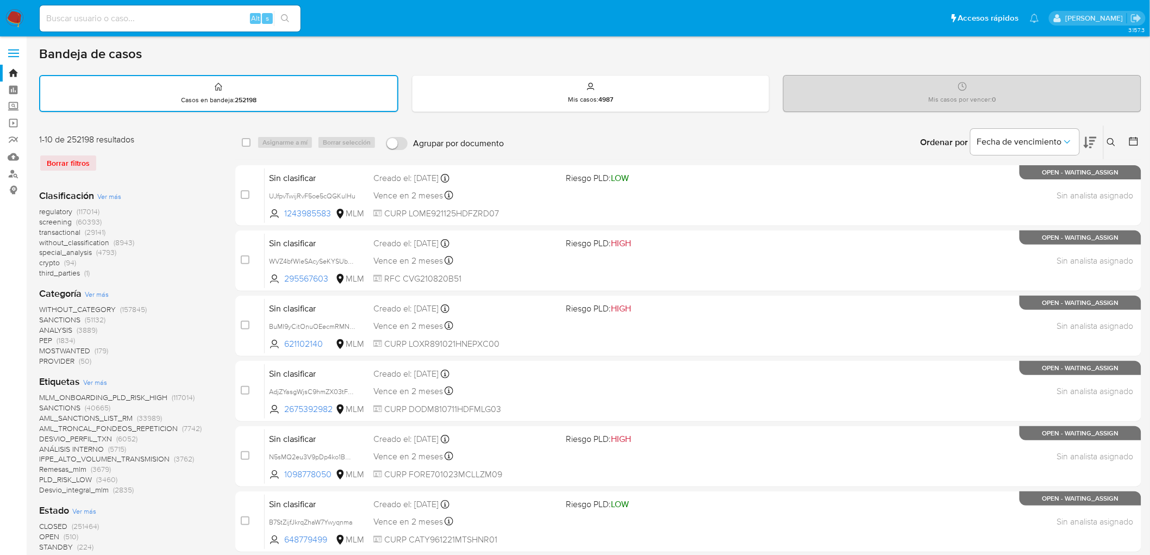
drag, startPoint x: 10, startPoint y: 16, endPoint x: 15, endPoint y: 28, distance: 12.4
click at [10, 16] on img at bounding box center [14, 18] width 18 height 18
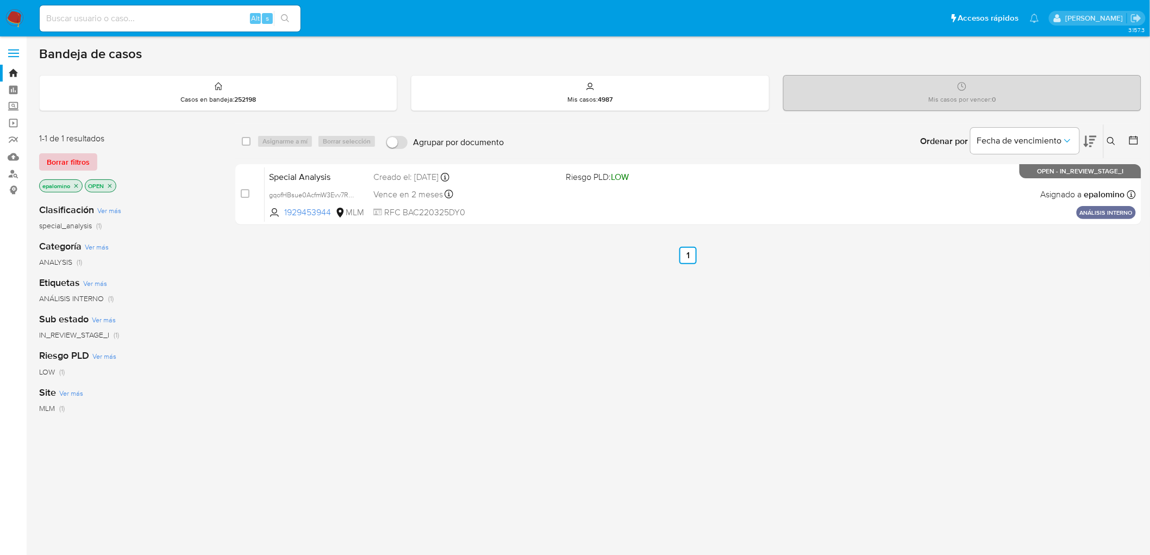
click at [42, 158] on button "Borrar filtros" at bounding box center [68, 161] width 58 height 17
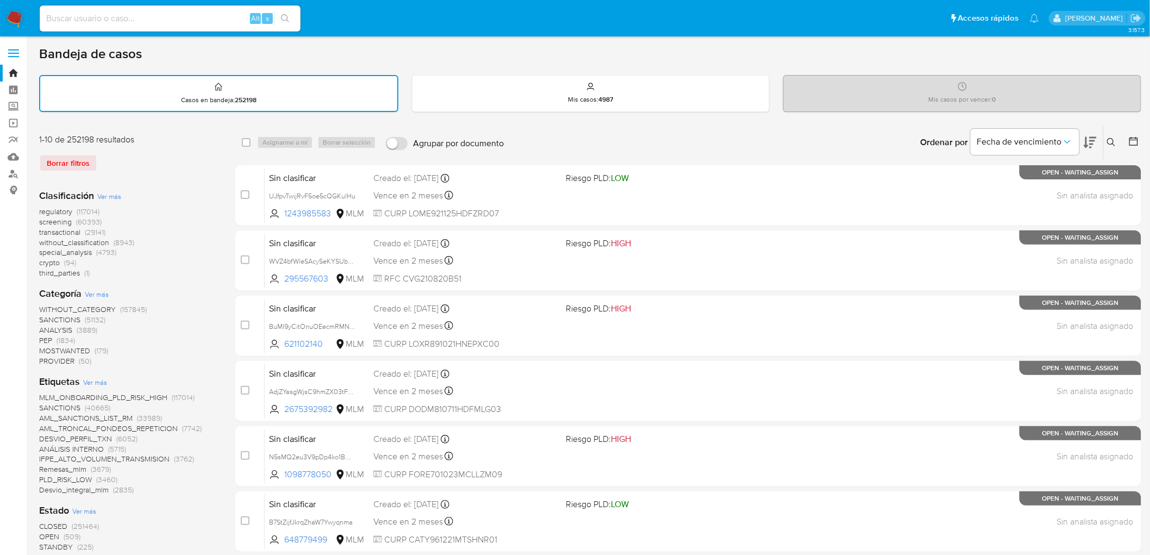
click at [12, 13] on img at bounding box center [14, 18] width 18 height 18
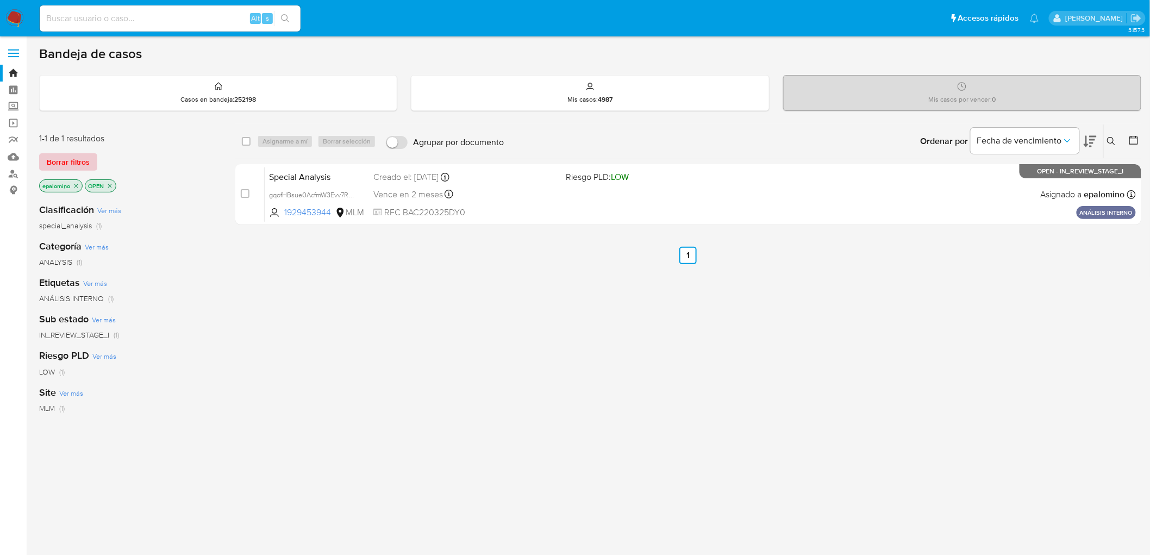
click at [75, 159] on span "Borrar filtros" at bounding box center [68, 161] width 43 height 15
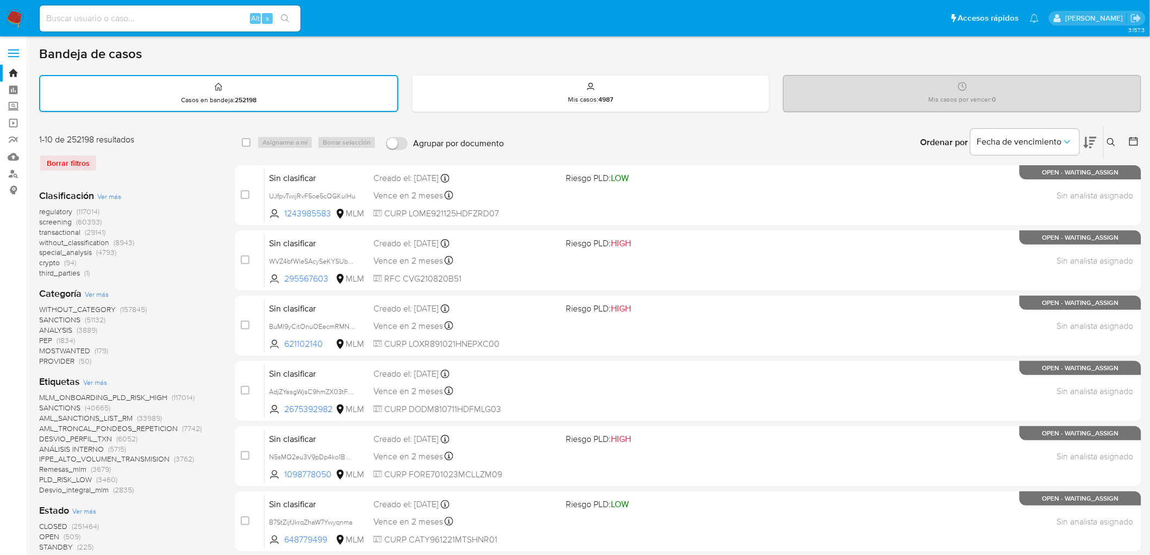
click at [19, 9] on img at bounding box center [14, 18] width 18 height 18
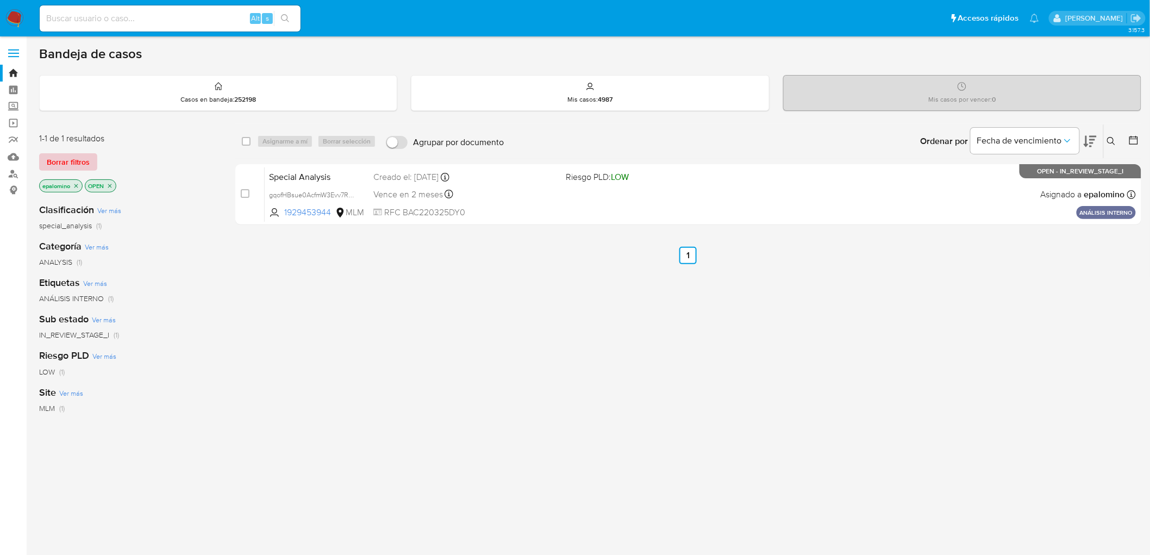
click at [78, 159] on span "Borrar filtros" at bounding box center [68, 161] width 43 height 15
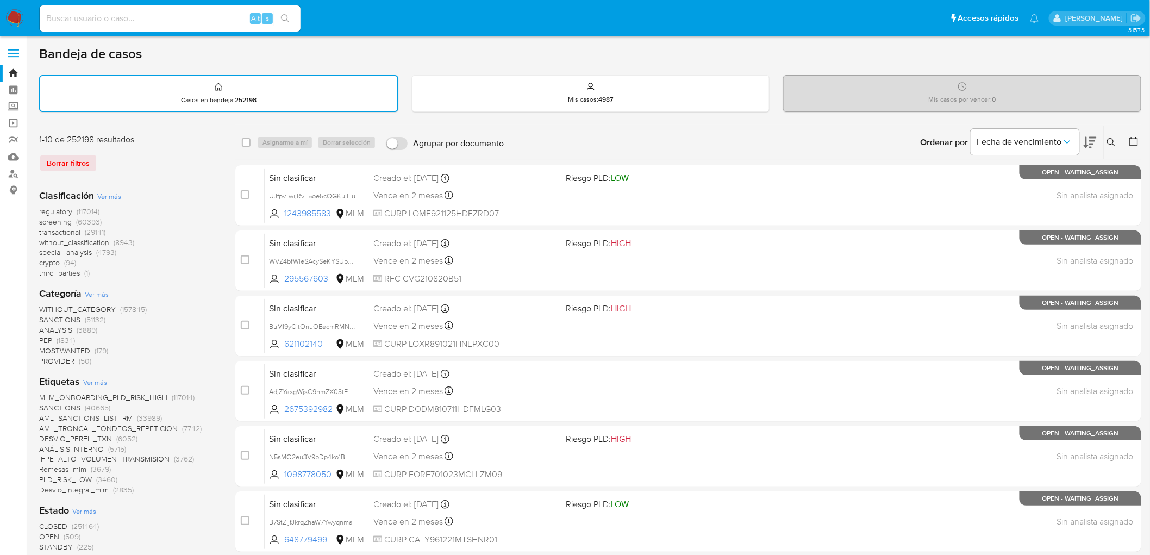
click at [9, 15] on img at bounding box center [14, 18] width 18 height 18
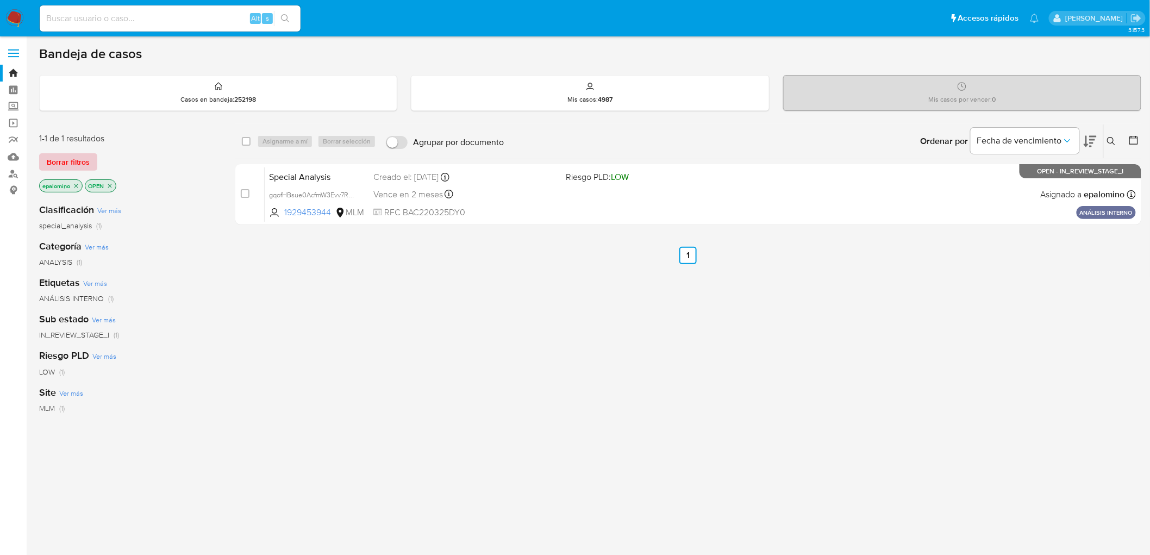
click at [77, 164] on span "Borrar filtros" at bounding box center [68, 161] width 43 height 15
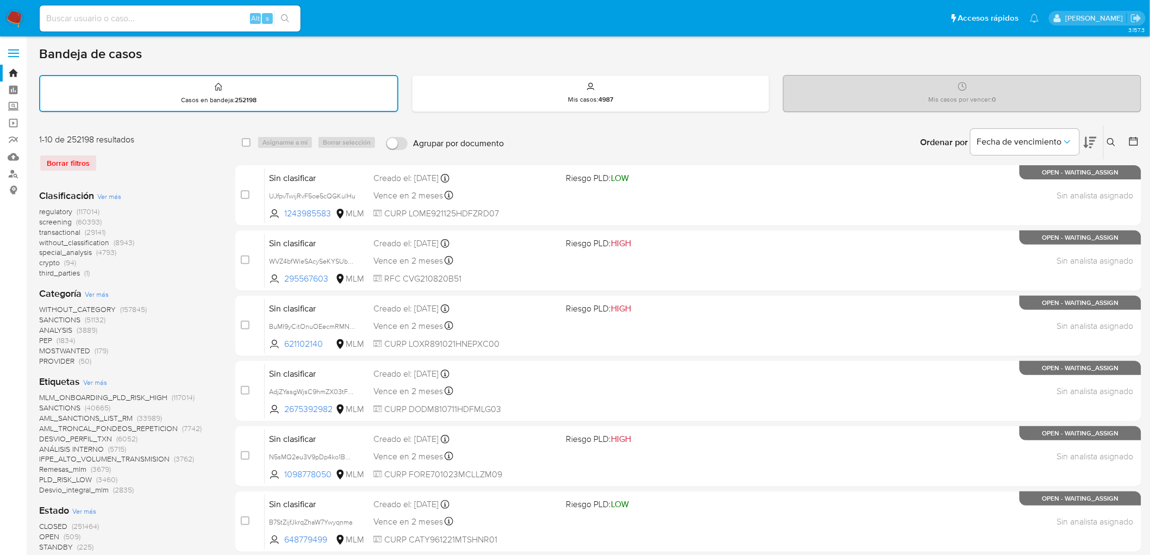
click at [14, 20] on img at bounding box center [14, 18] width 18 height 18
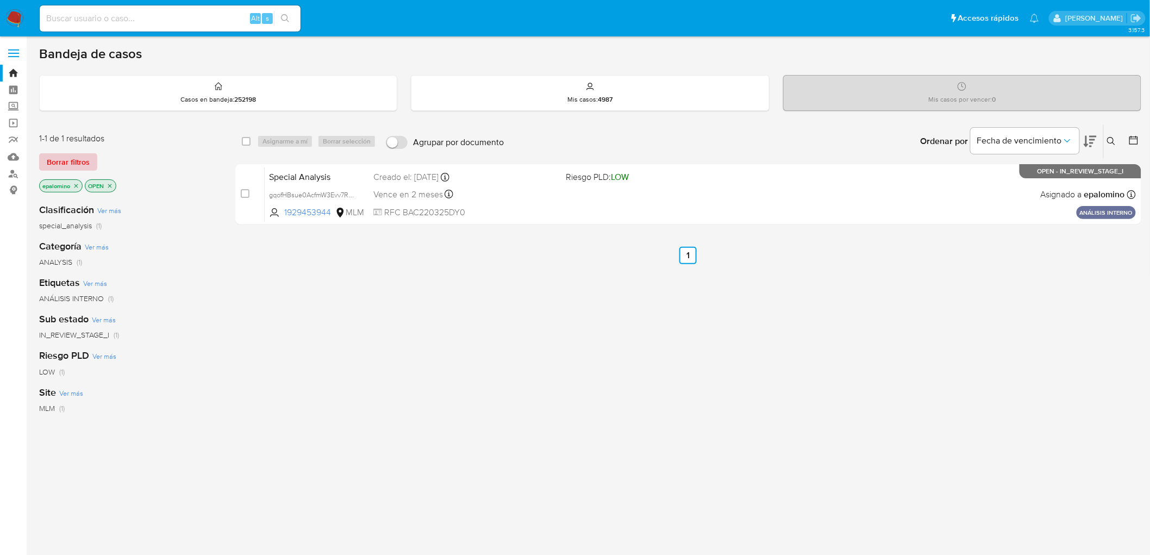
click at [76, 159] on span "Borrar filtros" at bounding box center [68, 161] width 43 height 15
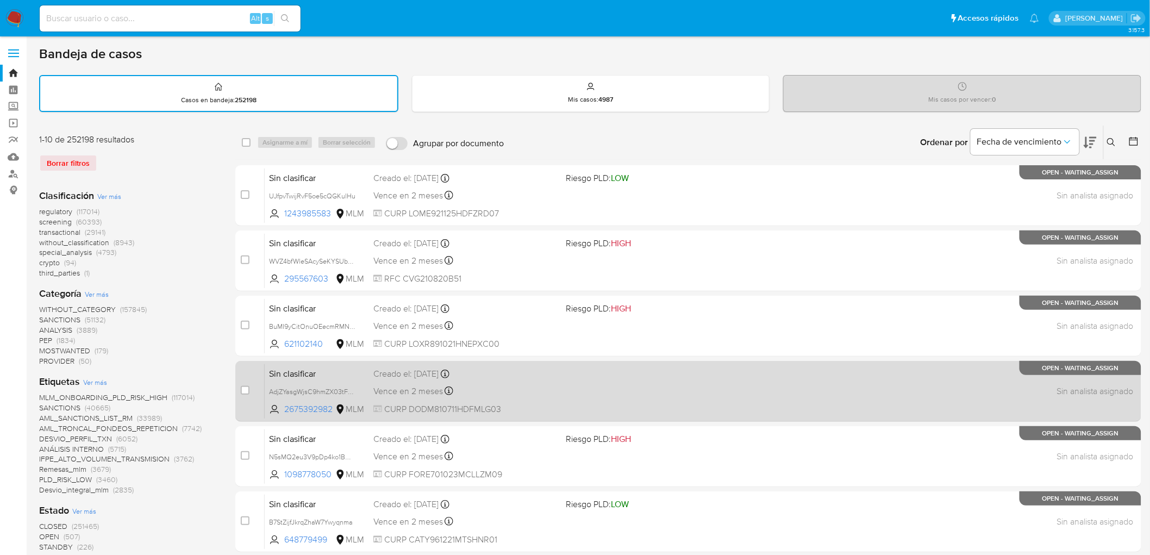
click at [730, 365] on div "Sin clasificar AdjZYasgWjsC9hmZX03tFENa 2675392982 MLM Creado el: 08/09/2025 Cr…" at bounding box center [700, 390] width 871 height 55
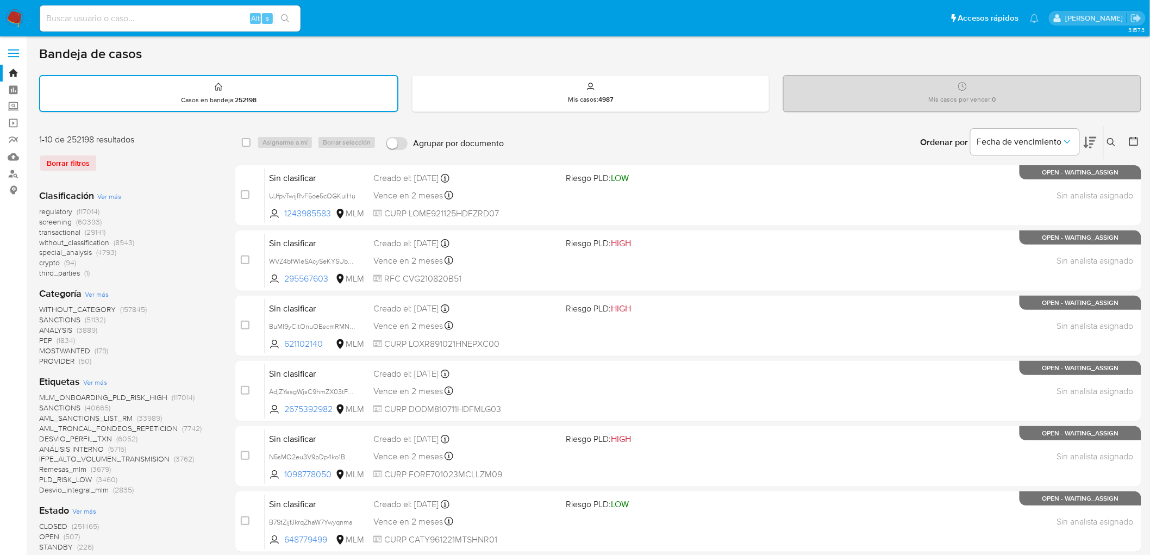
click at [14, 25] on img at bounding box center [14, 18] width 18 height 18
click at [179, 164] on div "Borrar filtros" at bounding box center [126, 162] width 174 height 17
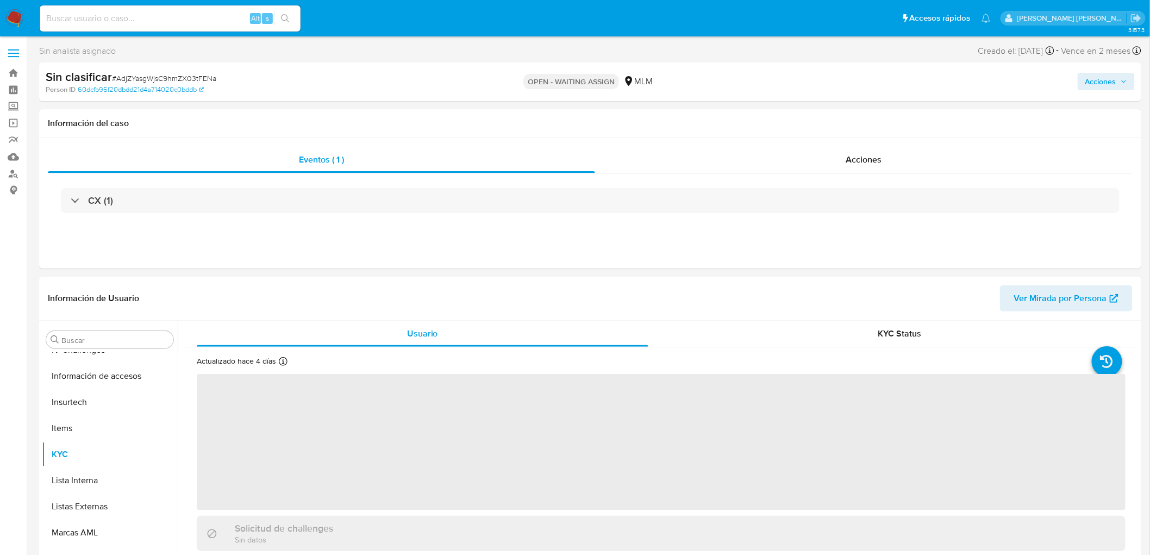
scroll to position [459, 0]
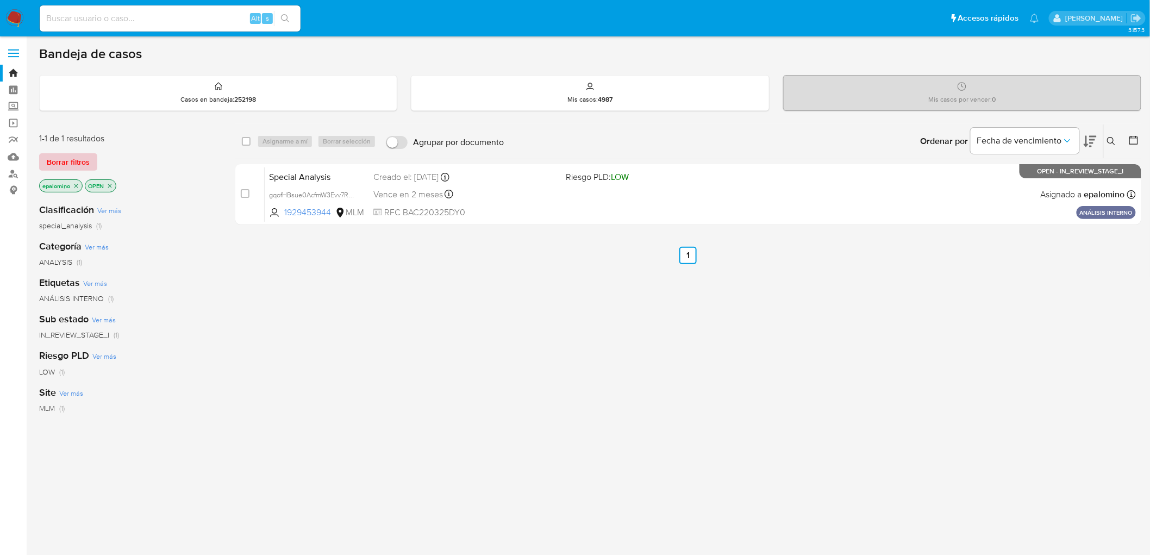
click at [83, 166] on span "Borrar filtros" at bounding box center [68, 161] width 43 height 15
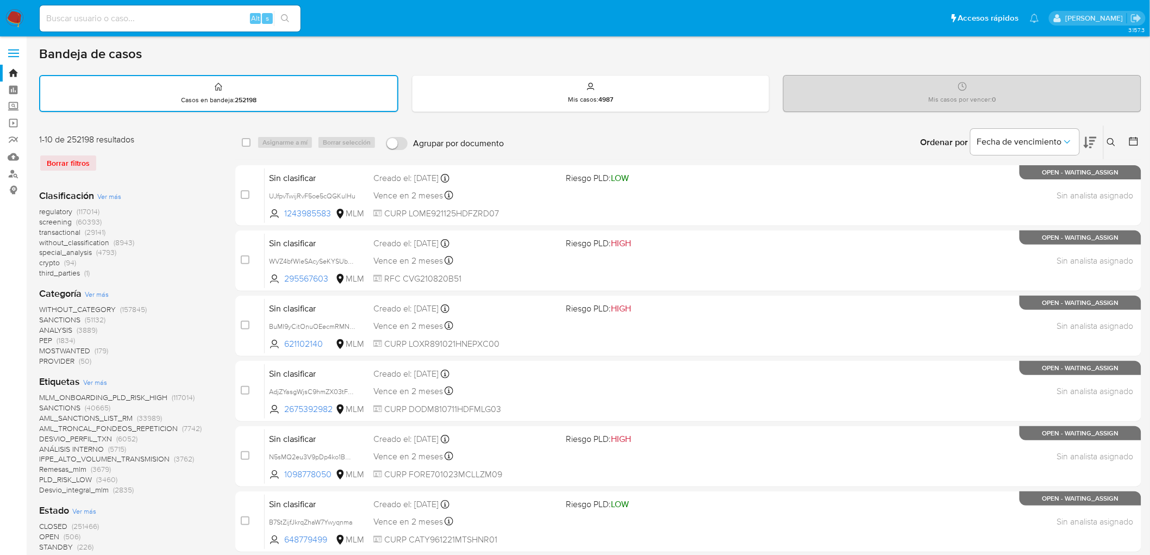
click at [14, 20] on img at bounding box center [14, 18] width 18 height 18
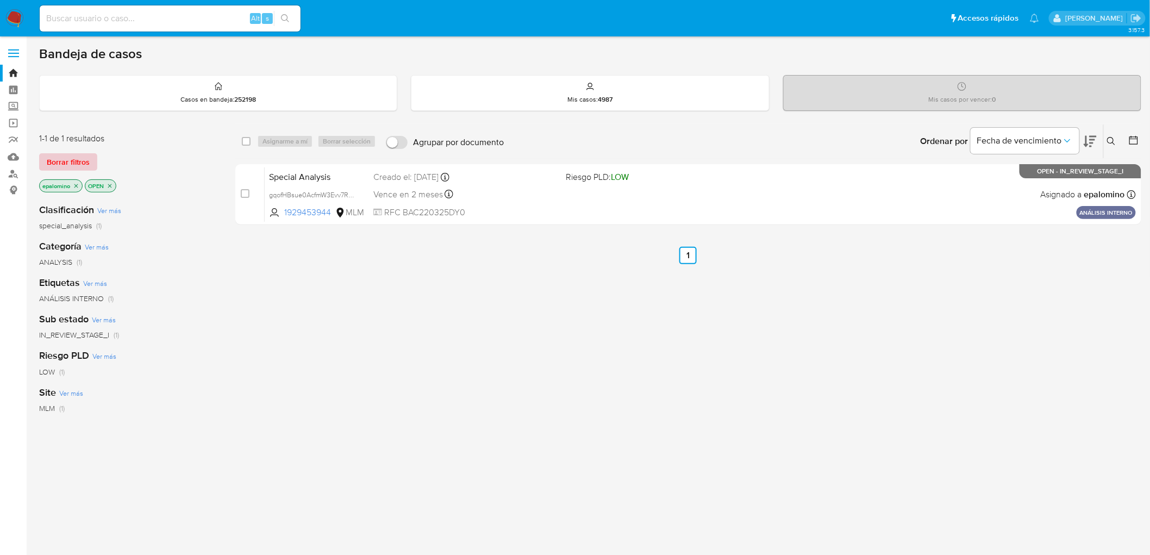
click at [80, 156] on span "Borrar filtros" at bounding box center [68, 161] width 43 height 15
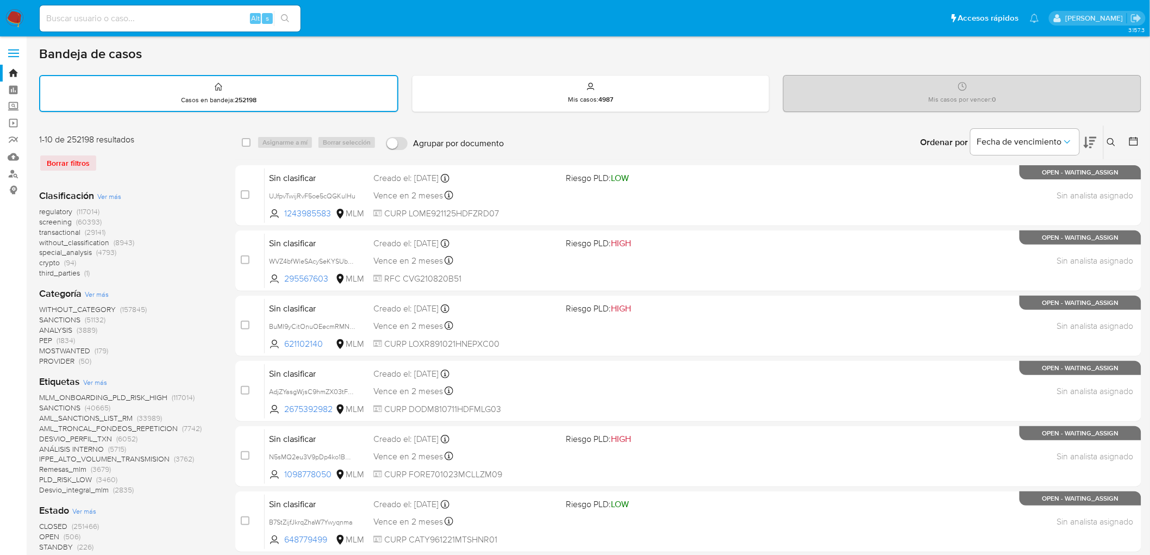
click at [15, 20] on img at bounding box center [14, 18] width 18 height 18
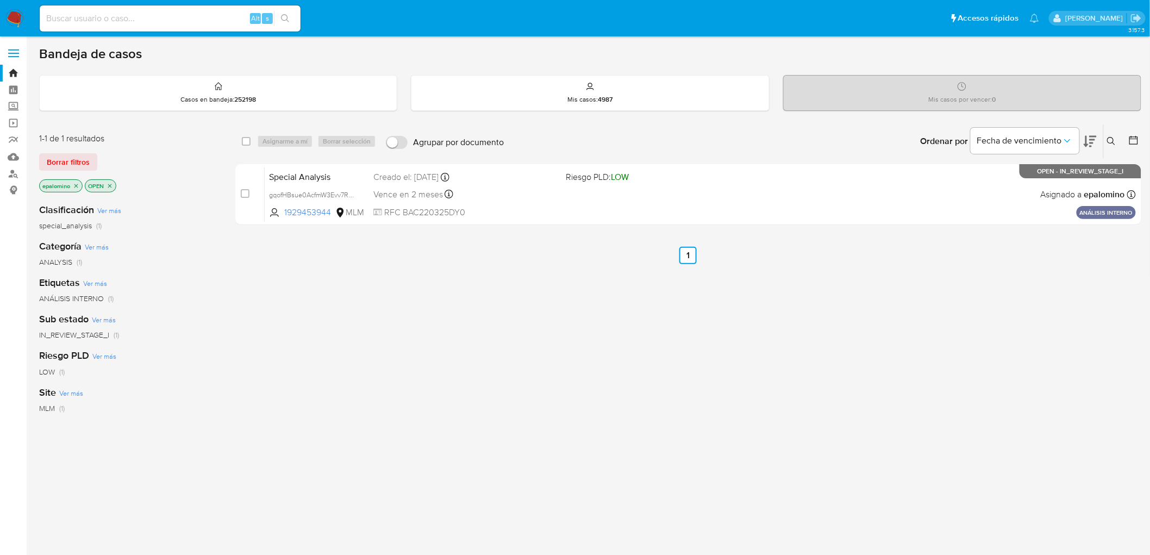
click at [67, 161] on span "Borrar filtros" at bounding box center [68, 161] width 43 height 15
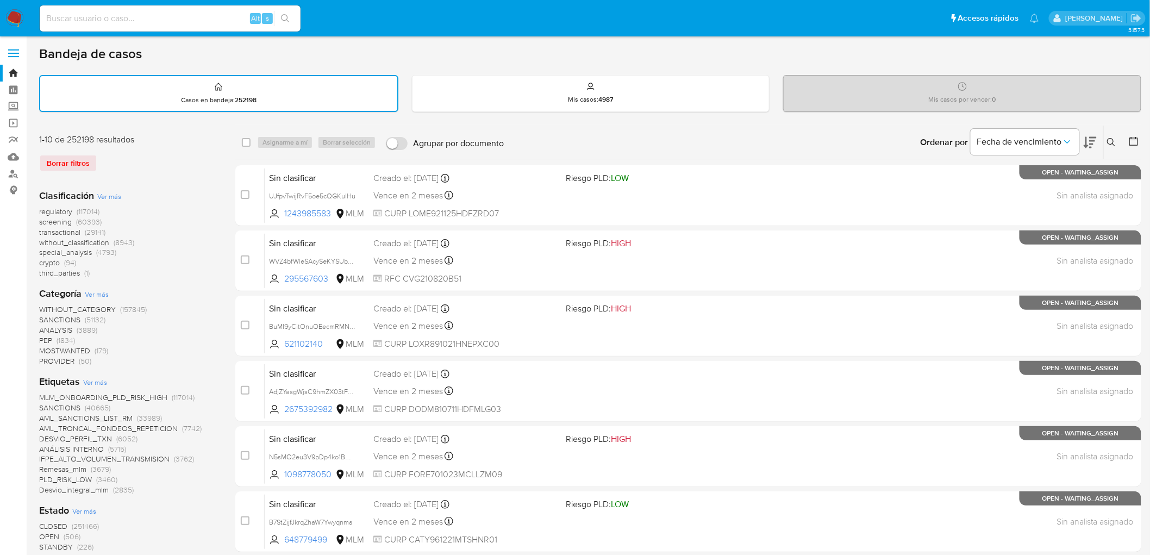
click at [15, 13] on img at bounding box center [14, 18] width 18 height 18
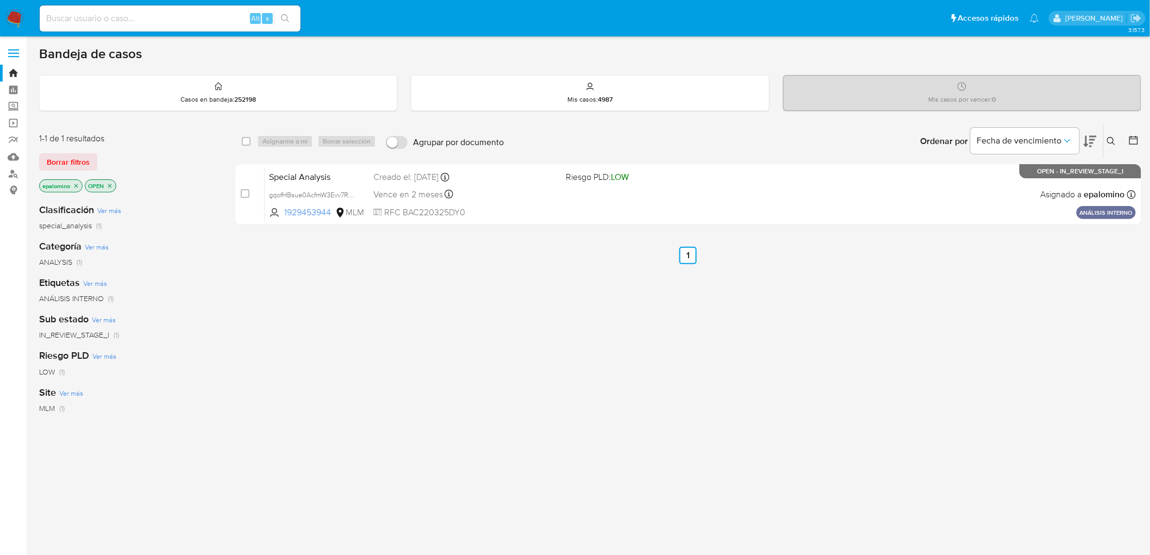
click at [77, 155] on span "Borrar filtros" at bounding box center [68, 161] width 43 height 15
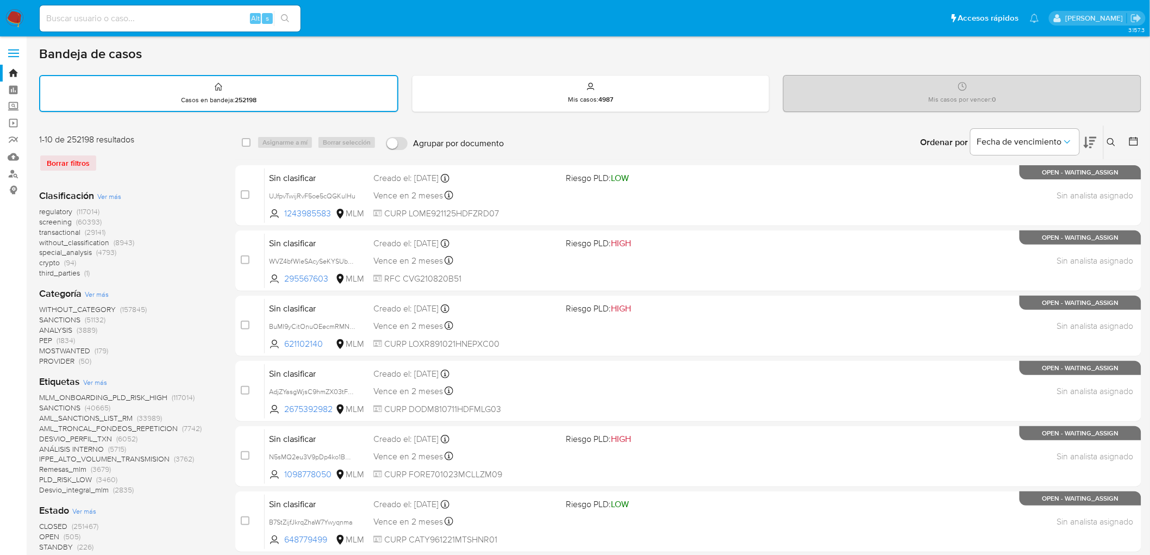
click at [1109, 138] on icon at bounding box center [1111, 142] width 8 height 8
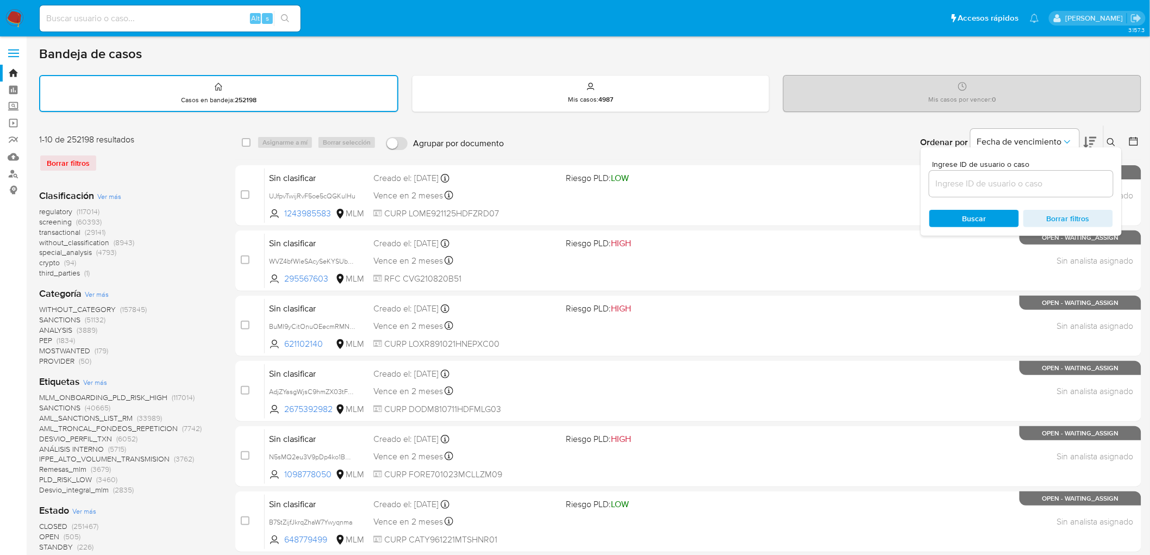
click at [978, 177] on input at bounding box center [1021, 184] width 184 height 14
type input "1870518749"
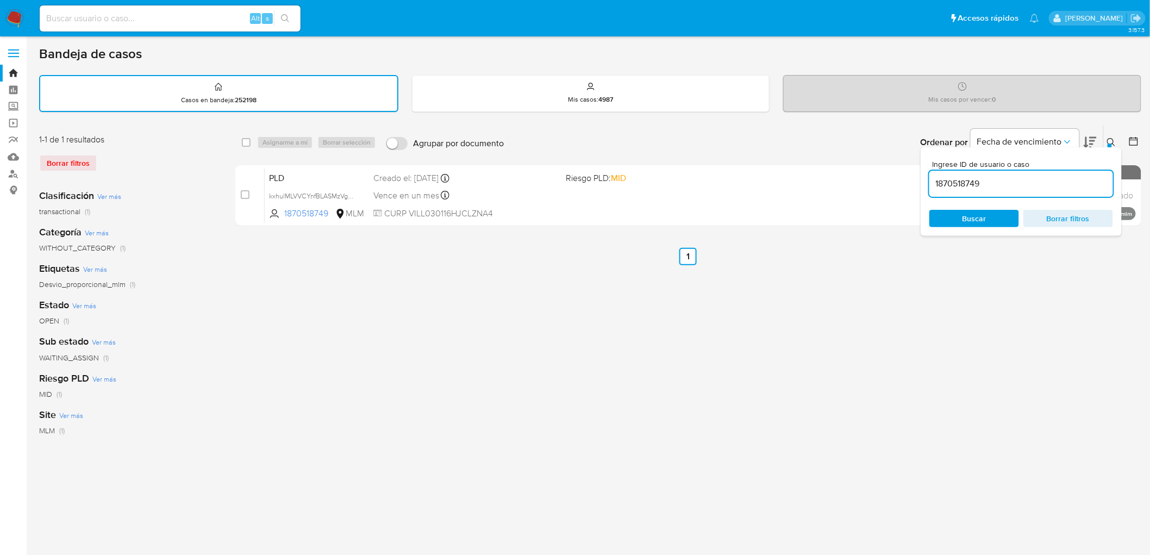
click at [1107, 138] on icon at bounding box center [1111, 142] width 9 height 9
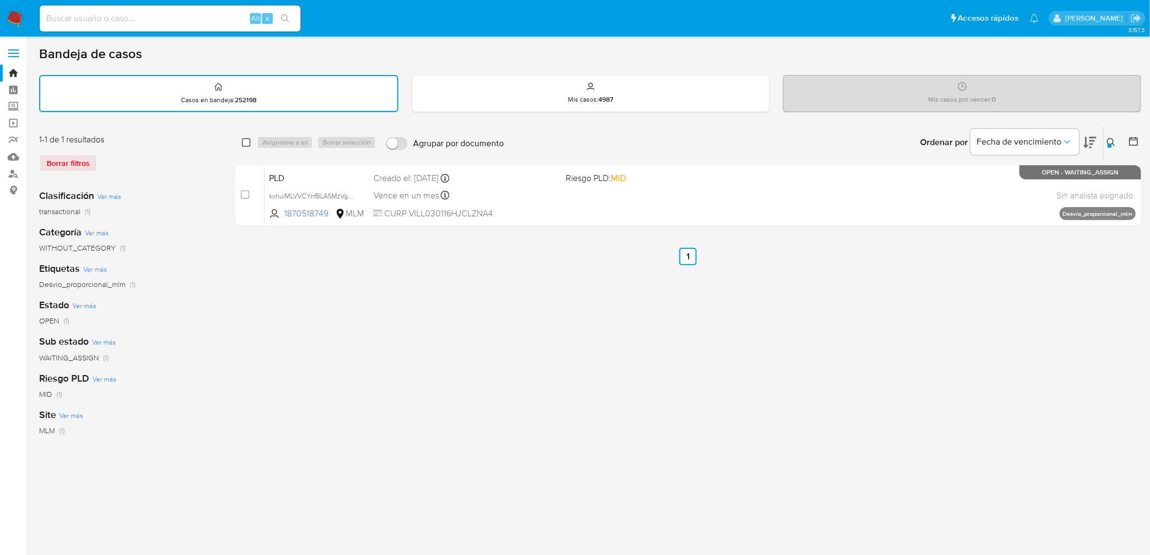
click at [245, 143] on input "checkbox" at bounding box center [246, 142] width 9 height 9
checkbox input "true"
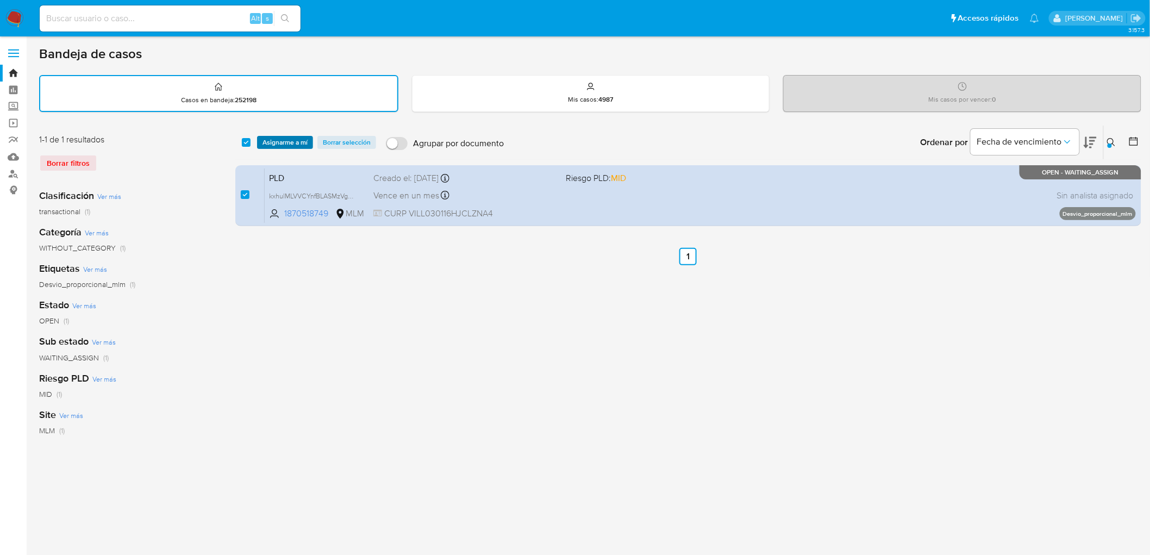
click at [285, 142] on span "Asignarme a mí" at bounding box center [284, 142] width 45 height 11
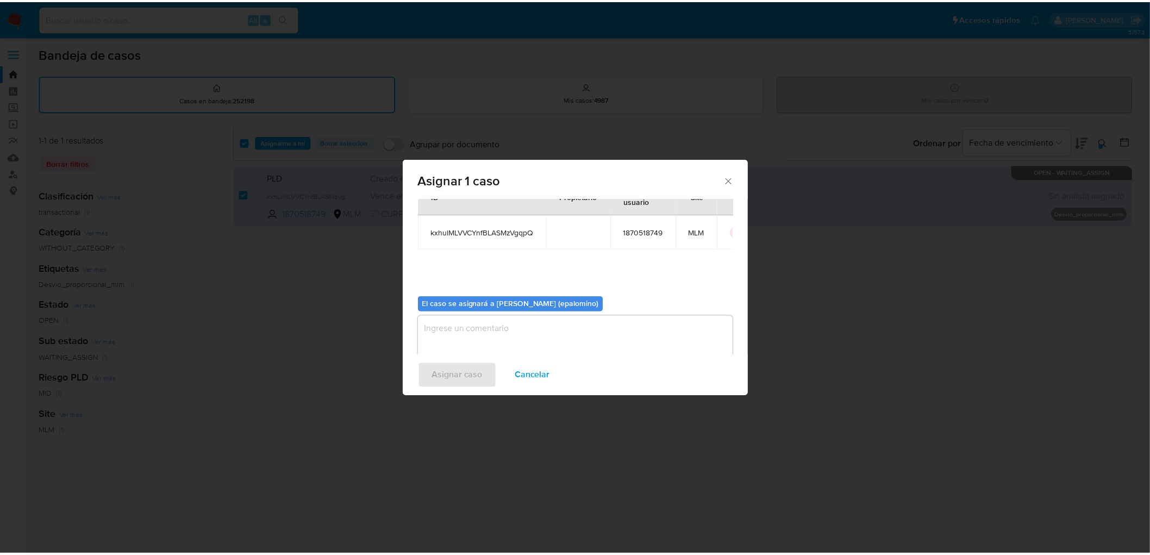
scroll to position [56, 0]
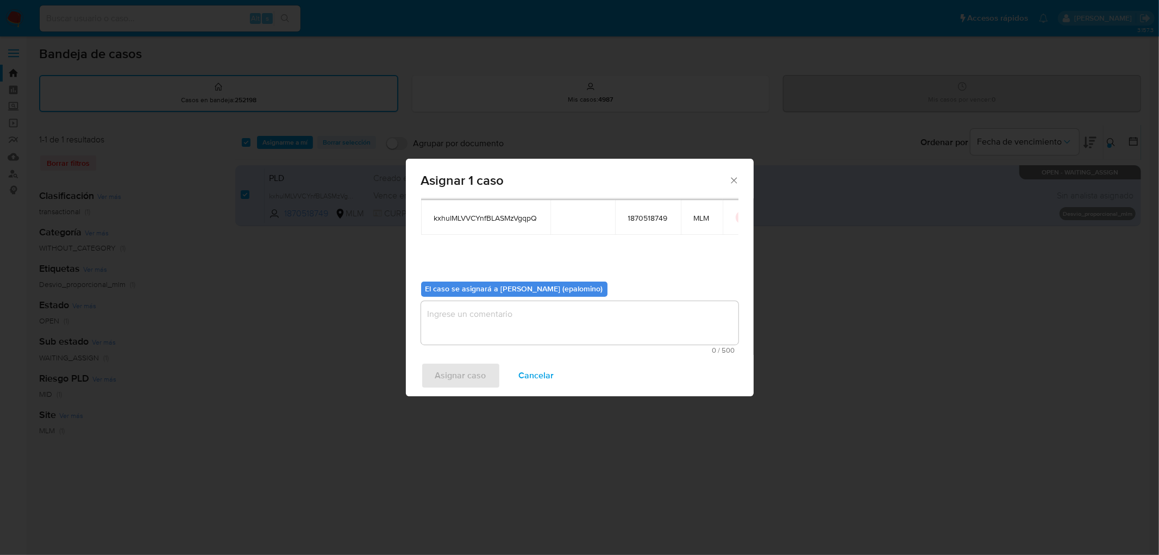
click at [480, 347] on span "0 / 500" at bounding box center [579, 350] width 311 height 7
click at [473, 335] on textarea "assign-modal" at bounding box center [579, 322] width 317 height 43
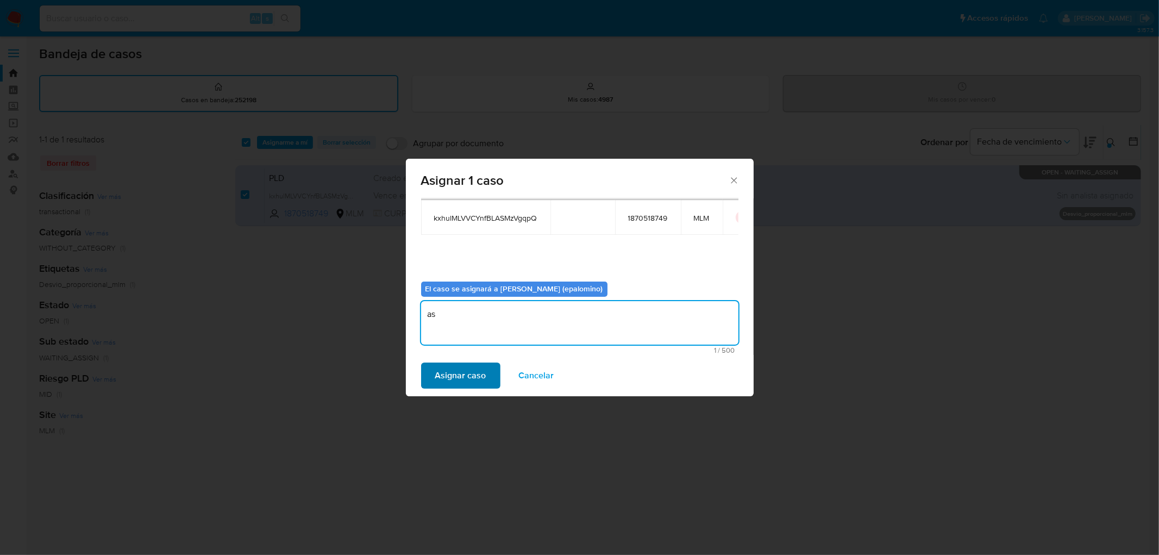
type textarea "as"
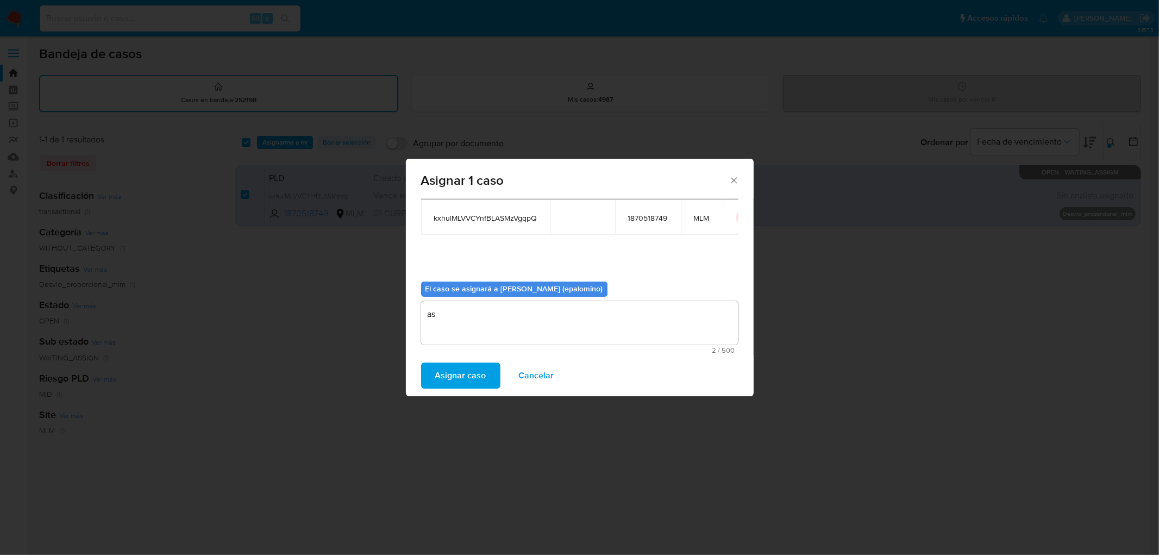
click at [460, 373] on span "Asignar caso" at bounding box center [460, 375] width 51 height 24
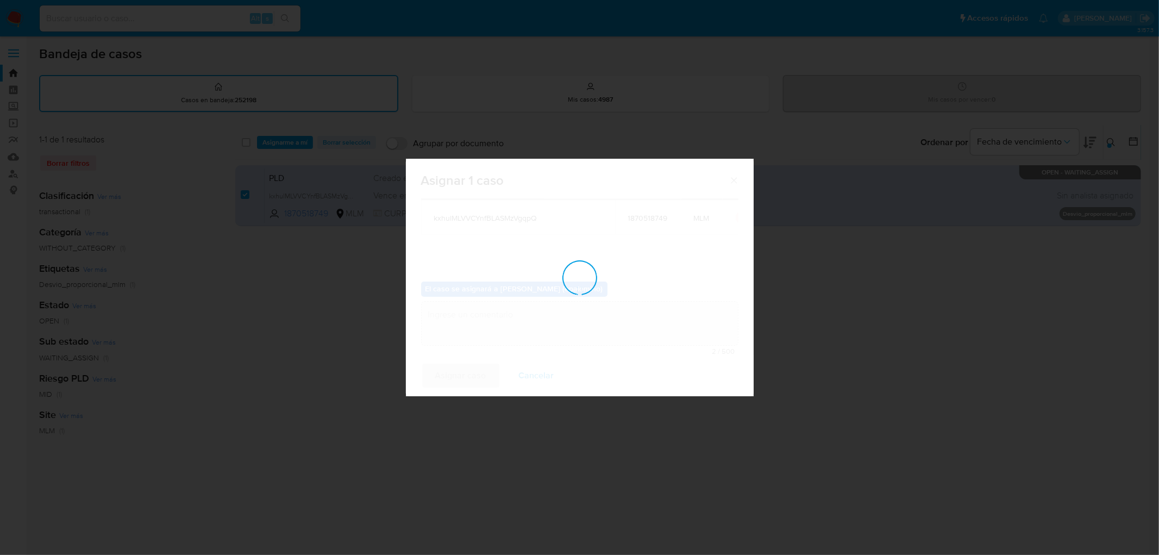
checkbox input "false"
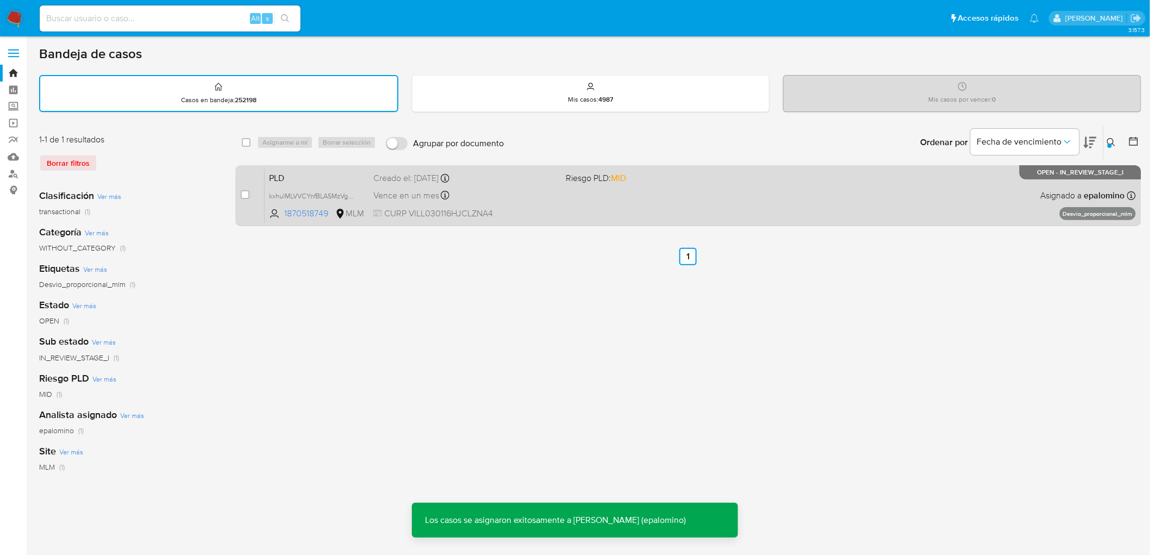
click at [291, 175] on span "PLD" at bounding box center [317, 177] width 96 height 14
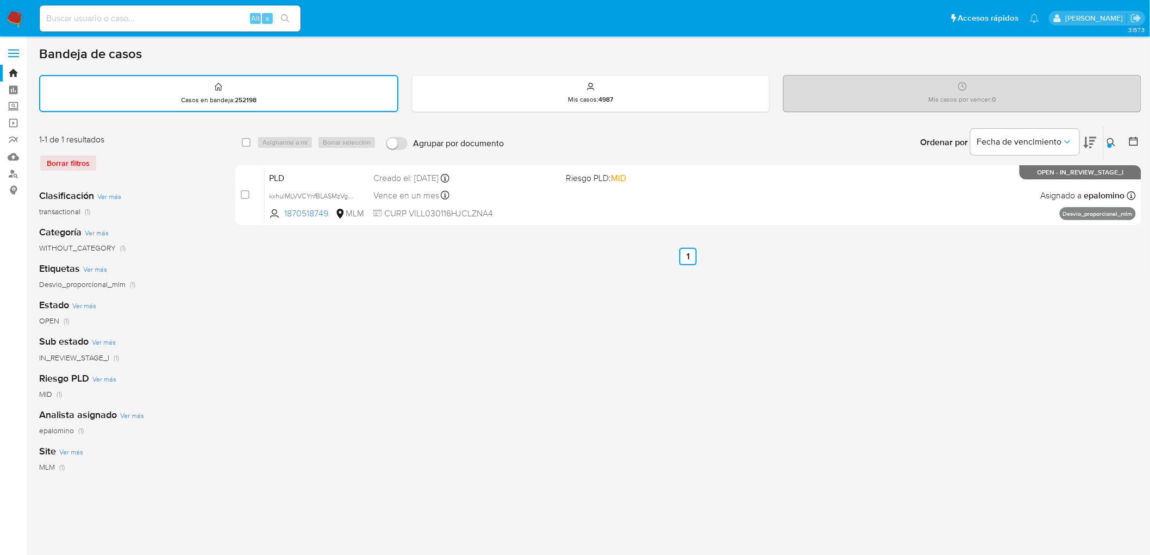
click at [22, 21] on img at bounding box center [14, 18] width 18 height 18
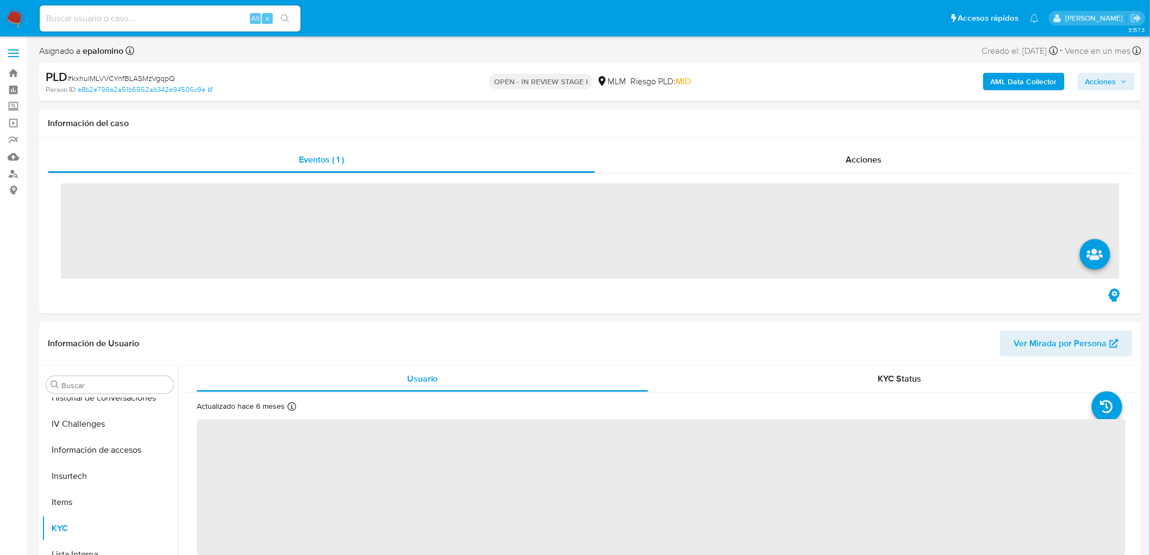
scroll to position [459, 0]
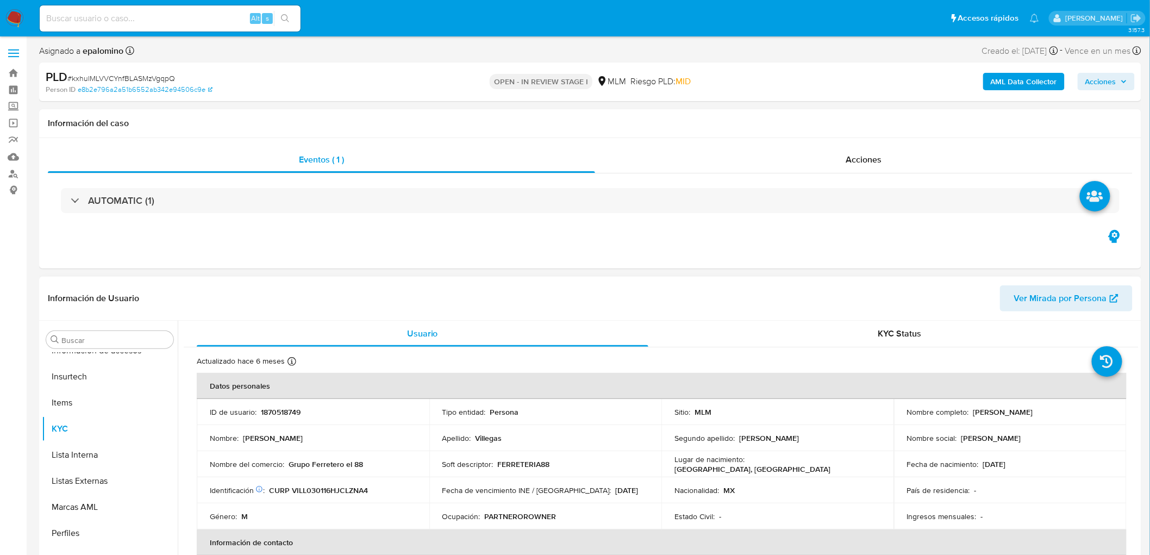
select select "10"
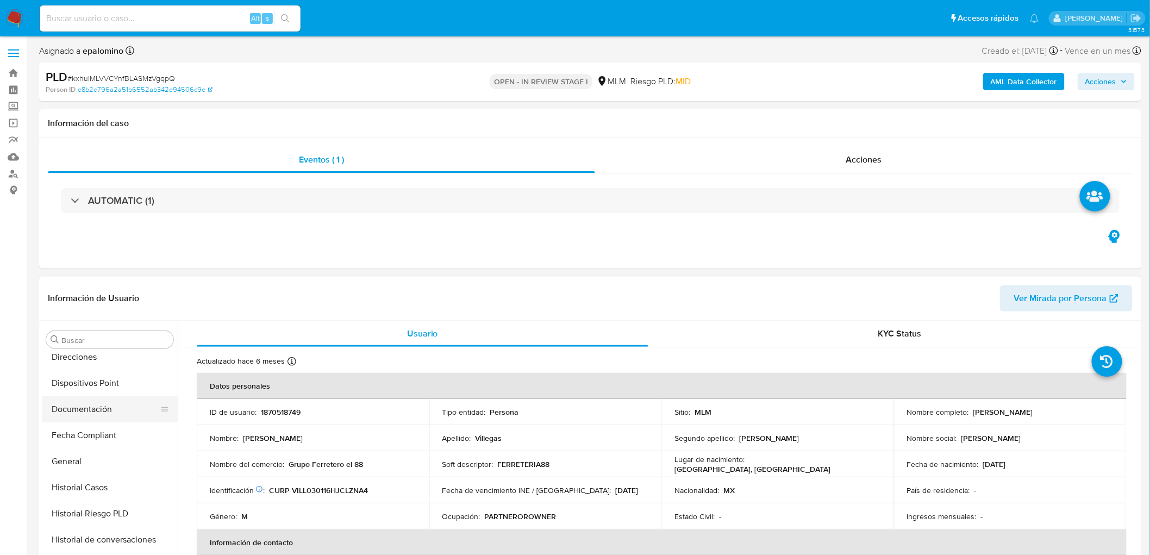
click at [110, 412] on button "Documentación" at bounding box center [105, 409] width 127 height 26
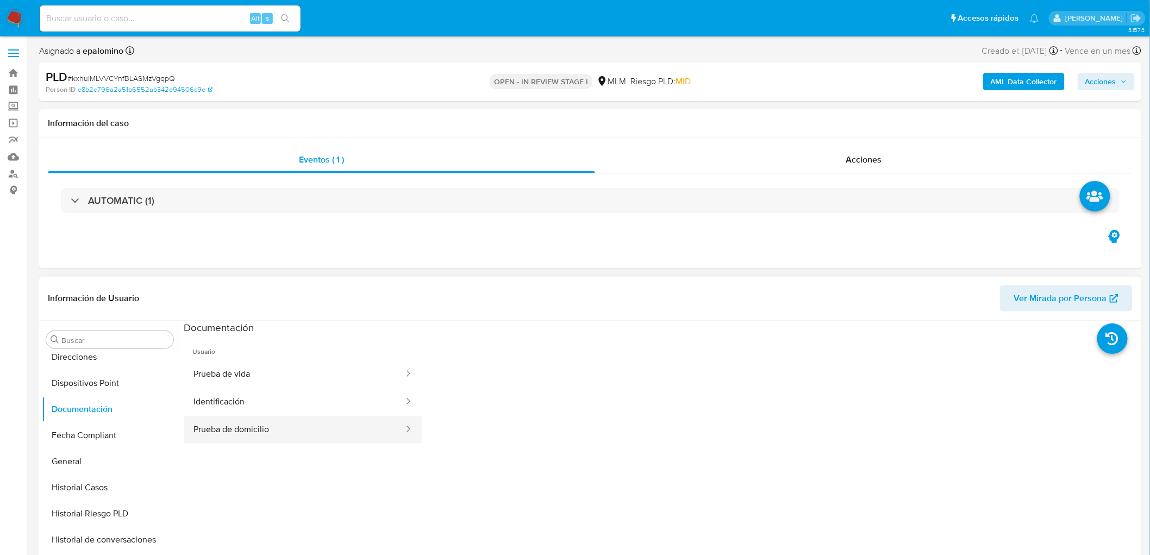
click at [254, 420] on button "Prueba de domicilio" at bounding box center [294, 430] width 221 height 28
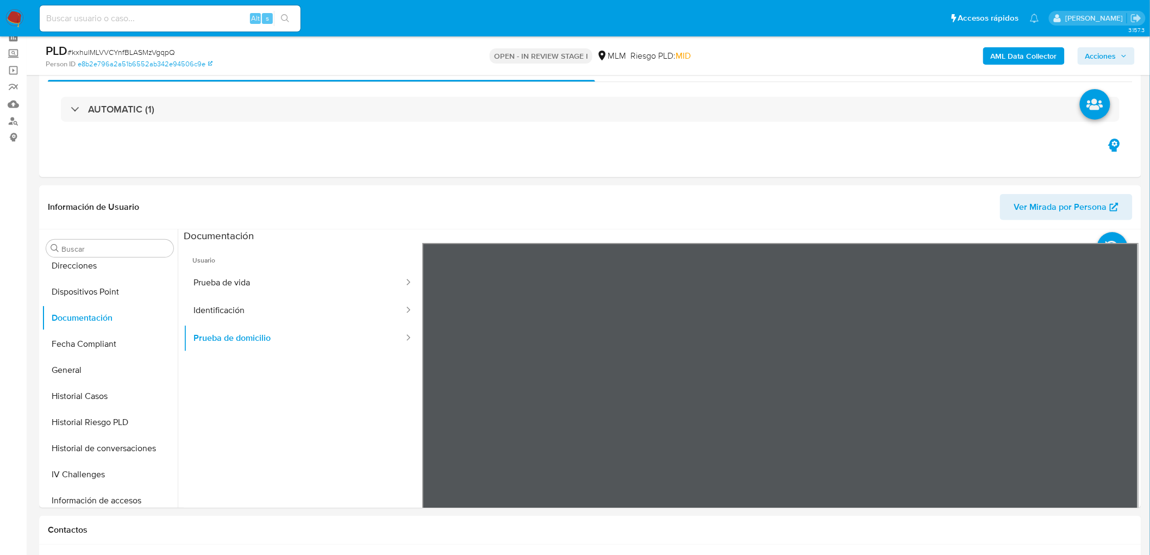
scroll to position [68, 0]
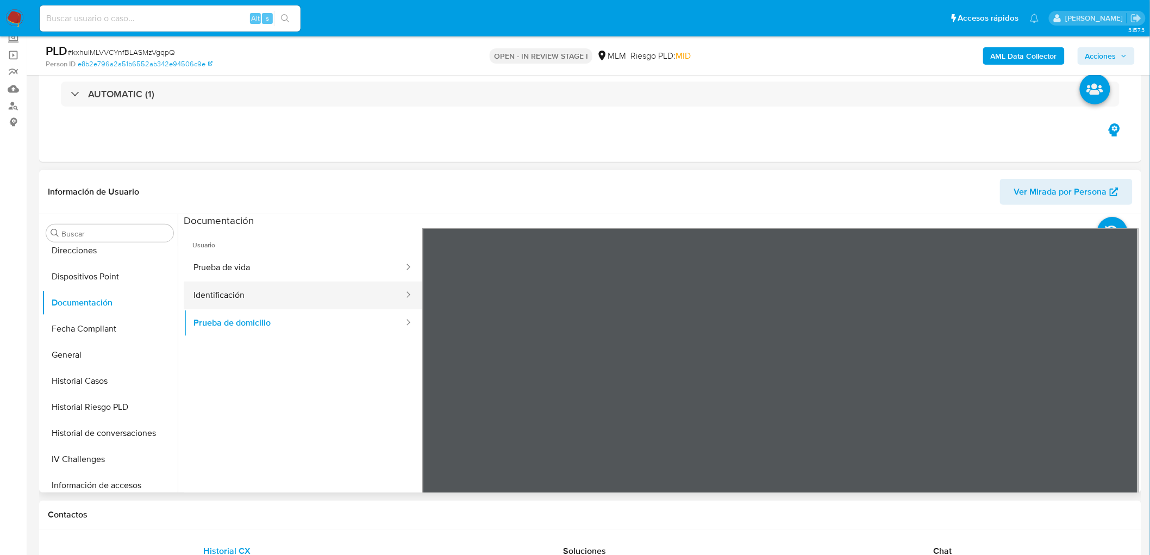
click at [268, 292] on button "Identificación" at bounding box center [294, 295] width 221 height 28
click at [295, 286] on button "Identificación" at bounding box center [294, 295] width 221 height 28
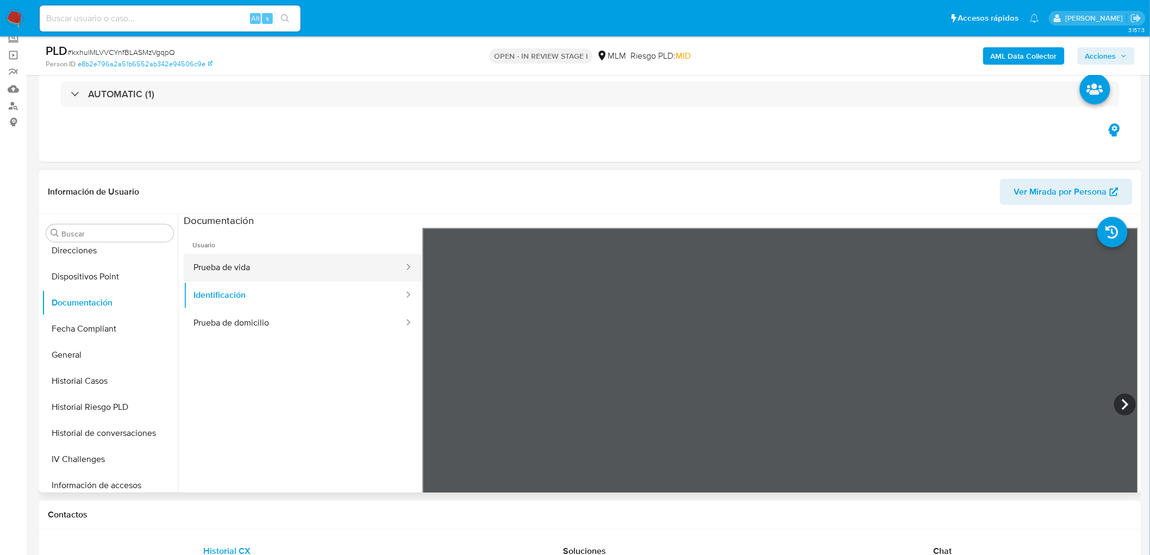
click at [292, 264] on button "Prueba de vida" at bounding box center [294, 268] width 221 height 28
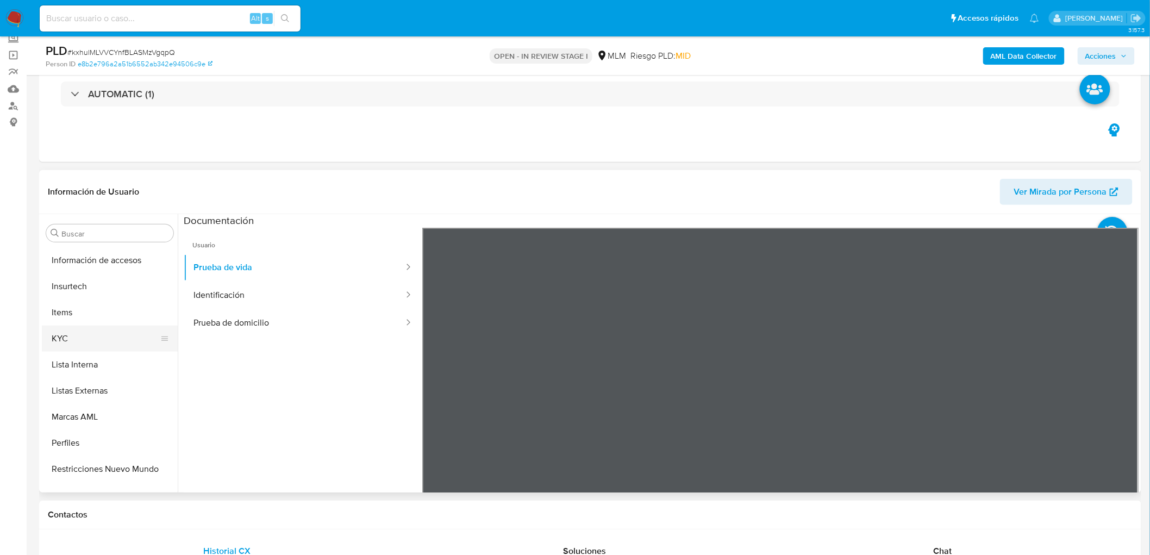
scroll to position [459, 0]
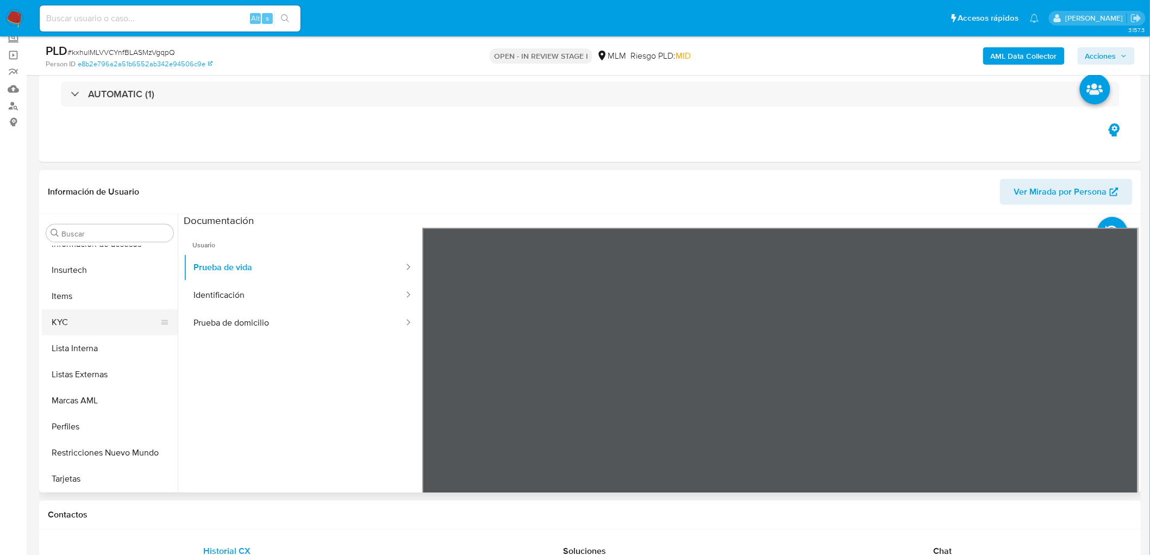
click at [117, 324] on button "KYC" at bounding box center [105, 322] width 127 height 26
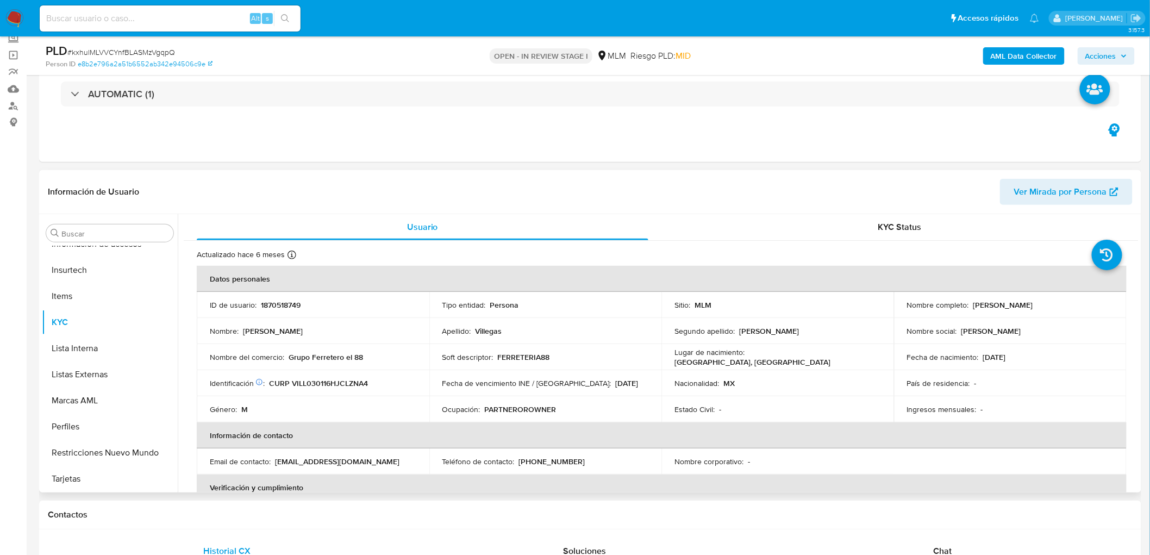
drag, startPoint x: 1064, startPoint y: 301, endPoint x: 969, endPoint y: 301, distance: 94.5
click at [969, 301] on div "Nombre completo : Leonardo Villegas Lozano" at bounding box center [1010, 305] width 206 height 10
copy p "Leonardo Villegas Lozano"
drag, startPoint x: 369, startPoint y: 358, endPoint x: 280, endPoint y: 357, distance: 89.1
click at [280, 357] on div "Nombre del comercio : Grupo Ferretero el 88" at bounding box center [313, 357] width 206 height 10
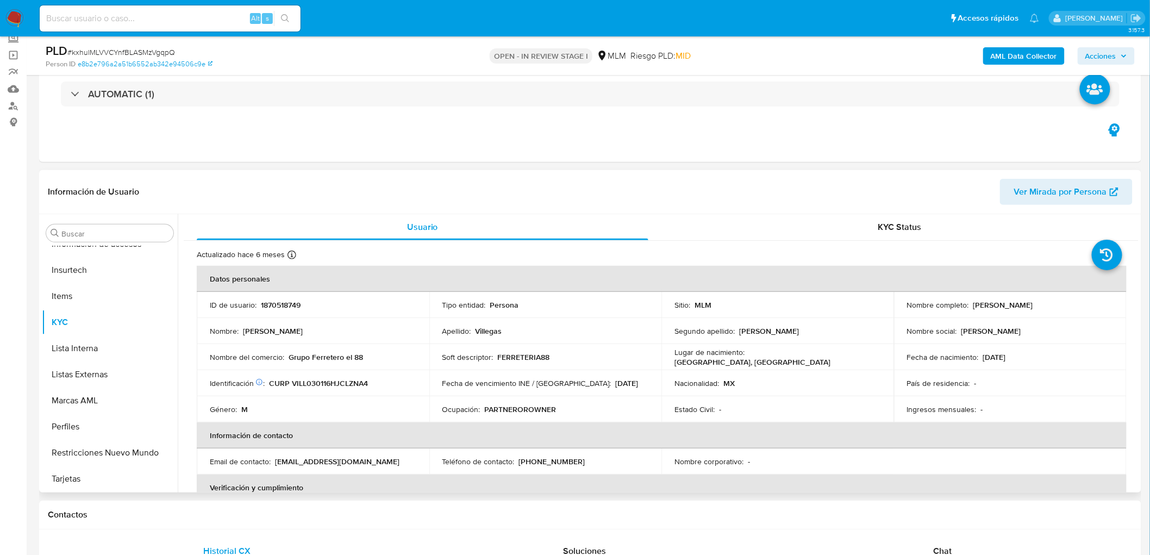
click at [372, 326] on div "Nombre : Leonardo" at bounding box center [313, 331] width 206 height 10
drag, startPoint x: 367, startPoint y: 356, endPoint x: 287, endPoint y: 361, distance: 80.0
click at [287, 359] on div "Nombre del comercio : Grupo Ferretero el 88" at bounding box center [313, 357] width 206 height 10
copy p "Grupo Ferretero el 88"
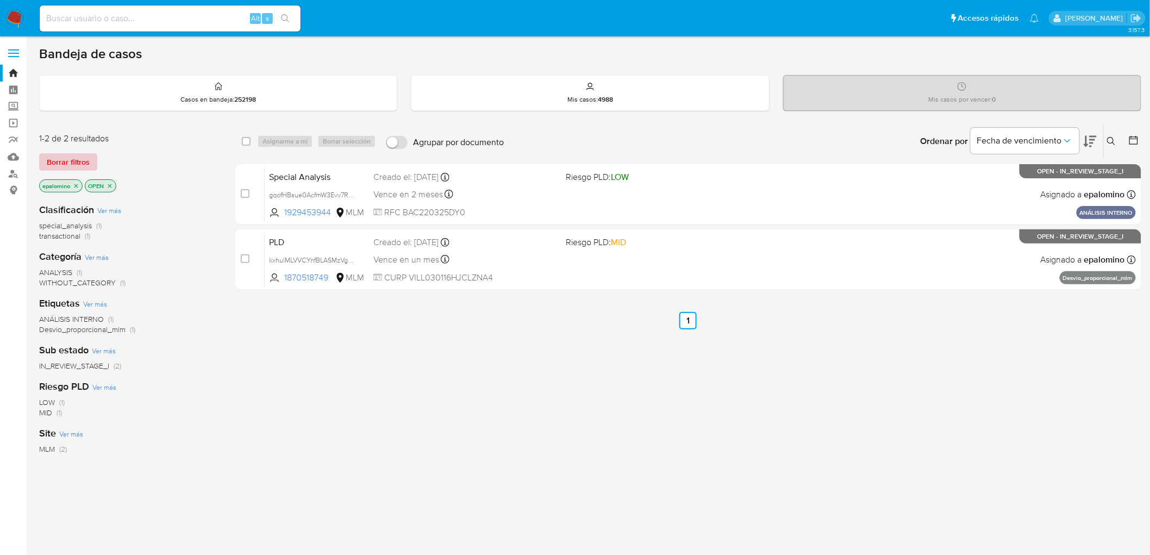
click at [79, 156] on span "Borrar filtros" at bounding box center [68, 161] width 43 height 15
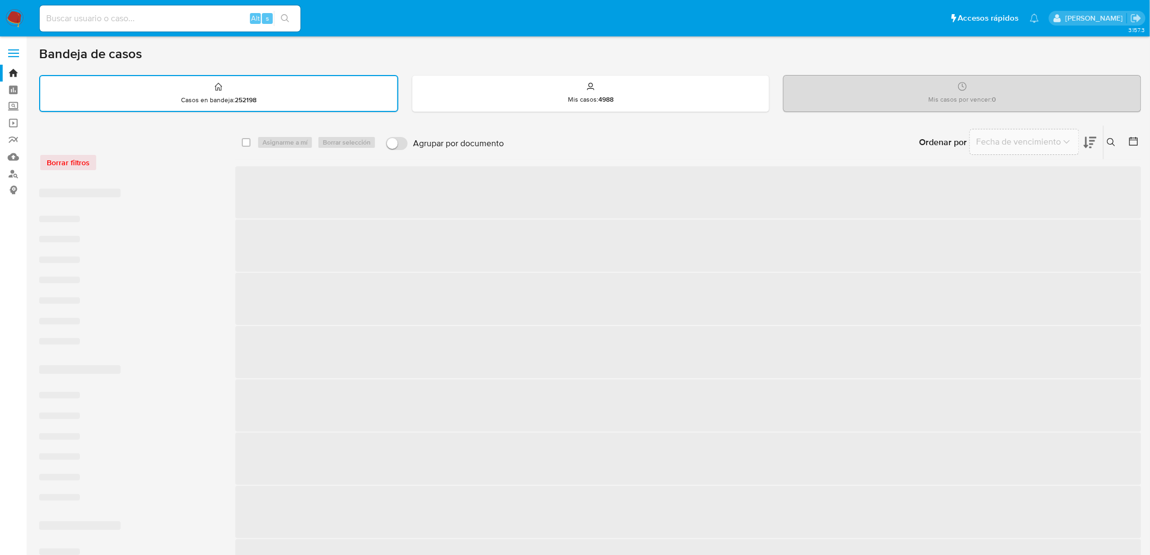
click at [205, 170] on div "Borrar filtros" at bounding box center [126, 157] width 174 height 46
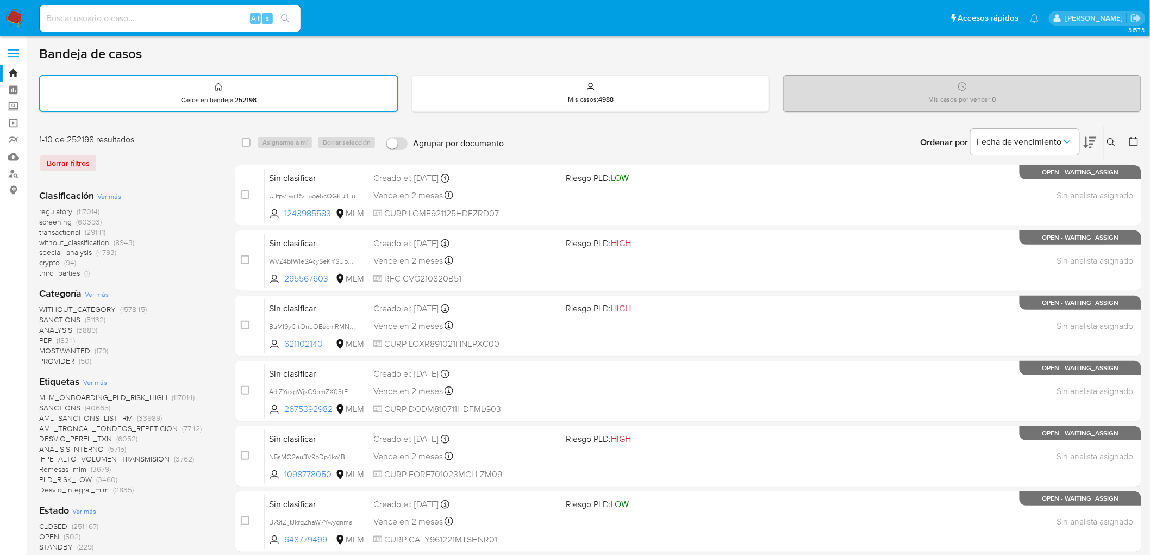
click at [12, 13] on img at bounding box center [14, 18] width 18 height 18
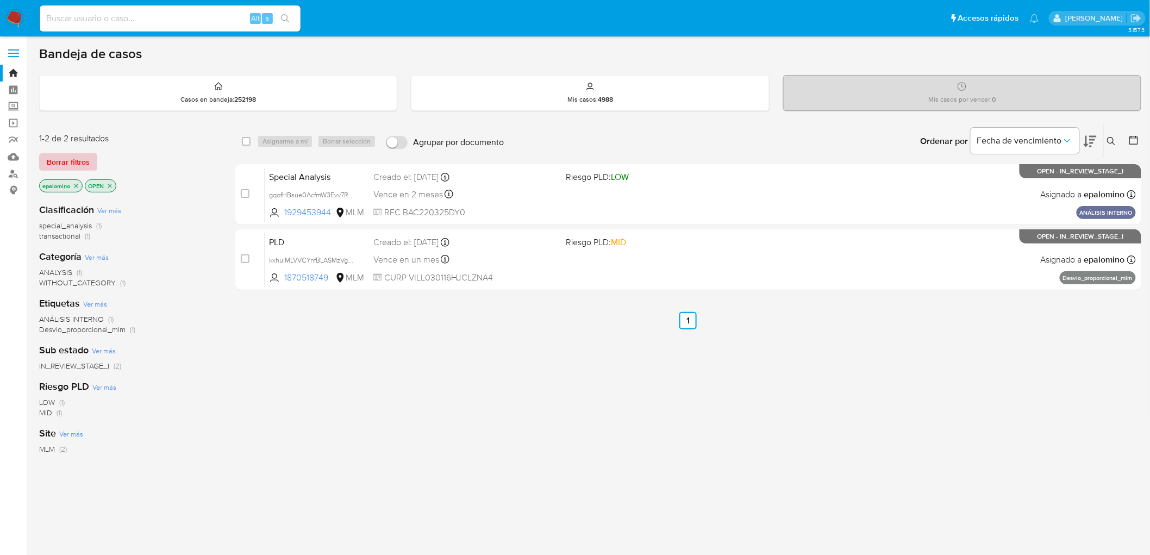
click at [74, 163] on span "Borrar filtros" at bounding box center [68, 161] width 43 height 15
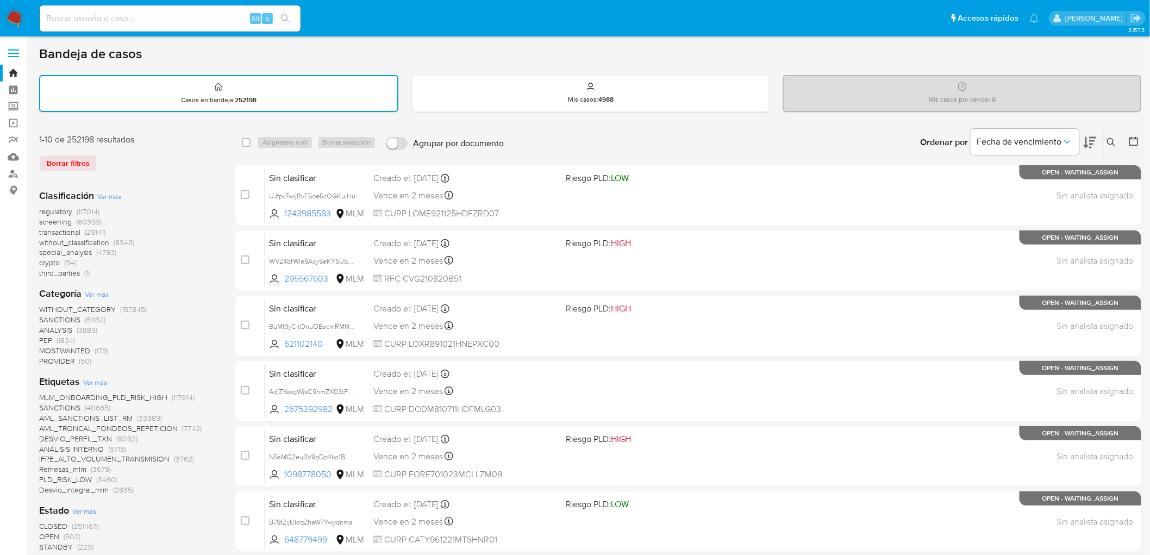
click at [205, 168] on div "Borrar filtros" at bounding box center [126, 162] width 174 height 17
click at [14, 19] on img at bounding box center [14, 18] width 18 height 18
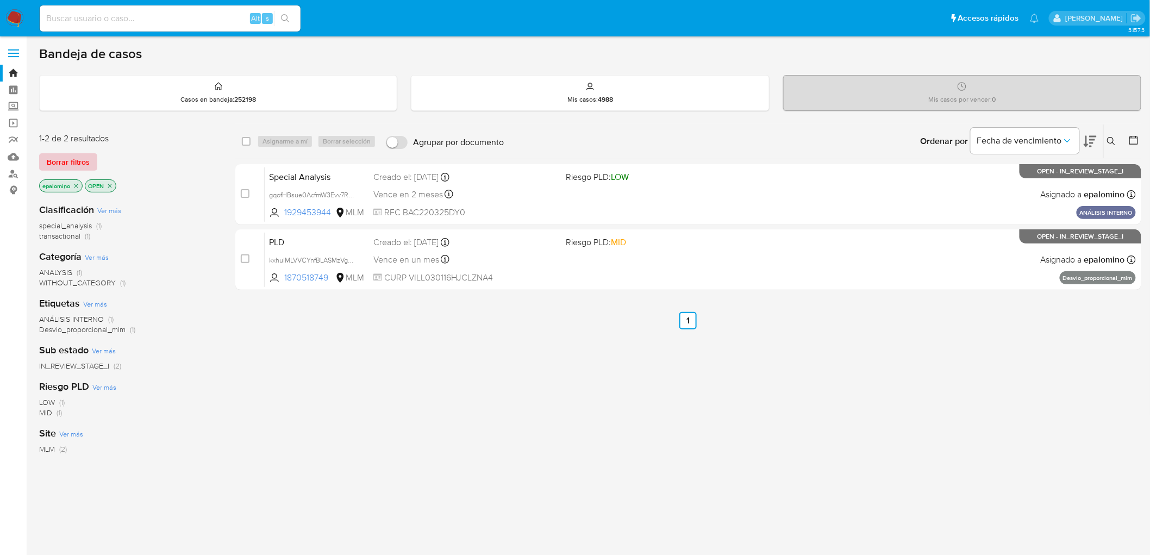
click at [79, 160] on span "Borrar filtros" at bounding box center [68, 161] width 43 height 15
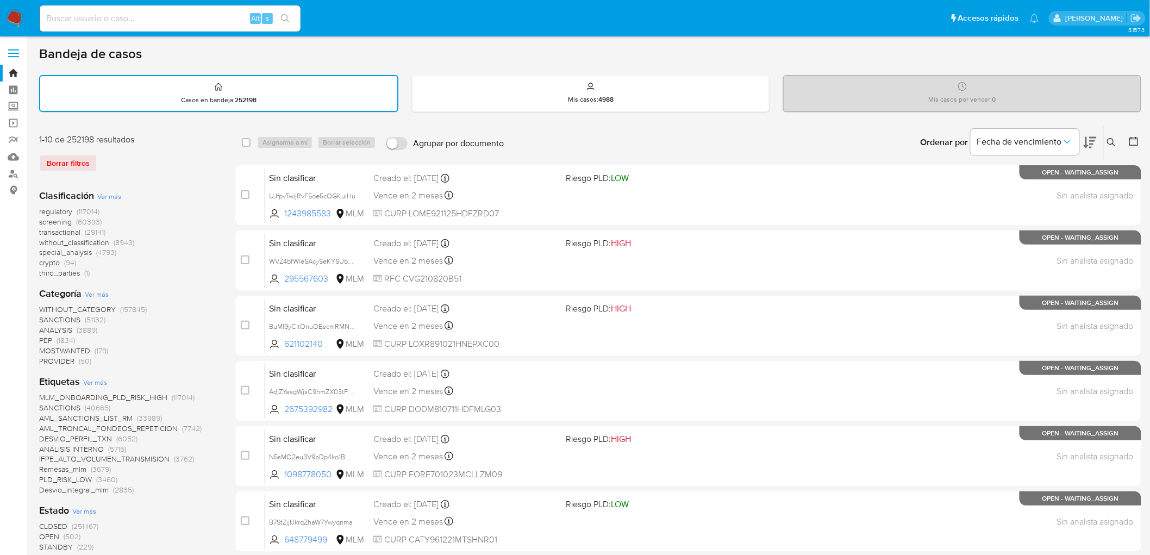
click at [199, 174] on div "1-10 de 252198 resultados Borrar filtros" at bounding box center [126, 157] width 174 height 47
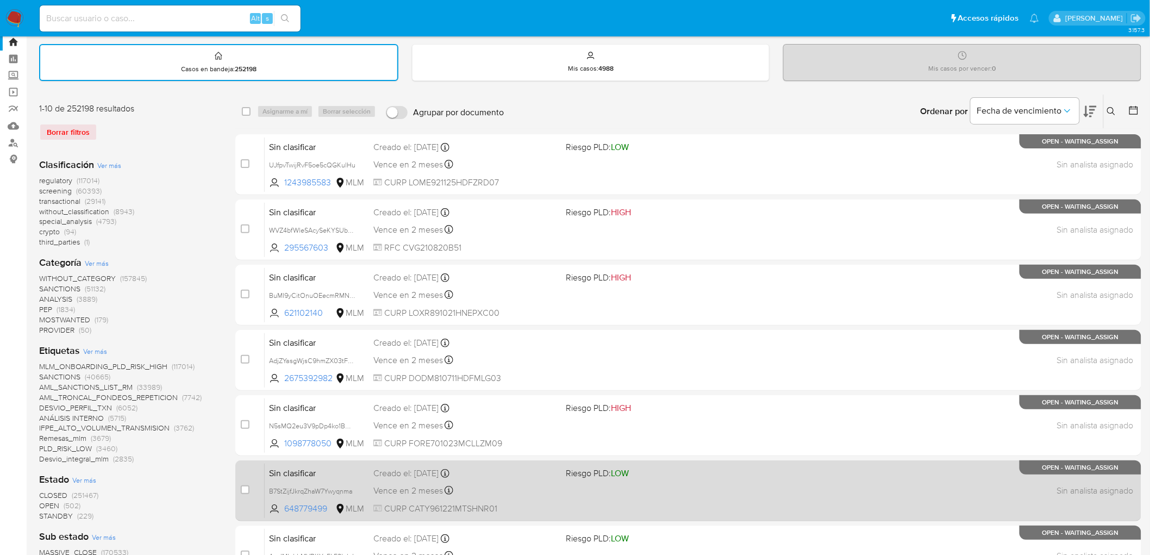
scroll to position [60, 0]
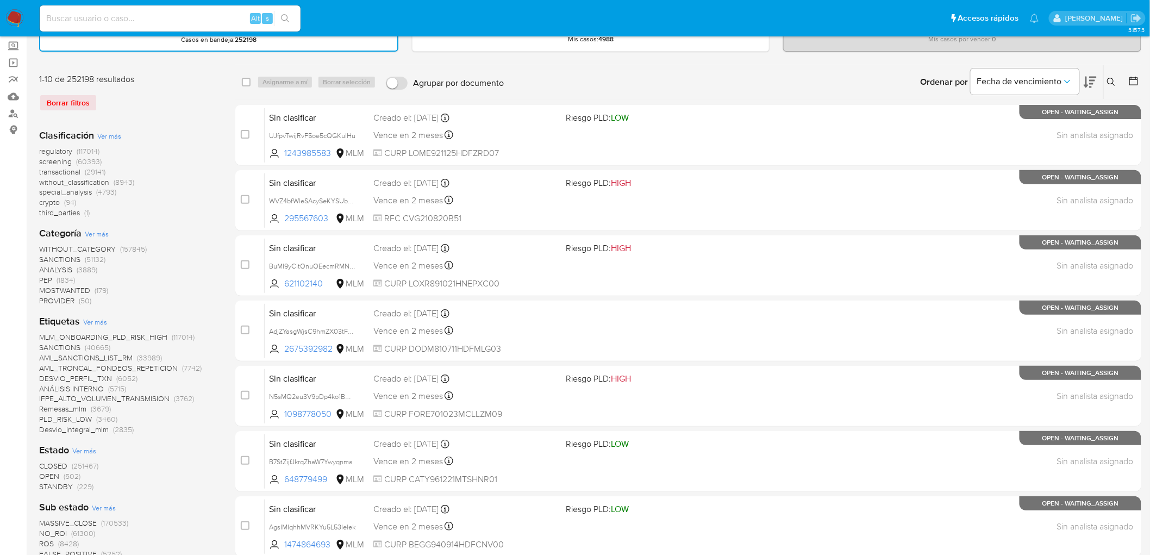
click at [14, 15] on img at bounding box center [14, 18] width 18 height 18
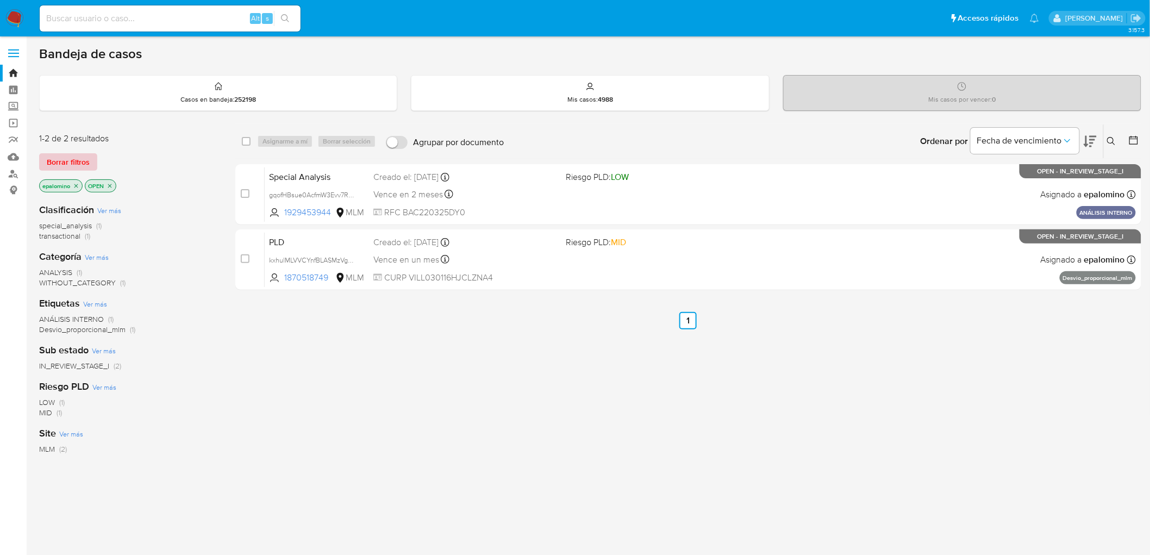
click at [42, 154] on button "Borrar filtros" at bounding box center [68, 161] width 58 height 17
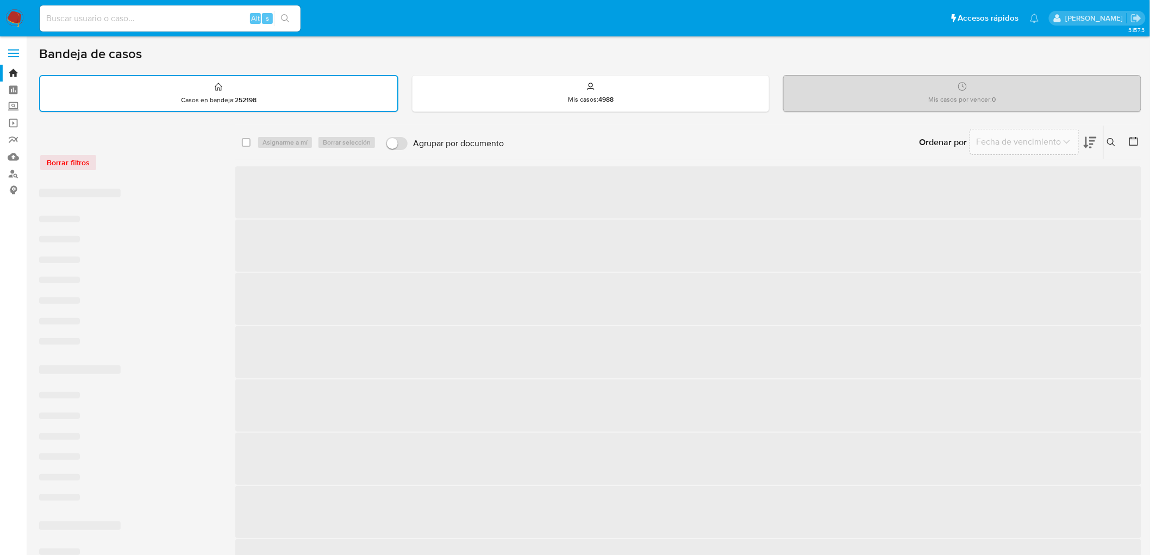
click at [232, 177] on div "Borrar filtros ‌ ‌ ‌ ‌ ‌ ‌ ‌ ‌ ‌ ‌ ‌ ‌ ‌ ‌ ‌ ‌ ‌ ‌ ‌ ‌ ‌ ‌ ‌ ‌ ‌ ‌ ‌ ‌ ‌ ‌ sele…" at bounding box center [590, 517] width 1102 height 785
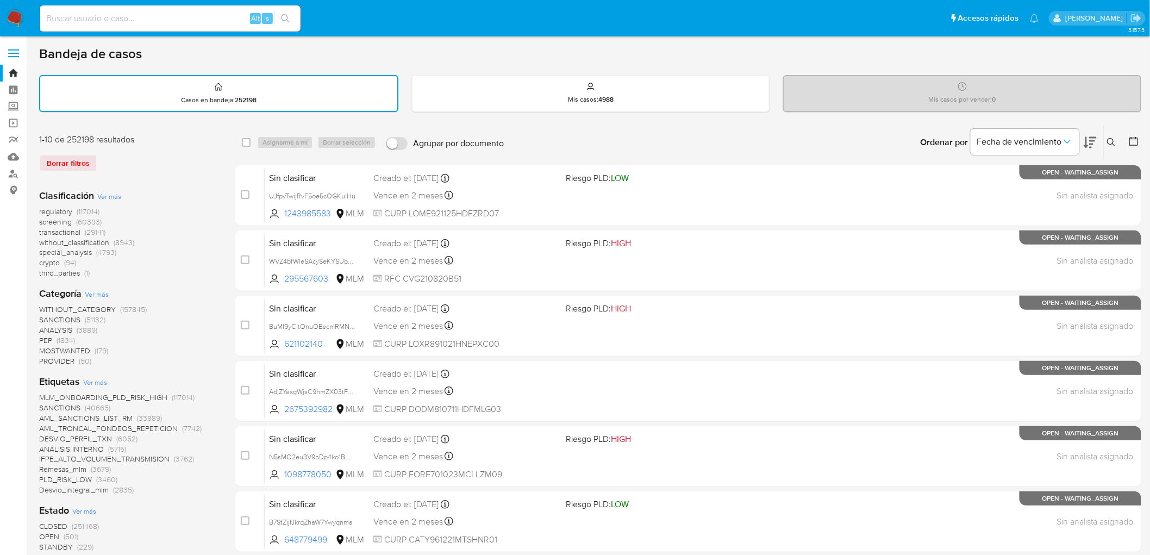
click at [190, 156] on div "Borrar filtros" at bounding box center [126, 162] width 174 height 17
click at [20, 18] on img at bounding box center [14, 18] width 18 height 18
click at [210, 204] on div "Clasificación Ver más regulatory (117014) screening (60393) transactional (2914…" at bounding box center [128, 234] width 179 height 90
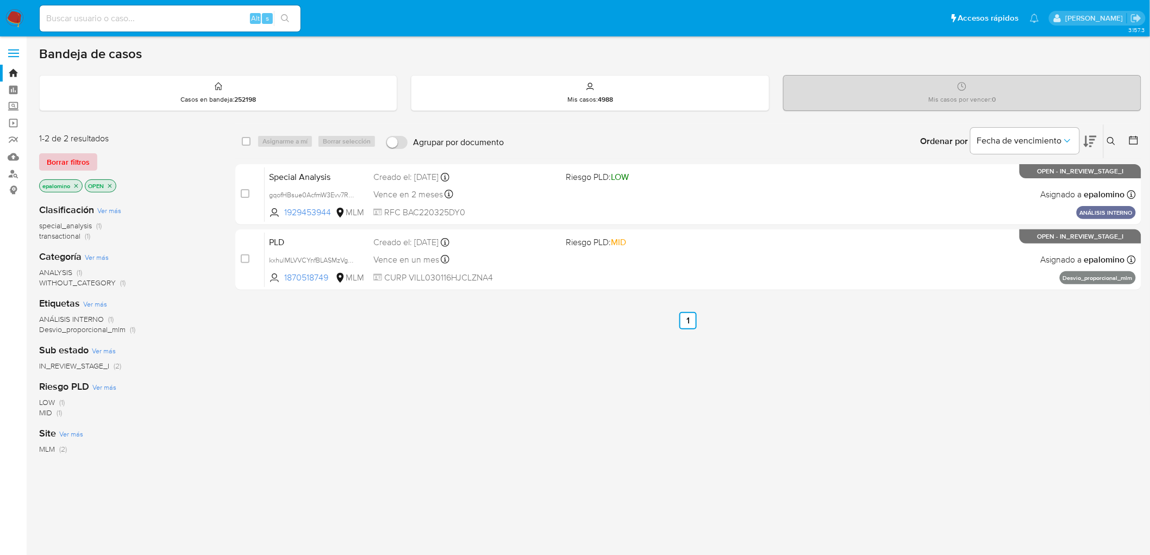
click at [68, 154] on span "Borrar filtros" at bounding box center [68, 161] width 43 height 15
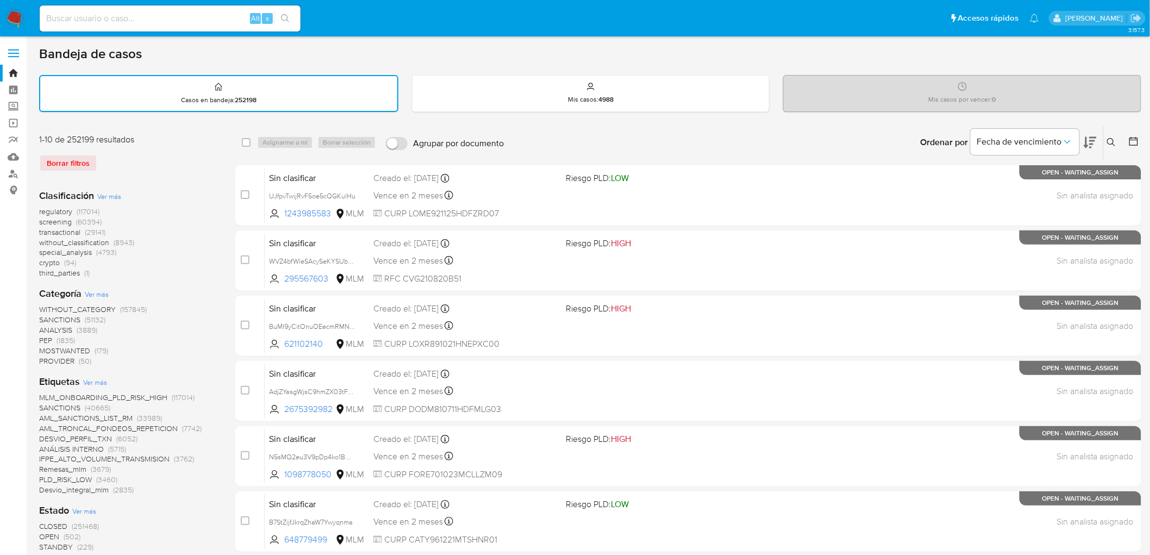
click at [12, 17] on img at bounding box center [14, 18] width 18 height 18
click at [188, 196] on div "Clasificación Ver más regulatory (117014) screening (60394) transactional (2914…" at bounding box center [128, 234] width 179 height 90
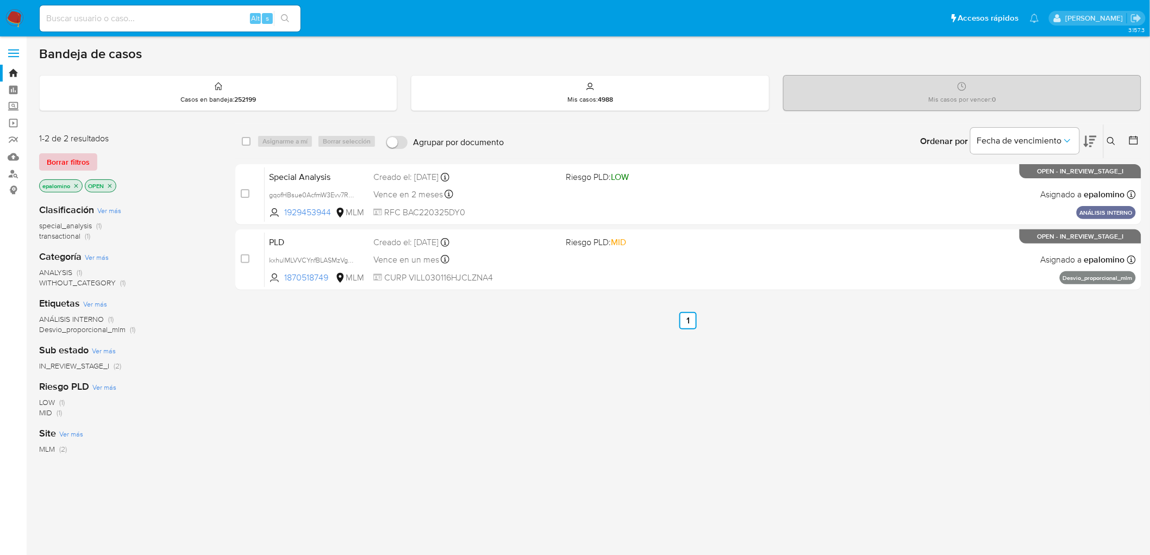
click at [70, 159] on span "Borrar filtros" at bounding box center [68, 161] width 43 height 15
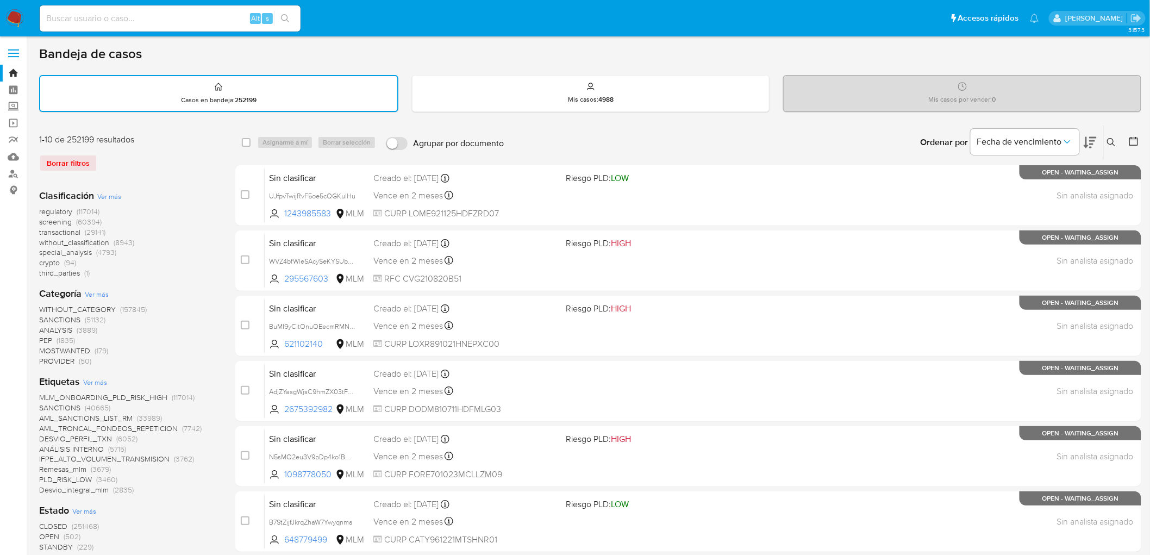
click at [198, 203] on div "Clasificación Ver más regulatory (117014) screening (60394) transactional (2914…" at bounding box center [128, 234] width 179 height 90
click at [1112, 145] on icon at bounding box center [1111, 142] width 9 height 9
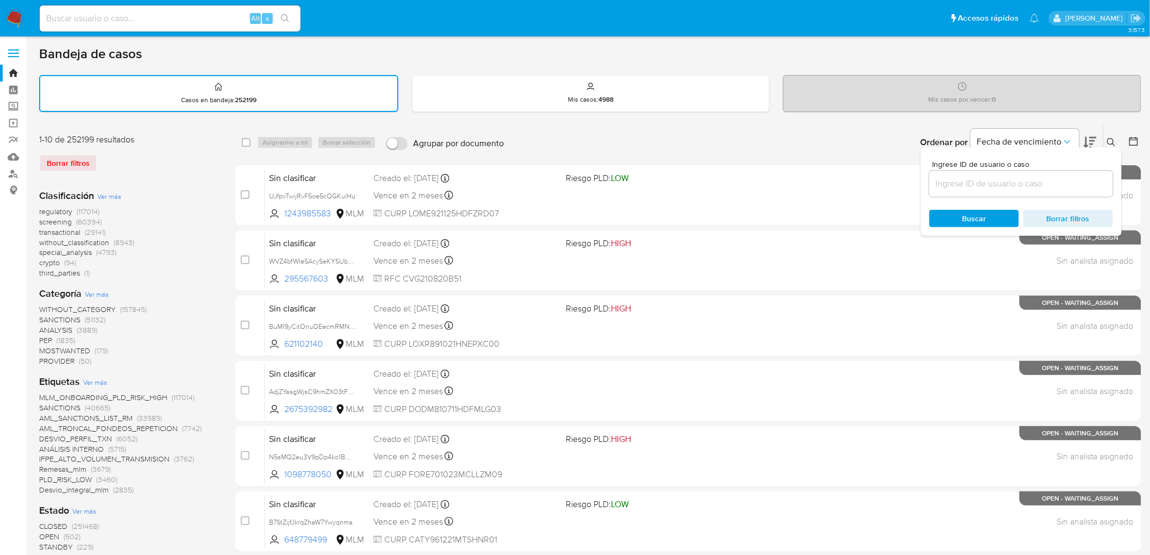
drag, startPoint x: 1008, startPoint y: 168, endPoint x: 1002, endPoint y: 174, distance: 8.1
click at [1007, 168] on div "Ingrese ID de usuario o caso" at bounding box center [1021, 178] width 184 height 36
click at [1001, 177] on input at bounding box center [1021, 184] width 184 height 14
paste input "2476770363"
type input "2476770363"
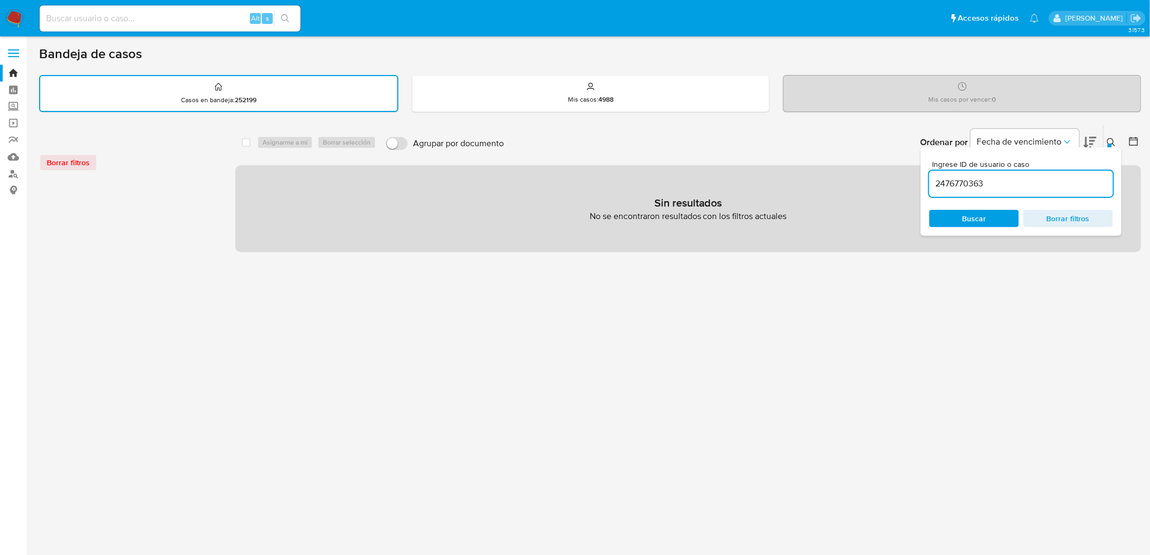
click at [1104, 147] on div "Ingrese ID de usuario o caso 2476770363 Buscar Borrar filtros" at bounding box center [1020, 191] width 201 height 89
click at [12, 20] on img at bounding box center [14, 18] width 18 height 18
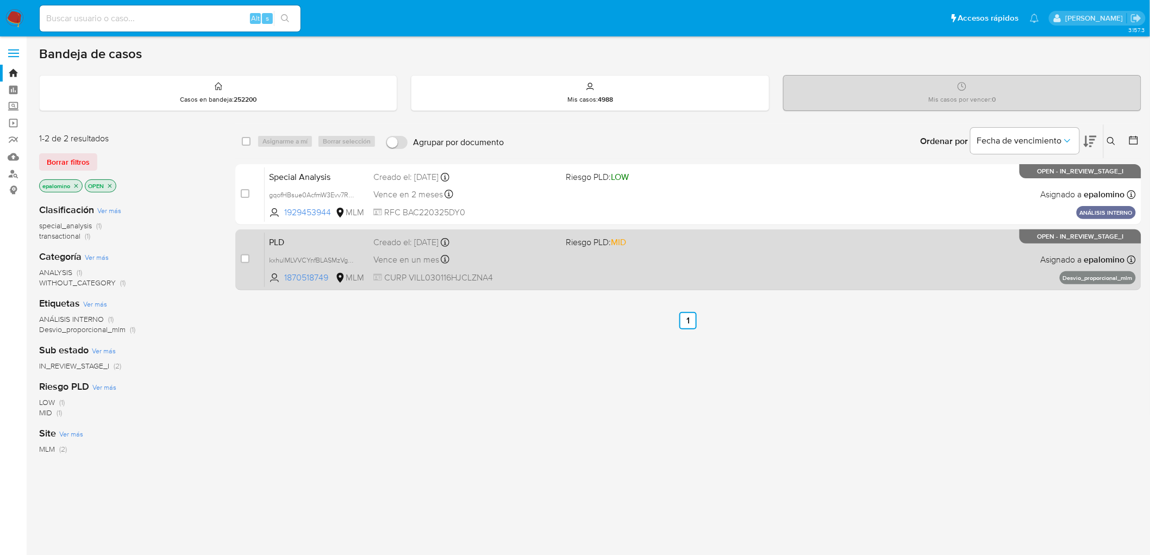
click at [280, 237] on span "PLD" at bounding box center [317, 241] width 96 height 14
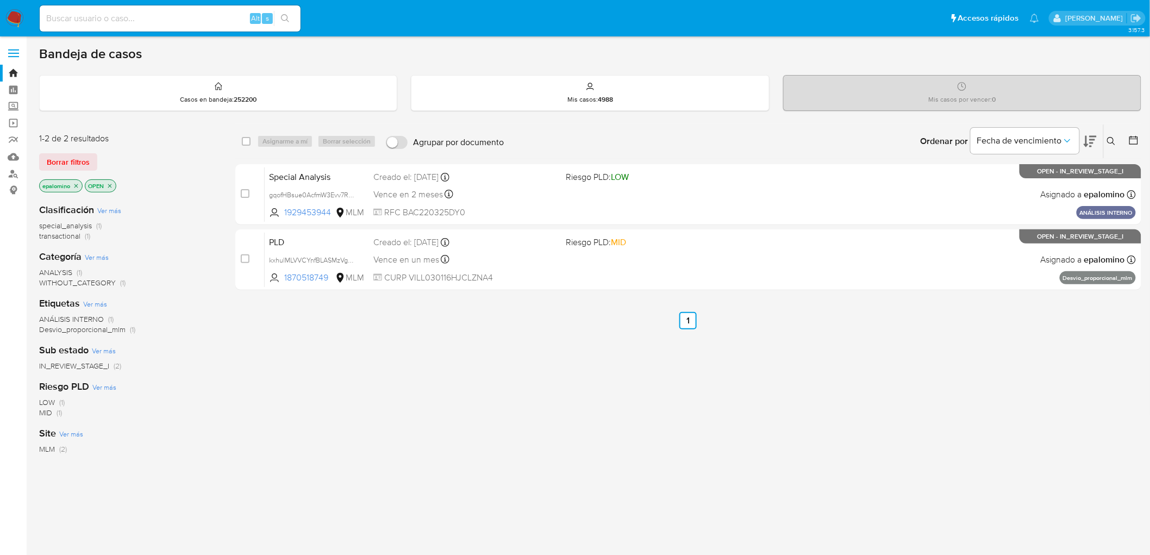
click at [1109, 135] on button at bounding box center [1113, 141] width 18 height 13
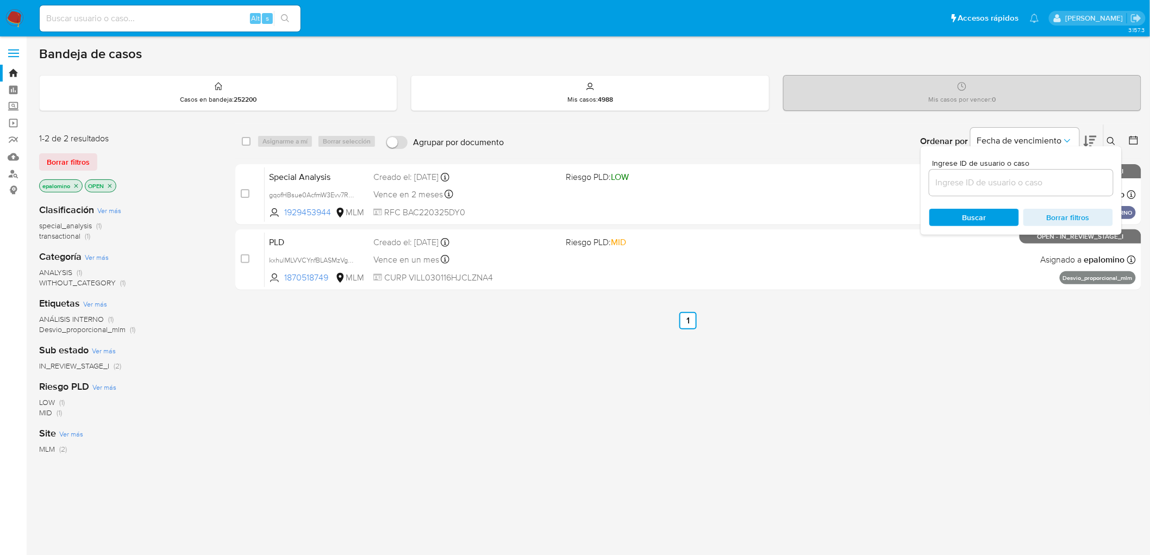
click at [985, 181] on input at bounding box center [1021, 182] width 184 height 14
type input "2476770363"
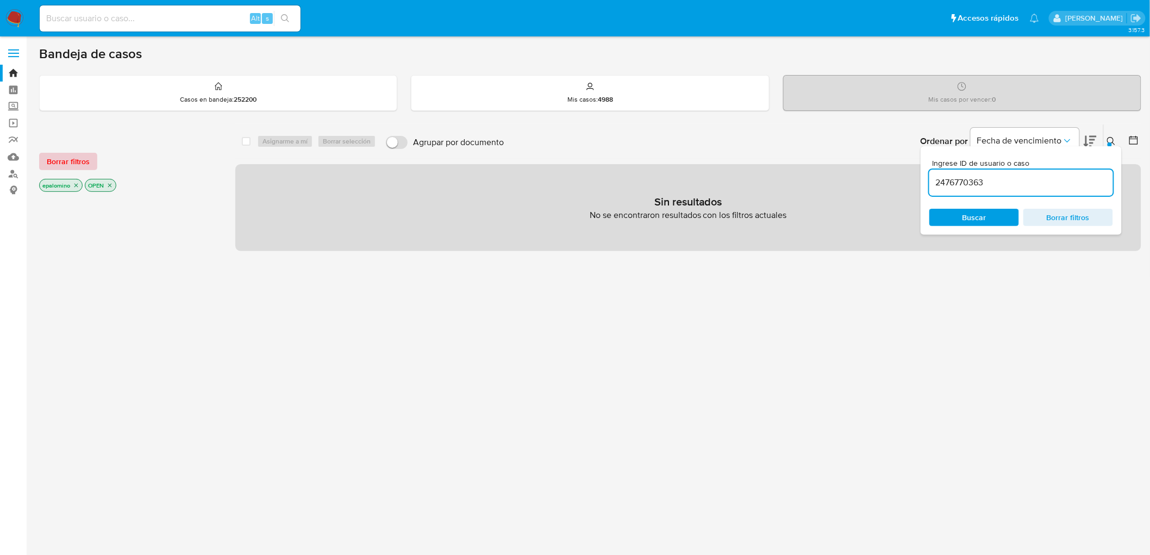
click at [72, 165] on span "Borrar filtros" at bounding box center [68, 161] width 43 height 15
click at [22, 17] on img at bounding box center [14, 18] width 18 height 18
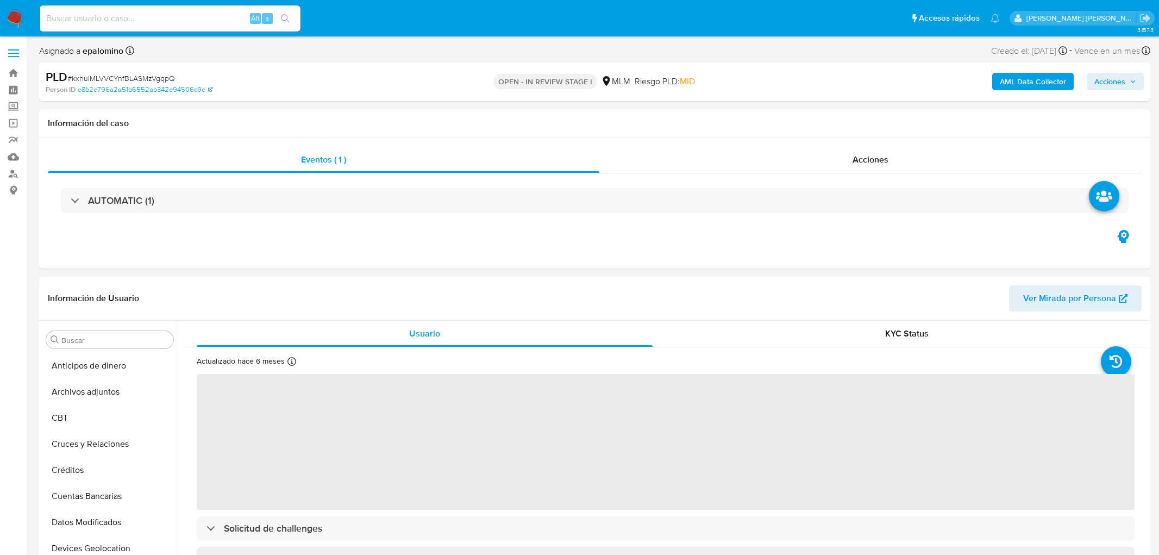
select select "10"
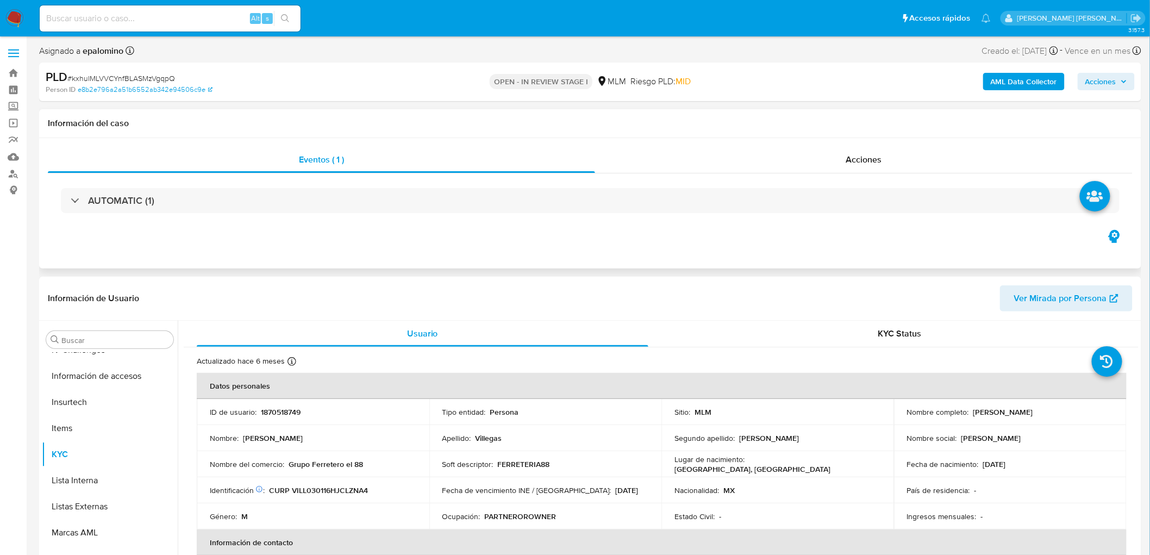
scroll to position [459, 0]
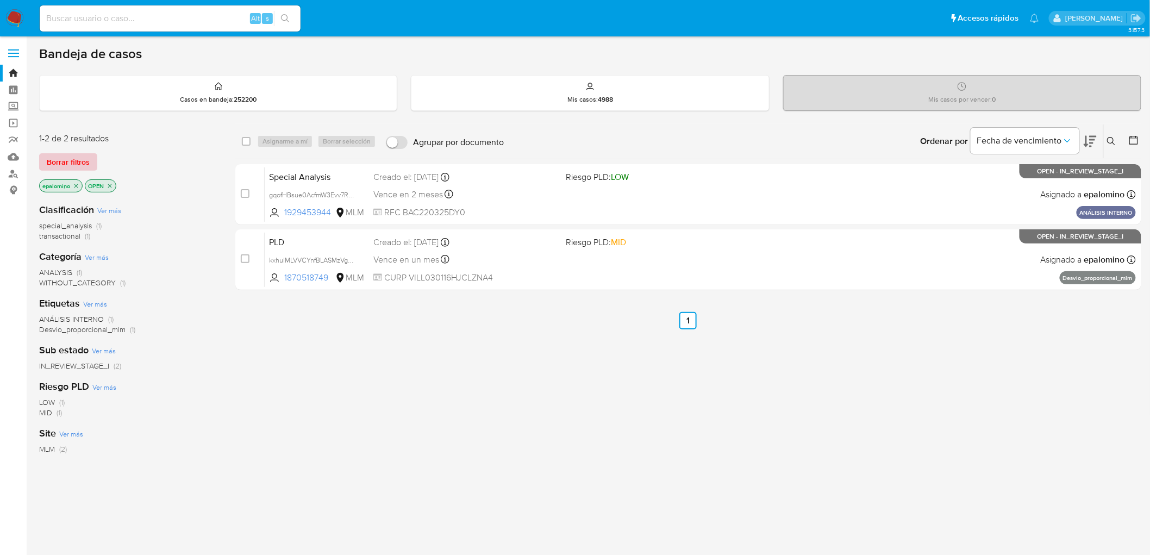
click at [73, 160] on span "Borrar filtros" at bounding box center [68, 161] width 43 height 15
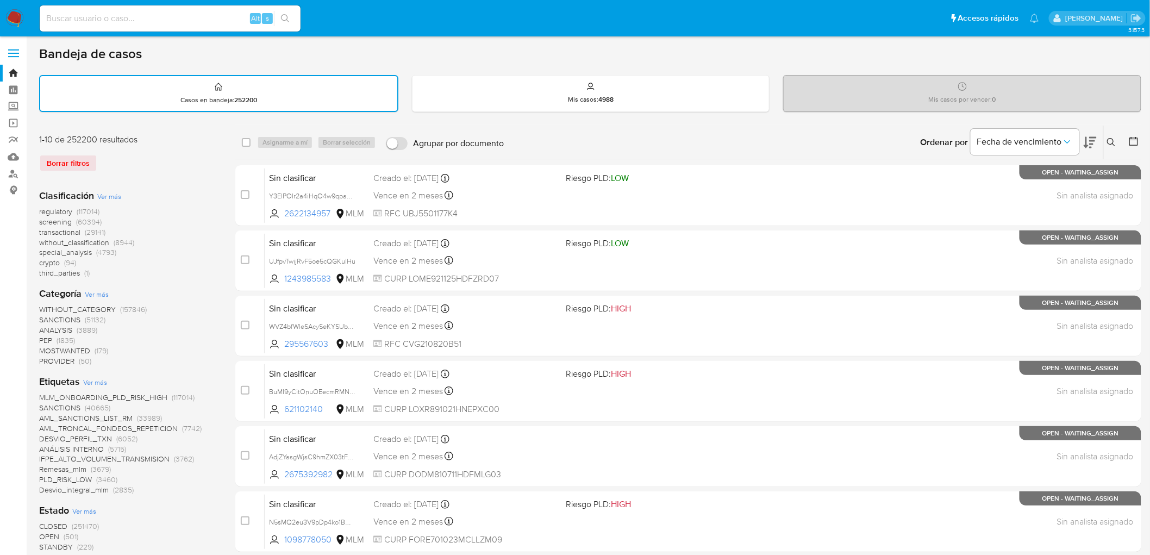
click at [1118, 133] on div "Ingrese ID de usuario o caso Buscar Borrar filtros" at bounding box center [1112, 143] width 18 height 34
click at [1112, 138] on icon at bounding box center [1111, 142] width 9 height 9
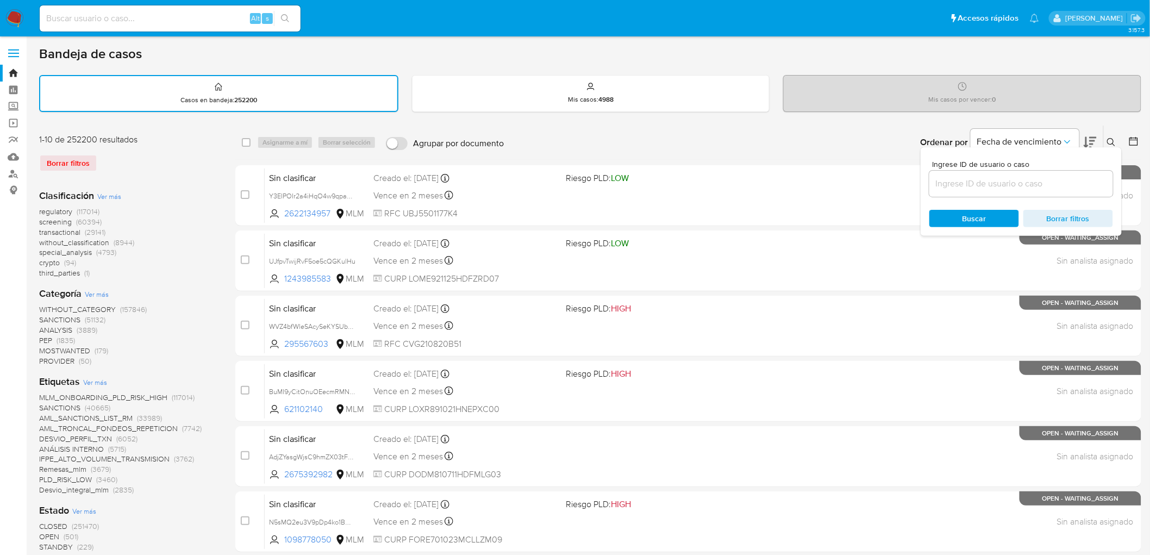
click at [962, 177] on input at bounding box center [1021, 184] width 184 height 14
type input "2476770363"
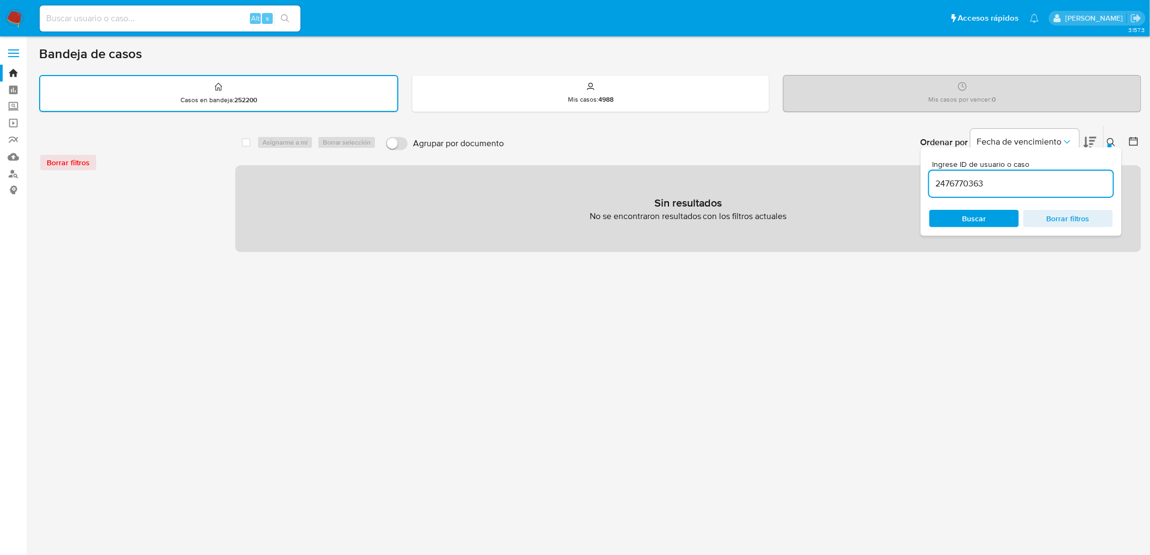
click at [9, 19] on img at bounding box center [14, 18] width 18 height 18
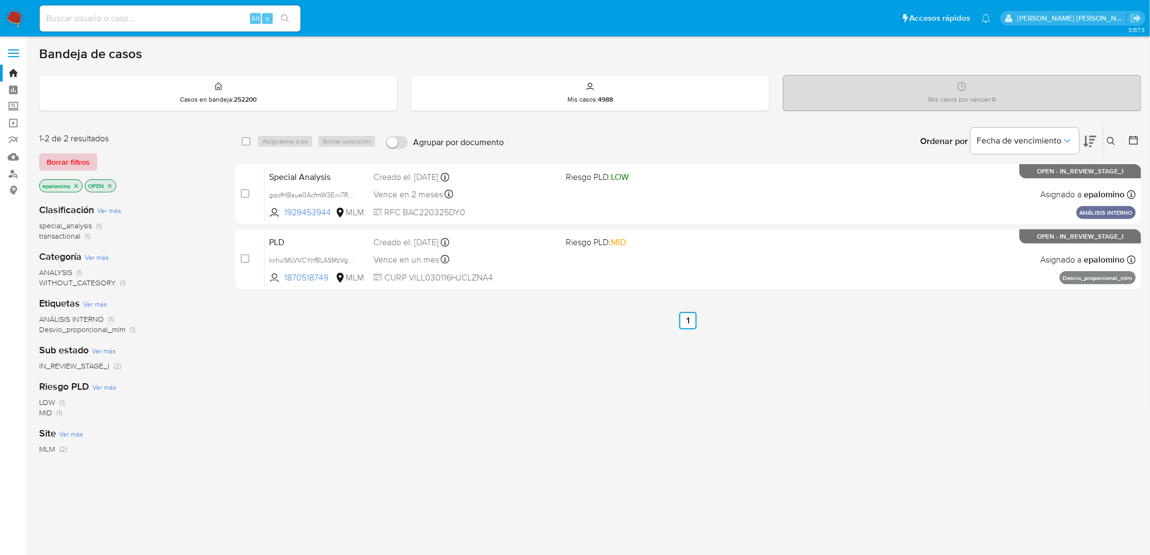
click at [57, 156] on span "Borrar filtros" at bounding box center [68, 161] width 43 height 15
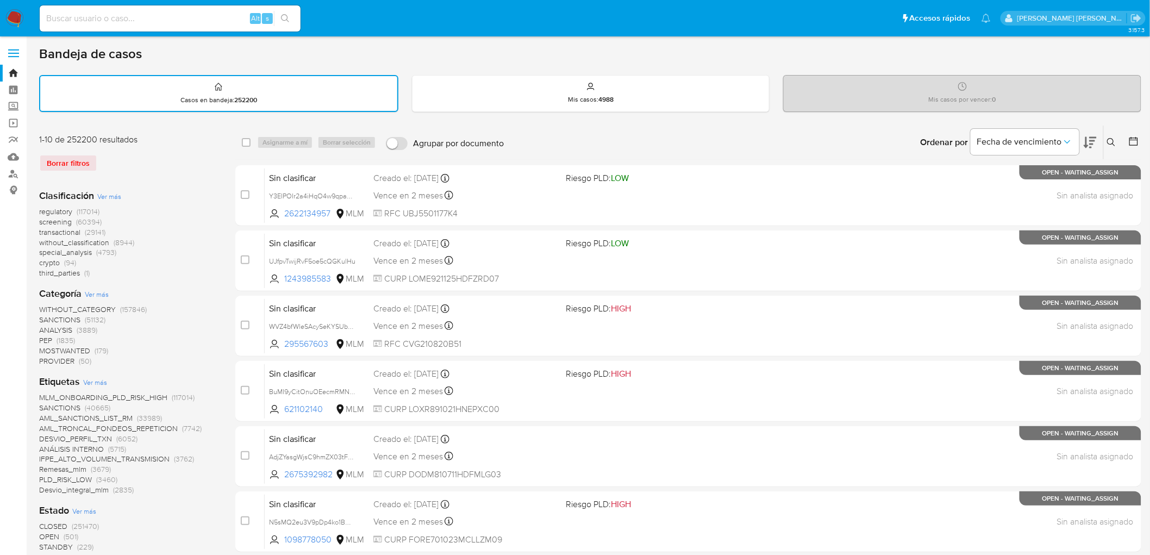
click at [1112, 136] on button at bounding box center [1113, 142] width 18 height 13
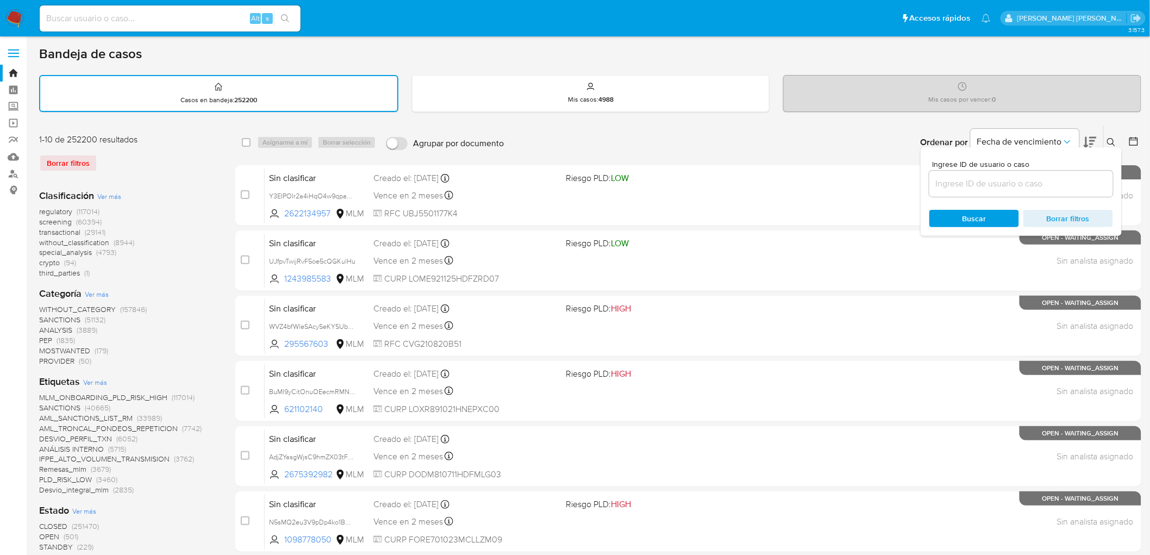
click at [954, 187] on input at bounding box center [1021, 184] width 184 height 14
type input "2476770363"
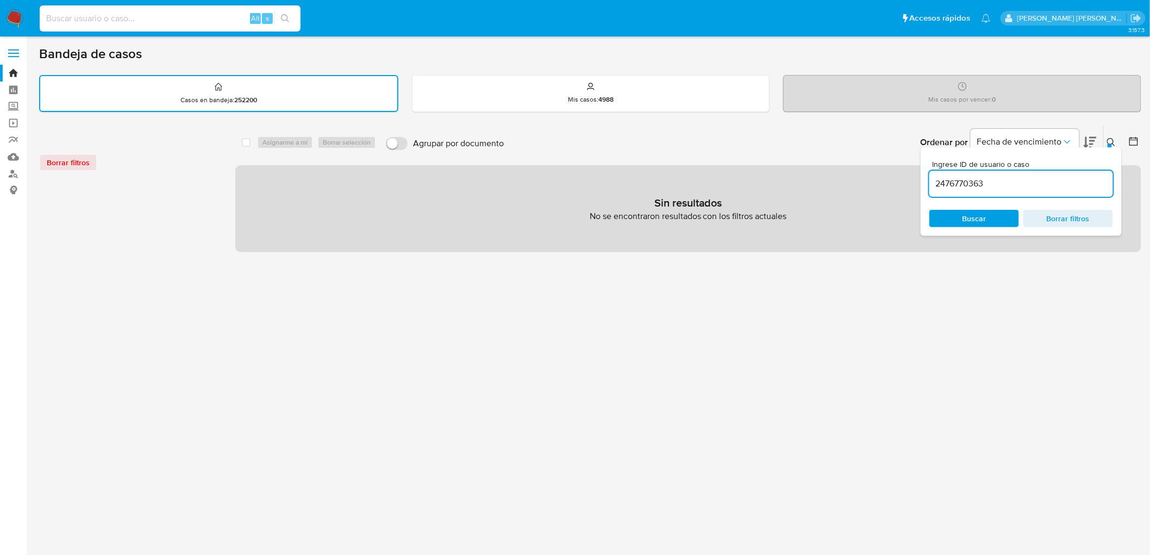
click at [93, 24] on input at bounding box center [170, 18] width 261 height 14
paste input "2476770363"
type input "2476770363"
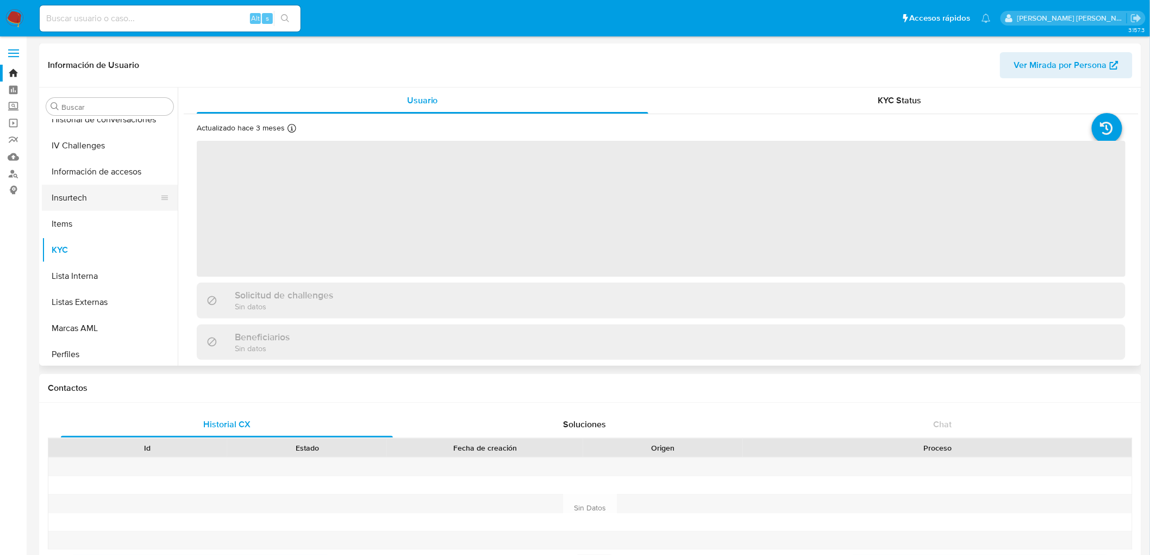
scroll to position [459, 0]
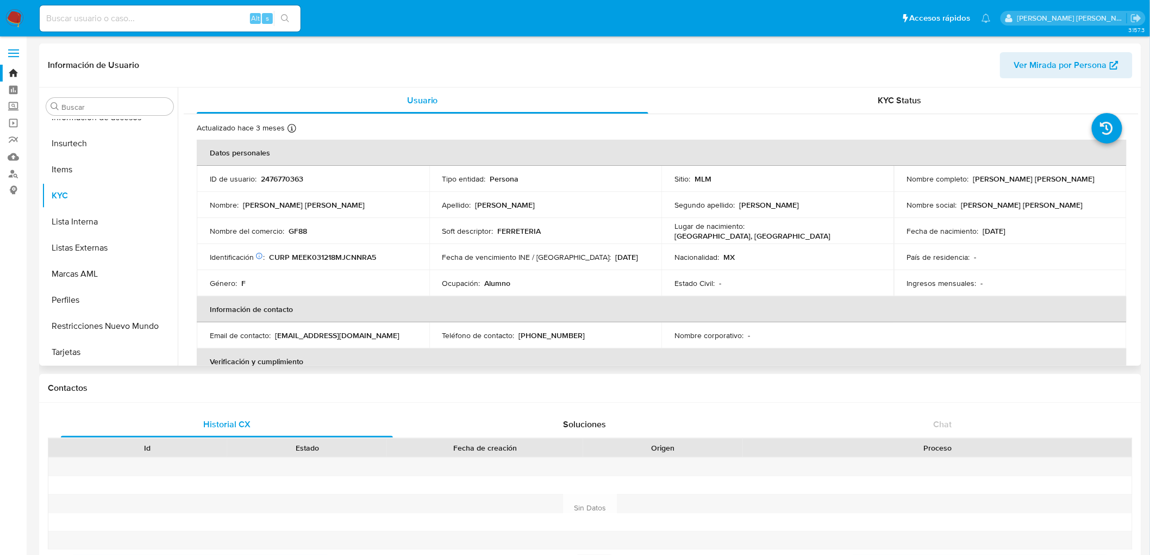
select select "10"
click at [13, 16] on img at bounding box center [14, 18] width 18 height 18
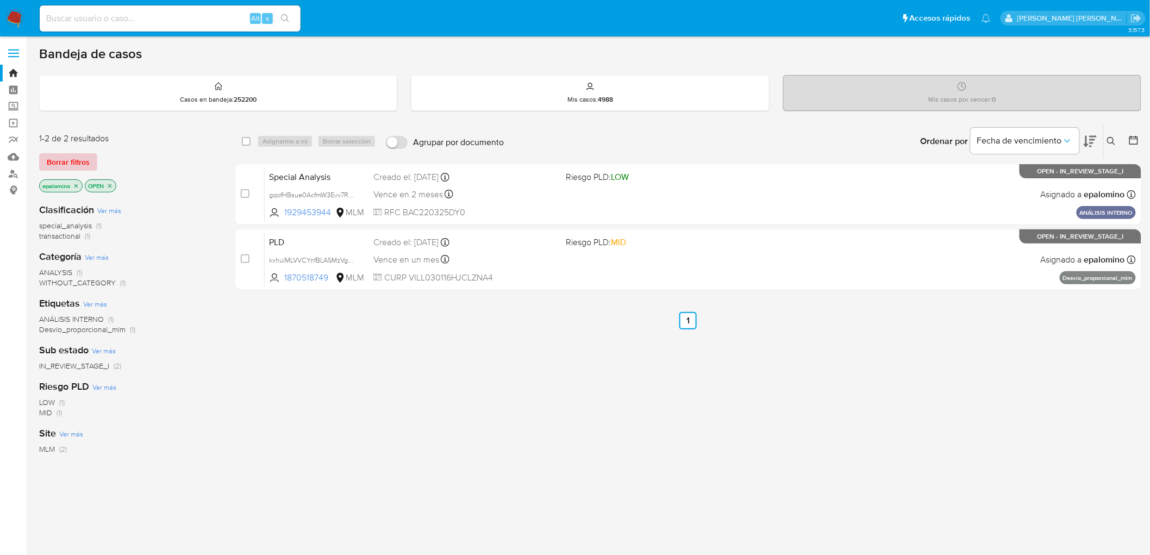
click at [67, 166] on span "Borrar filtros" at bounding box center [68, 161] width 43 height 15
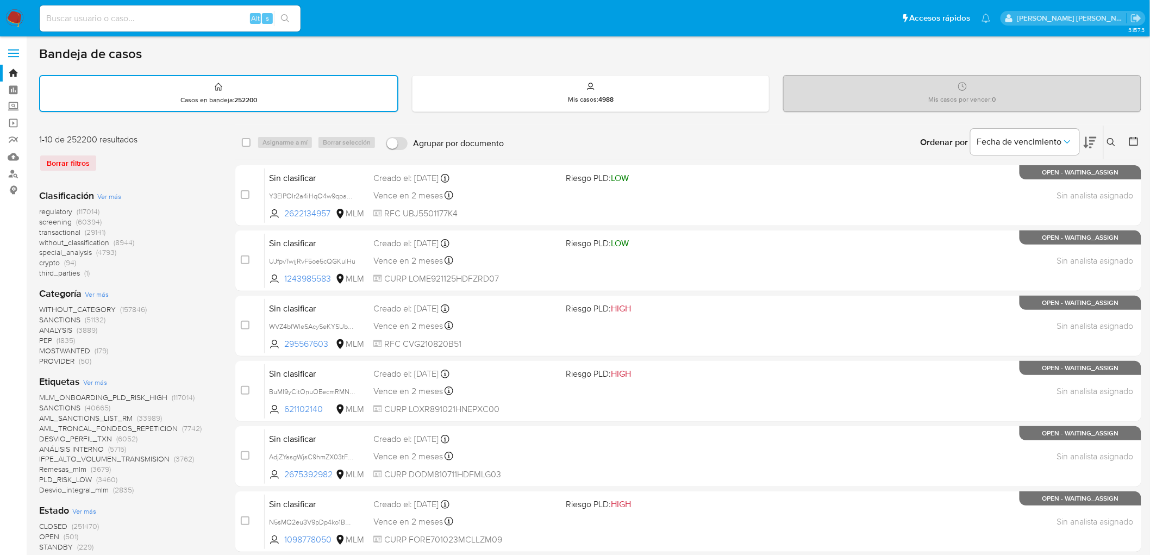
click at [1117, 141] on button at bounding box center [1113, 142] width 18 height 13
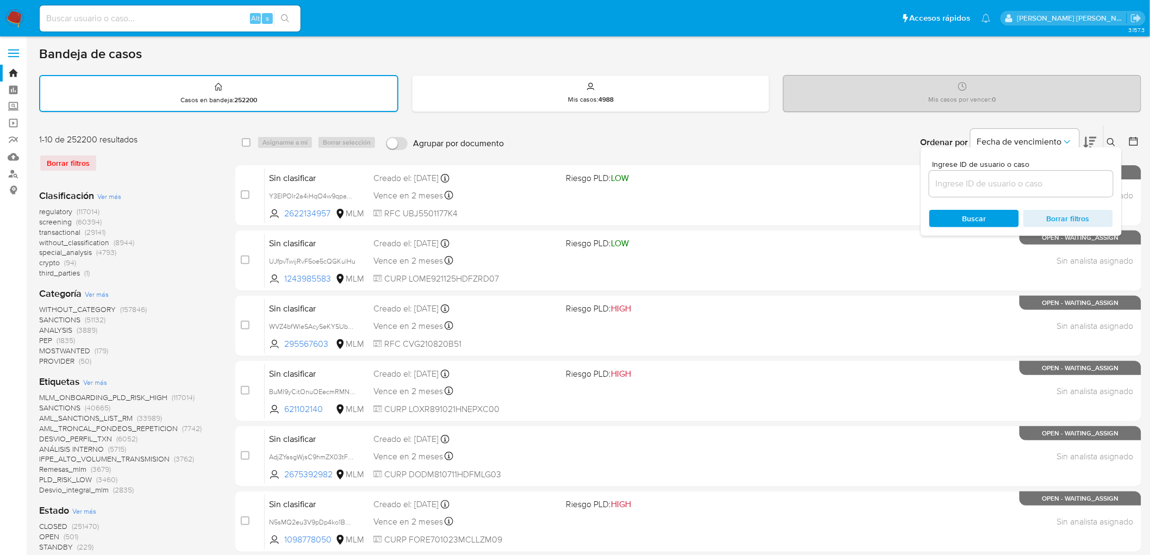
click at [956, 185] on input at bounding box center [1021, 184] width 184 height 14
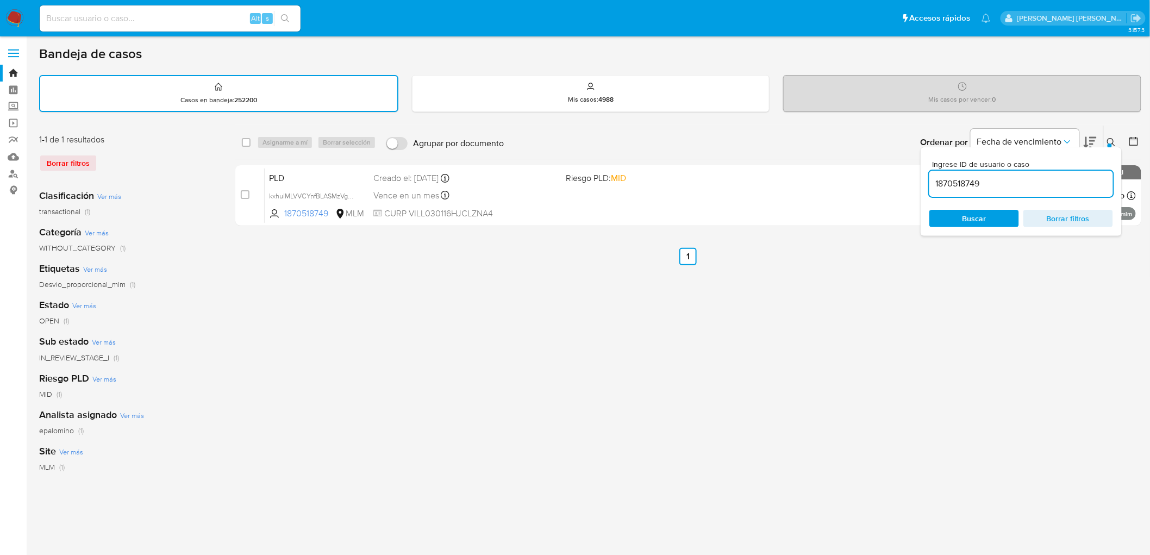
click at [1107, 136] on button at bounding box center [1113, 142] width 18 height 13
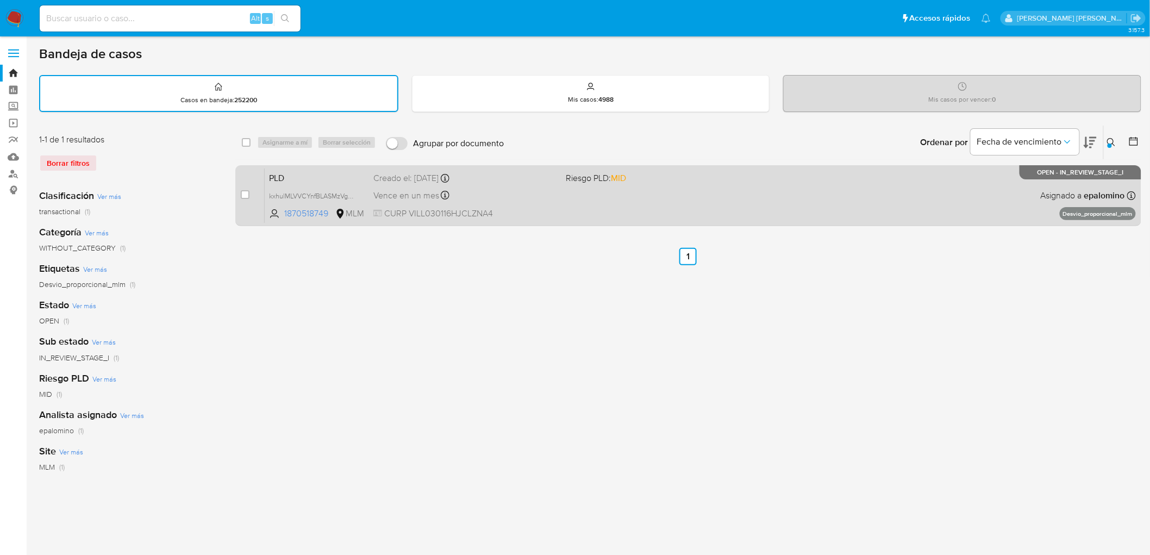
click at [272, 176] on span "PLD" at bounding box center [317, 177] width 96 height 14
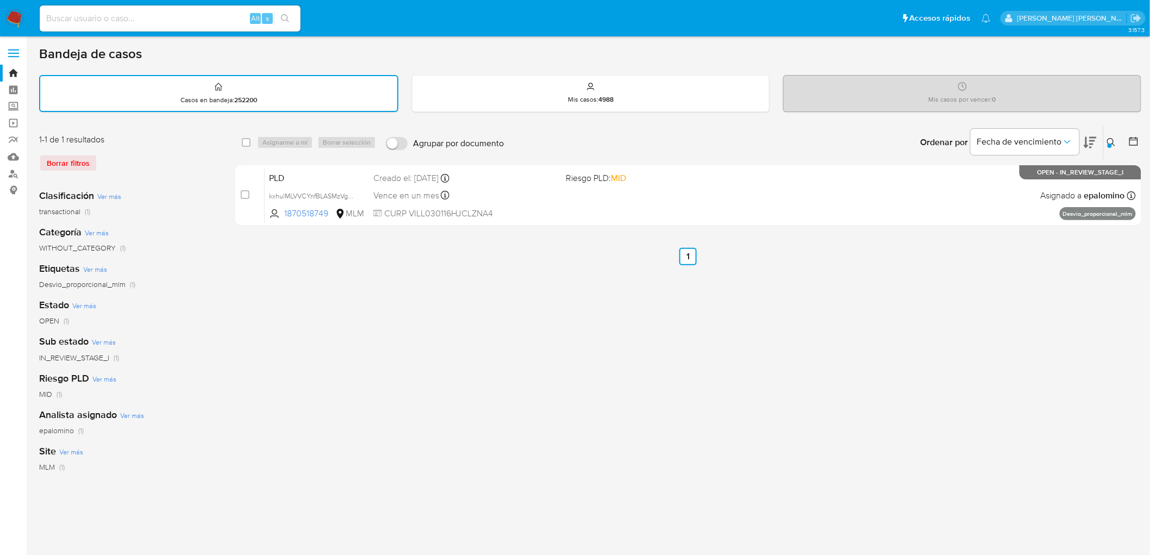
click at [1107, 140] on icon at bounding box center [1111, 142] width 9 height 9
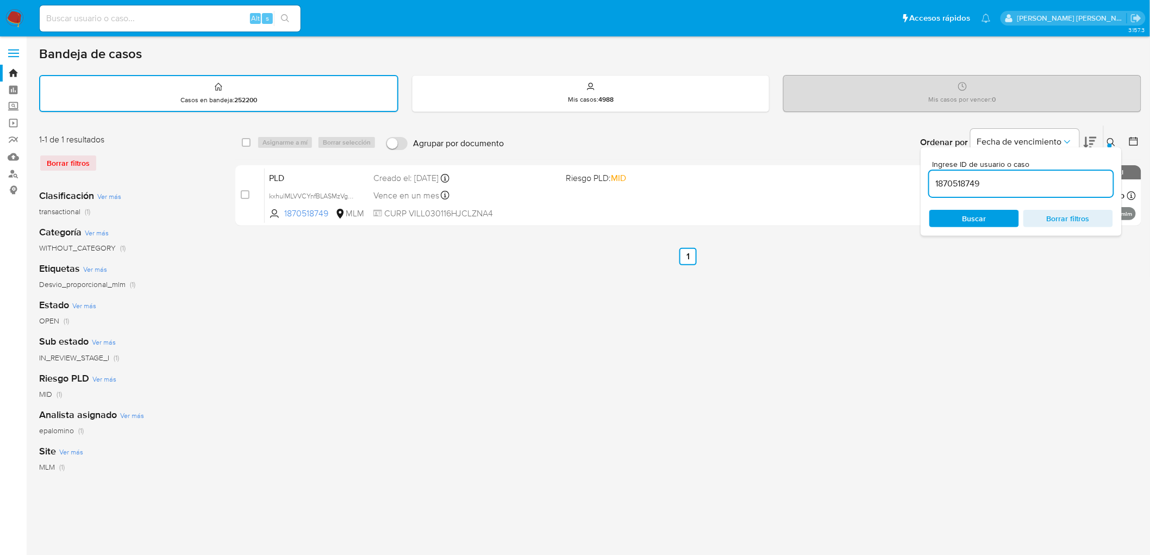
click at [954, 185] on input "1870518749" at bounding box center [1021, 184] width 184 height 14
type input "2476770363"
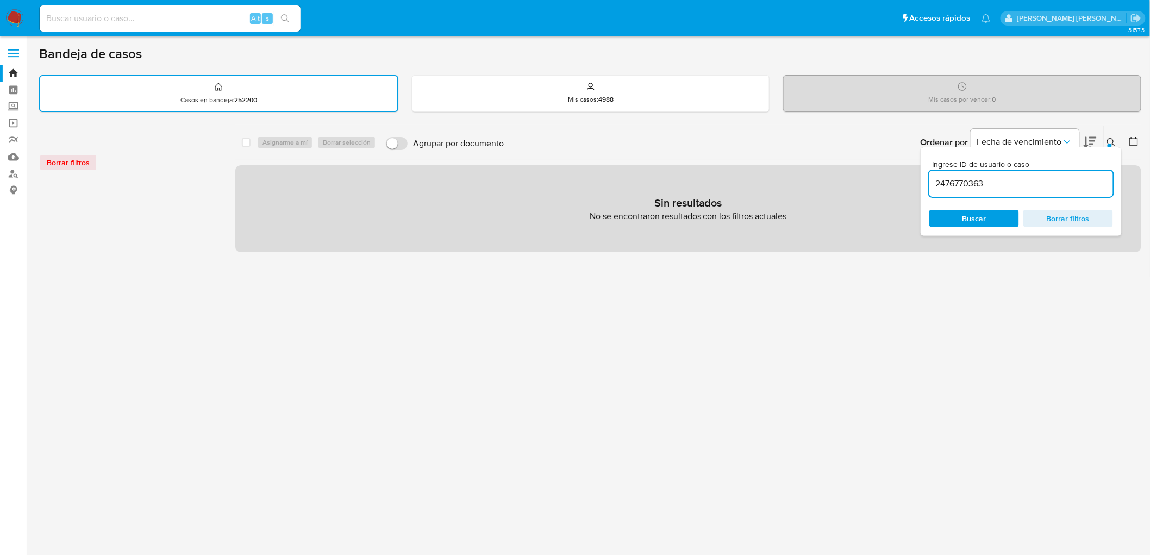
click at [109, 14] on input at bounding box center [170, 18] width 261 height 14
paste input "2476770363"
type input "2476770363"
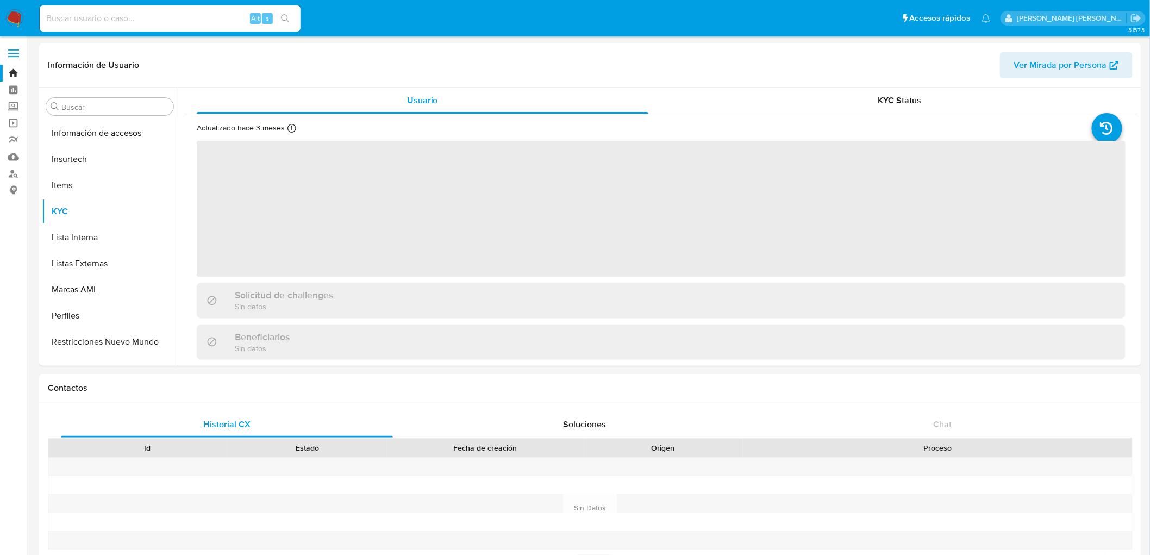
scroll to position [459, 0]
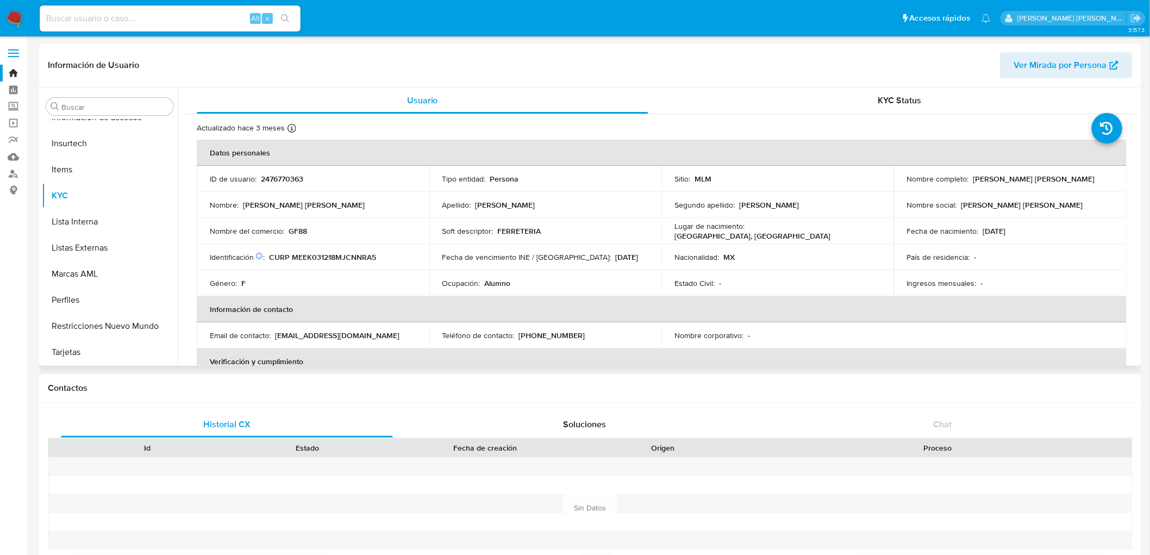
select select "10"
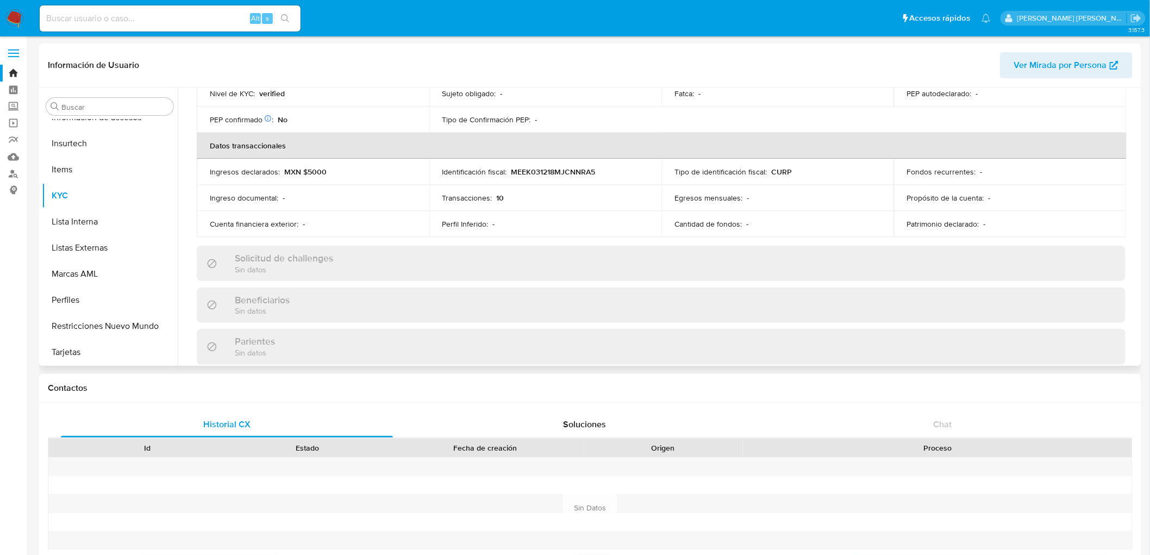
scroll to position [362, 0]
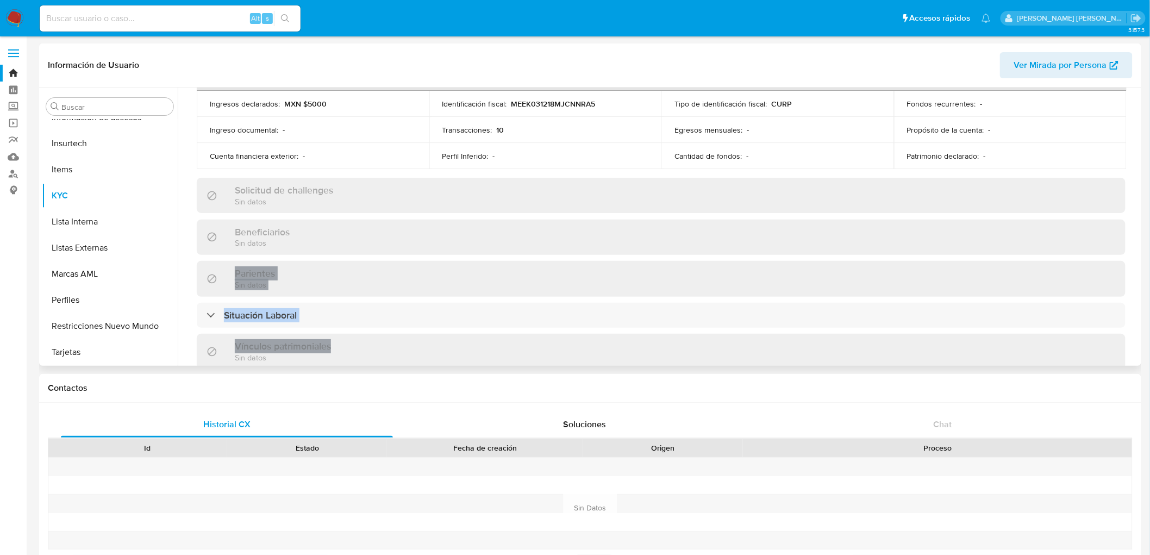
drag, startPoint x: 1138, startPoint y: 247, endPoint x: 1120, endPoint y: 261, distance: 23.3
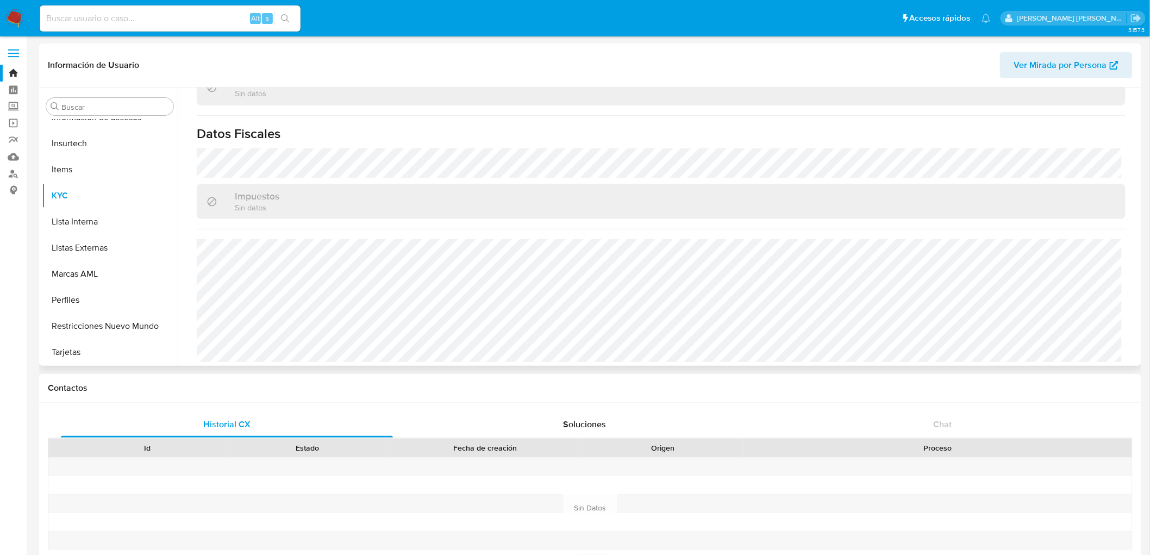
scroll to position [672, 0]
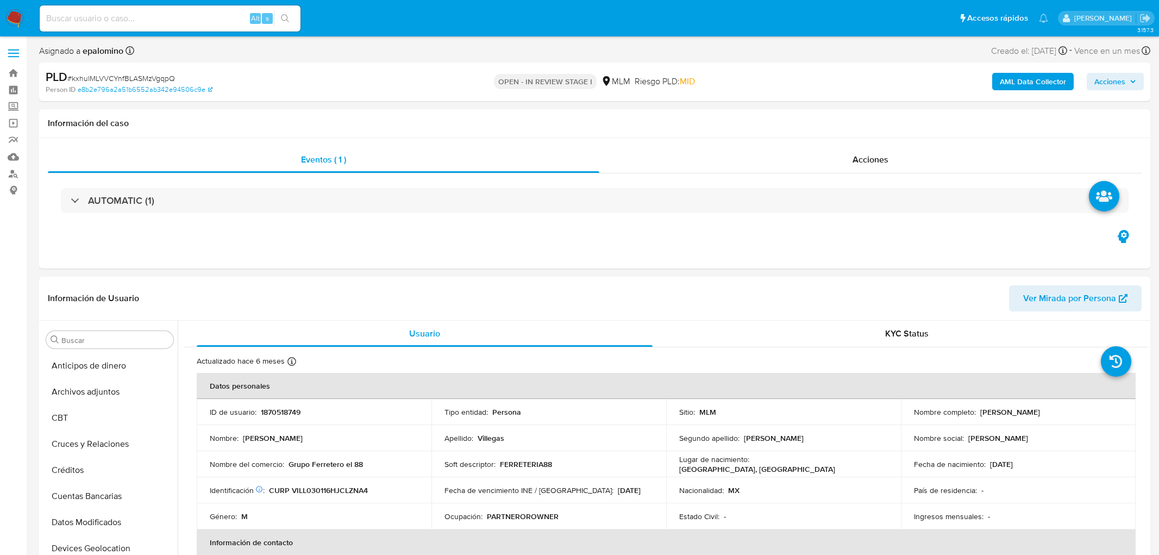
select select "10"
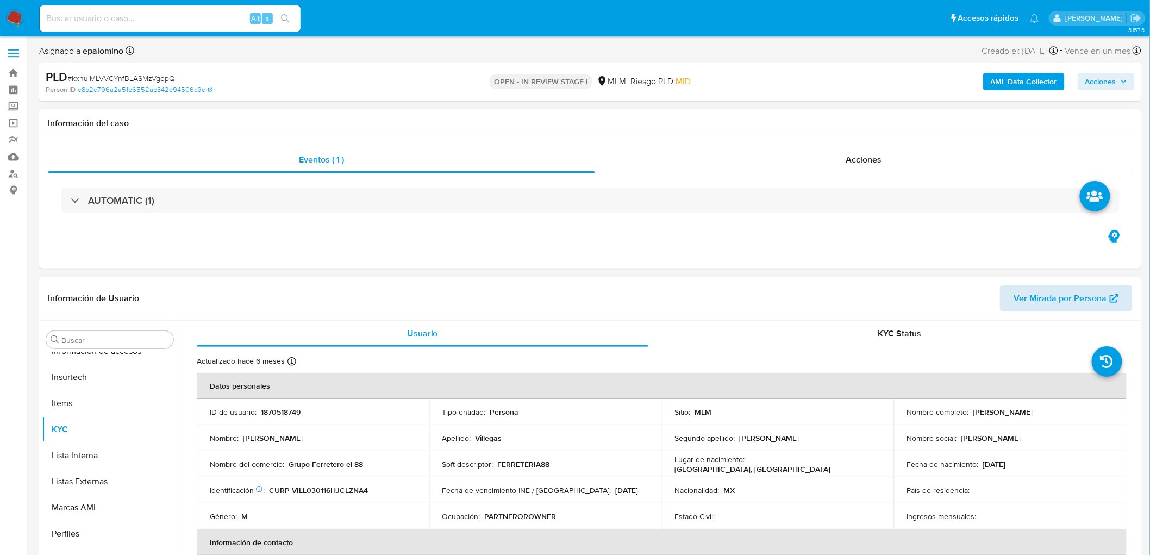
scroll to position [459, 0]
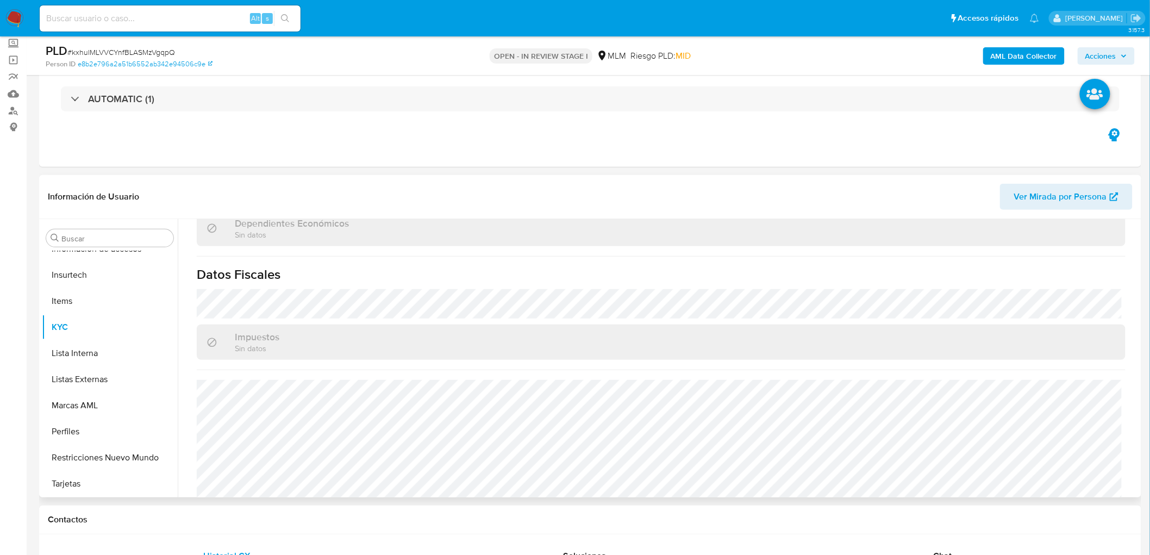
scroll to position [661, 0]
